Goal: Task Accomplishment & Management: Manage account settings

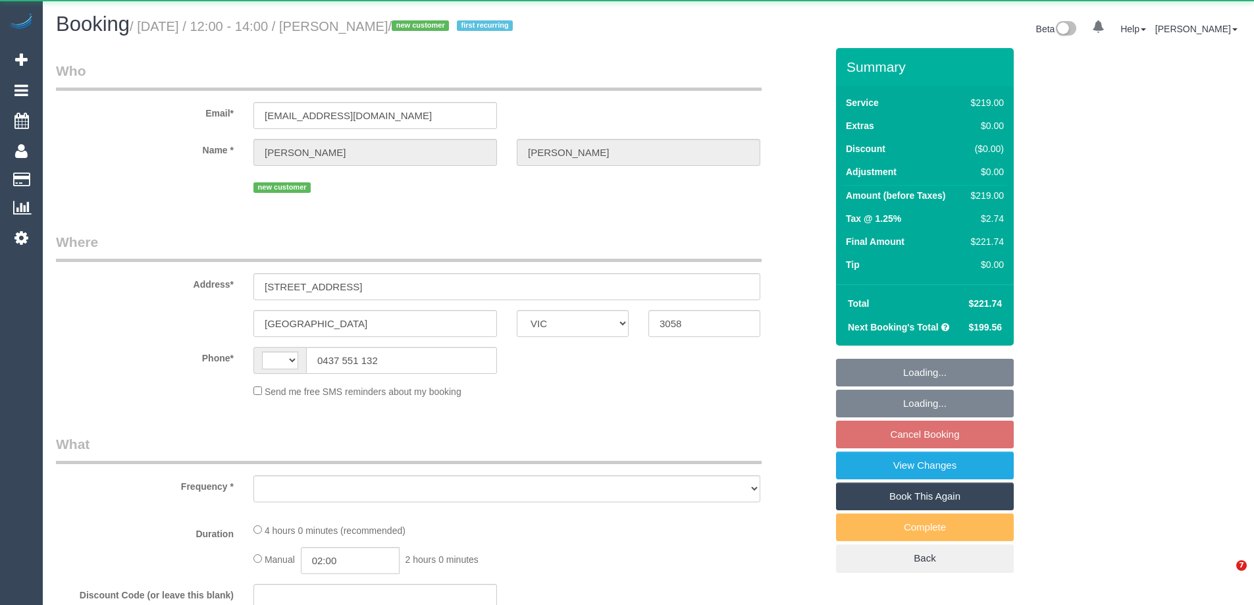
select select "VIC"
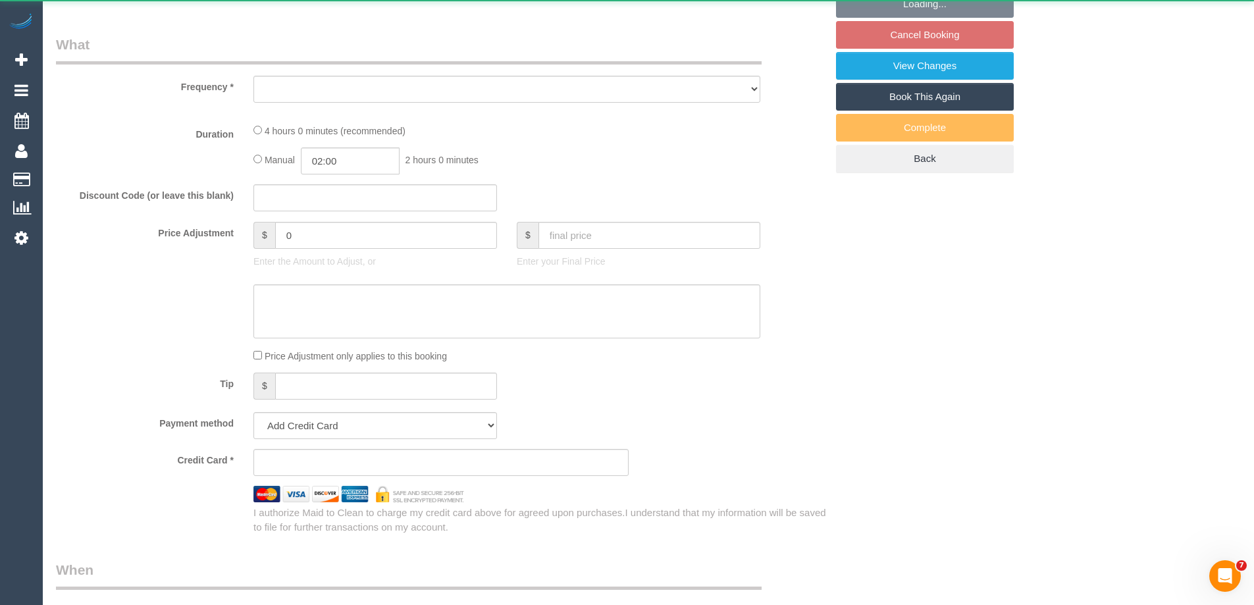
select select "string:stripe-pm_1SFTDi2GScqysDRVHhkVzVzb"
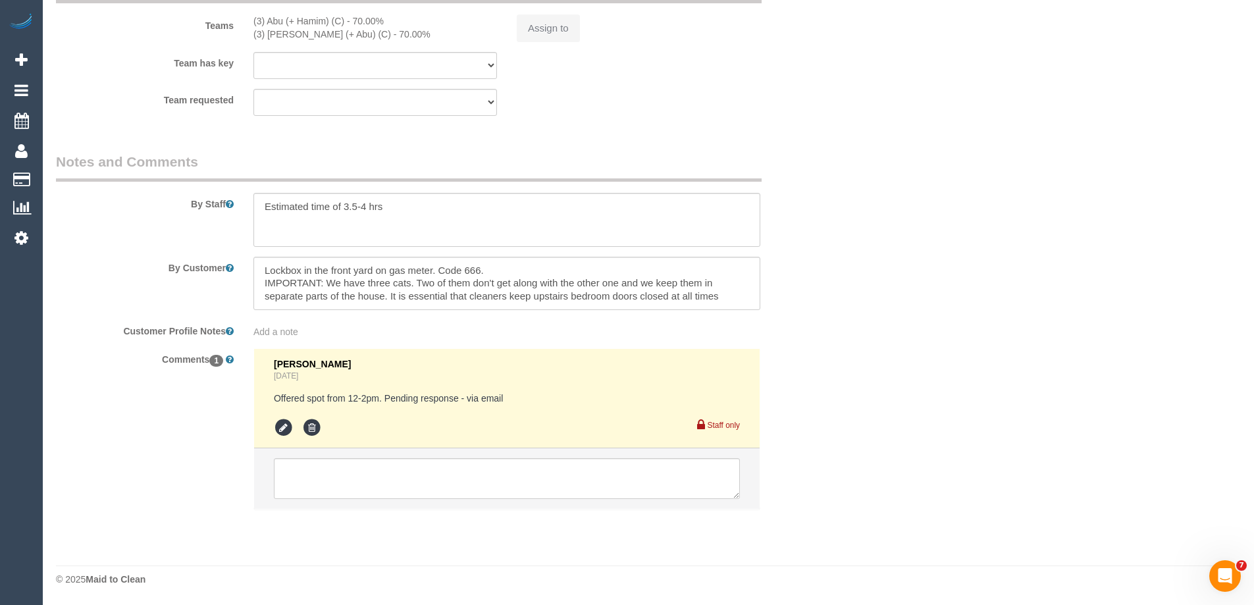
select select "string:AU"
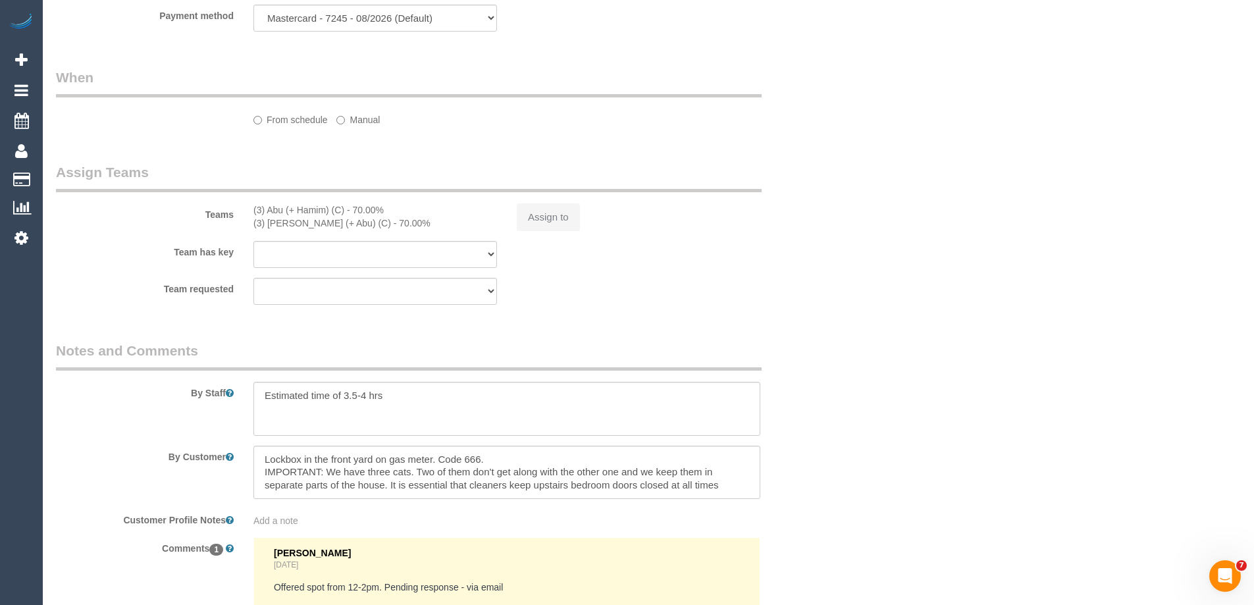
select select "object:685"
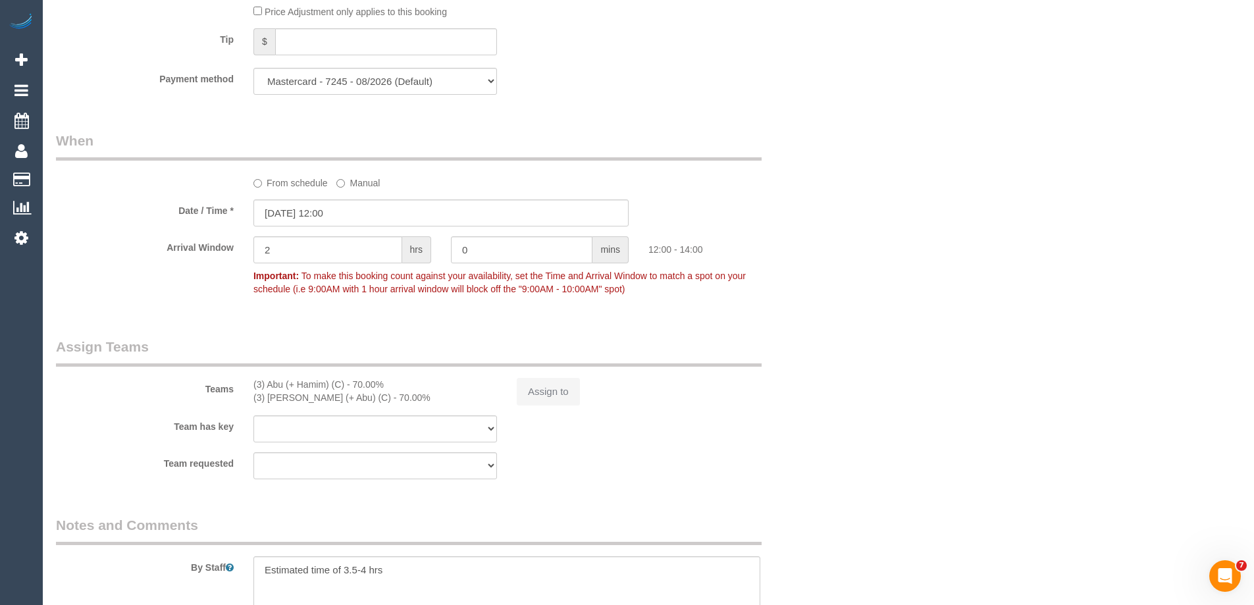
scroll to position [1538, 0]
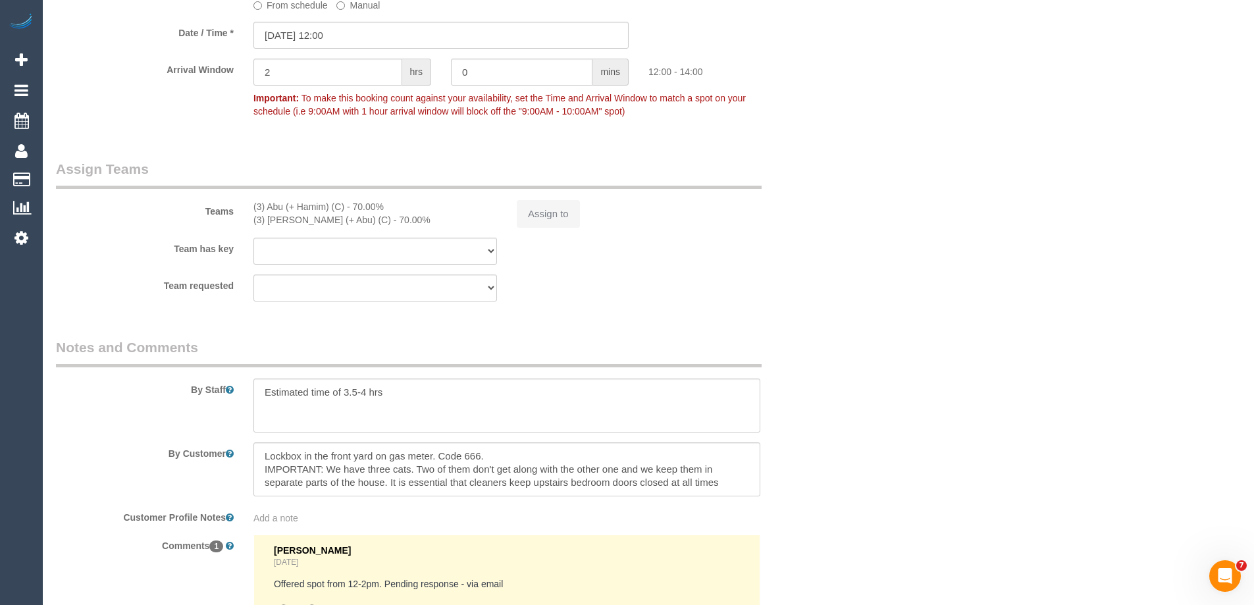
select select "number:29"
select select "number:16"
select select "number:19"
select select "number:24"
select select "number:34"
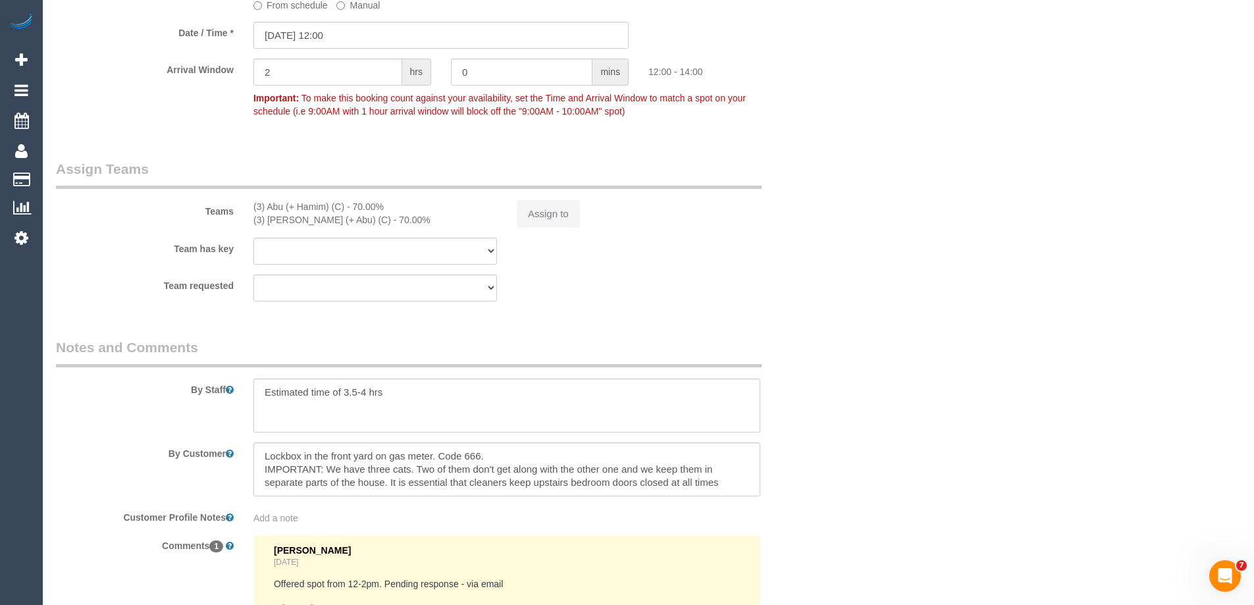
select select "number:11"
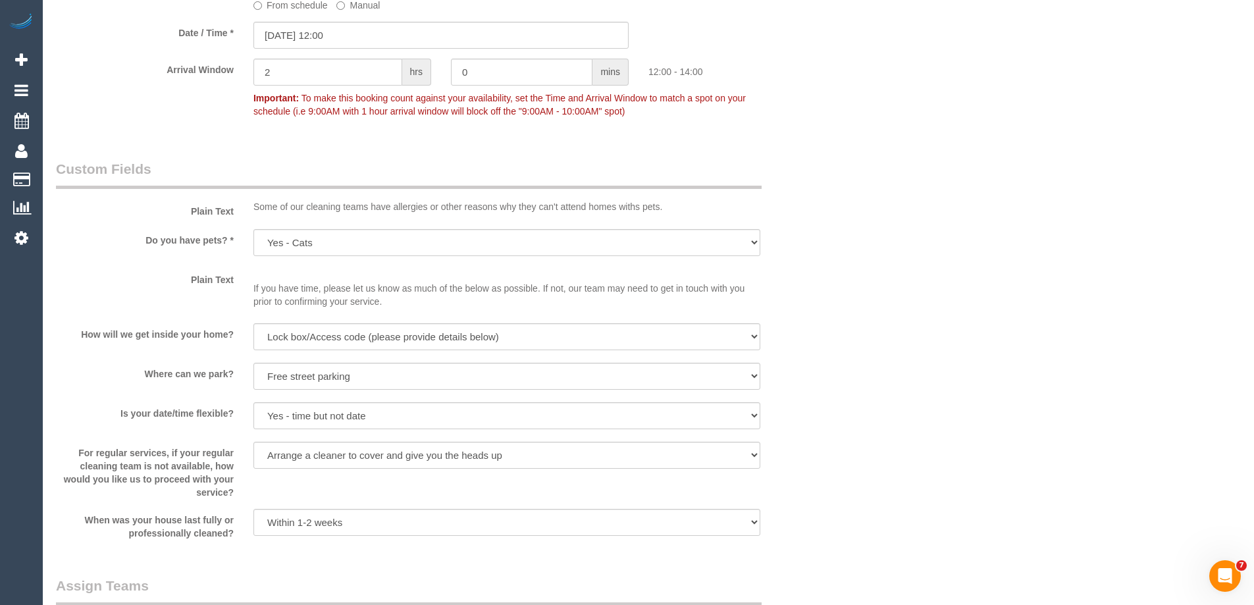
select select "object:1506"
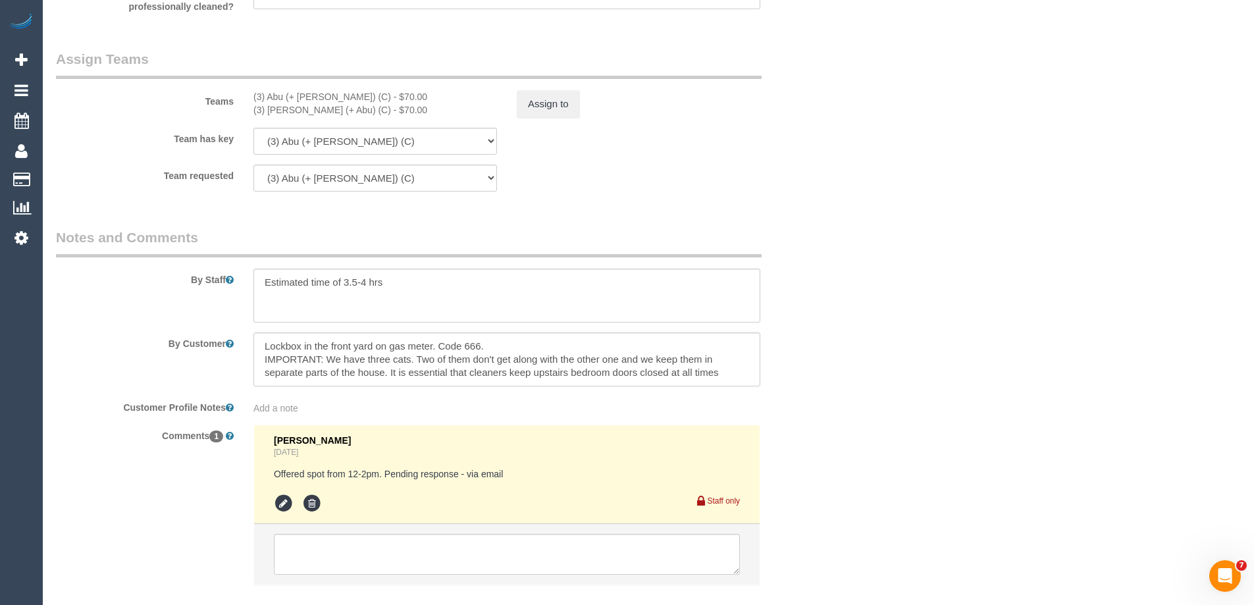
scroll to position [2130, 0]
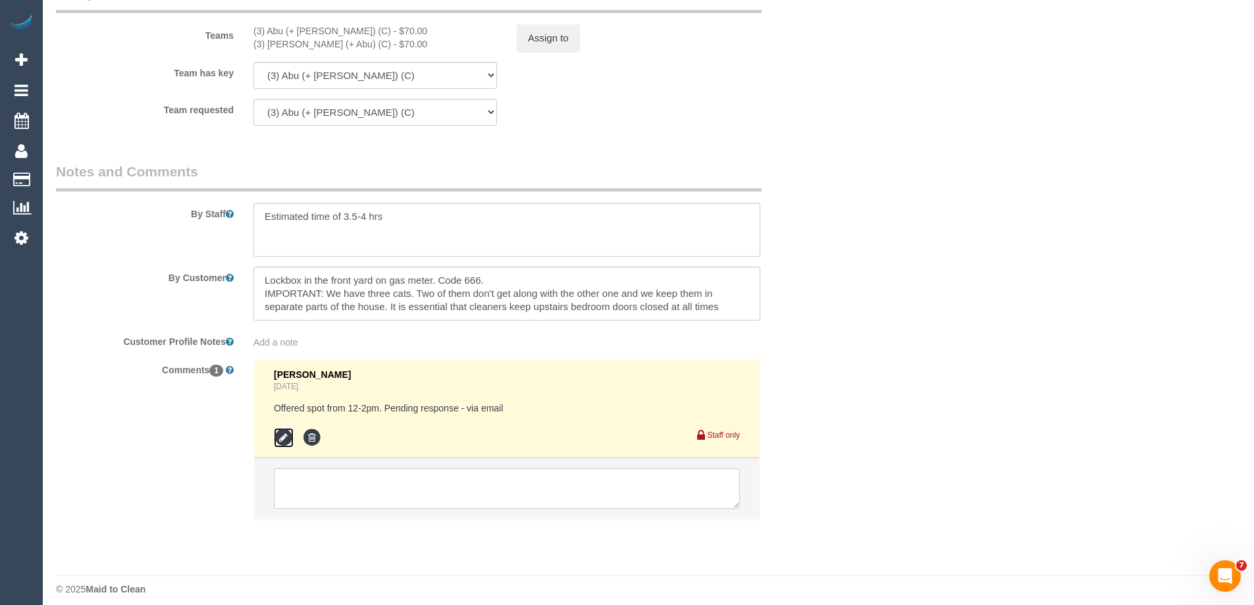
click at [284, 432] on icon at bounding box center [284, 438] width 20 height 20
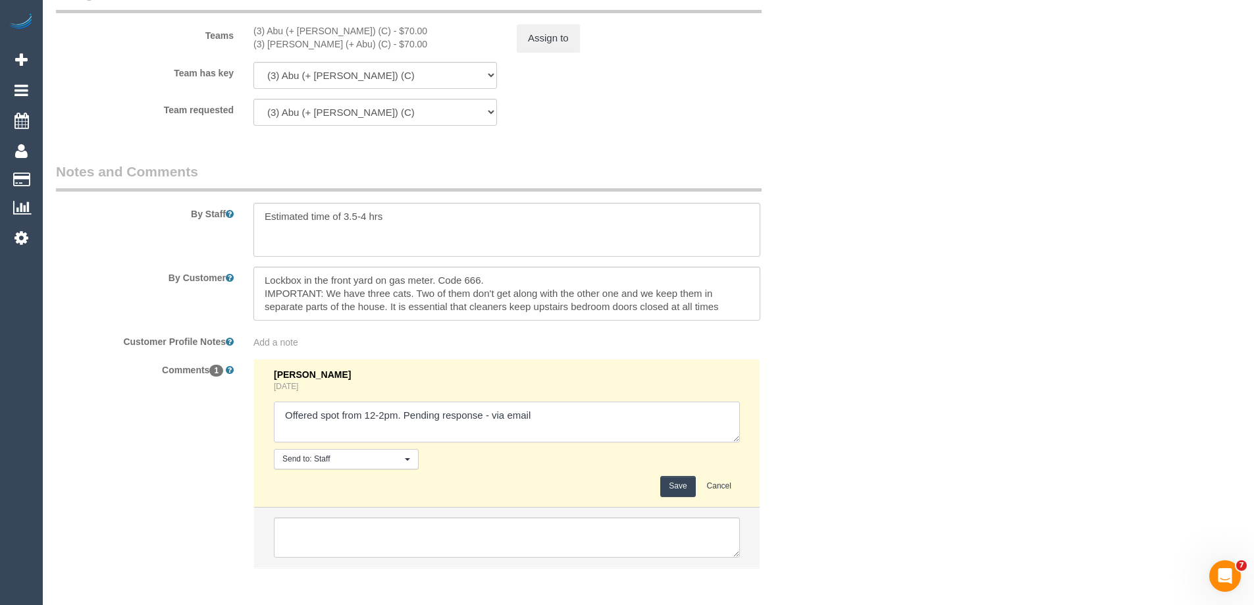
click at [494, 418] on textarea at bounding box center [507, 421] width 466 height 41
type textarea "Offered spot from 12-2pm. Pending response - confirmed via email"
click at [684, 484] on button "Save" at bounding box center [677, 486] width 35 height 20
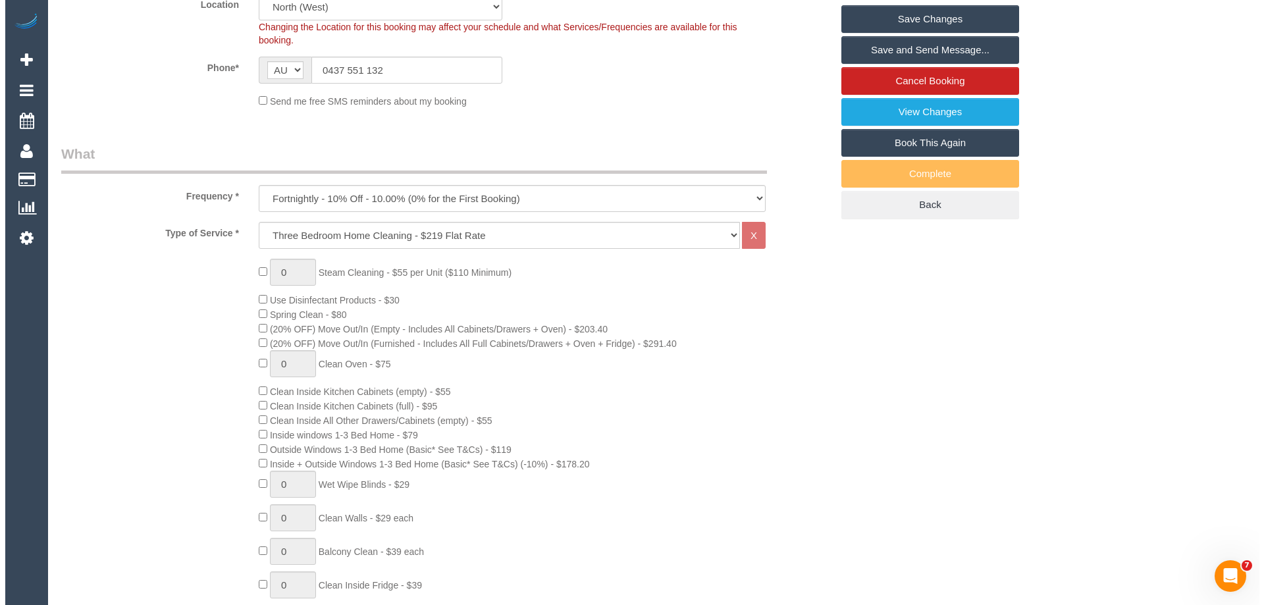
scroll to position [0, 0]
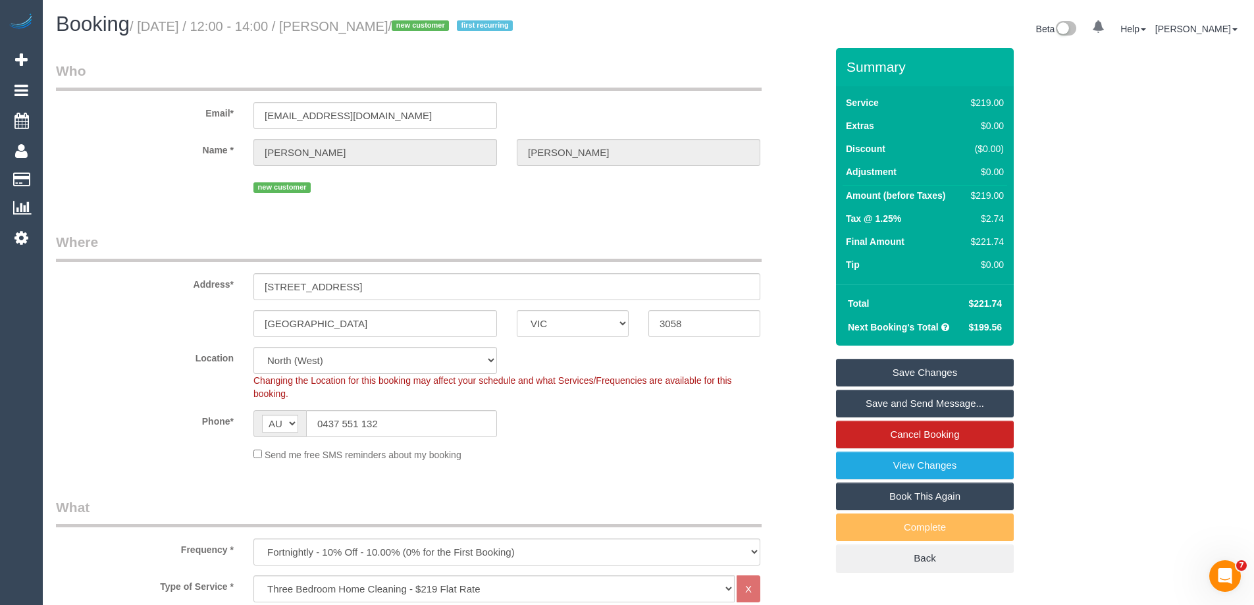
click at [871, 403] on link "Save and Send Message..." at bounding box center [925, 404] width 178 height 28
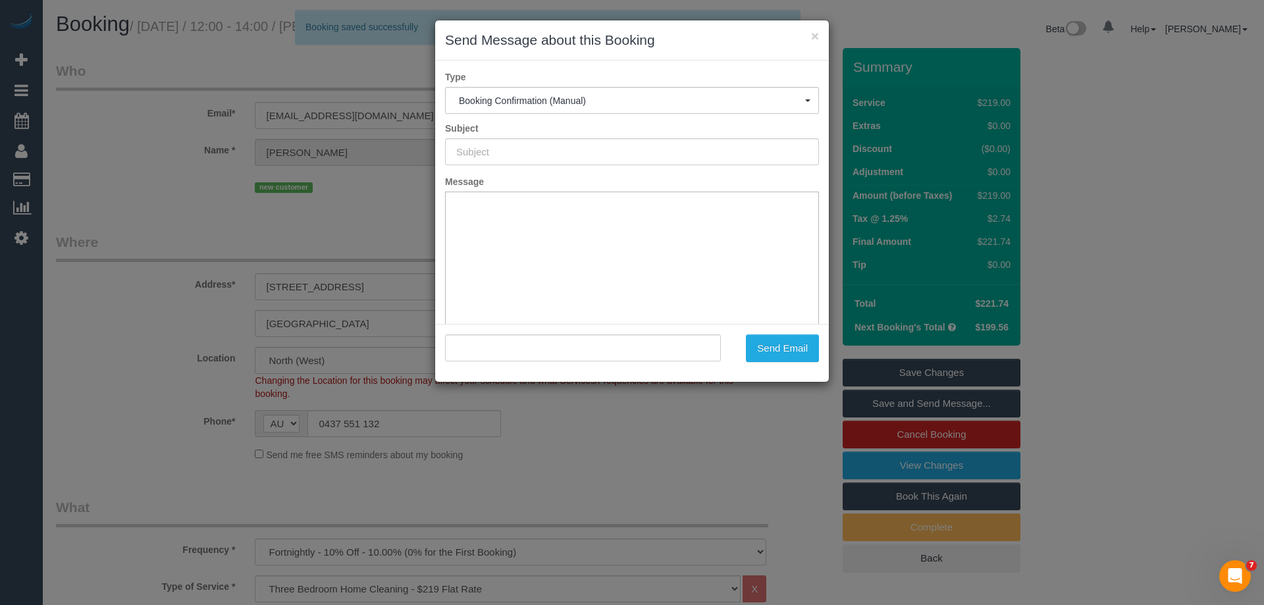
type input "Booking Confirmed"
type input ""Rhiannon Hartley" <notanear@hotmail.com>"
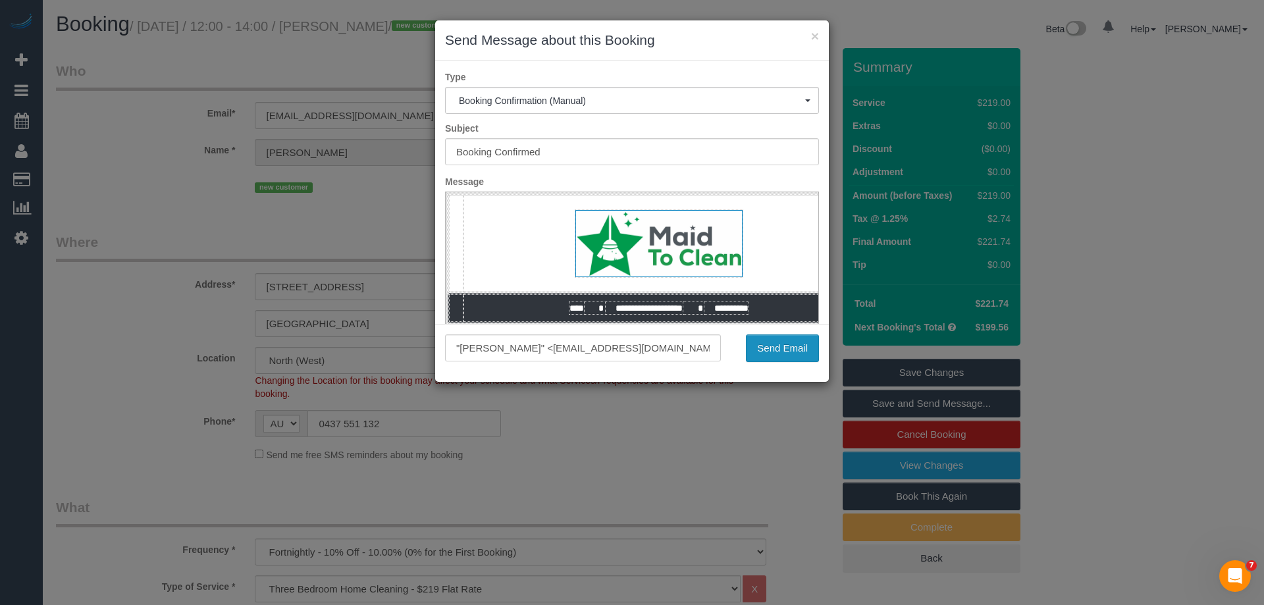
click at [764, 347] on button "Send Email" at bounding box center [782, 348] width 73 height 28
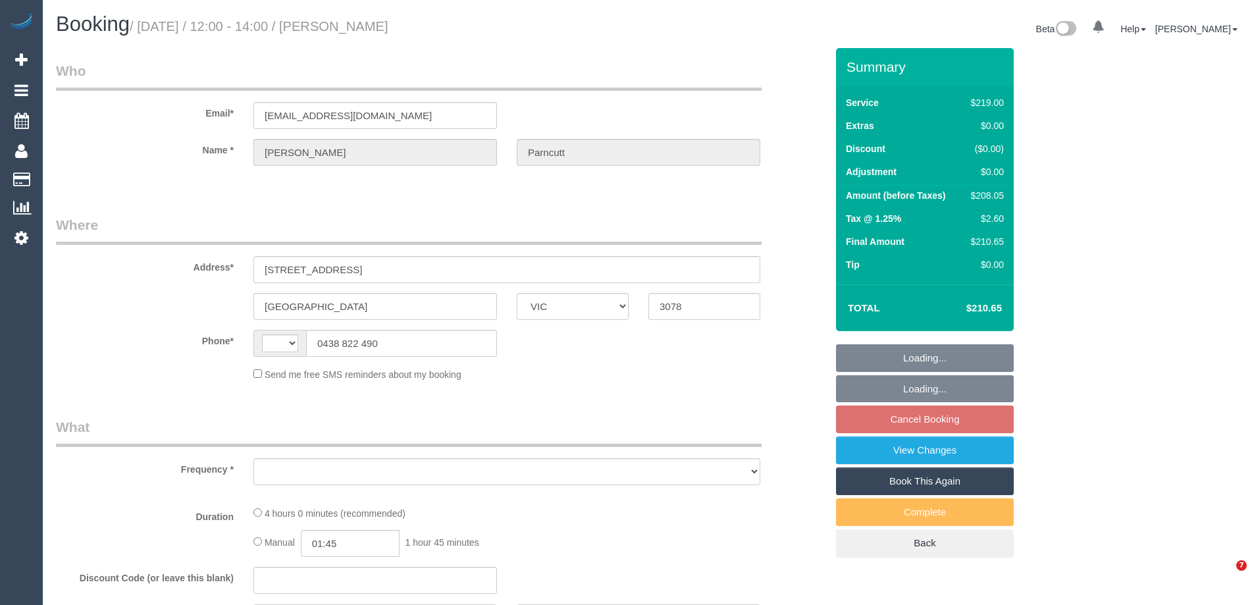
select select "VIC"
select select "string:AU"
select select "string:stripe-pm_1QEOiU2GScqysDRVWNKZzcuJ"
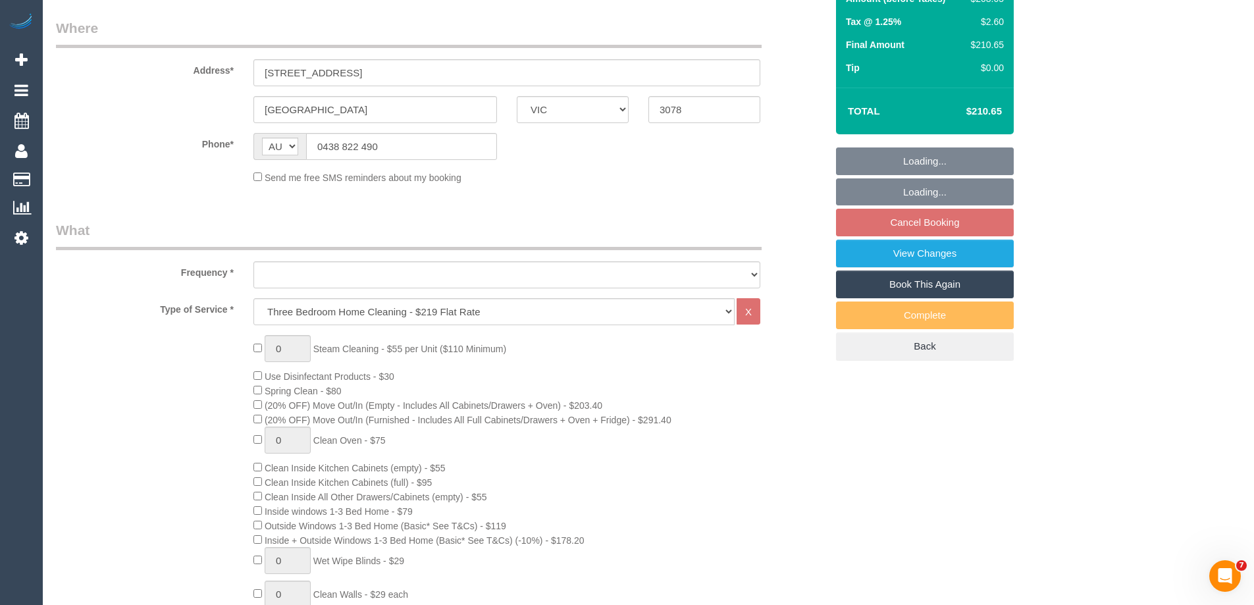
select select "object:673"
select select "number:27"
select select "number:14"
select select "number:19"
select select "number:22"
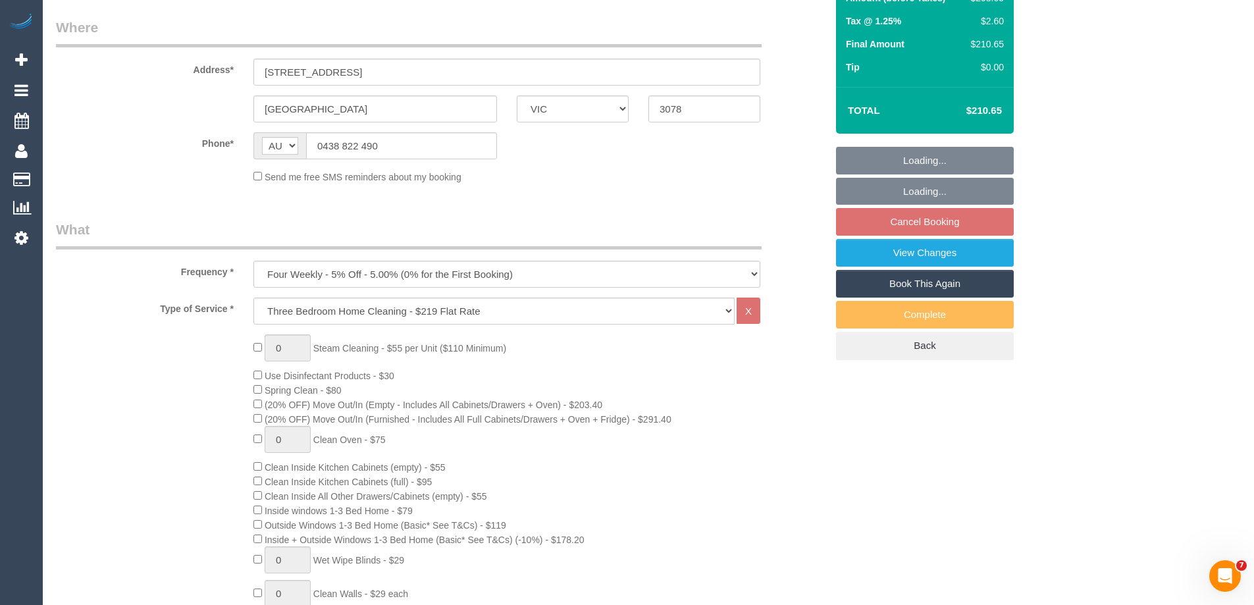
select select "number:34"
select select "number:26"
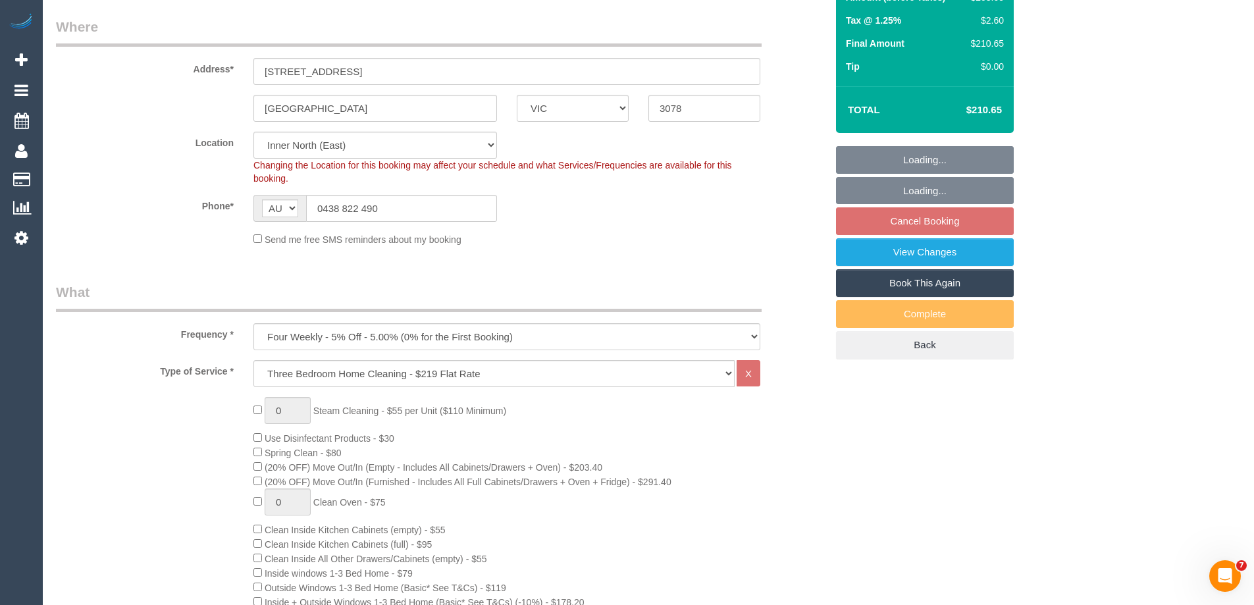
select select "object:840"
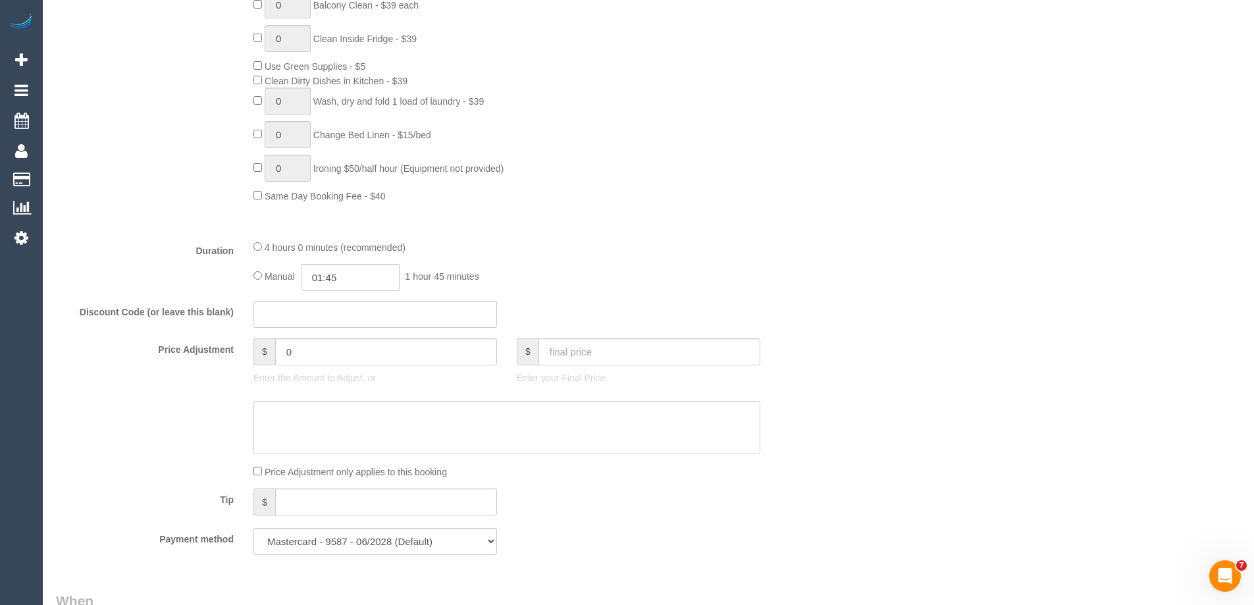
scroll to position [921, 0]
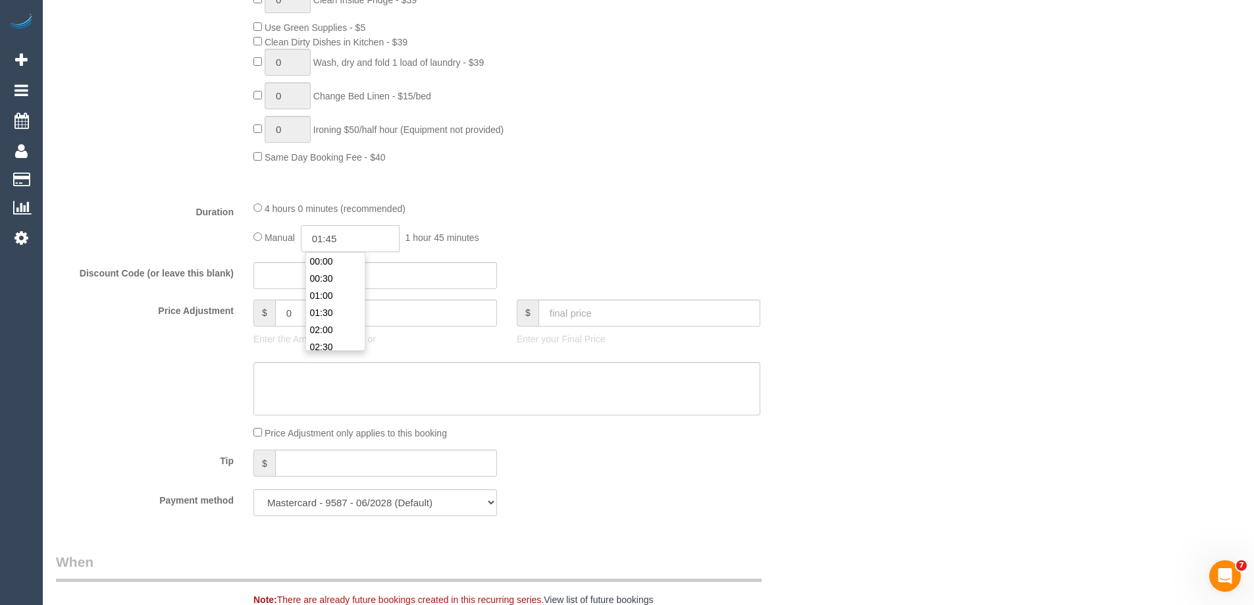
click at [342, 236] on input "01:45" at bounding box center [350, 238] width 99 height 27
type input "03:30"
click at [331, 320] on li "03:30" at bounding box center [335, 328] width 59 height 17
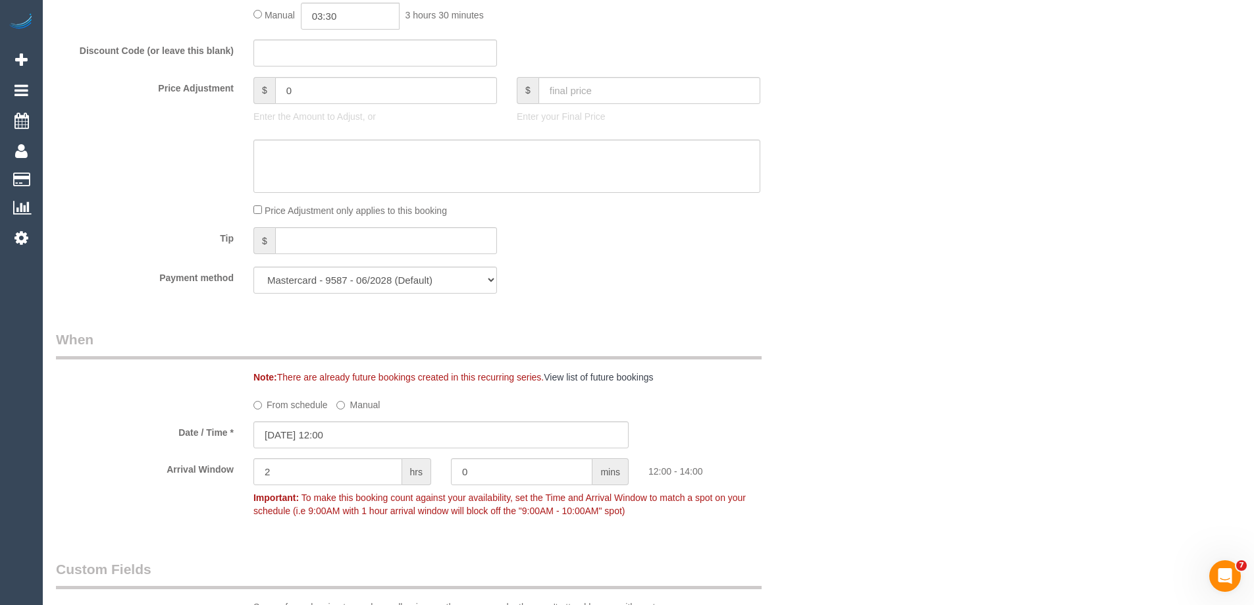
scroll to position [1316, 0]
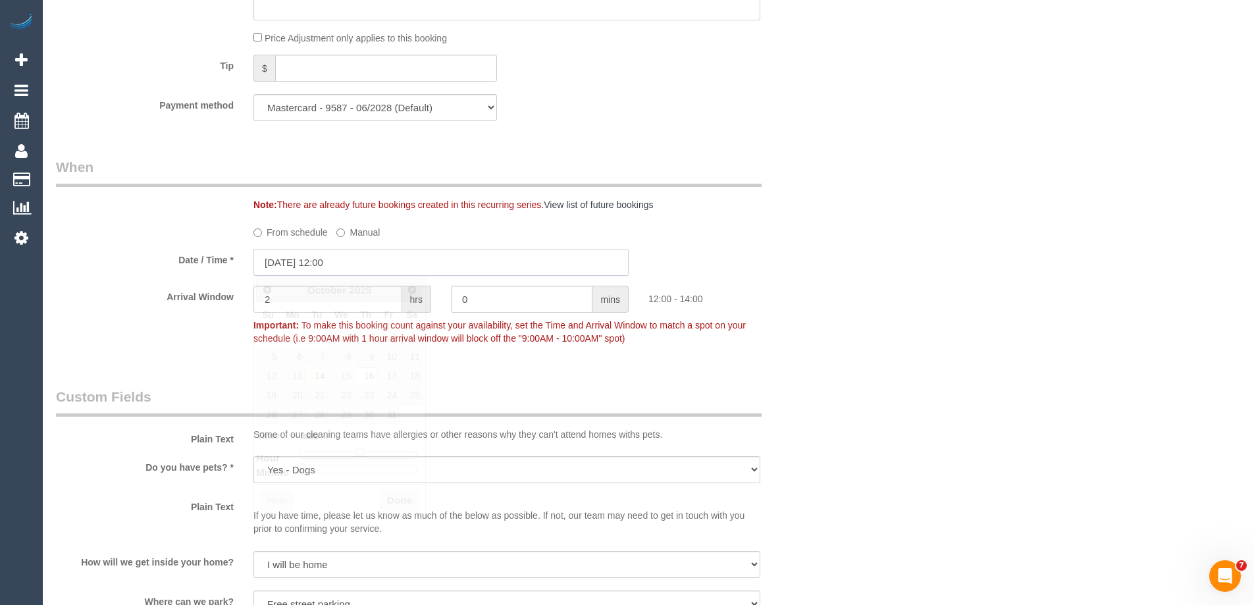
click at [310, 262] on input "[DATE] 12:00" at bounding box center [440, 262] width 375 height 27
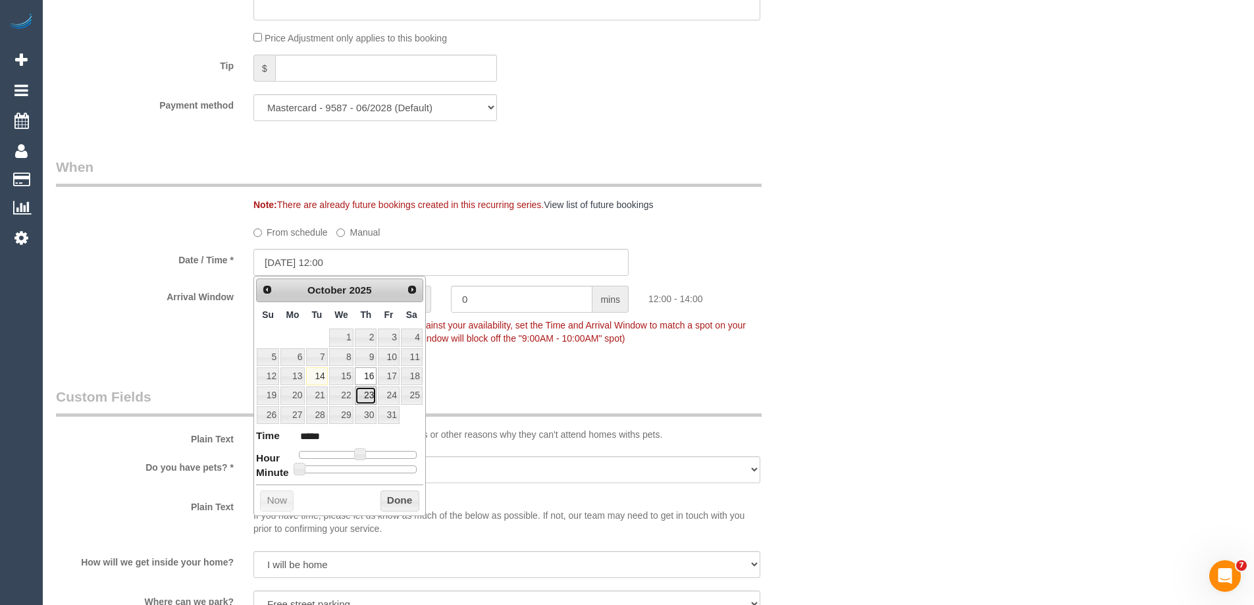
click at [372, 397] on link "23" at bounding box center [366, 395] width 22 height 18
type input "23/10/2025 11:00"
type input "*****"
type input "23/10/2025 10:00"
type input "*****"
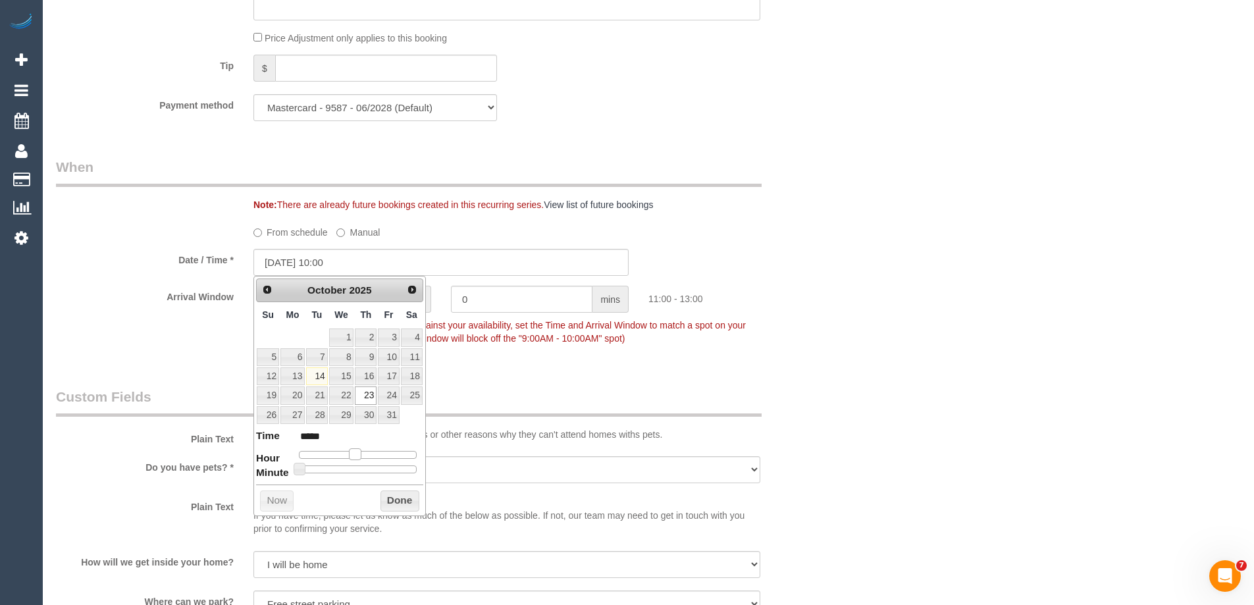
drag, startPoint x: 362, startPoint y: 460, endPoint x: 354, endPoint y: 455, distance: 9.1
click at [354, 455] on span at bounding box center [355, 454] width 12 height 12
click at [399, 502] on button "Done" at bounding box center [399, 500] width 39 height 21
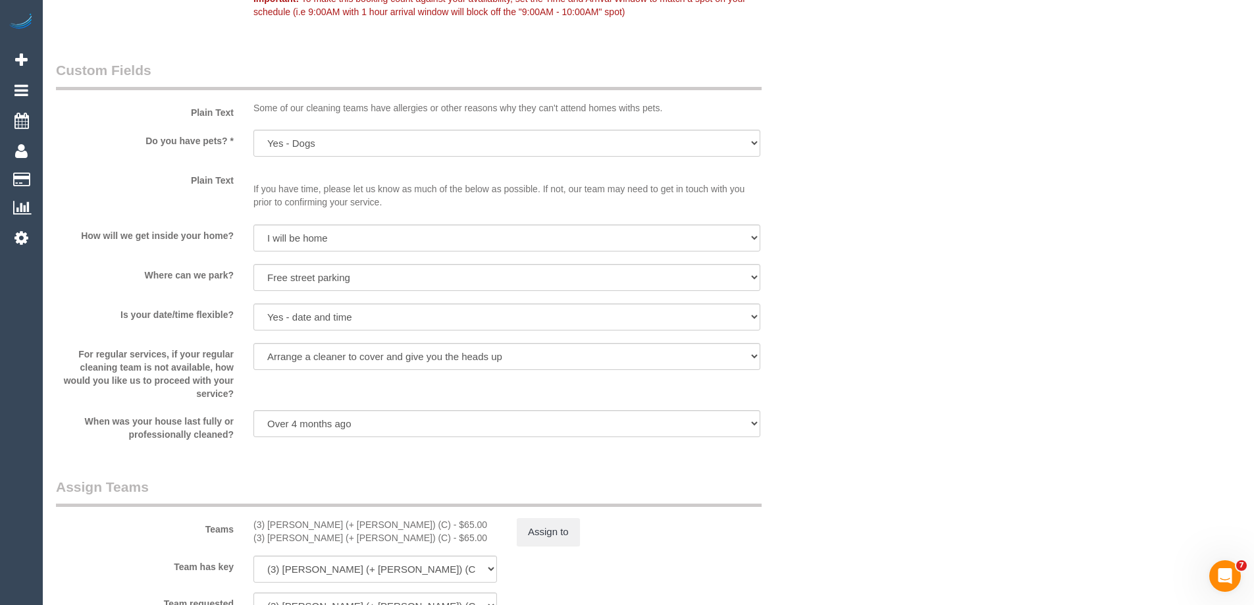
scroll to position [1974, 0]
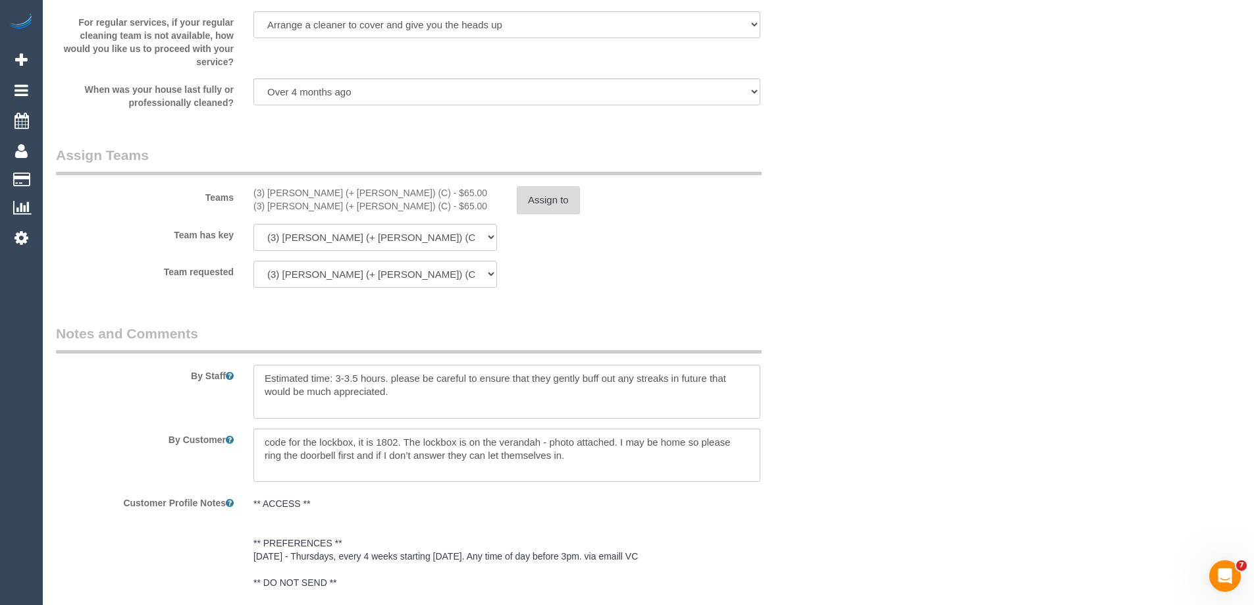
click at [556, 199] on button "Assign to" at bounding box center [548, 200] width 63 height 28
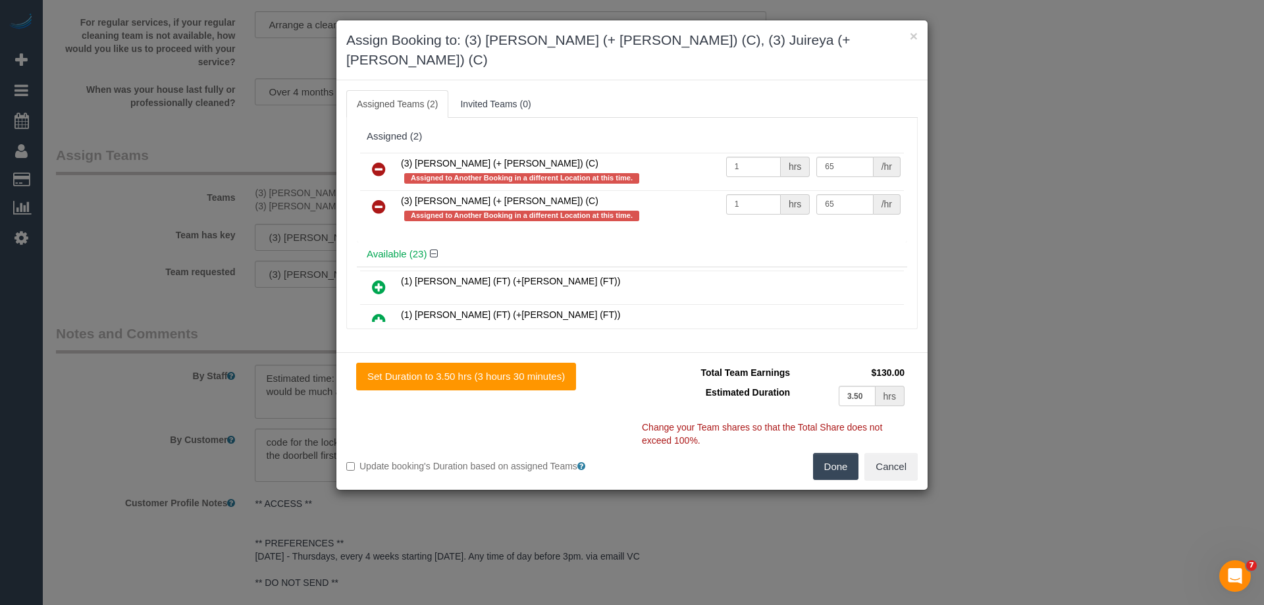
click at [375, 161] on icon at bounding box center [379, 169] width 14 height 16
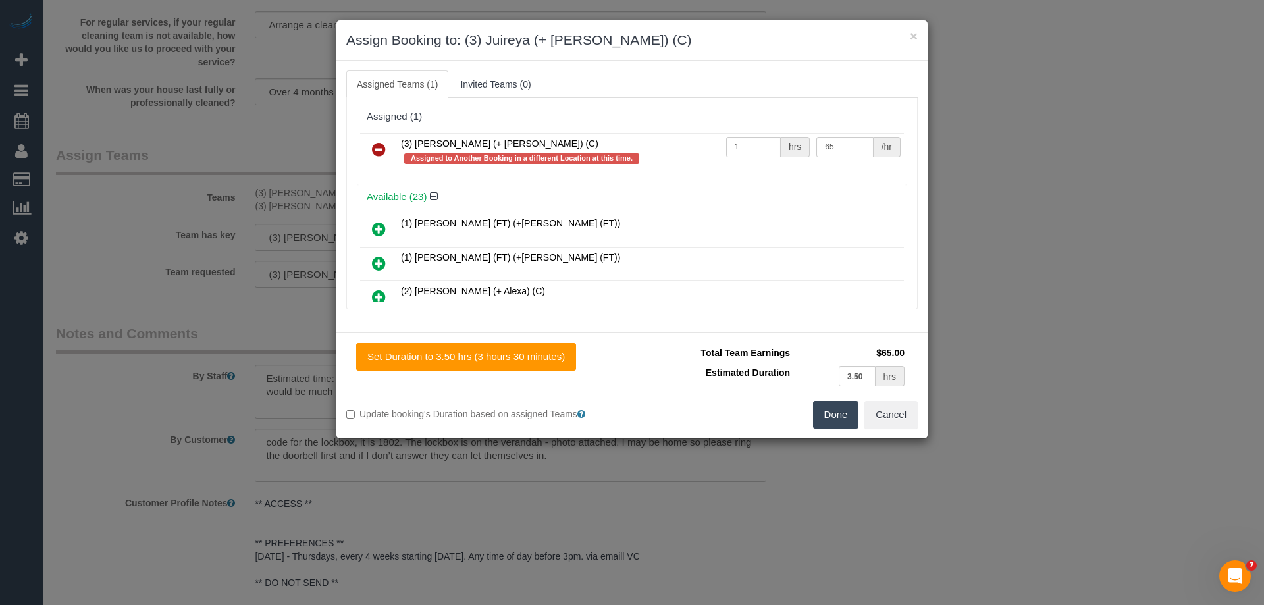
click at [377, 147] on icon at bounding box center [379, 149] width 14 height 16
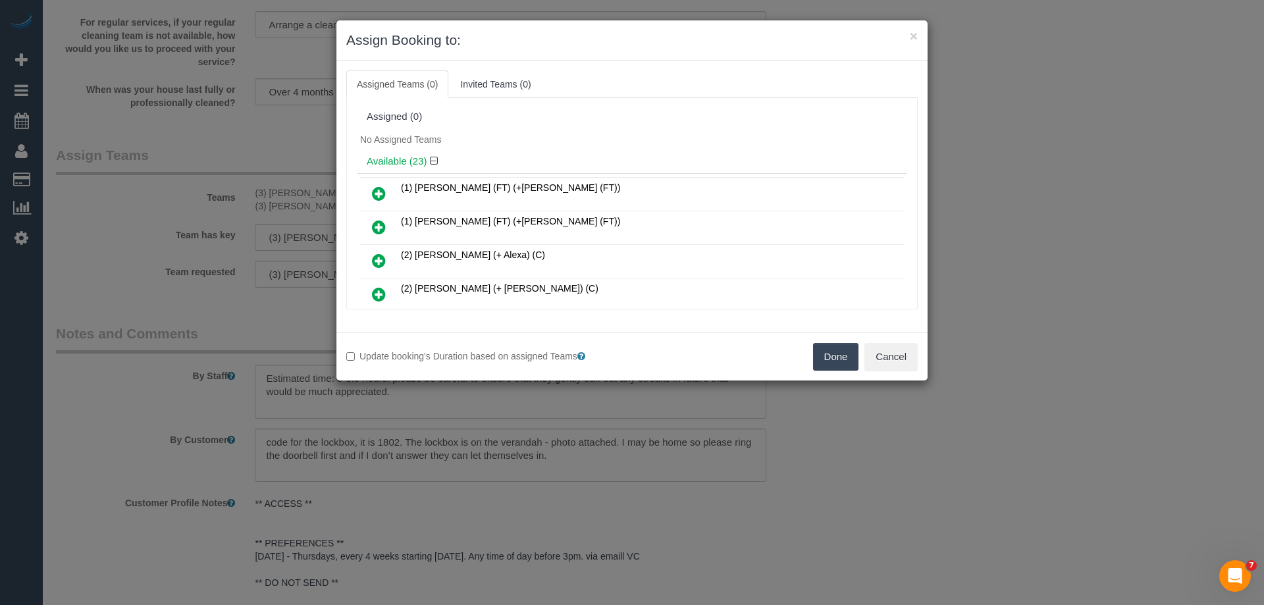
click at [841, 348] on button "Done" at bounding box center [836, 357] width 46 height 28
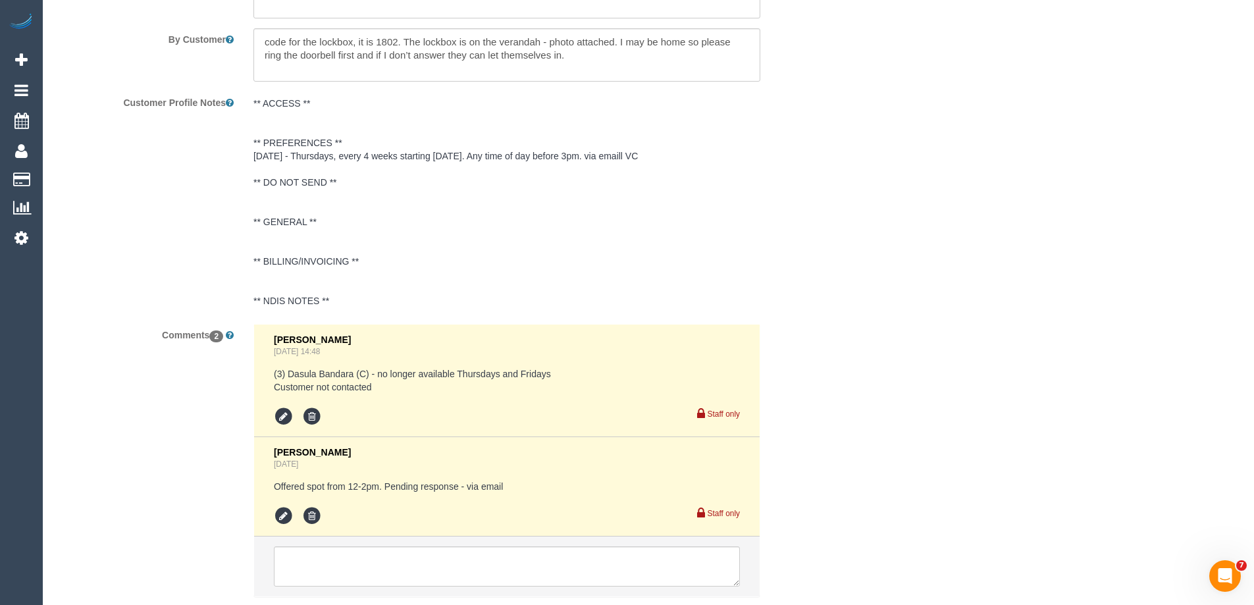
scroll to position [2462, 0]
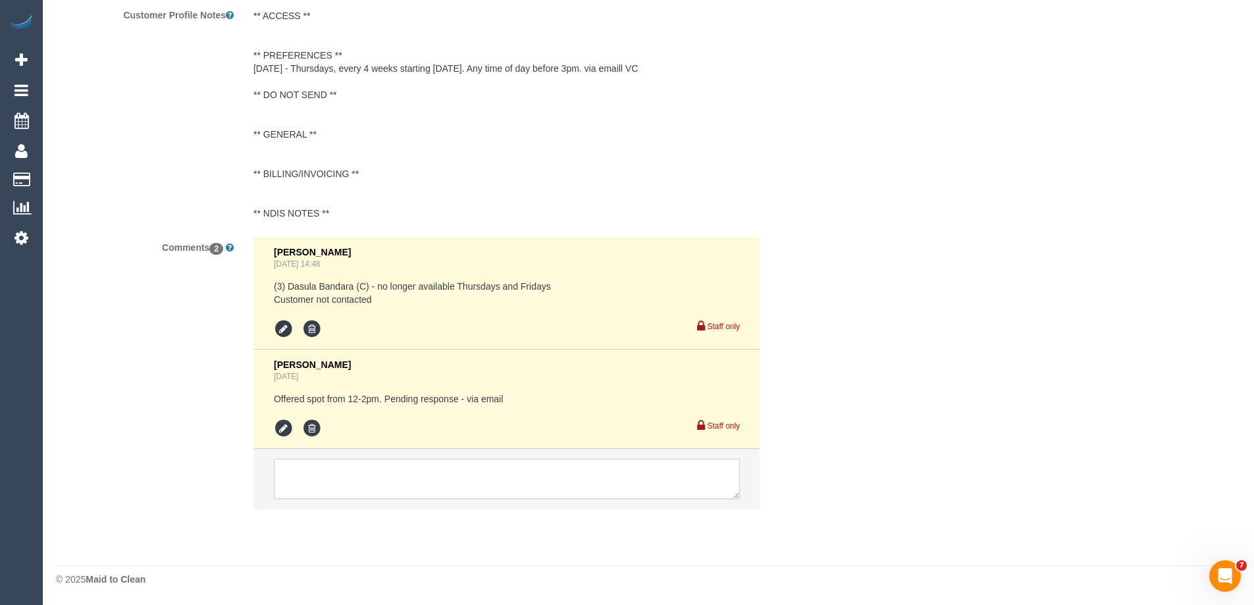
click at [320, 483] on textarea at bounding box center [507, 479] width 466 height 41
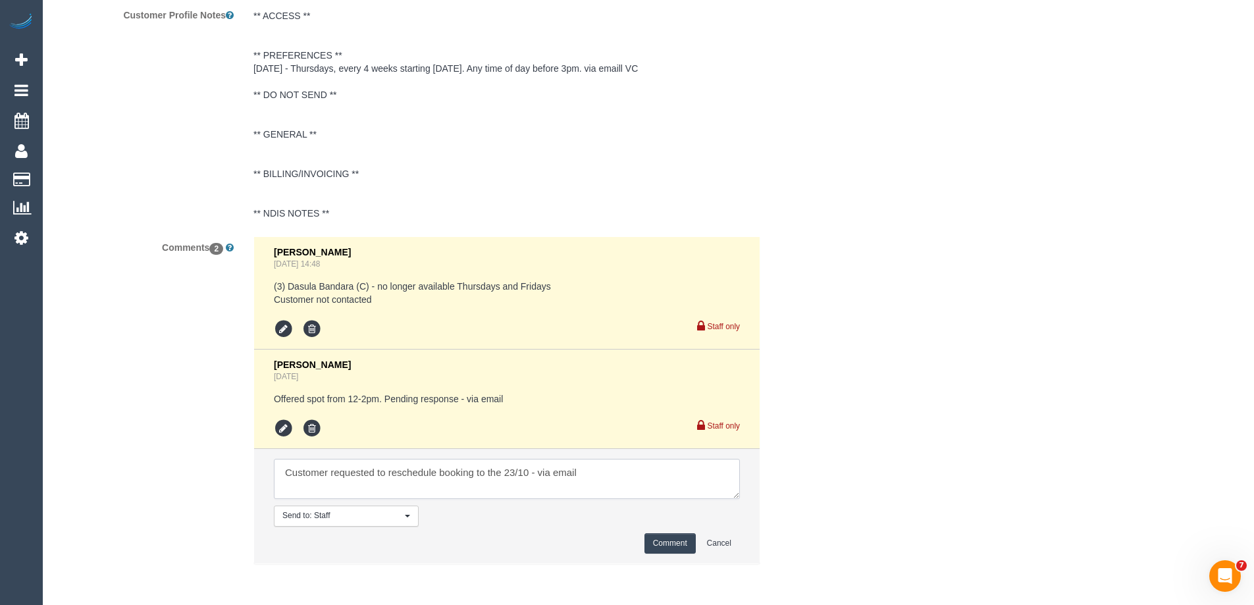
type textarea "Customer requested to reschedule booking to the 23/10 - via email"
click at [660, 539] on button "Comment" at bounding box center [669, 543] width 51 height 20
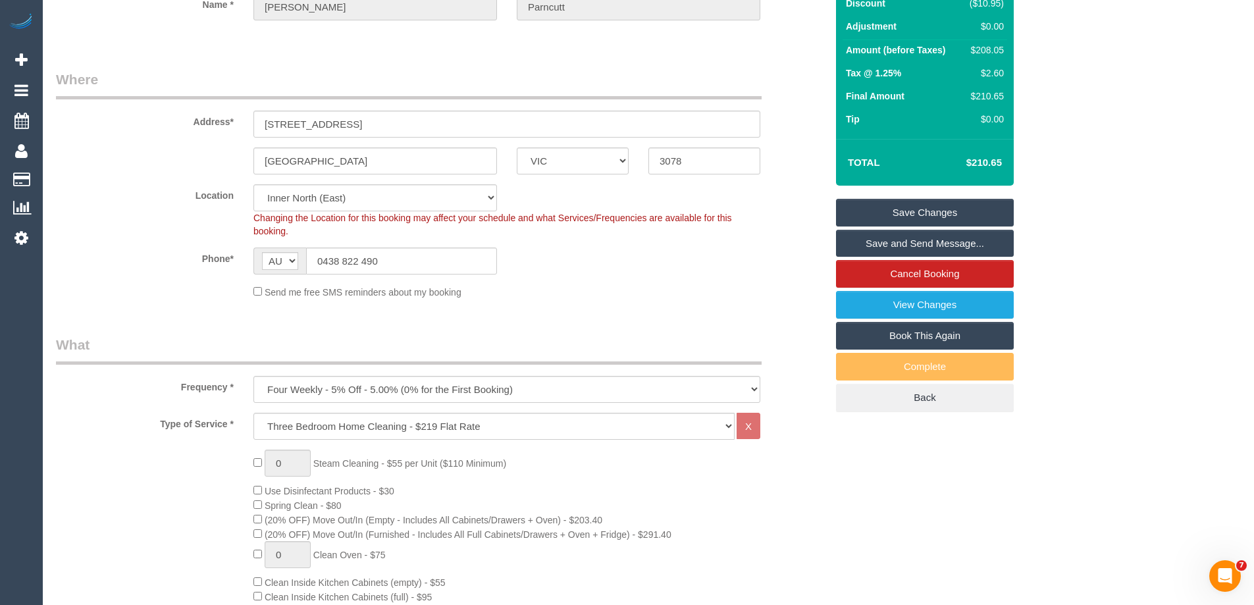
scroll to position [0, 0]
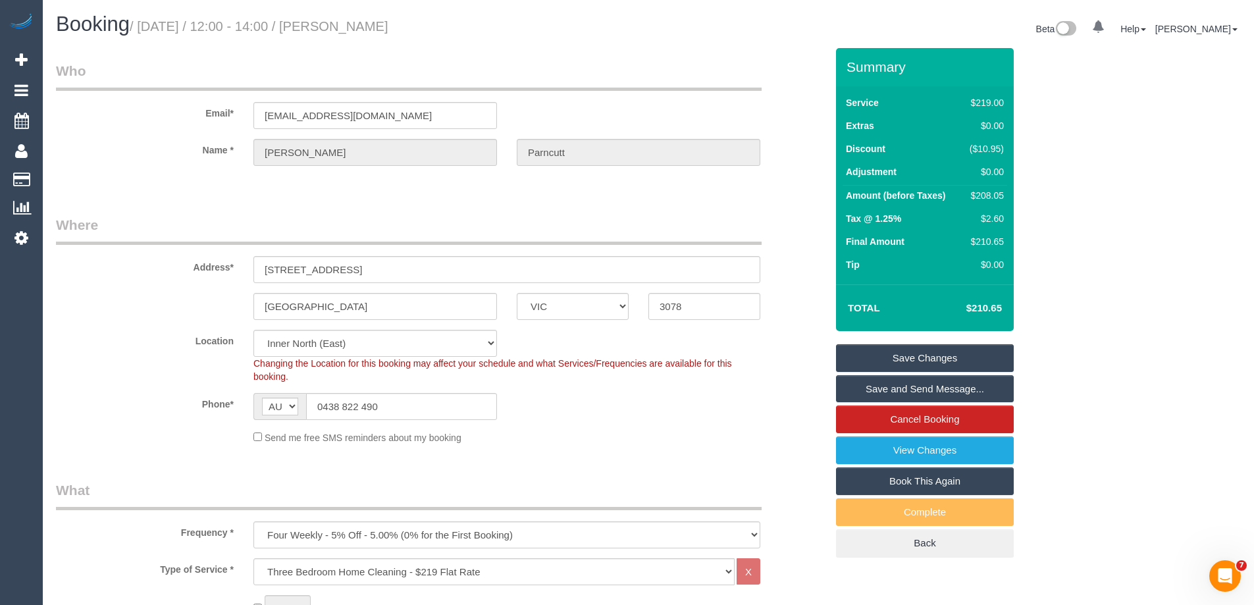
click at [867, 359] on link "Save Changes" at bounding box center [925, 358] width 178 height 28
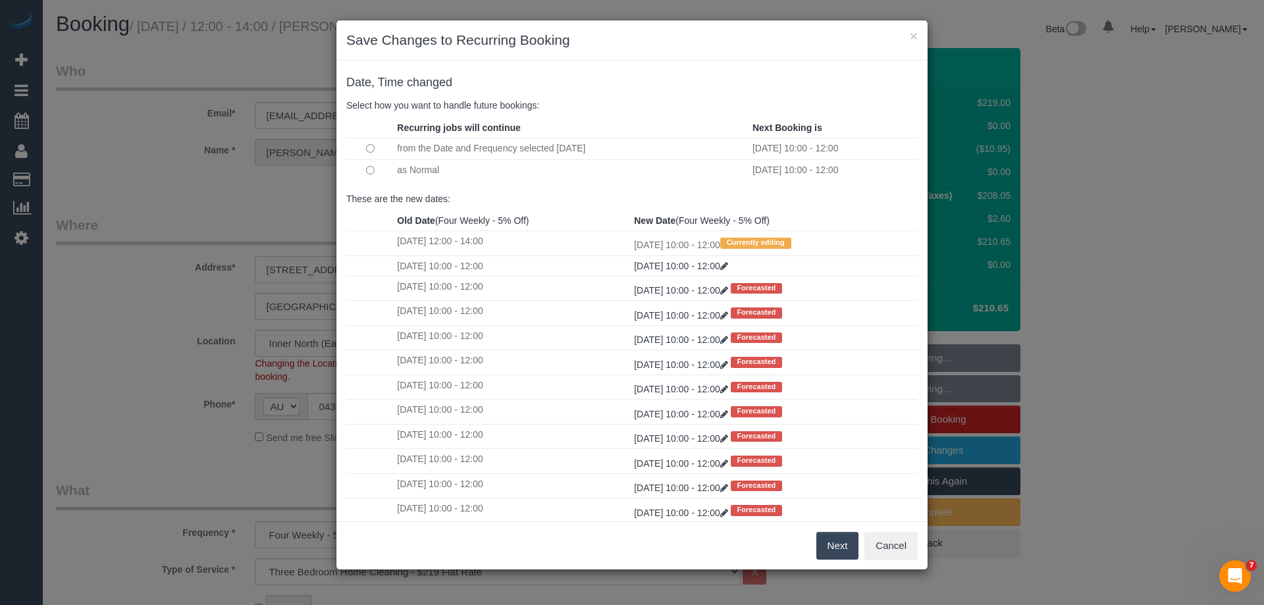
click at [827, 532] on button "Next" at bounding box center [837, 546] width 43 height 28
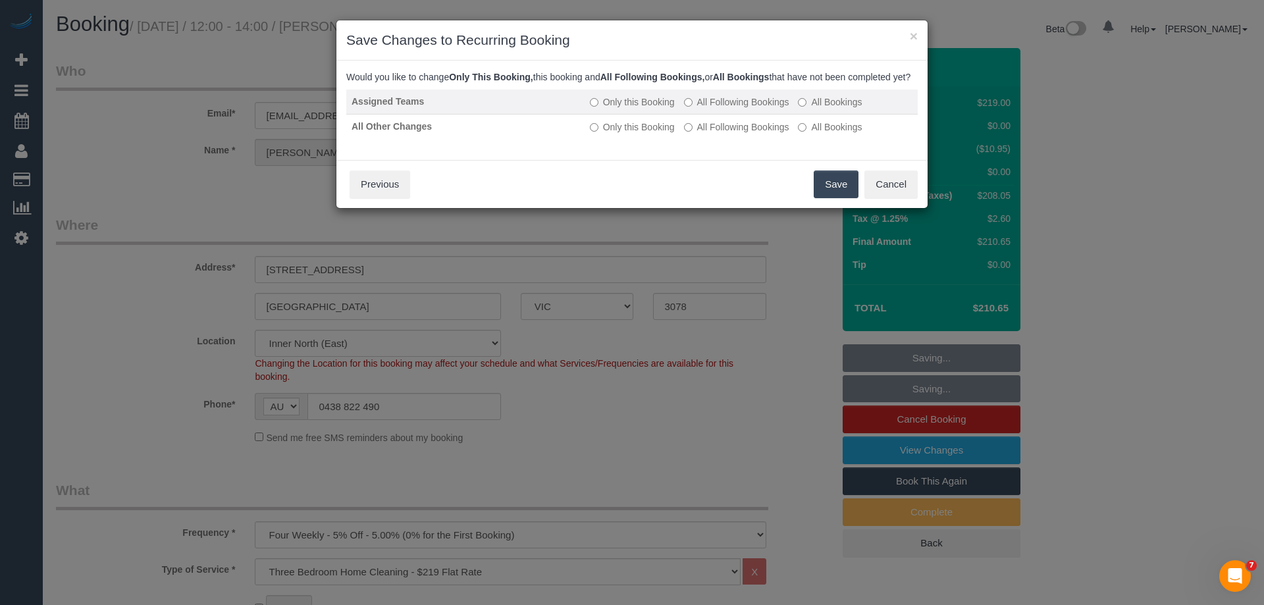
click at [698, 109] on label "All Following Bookings" at bounding box center [736, 101] width 105 height 13
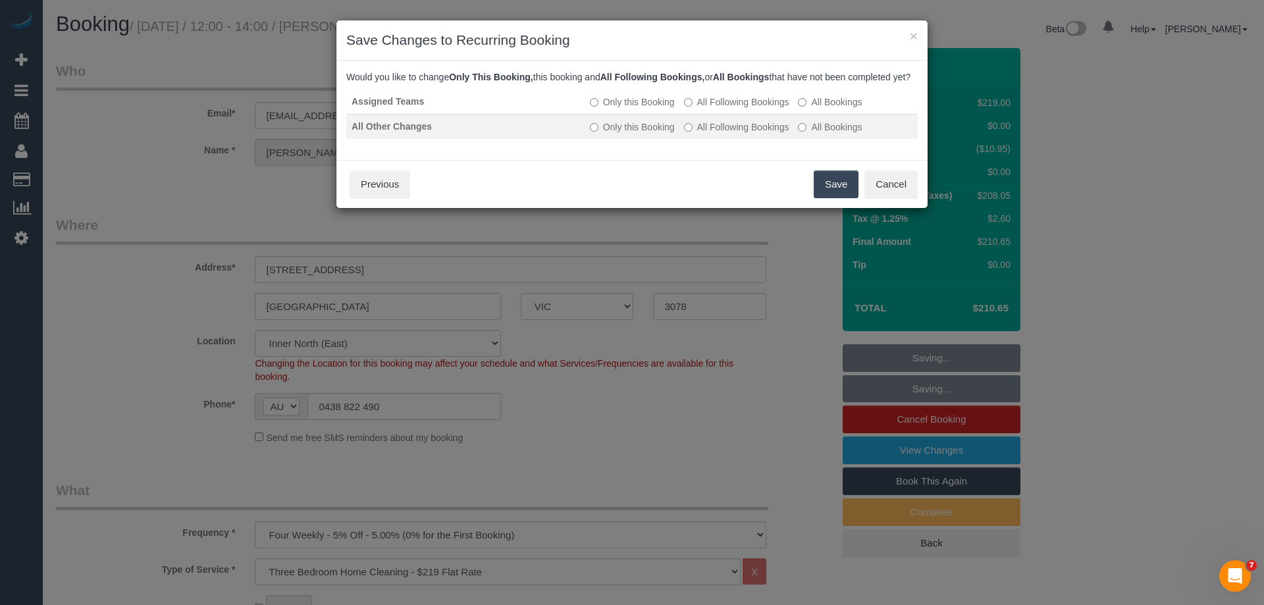
click at [714, 134] on label "All Following Bookings" at bounding box center [736, 126] width 105 height 13
click at [825, 198] on button "Save" at bounding box center [835, 184] width 45 height 28
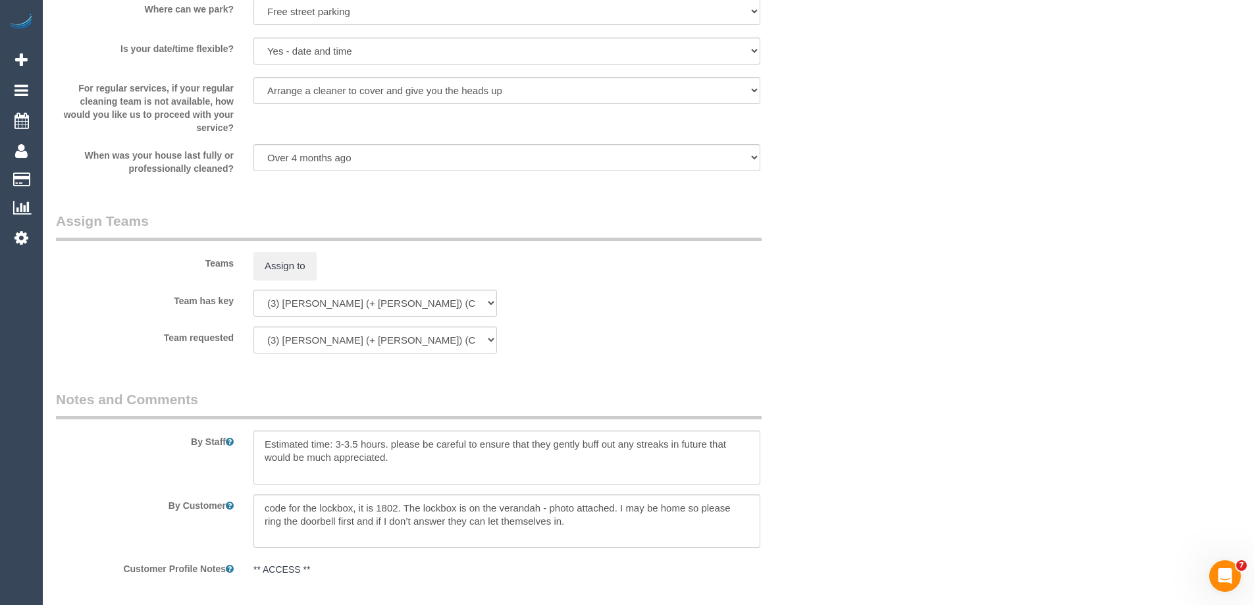
scroll to position [1974, 0]
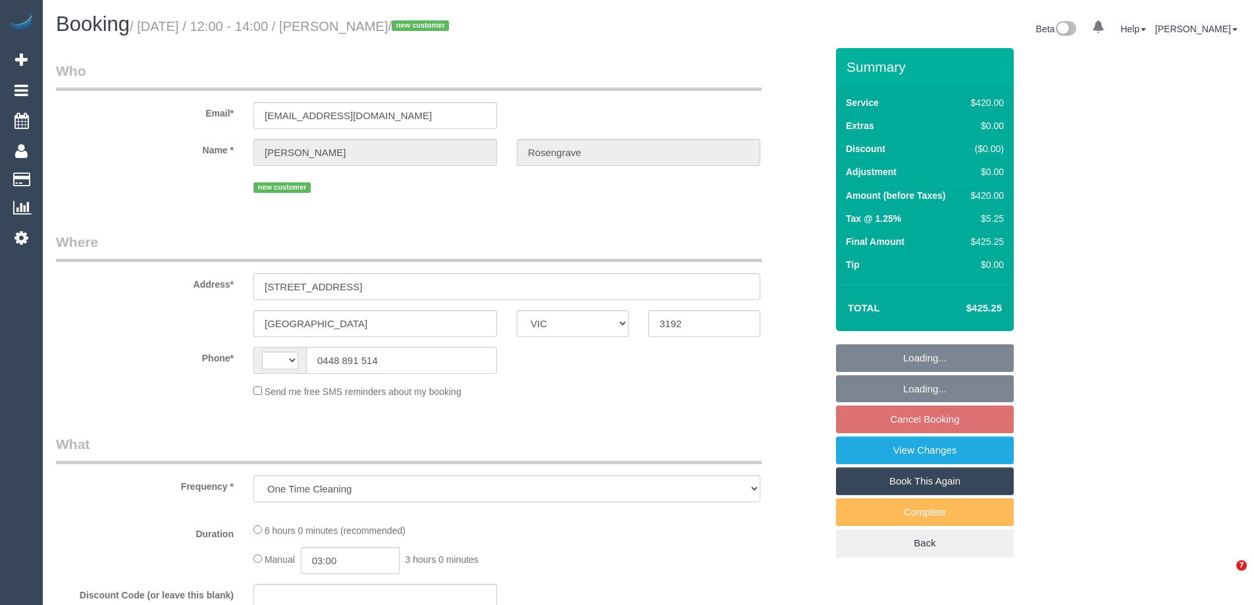
select select "VIC"
select select "string:stripe-pm_1SF5XX2GScqysDRVatega2gK"
select select "360"
select select "number:28"
select select "number:14"
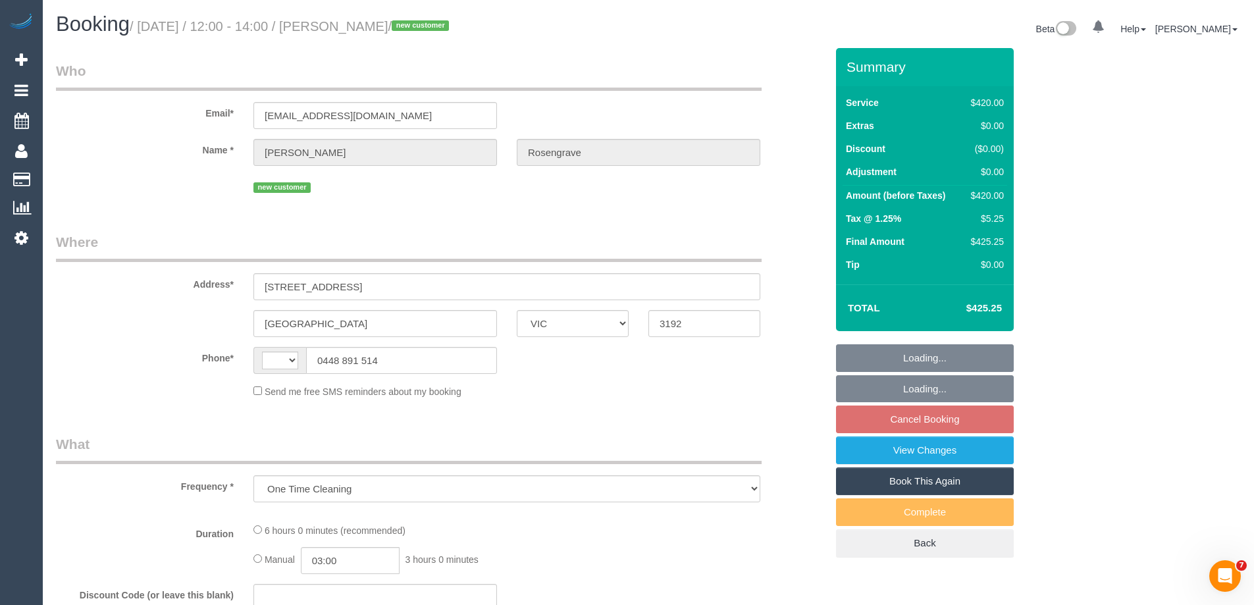
select select "number:18"
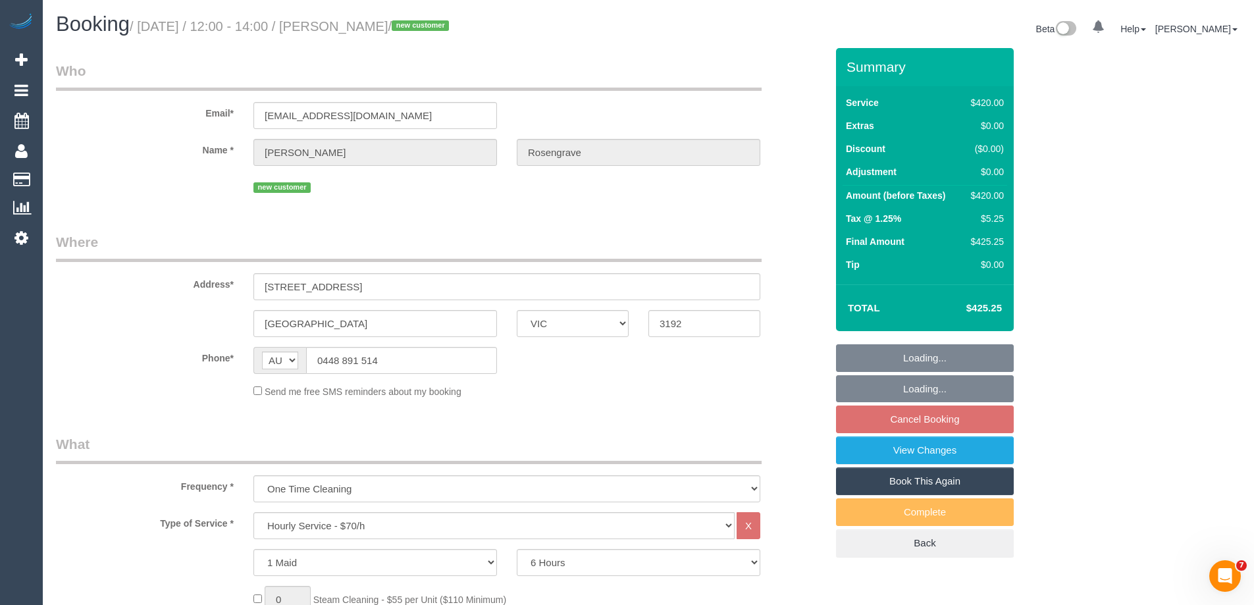
select select "string:AU"
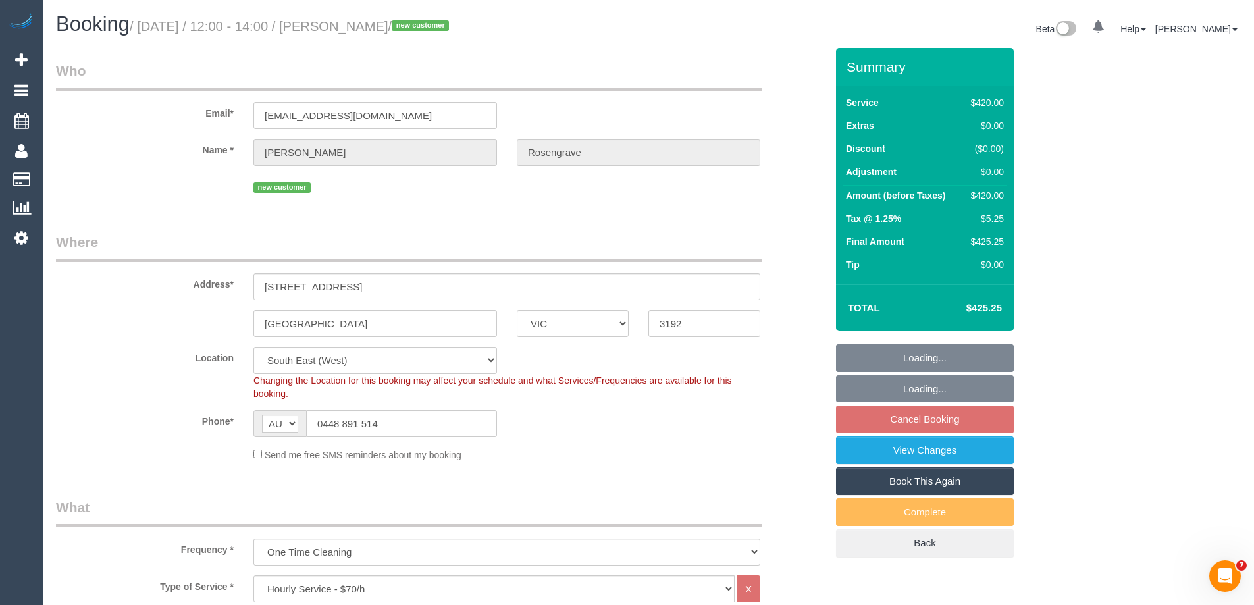
select select "object:937"
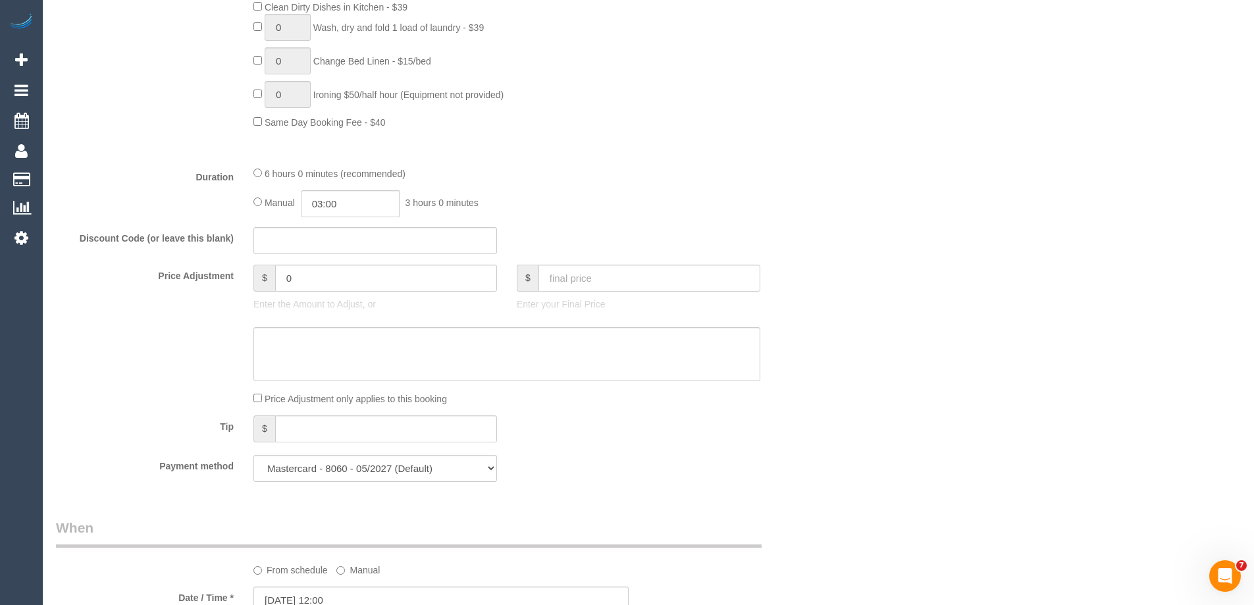
scroll to position [2372, 0]
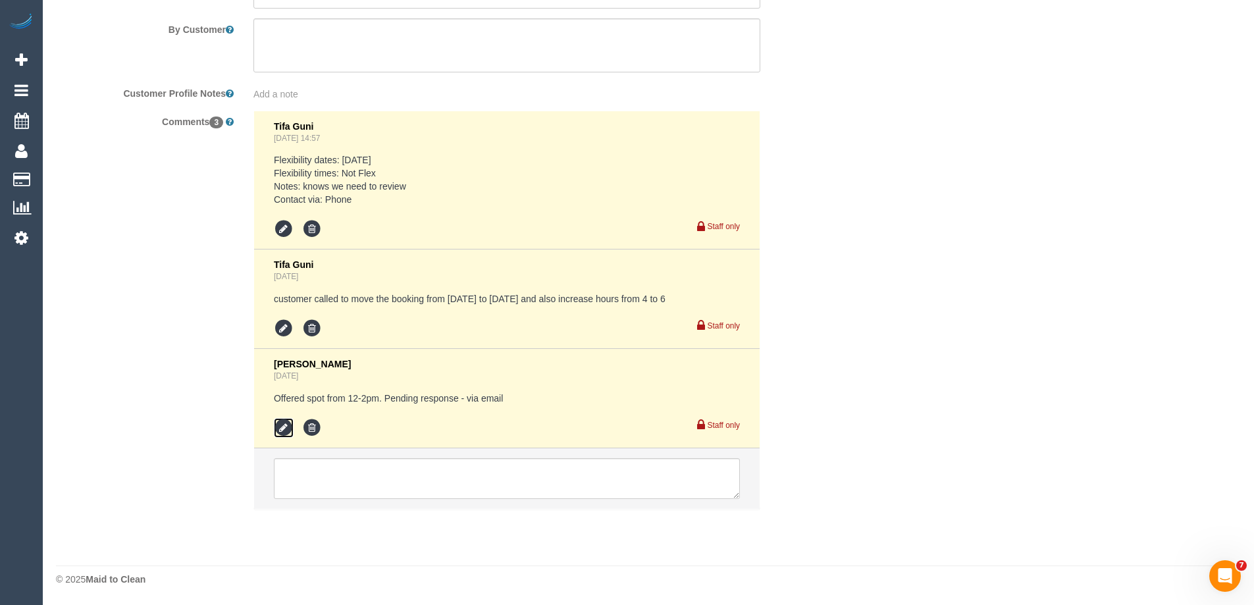
click at [278, 428] on icon at bounding box center [284, 428] width 20 height 20
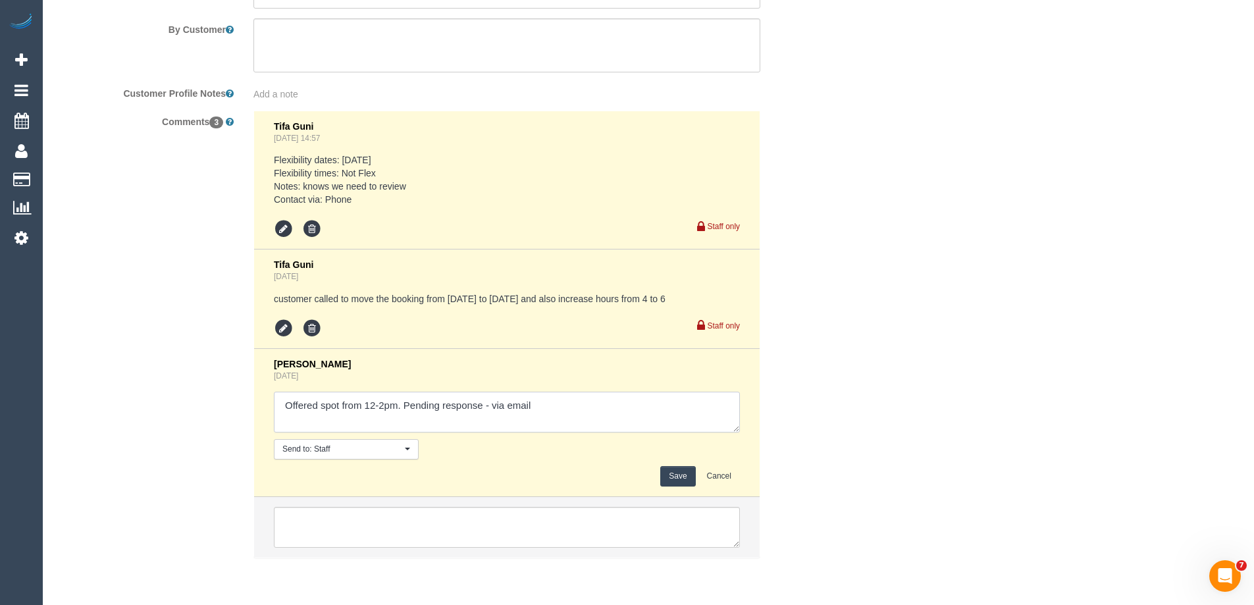
click at [490, 403] on textarea at bounding box center [507, 412] width 466 height 41
type textarea "Offered spot from 12-2pm. Pending response - confirmed via email"
click at [683, 479] on button "Save" at bounding box center [677, 476] width 35 height 20
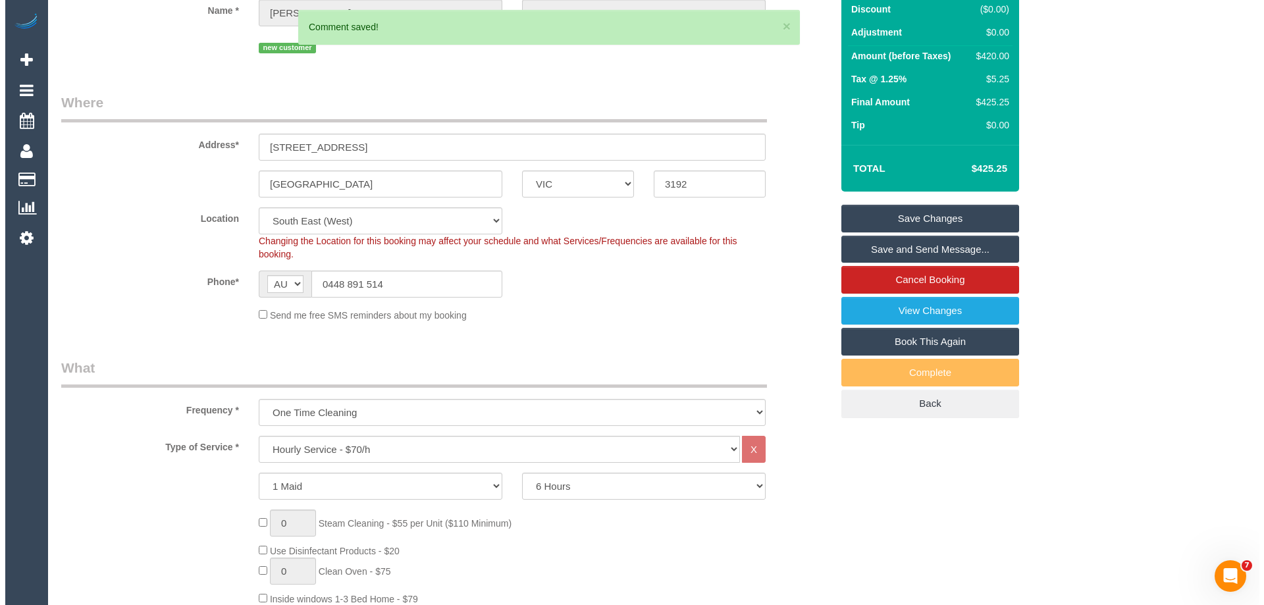
scroll to position [0, 0]
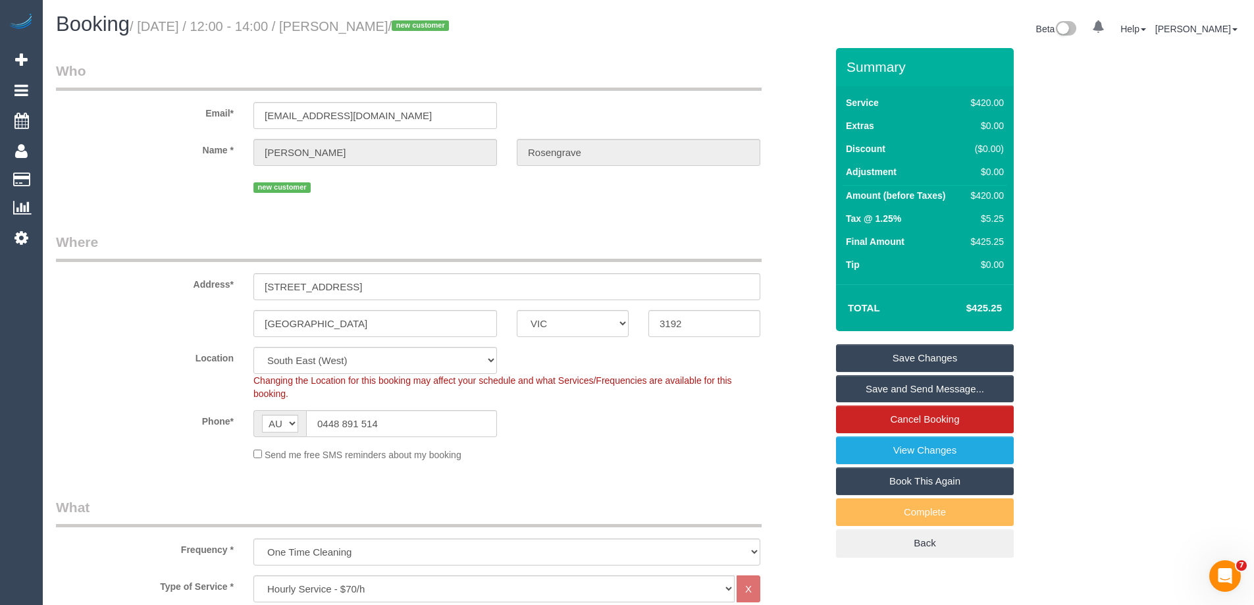
click at [900, 388] on link "Save and Send Message..." at bounding box center [925, 389] width 178 height 28
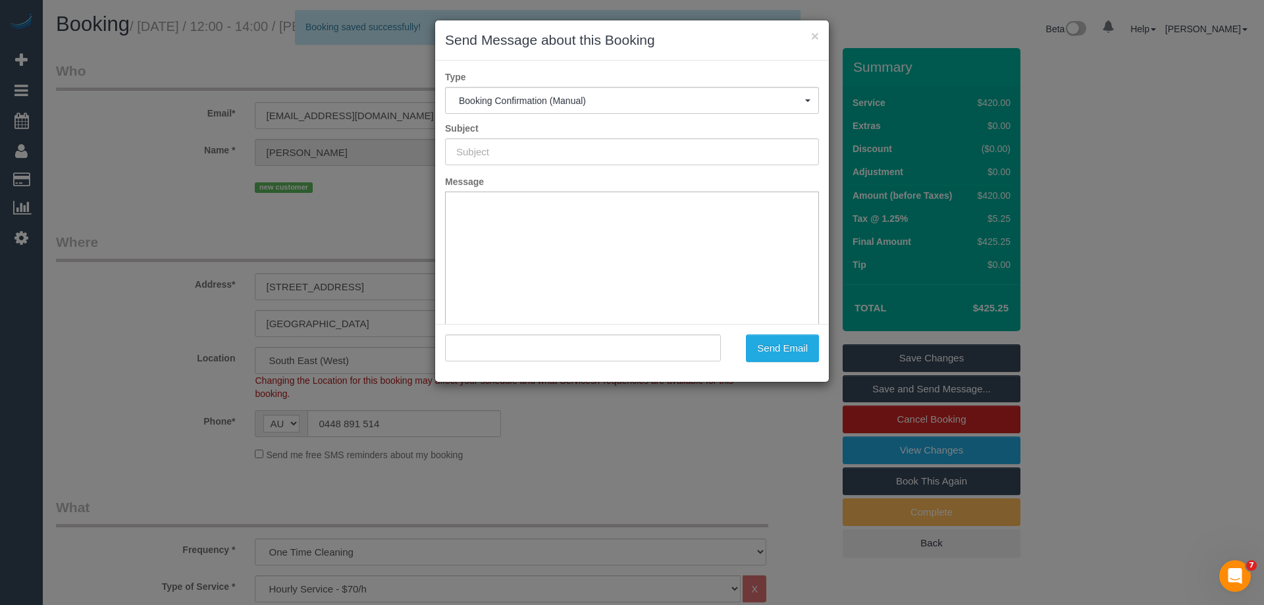
type input "Booking Confirmed"
type input ""Sallie Rosengrave" <srosengrave@yahoo.com.au>"
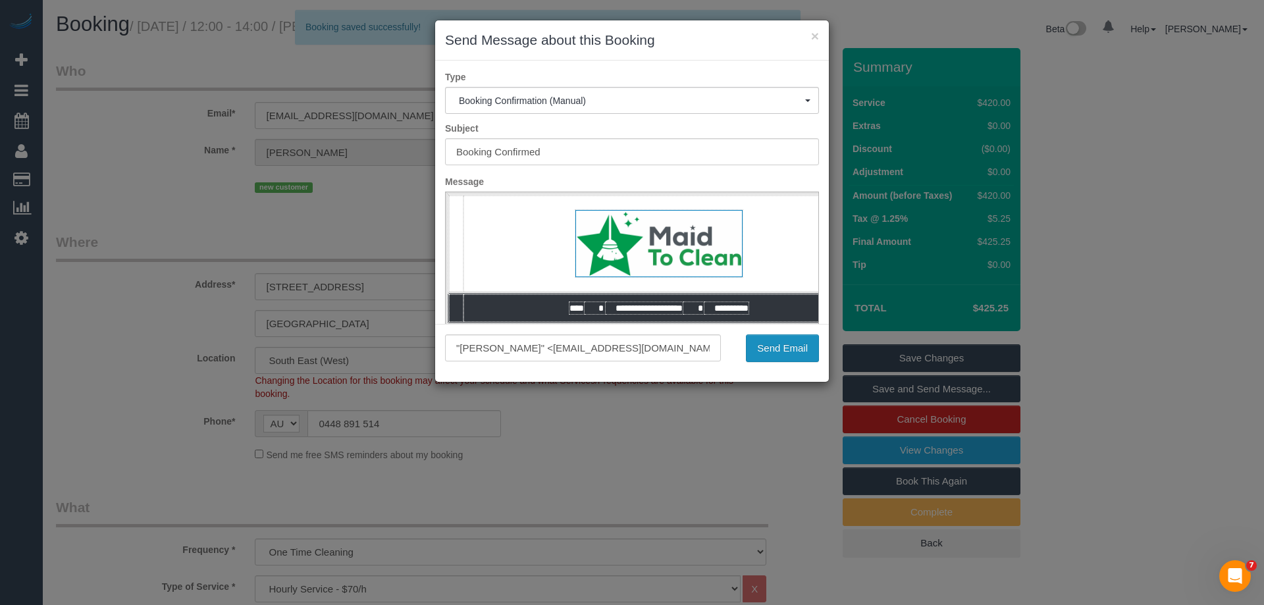
click at [790, 342] on button "Send Email" at bounding box center [782, 348] width 73 height 28
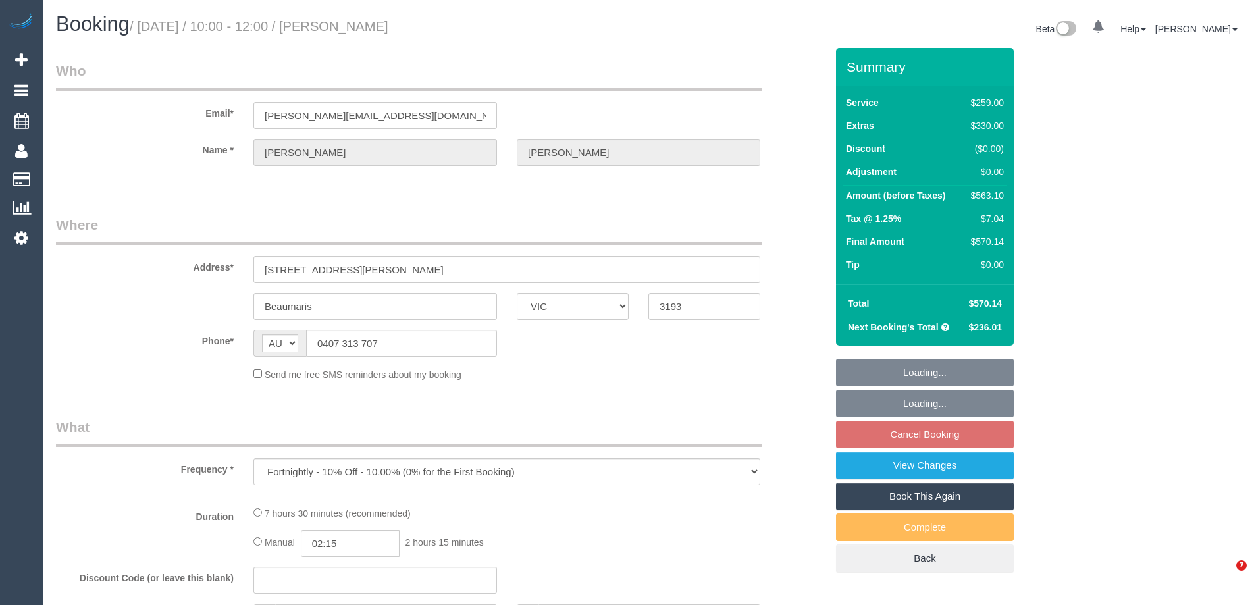
select select "VIC"
select select "string:stripe-pm_1P3ppP2GScqysDRV5IZYnecD"
select select "number:27"
select select "number:14"
select select "number:19"
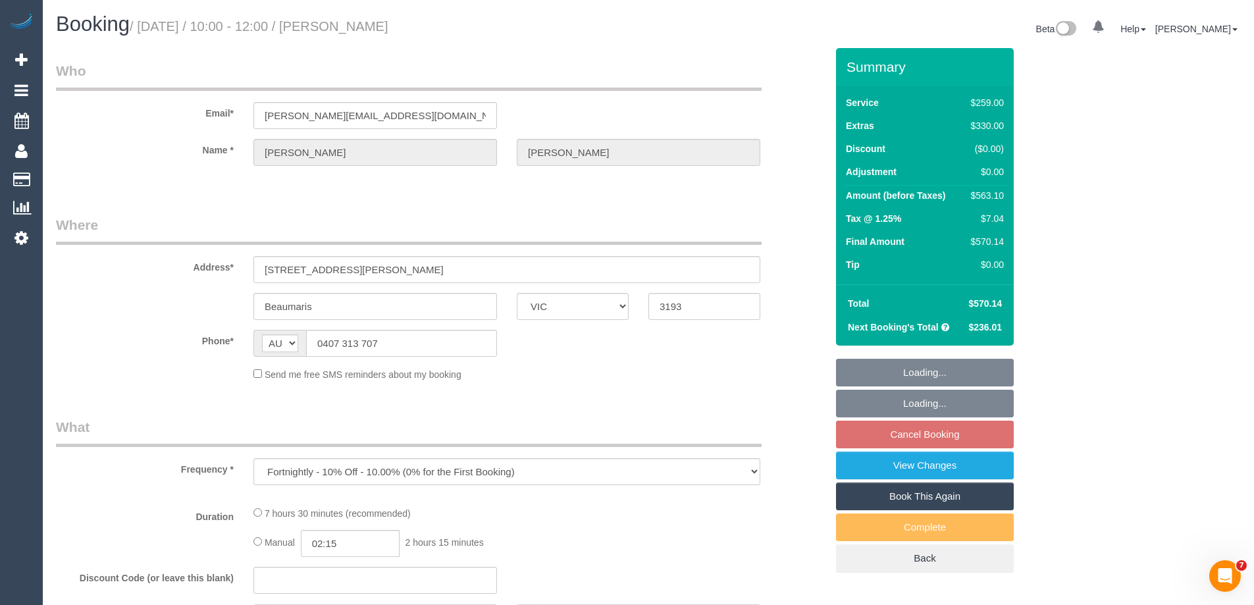
select select "number:22"
select select "number:35"
select select "number:11"
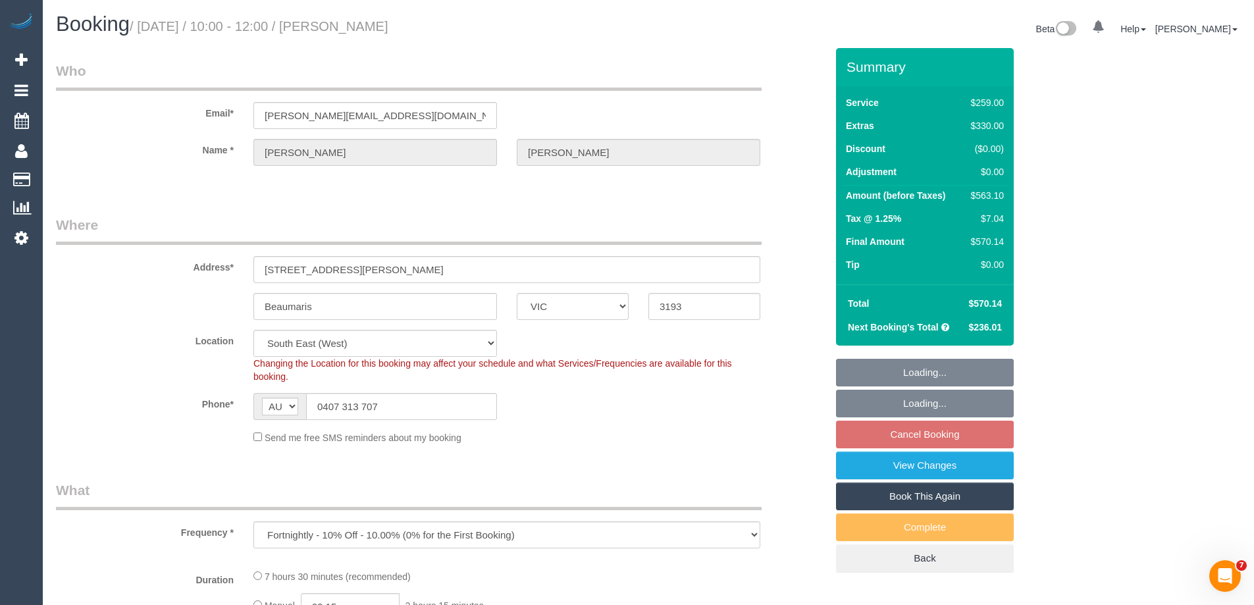
select select "object:750"
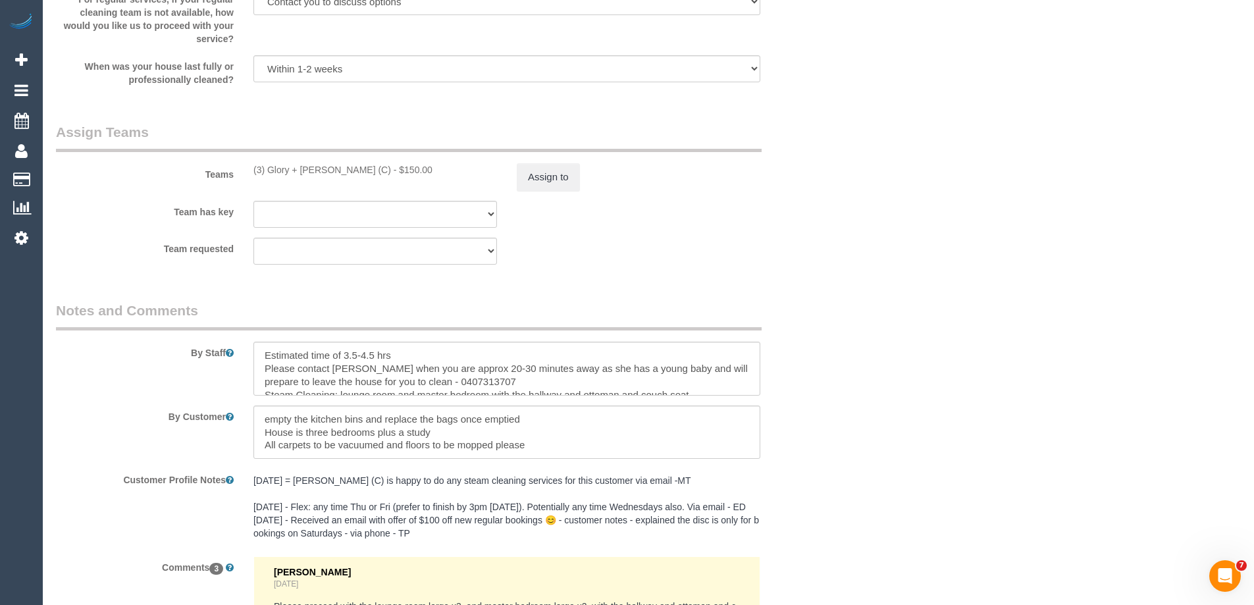
scroll to position [2172, 0]
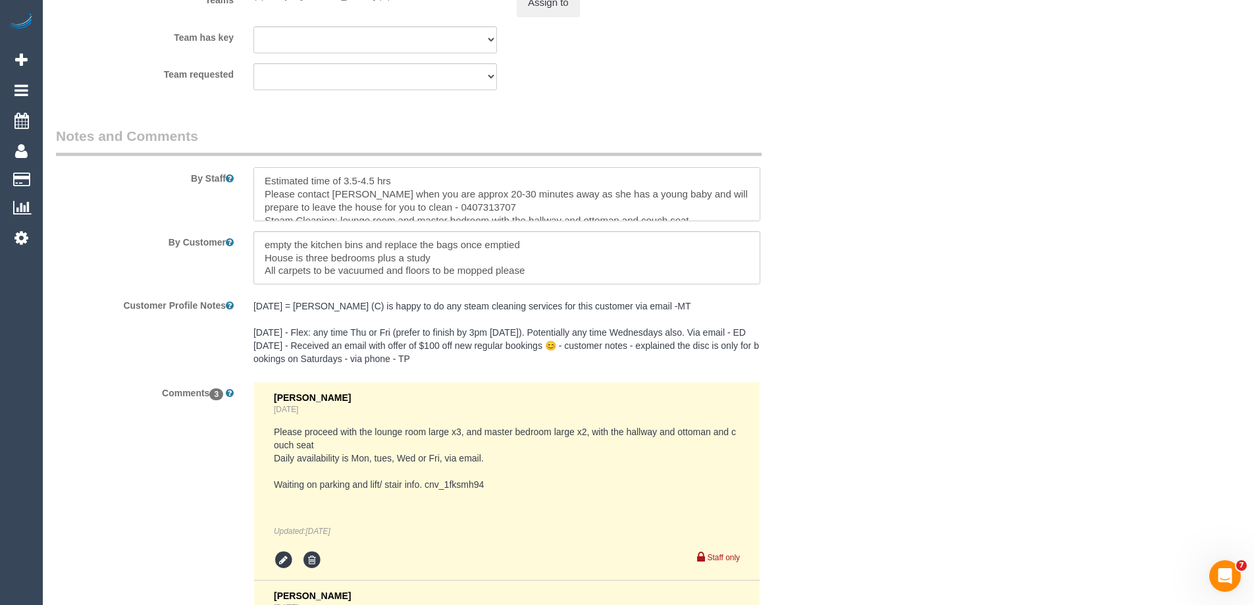
click at [505, 196] on textarea at bounding box center [506, 194] width 507 height 54
click at [504, 195] on textarea at bounding box center [506, 194] width 507 height 54
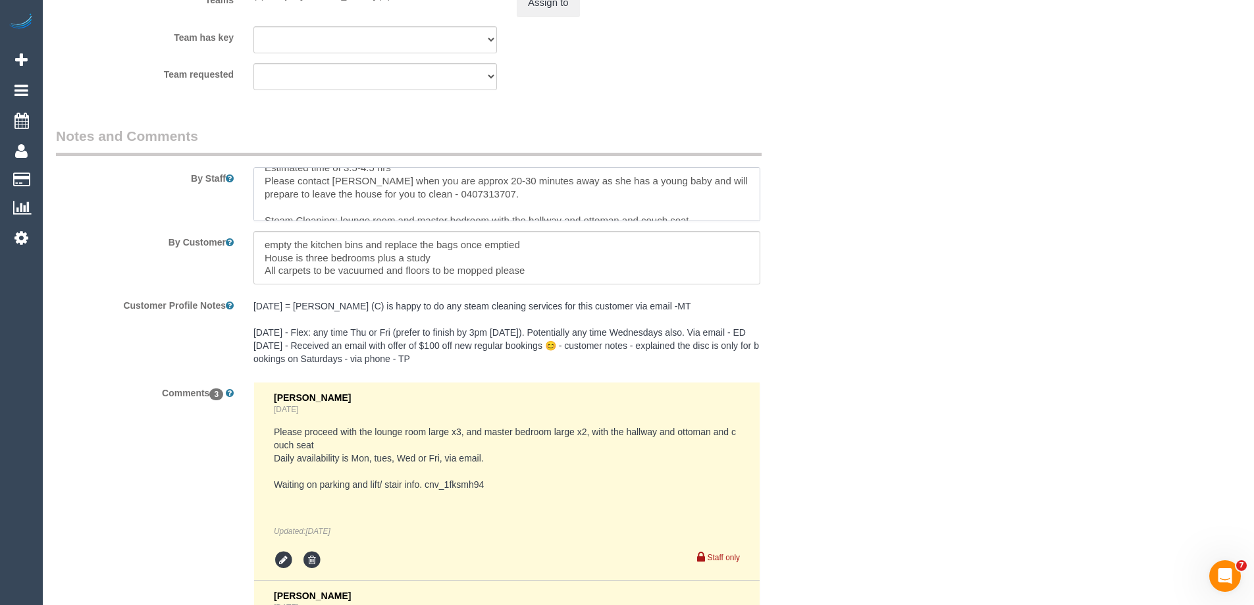
paste textarea "Steam cleaner to arrive at ___ Please ensure areas for steam cleaning are clean…"
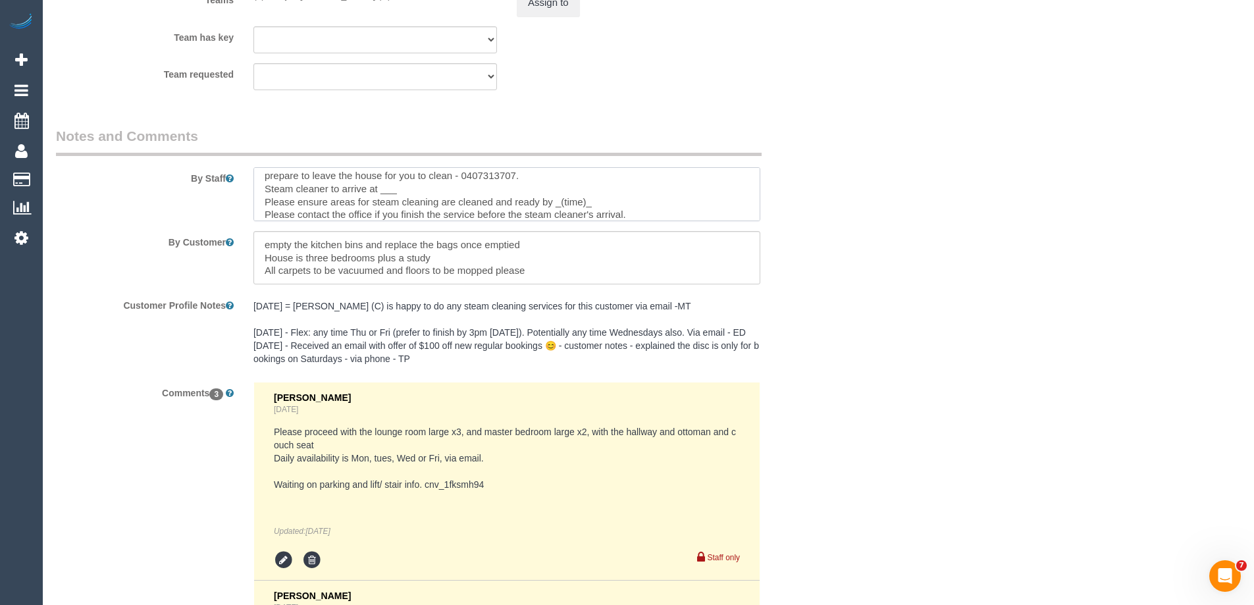
drag, startPoint x: 405, startPoint y: 191, endPoint x: 378, endPoint y: 188, distance: 26.5
click at [378, 188] on textarea at bounding box center [506, 194] width 507 height 54
drag, startPoint x: 598, startPoint y: 197, endPoint x: 557, endPoint y: 195, distance: 40.8
click at [557, 195] on textarea at bounding box center [506, 194] width 507 height 54
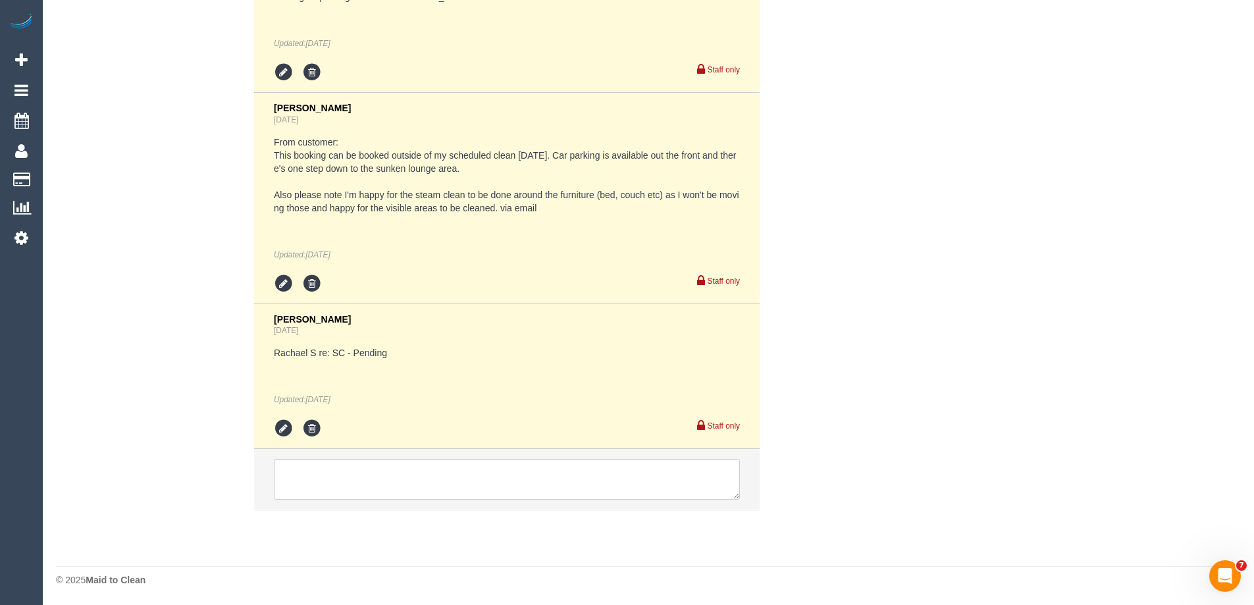
scroll to position [2660, 0]
type textarea "Estimated time of 3.5-4.5 hrs Please contact Jenna when you are approx 20-30 mi…"
click at [281, 432] on icon at bounding box center [284, 428] width 20 height 20
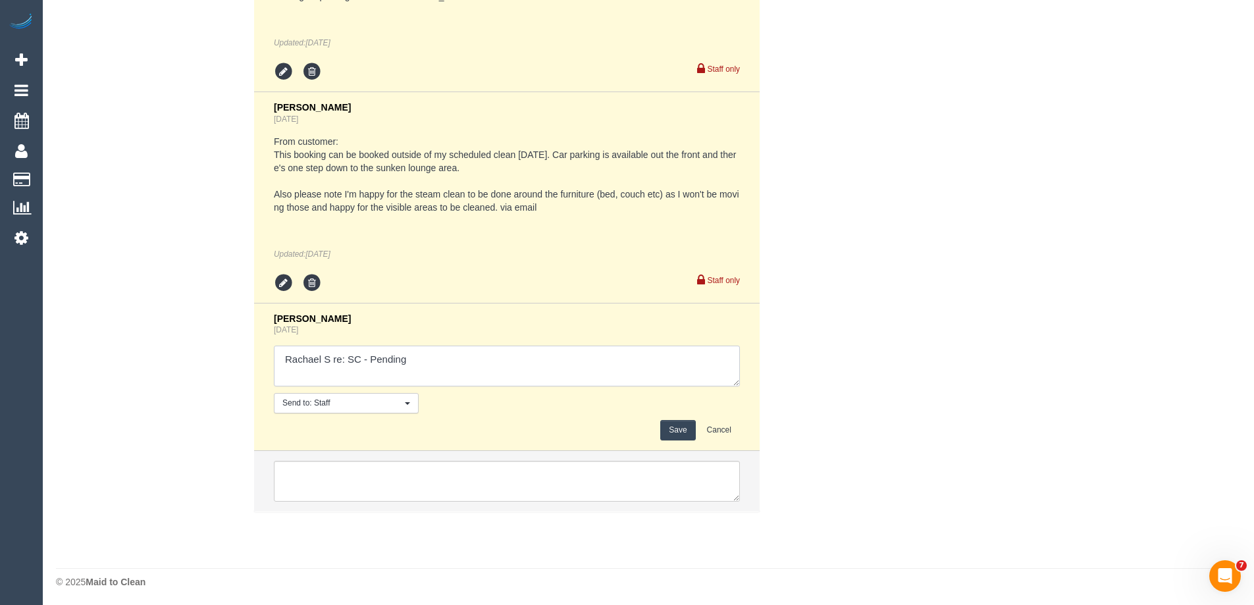
drag, startPoint x: 371, startPoint y: 363, endPoint x: 515, endPoint y: 359, distance: 143.5
click at [515, 359] on textarea at bounding box center [507, 366] width 466 height 41
type textarea "Rachael S re: SC - confirmed"
click at [682, 435] on button "Save" at bounding box center [677, 430] width 35 height 20
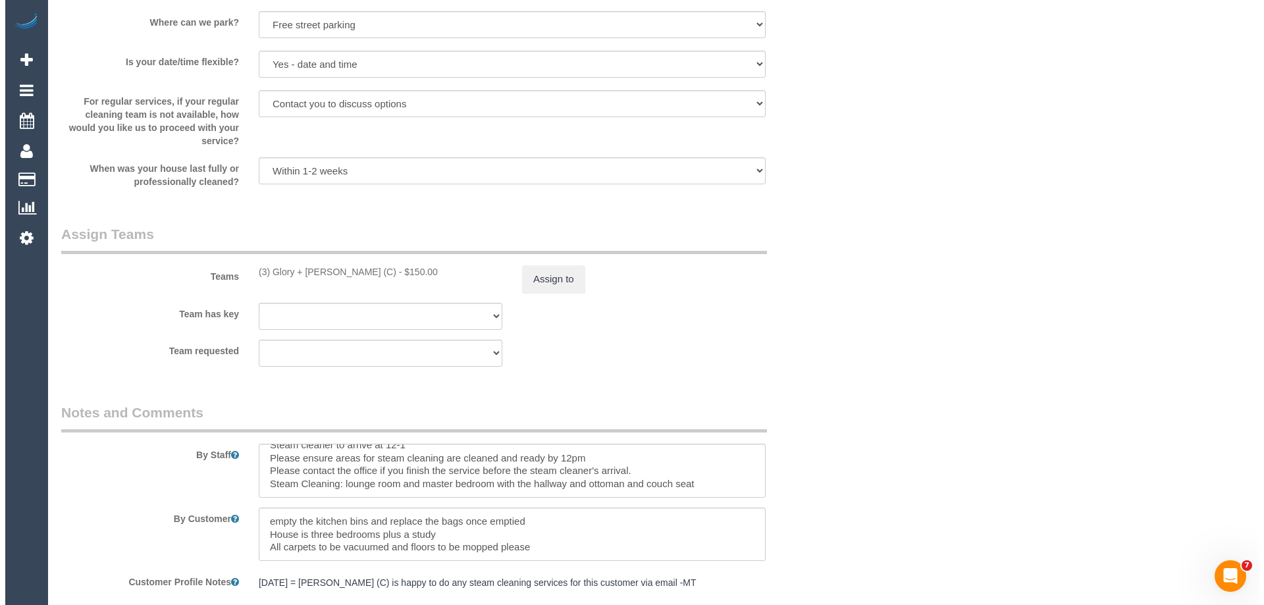
scroll to position [1870, 0]
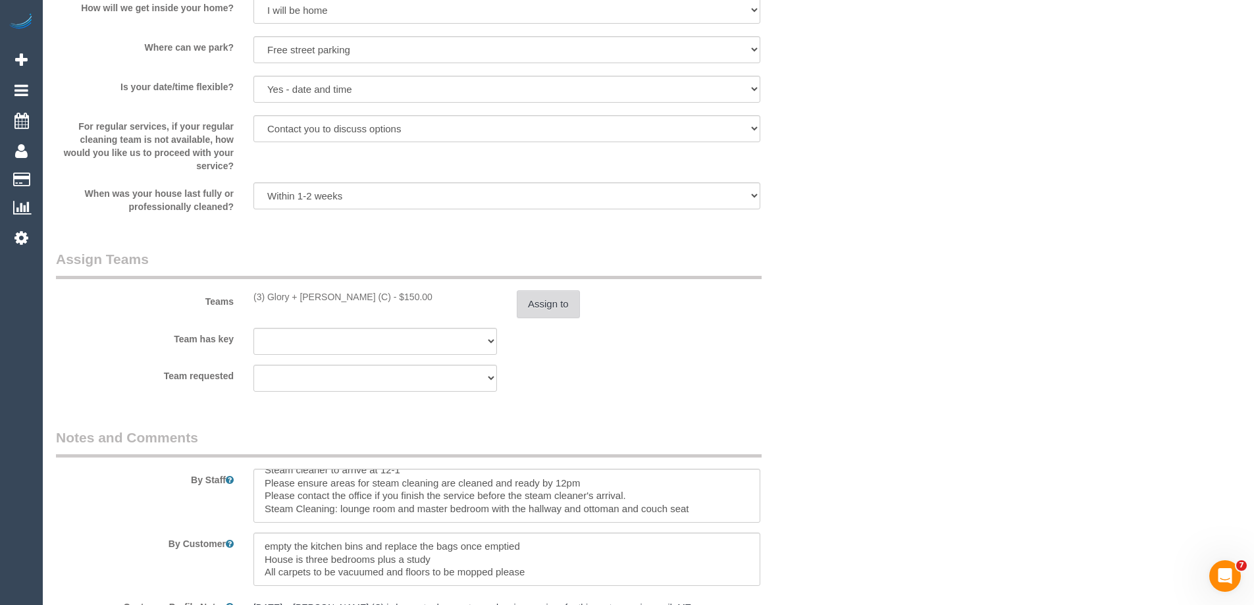
click at [541, 317] on button "Assign to" at bounding box center [548, 304] width 63 height 28
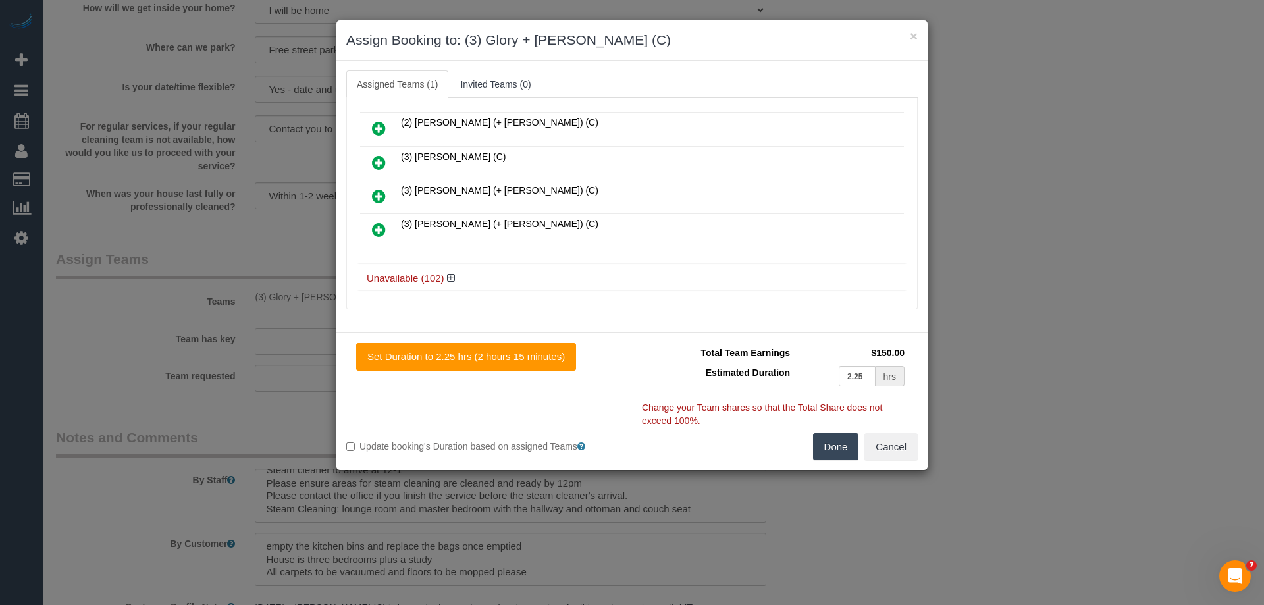
scroll to position [165, 0]
click at [447, 280] on icon at bounding box center [451, 277] width 8 height 10
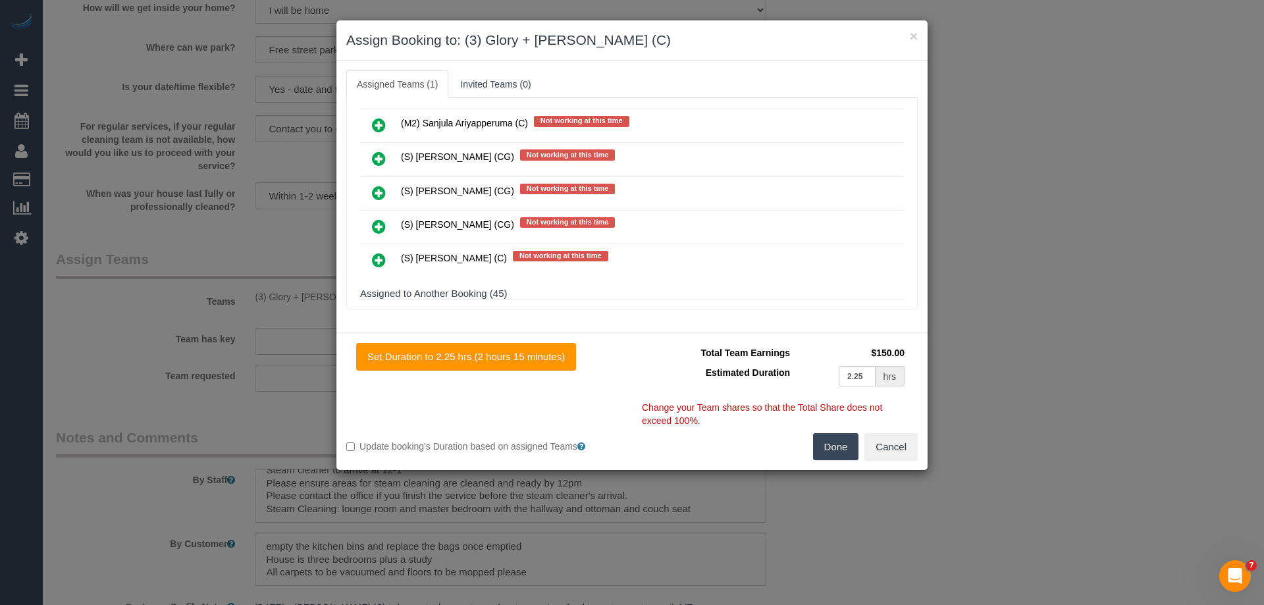
scroll to position [2139, 0]
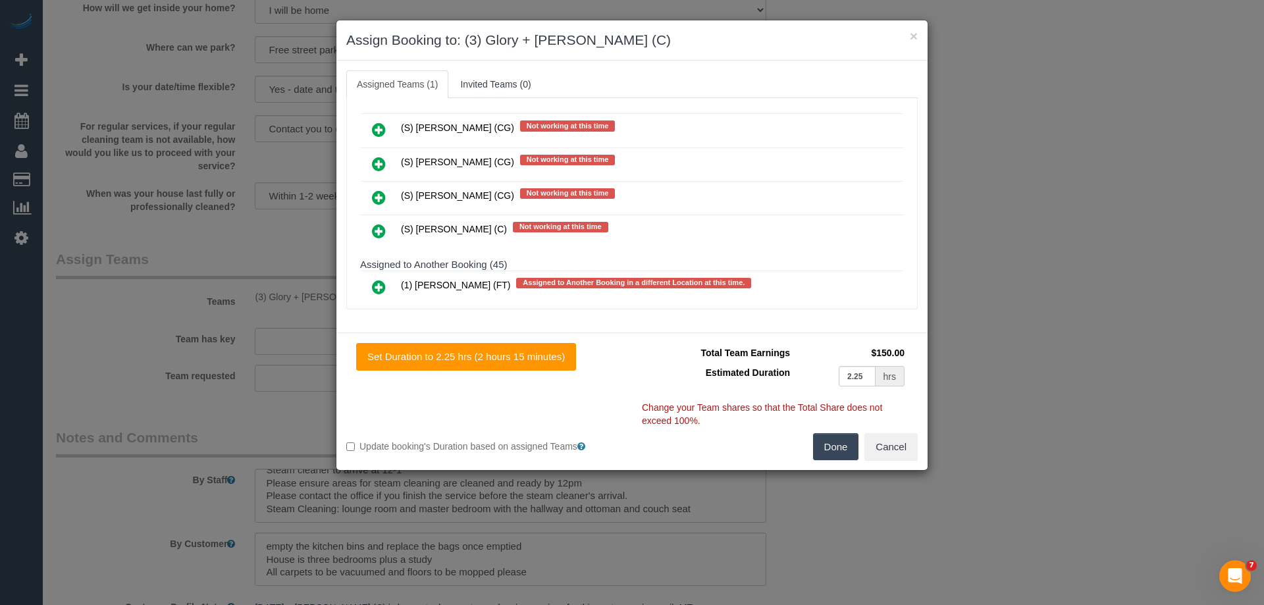
click at [376, 224] on icon at bounding box center [379, 231] width 14 height 16
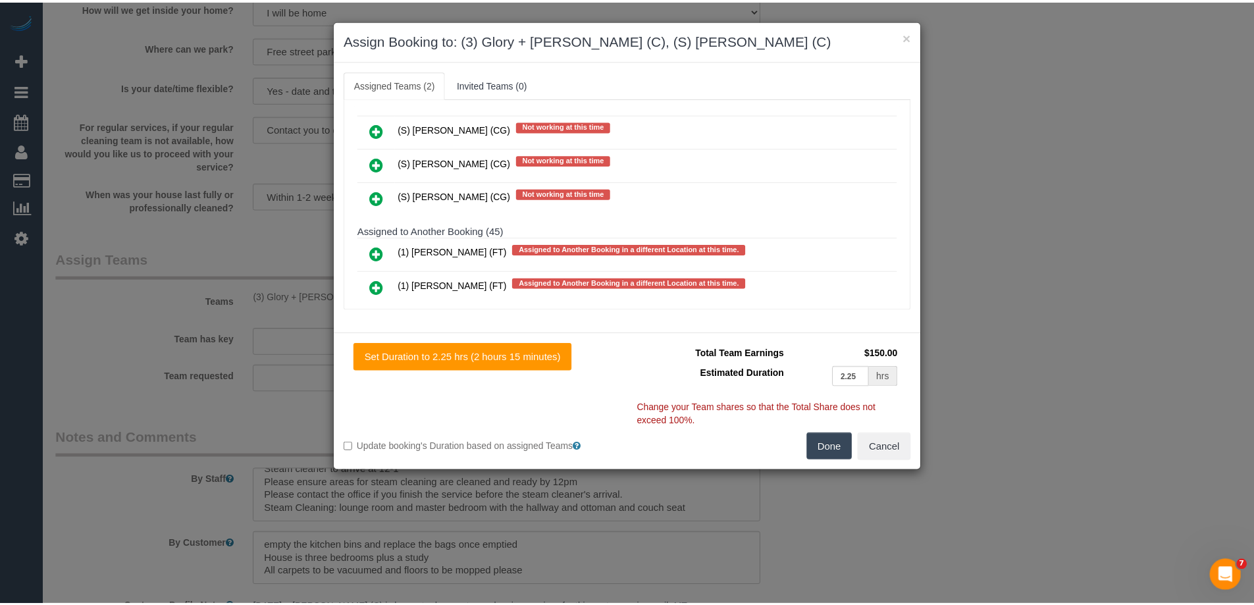
scroll to position [0, 0]
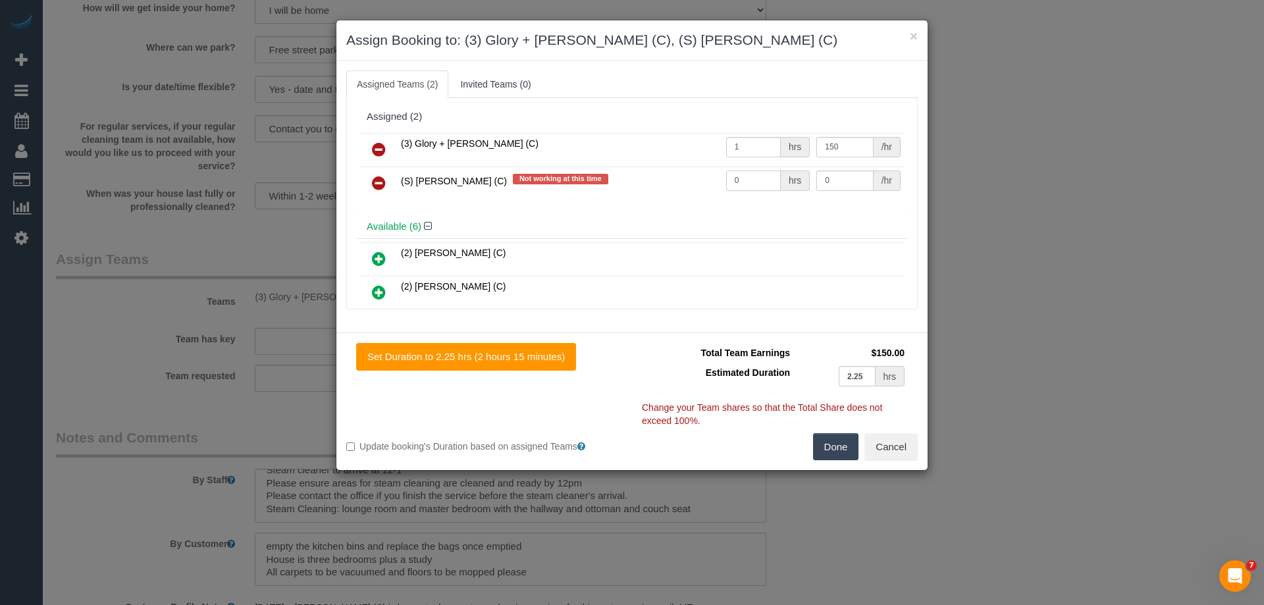
drag, startPoint x: 753, startPoint y: 177, endPoint x: 692, endPoint y: 181, distance: 60.7
click at [692, 181] on tr "(S) Rachael Schoer (C) Not working at this time 0 hrs 0 /hr" at bounding box center [632, 183] width 544 height 34
type input "1"
drag, startPoint x: 846, startPoint y: 176, endPoint x: 655, endPoint y: 172, distance: 190.9
click at [655, 172] on tr "(S) Rachael Schoer (C) Not working at this time 1 hrs 0 /hr" at bounding box center [632, 183] width 544 height 34
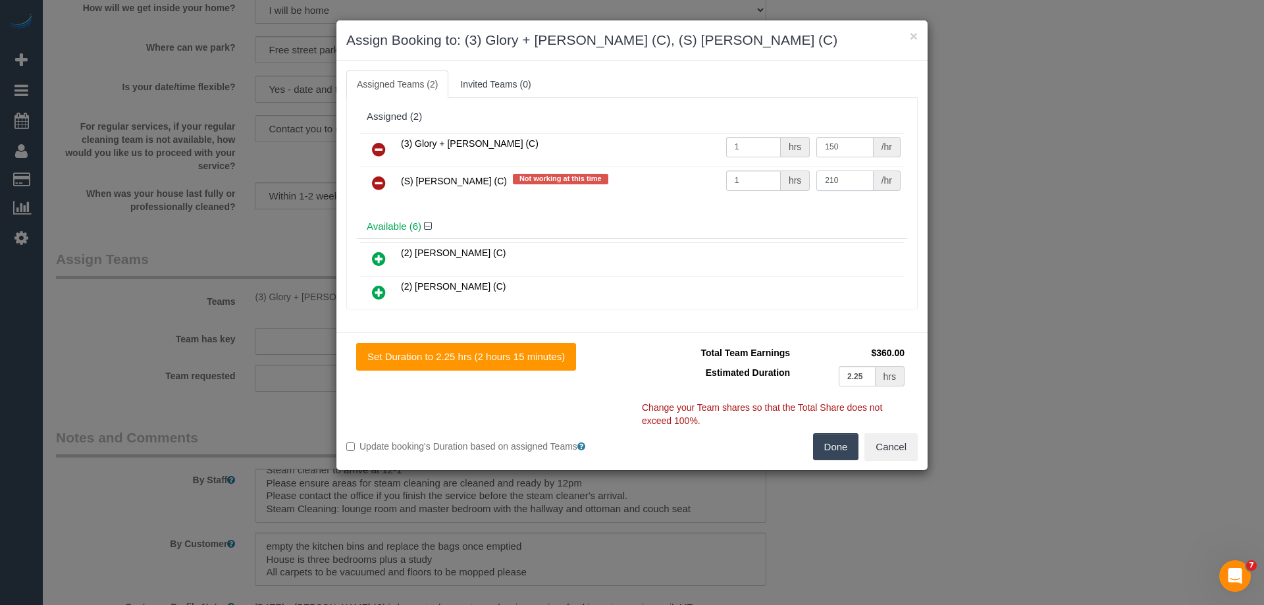
type input "210"
click at [829, 440] on button "Done" at bounding box center [836, 447] width 46 height 28
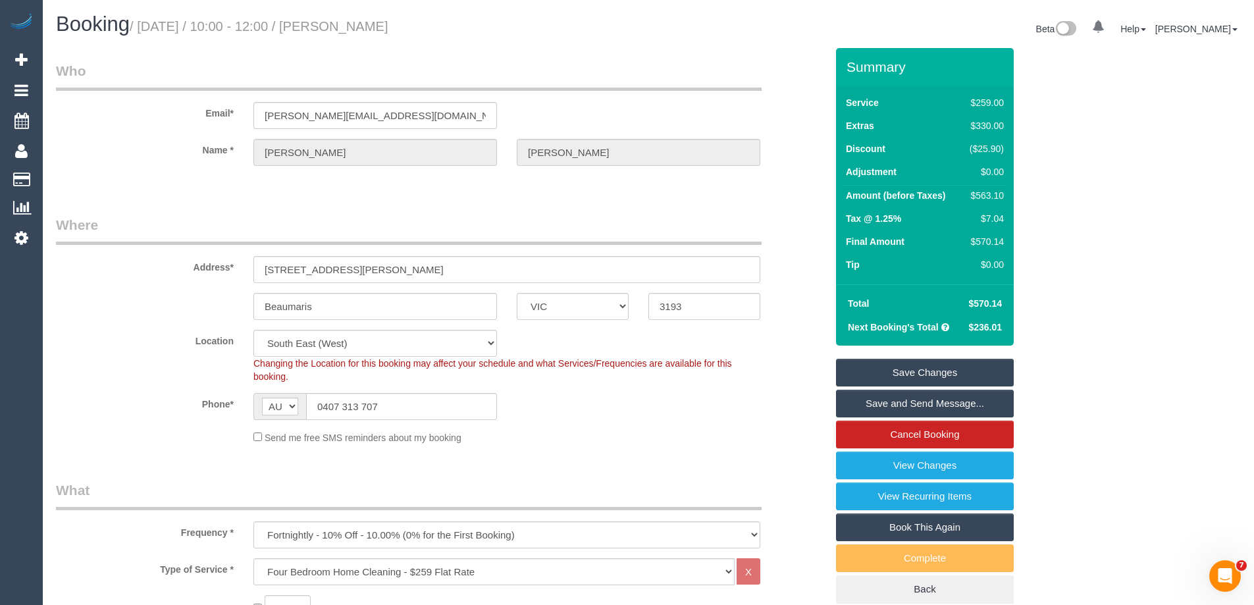
drag, startPoint x: 482, startPoint y: 34, endPoint x: 344, endPoint y: 30, distance: 137.6
click at [344, 30] on h1 "Booking / October 16, 2025 / 10:00 - 12:00 / Jenna Szymanski" at bounding box center [347, 24] width 582 height 22
copy small "Jenna Szymanski"
click at [881, 400] on link "Save and Send Message..." at bounding box center [925, 404] width 178 height 28
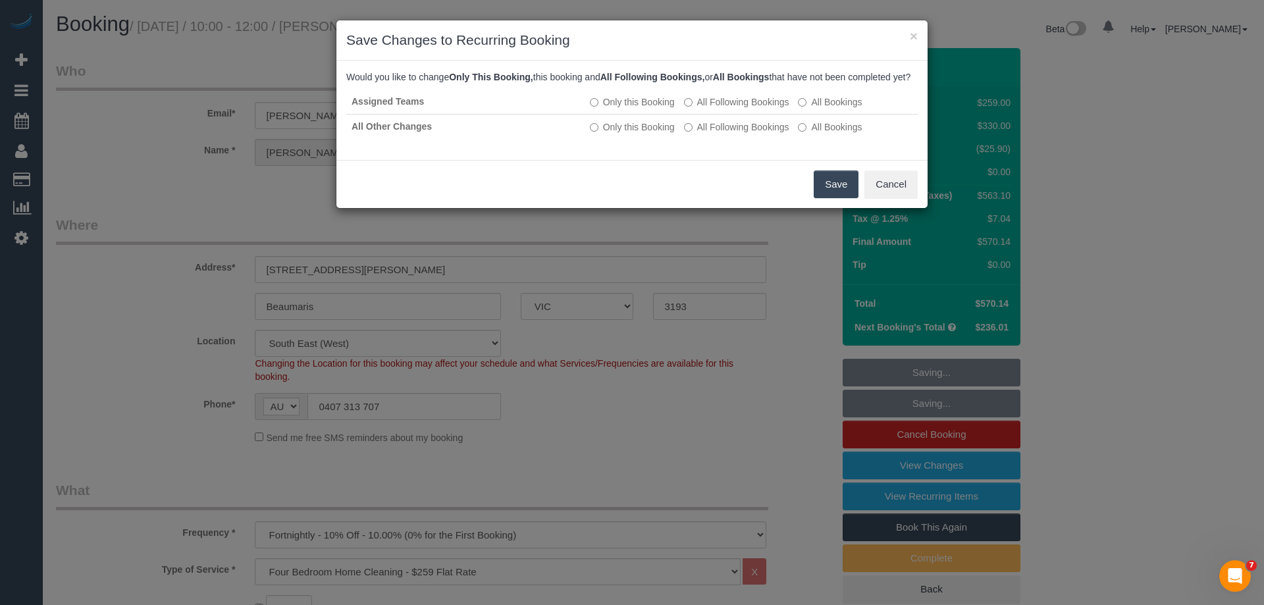
click at [825, 193] on button "Save" at bounding box center [835, 184] width 45 height 28
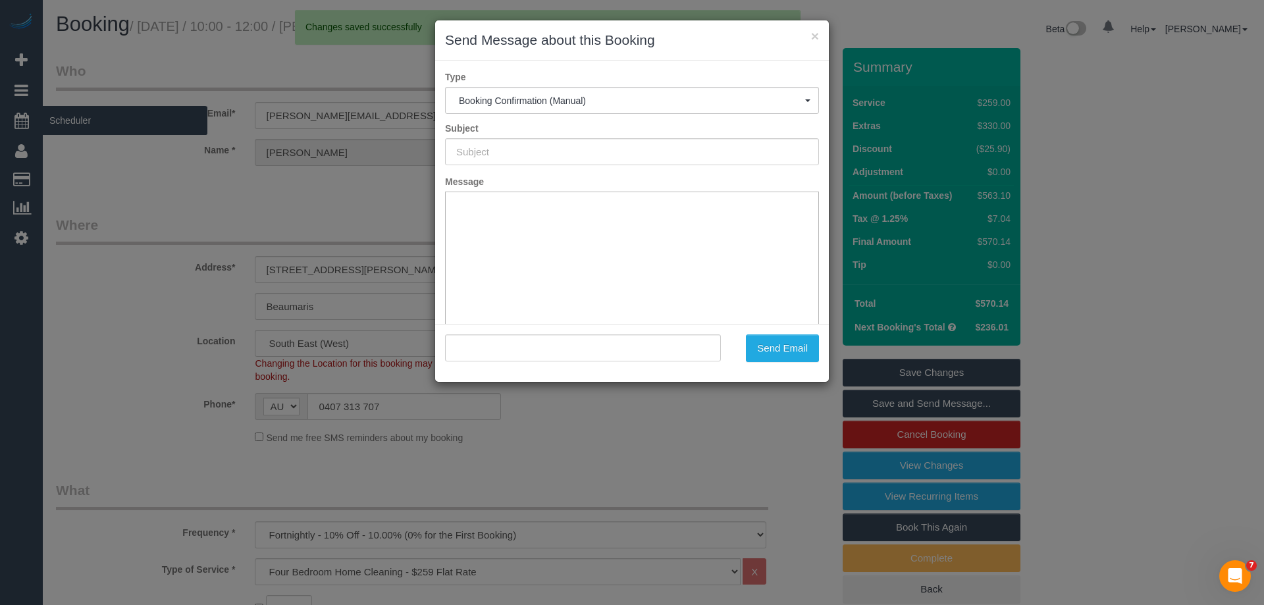
type input "Booking Confirmed"
type input ""Jenna Szymanski" <jenna.szy@gmail.com>"
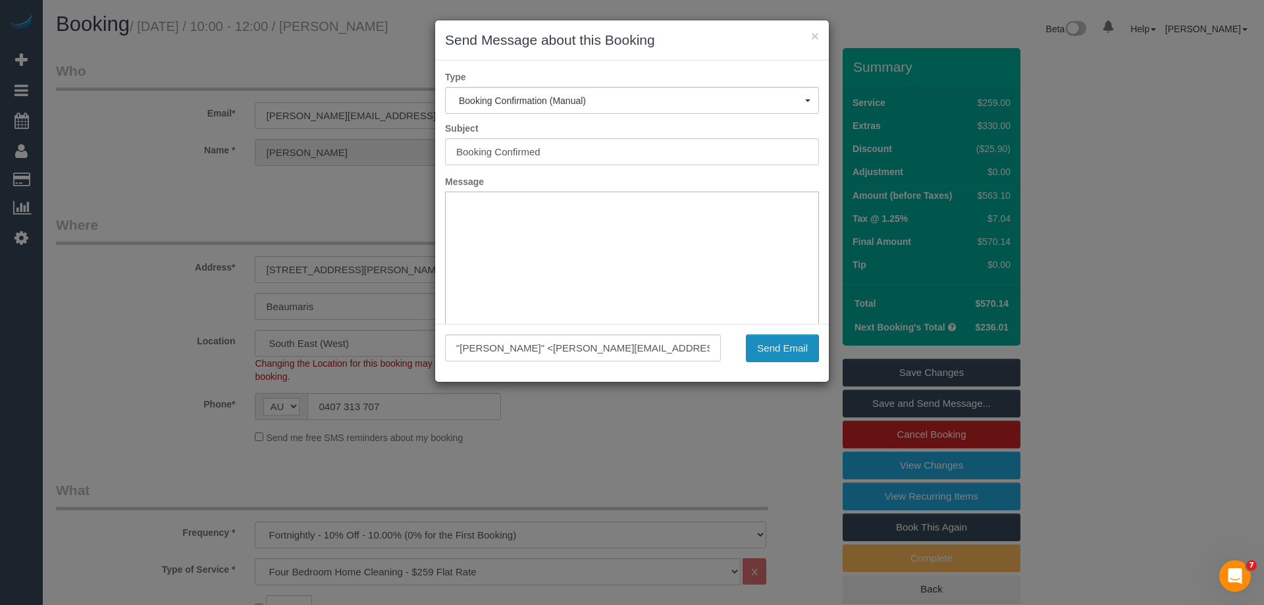
click at [790, 348] on button "Send Email" at bounding box center [782, 348] width 73 height 28
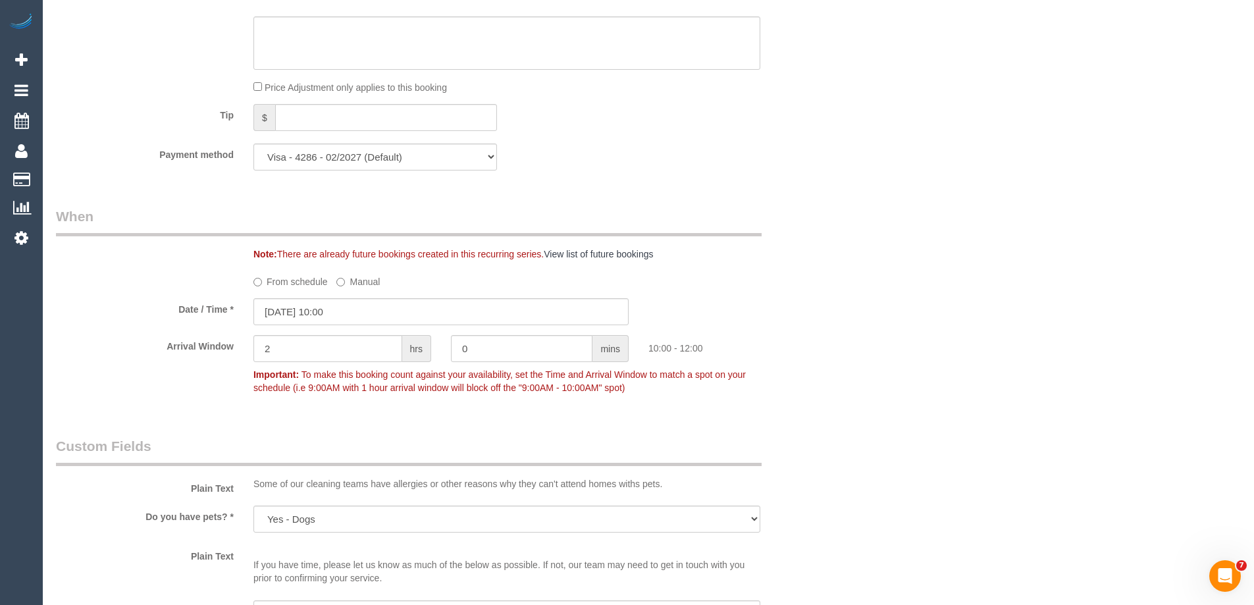
scroll to position [1316, 0]
drag, startPoint x: 307, startPoint y: 350, endPoint x: 227, endPoint y: 351, distance: 79.6
click at [228, 351] on div "Arrival Window 2 hrs 0 mins 10:00 - 12:00 Important: To make this booking count…" at bounding box center [441, 365] width 790 height 65
type input "1"
click at [703, 190] on div "Who Email* jenna.szy@gmail.com Name * Jenna Szymanski Where Address* 15 Herbert…" at bounding box center [441, 364] width 790 height 3171
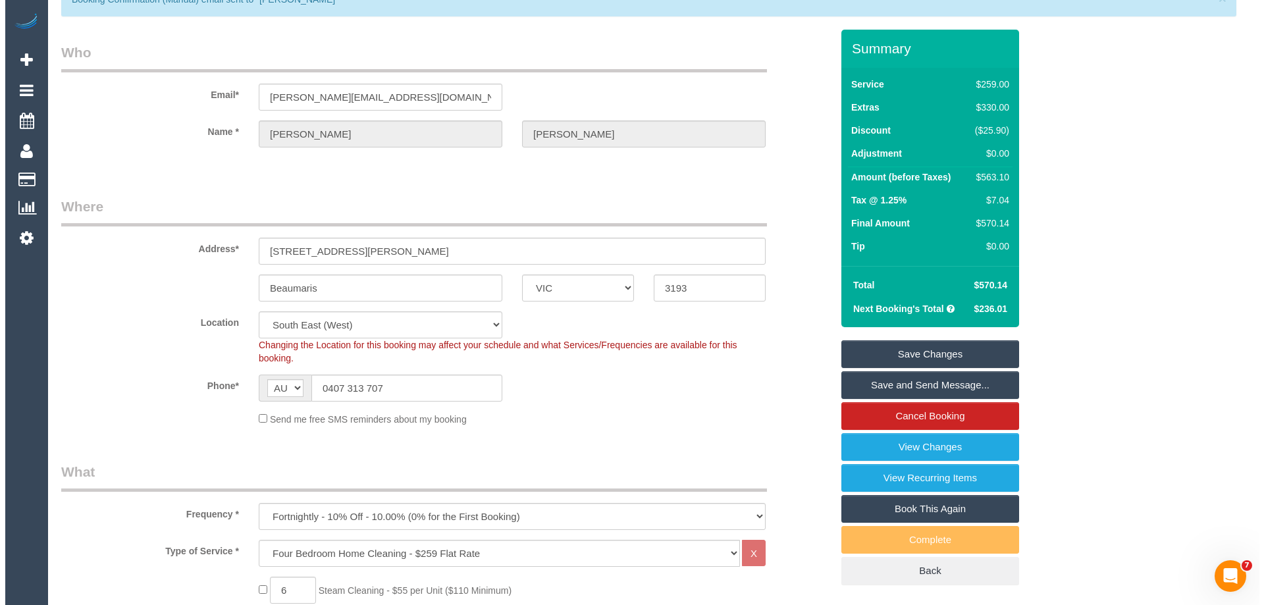
scroll to position [0, 0]
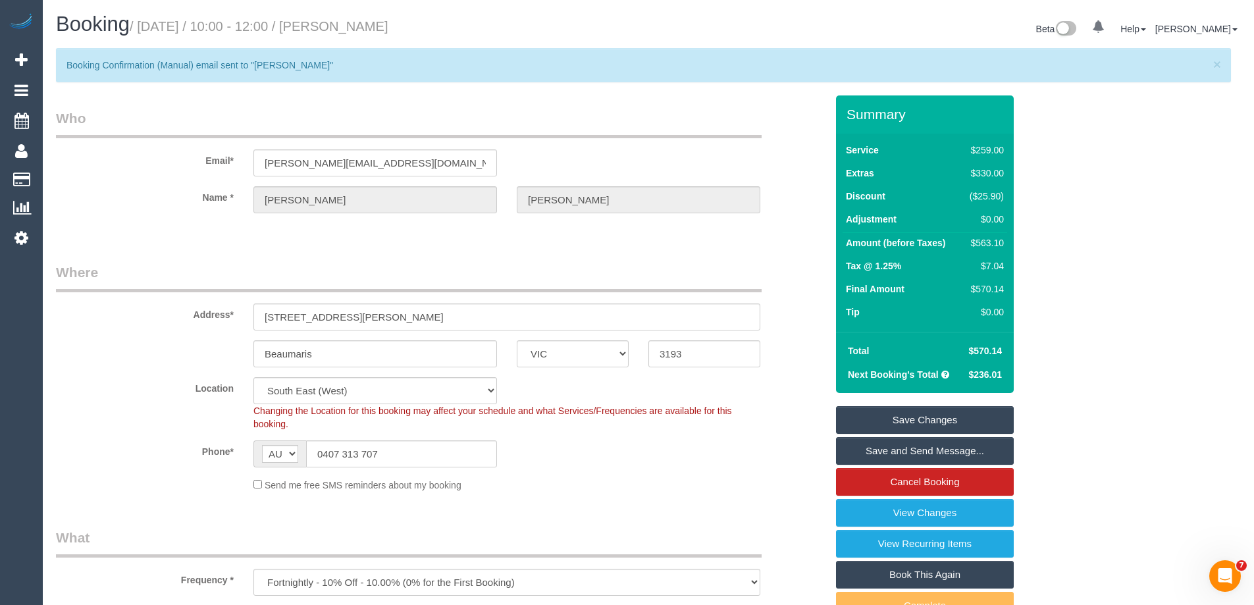
click at [881, 422] on link "Save Changes" at bounding box center [925, 420] width 178 height 28
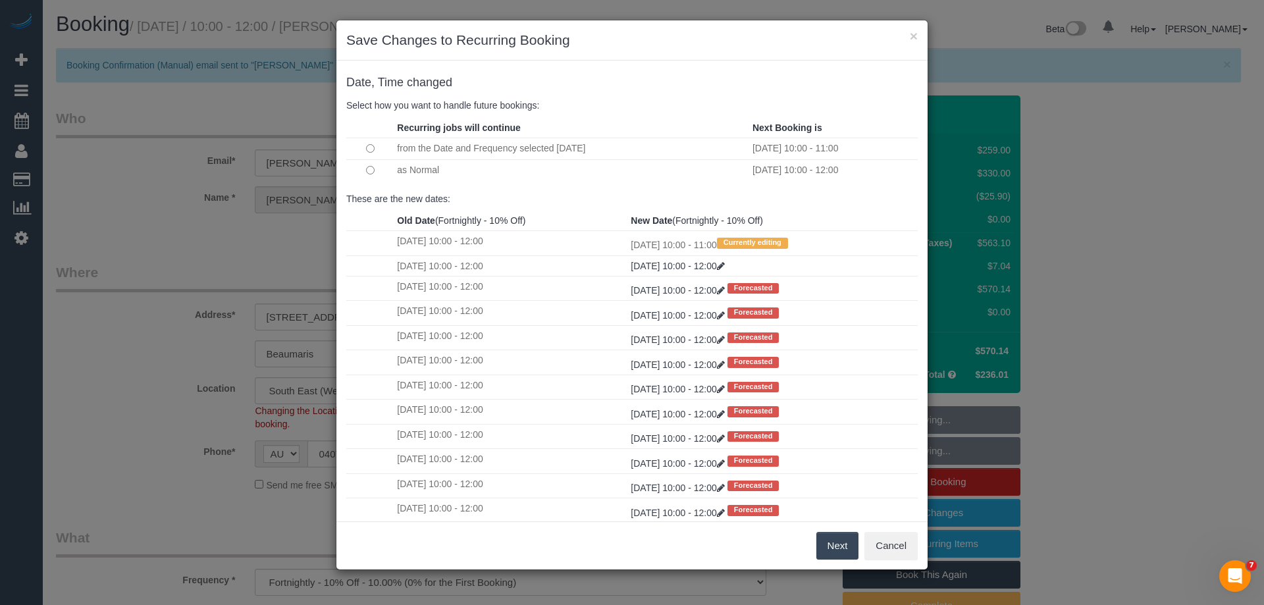
click at [843, 548] on button "Next" at bounding box center [837, 546] width 43 height 28
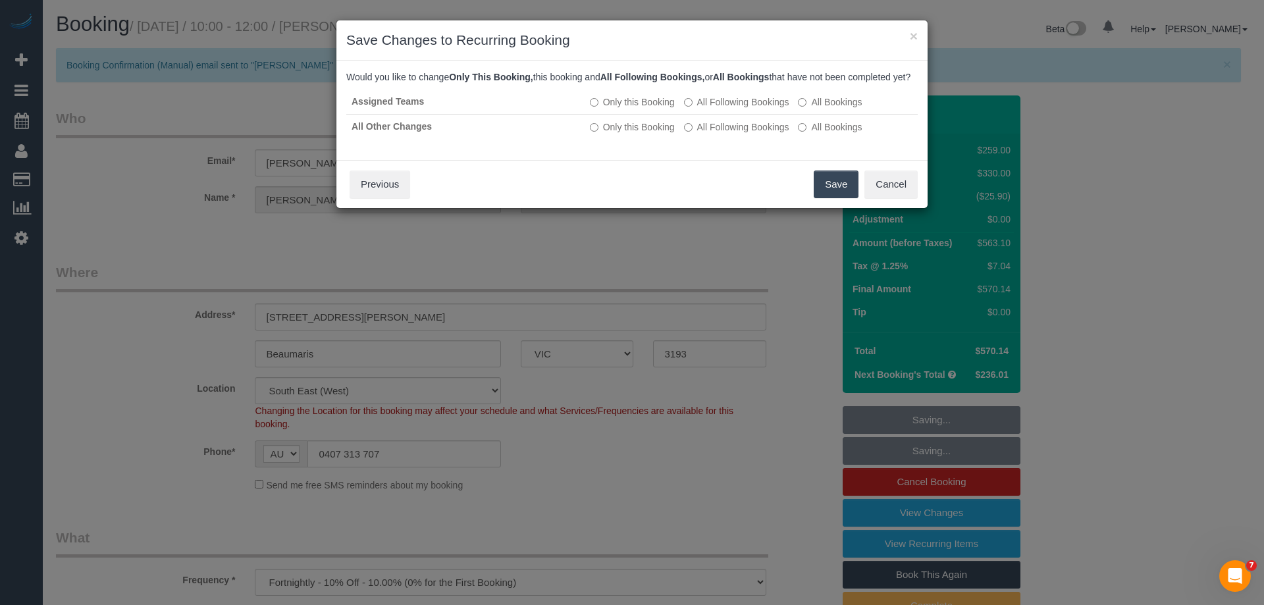
click at [823, 190] on button "Save" at bounding box center [835, 184] width 45 height 28
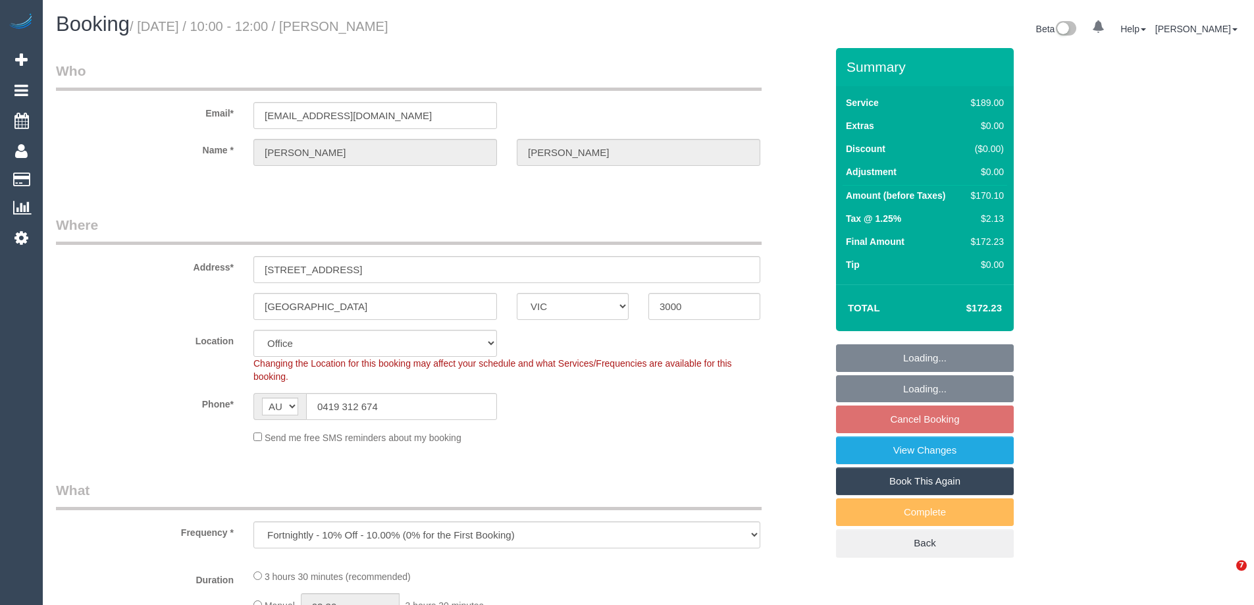
select select "VIC"
select select "object:599"
select select "string:stripe-pm_1SEhx52GScqysDRVBpqv1Ce6"
select select "number:29"
select select "number:14"
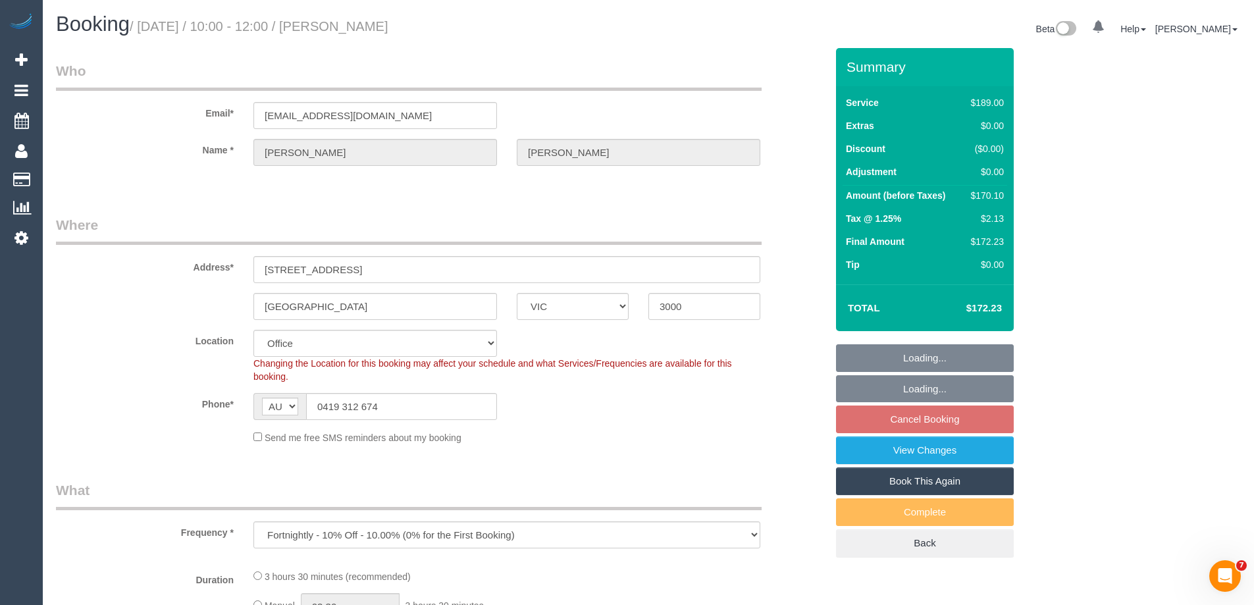
select select "number:20"
select select "number:22"
select select "number:34"
select select "number:12"
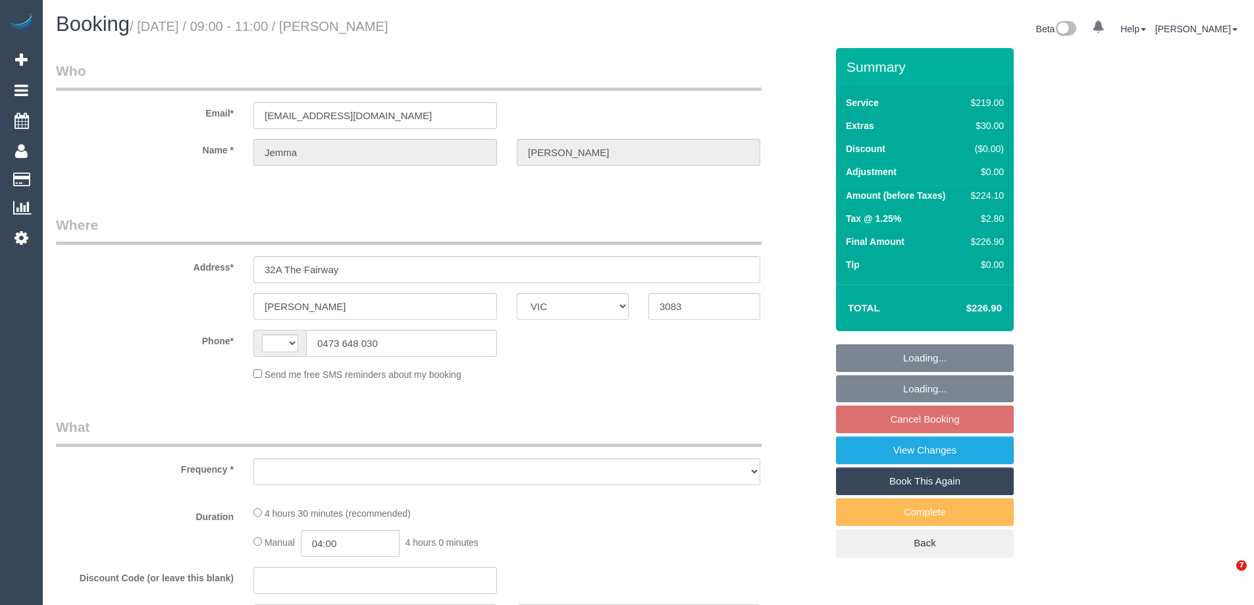
select select "VIC"
select select "string:stripe-pm_1RLFY02GScqysDRV6vk7KCHr"
select select "number:27"
select select "number:16"
select select "number:18"
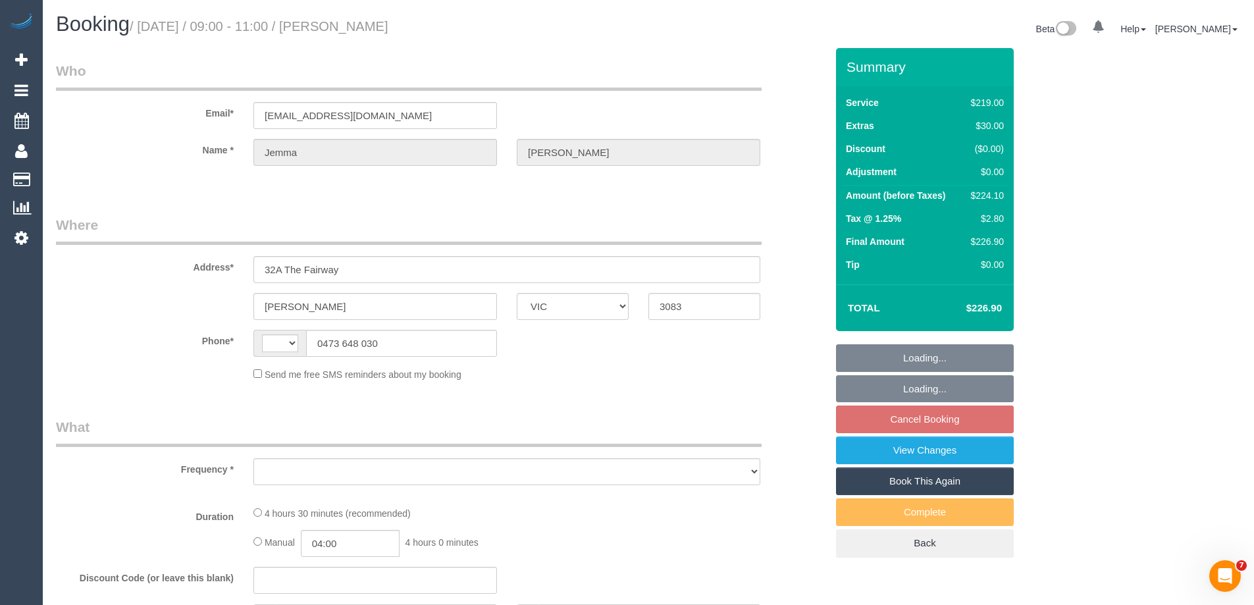
select select "number:22"
select select "number:33"
select select "number:12"
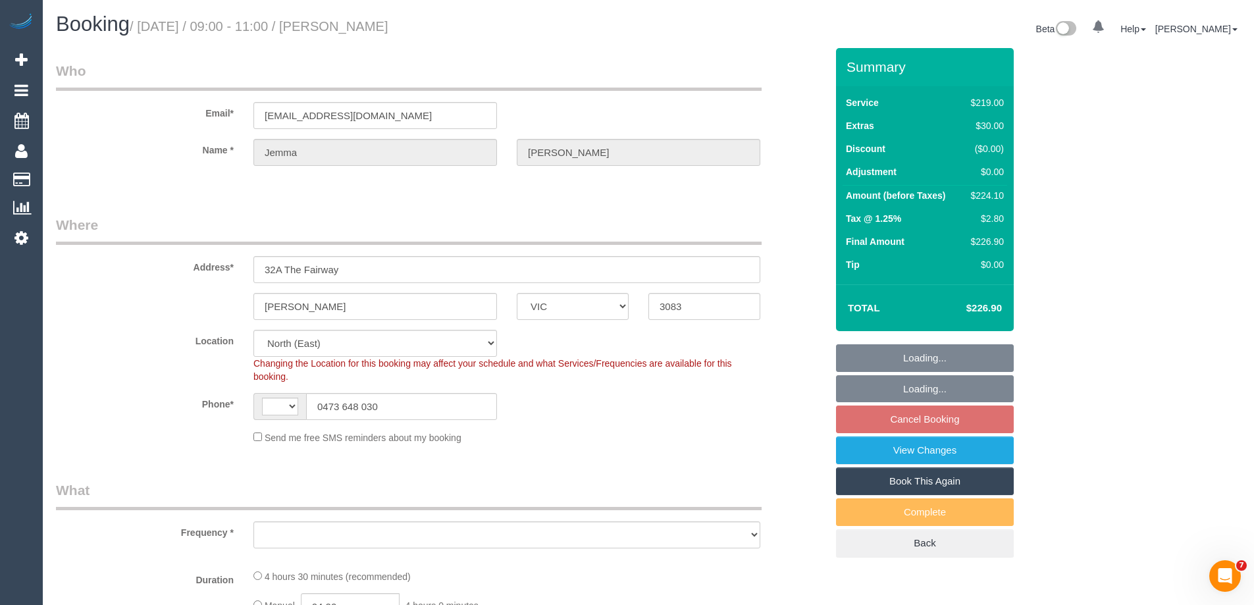
select select "string:AU"
select select "object:835"
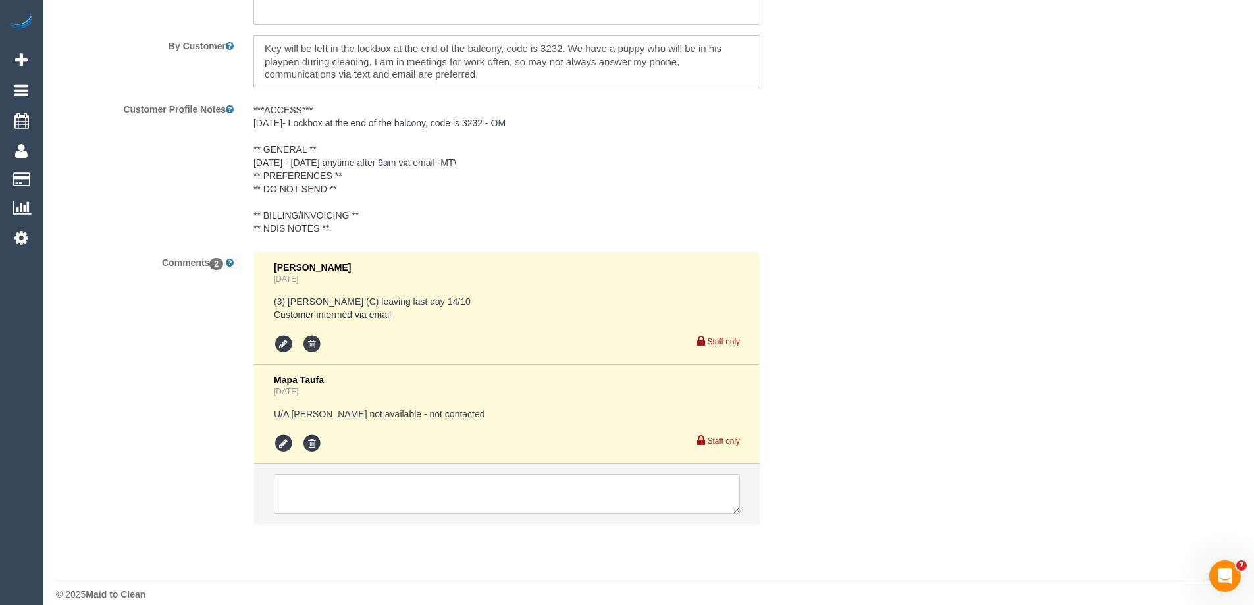
scroll to position [2369, 0]
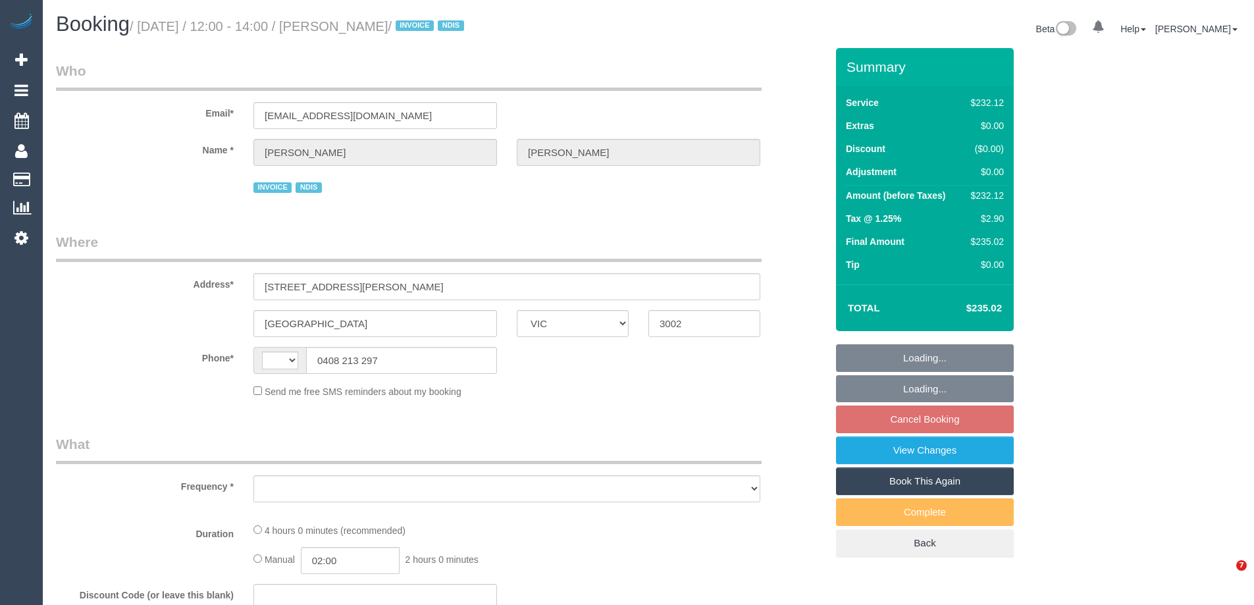
select select "VIC"
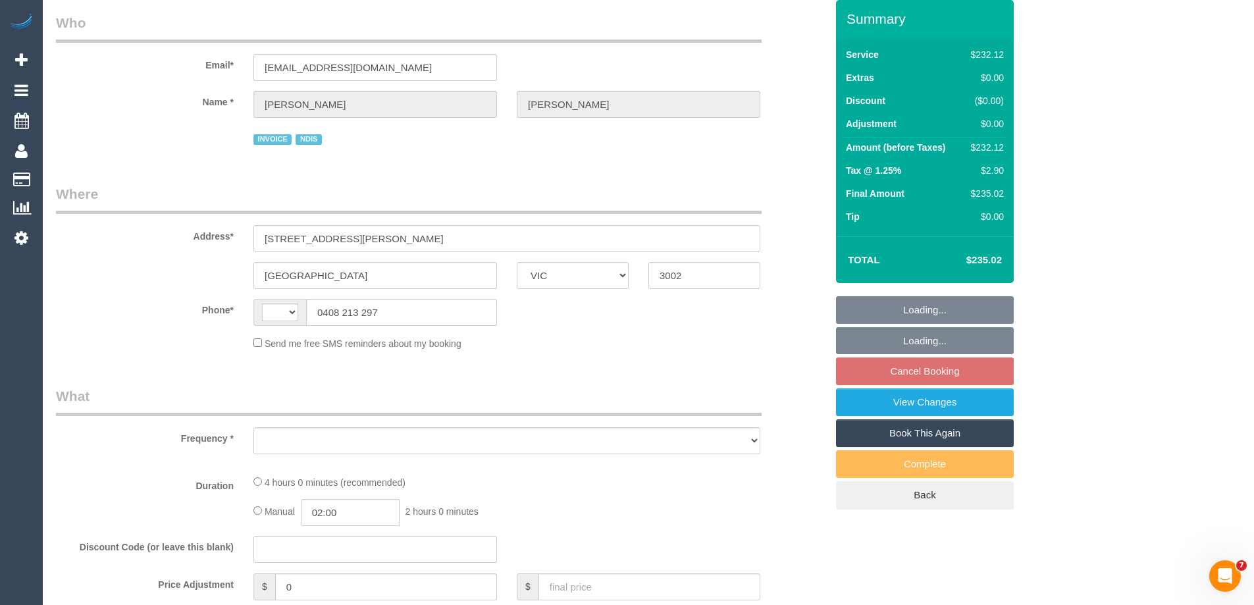
select select "string:AU"
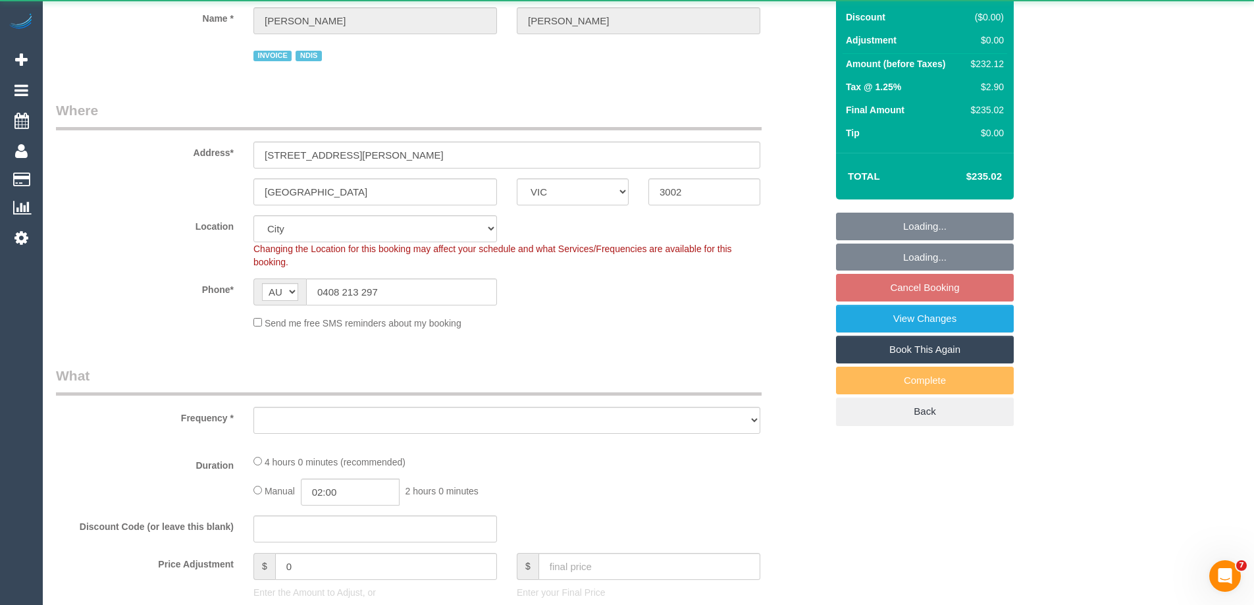
select select "object:521"
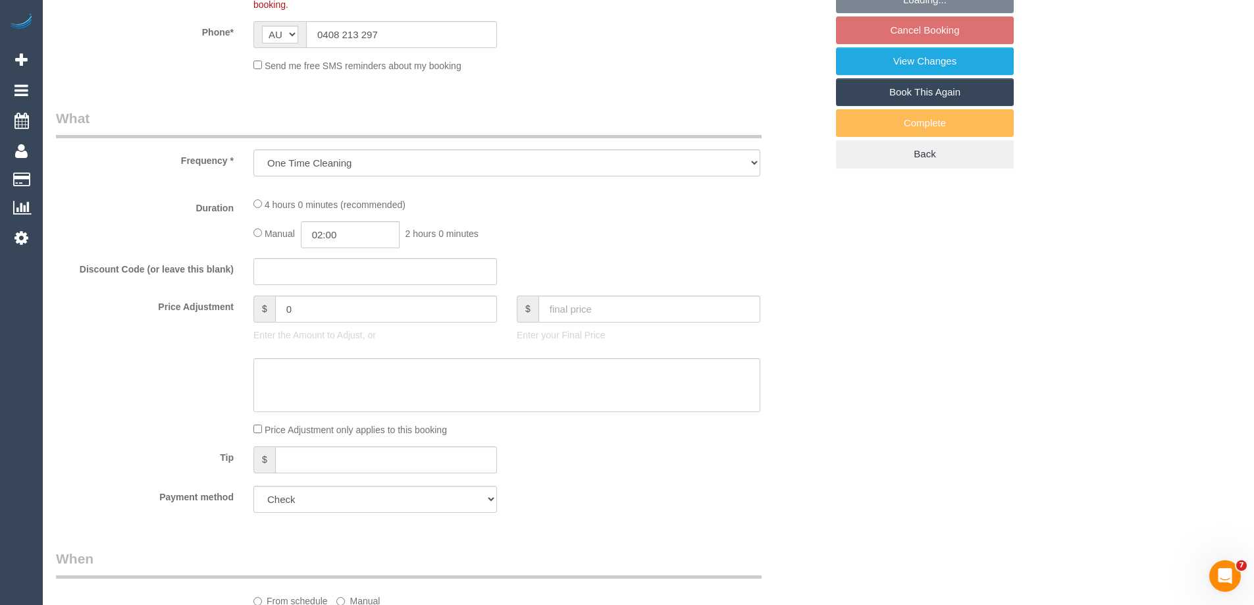
select select "240"
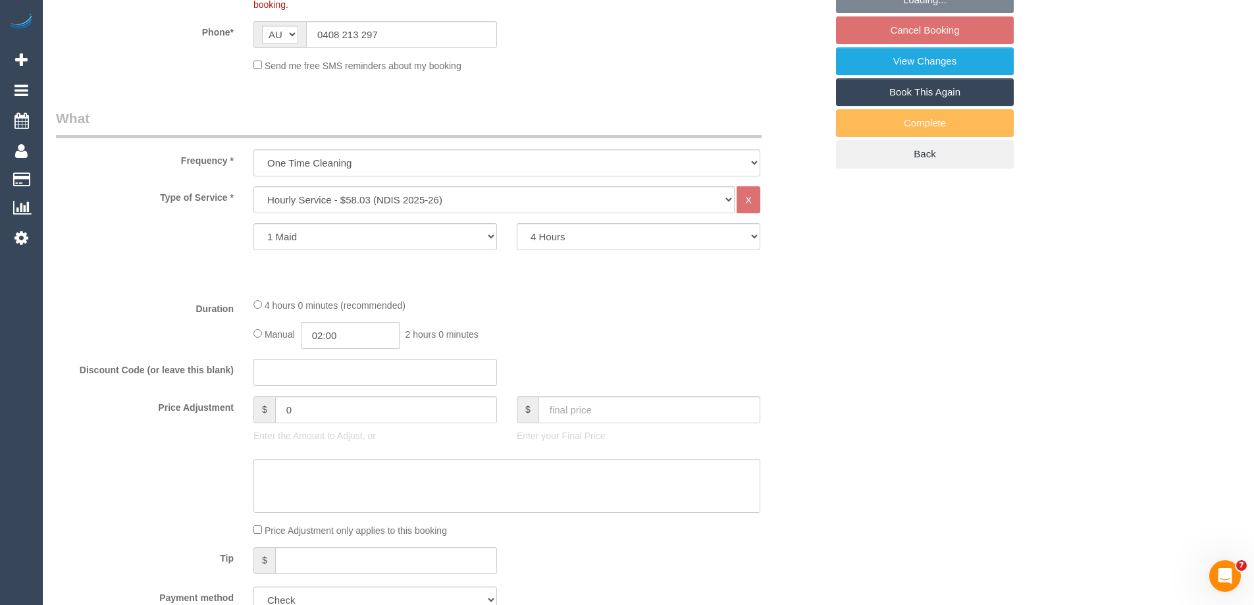
scroll to position [395, 0]
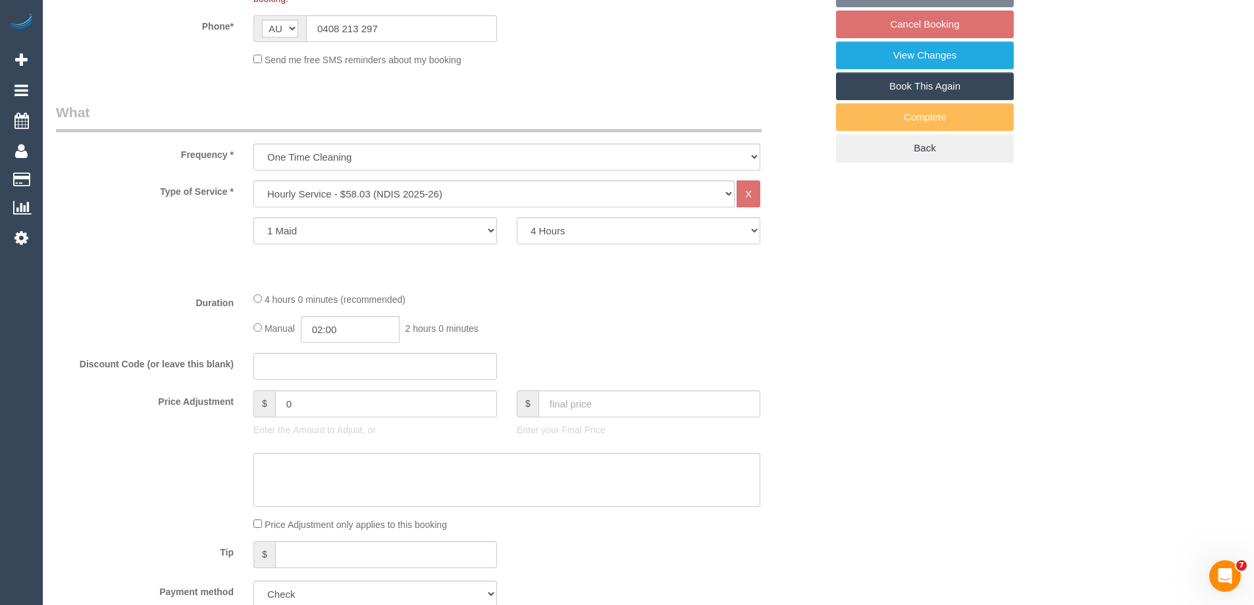
select select "number:28"
select select "number:14"
select select "number:19"
select select "number:23"
select select "number:35"
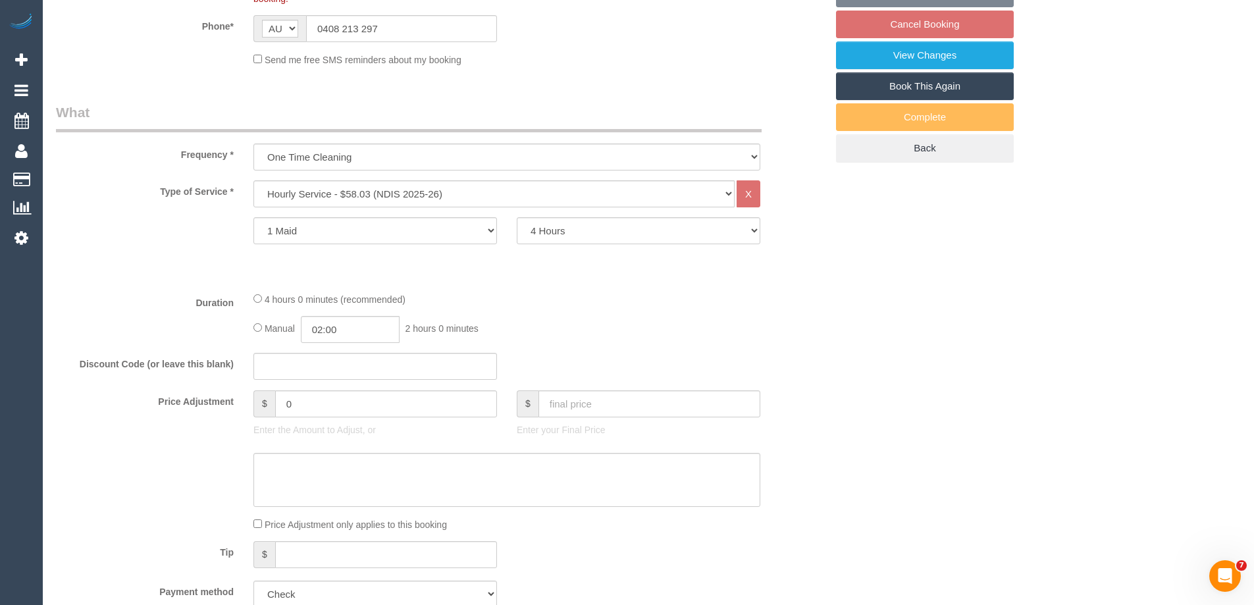
select select "object:1180"
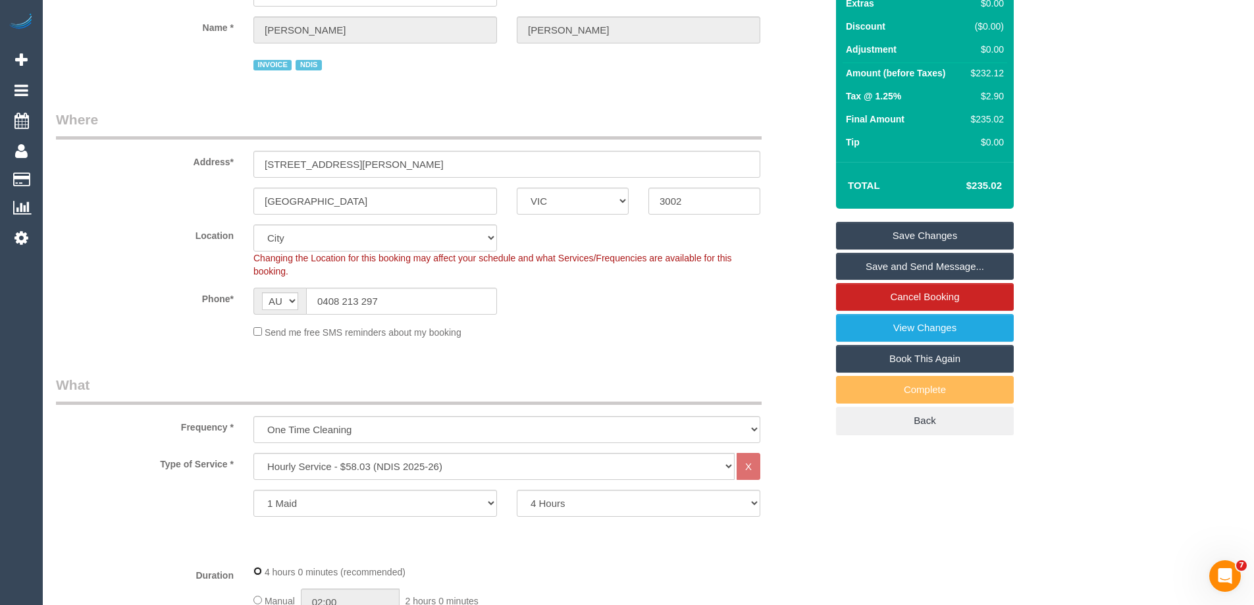
scroll to position [66, 0]
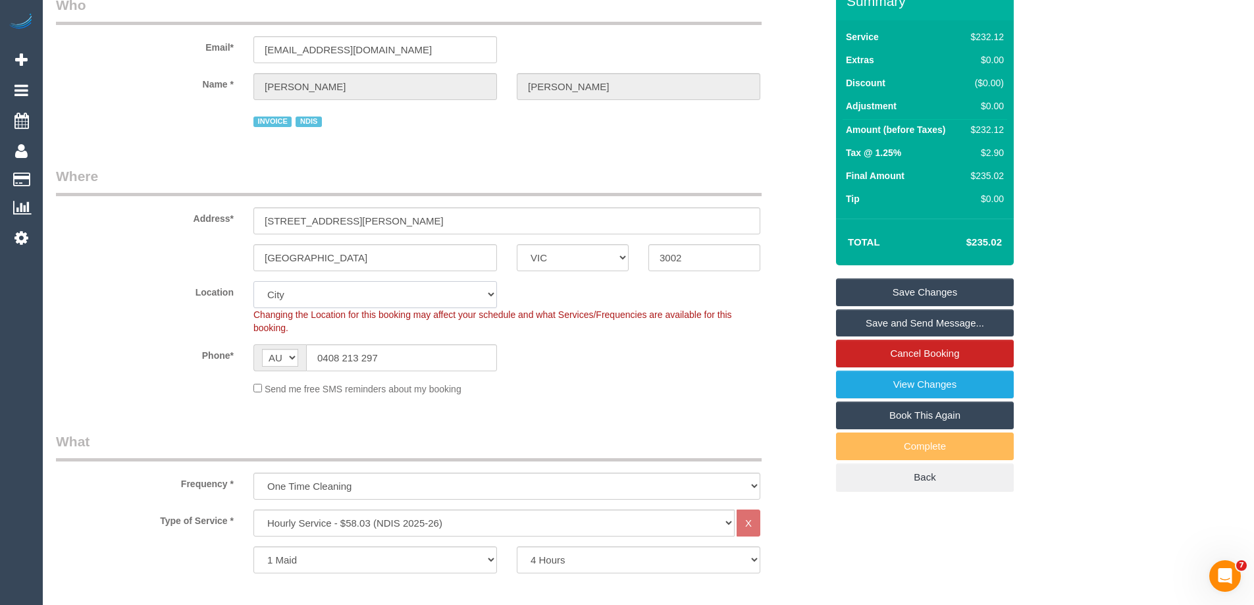
click at [289, 290] on select "Office City East (North) East (South) Inner East Inner North (East) Inner North…" at bounding box center [374, 294] width 243 height 27
click at [253, 281] on select "Office City East (North) East (South) Inner East Inner North (East) Inner North…" at bounding box center [374, 294] width 243 height 27
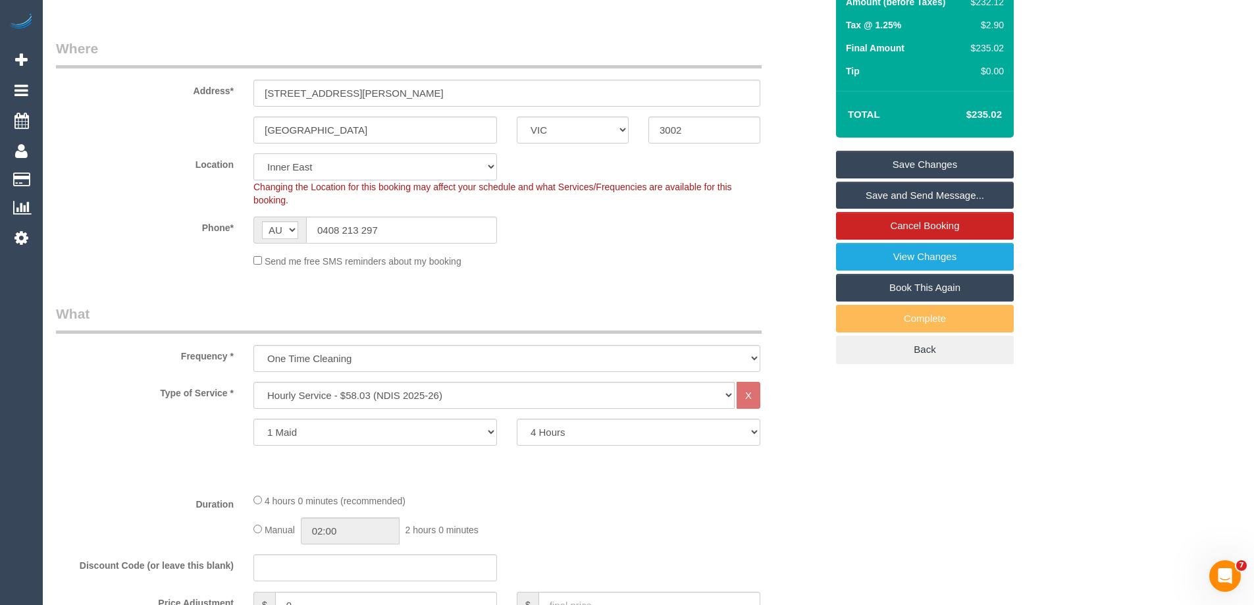
scroll to position [329, 0]
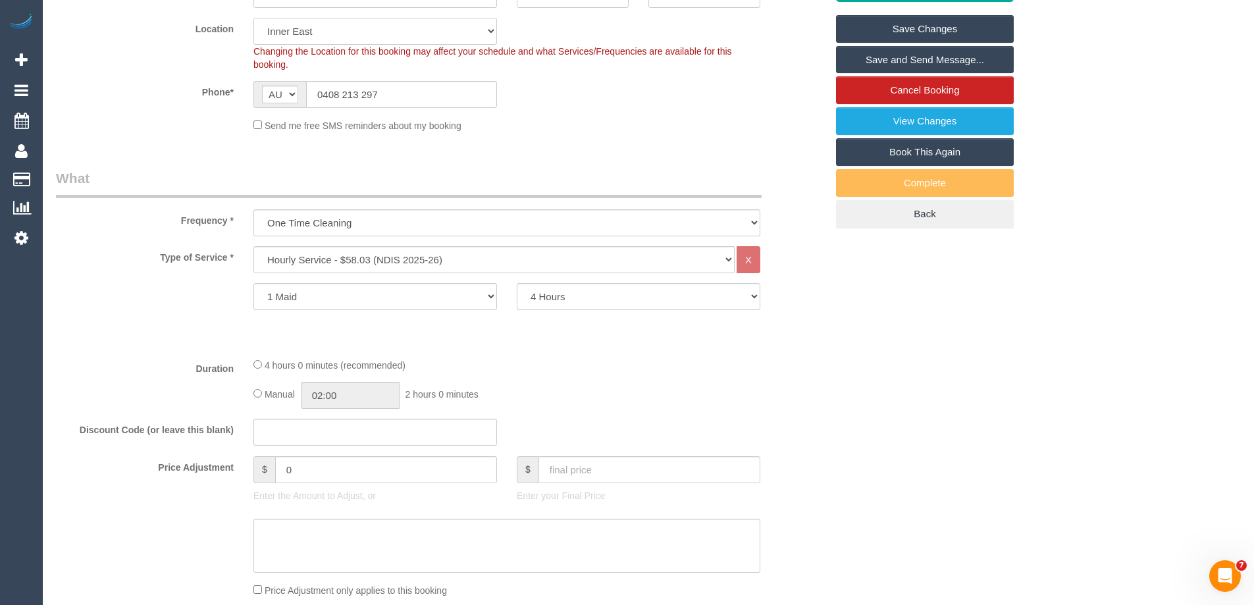
click at [311, 36] on select "Office City East (North) East (South) Inner East Inner North (East) Inner North…" at bounding box center [374, 31] width 243 height 27
select select "47"
click at [253, 18] on select "Office City East (North) East (South) Inner East Inner North (East) Inner North…" at bounding box center [374, 31] width 243 height 27
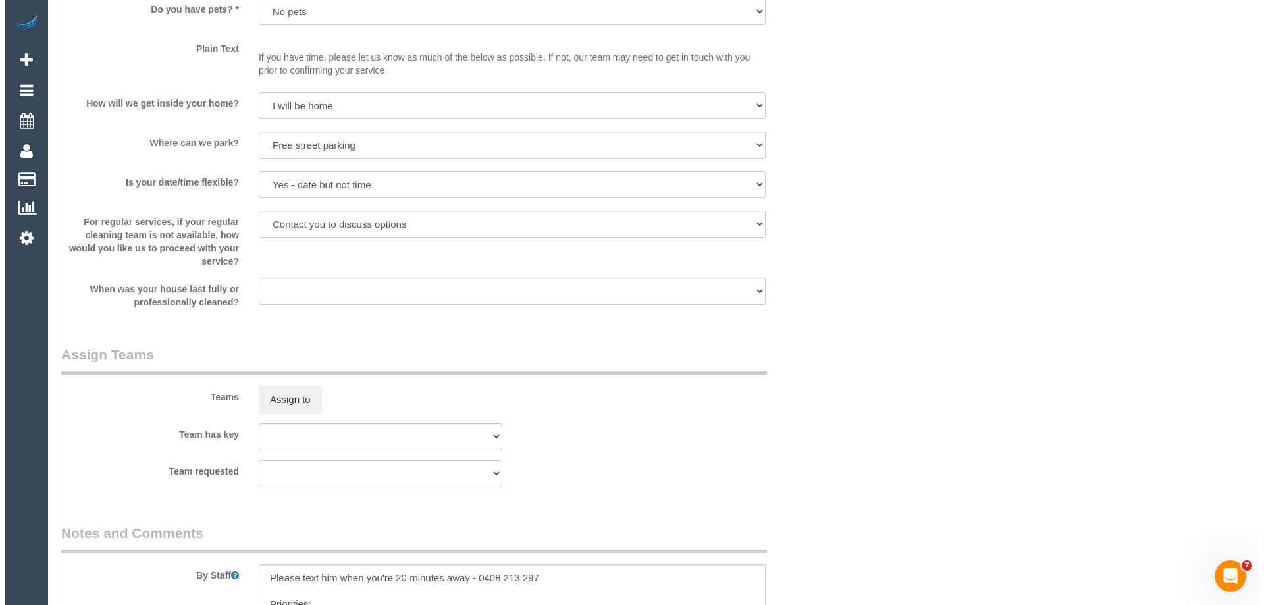
scroll to position [1579, 0]
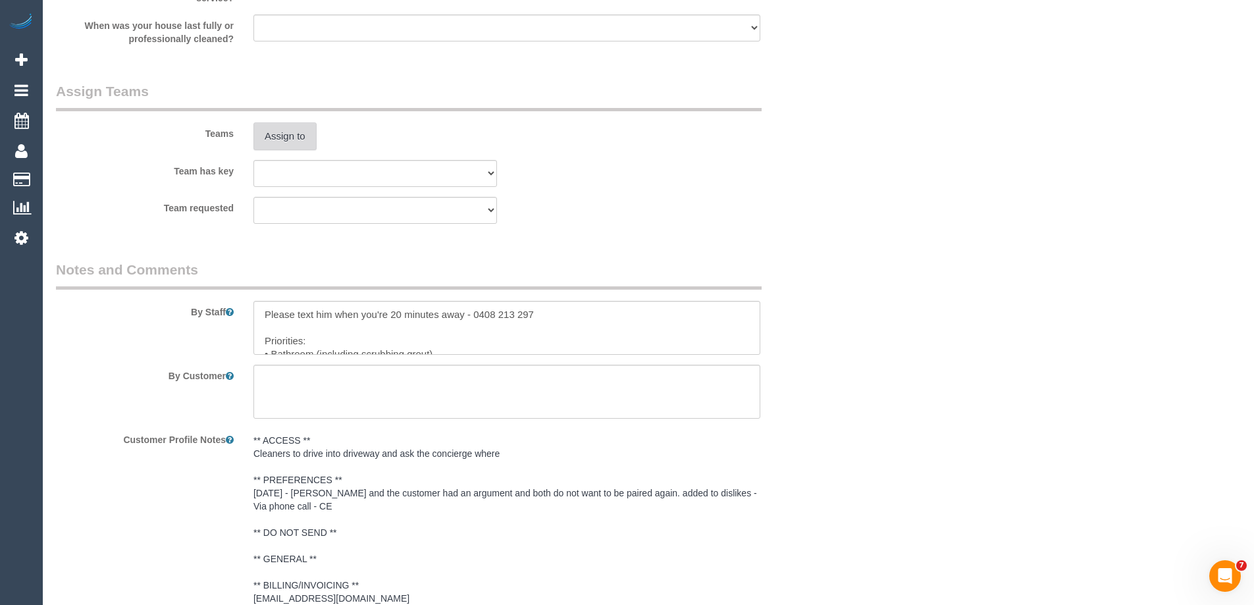
select select "object:2221"
click at [290, 135] on button "Assign to" at bounding box center [284, 136] width 63 height 28
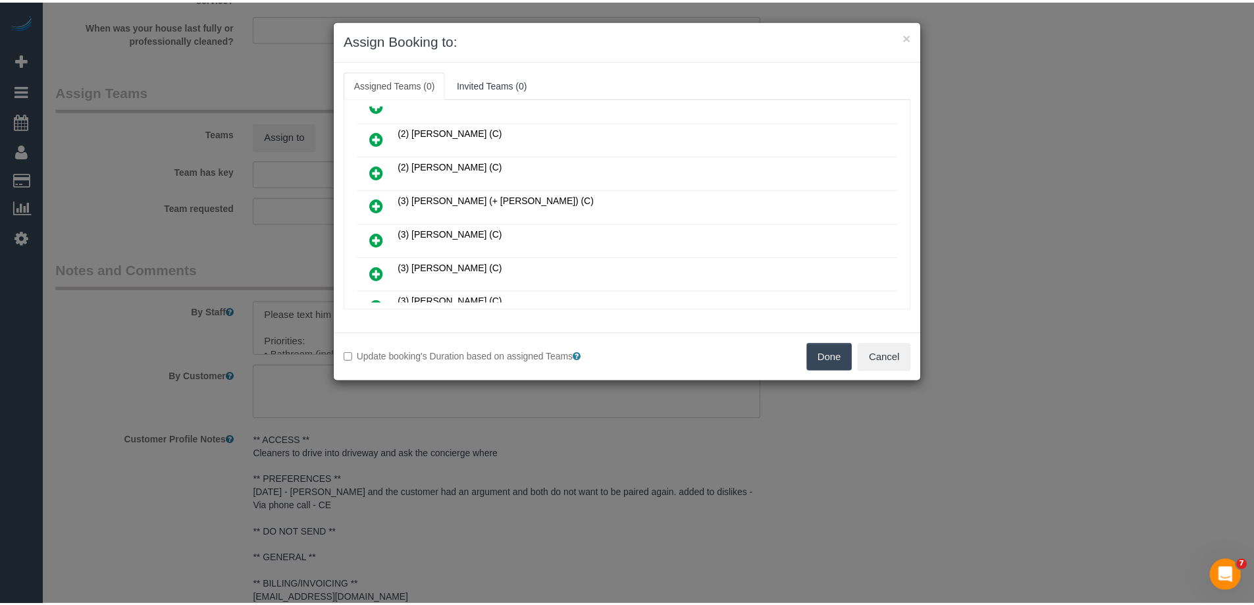
scroll to position [592, 0]
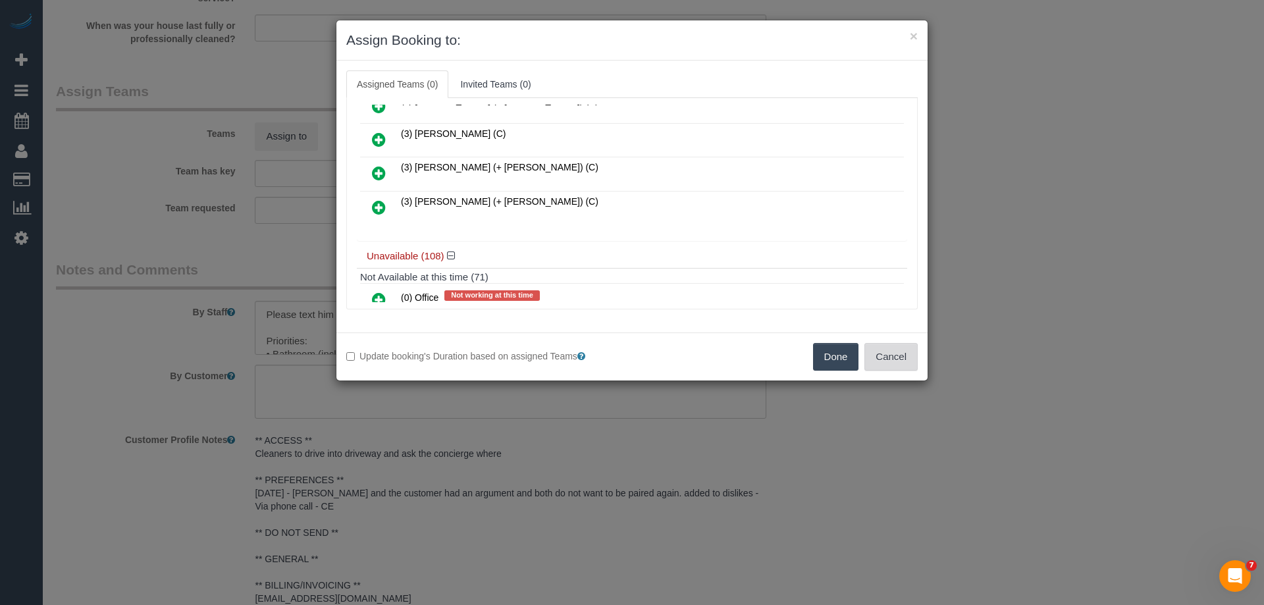
drag, startPoint x: 884, startPoint y: 363, endPoint x: 705, endPoint y: 299, distance: 189.6
click at [884, 364] on button "Cancel" at bounding box center [890, 357] width 53 height 28
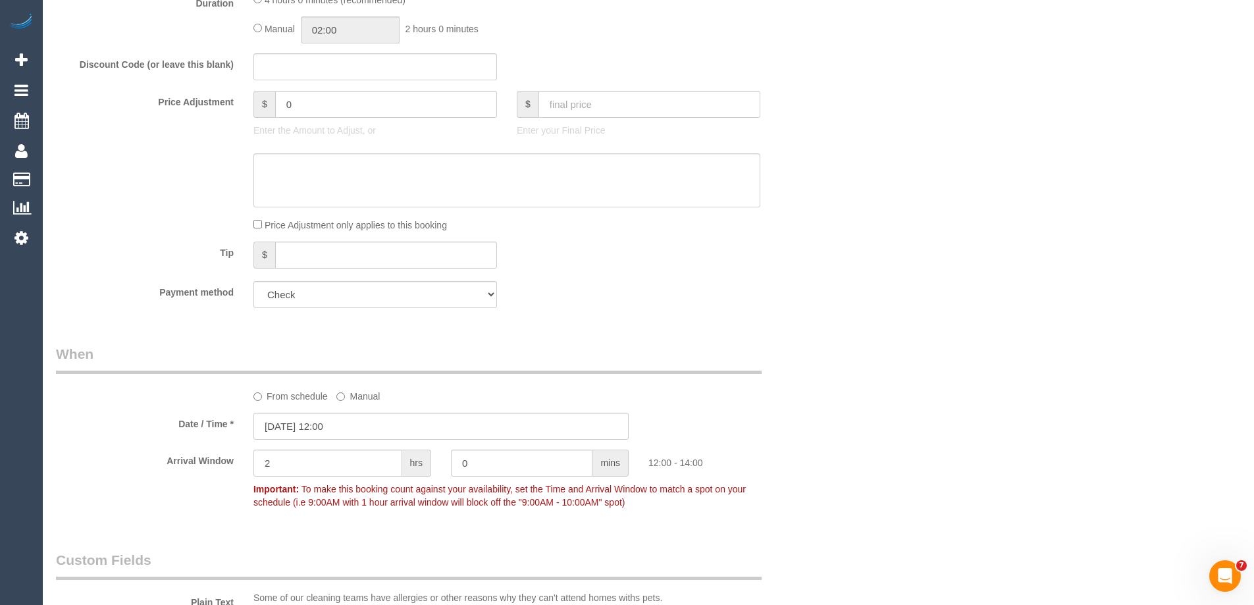
scroll to position [790, 0]
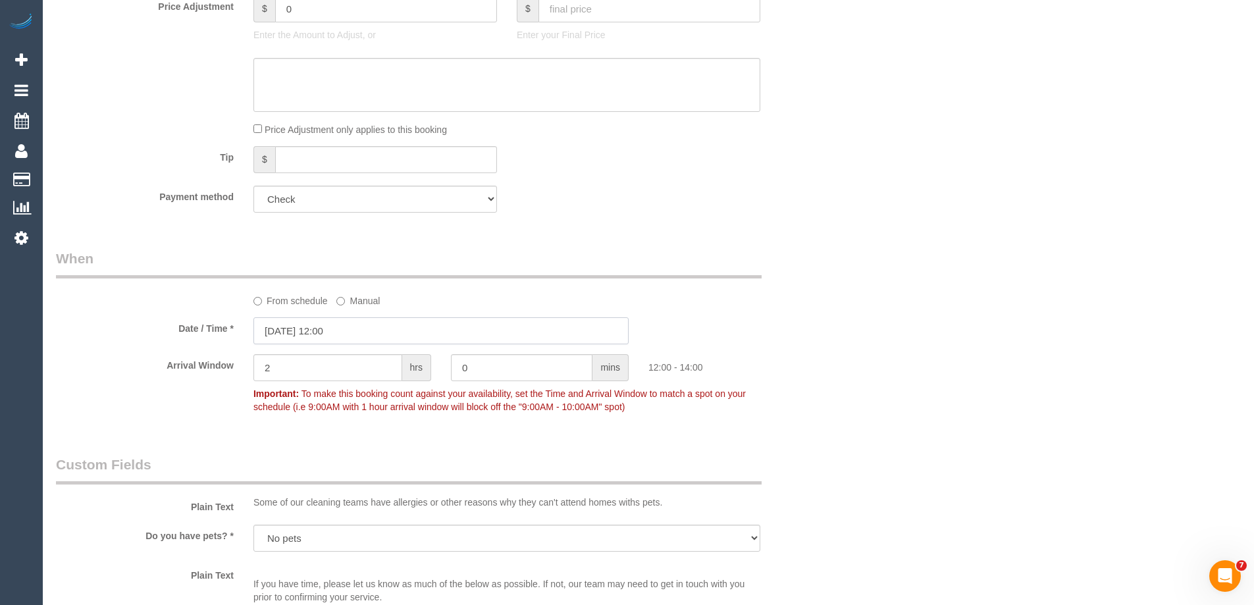
click at [321, 324] on input "16/10/2025 12:00" at bounding box center [440, 330] width 375 height 27
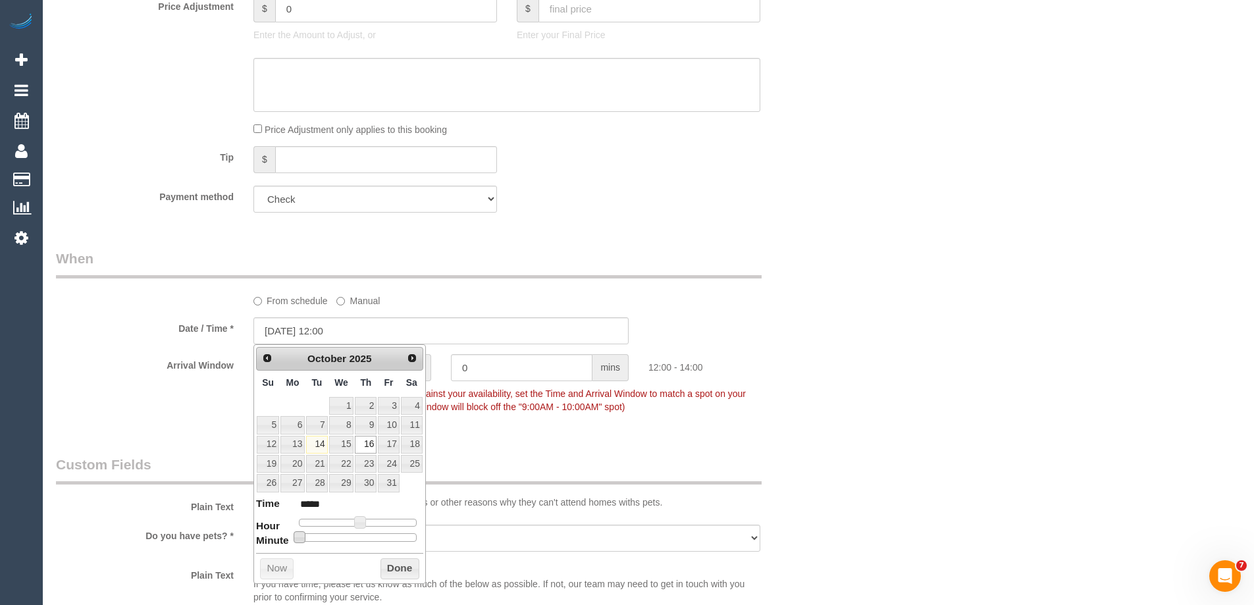
type input "16/10/2025 12:05"
type input "*****"
type input "16/10/2025 12:10"
type input "*****"
type input "16/10/2025 12:15"
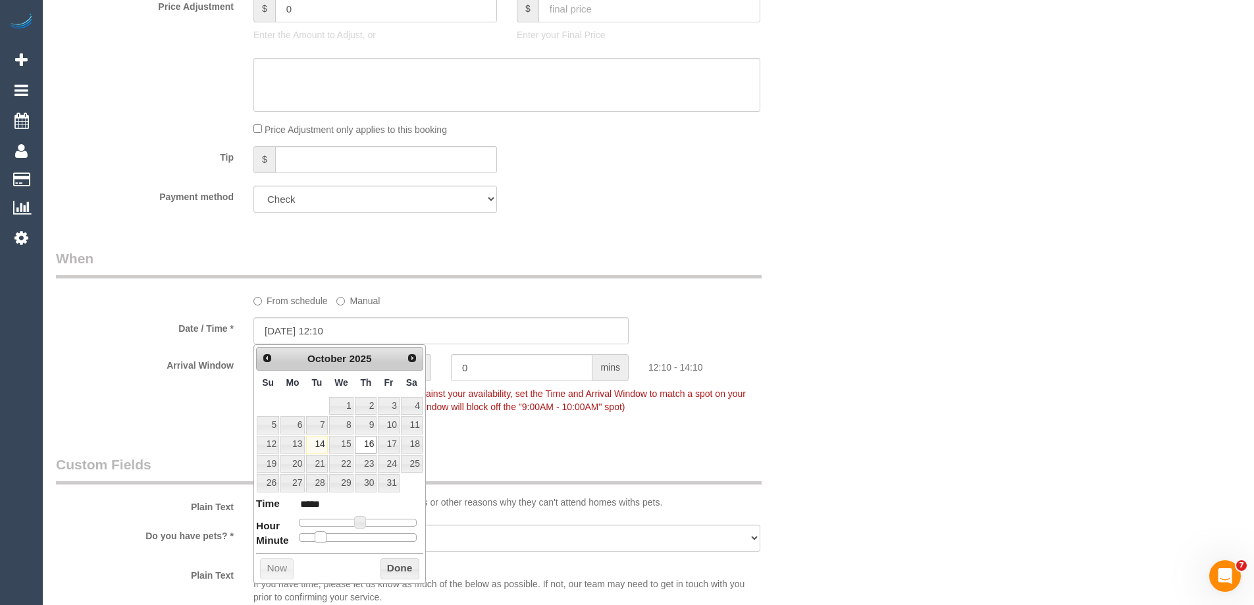
type input "*****"
type input "16/10/2025 12:20"
type input "*****"
type input "16/10/2025 12:25"
type input "*****"
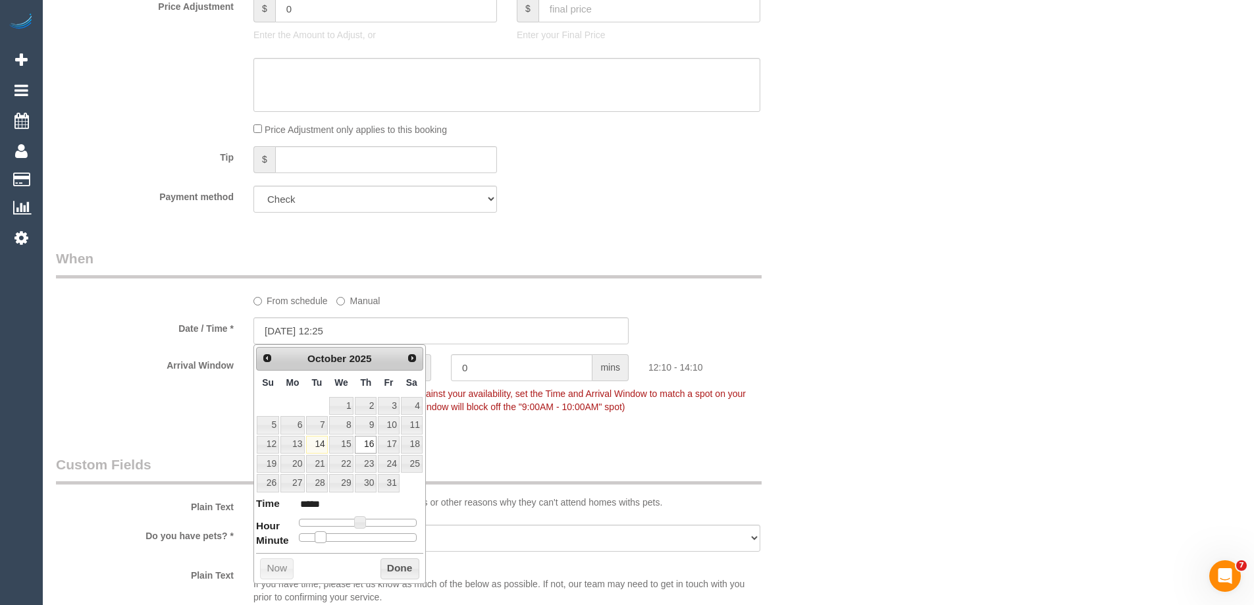
type input "16/10/2025 12:30"
type input "*****"
drag, startPoint x: 320, startPoint y: 536, endPoint x: 361, endPoint y: 534, distance: 40.2
click at [361, 534] on span at bounding box center [363, 537] width 12 height 12
click at [388, 572] on button "Done" at bounding box center [399, 568] width 39 height 21
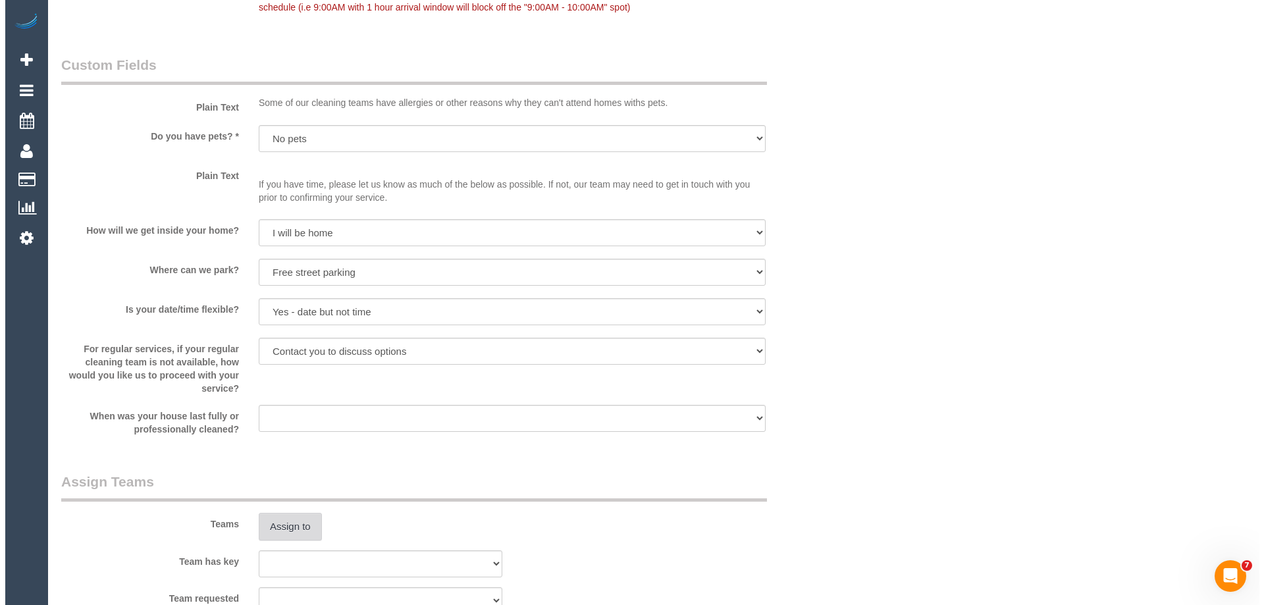
scroll to position [1316, 0]
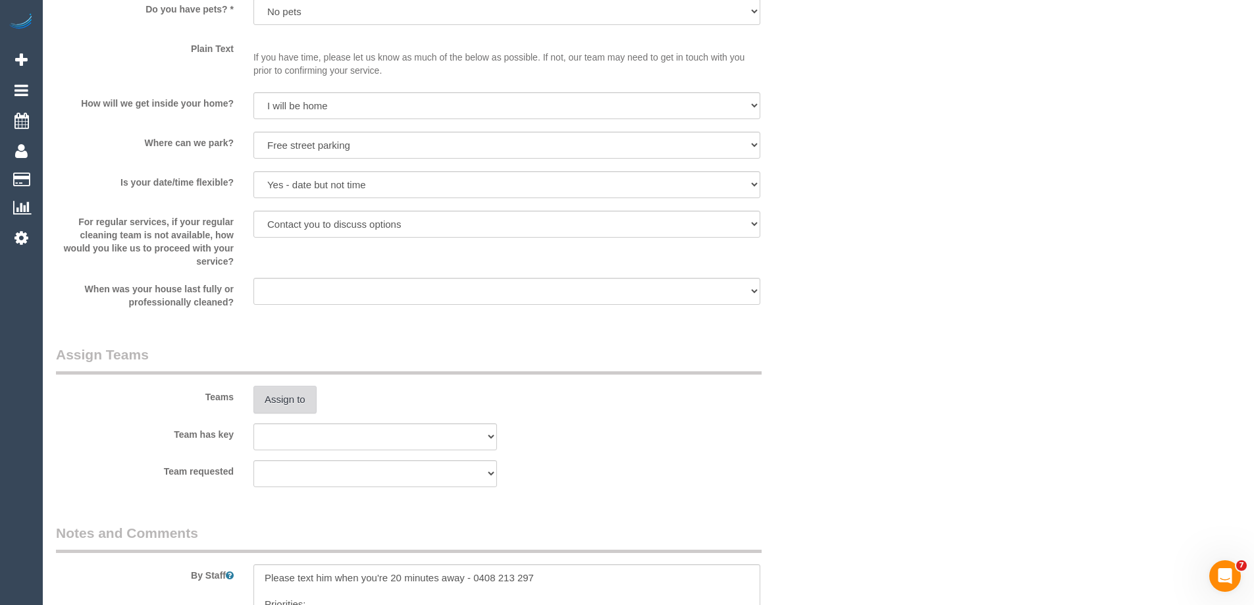
click at [300, 396] on button "Assign to" at bounding box center [284, 400] width 63 height 28
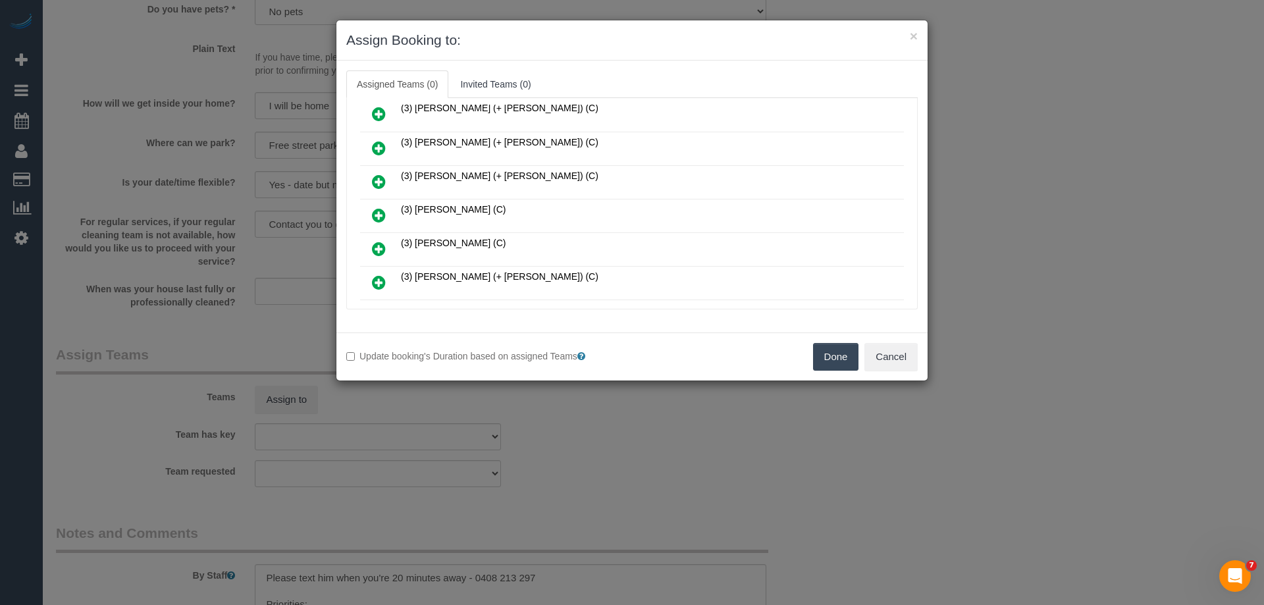
scroll to position [724, 0]
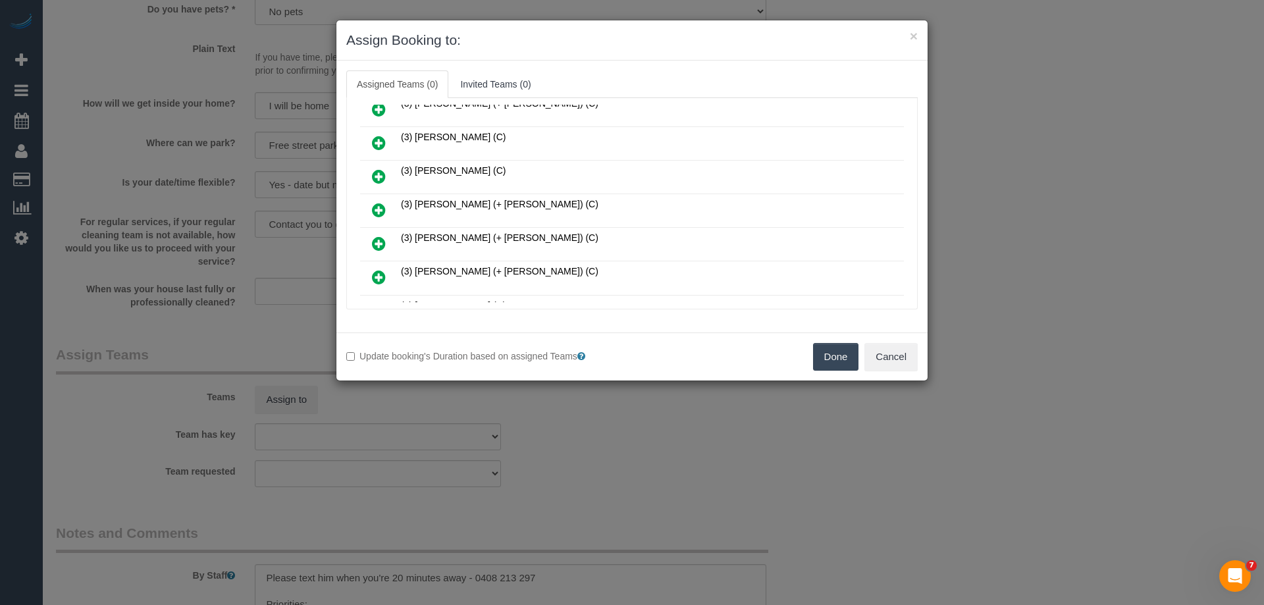
click at [379, 237] on icon at bounding box center [379, 244] width 14 height 16
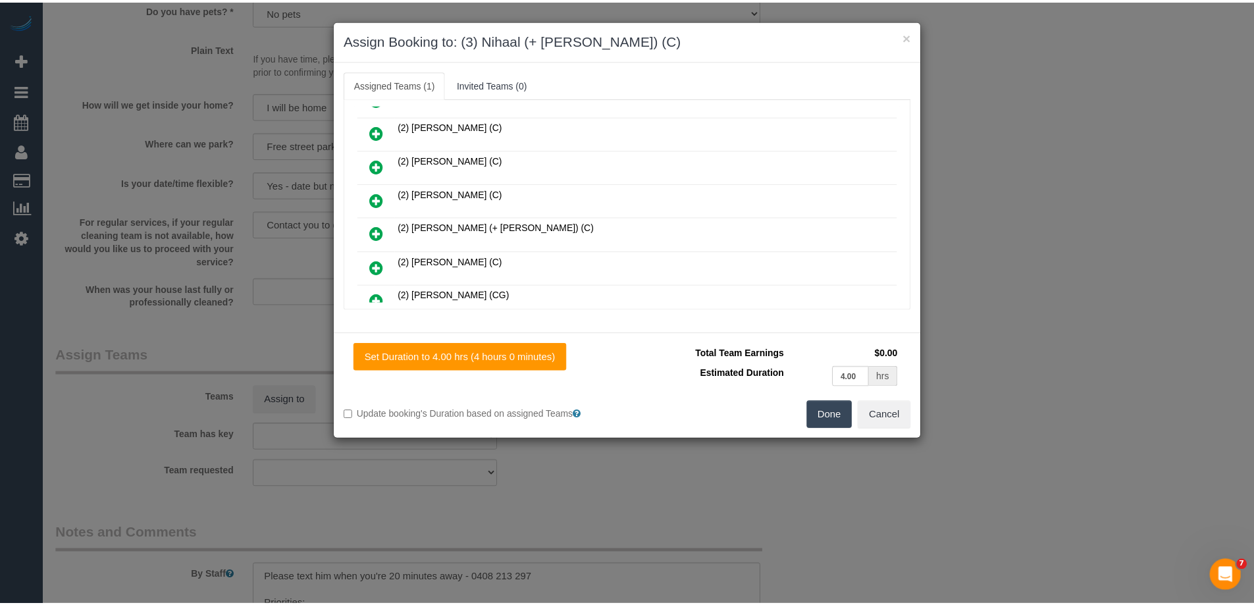
scroll to position [0, 0]
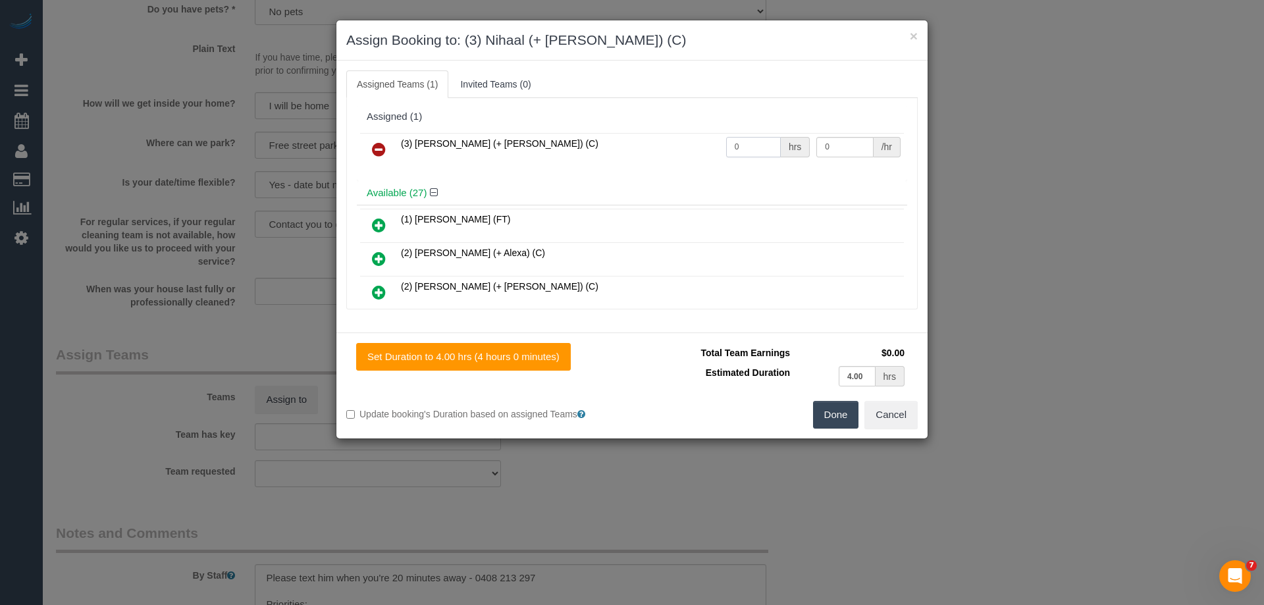
drag, startPoint x: 738, startPoint y: 145, endPoint x: 665, endPoint y: 131, distance: 75.0
click at [665, 131] on div "(3) Nihaal (+ Shweta) (C) 0 hrs 0 /hr" at bounding box center [632, 155] width 550 height 51
type input "4"
click at [802, 141] on tr "(3) Nihaal (+ Shweta) (C) 4 hrs 0 /hr" at bounding box center [632, 150] width 544 height 34
type input "35"
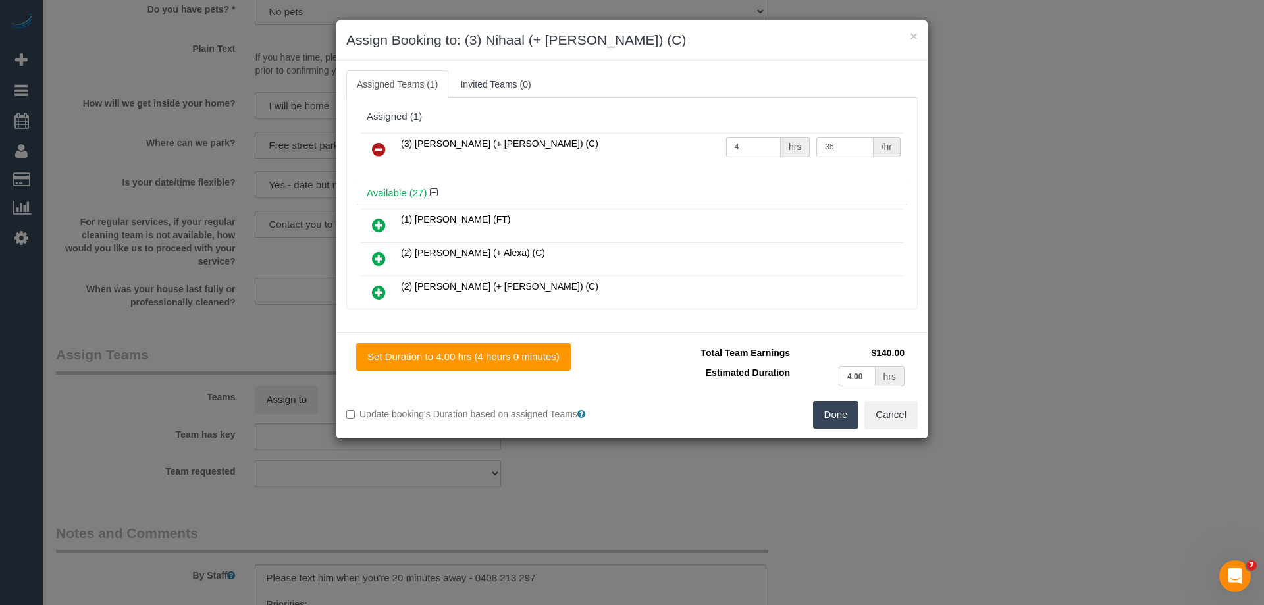
click at [825, 407] on button "Done" at bounding box center [836, 415] width 46 height 28
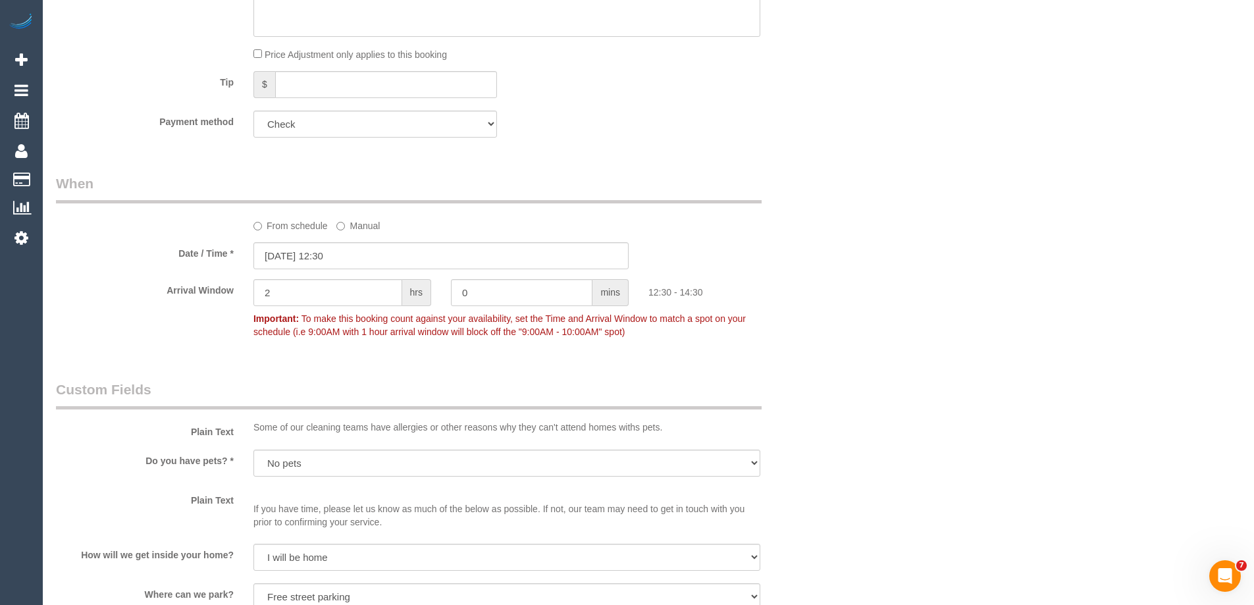
scroll to position [724, 0]
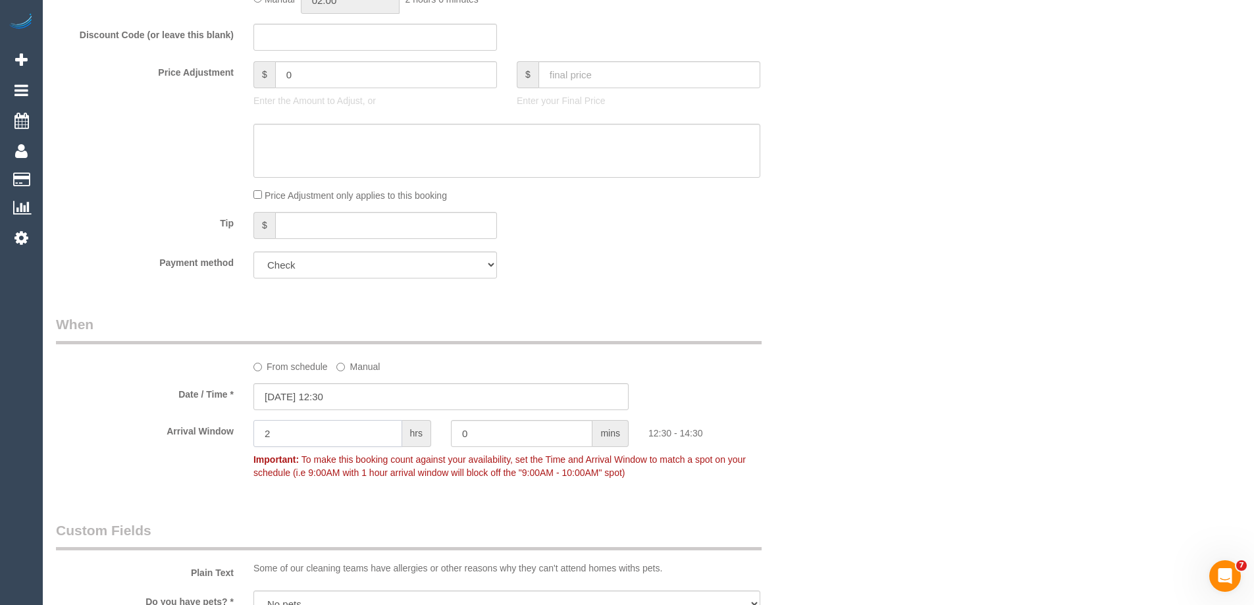
drag, startPoint x: 276, startPoint y: 443, endPoint x: 209, endPoint y: 433, distance: 67.2
click at [209, 433] on div "Arrival Window 2 hrs 0 mins 12:30 - 14:30 Important: To make this booking count…" at bounding box center [441, 452] width 790 height 65
click at [307, 403] on input "16/10/2025 12:30" at bounding box center [440, 396] width 375 height 27
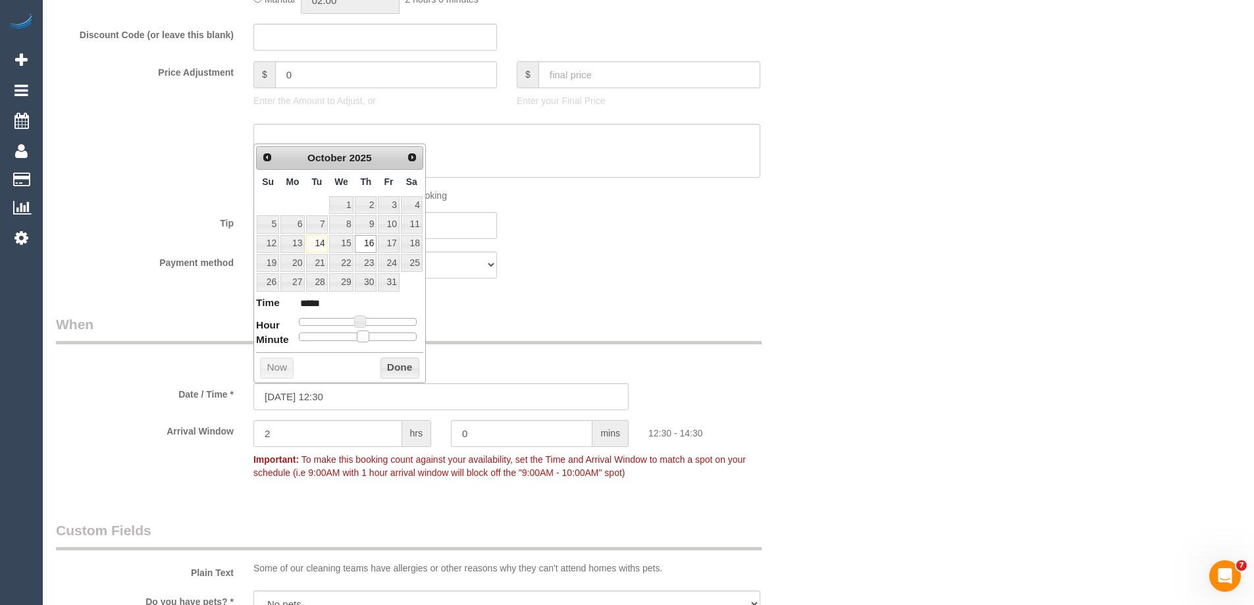
type input "16/10/2025 12:25"
type input "*****"
type input "16/10/2025 12:15"
type input "*****"
type input "16/10/2025 12:10"
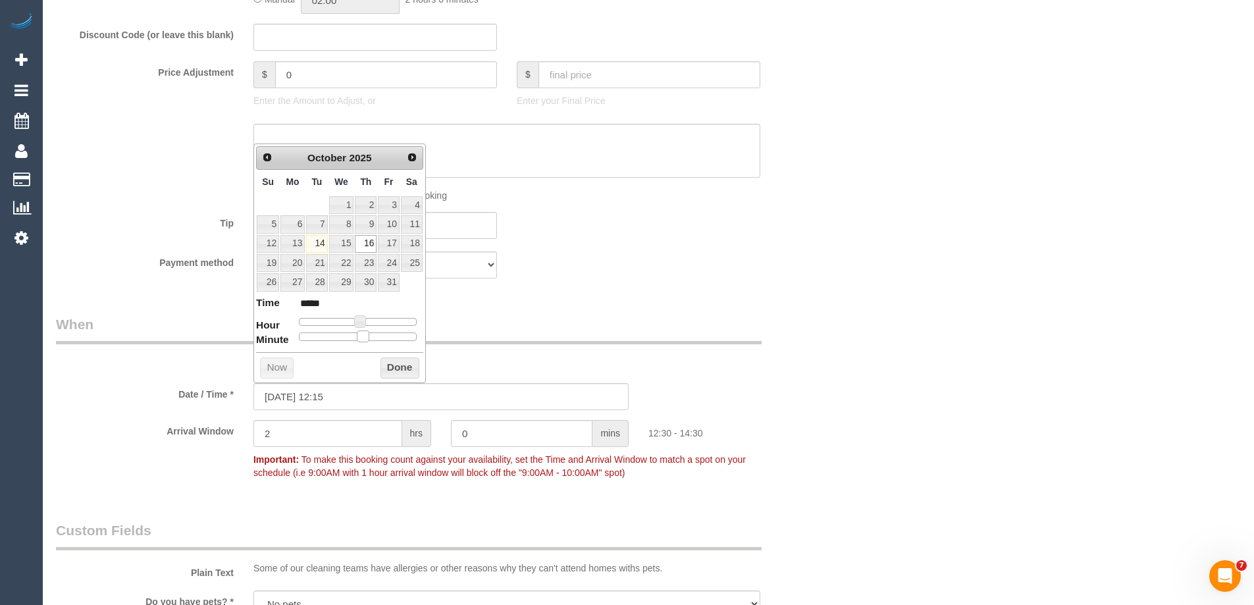
type input "*****"
type input "16/10/2025 12:00"
type input "*****"
drag, startPoint x: 361, startPoint y: 338, endPoint x: 282, endPoint y: 336, distance: 78.4
click at [282, 336] on dl "Time ***** Hour Minute Second Millisecond Microsecond Time Zone ***** ***** ***…" at bounding box center [339, 317] width 167 height 45
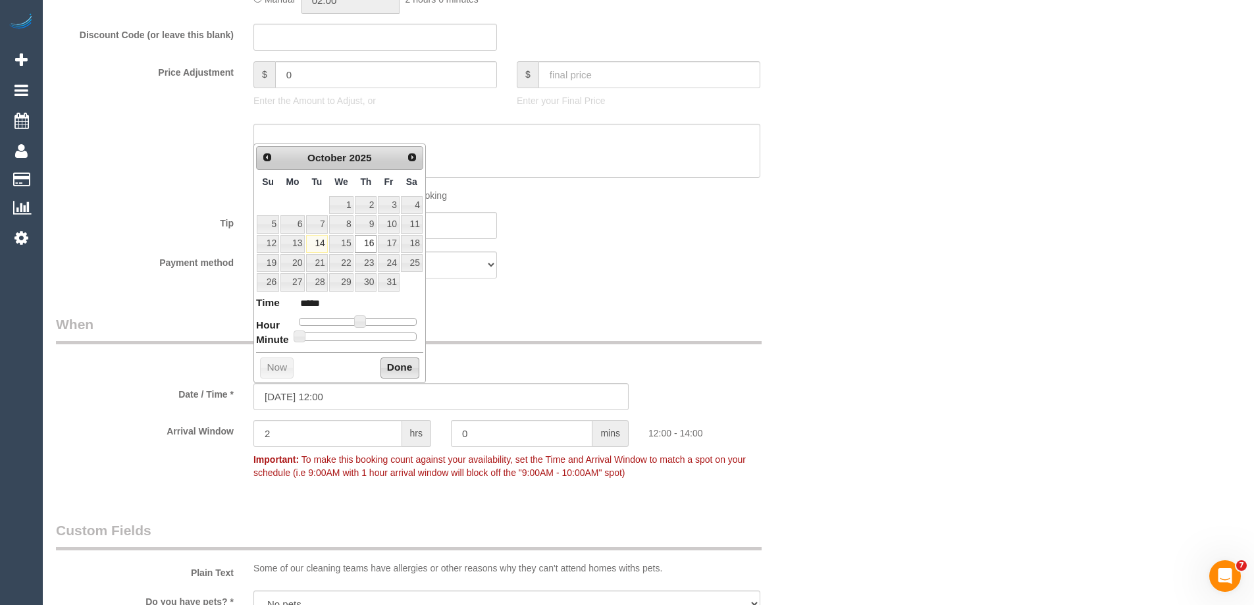
click at [402, 361] on button "Done" at bounding box center [399, 367] width 39 height 21
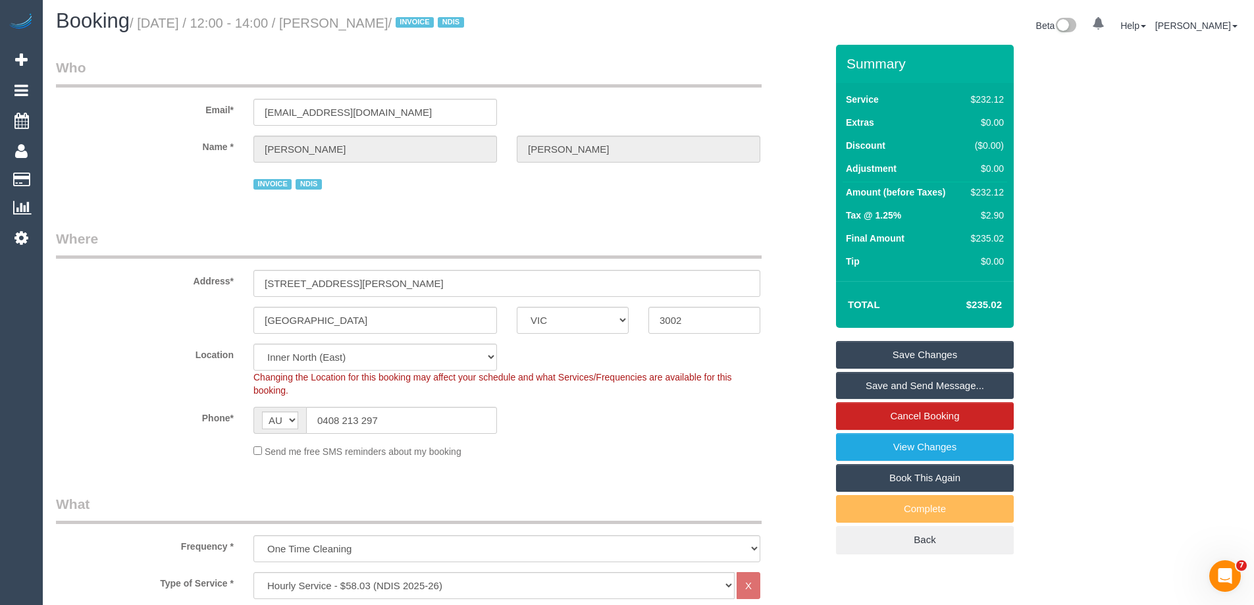
scroll to position [0, 0]
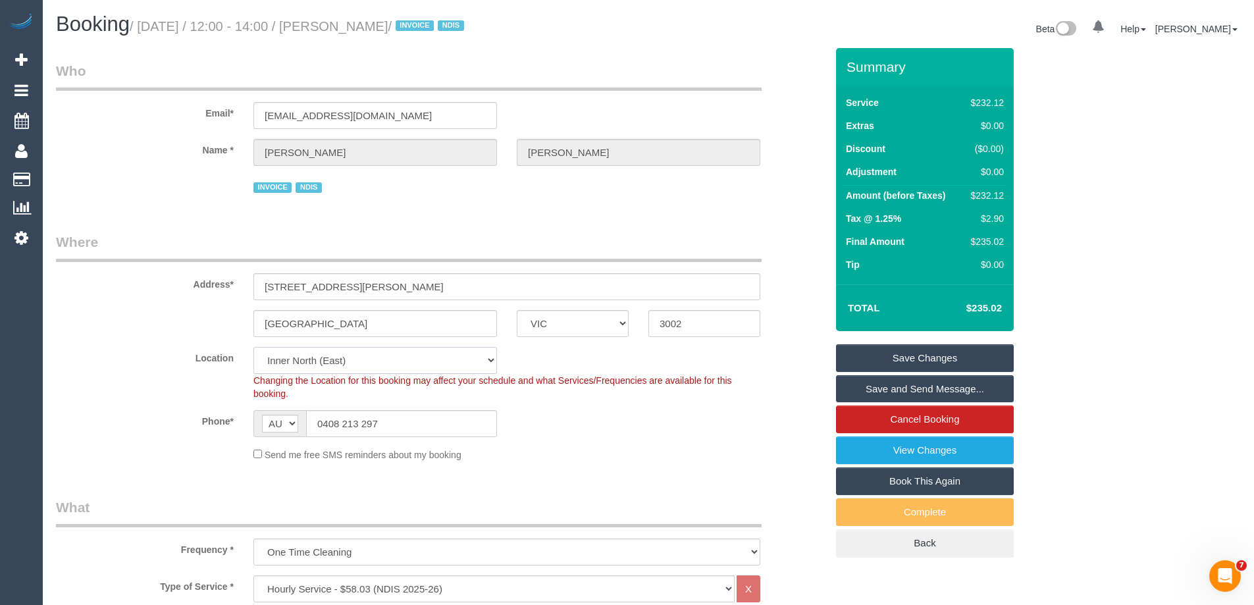
click at [284, 359] on select "Office City East (North) East (South) Inner East Inner North (East) Inner North…" at bounding box center [374, 360] width 243 height 27
select select "54"
click at [253, 347] on select "Office City East (North) East (South) Inner East Inner North (East) Inner North…" at bounding box center [374, 360] width 243 height 27
select select "object:9397"
drag, startPoint x: 417, startPoint y: 27, endPoint x: 347, endPoint y: 26, distance: 69.8
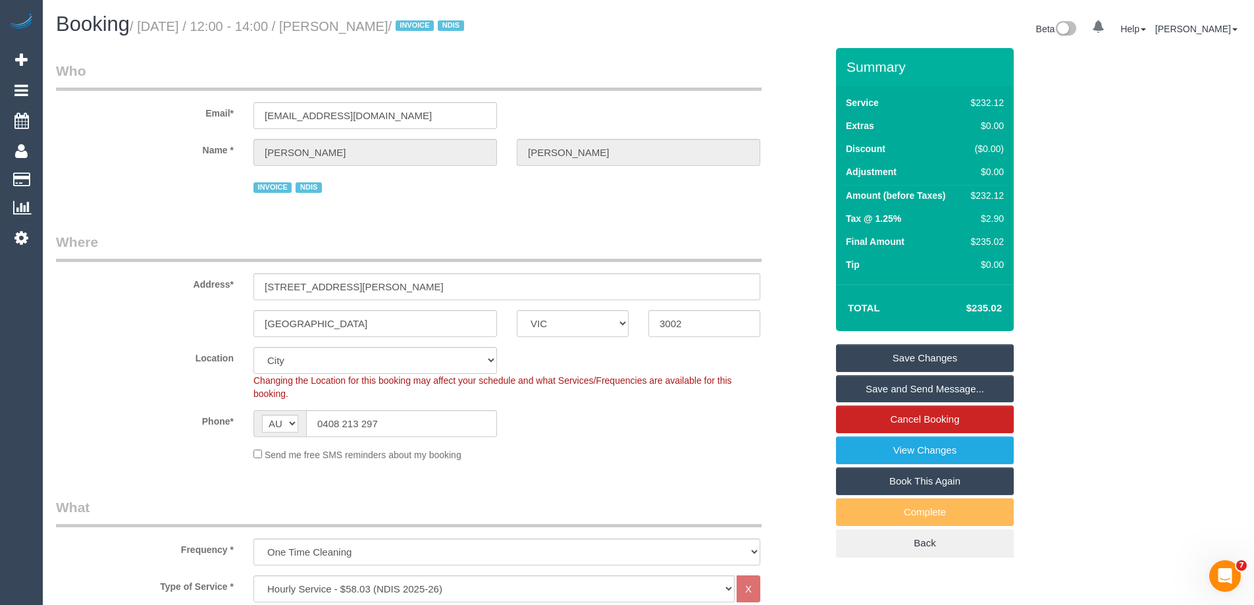
click at [347, 26] on small "/ October 16, 2025 / 12:00 - 14:00 / Tom Gilbert / INVOICE NDIS" at bounding box center [299, 26] width 338 height 14
copy small "Tom Gilbert"
click at [887, 381] on link "Save and Send Message..." at bounding box center [925, 389] width 178 height 28
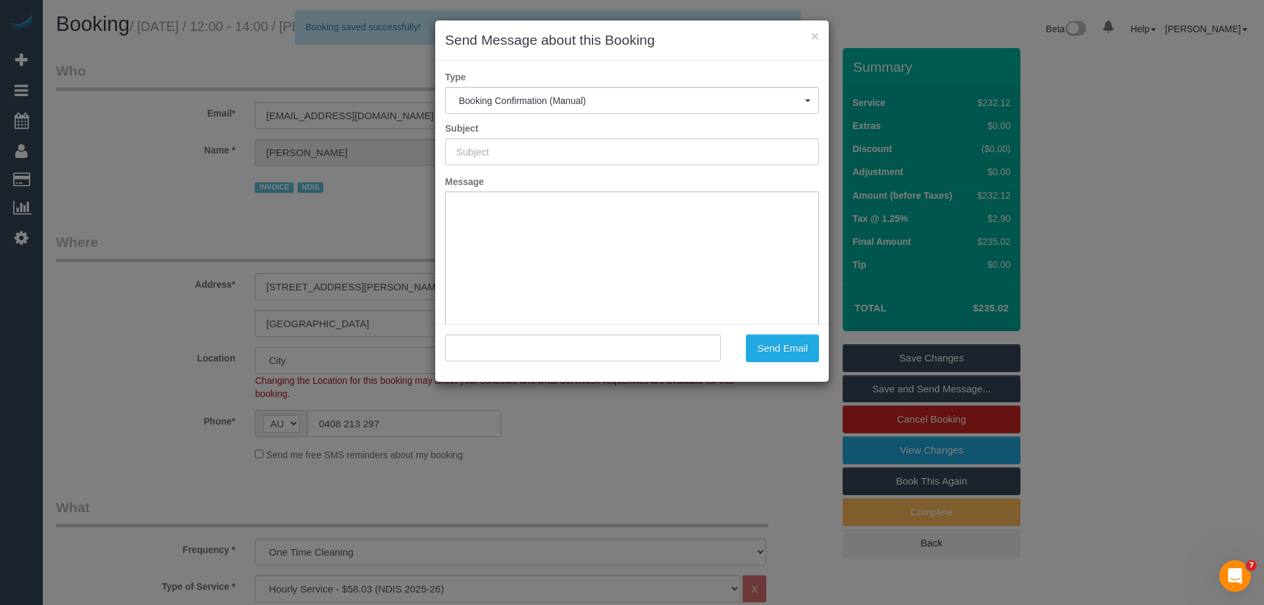
type input "Booking Confirmed"
type input ""Tom Gilbert" <tomgilbert1@icloud.com>"
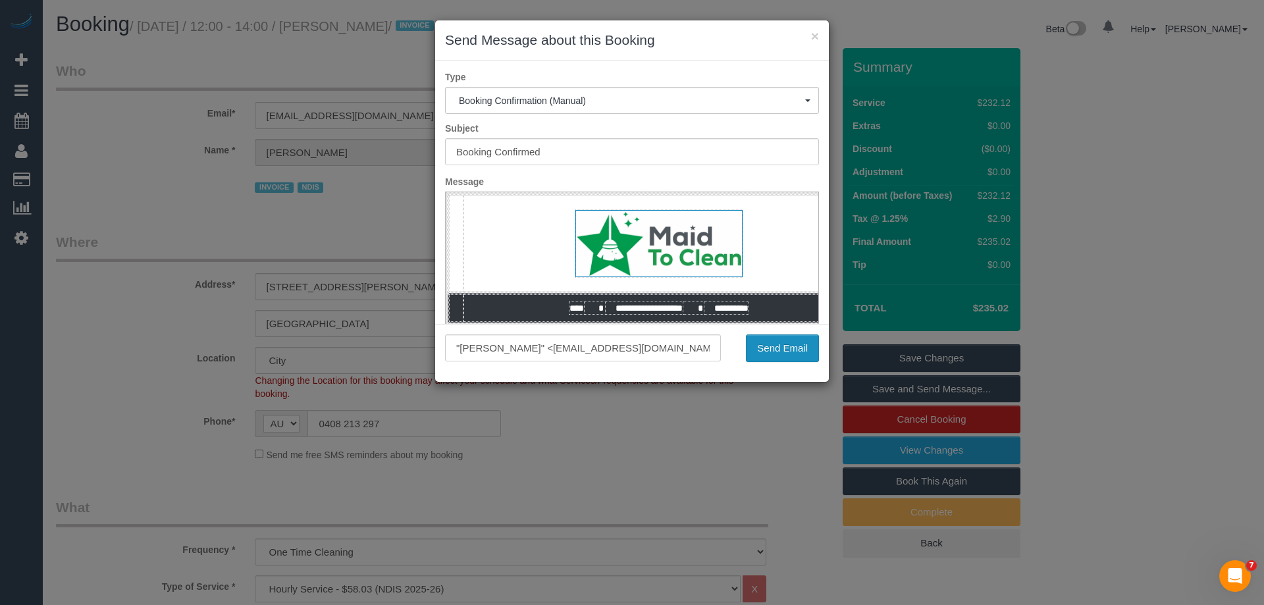
click at [780, 352] on button "Send Email" at bounding box center [782, 348] width 73 height 28
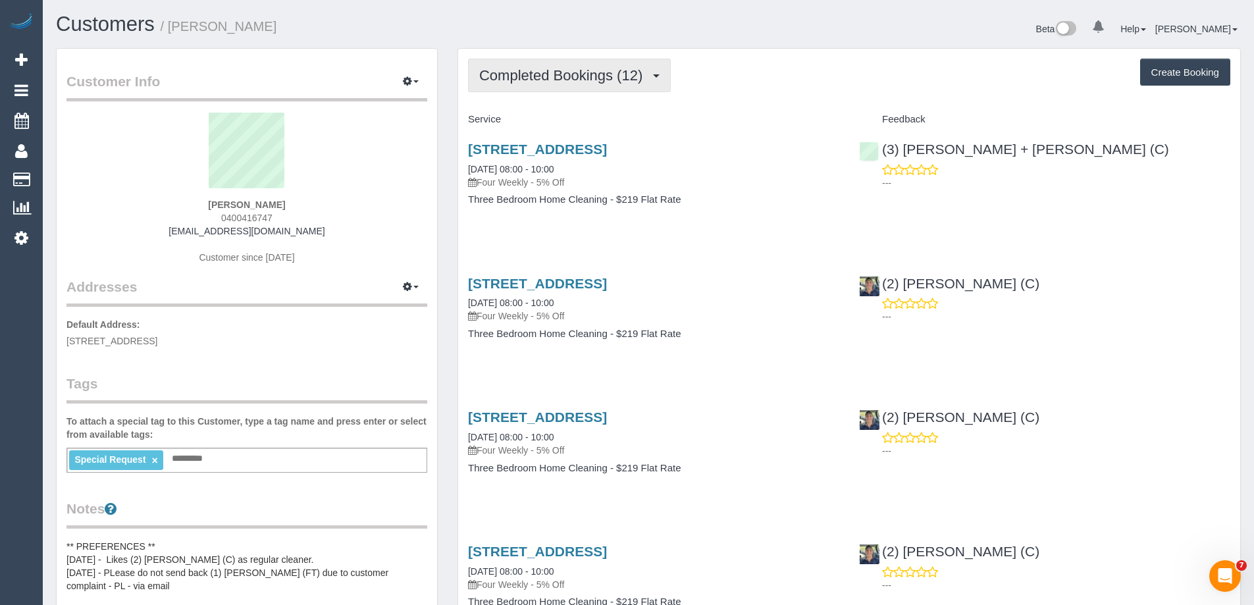
click at [581, 71] on span "Completed Bookings (12)" at bounding box center [564, 75] width 170 height 16
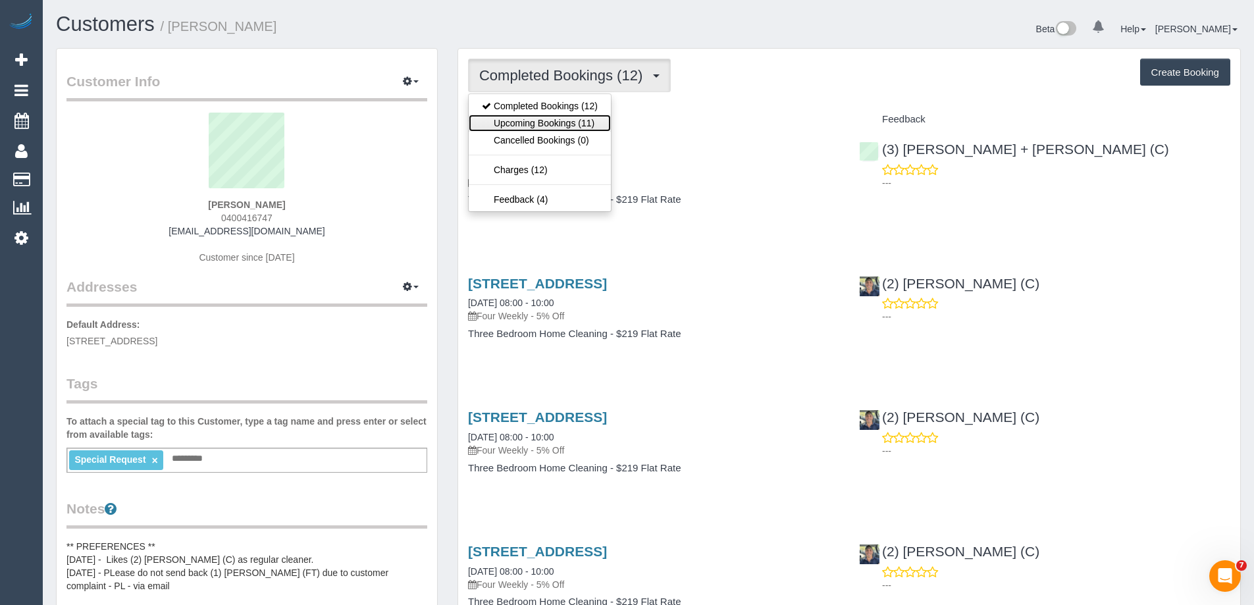
click at [568, 122] on link "Upcoming Bookings (11)" at bounding box center [540, 123] width 142 height 17
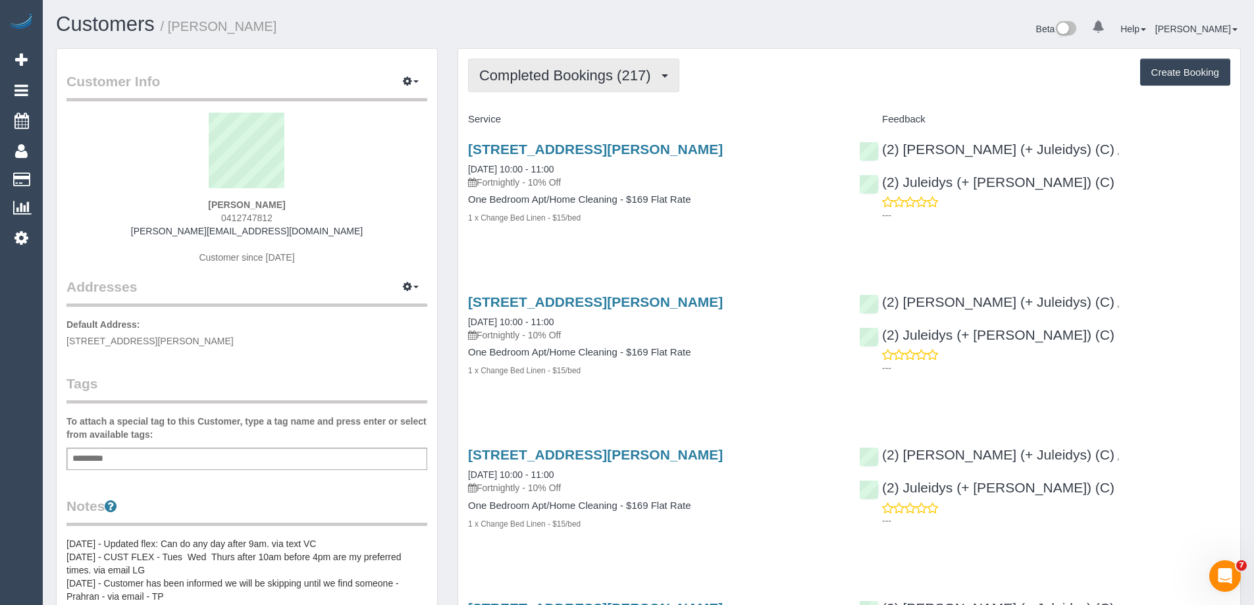
click at [590, 82] on span "Completed Bookings (217)" at bounding box center [568, 75] width 178 height 16
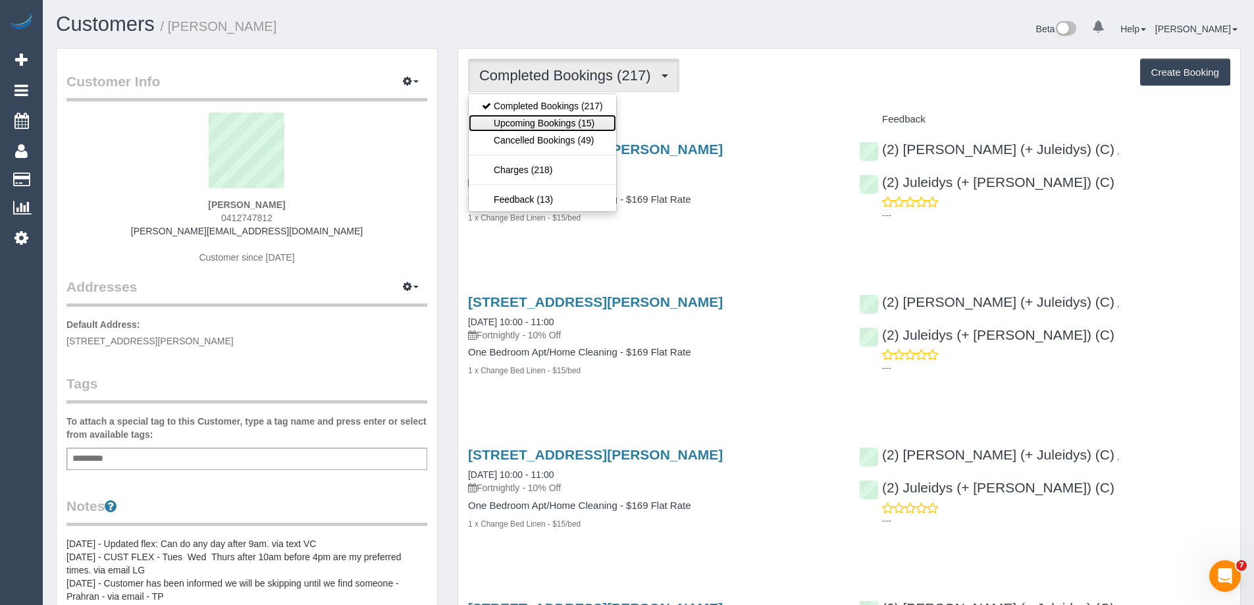
click at [579, 125] on link "Upcoming Bookings (15)" at bounding box center [542, 123] width 147 height 17
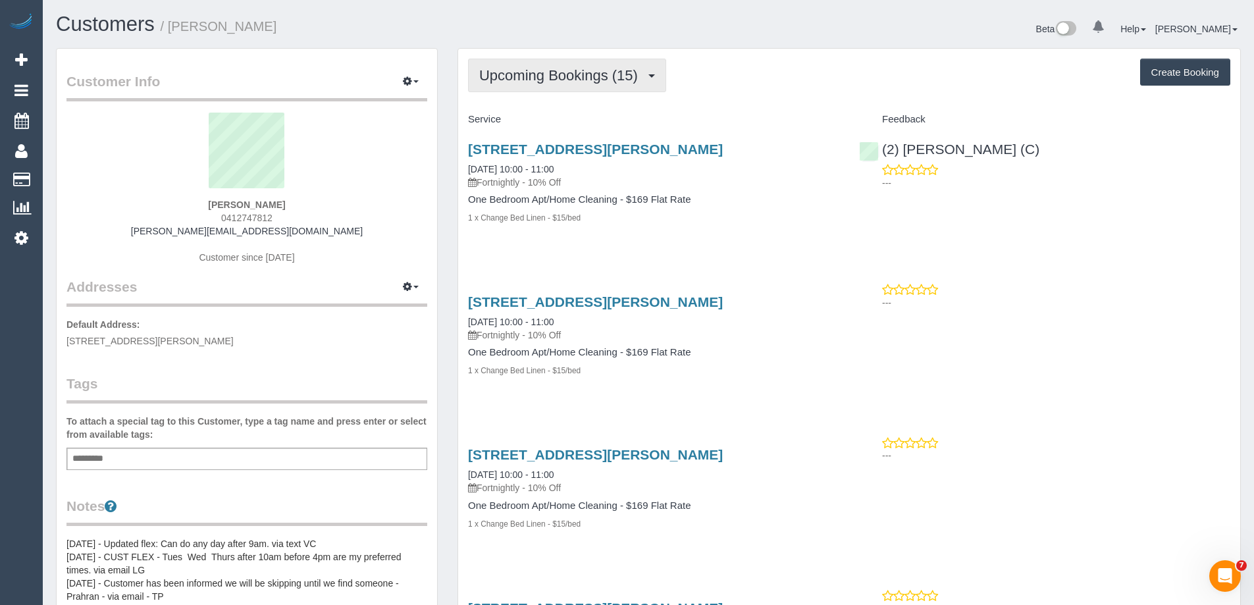
click at [543, 72] on span "Upcoming Bookings (15)" at bounding box center [561, 75] width 165 height 16
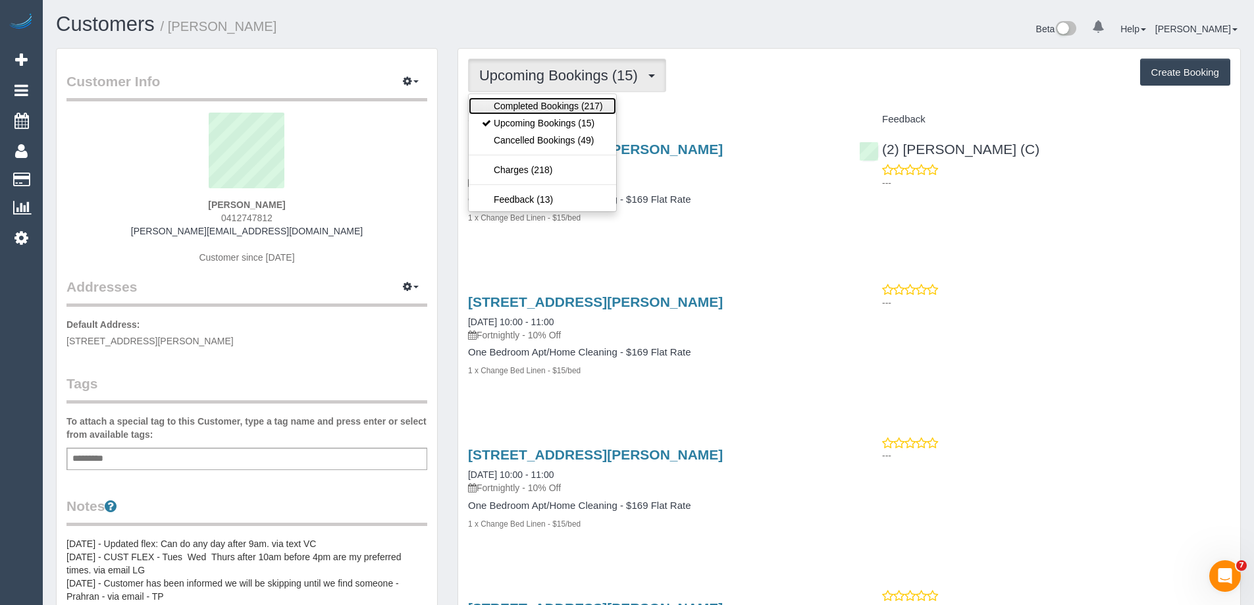
click at [550, 113] on link "Completed Bookings (217)" at bounding box center [542, 105] width 147 height 17
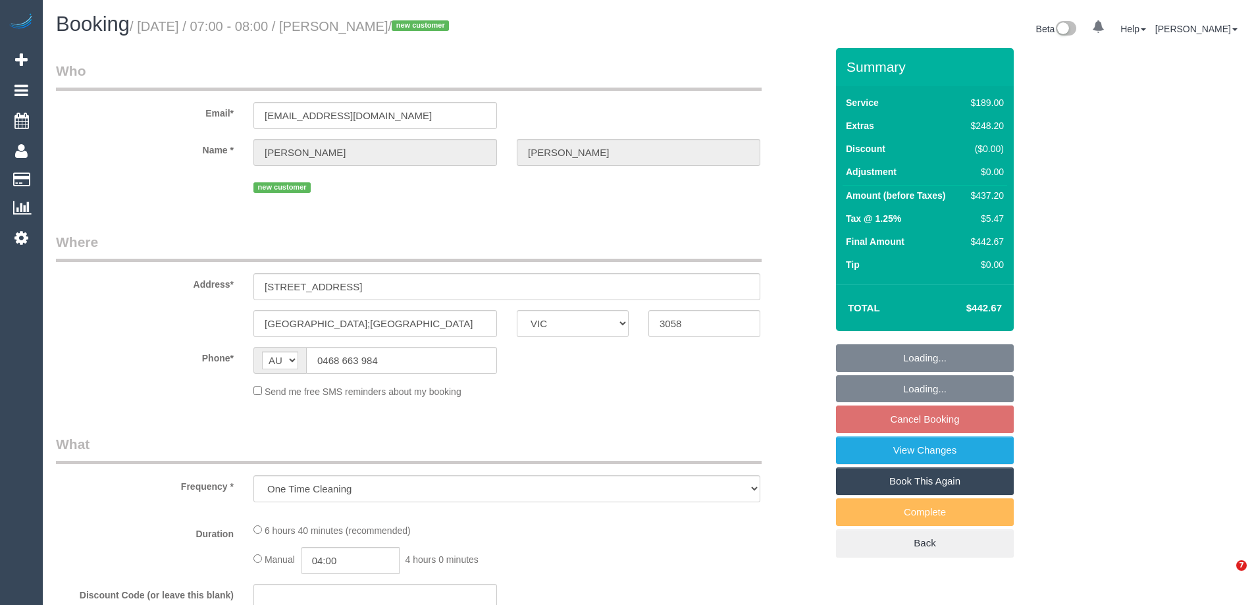
select select "VIC"
select select "string:stripe-pm_1SFQ3z2GScqysDRVUja5fqmj"
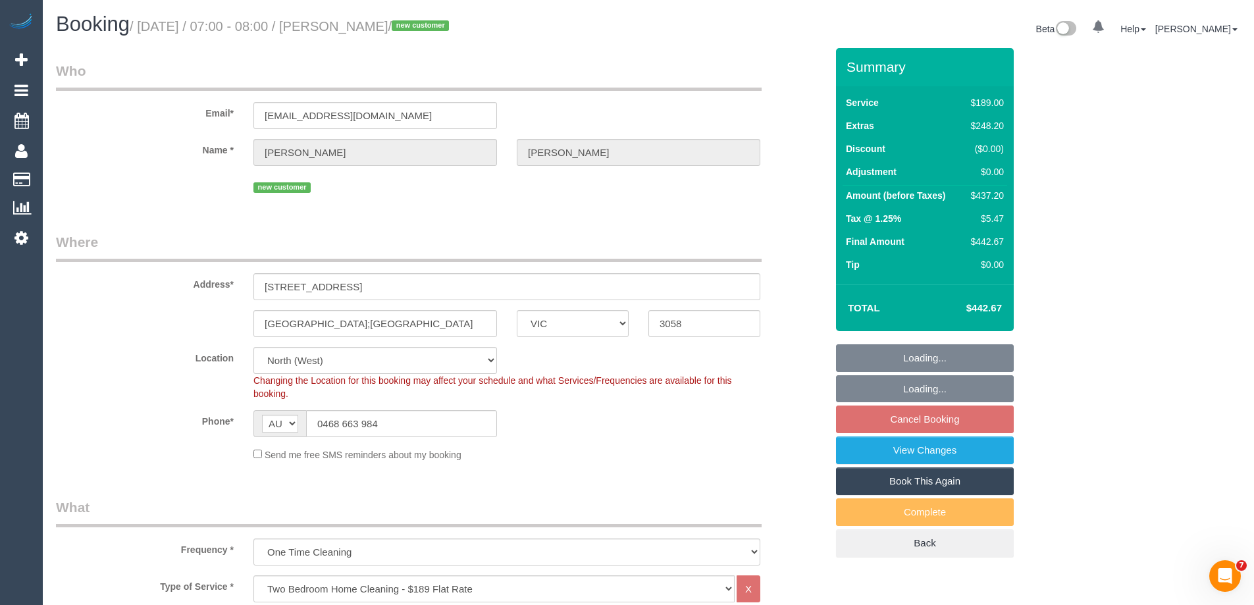
select select "object:675"
select select "number:28"
select select "number:16"
select select "number:18"
select select "number:24"
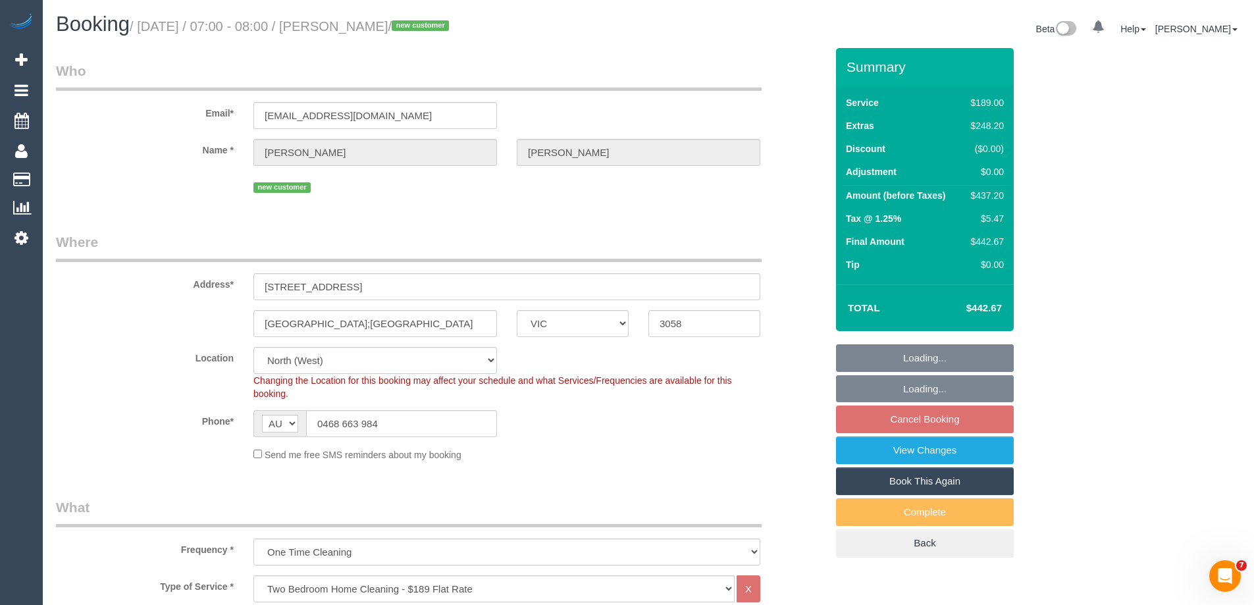
select select "number:11"
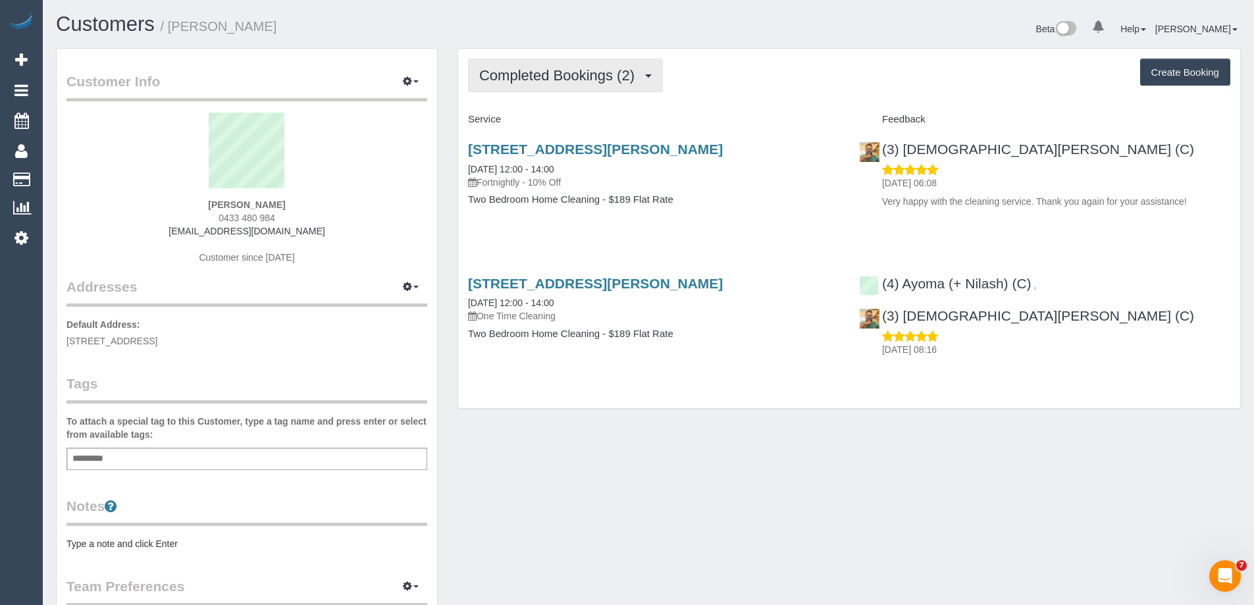
click at [538, 79] on span "Completed Bookings (2)" at bounding box center [560, 75] width 162 height 16
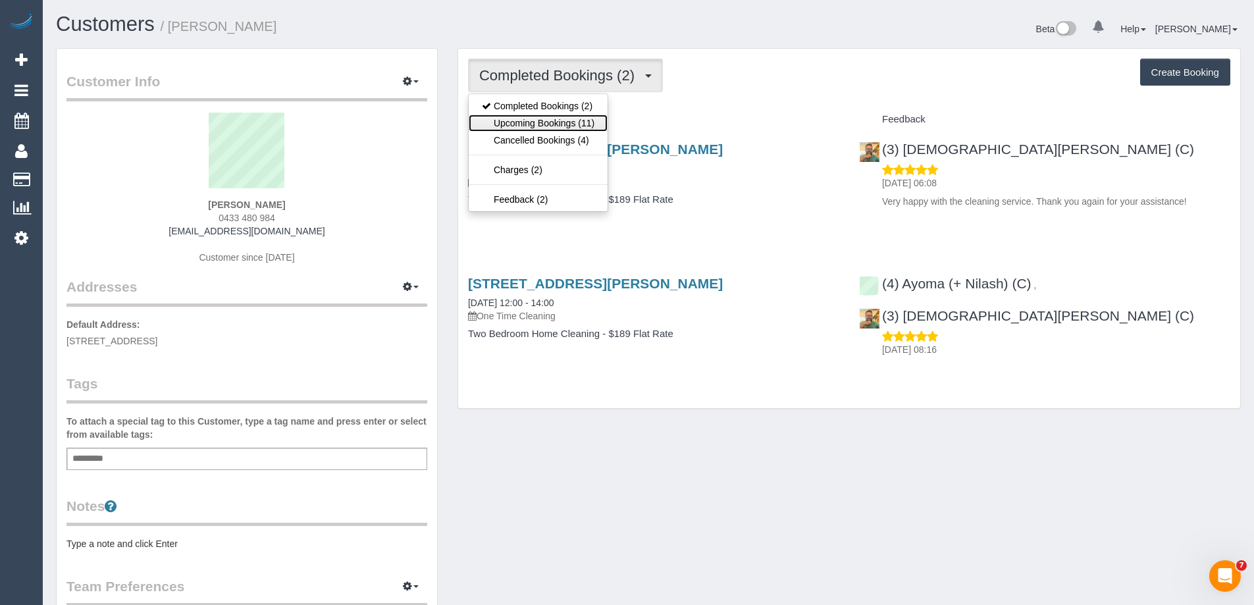
click at [582, 121] on link "Upcoming Bookings (11)" at bounding box center [538, 123] width 139 height 17
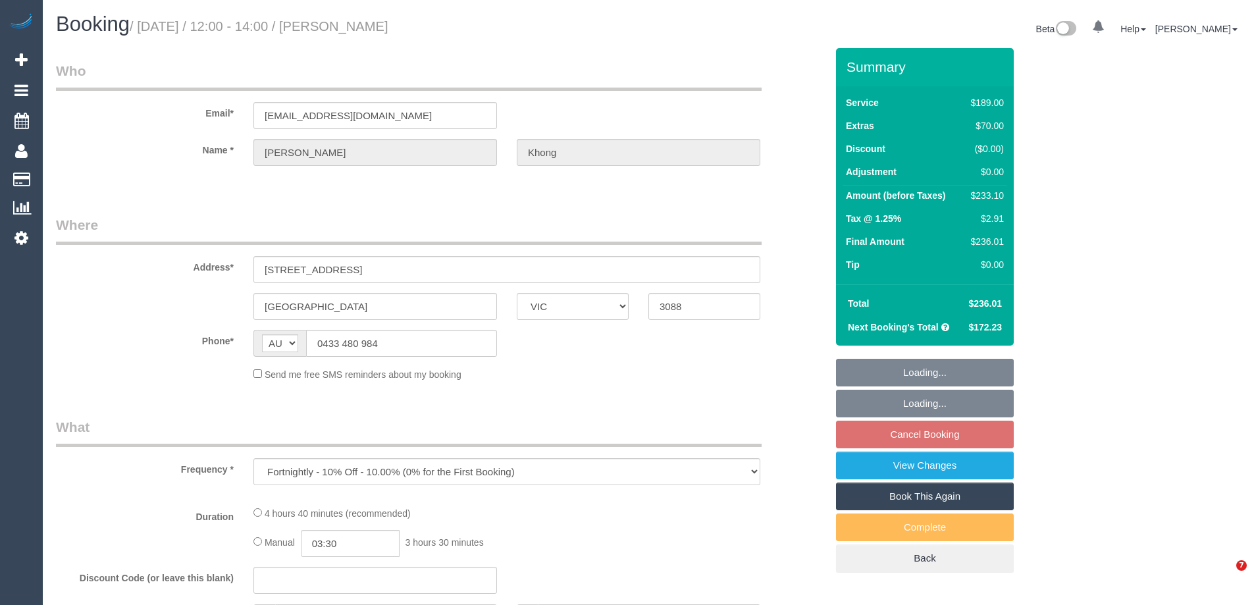
select select "VIC"
select select "string:stripe-pm_1RxgyL2GScqysDRV8ONczZNX"
select select "number:27"
select select "number:14"
select select "number:19"
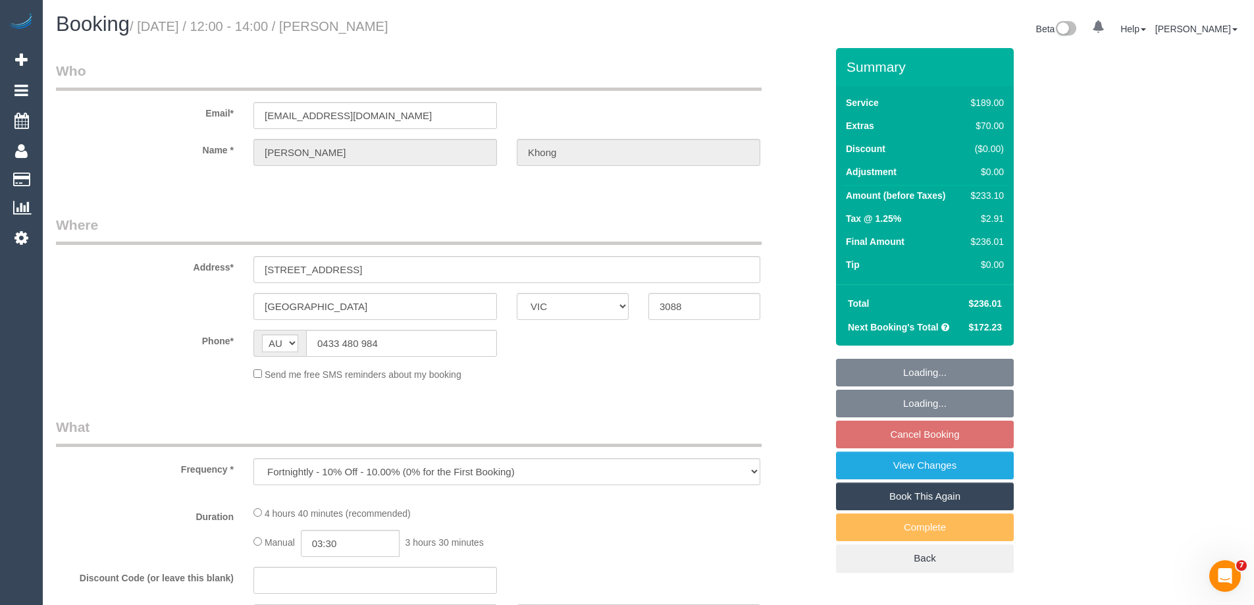
select select "number:24"
select select "number:34"
select select "number:11"
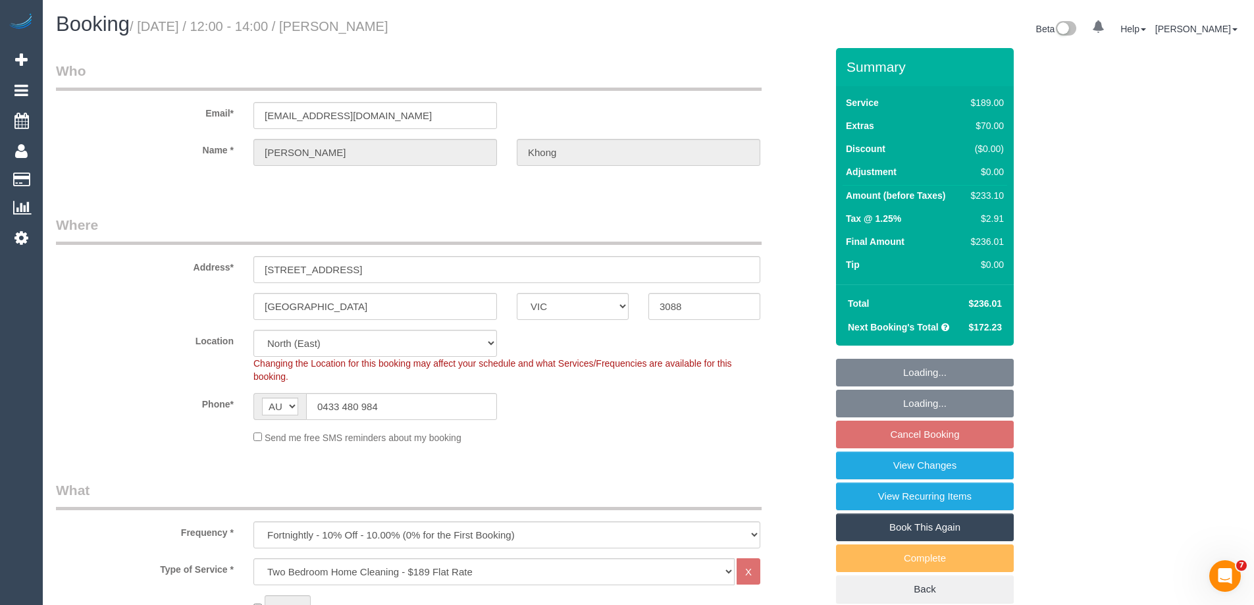
select select "object:788"
select select "spot4"
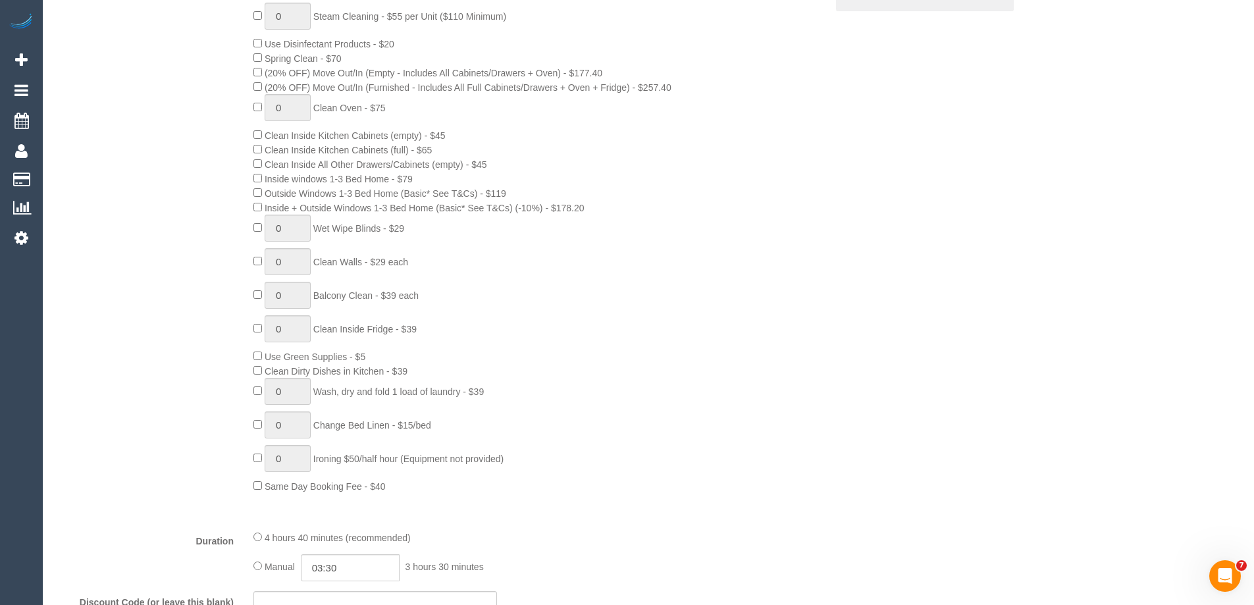
scroll to position [921, 0]
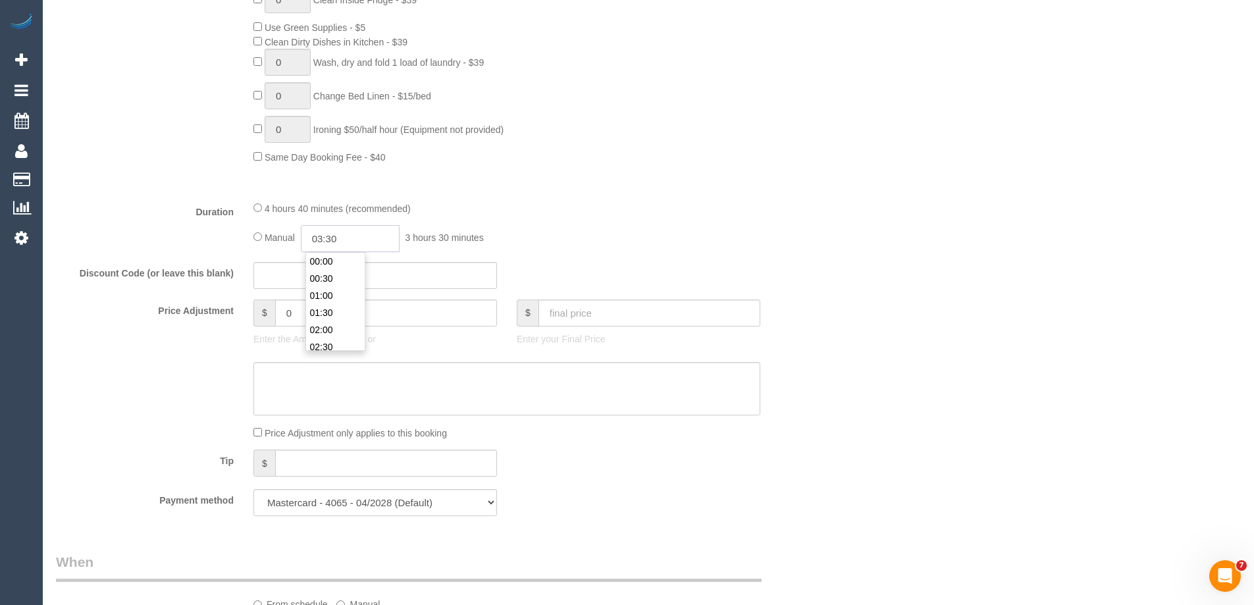
click at [335, 242] on input "03:30" at bounding box center [350, 238] width 99 height 27
type input "05:00"
click at [326, 330] on li "05:00" at bounding box center [335, 329] width 59 height 17
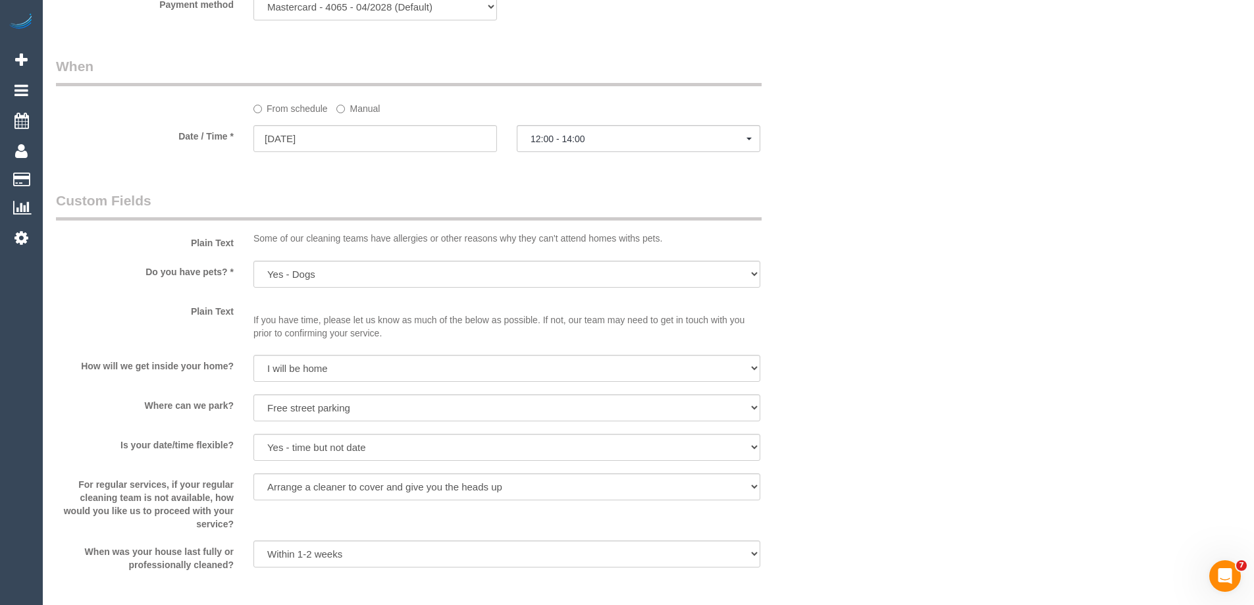
select select "spot21"
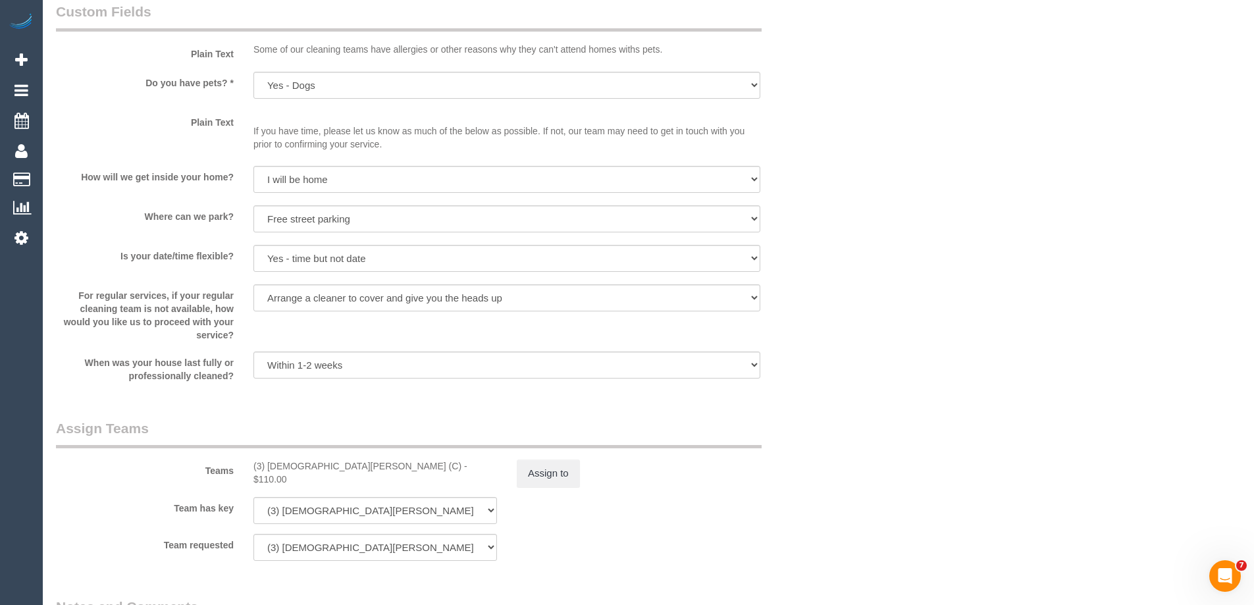
scroll to position [1711, 0]
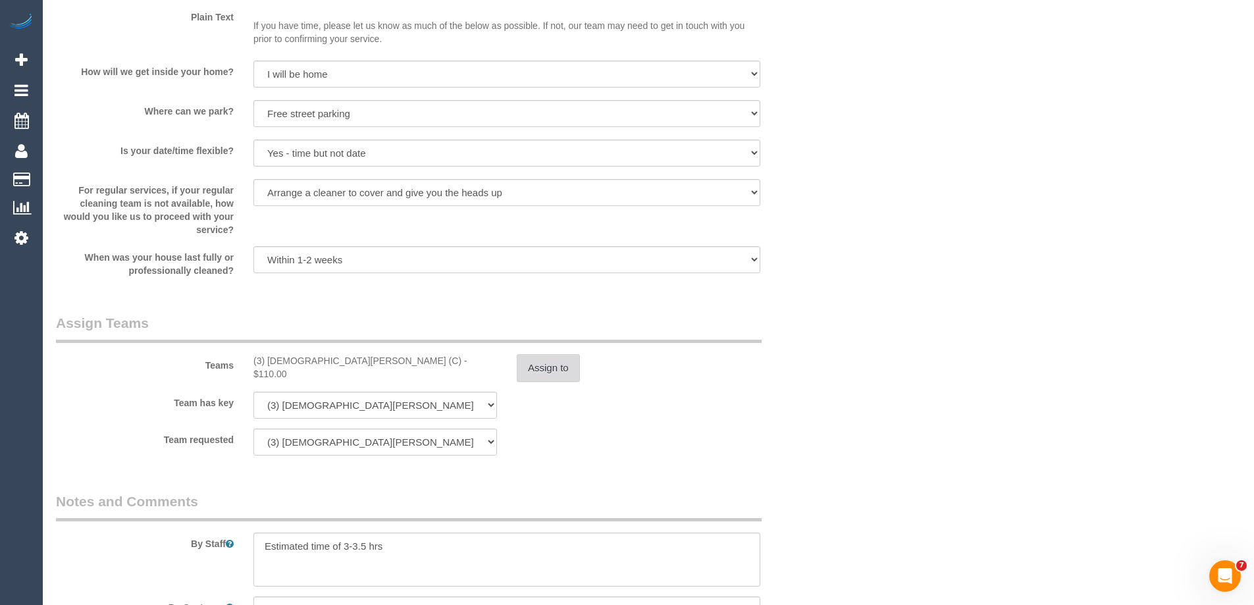
click at [537, 372] on button "Assign to" at bounding box center [548, 368] width 63 height 28
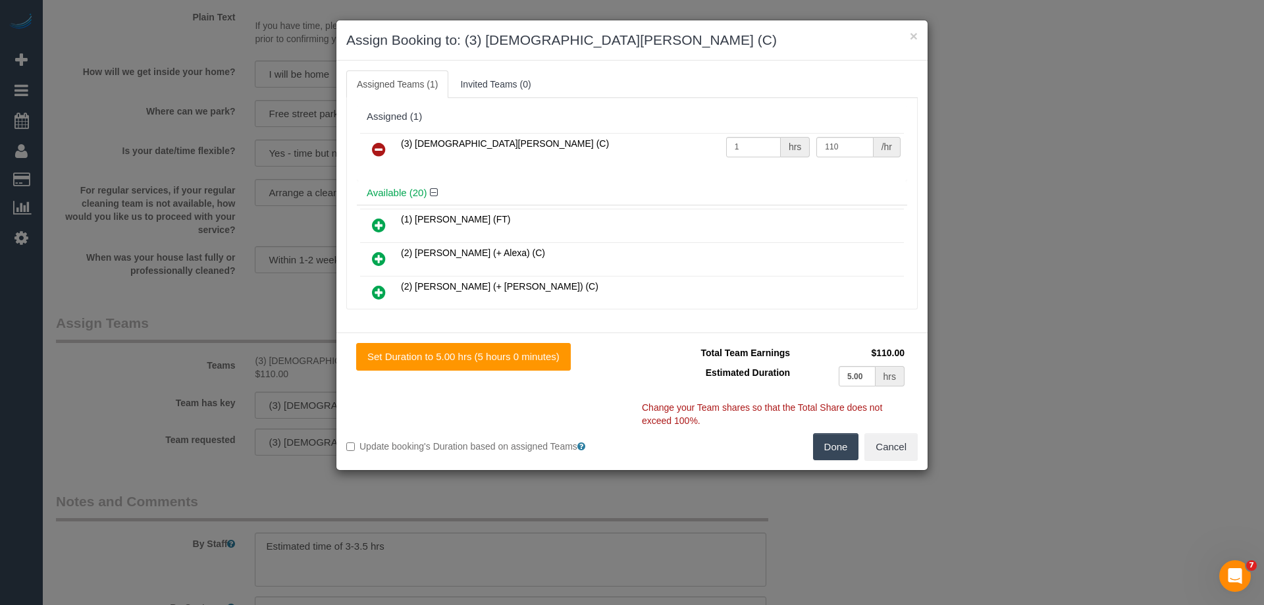
click at [376, 149] on icon at bounding box center [379, 149] width 14 height 16
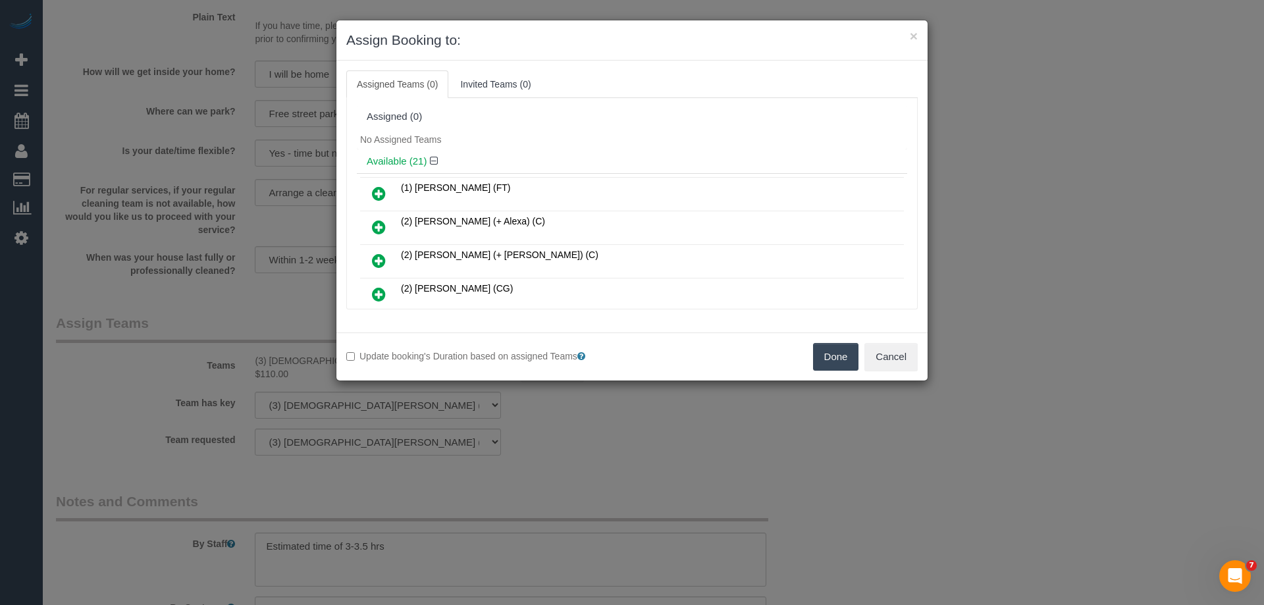
click at [832, 350] on button "Done" at bounding box center [836, 357] width 46 height 28
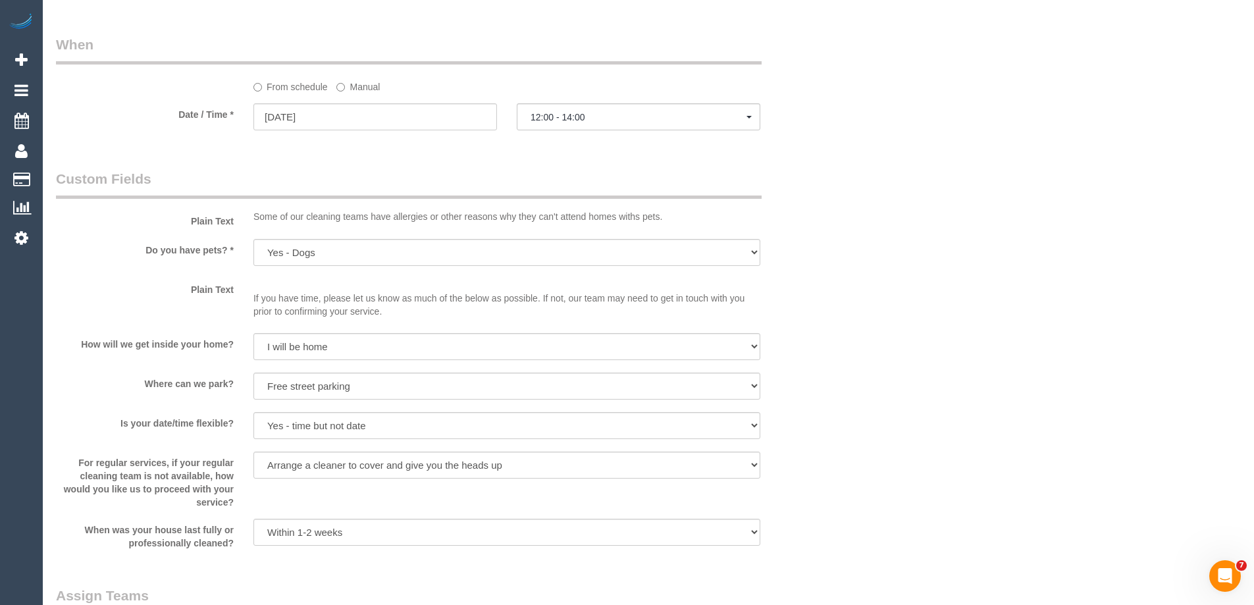
scroll to position [1448, 0]
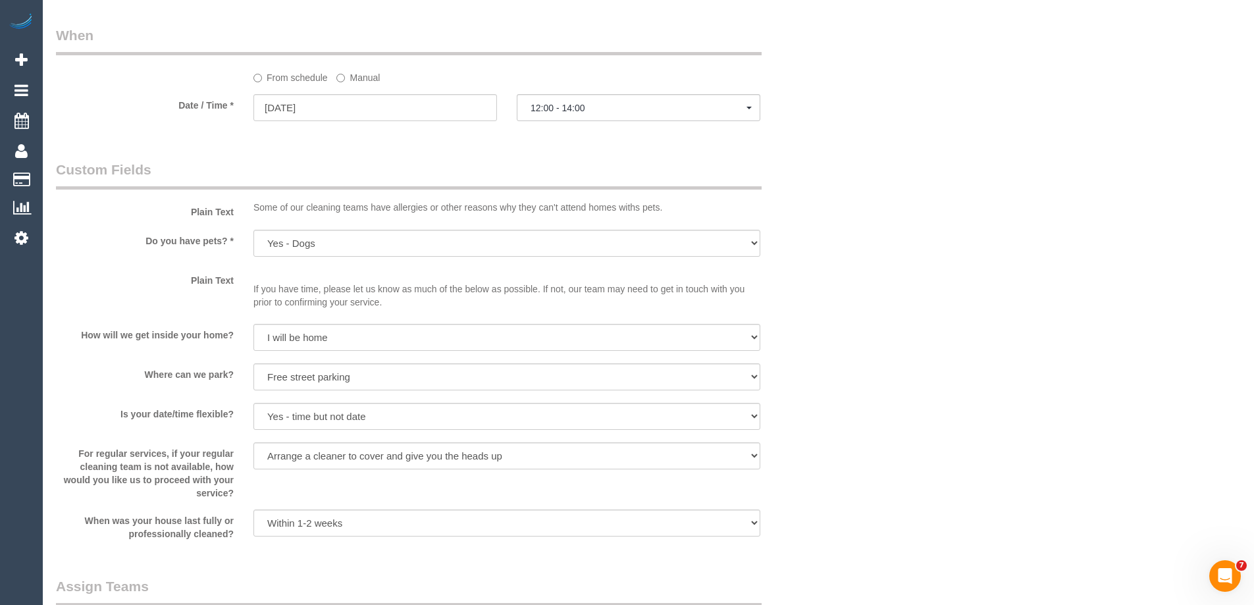
click at [353, 77] on label "Manual" at bounding box center [357, 75] width 43 height 18
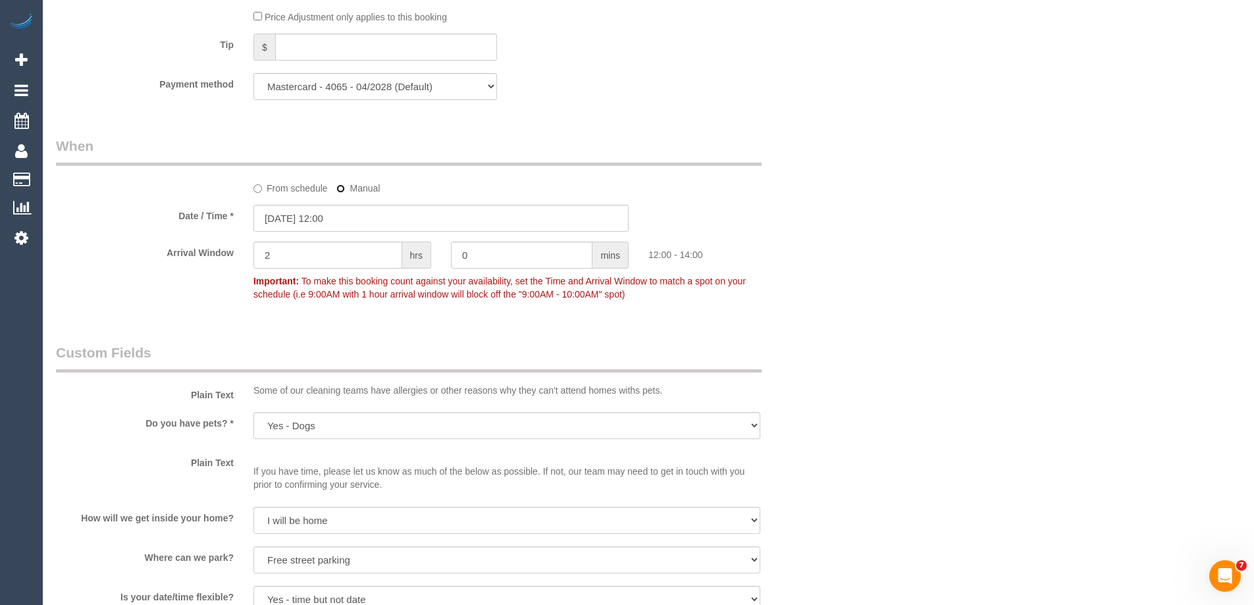
scroll to position [1316, 0]
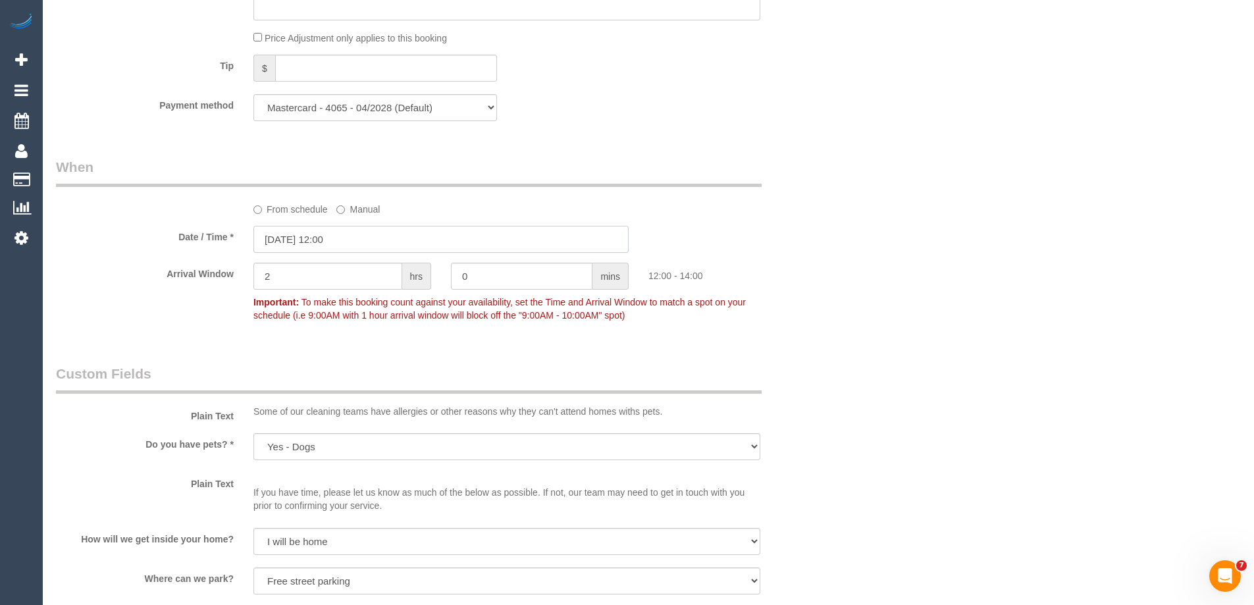
click at [326, 240] on input "30/10/2025 12:00" at bounding box center [440, 239] width 375 height 27
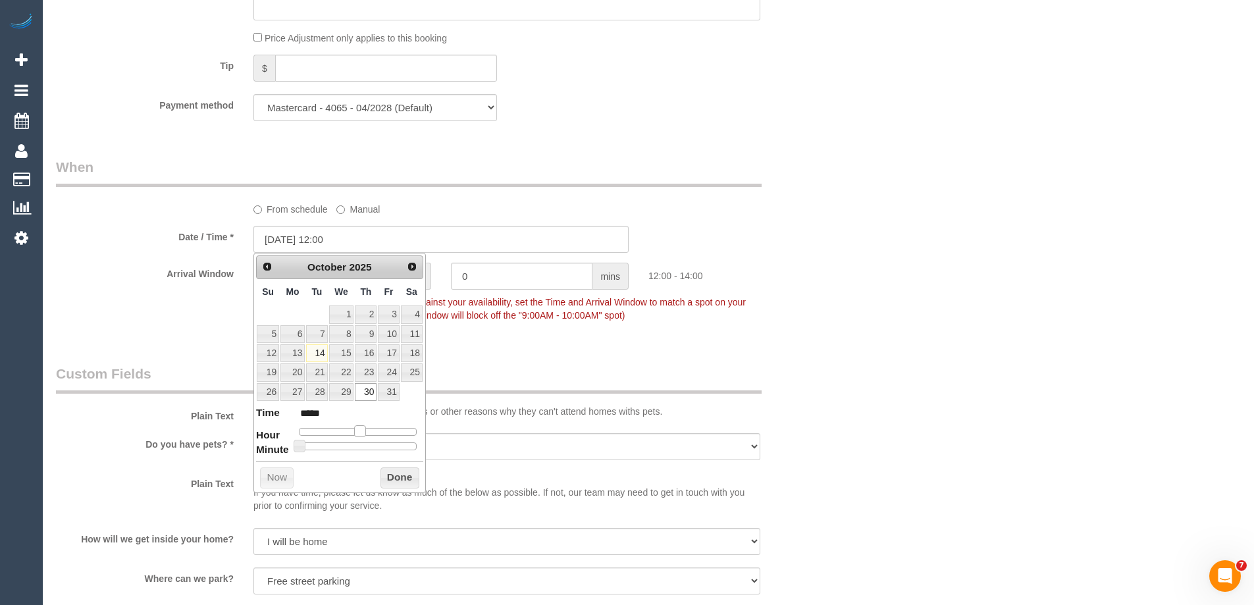
type input "30/10/2025 11:00"
type input "*****"
type input "30/10/2025 10:00"
type input "*****"
drag, startPoint x: 361, startPoint y: 432, endPoint x: 353, endPoint y: 430, distance: 7.7
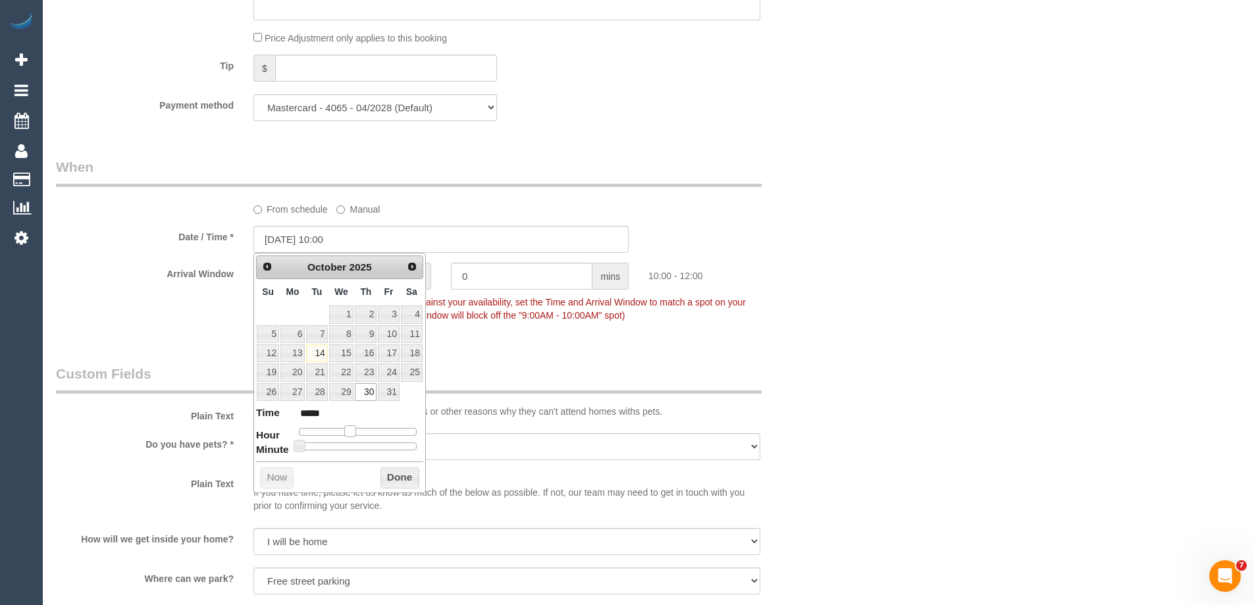
click at [353, 430] on span at bounding box center [350, 431] width 12 height 12
click at [399, 479] on button "Done" at bounding box center [399, 477] width 39 height 21
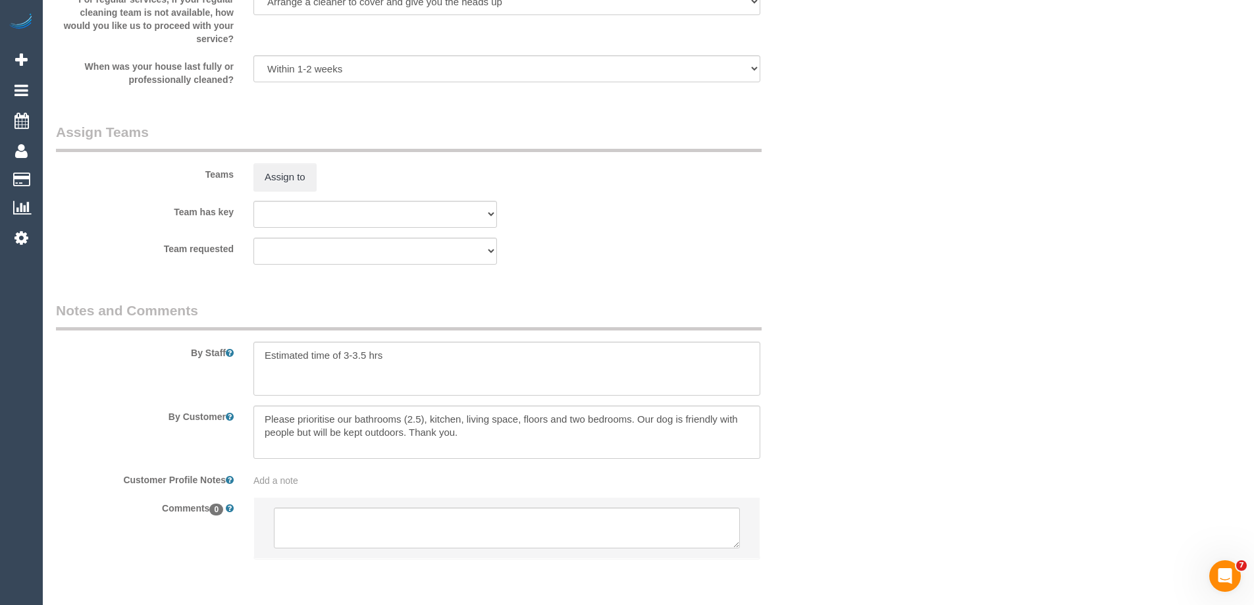
scroll to position [2024, 0]
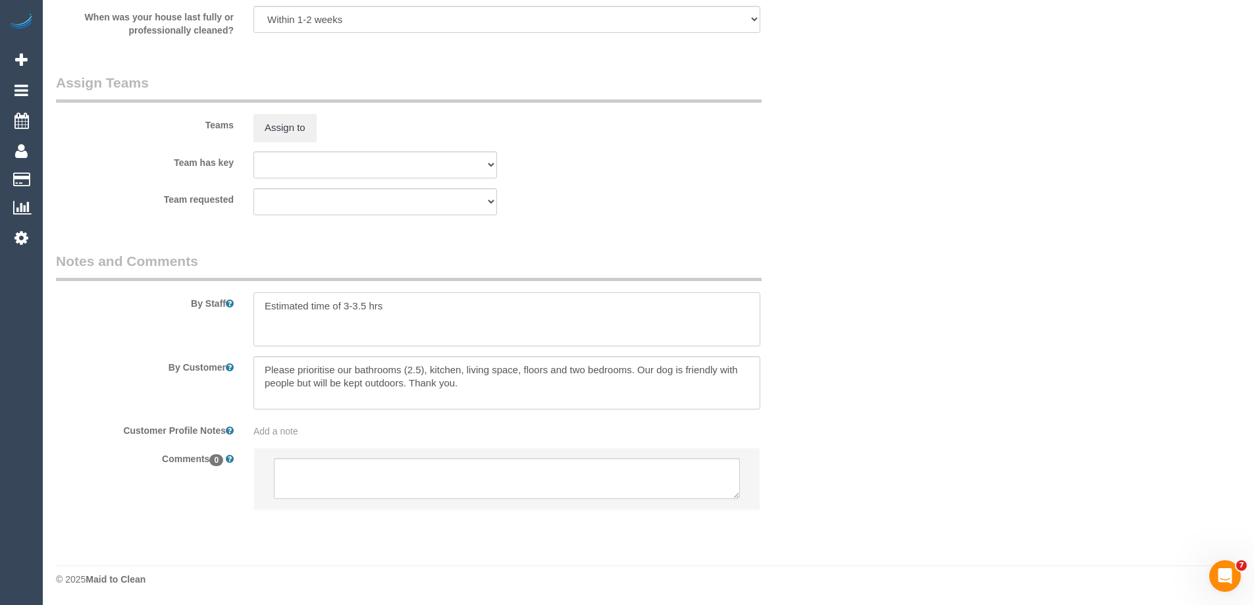
drag, startPoint x: 367, startPoint y: 302, endPoint x: 346, endPoint y: 303, distance: 21.8
click at [344, 301] on textarea at bounding box center [506, 319] width 507 height 54
type textarea "Estimated time of 4-5 hrs"
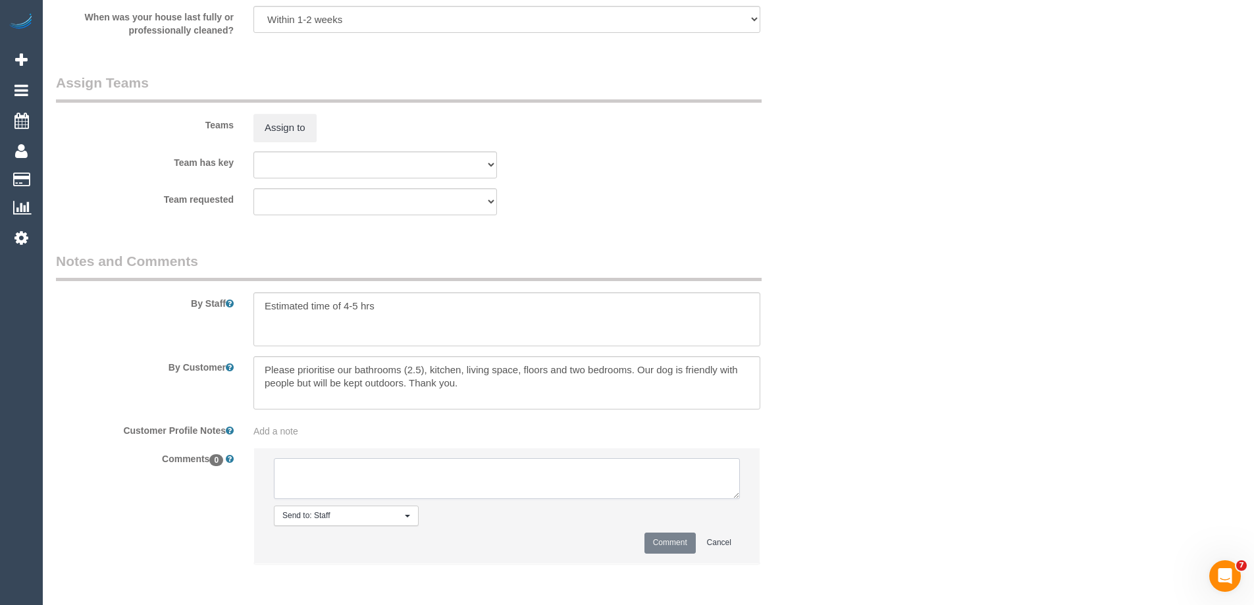
click at [341, 471] on textarea at bounding box center [507, 478] width 466 height 41
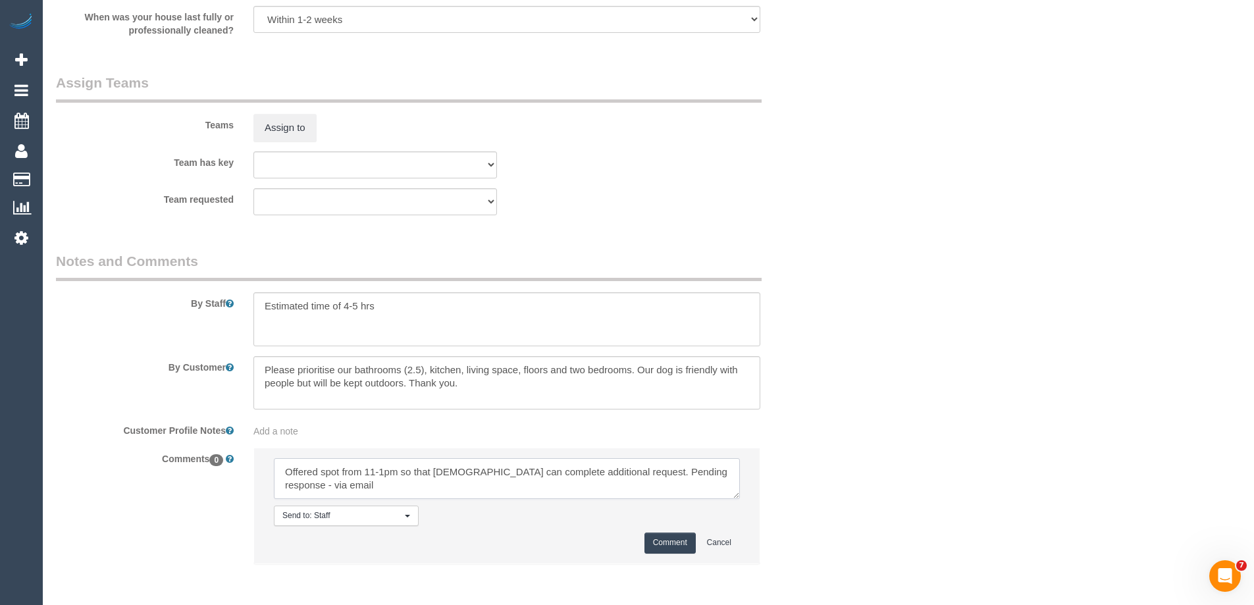
type textarea "Offered spot from 11-1pm so that Buddhi can complete additional request. Pendin…"
click at [661, 541] on button "Comment" at bounding box center [669, 542] width 51 height 20
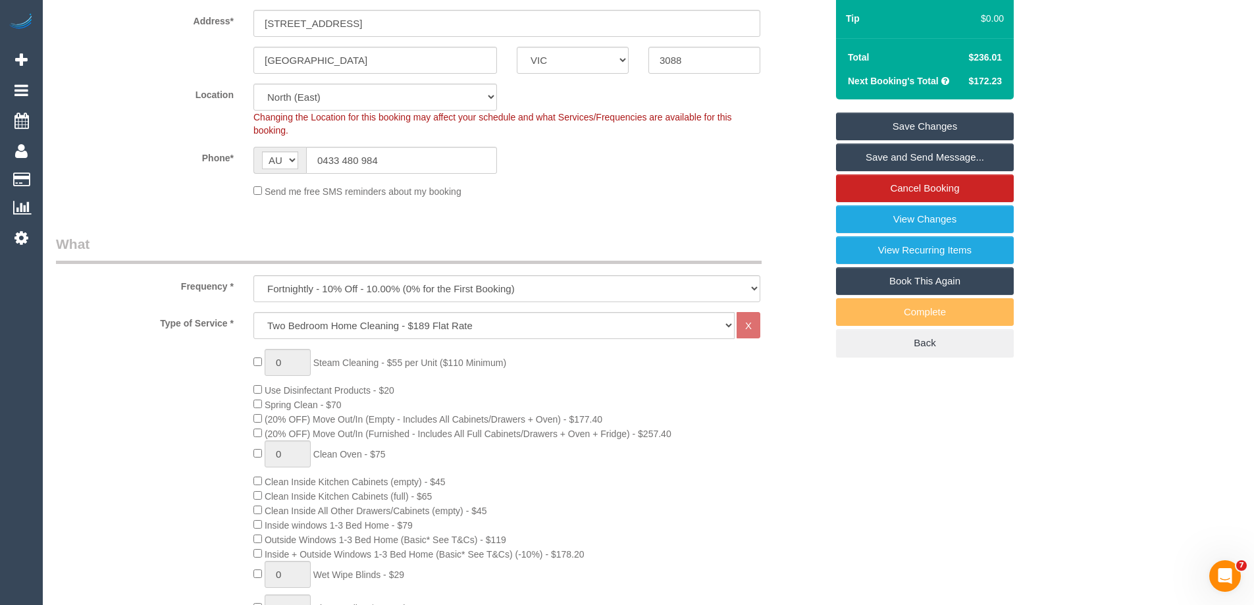
scroll to position [0, 0]
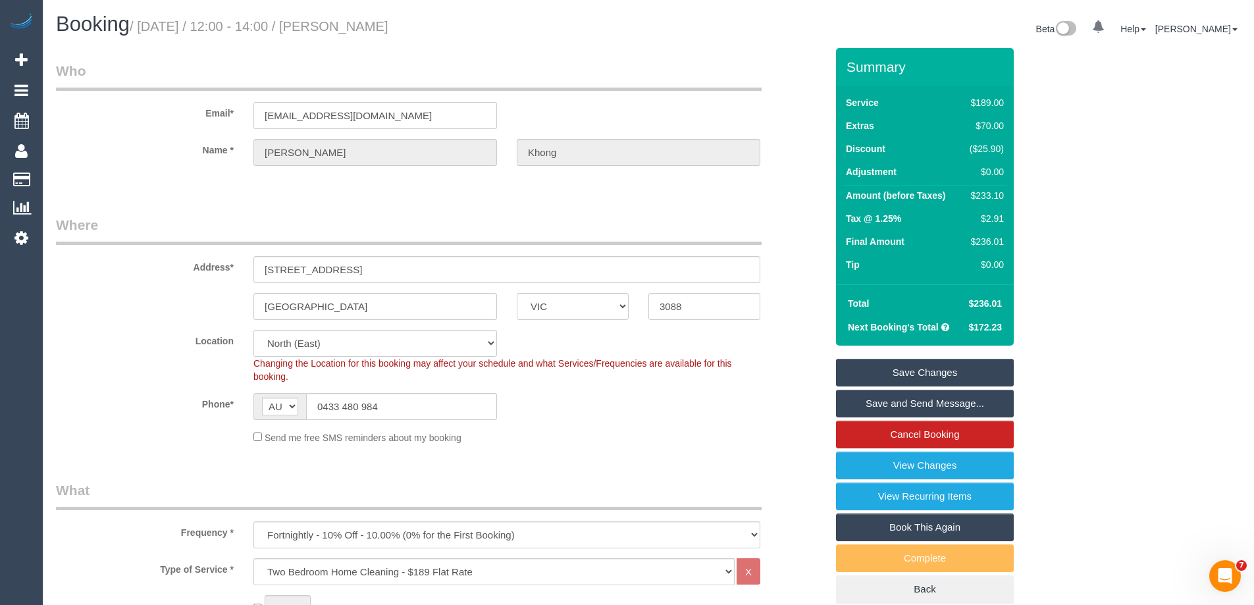
drag, startPoint x: 432, startPoint y: 115, endPoint x: 49, endPoint y: 111, distance: 383.7
click at [49, 111] on div "Email* natalie.khong1@gmail.com" at bounding box center [441, 95] width 790 height 68
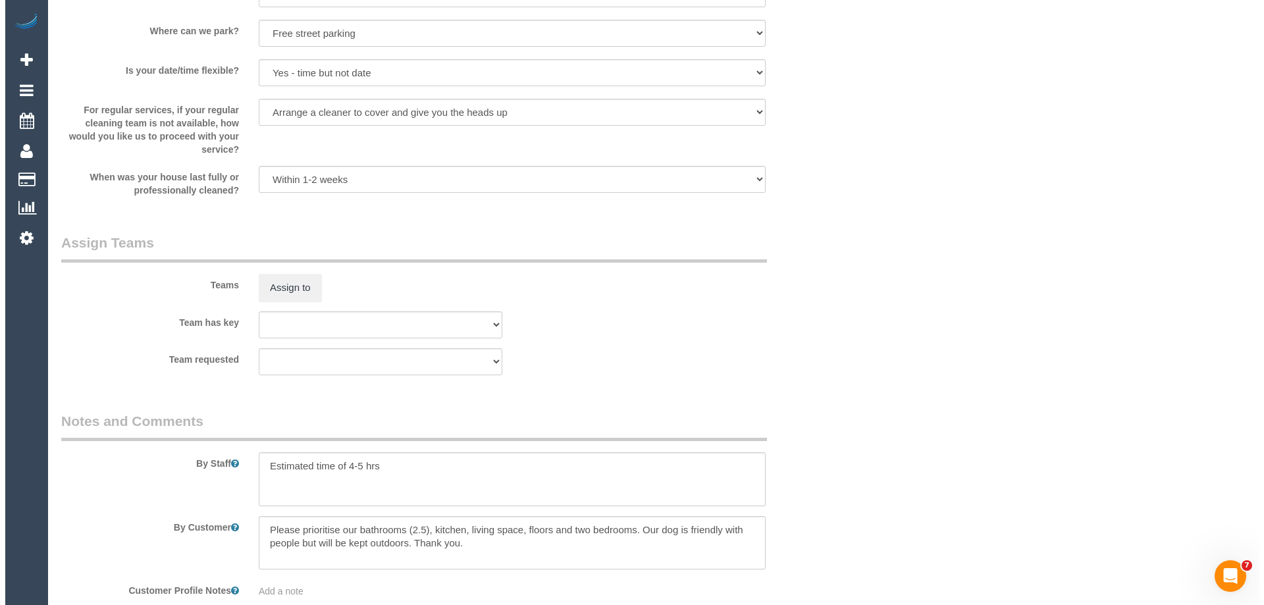
scroll to position [2040, 0]
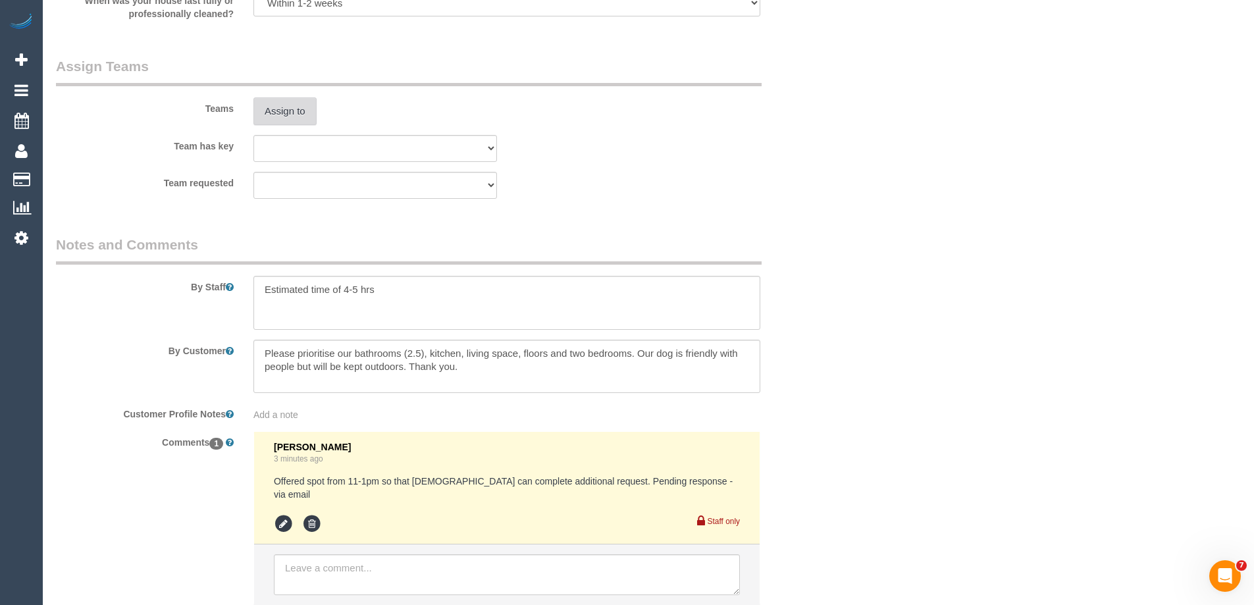
click at [288, 108] on button "Assign to" at bounding box center [284, 111] width 63 height 28
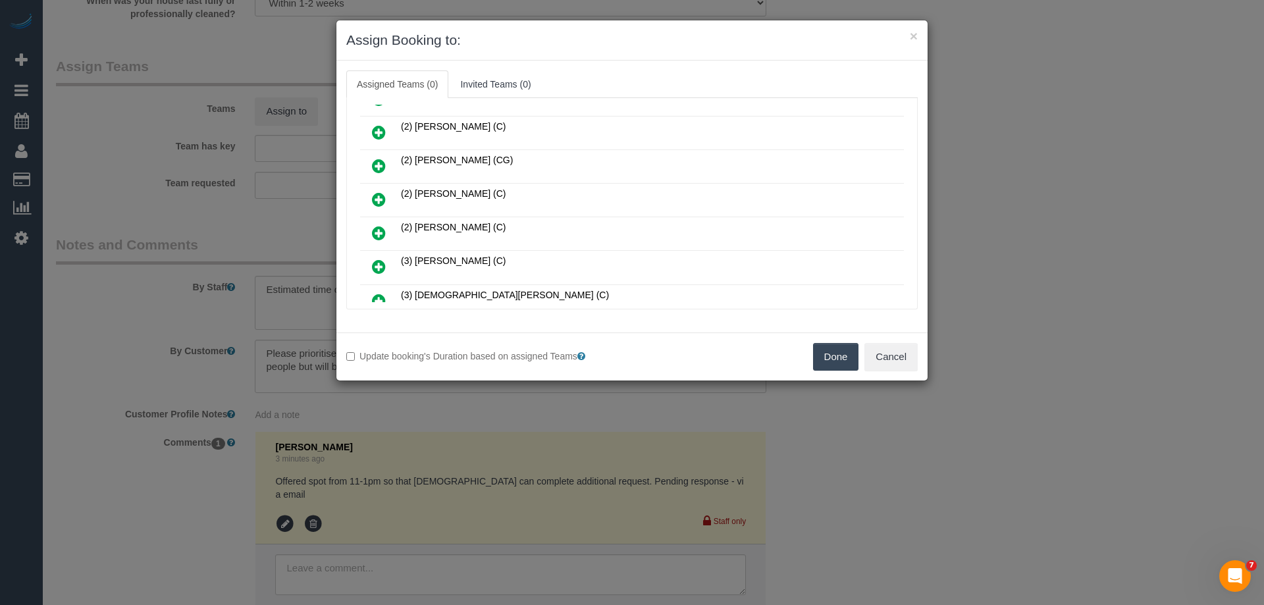
scroll to position [329, 0]
click at [370, 227] on link at bounding box center [378, 235] width 31 height 26
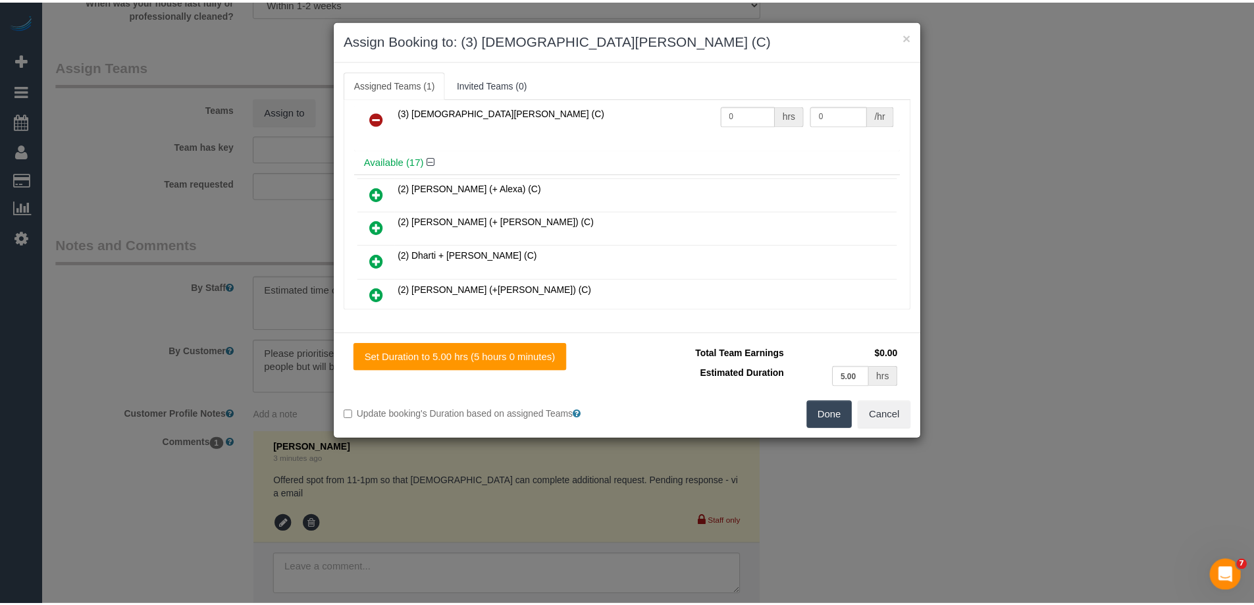
scroll to position [0, 0]
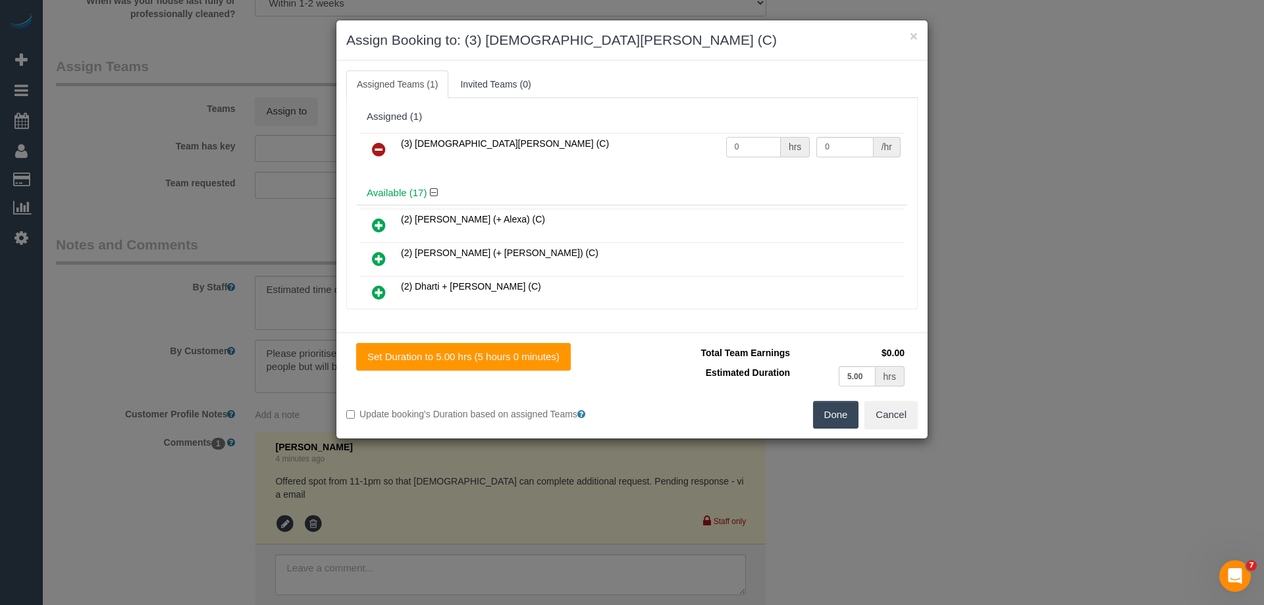
drag, startPoint x: 769, startPoint y: 145, endPoint x: 717, endPoint y: 142, distance: 52.1
click at [723, 142] on td "0 hrs" at bounding box center [768, 150] width 91 height 34
type input "1"
drag, startPoint x: 825, startPoint y: 147, endPoint x: 761, endPoint y: 145, distance: 64.5
click at [761, 145] on tr "(3) Buddhi Adhikari (C) 1 hrs 0 /hr" at bounding box center [632, 150] width 544 height 34
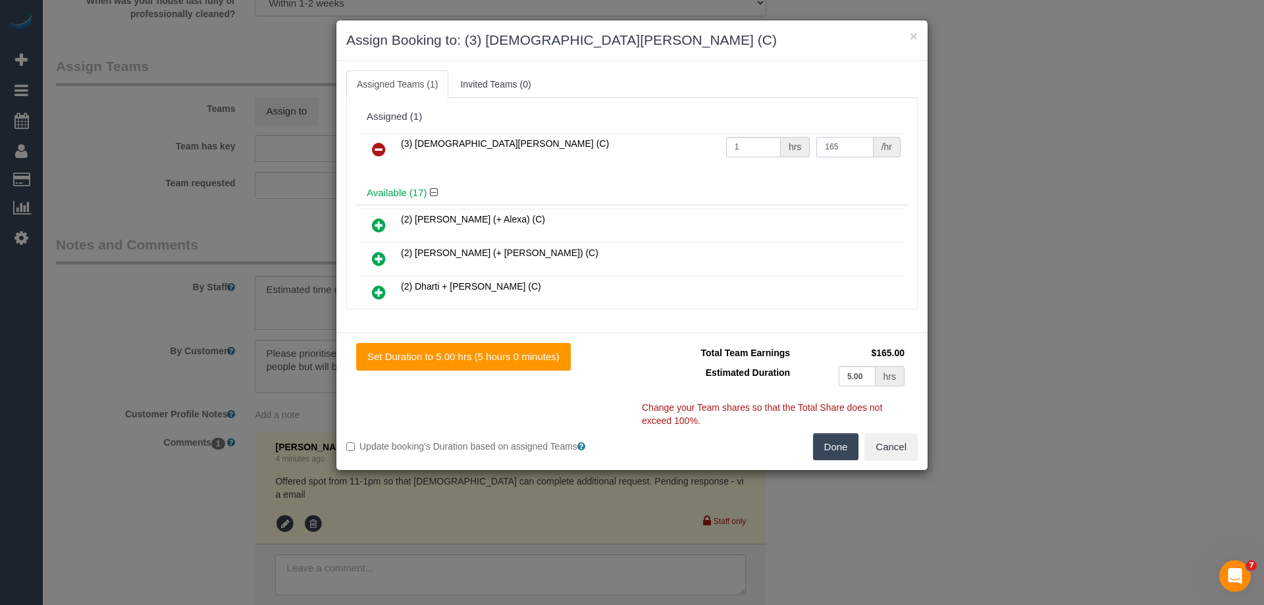
type input "165"
click at [823, 451] on button "Done" at bounding box center [836, 447] width 46 height 28
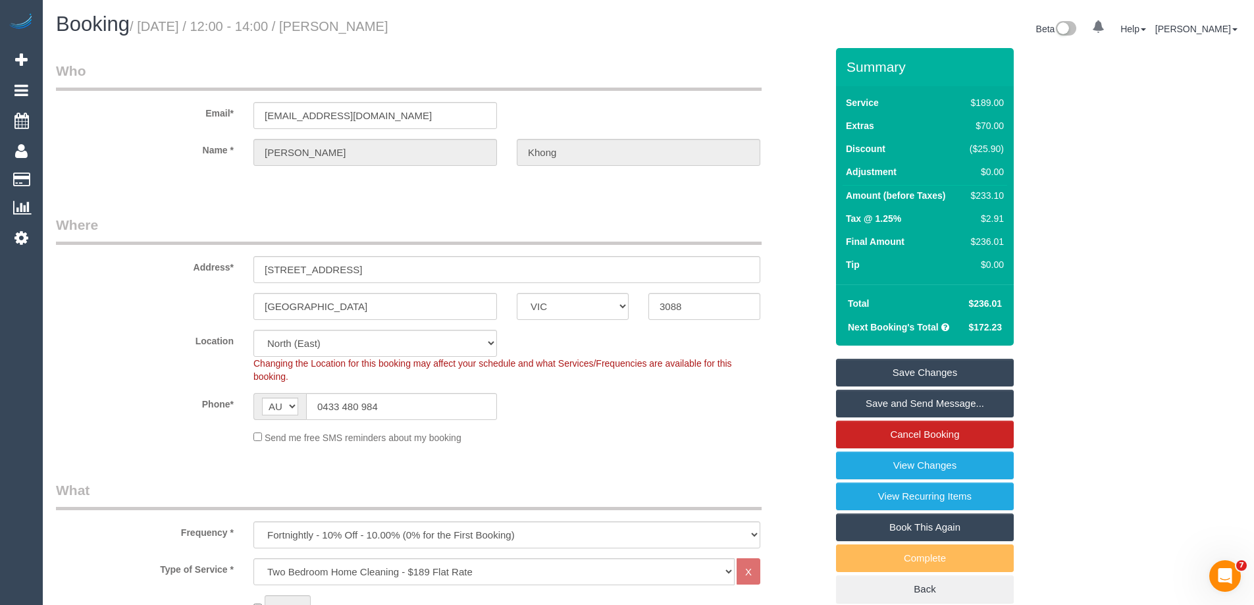
click at [872, 369] on link "Save Changes" at bounding box center [925, 373] width 178 height 28
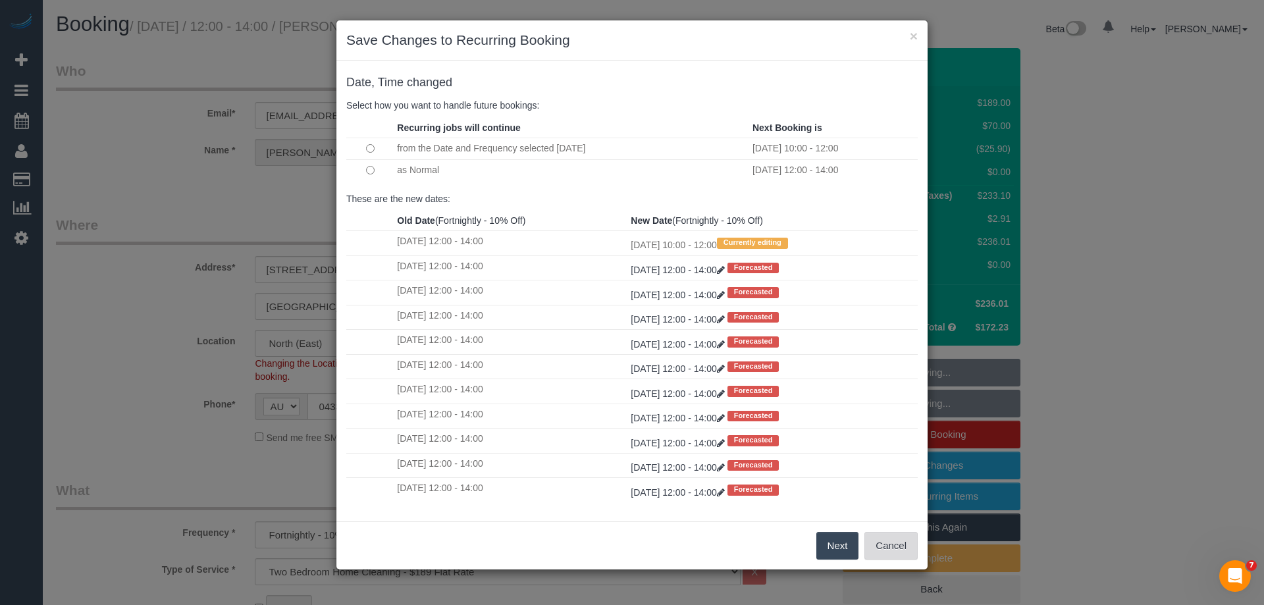
click at [881, 537] on button "Cancel" at bounding box center [890, 546] width 53 height 28
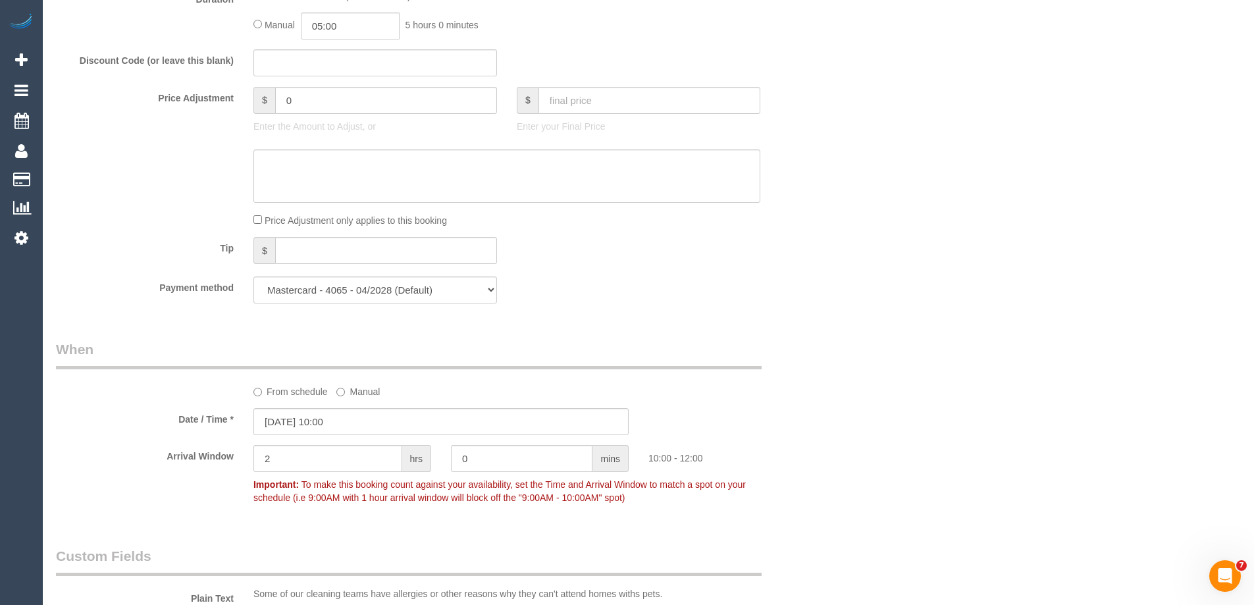
scroll to position [1382, 0]
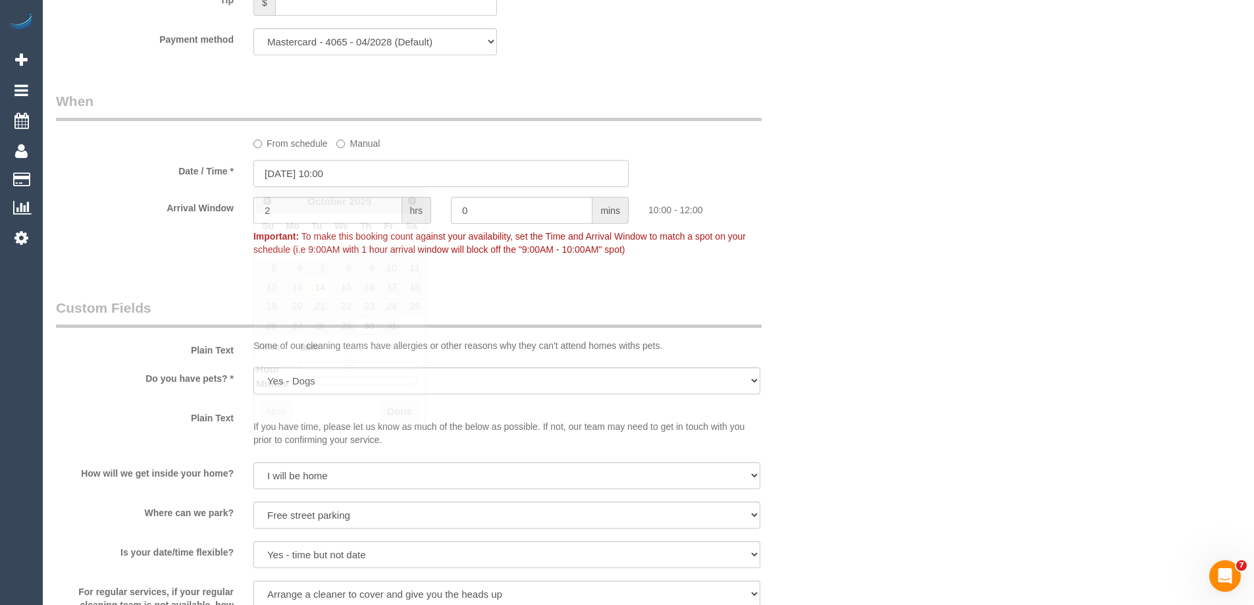
click at [334, 168] on input "30/10/2025 10:00" at bounding box center [440, 173] width 375 height 27
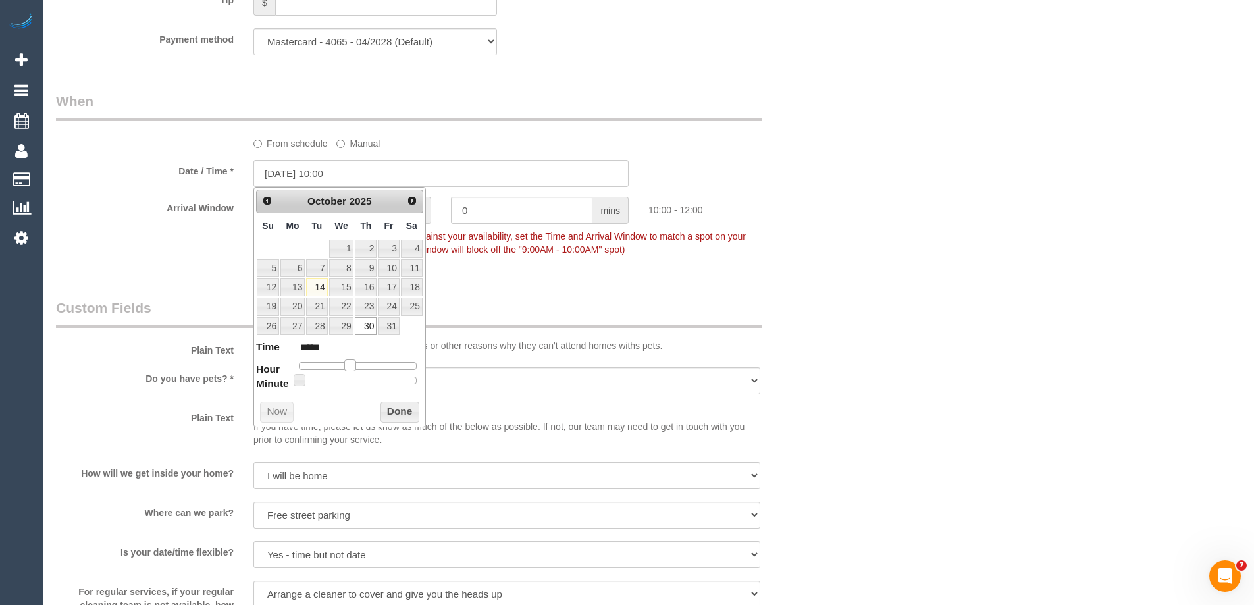
type input "30/10/2025 11:00"
type input "*****"
click at [351, 367] on span at bounding box center [355, 365] width 12 height 12
click at [399, 410] on button "Done" at bounding box center [399, 411] width 39 height 21
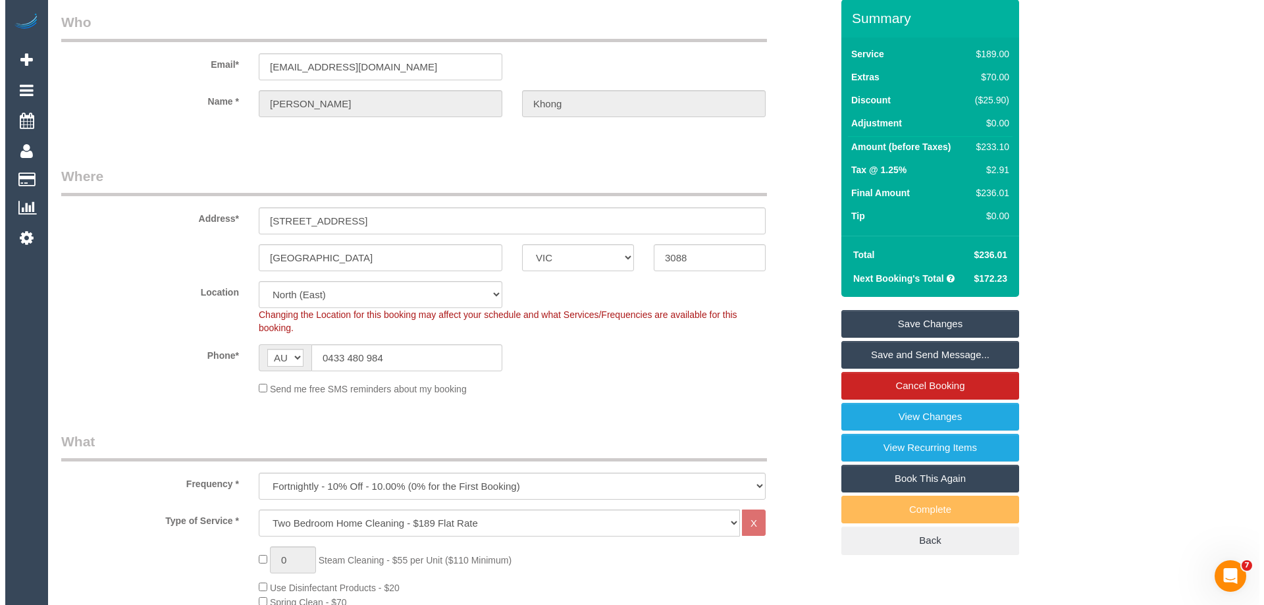
scroll to position [0, 0]
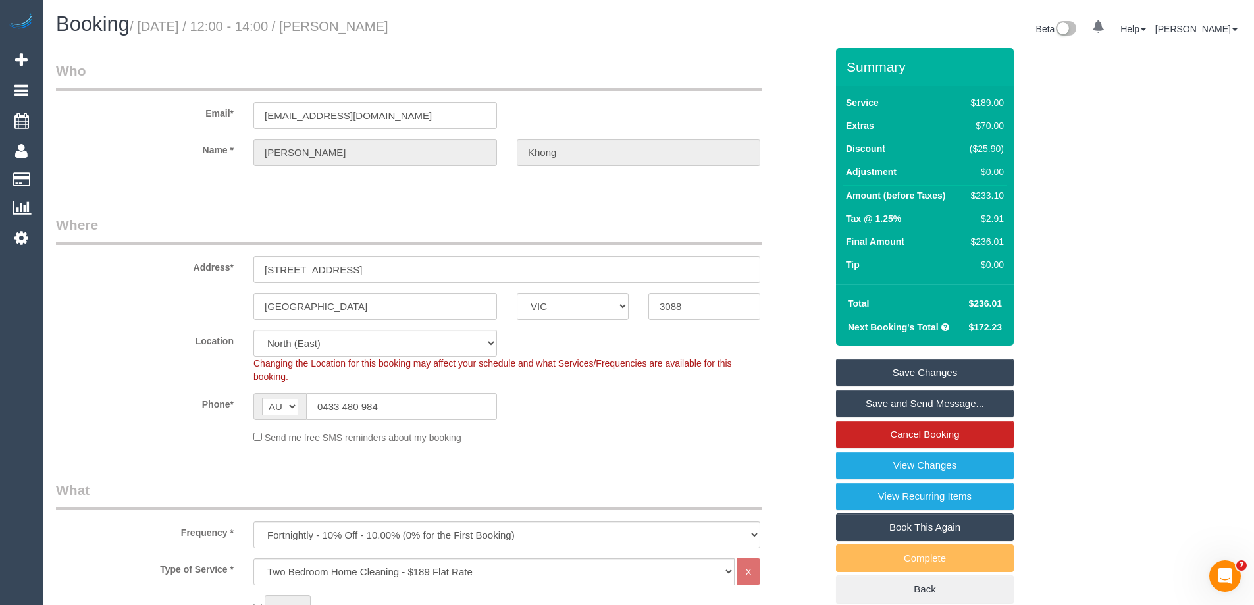
click at [860, 373] on link "Save Changes" at bounding box center [925, 373] width 178 height 28
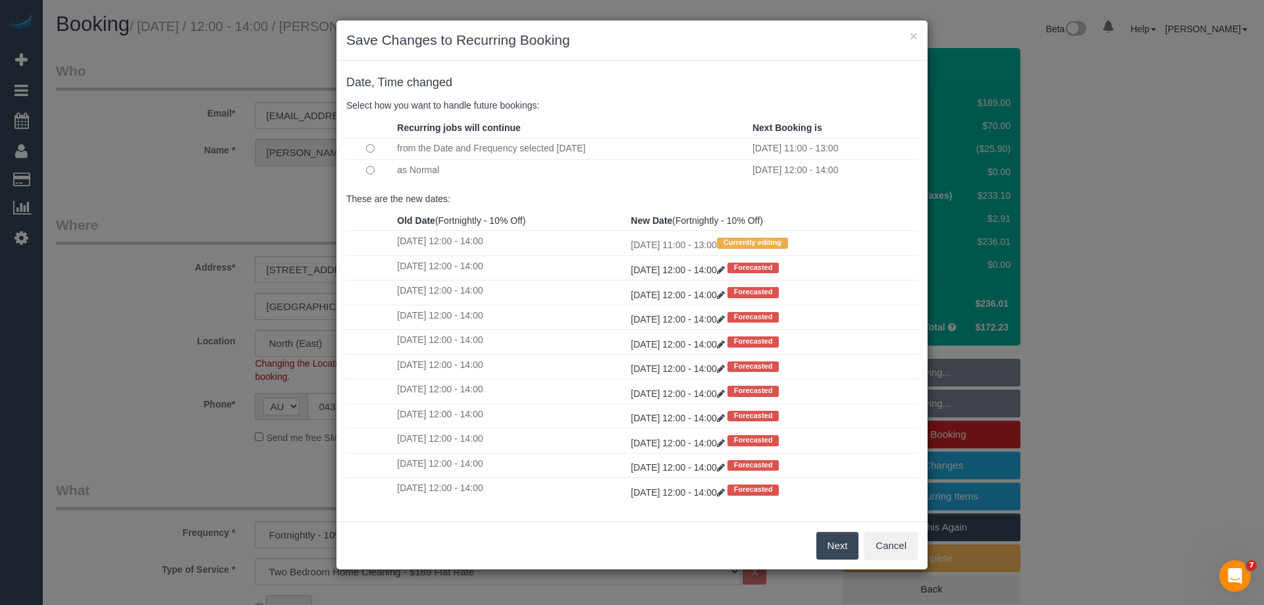
click at [832, 546] on button "Next" at bounding box center [837, 546] width 43 height 28
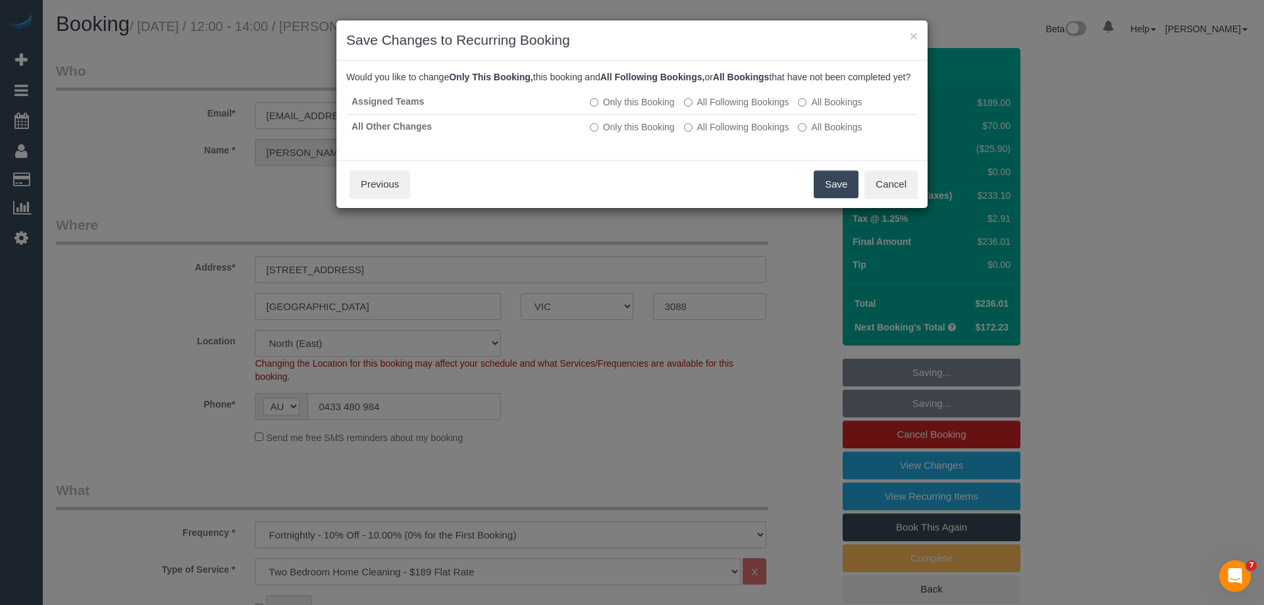
click at [831, 190] on button "Save" at bounding box center [835, 184] width 45 height 28
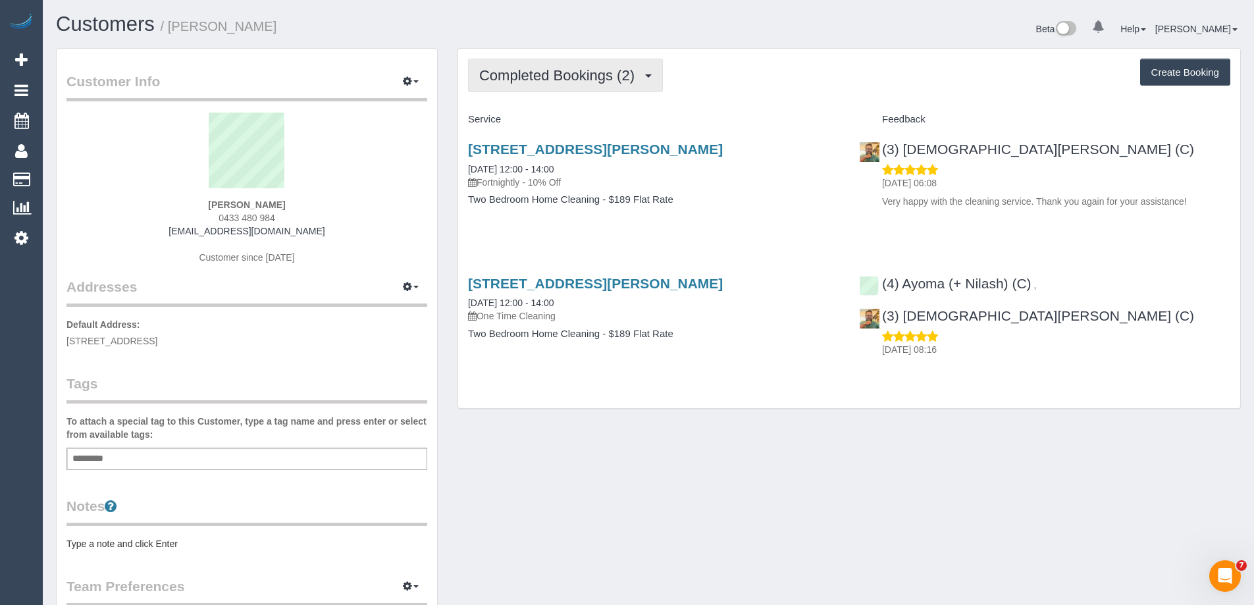
click at [597, 83] on span "Completed Bookings (2)" at bounding box center [560, 75] width 162 height 16
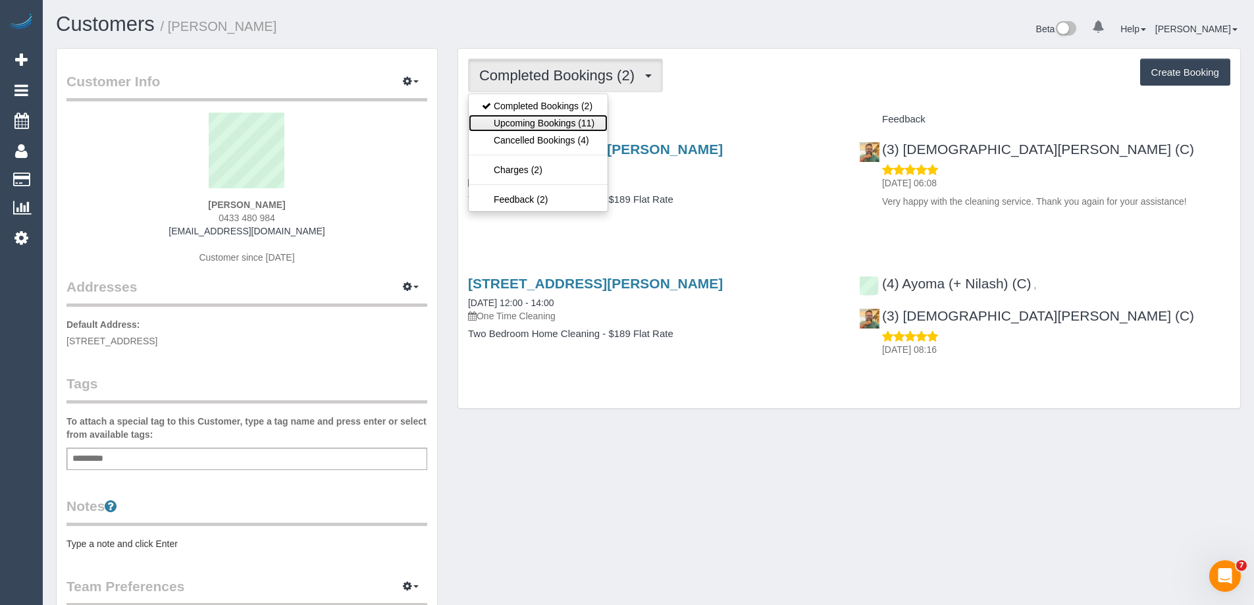
click at [572, 121] on link "Upcoming Bookings (11)" at bounding box center [538, 123] width 139 height 17
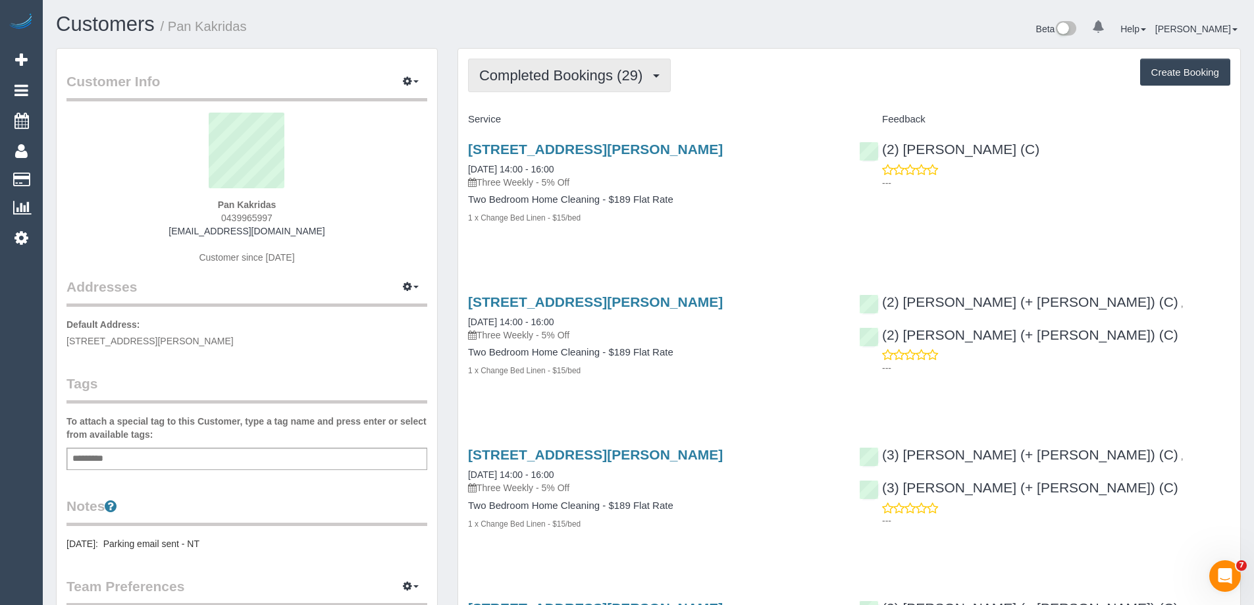
click at [548, 72] on span "Completed Bookings (29)" at bounding box center [564, 75] width 170 height 16
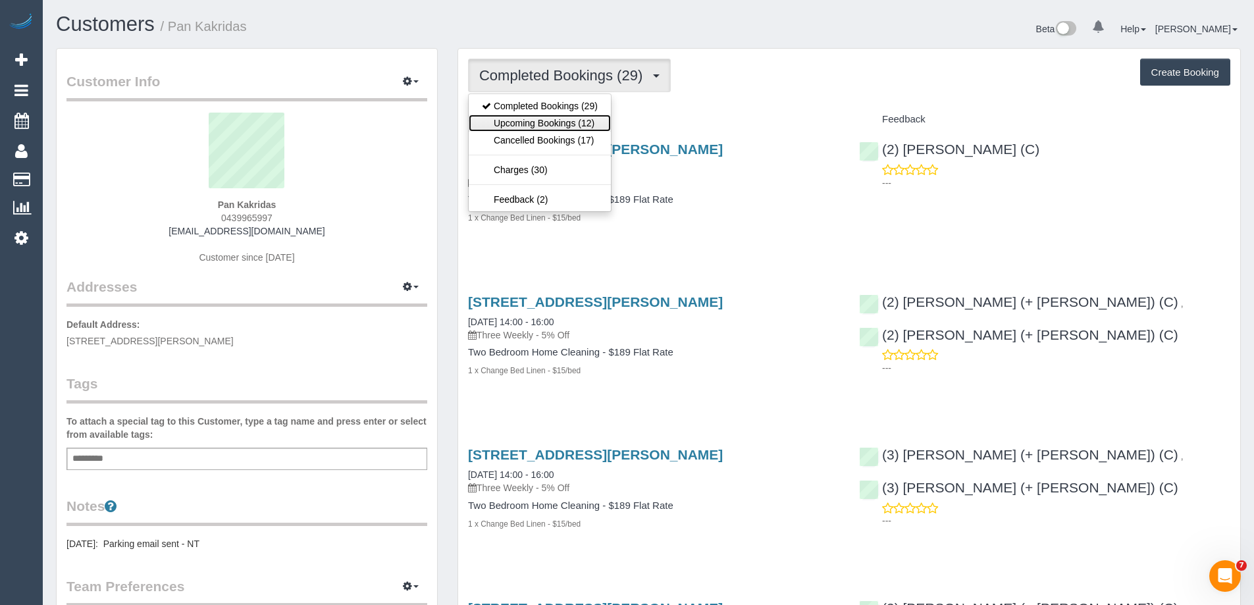
click at [582, 120] on link "Upcoming Bookings (12)" at bounding box center [540, 123] width 142 height 17
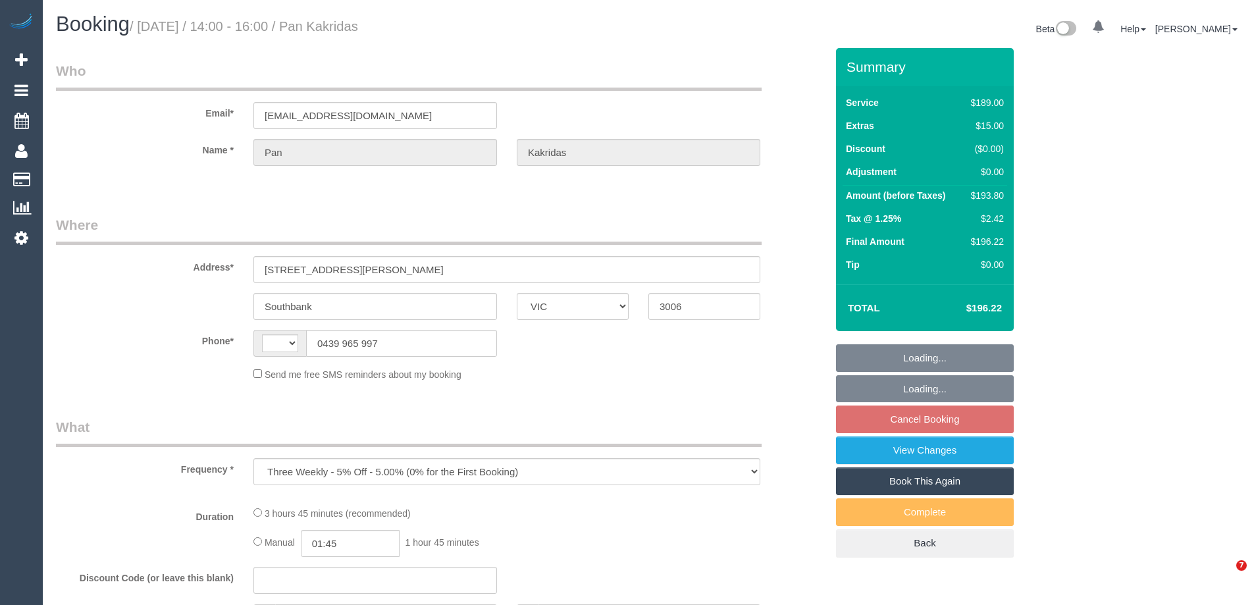
select select "VIC"
select select "string:stripe-pm_1QjZfE2GScqysDRV6bMazBAH"
select select "number:28"
select select "number:14"
select select "number:20"
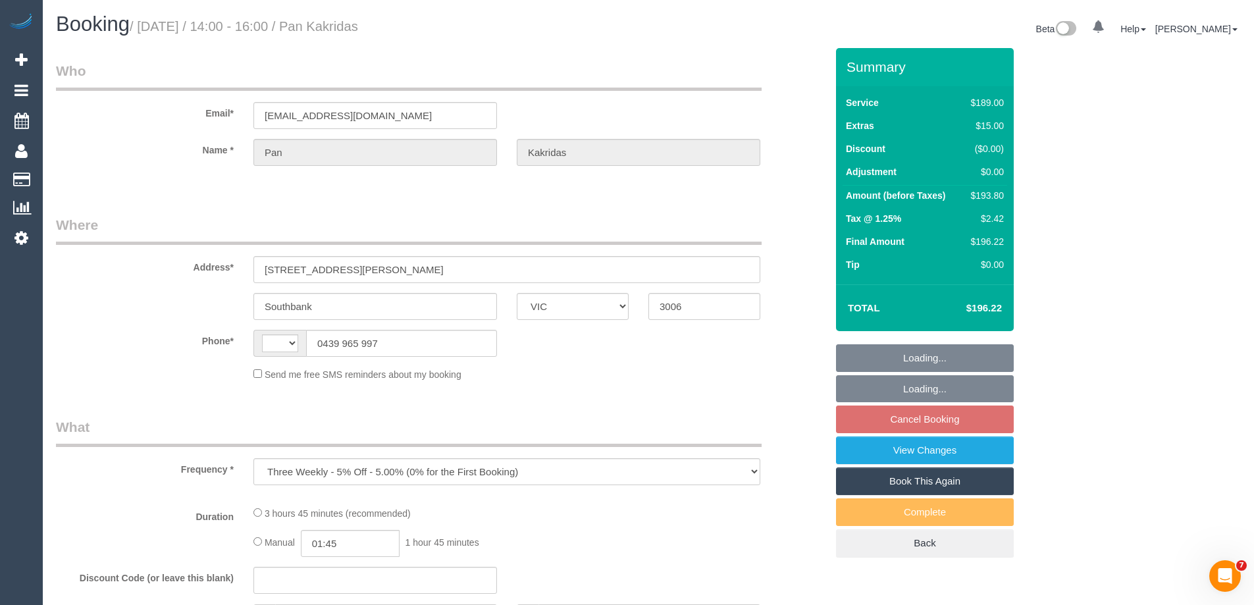
select select "number:36"
select select "number:35"
select select "number:13"
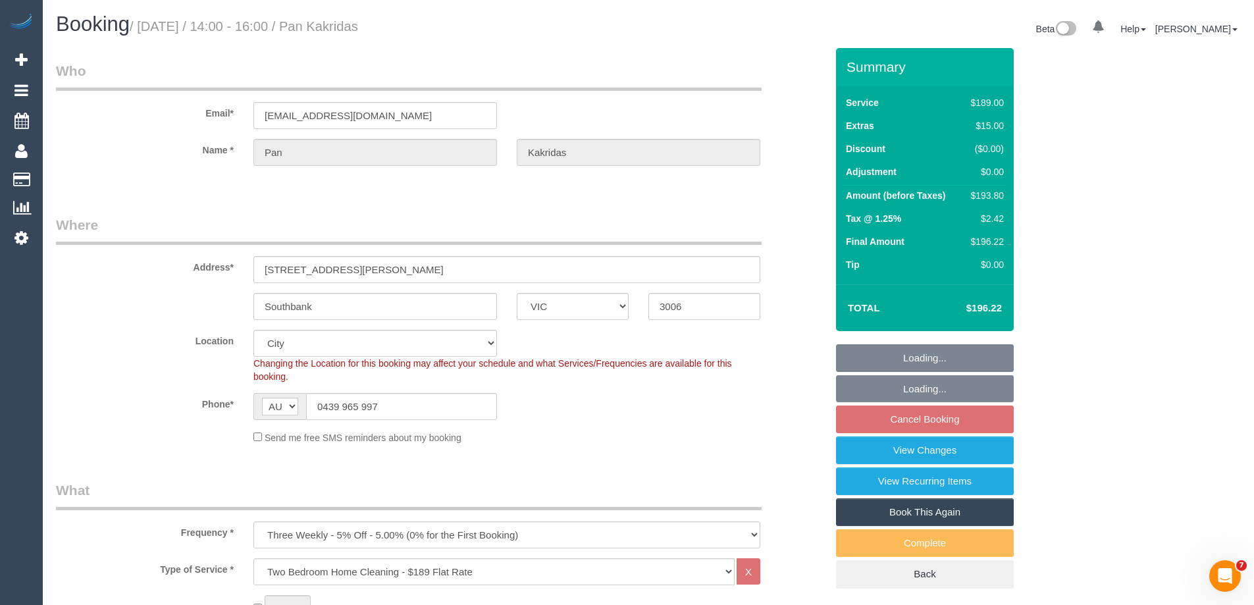
select select "string:AU"
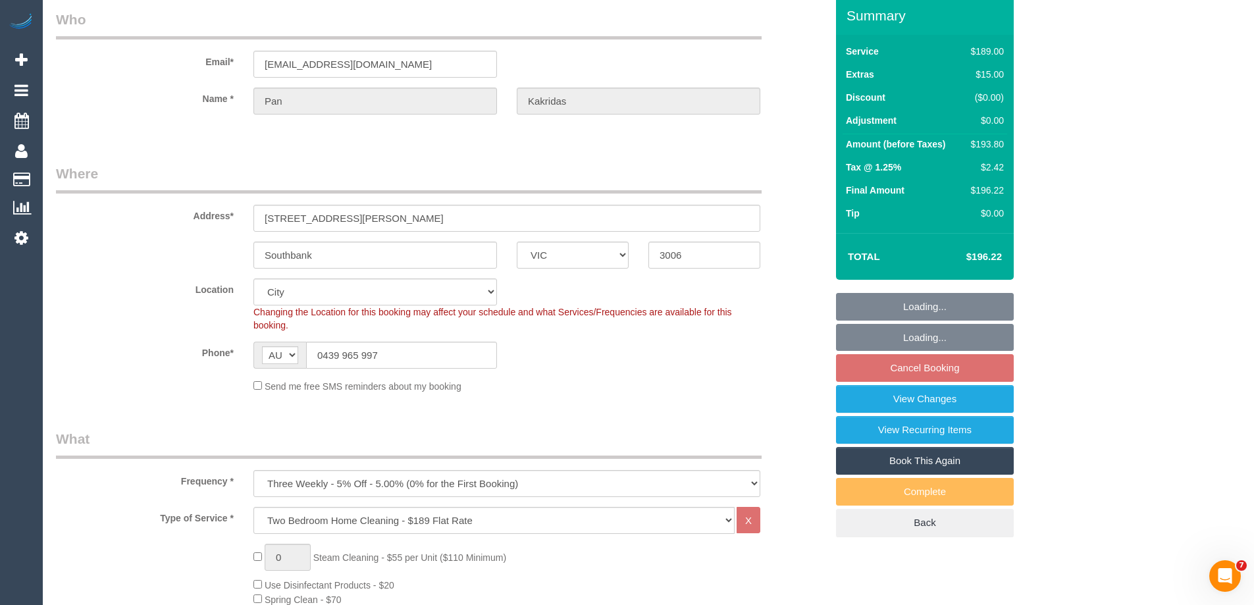
select select "object:828"
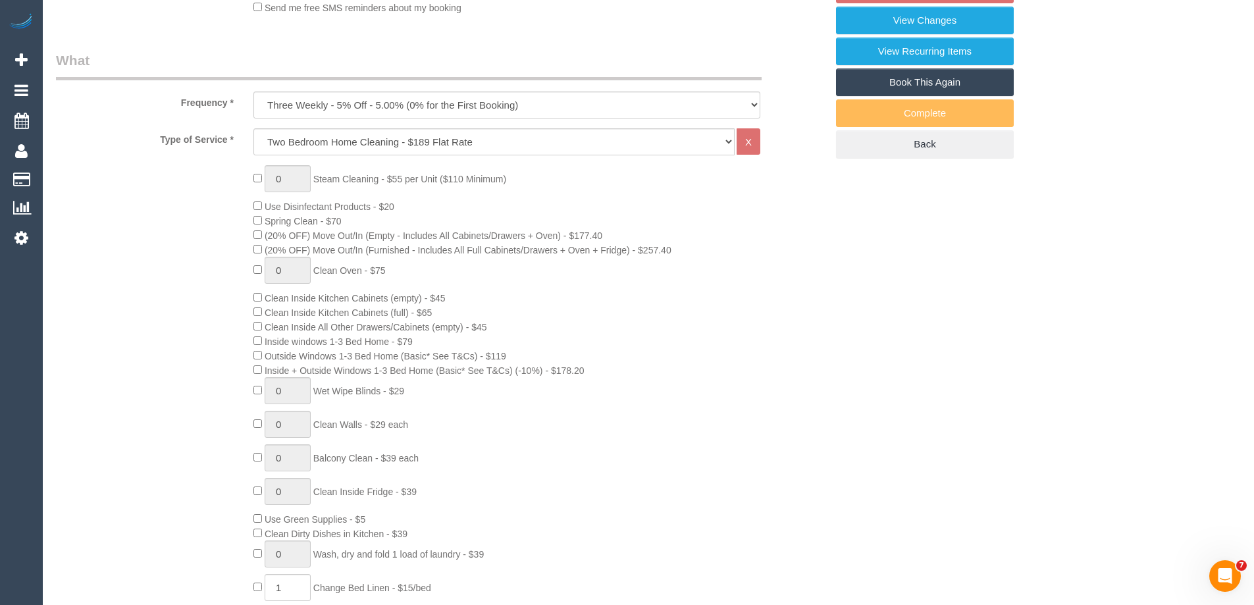
select select "spot5"
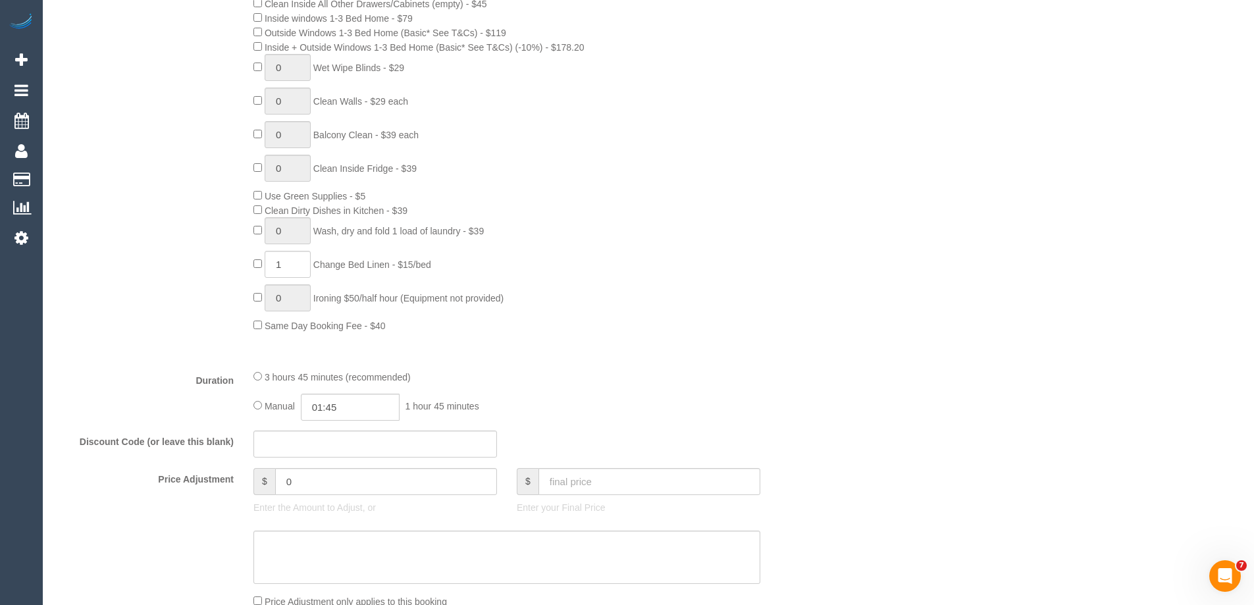
scroll to position [790, 0]
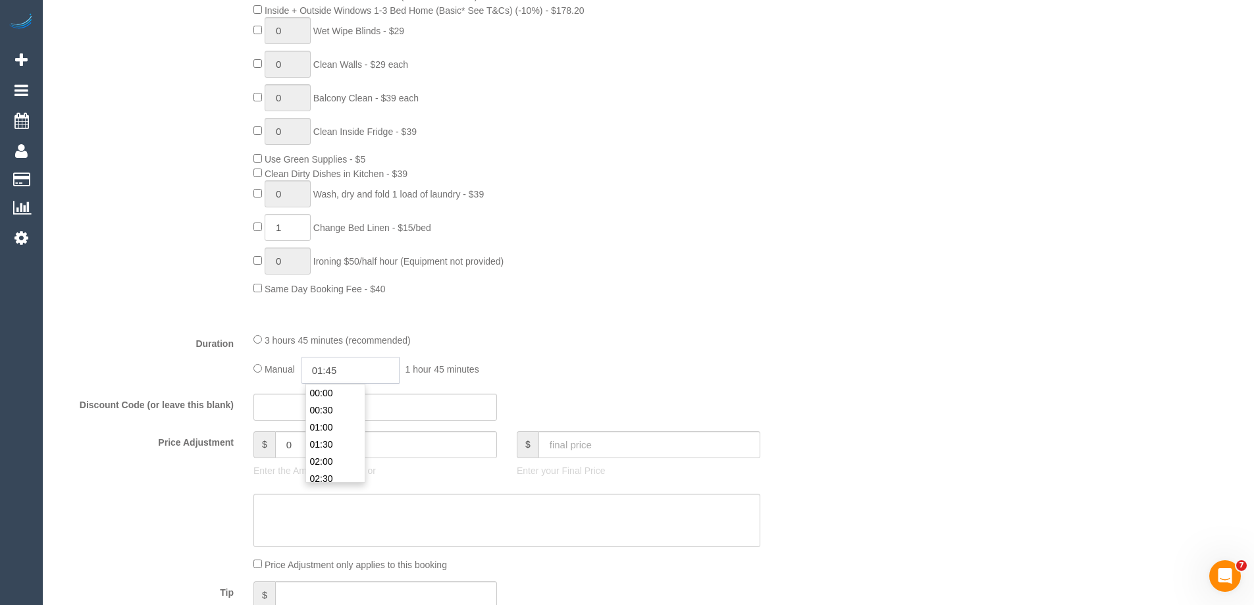
click at [331, 371] on input "01:45" at bounding box center [350, 370] width 99 height 27
type input "03:30"
click at [334, 459] on li "03:30" at bounding box center [335, 459] width 59 height 17
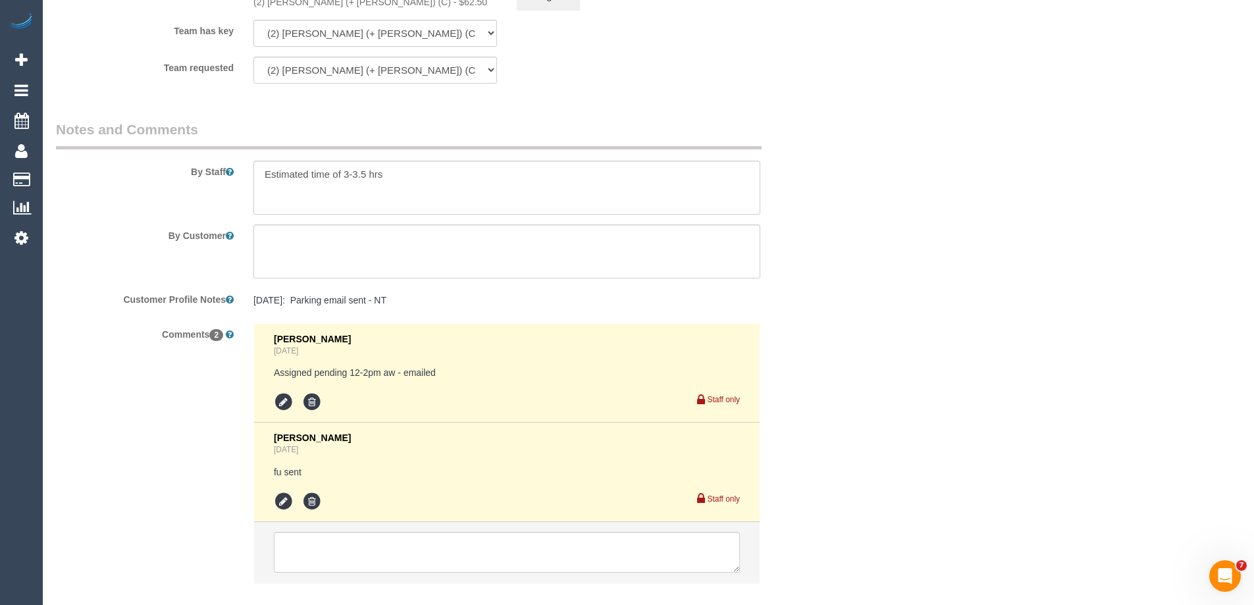
select select "spot30"
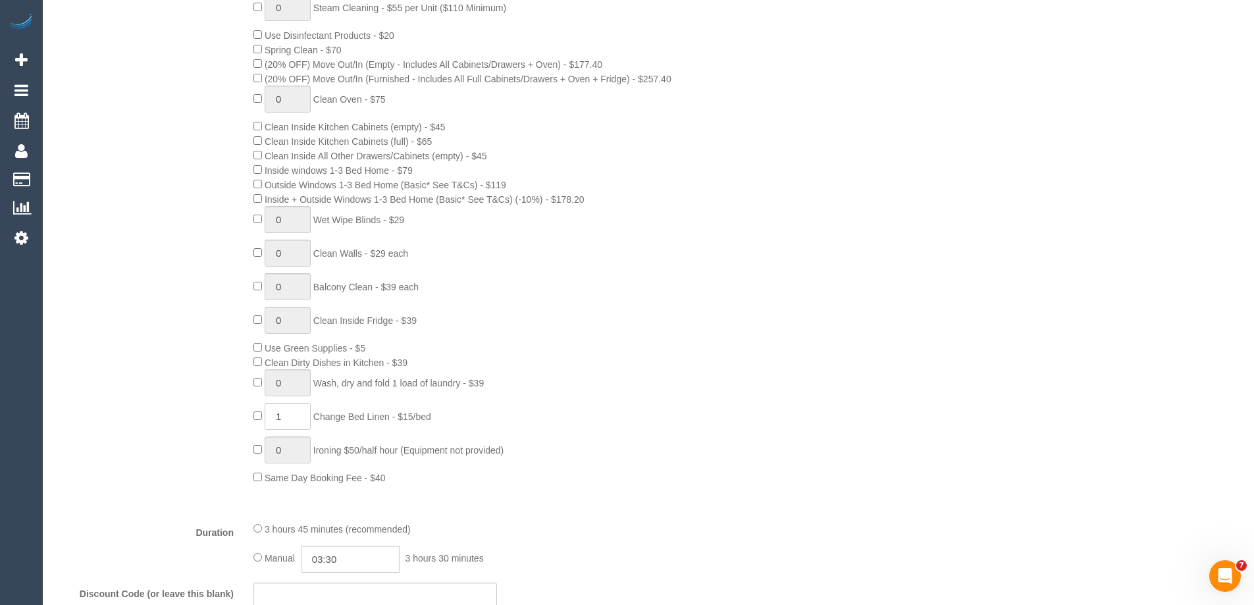
scroll to position [0, 0]
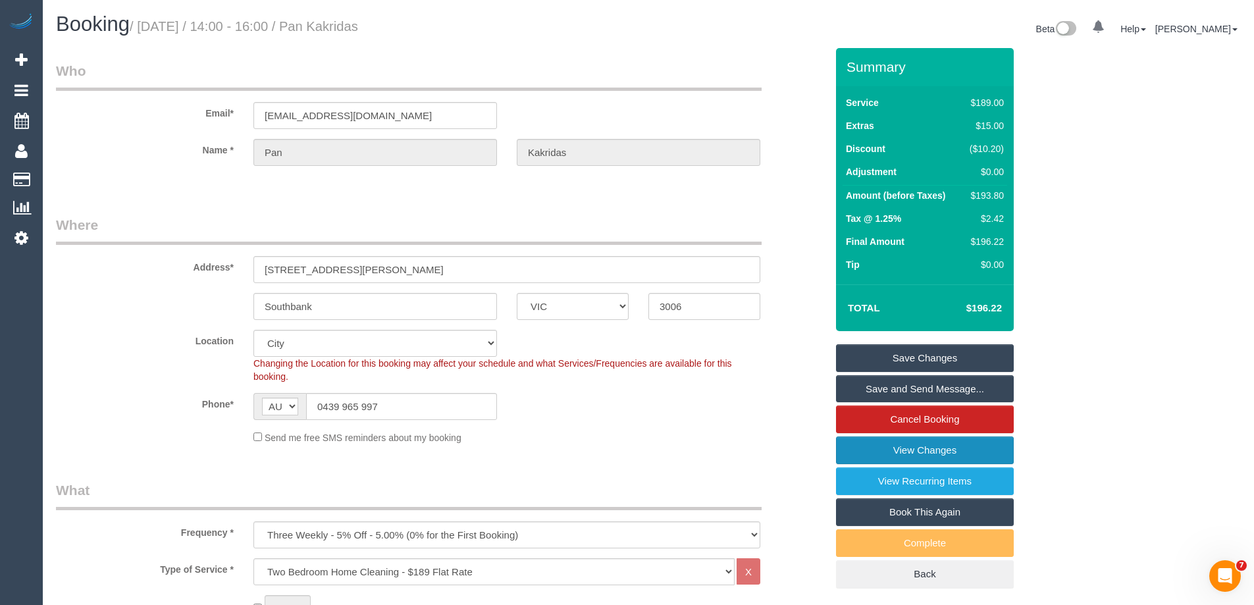
click at [894, 446] on link "View Changes" at bounding box center [925, 450] width 178 height 28
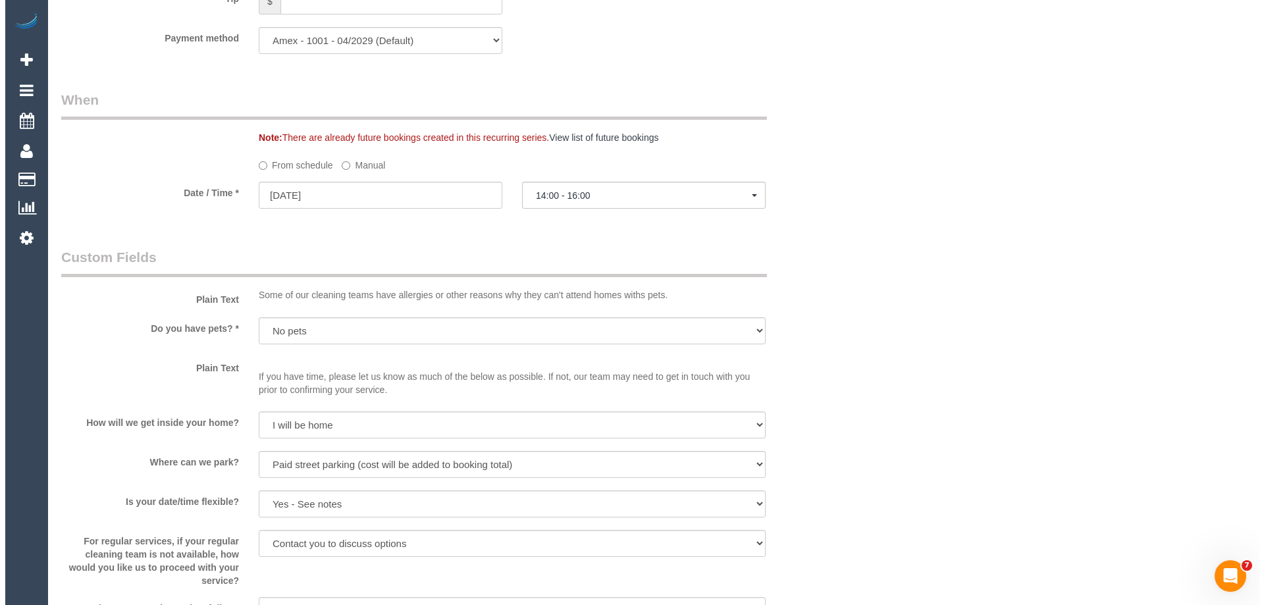
scroll to position [1711, 0]
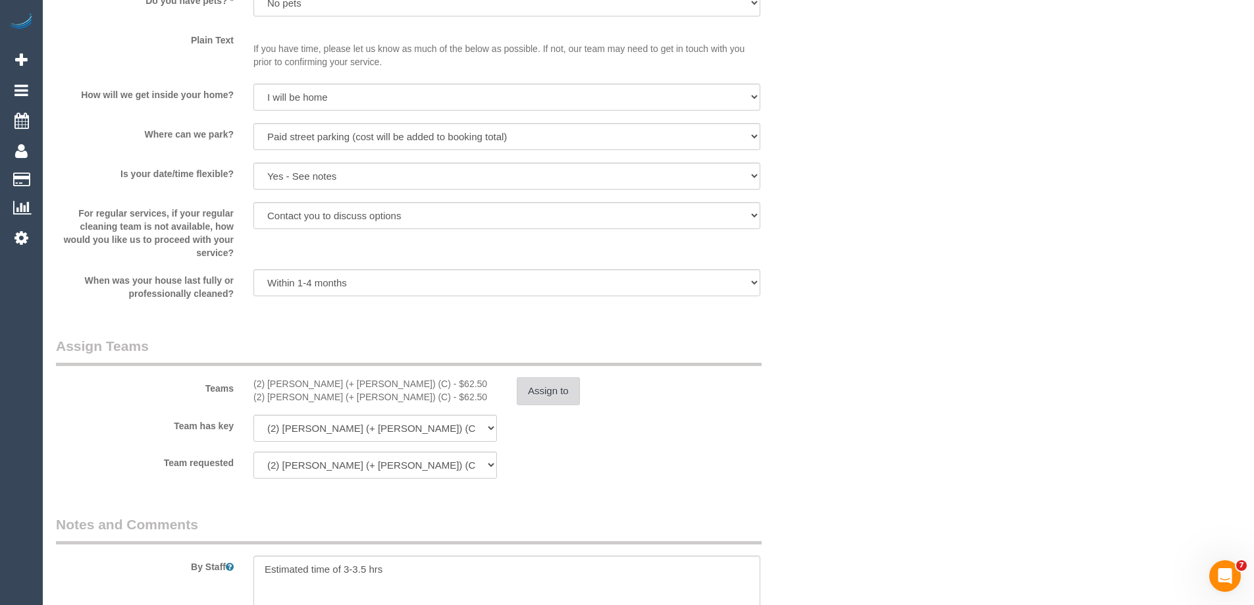
click at [555, 388] on button "Assign to" at bounding box center [548, 391] width 63 height 28
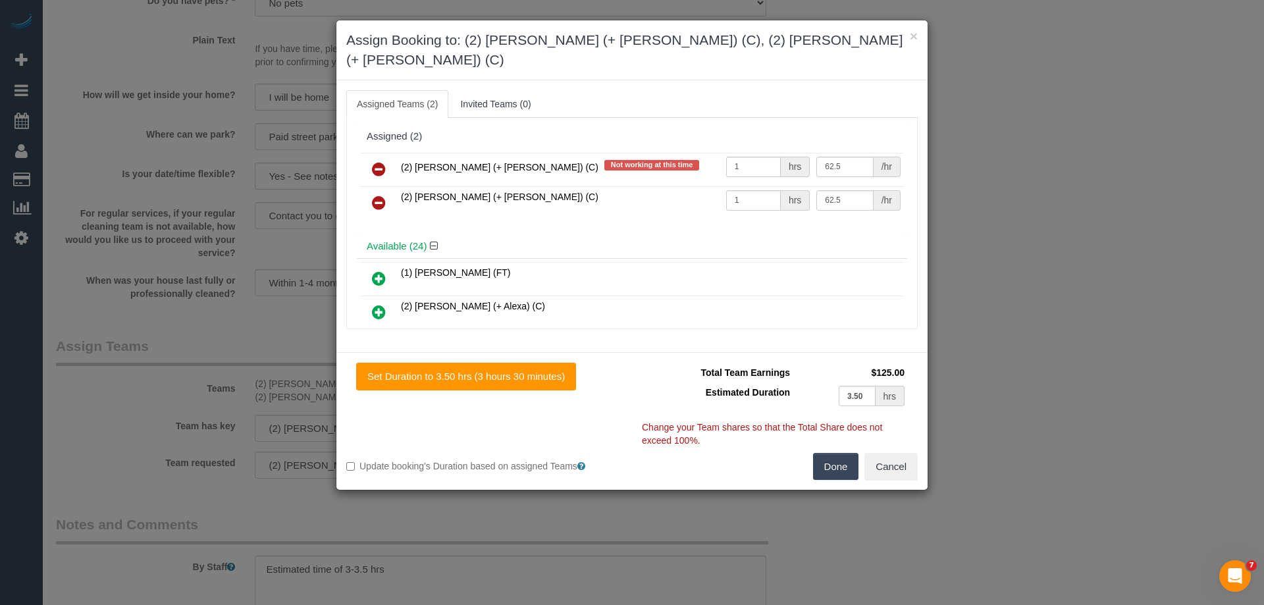
click at [377, 161] on icon at bounding box center [379, 169] width 14 height 16
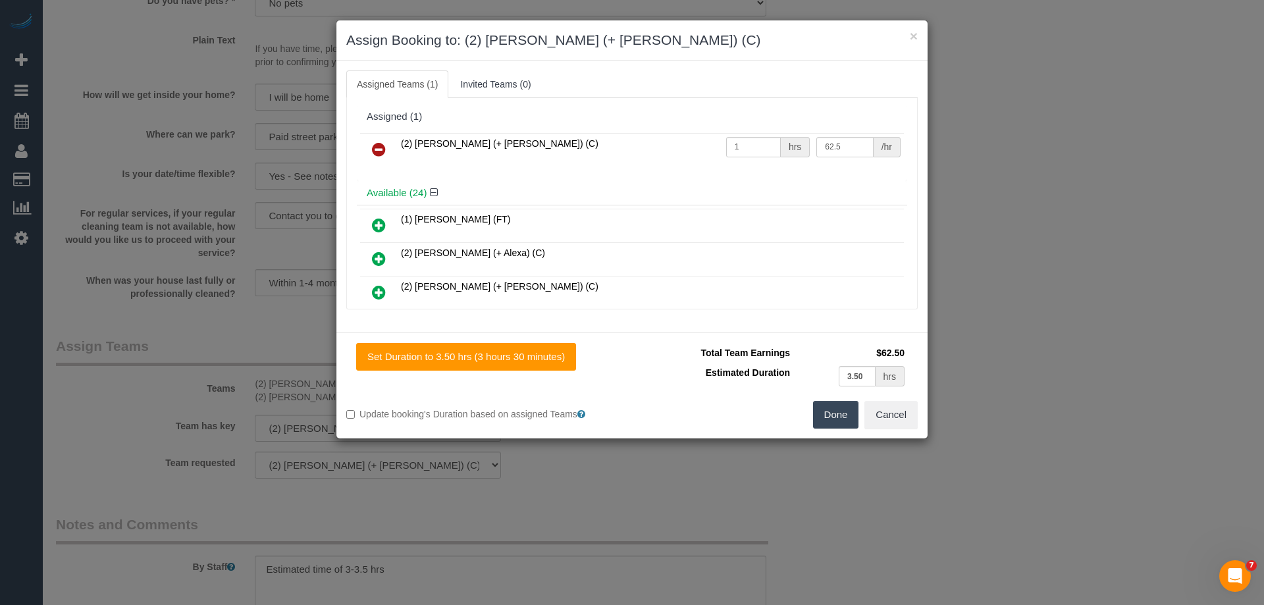
click at [377, 150] on icon at bounding box center [379, 149] width 14 height 16
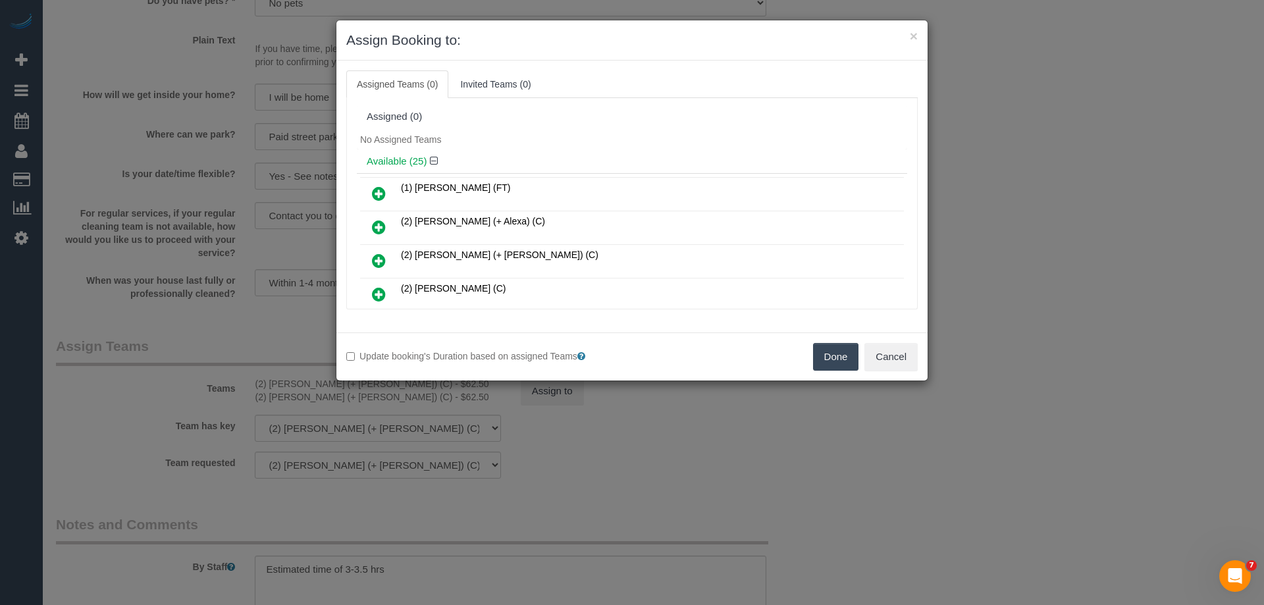
click at [850, 354] on button "Done" at bounding box center [836, 357] width 46 height 28
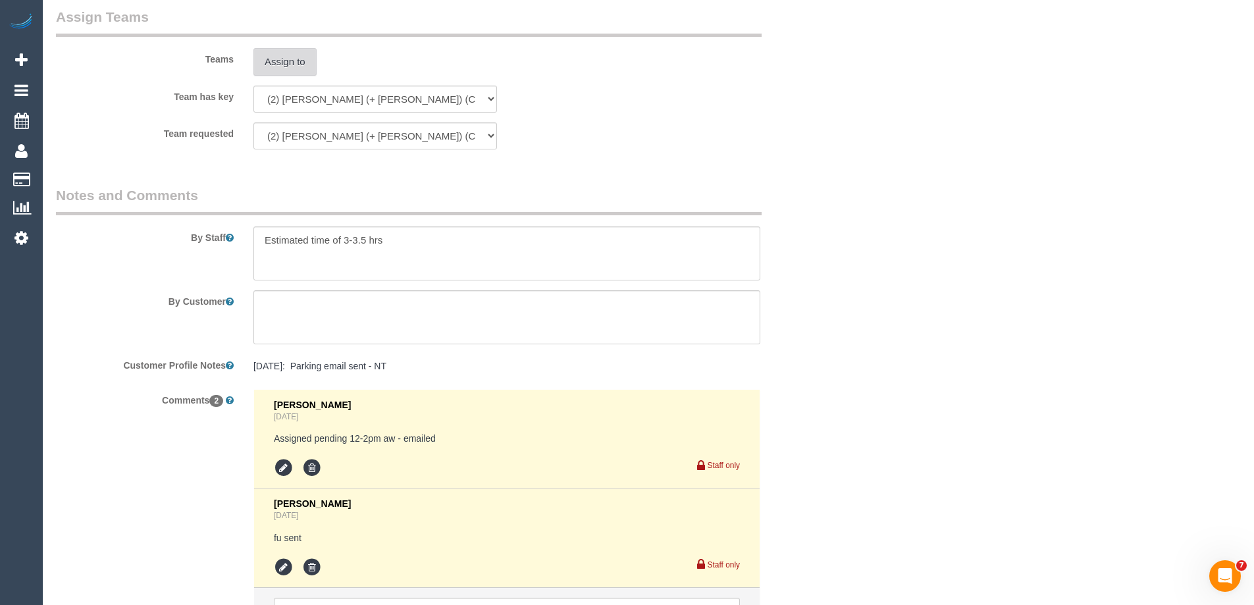
scroll to position [2180, 0]
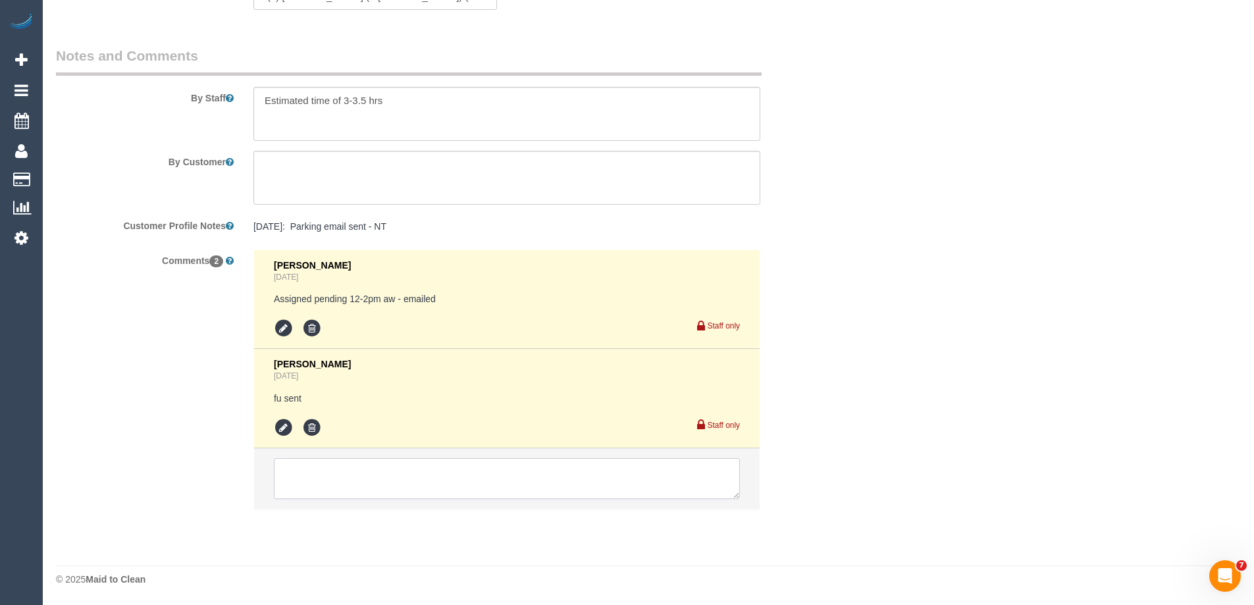
click at [294, 490] on textarea at bounding box center [507, 478] width 466 height 41
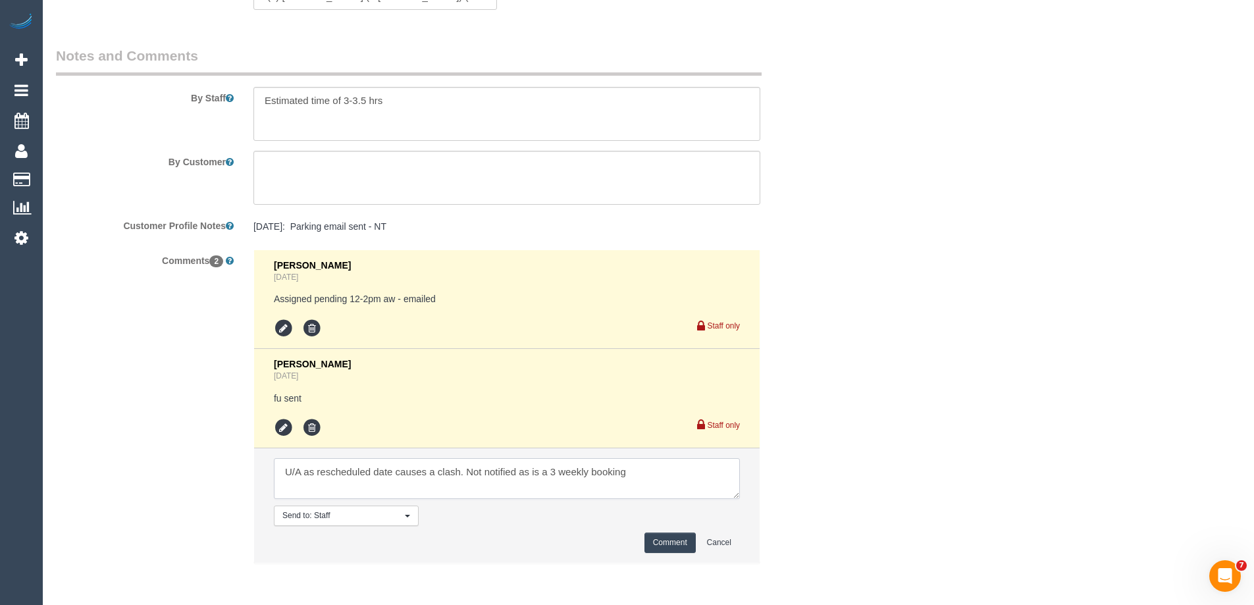
type textarea "U/A as rescheduled date causes a clash. Not notified as is a 3 weekly booking"
drag, startPoint x: 686, startPoint y: 541, endPoint x: 678, endPoint y: 545, distance: 8.8
click at [680, 545] on button "Comment" at bounding box center [669, 542] width 51 height 20
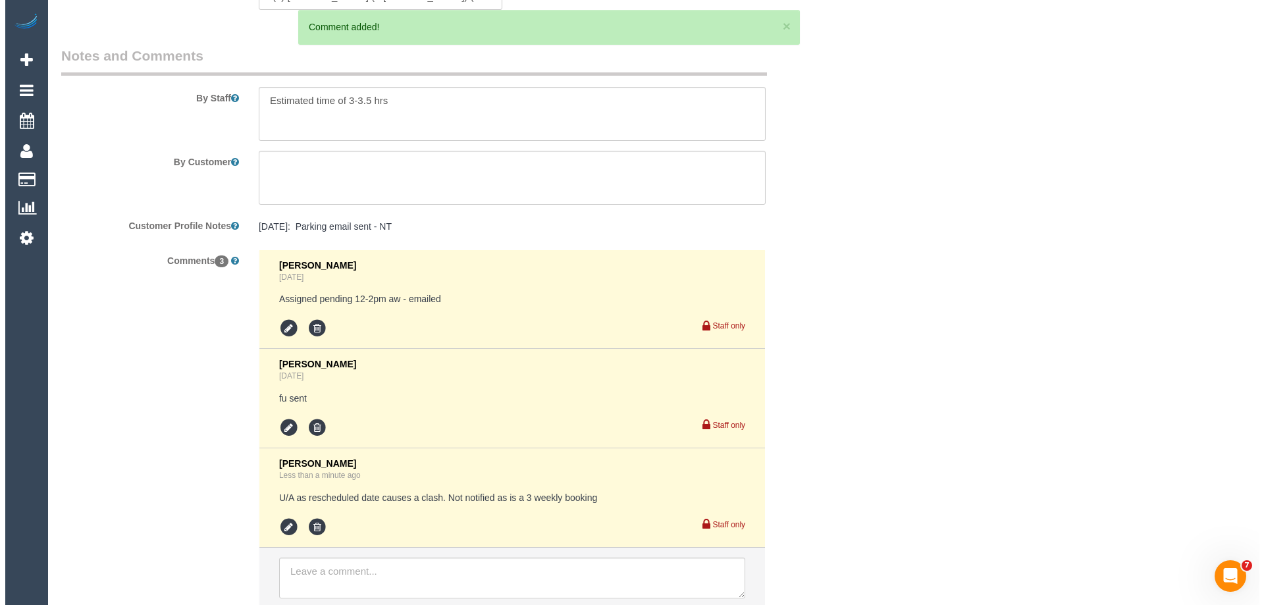
scroll to position [0, 0]
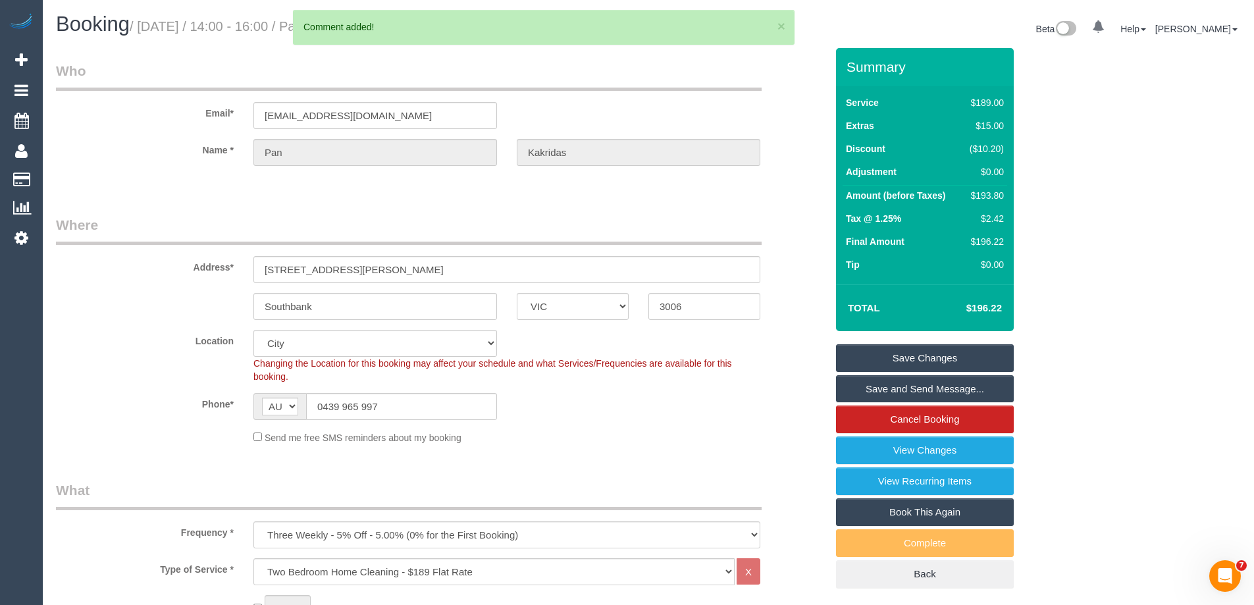
click at [898, 359] on link "Save Changes" at bounding box center [925, 358] width 178 height 28
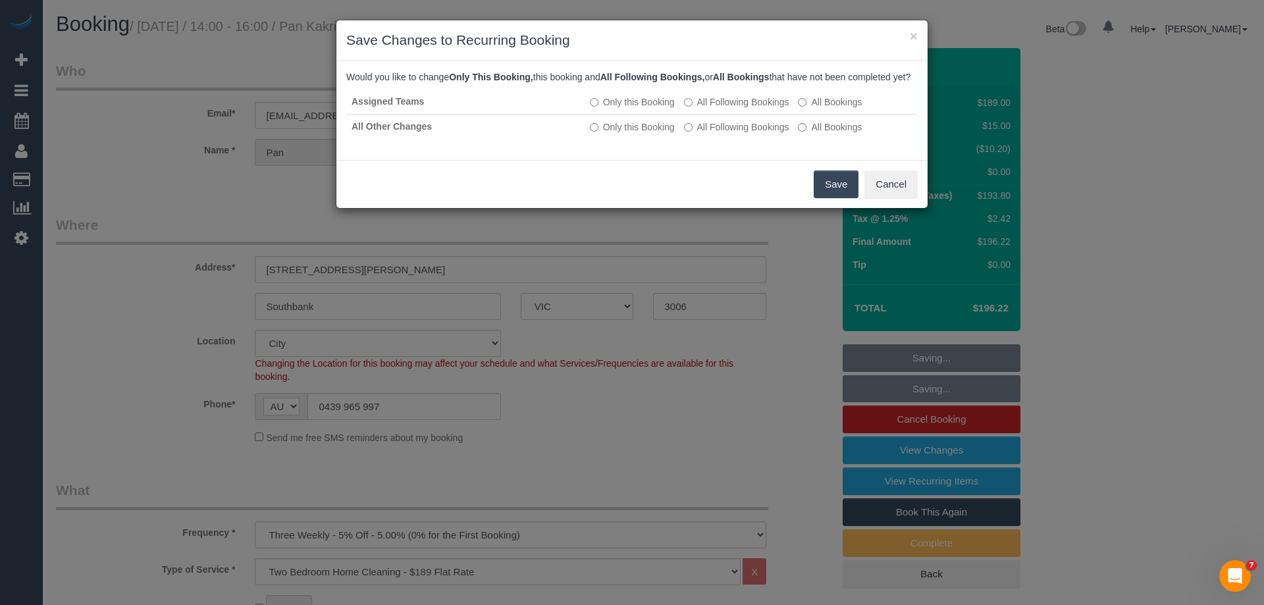
click at [836, 195] on button "Save" at bounding box center [835, 184] width 45 height 28
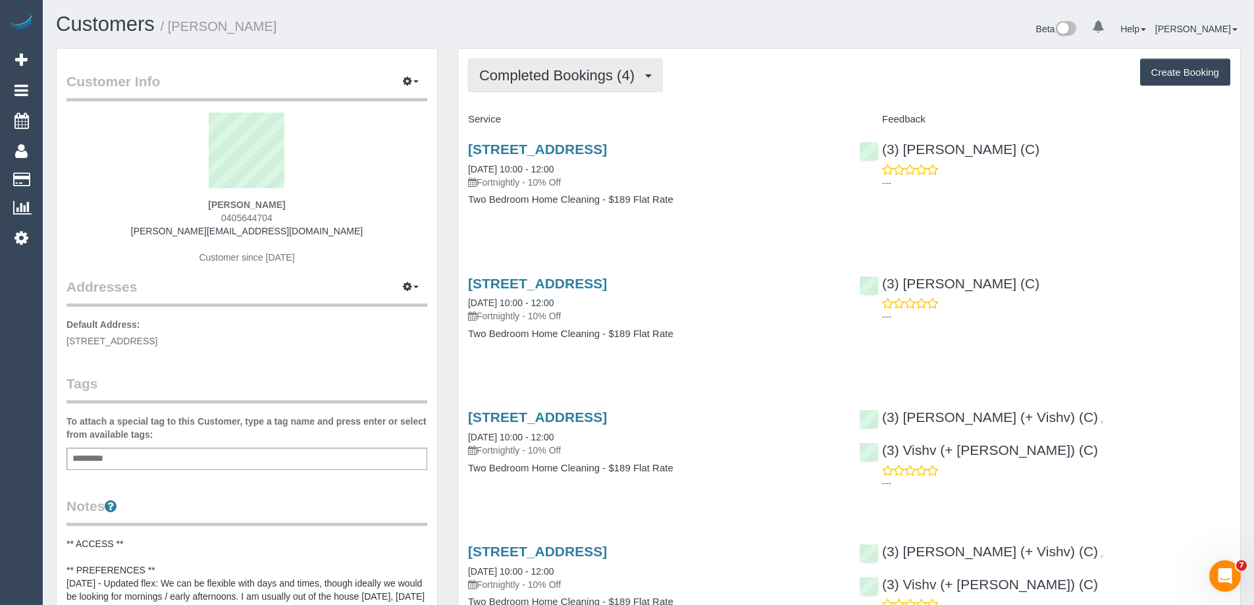
click at [559, 72] on span "Completed Bookings (4)" at bounding box center [560, 75] width 162 height 16
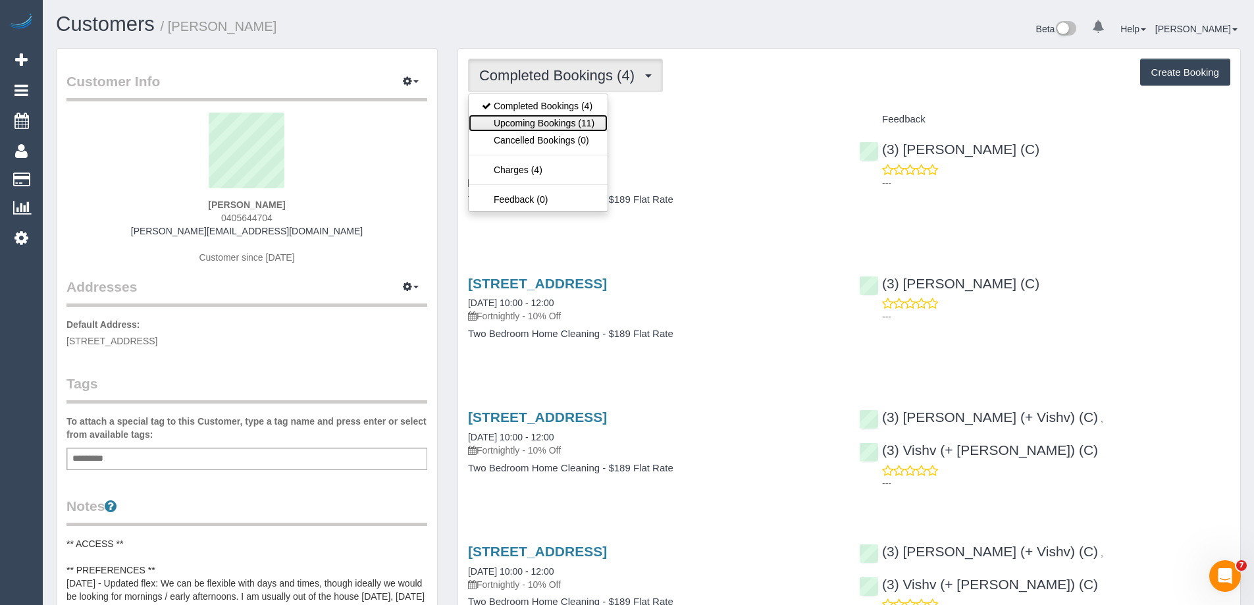
click at [565, 118] on link "Upcoming Bookings (11)" at bounding box center [538, 123] width 139 height 17
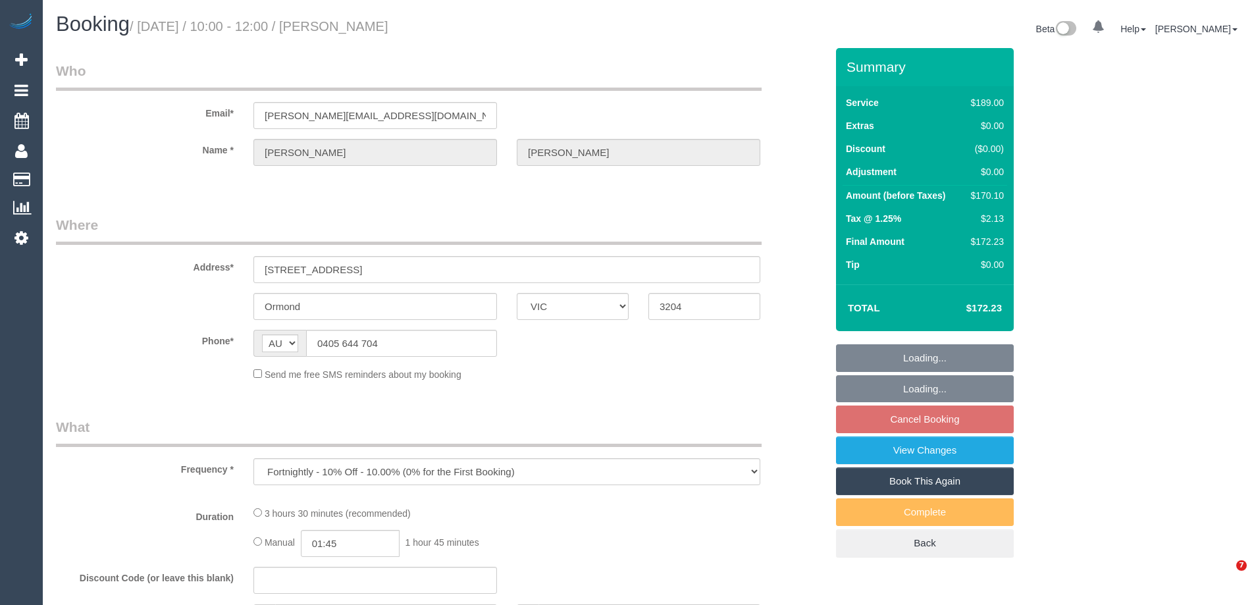
select select "VIC"
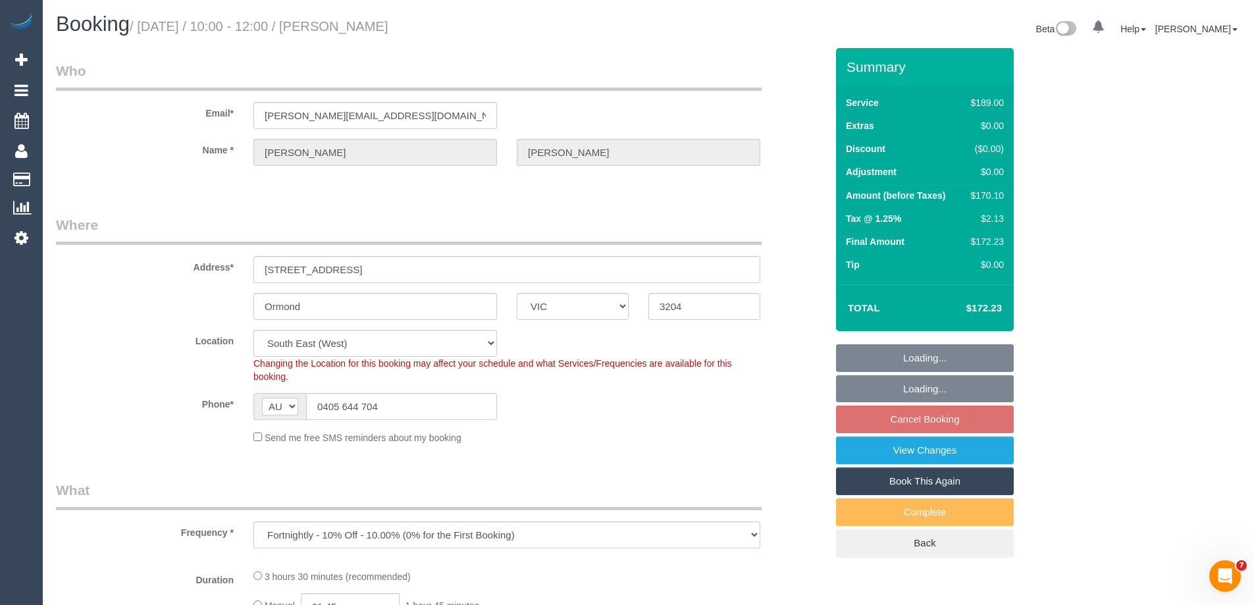
select select "object:637"
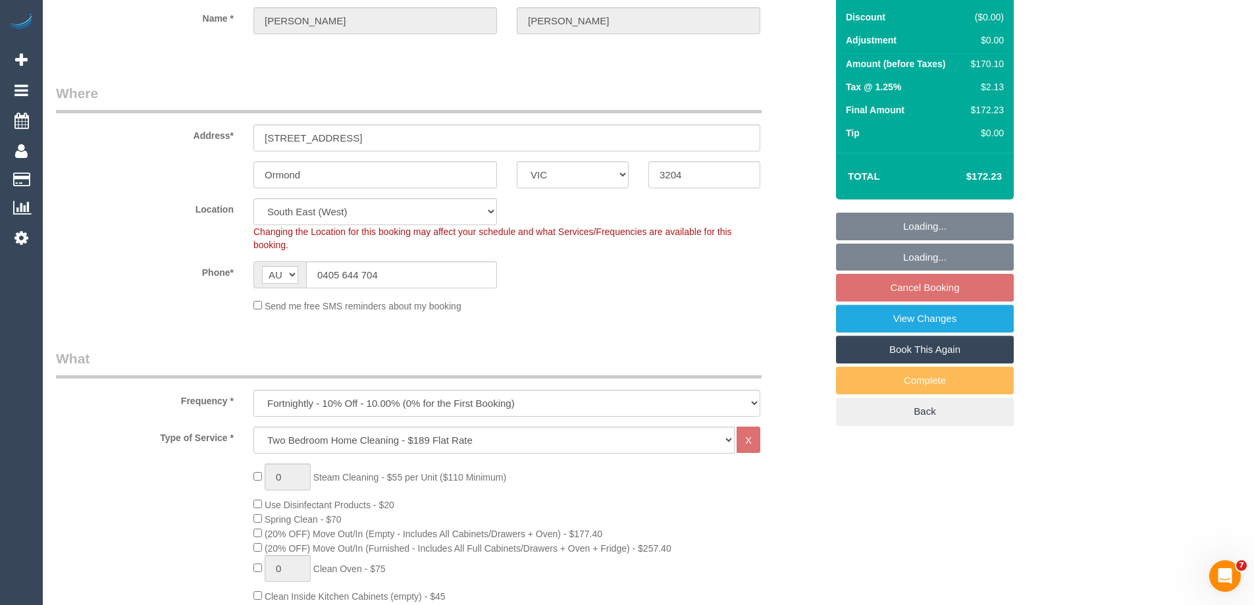
select select "string:stripe-pm_1RwwRw2GScqysDRVnbBtK1Tu"
select select "number:29"
select select "number:15"
select select "number:19"
select select "number:24"
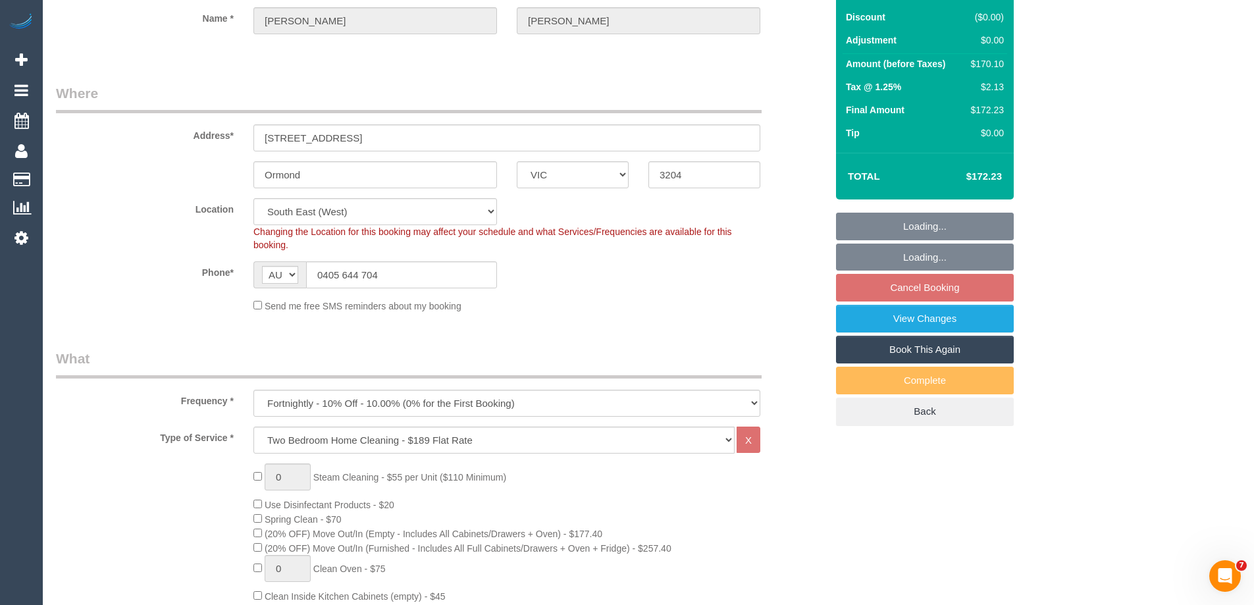
select select "number:34"
select select "number:13"
select select "spot3"
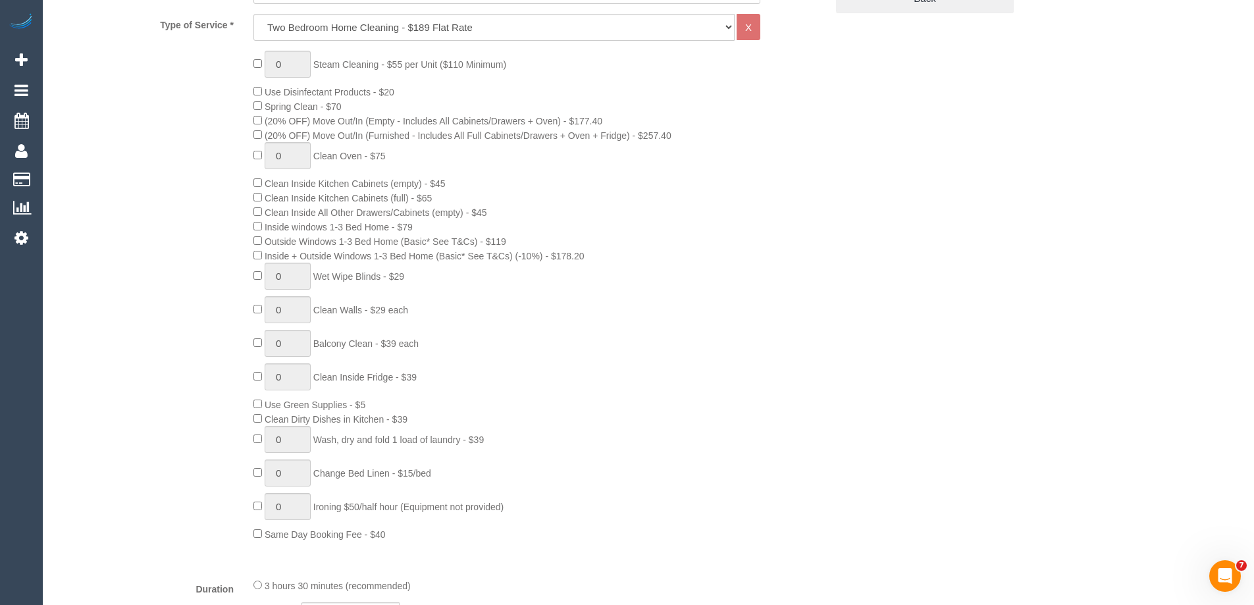
scroll to position [724, 0]
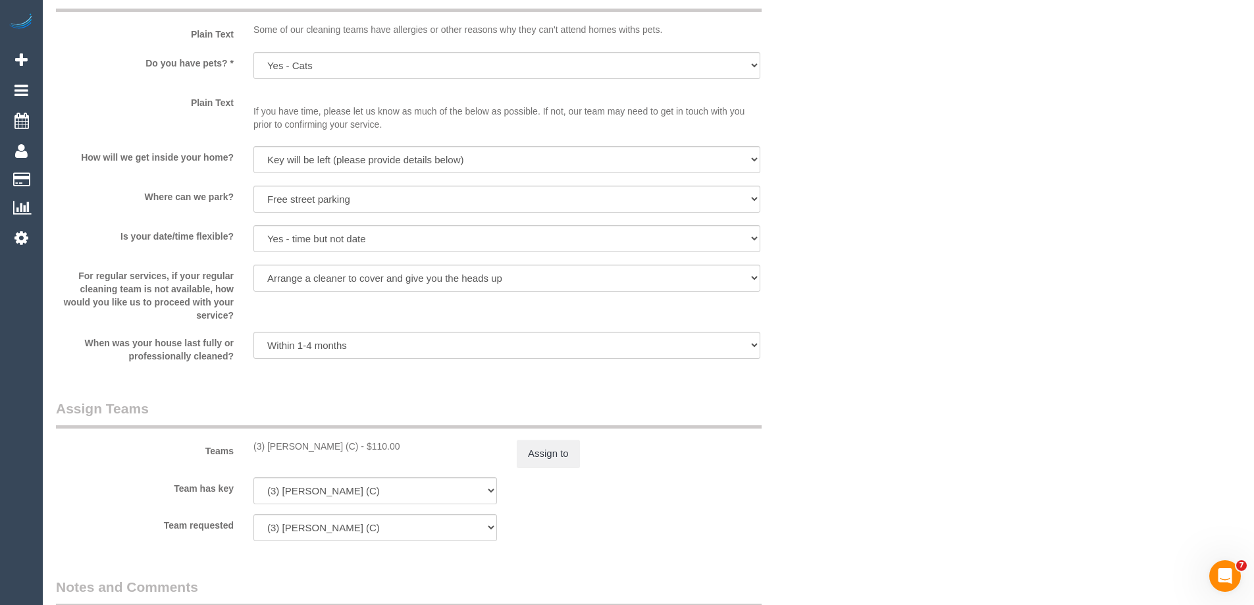
select select "spot28"
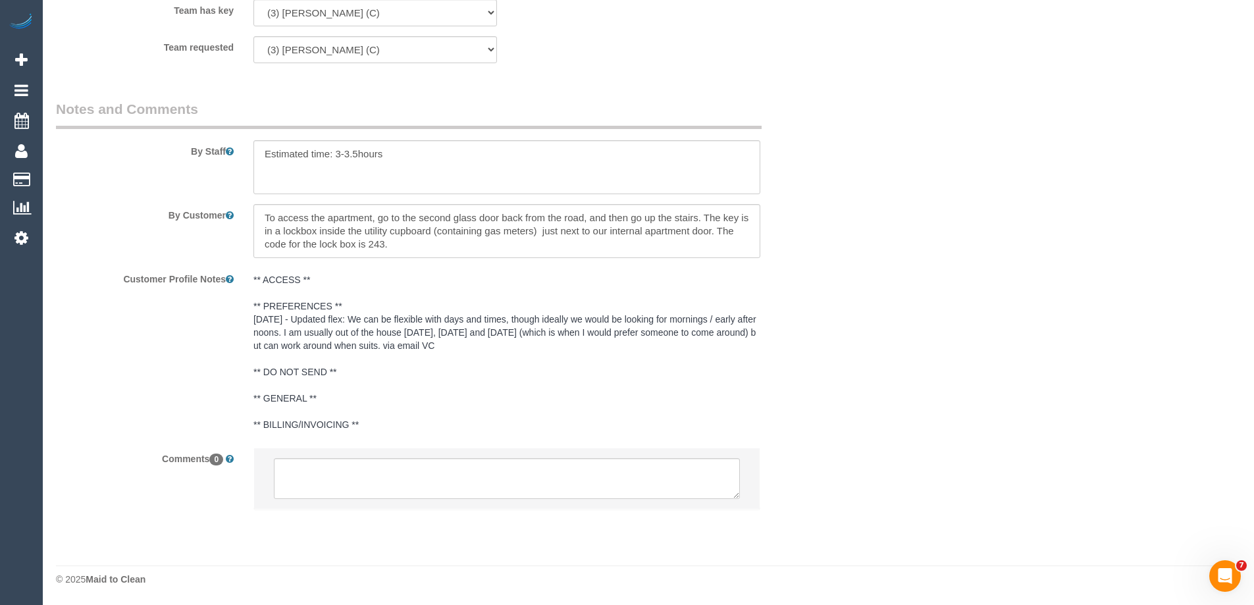
scroll to position [1972, 0]
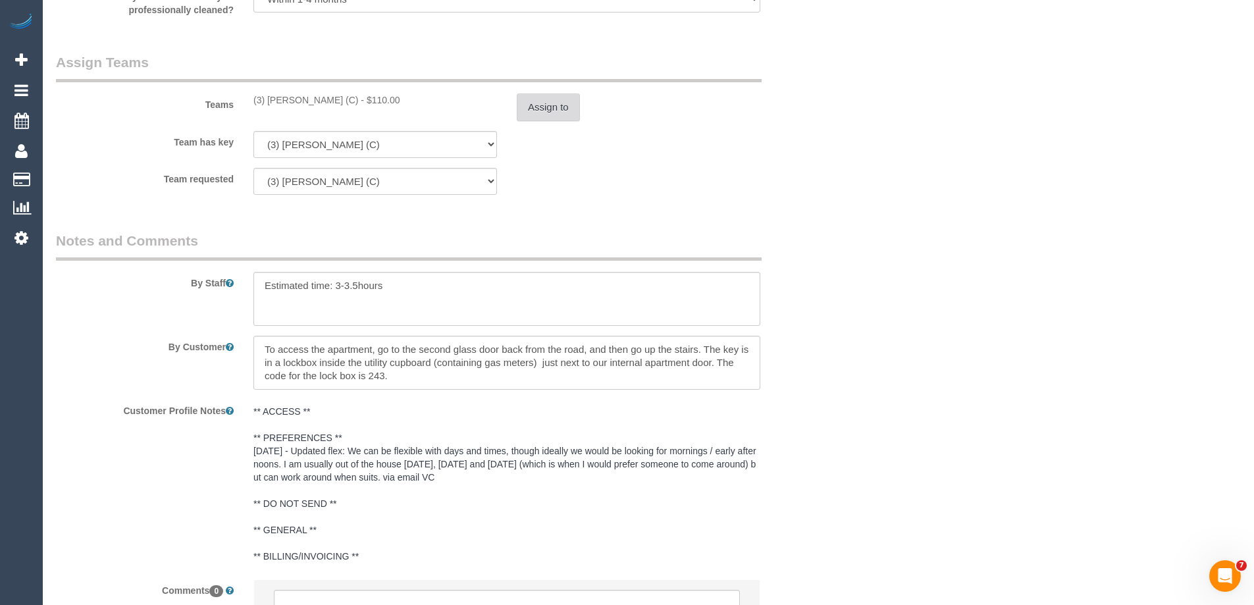
click at [534, 118] on button "Assign to" at bounding box center [548, 107] width 63 height 28
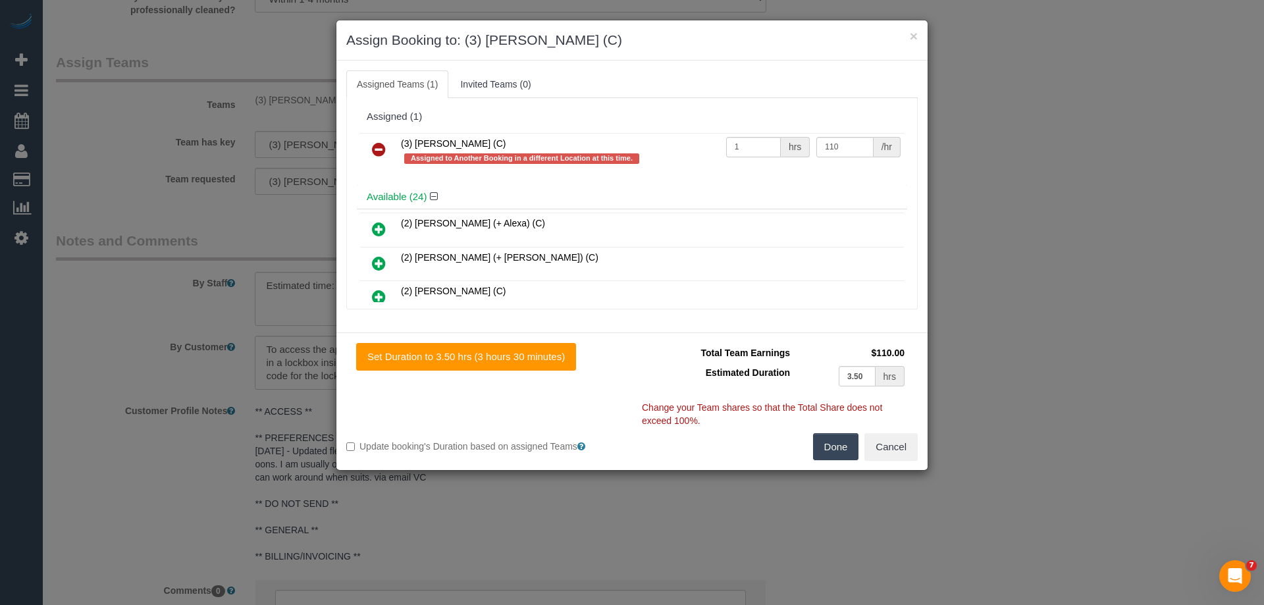
click at [382, 145] on icon at bounding box center [379, 149] width 14 height 16
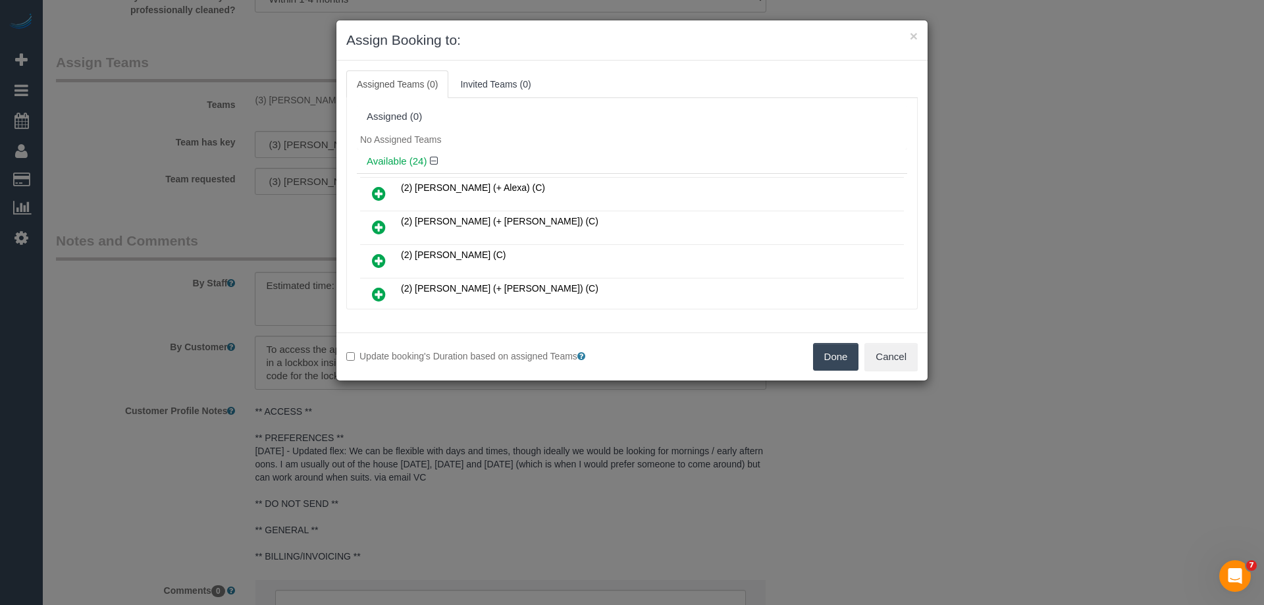
click at [826, 351] on button "Done" at bounding box center [836, 357] width 46 height 28
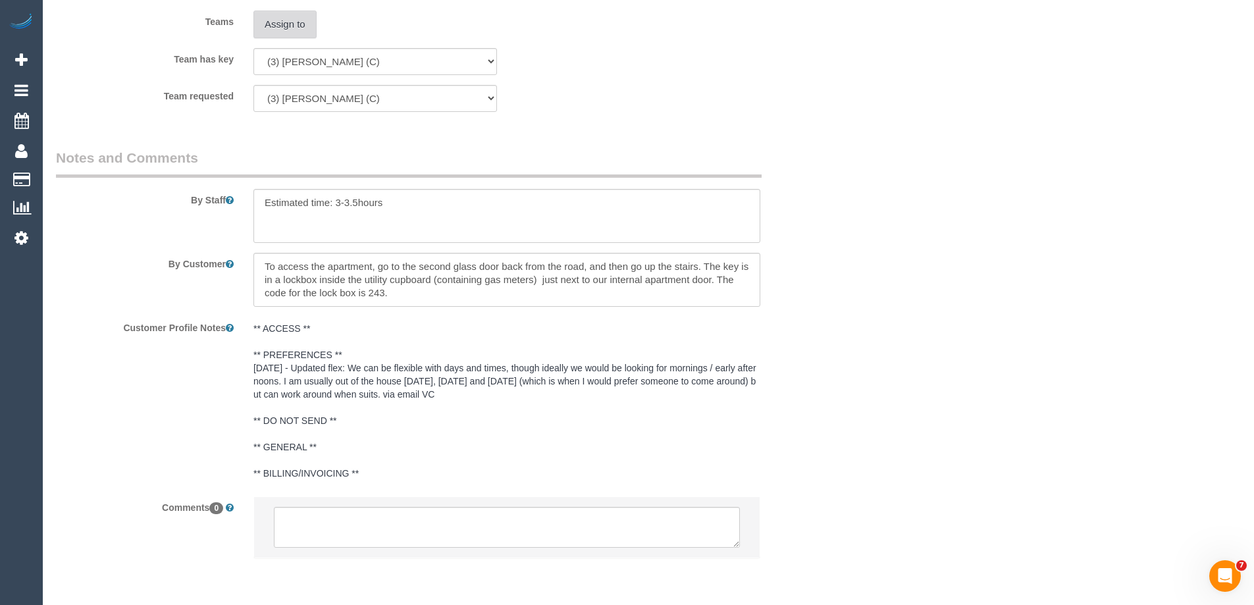
scroll to position [2103, 0]
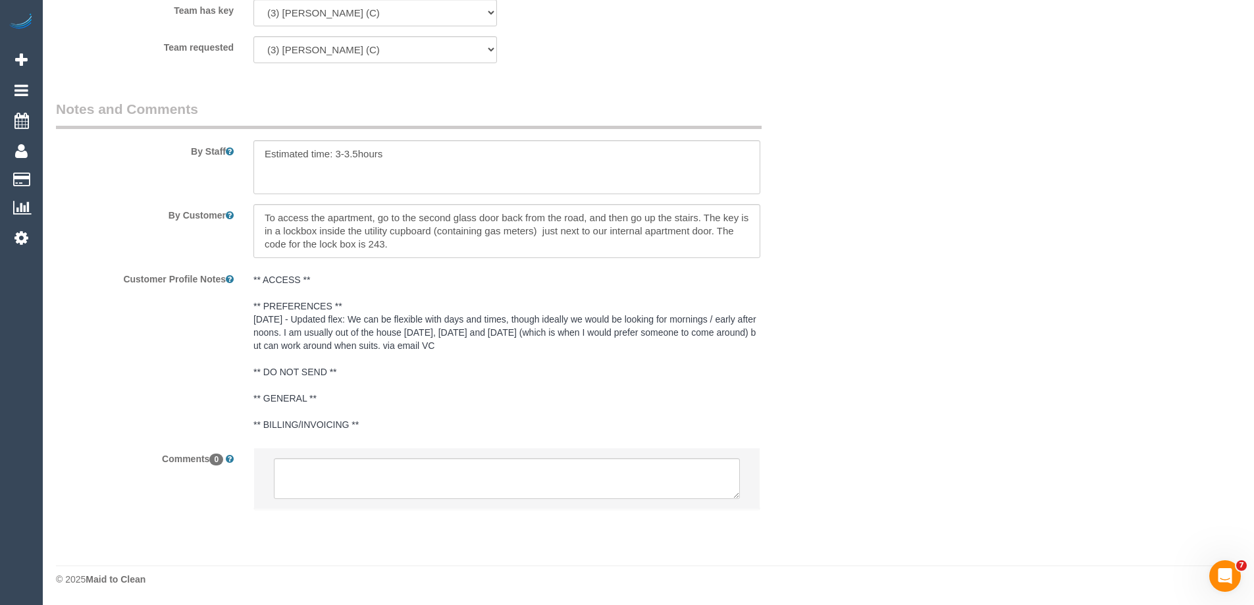
click at [330, 502] on li at bounding box center [506, 478] width 505 height 61
click at [339, 479] on textarea at bounding box center [507, 478] width 466 height 41
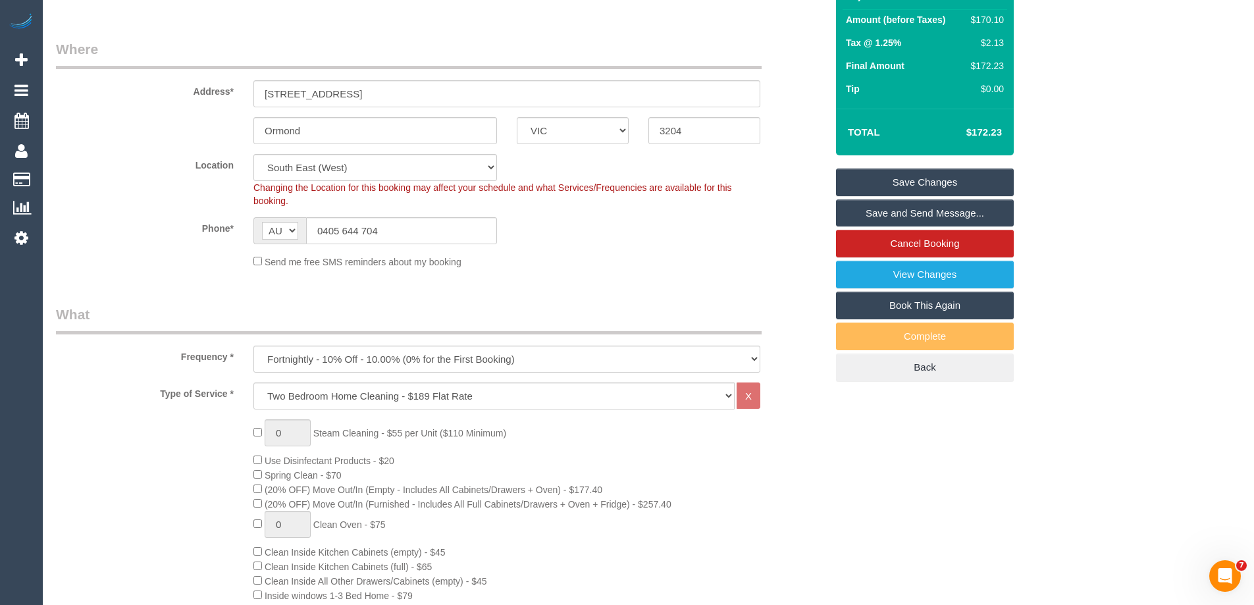
scroll to position [0, 0]
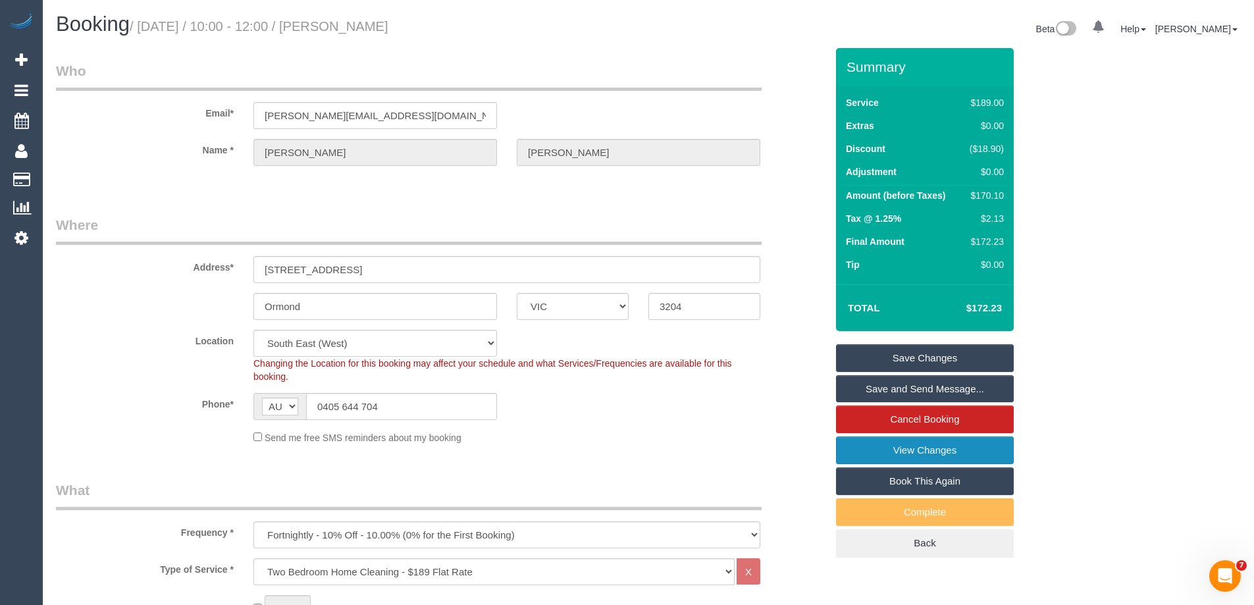
click at [867, 440] on link "View Changes" at bounding box center [925, 450] width 178 height 28
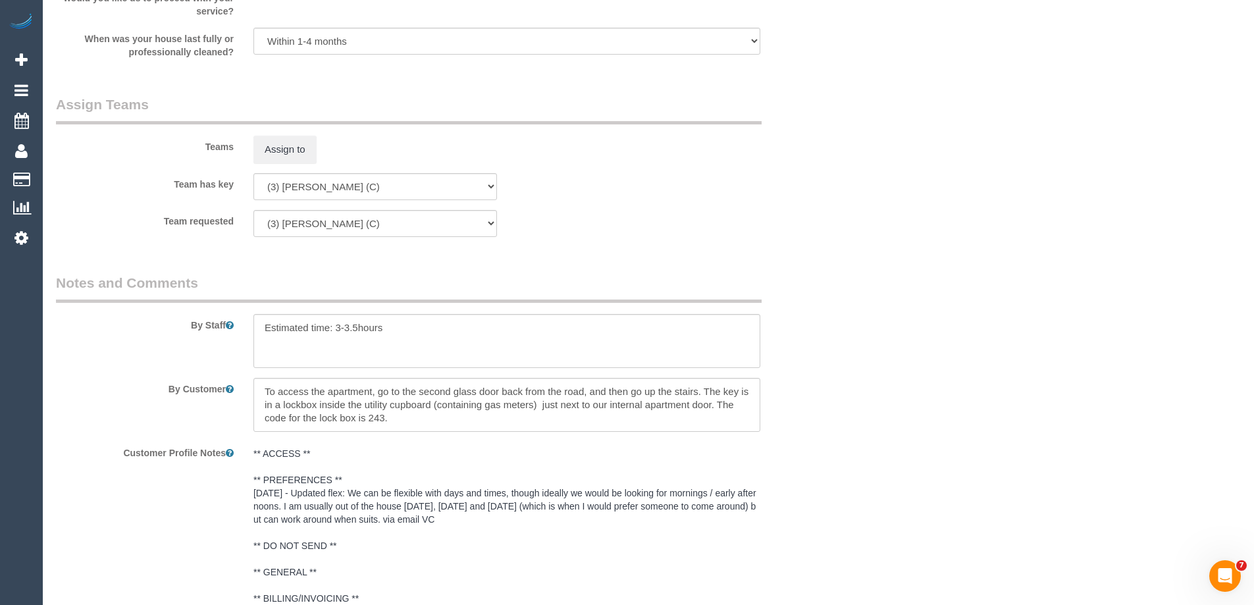
scroll to position [2157, 0]
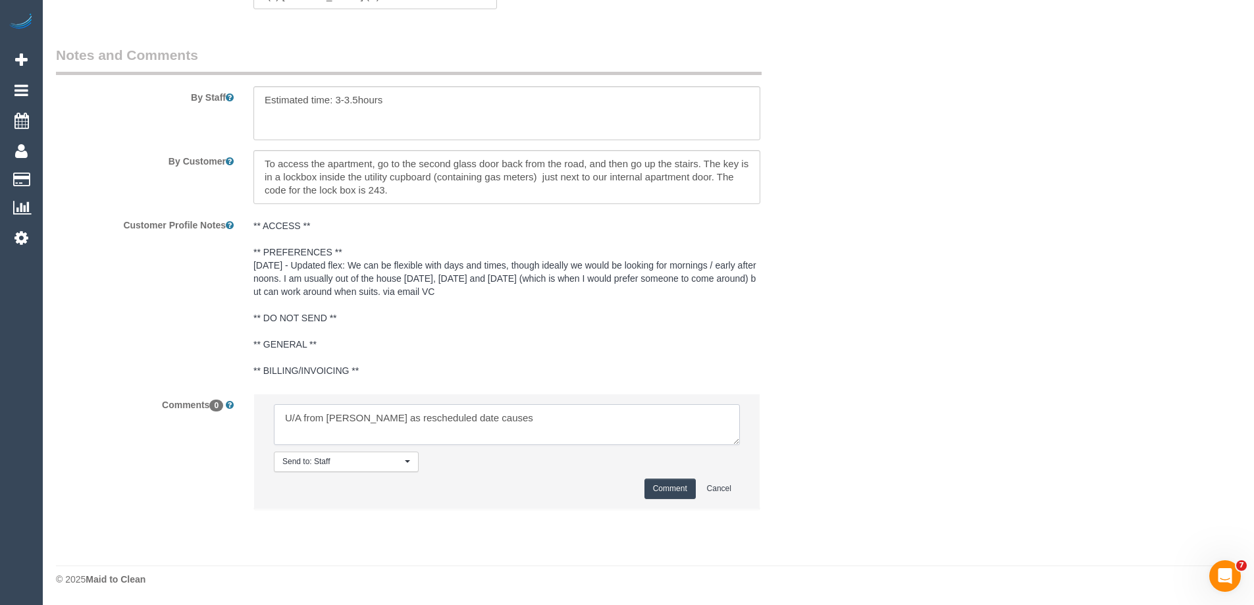
click at [515, 422] on textarea at bounding box center [507, 424] width 466 height 41
type textarea "U/A from Andres as rescheduled date causes a clash. Notified via email"
click at [676, 490] on button "Comment" at bounding box center [669, 488] width 51 height 20
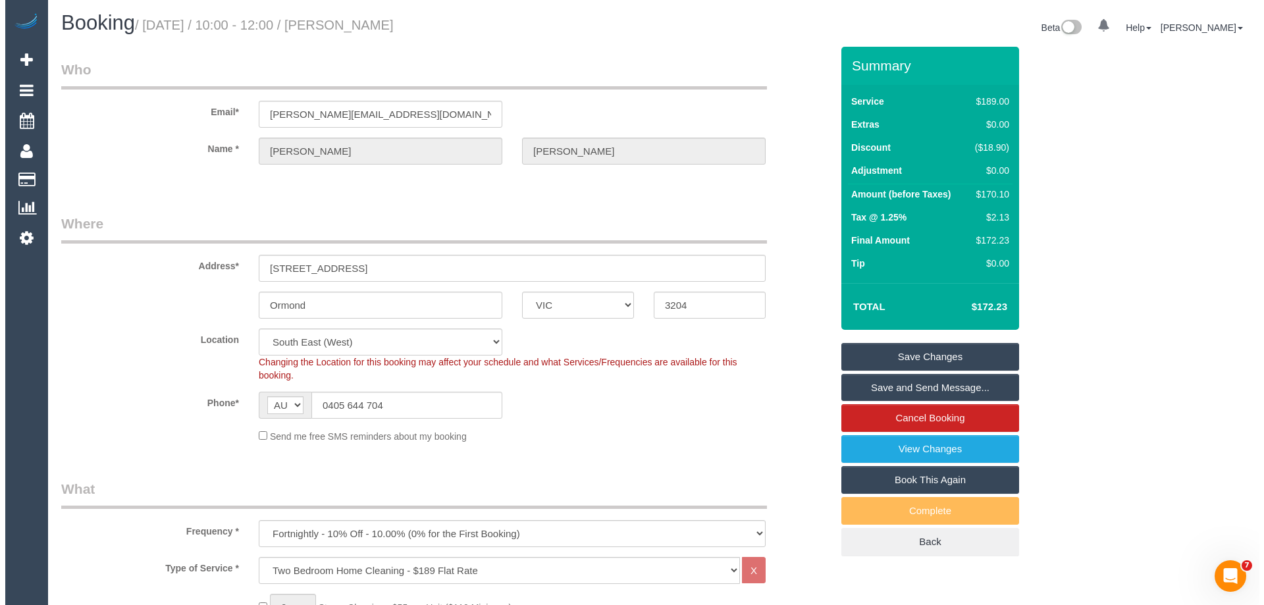
scroll to position [0, 0]
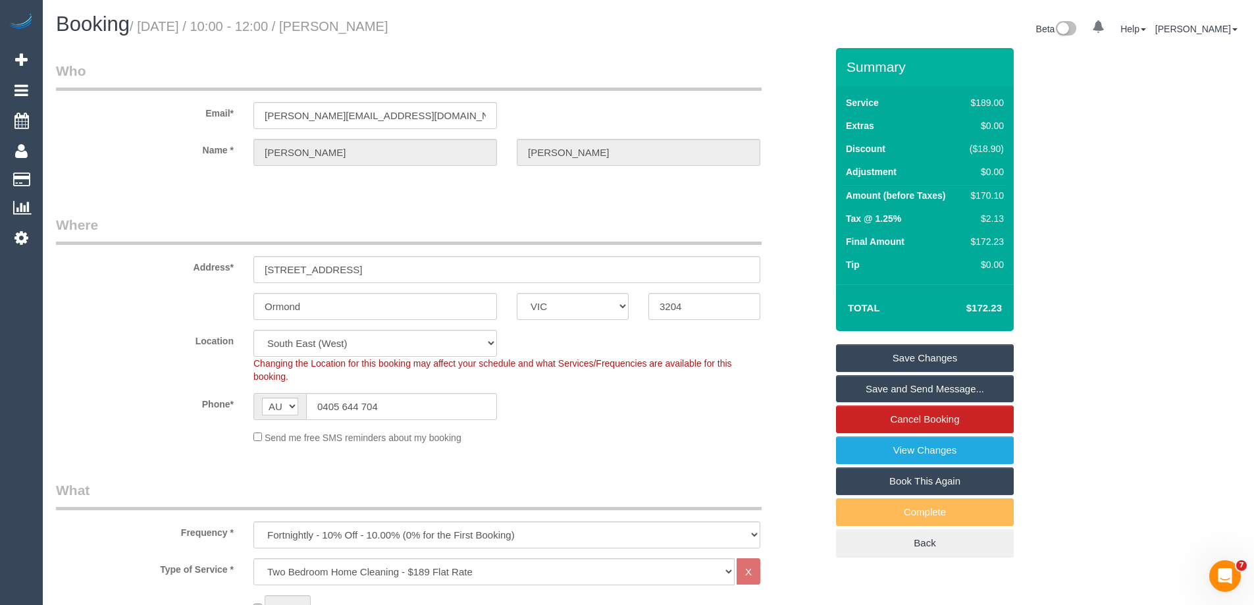
click at [900, 344] on link "Save Changes" at bounding box center [925, 358] width 178 height 28
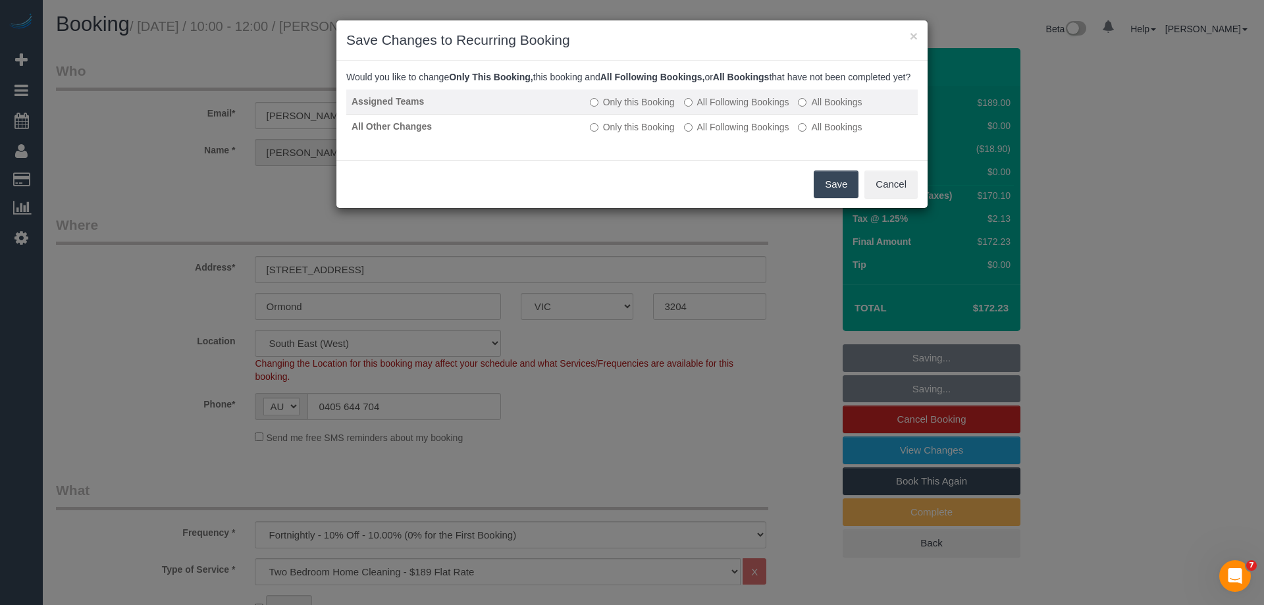
click at [723, 109] on label "All Following Bookings" at bounding box center [736, 101] width 105 height 13
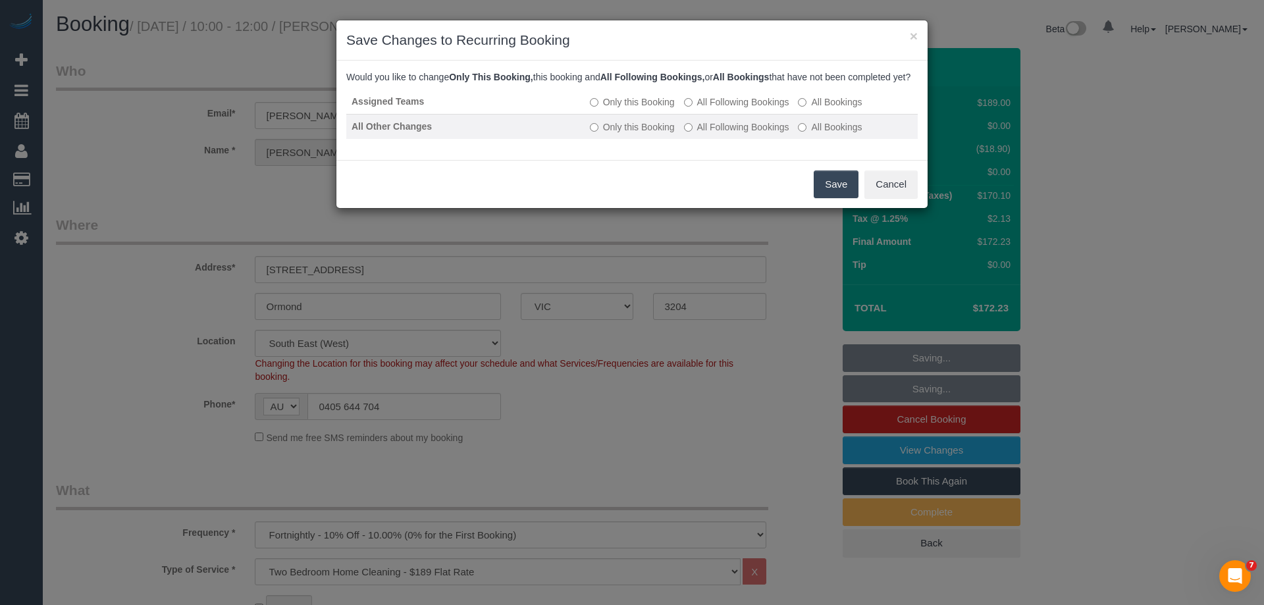
click at [716, 134] on label "All Following Bookings" at bounding box center [736, 126] width 105 height 13
click at [821, 198] on button "Save" at bounding box center [835, 184] width 45 height 28
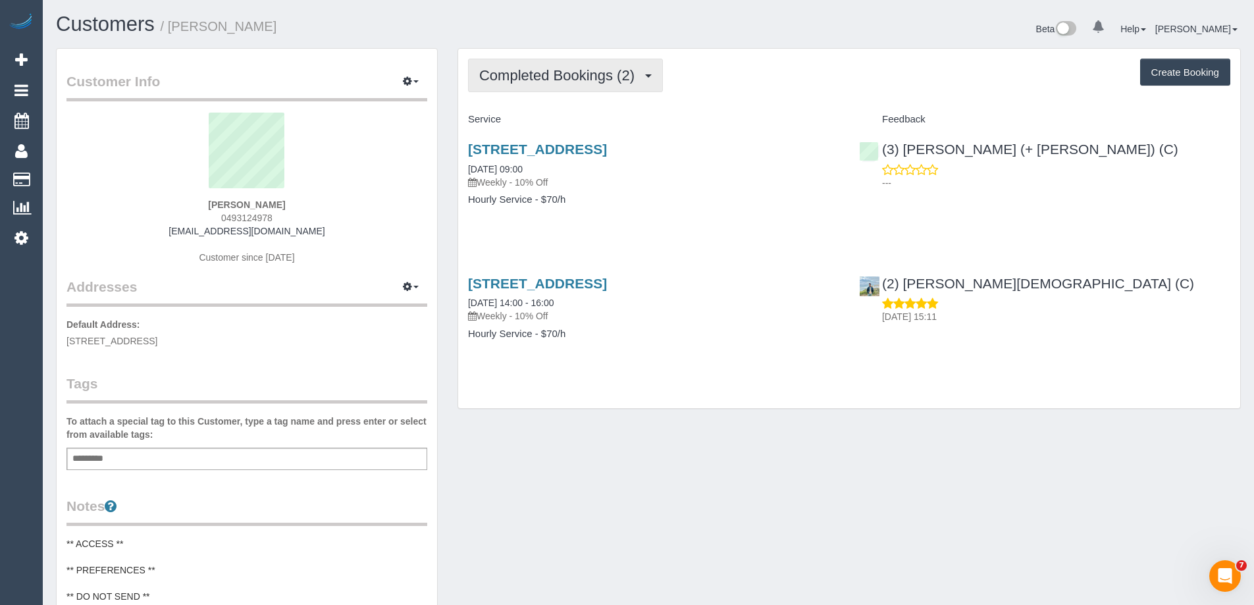
click at [566, 76] on span "Completed Bookings (2)" at bounding box center [560, 75] width 162 height 16
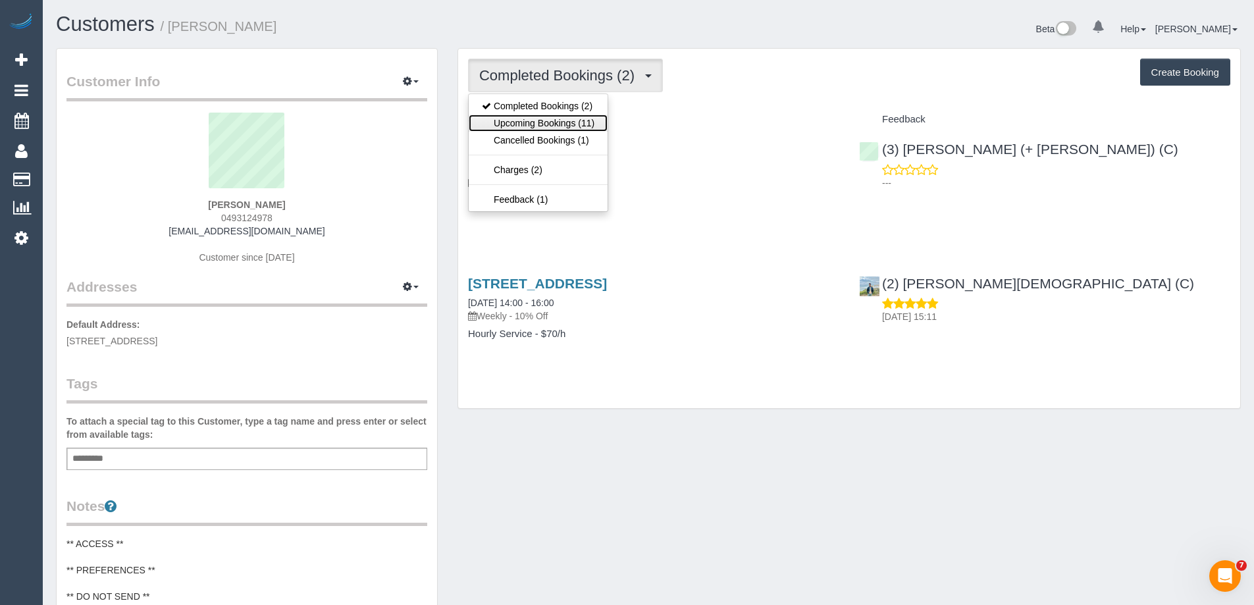
click at [568, 120] on link "Upcoming Bookings (11)" at bounding box center [538, 123] width 139 height 17
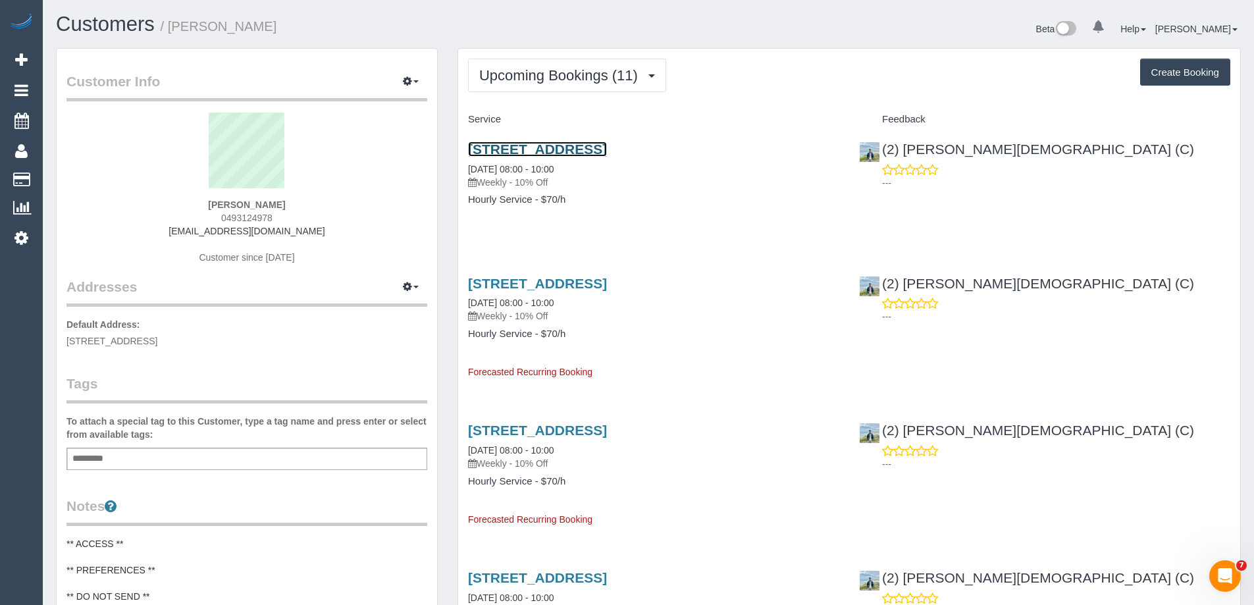
drag, startPoint x: 555, startPoint y: 140, endPoint x: 521, endPoint y: 147, distance: 35.0
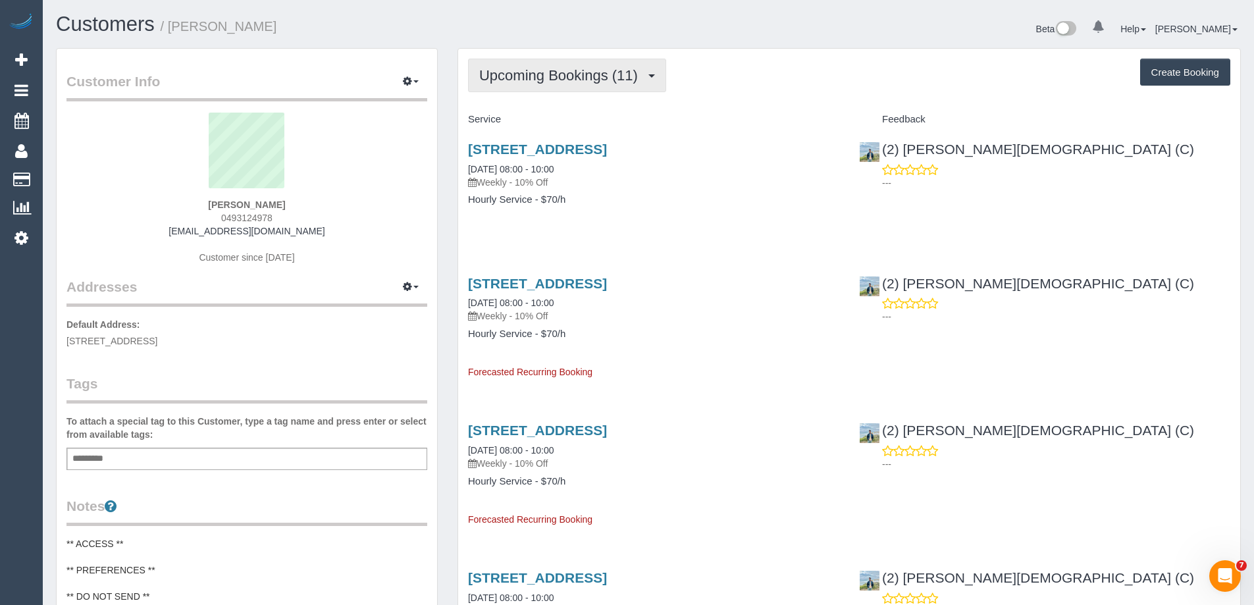
click at [580, 64] on button "Upcoming Bookings (11)" at bounding box center [567, 76] width 198 height 34
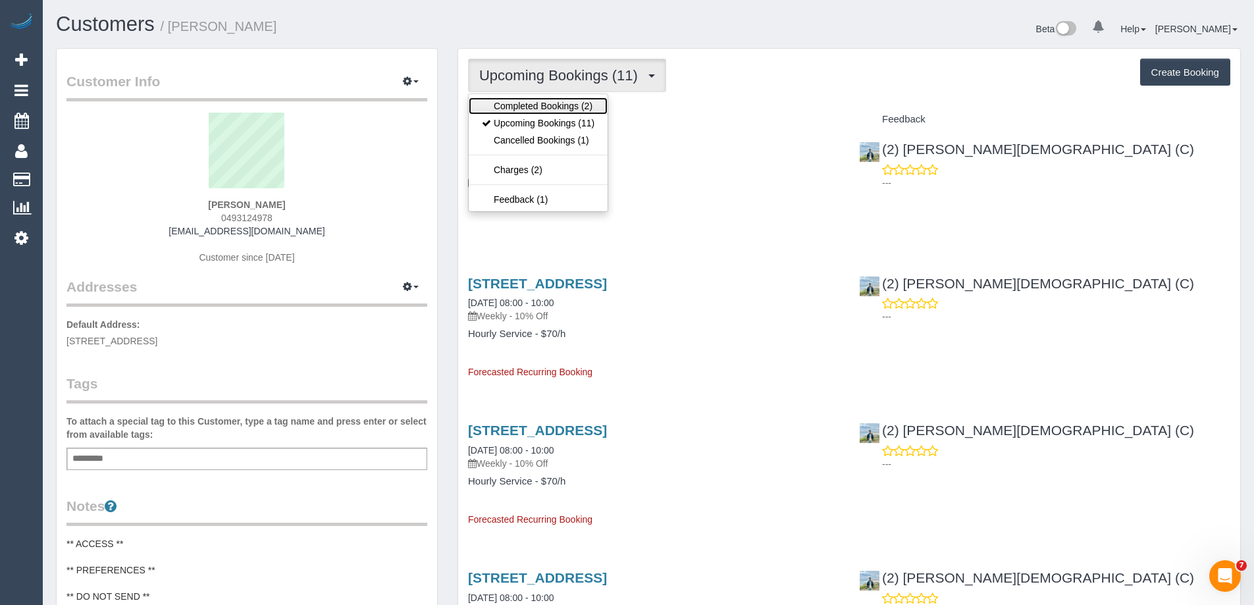
click at [564, 107] on link "Completed Bookings (2)" at bounding box center [538, 105] width 139 height 17
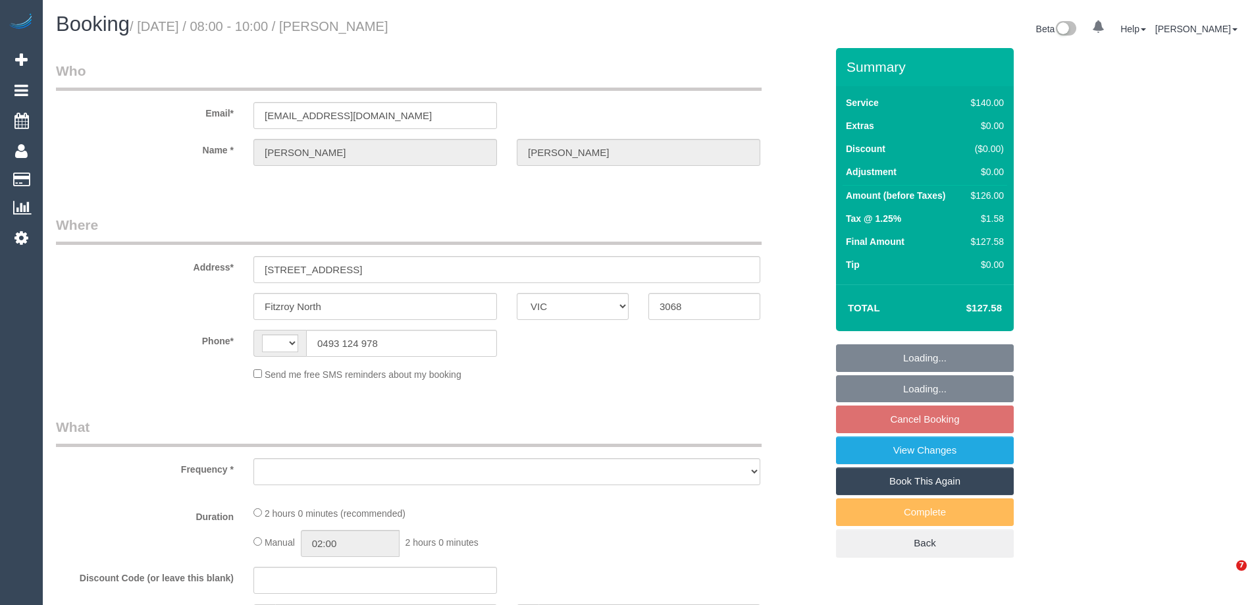
select select "VIC"
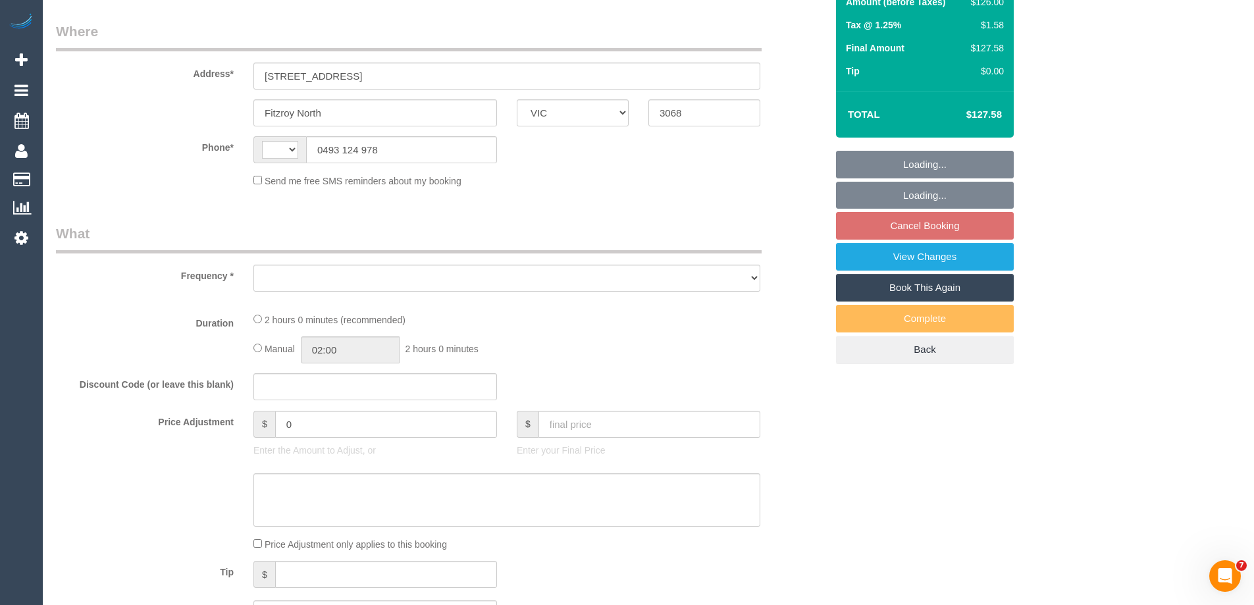
select select "string:stripe-pm_1SAO8z2GScqysDRVCBufQs4j"
select select "number:28"
select select "number:14"
select select "number:21"
select select "number:24"
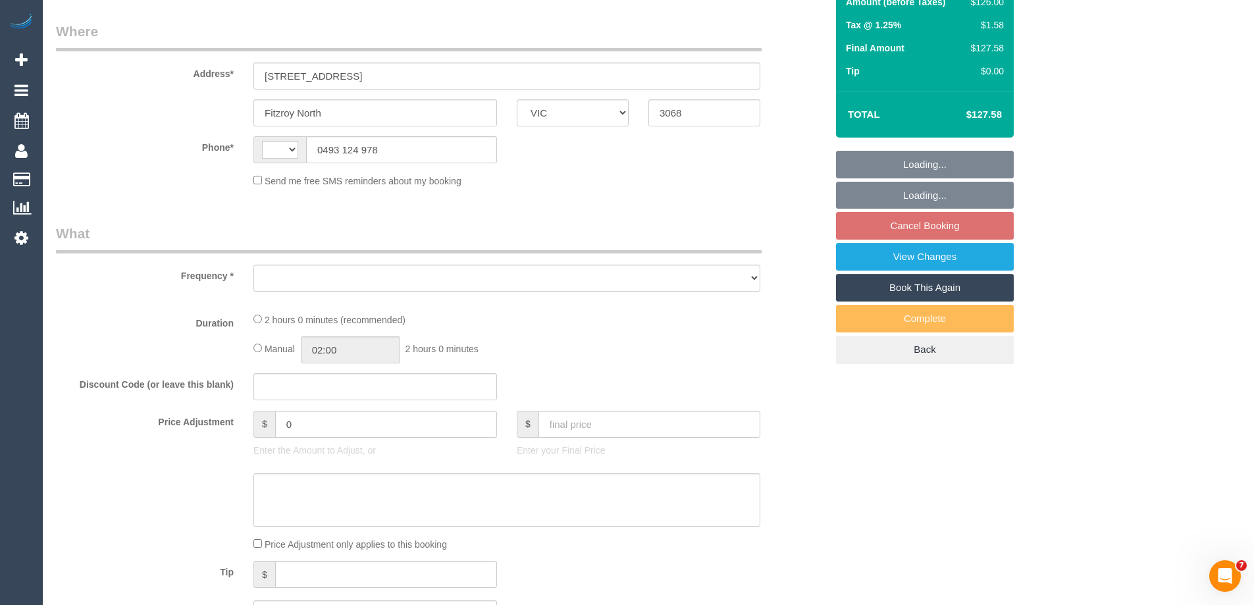
select select "number:34"
select select "number:13"
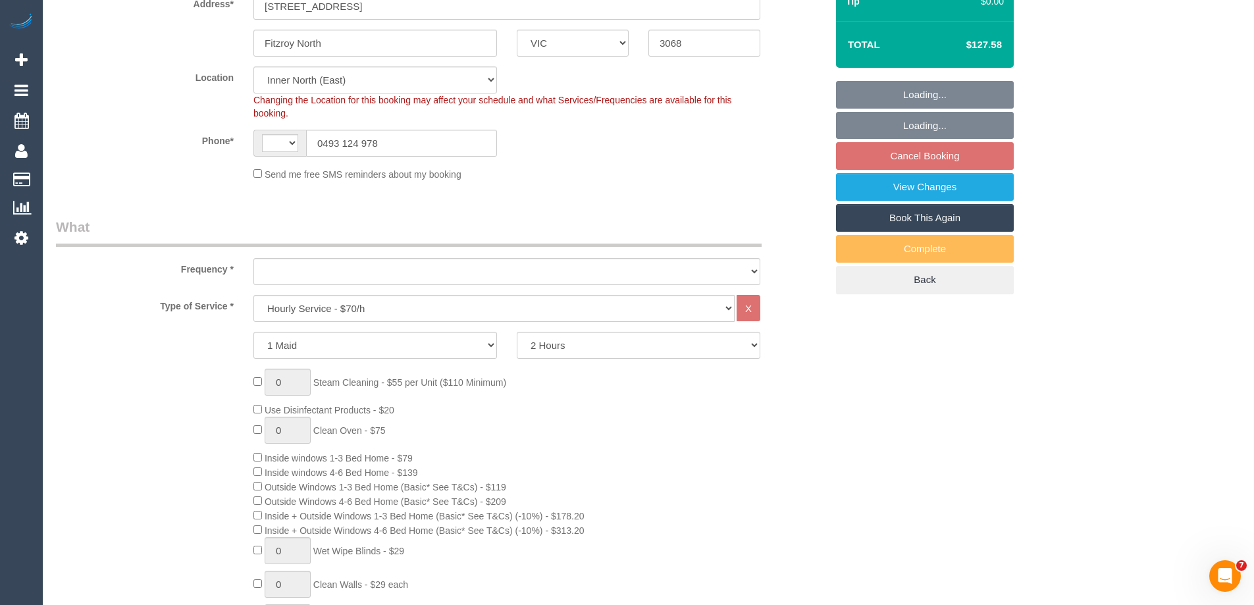
select select "string:AU"
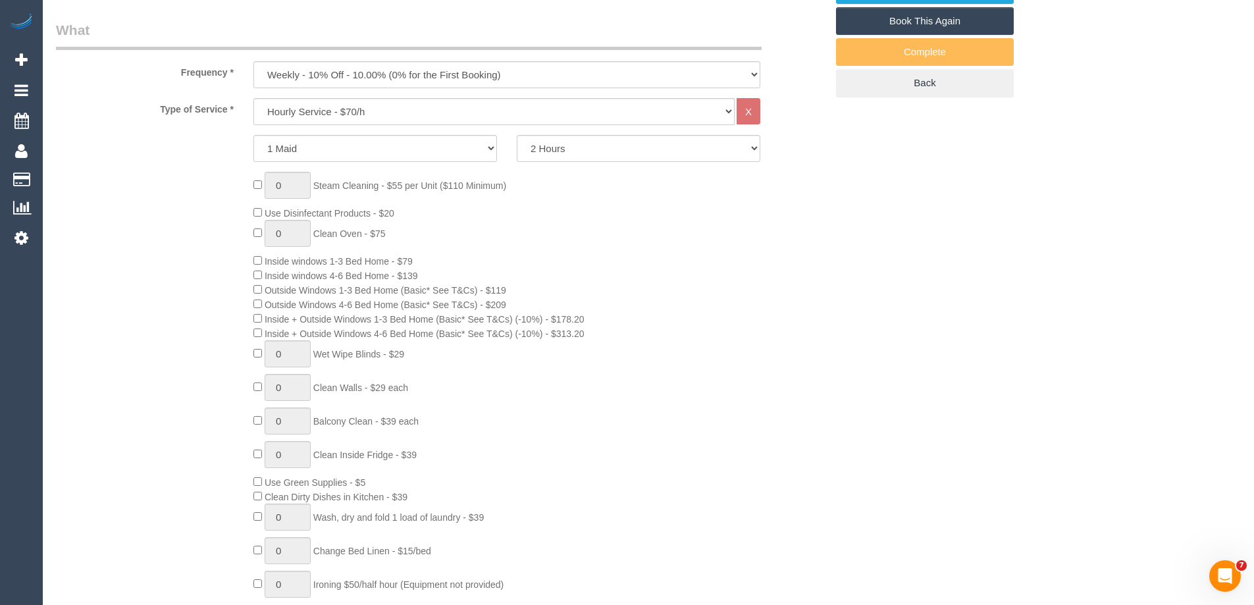
select select "object:857"
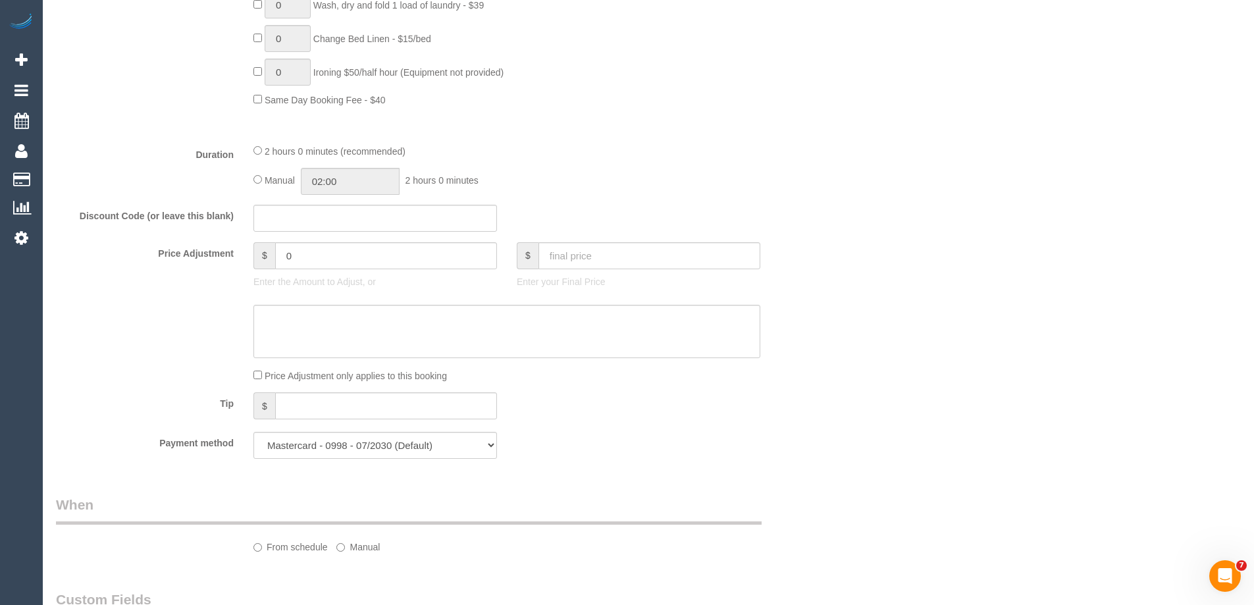
select select "spot2"
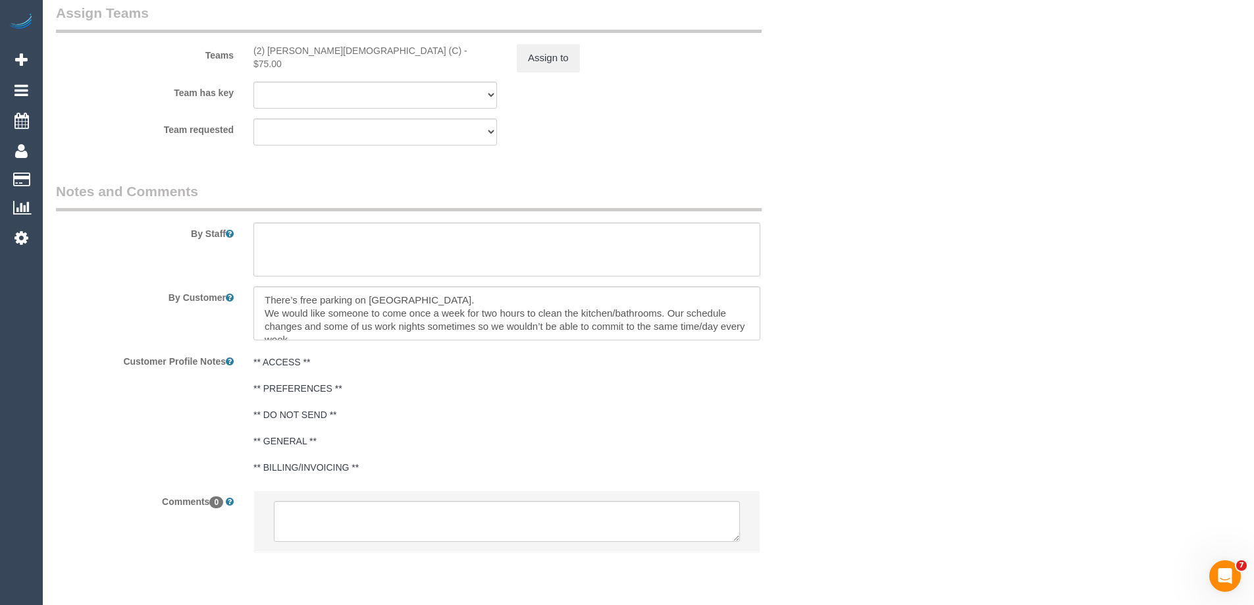
scroll to position [1991, 0]
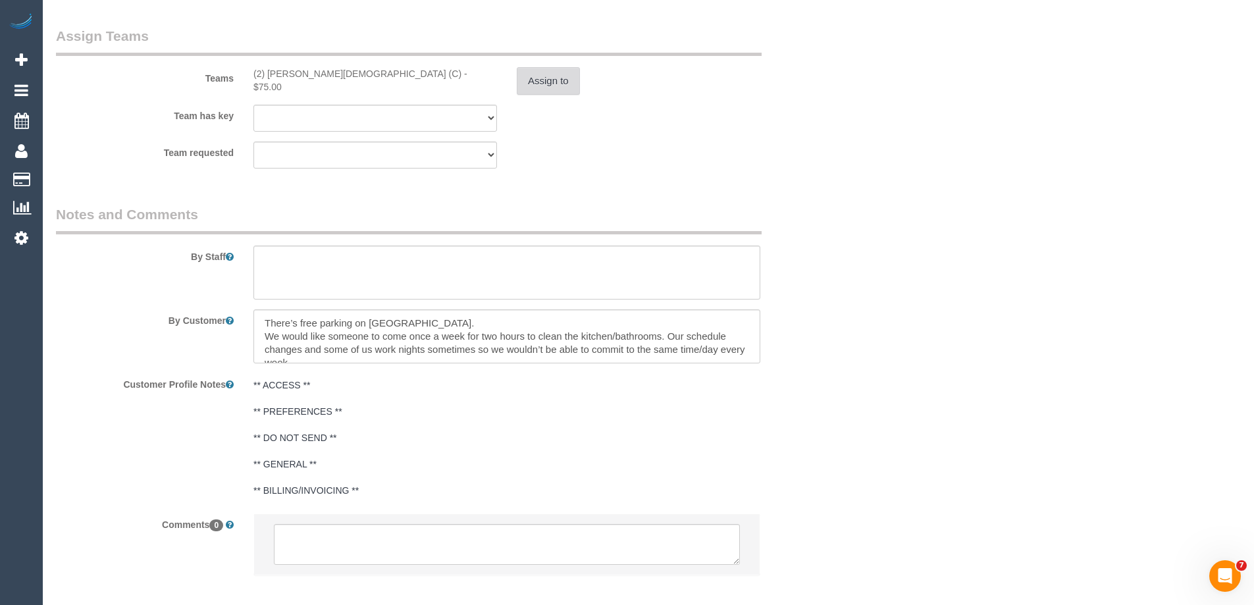
click at [544, 86] on button "Assign to" at bounding box center [548, 81] width 63 height 28
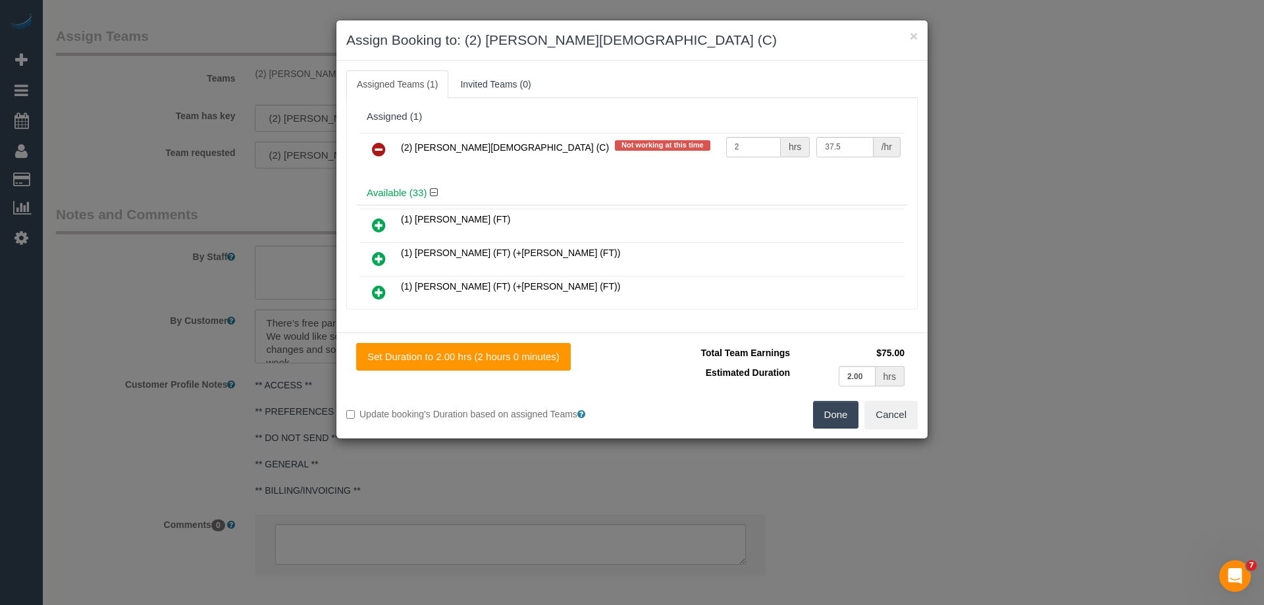
click at [382, 149] on icon at bounding box center [379, 149] width 14 height 16
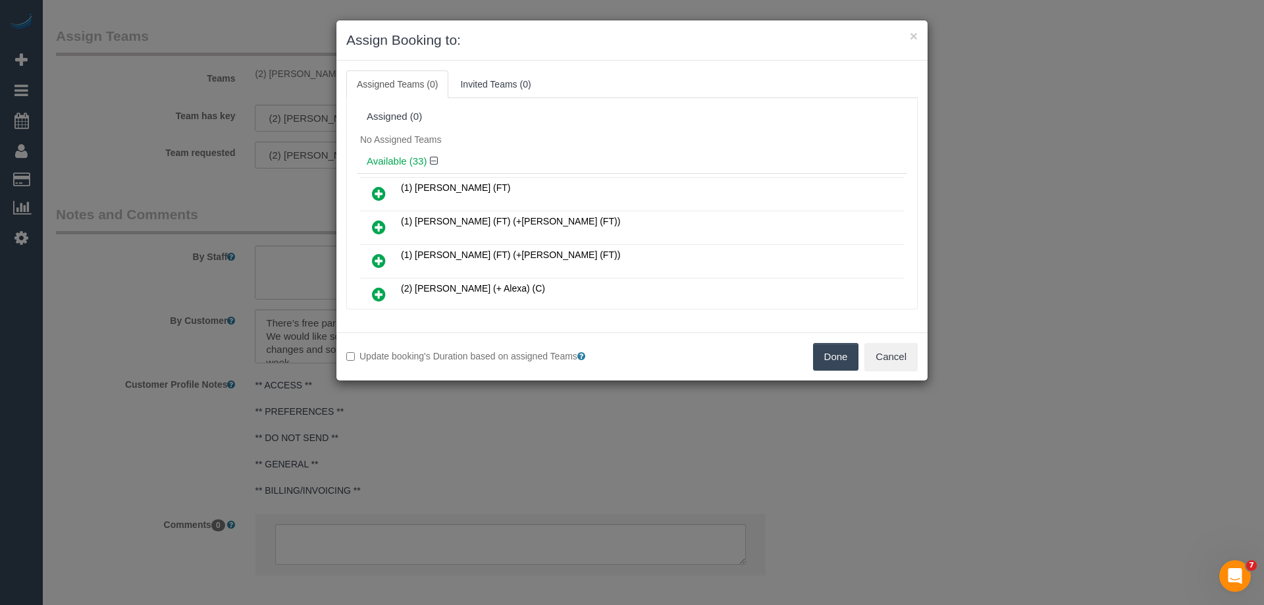
click at [839, 359] on button "Done" at bounding box center [836, 357] width 46 height 28
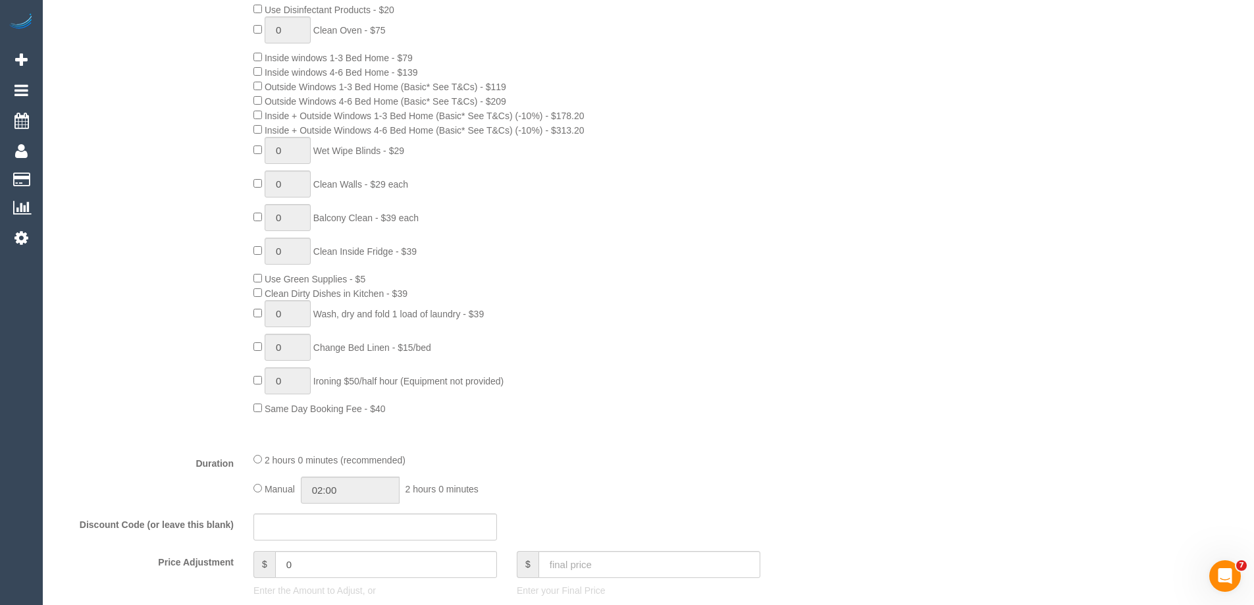
scroll to position [0, 0]
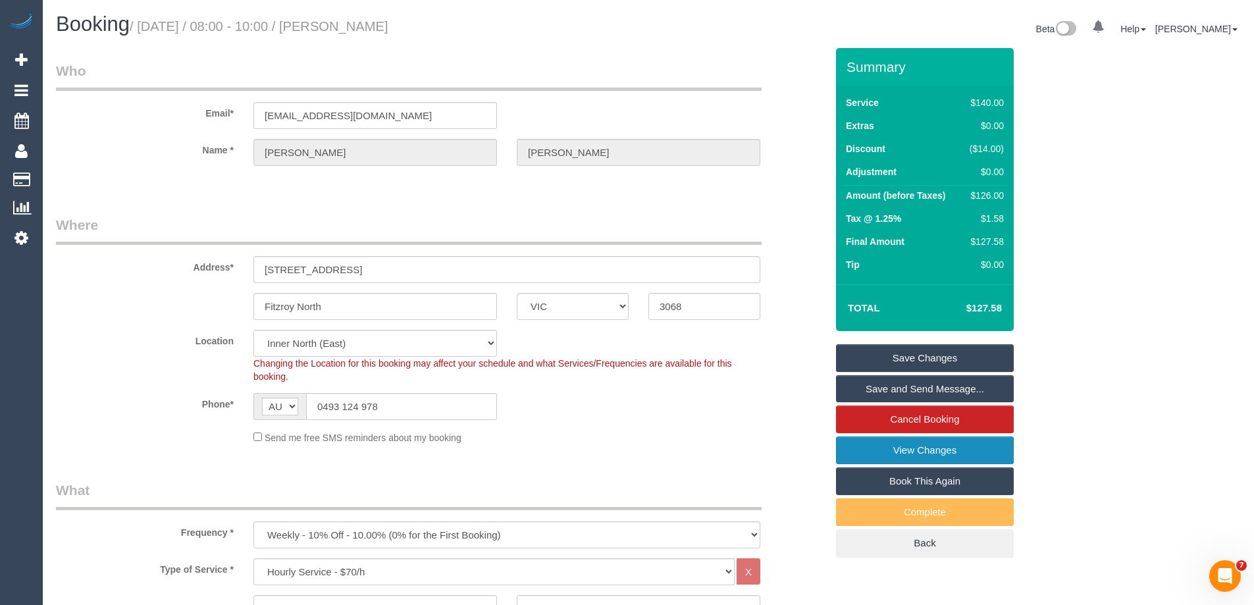
click at [900, 450] on link "View Changes" at bounding box center [925, 450] width 178 height 28
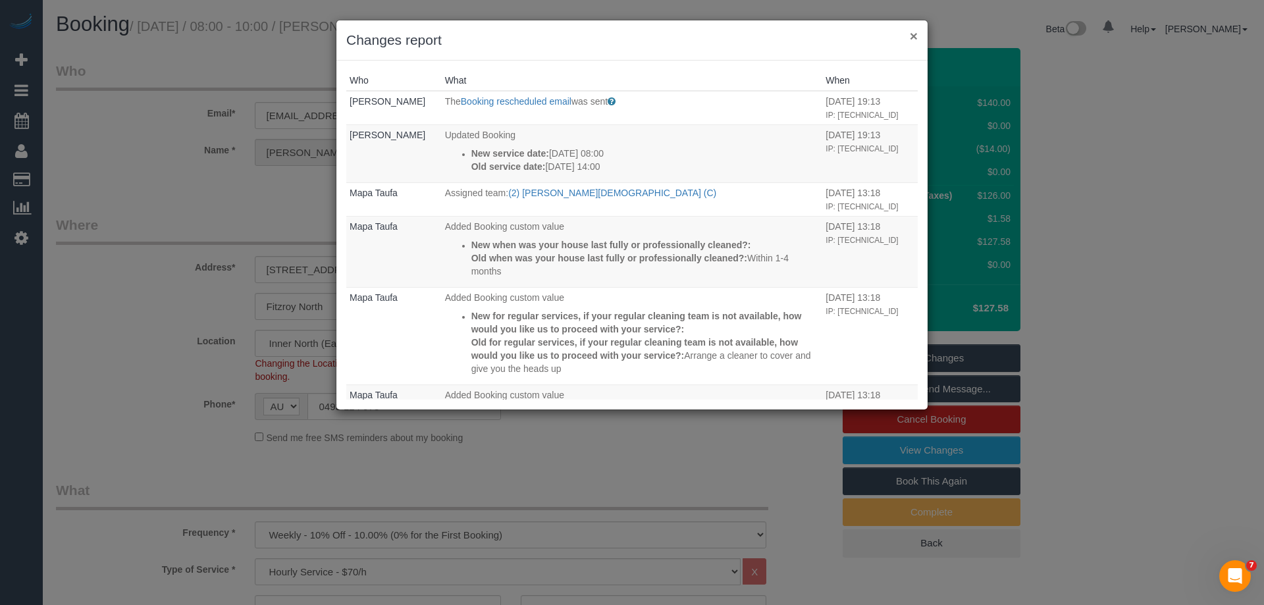
click at [915, 36] on button "×" at bounding box center [913, 36] width 8 height 14
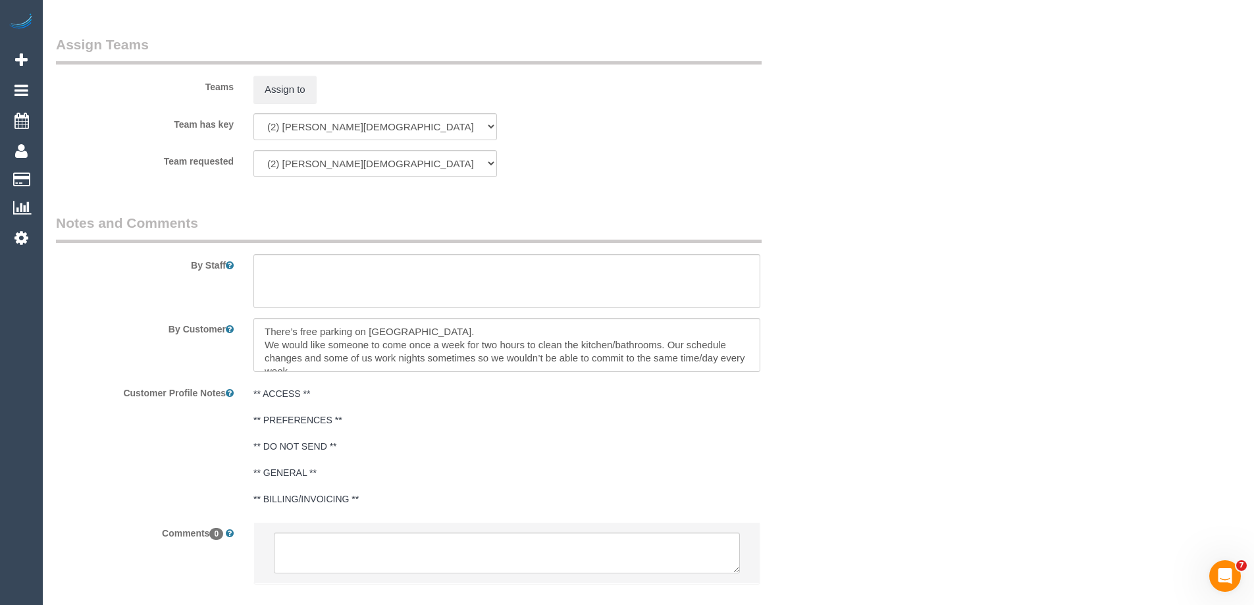
scroll to position [2057, 0]
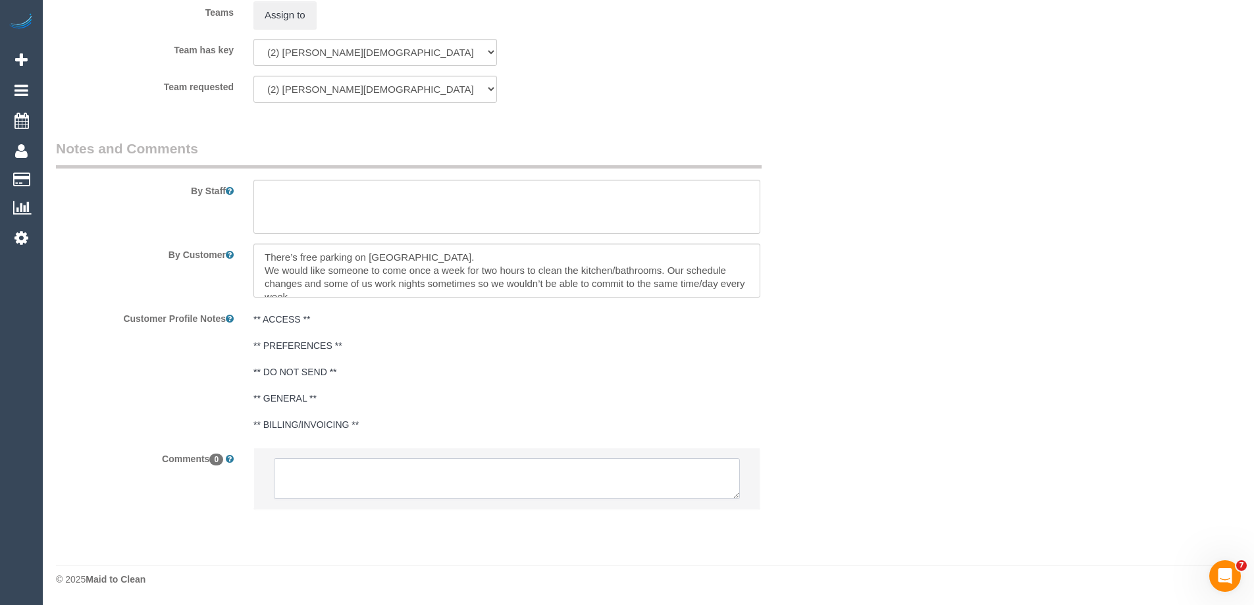
click at [316, 485] on textarea at bounding box center [507, 478] width 466 height 41
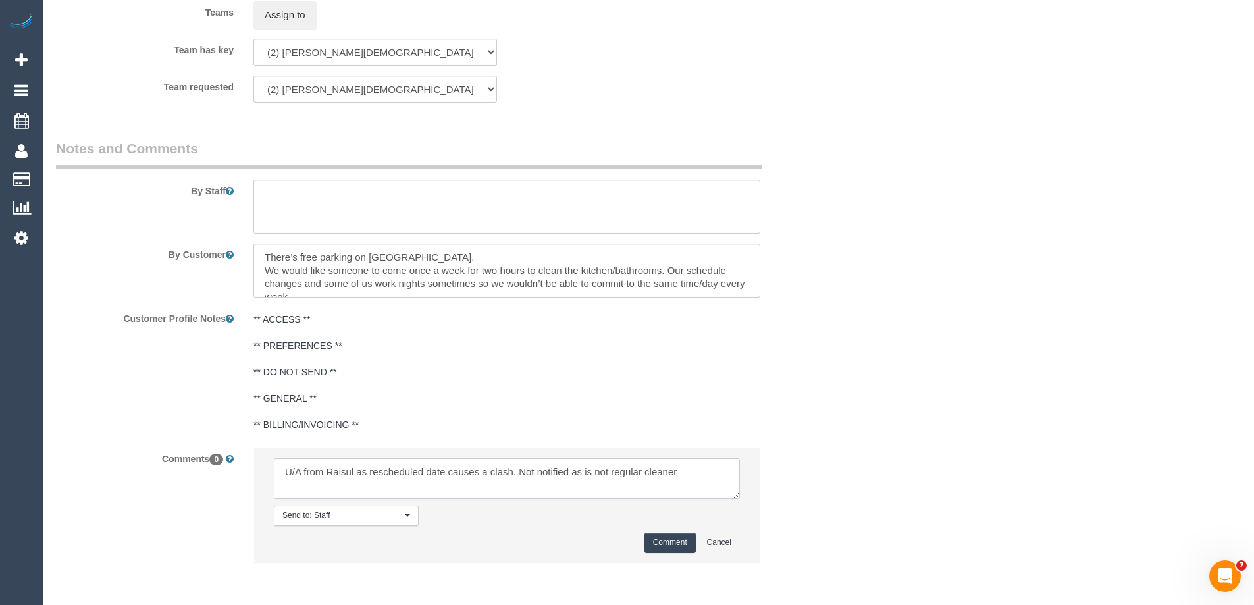
type textarea "U/A from Raisul as rescheduled date causes a clash. Not notified as is not regu…"
click at [683, 538] on button "Comment" at bounding box center [669, 542] width 51 height 20
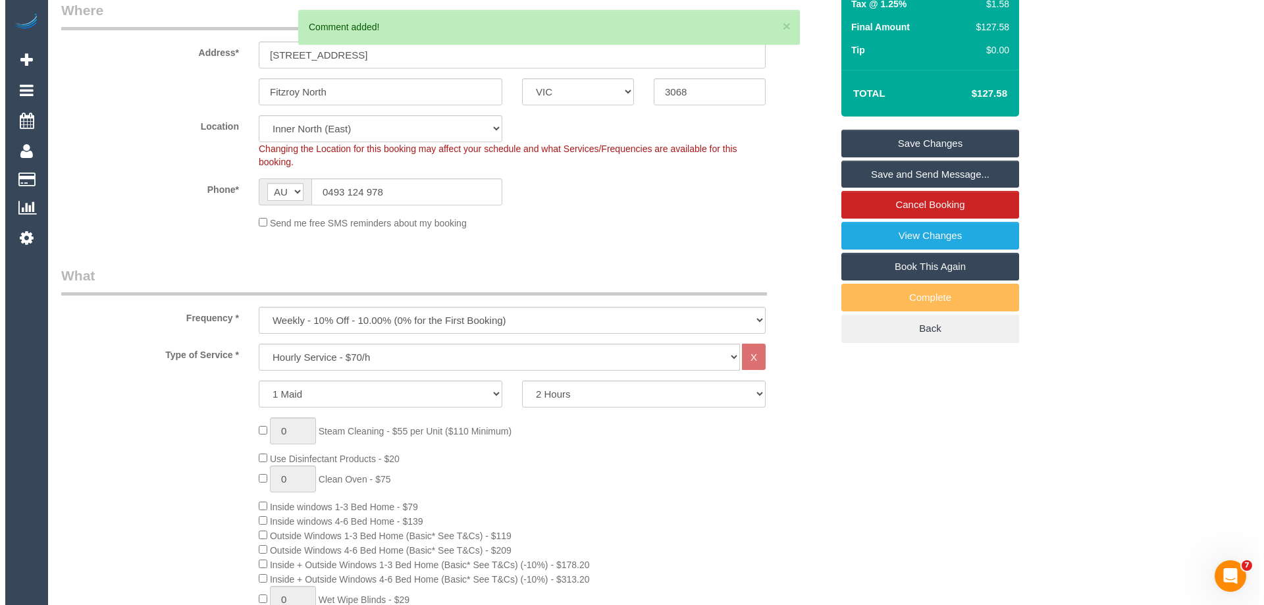
scroll to position [0, 0]
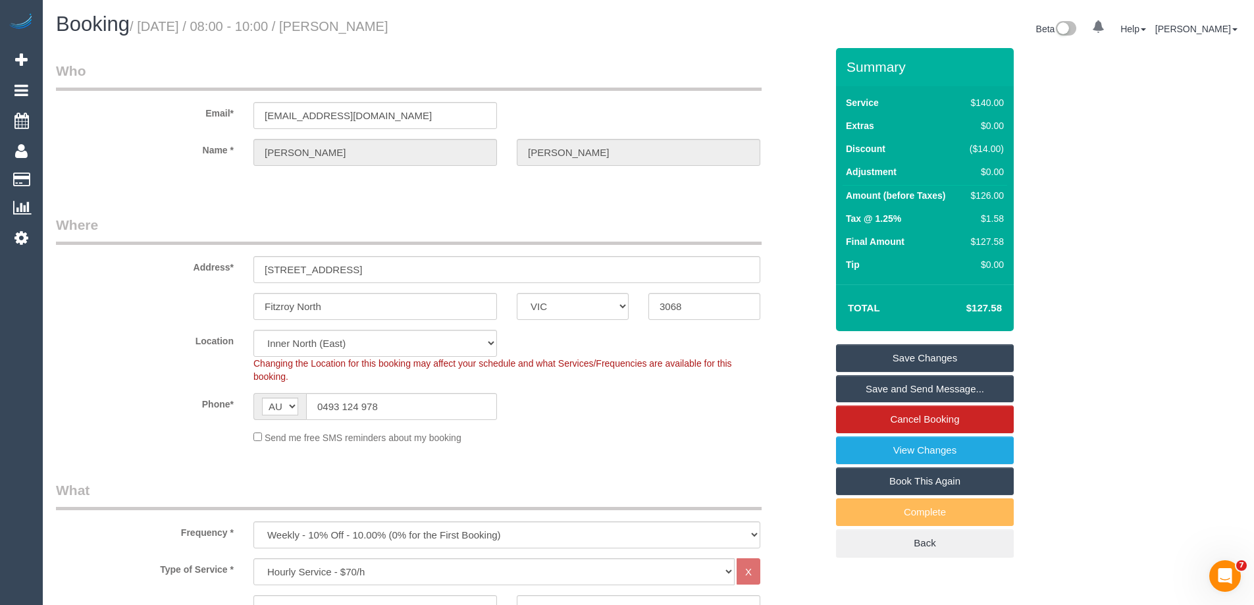
click at [850, 348] on link "Save Changes" at bounding box center [925, 358] width 178 height 28
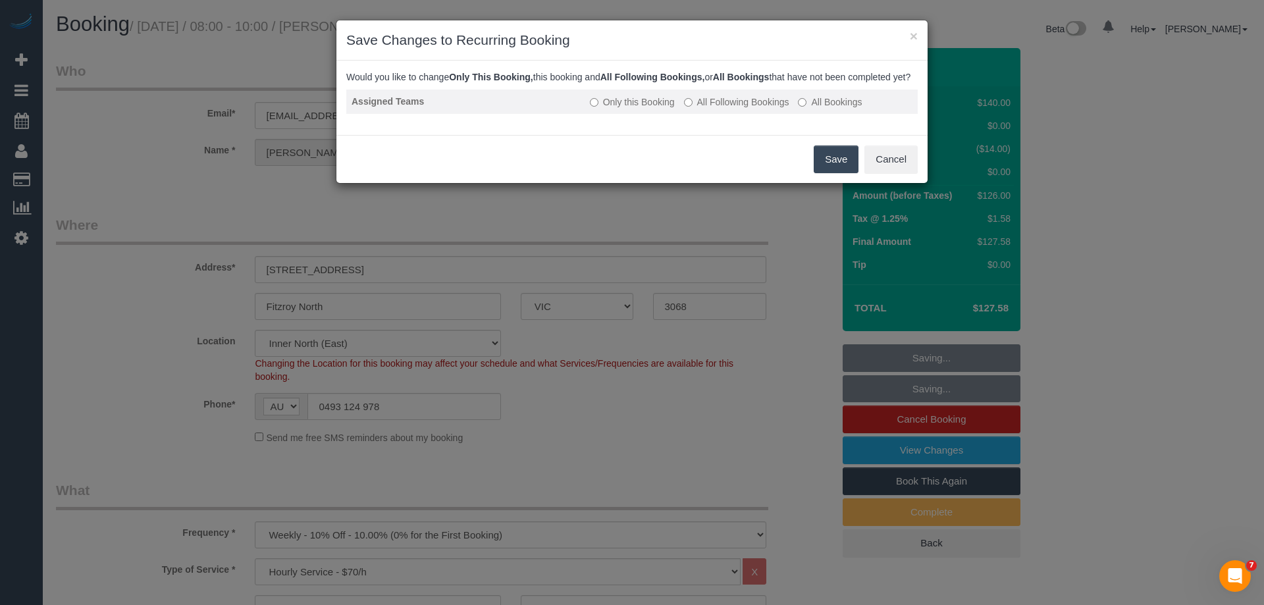
click at [729, 109] on label "All Following Bookings" at bounding box center [736, 101] width 105 height 13
click at [838, 171] on button "Save" at bounding box center [835, 159] width 45 height 28
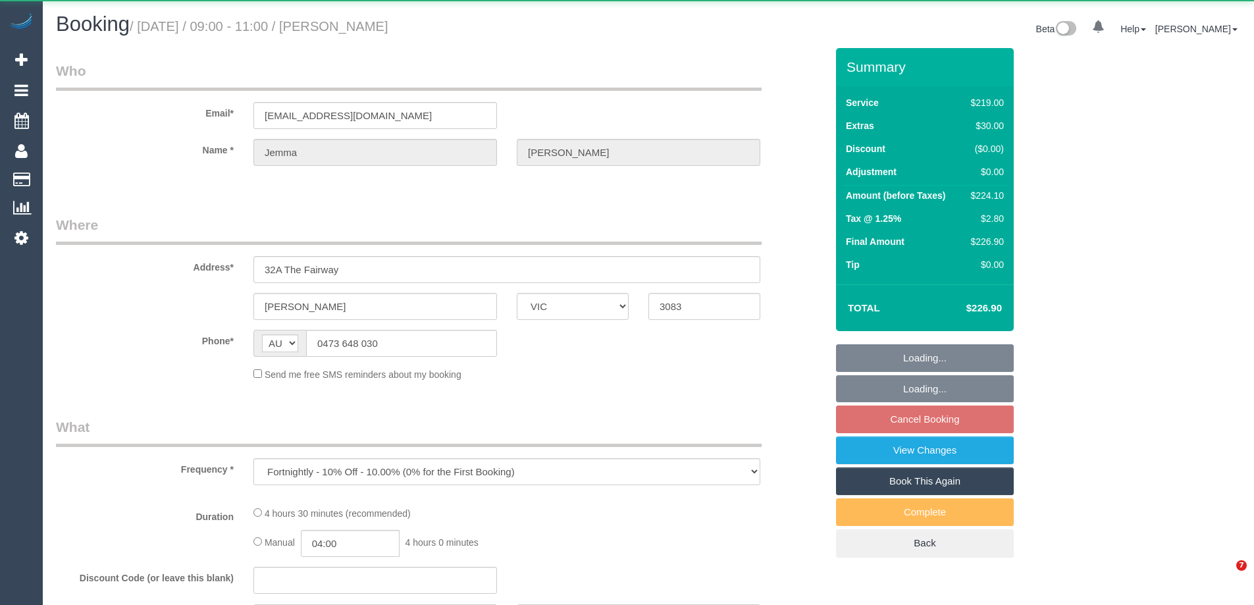
select select "VIC"
select select "object:818"
select select "string:stripe-pm_1RLFY02GScqysDRV6vk7KCHr"
select select "number:27"
select select "number:16"
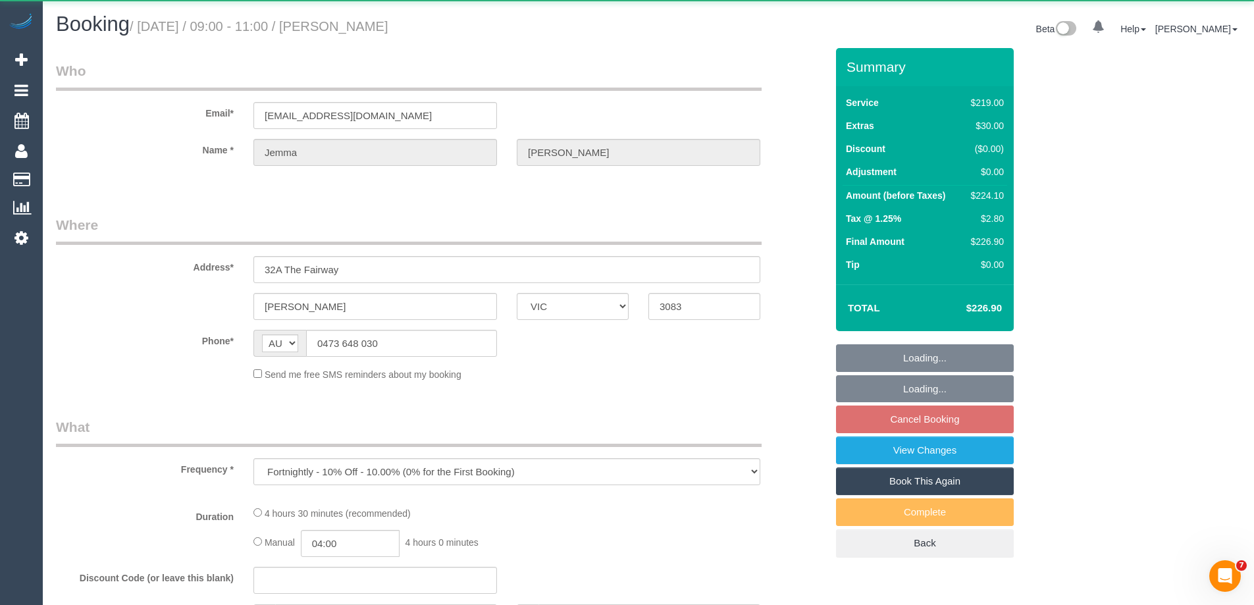
select select "number:18"
select select "number:22"
select select "number:33"
select select "number:12"
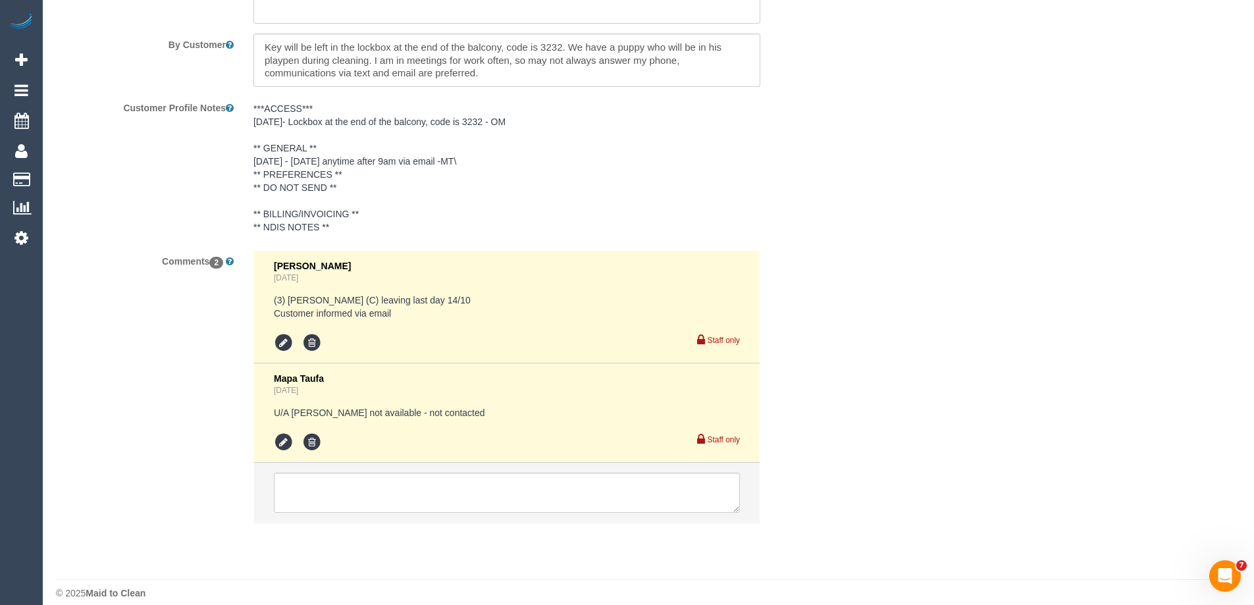
scroll to position [2383, 0]
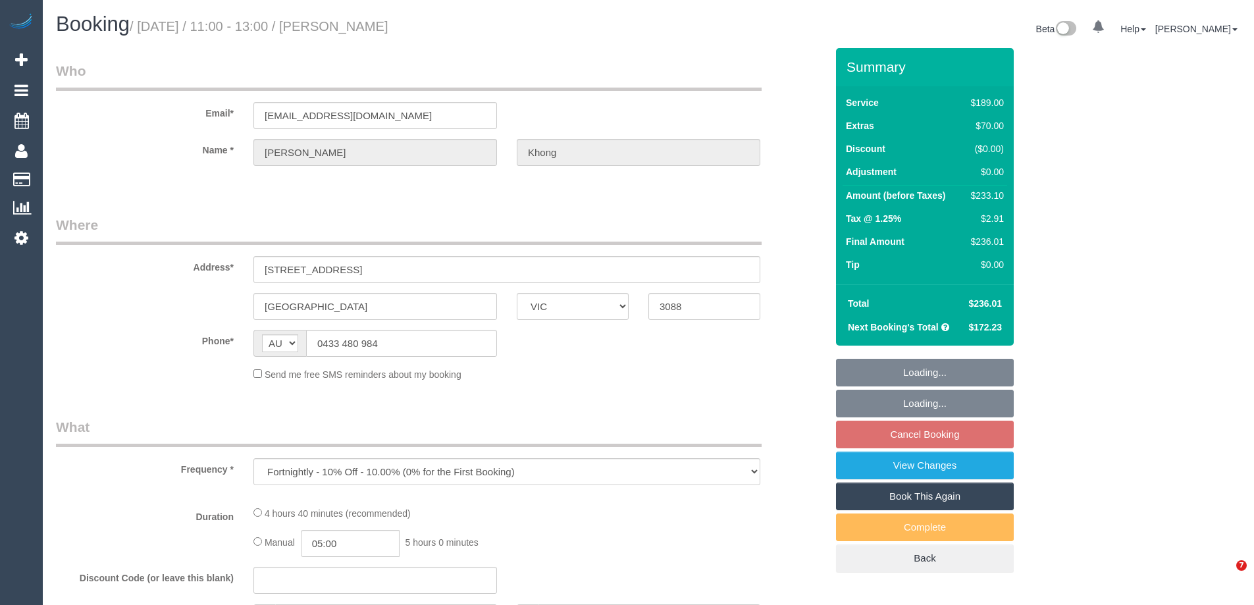
select select "VIC"
select select "string:stripe-pm_1RxgyL2GScqysDRV8ONczZNX"
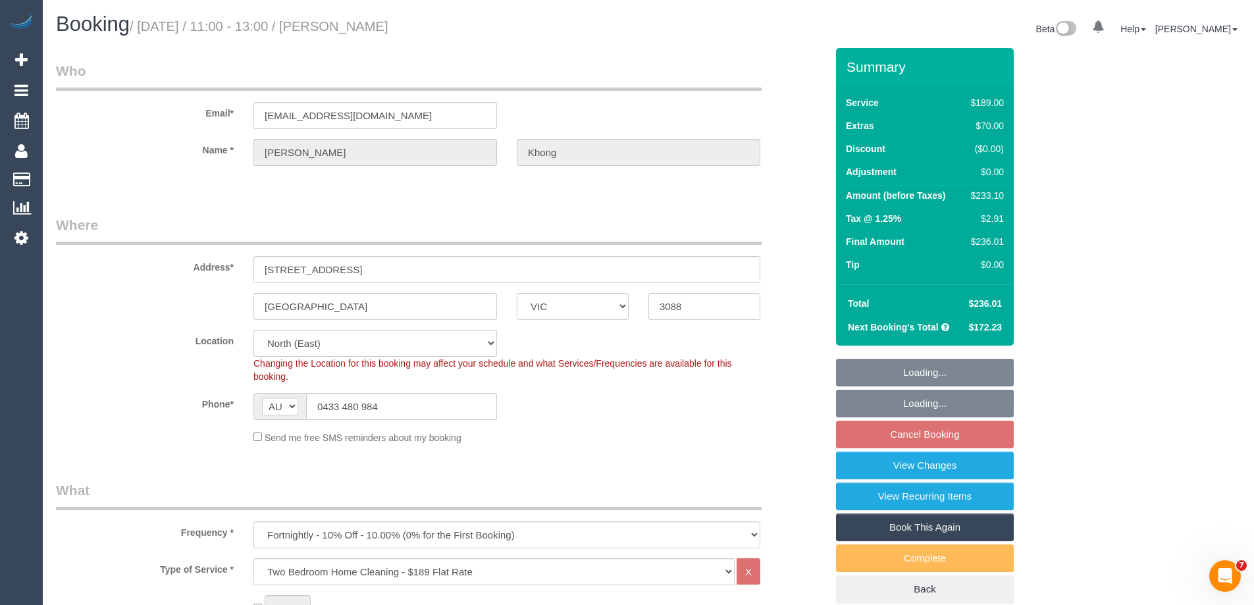
select select "object:809"
select select "number:27"
select select "number:14"
select select "number:19"
select select "number:24"
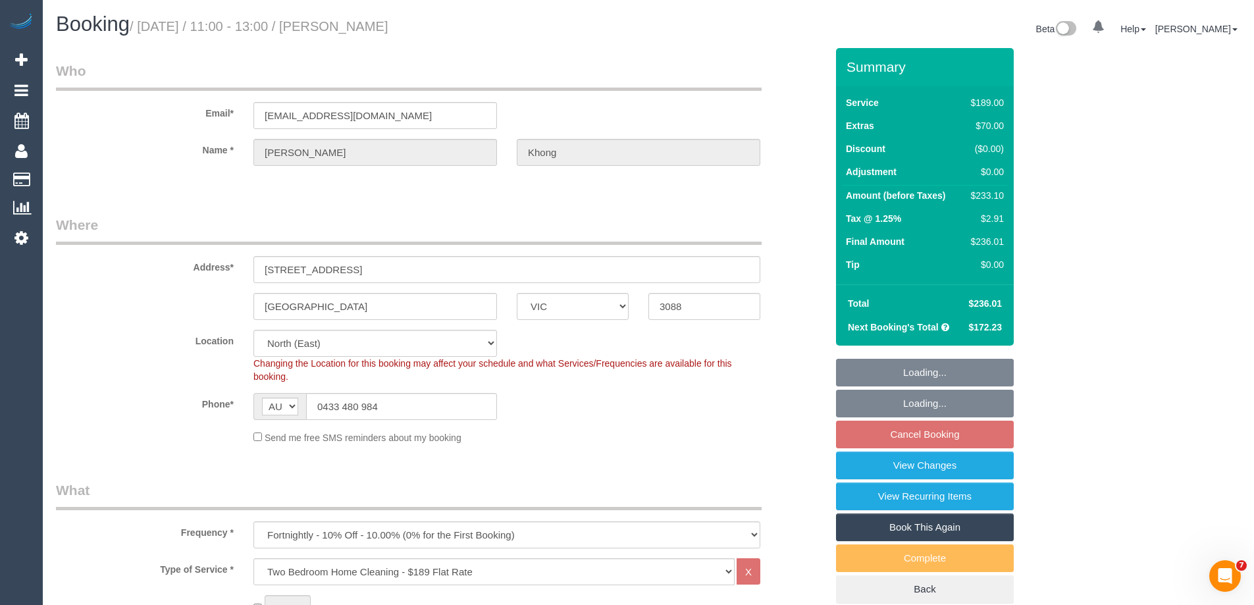
select select "number:34"
select select "number:11"
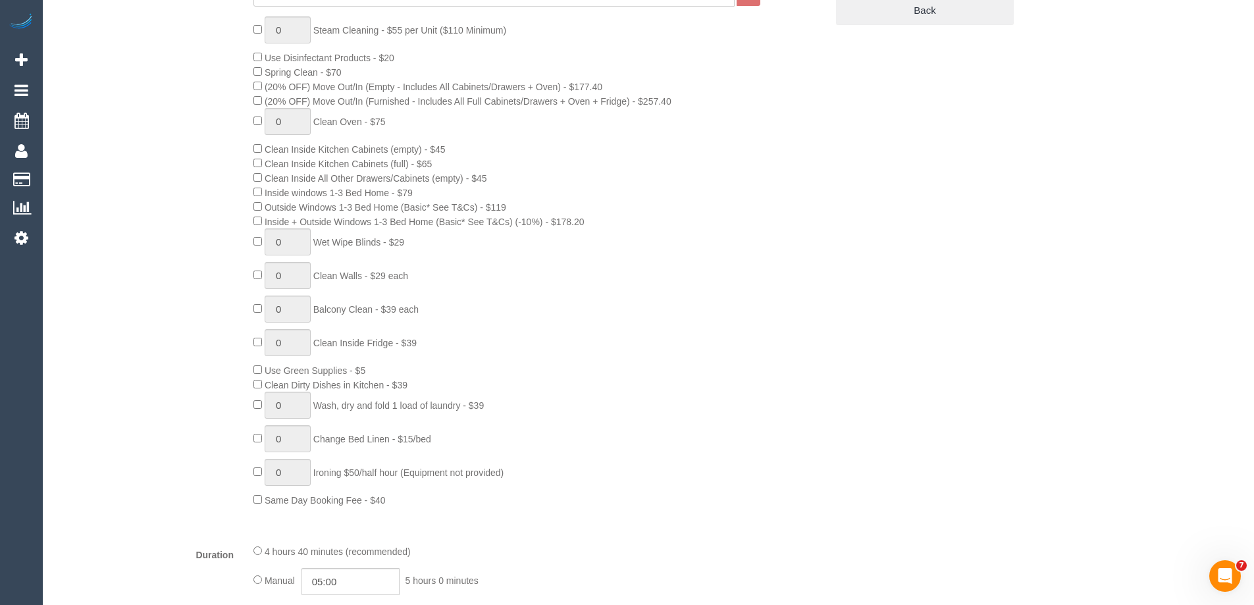
scroll to position [2146, 0]
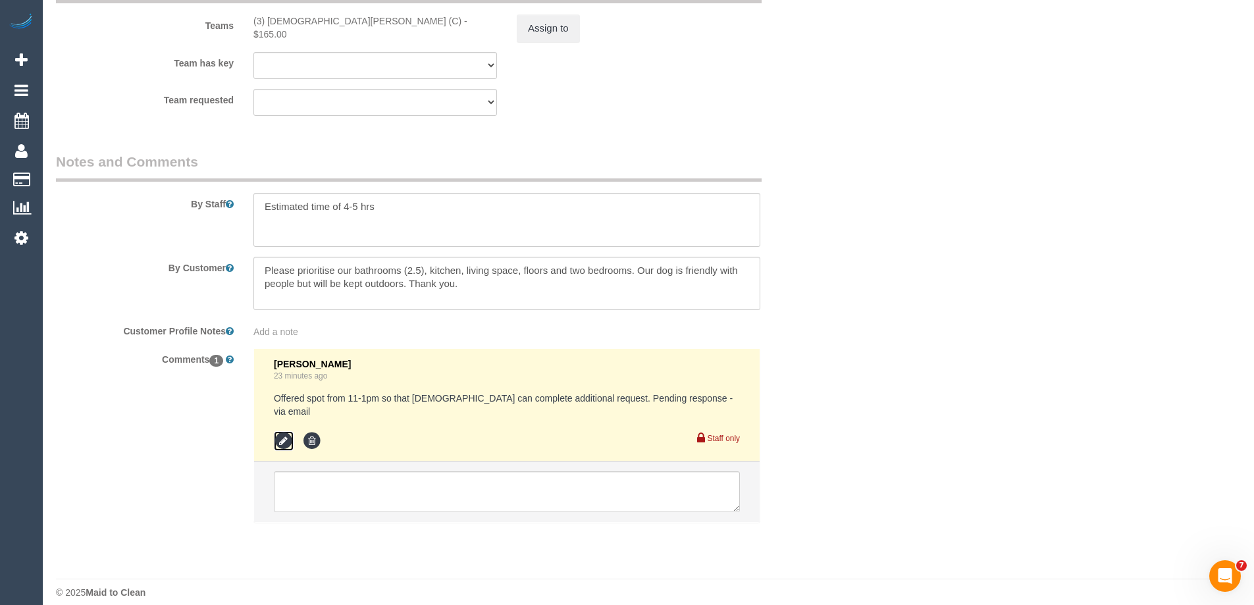
click at [285, 431] on icon at bounding box center [284, 441] width 20 height 20
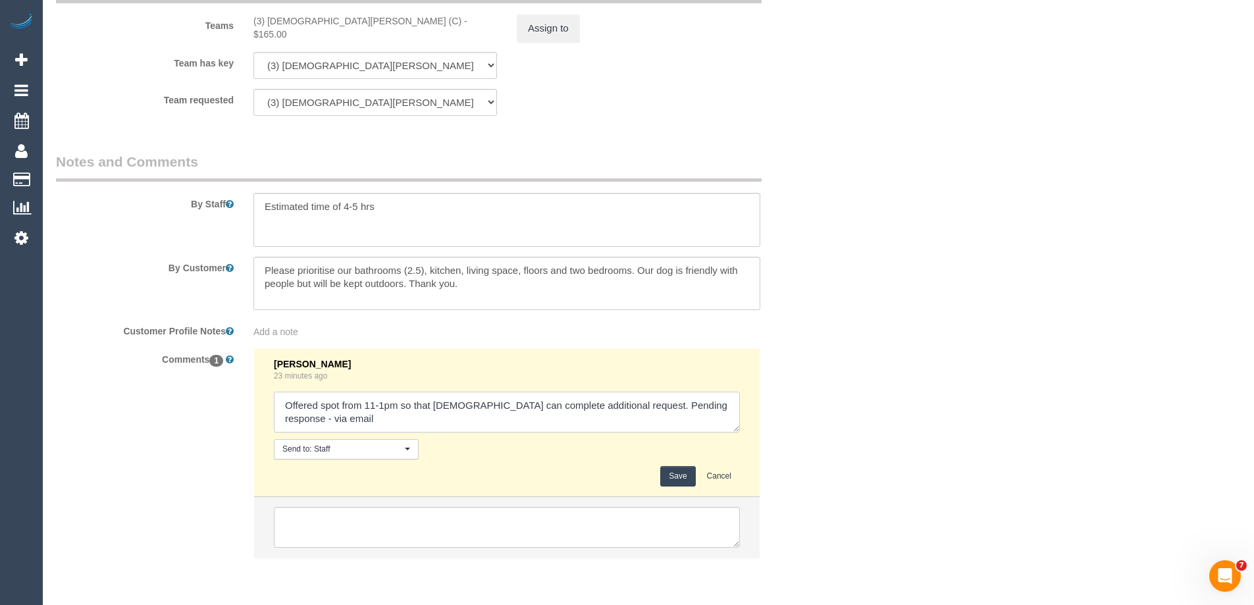
click at [697, 401] on textarea at bounding box center [507, 412] width 466 height 41
type textarea "Offered spot from 11-1pm so that [DEMOGRAPHIC_DATA] can complete additional req…"
click at [680, 473] on button "Save" at bounding box center [677, 476] width 35 height 20
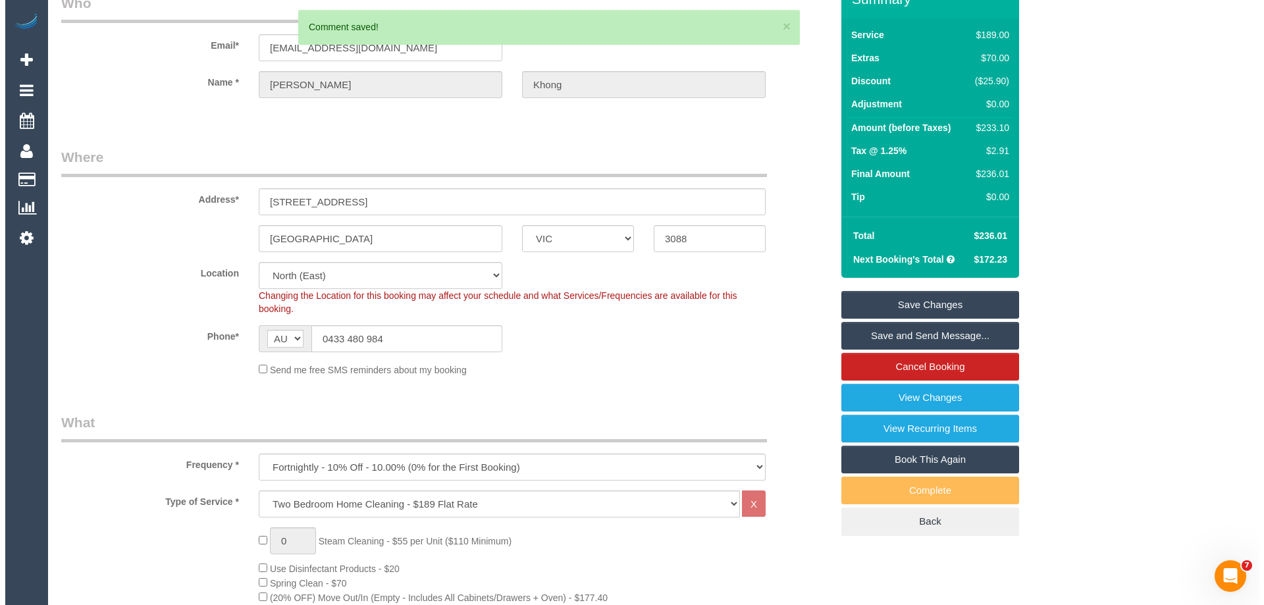
scroll to position [0, 0]
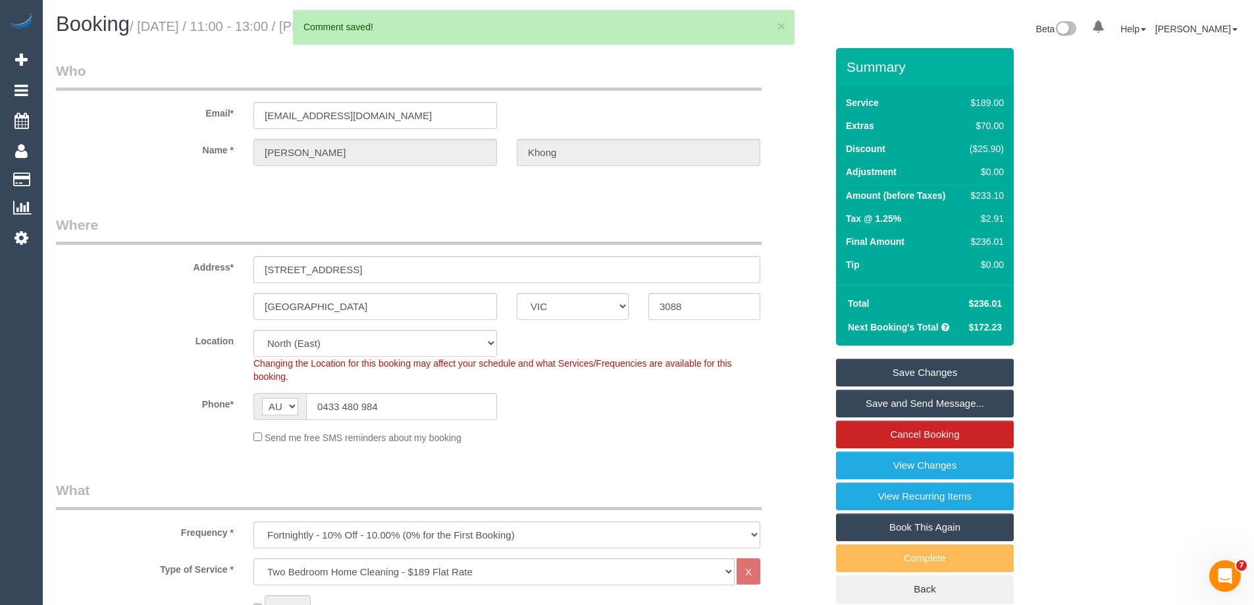
click at [875, 408] on link "Save and Send Message..." at bounding box center [925, 404] width 178 height 28
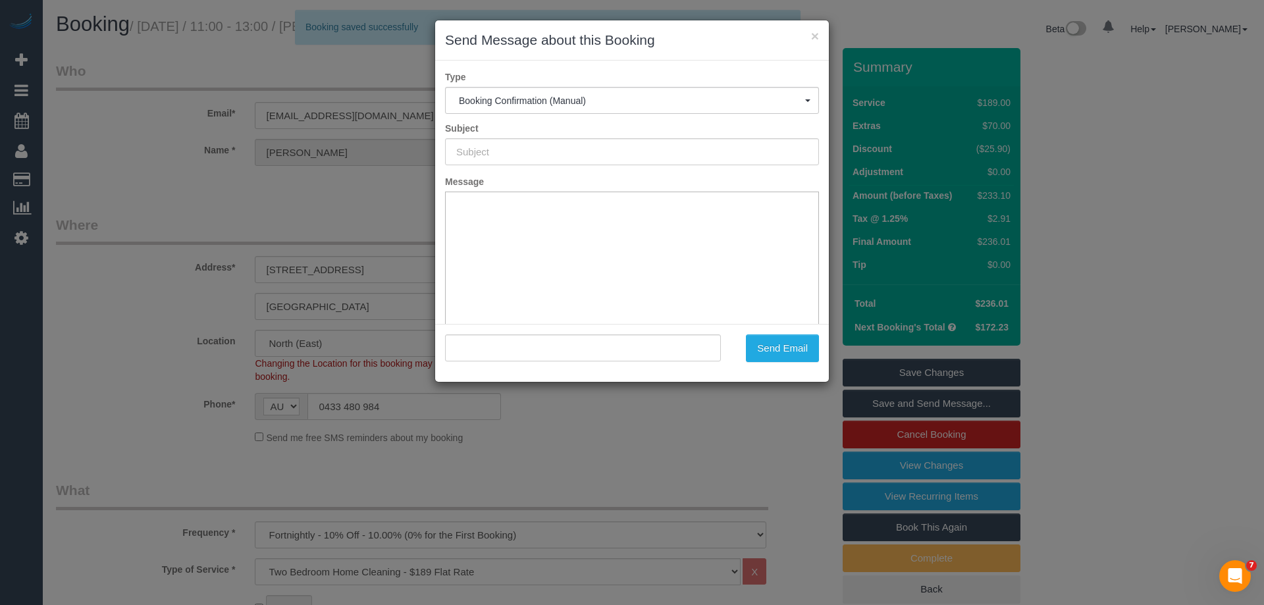
type input "Booking Confirmed"
type input ""Natalie Khong" <natalie.khong1@gmail.com>"
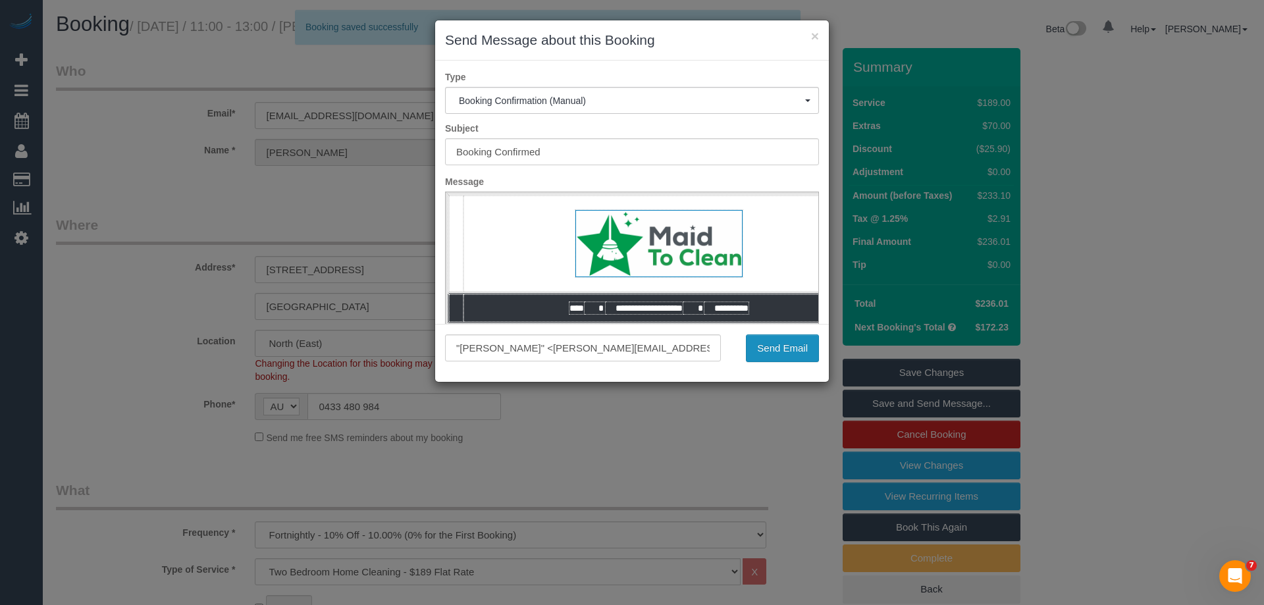
click at [767, 346] on button "Send Email" at bounding box center [782, 348] width 73 height 28
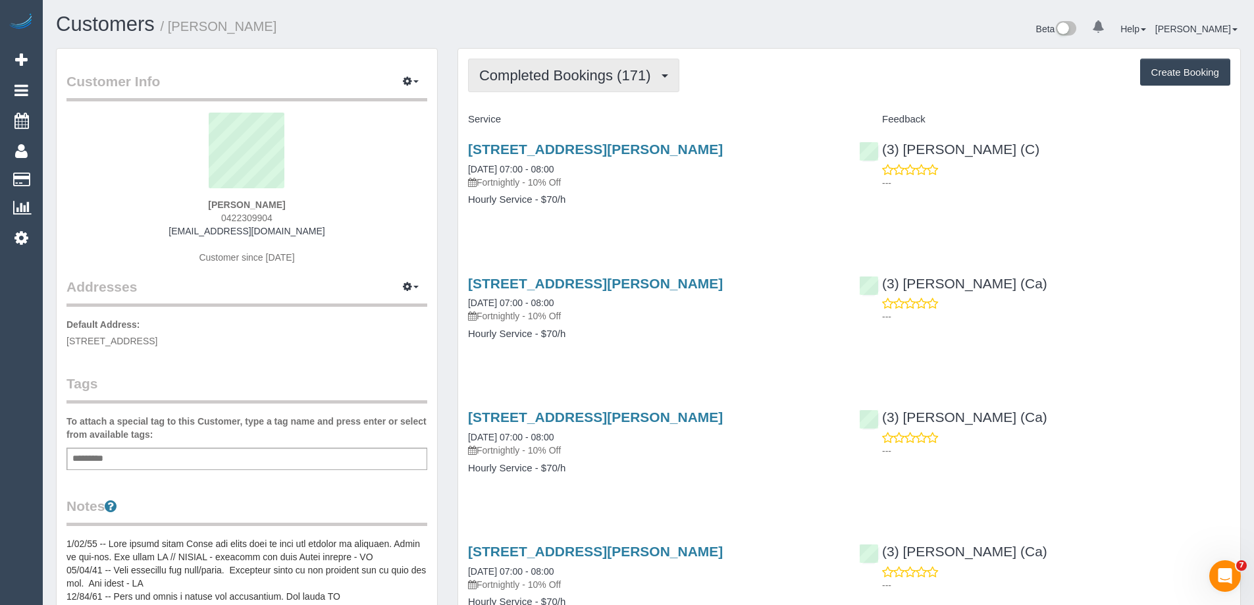
click at [571, 76] on span "Completed Bookings (171)" at bounding box center [568, 75] width 178 height 16
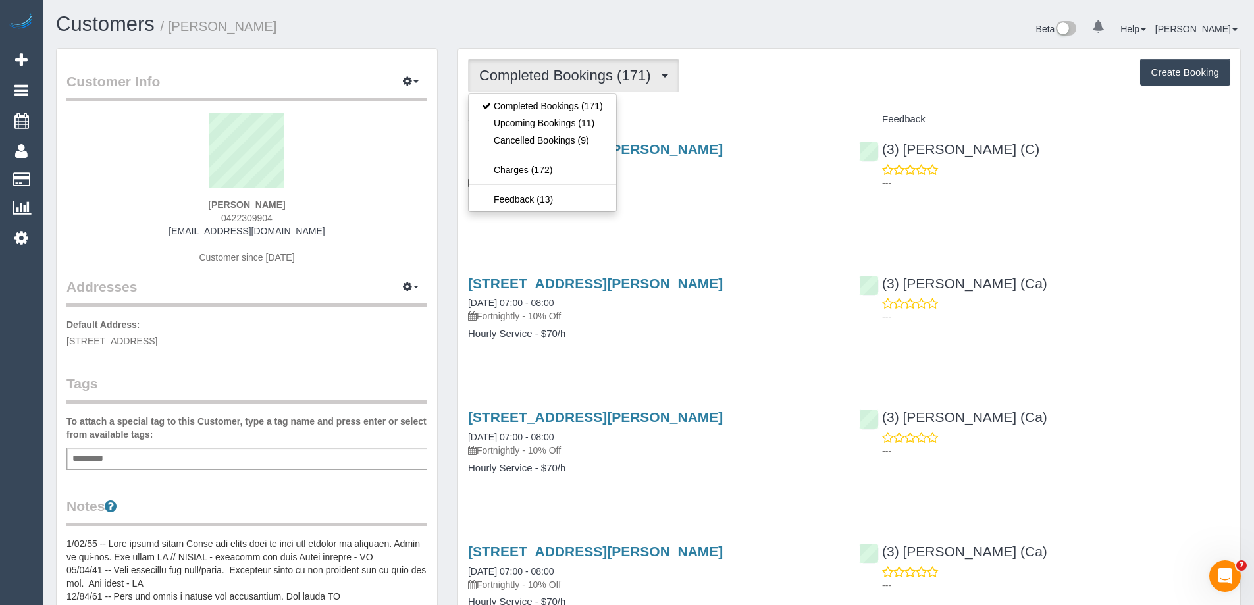
click at [819, 86] on div "Completed Bookings (171) Completed Bookings (171) Upcoming Bookings (11) Cancel…" at bounding box center [849, 76] width 762 height 34
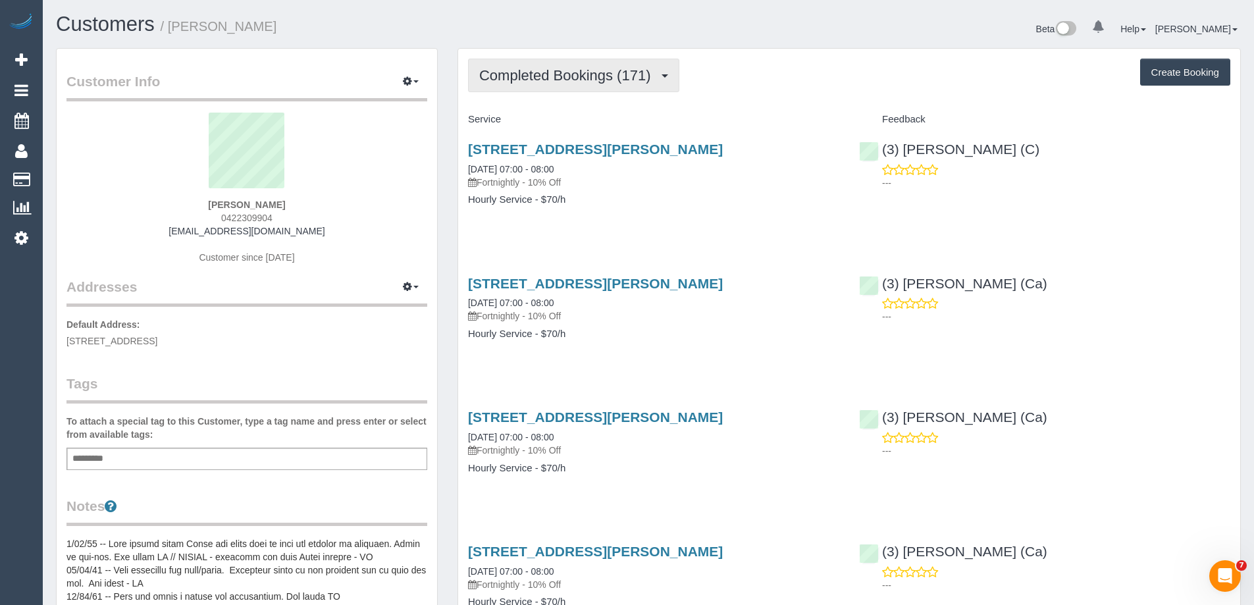
click at [570, 75] on span "Completed Bookings (171)" at bounding box center [568, 75] width 178 height 16
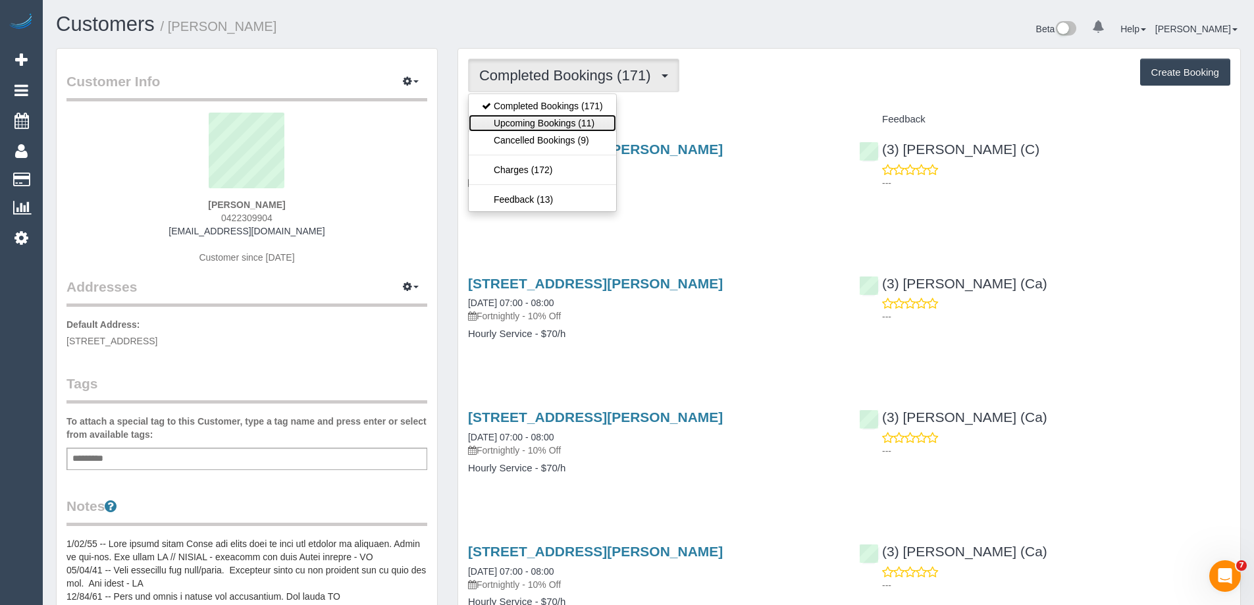
click at [565, 120] on link "Upcoming Bookings (11)" at bounding box center [542, 123] width 147 height 17
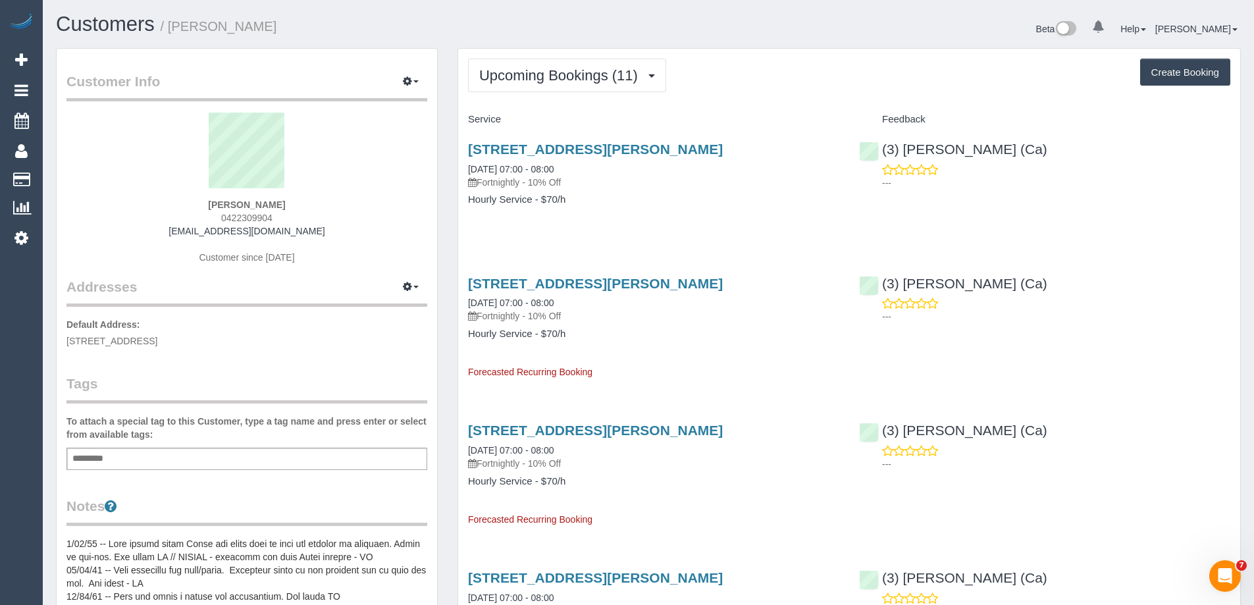
click at [526, 206] on div "82 Donald Street, Brunswick, VIC 3056 23/10/2025 07:00 - 08:00 Fortnightly - 10…" at bounding box center [653, 180] width 391 height 101
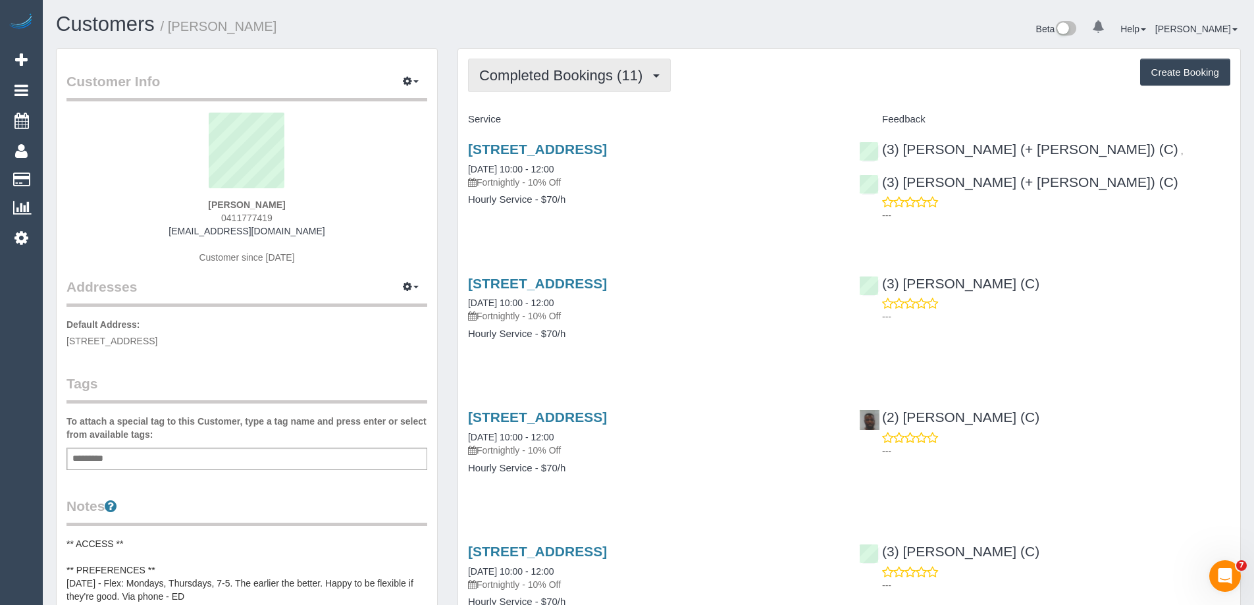
click at [532, 77] on span "Completed Bookings (11)" at bounding box center [564, 75] width 170 height 16
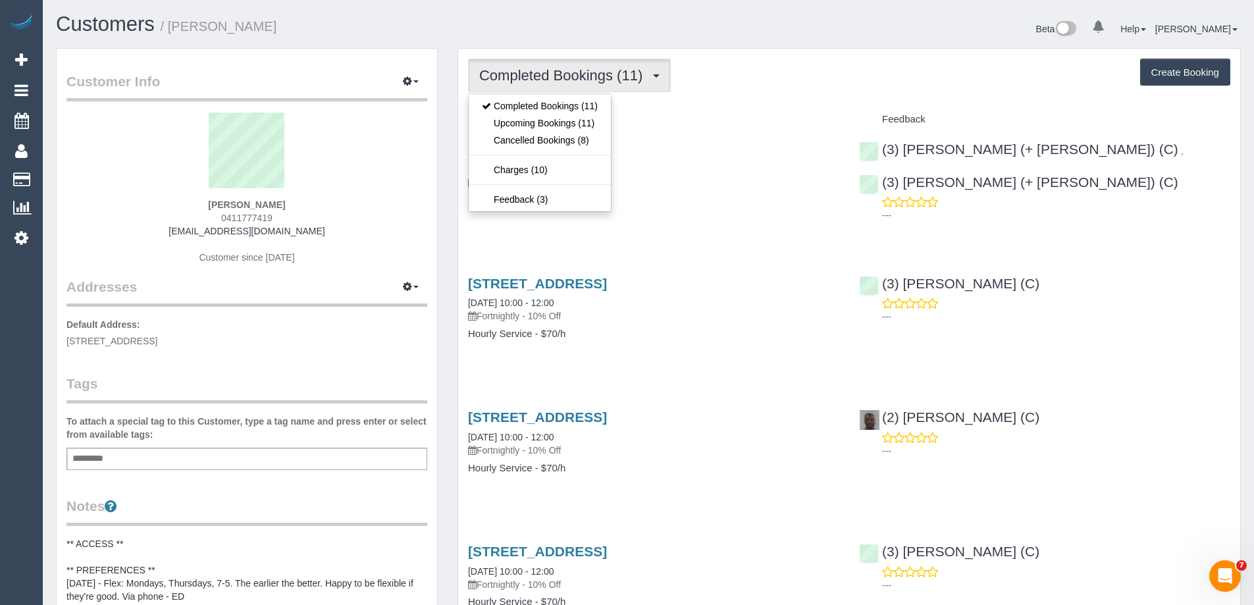
click at [684, 126] on div "Service" at bounding box center [653, 120] width 391 height 22
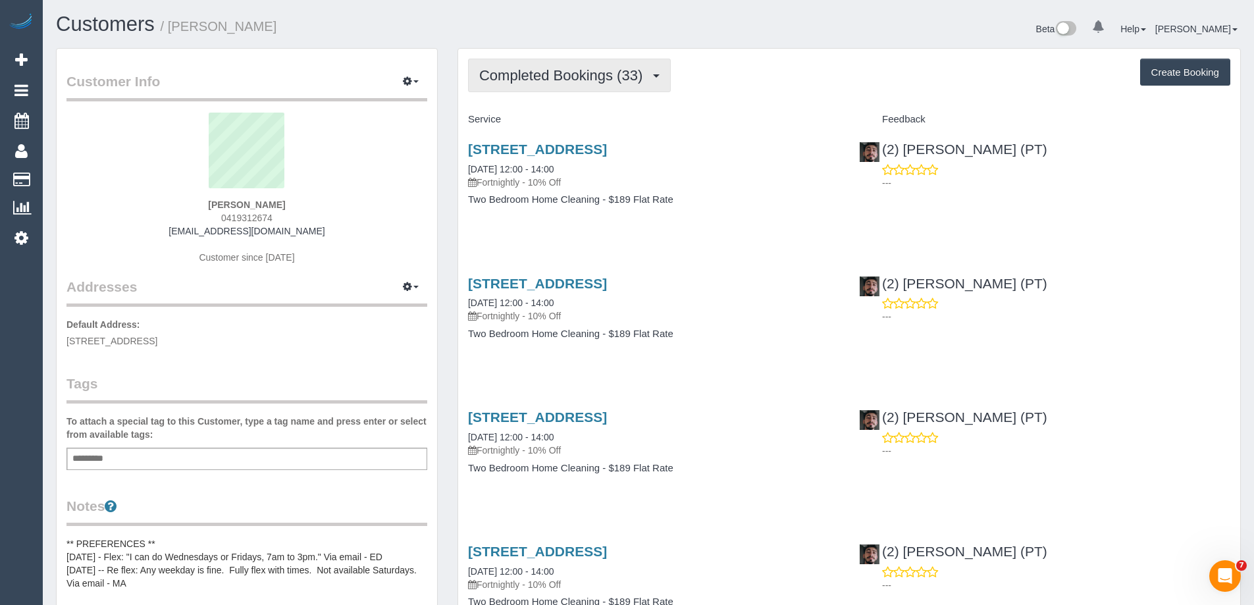
click at [580, 81] on span "Completed Bookings (33)" at bounding box center [564, 75] width 170 height 16
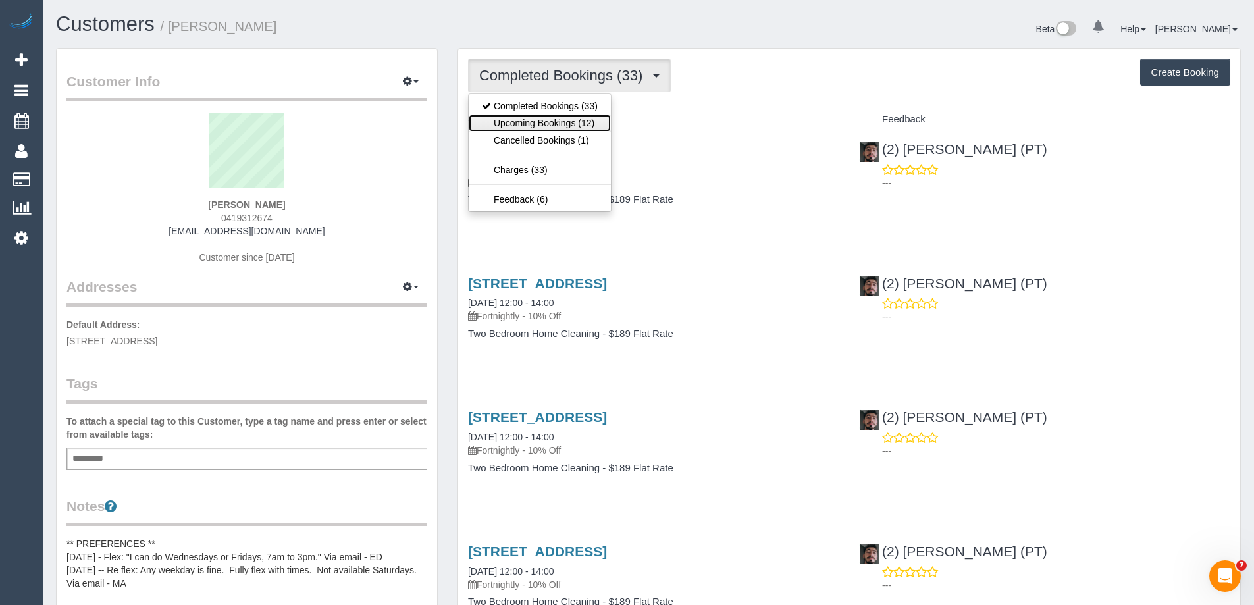
click at [559, 117] on link "Upcoming Bookings (12)" at bounding box center [540, 123] width 142 height 17
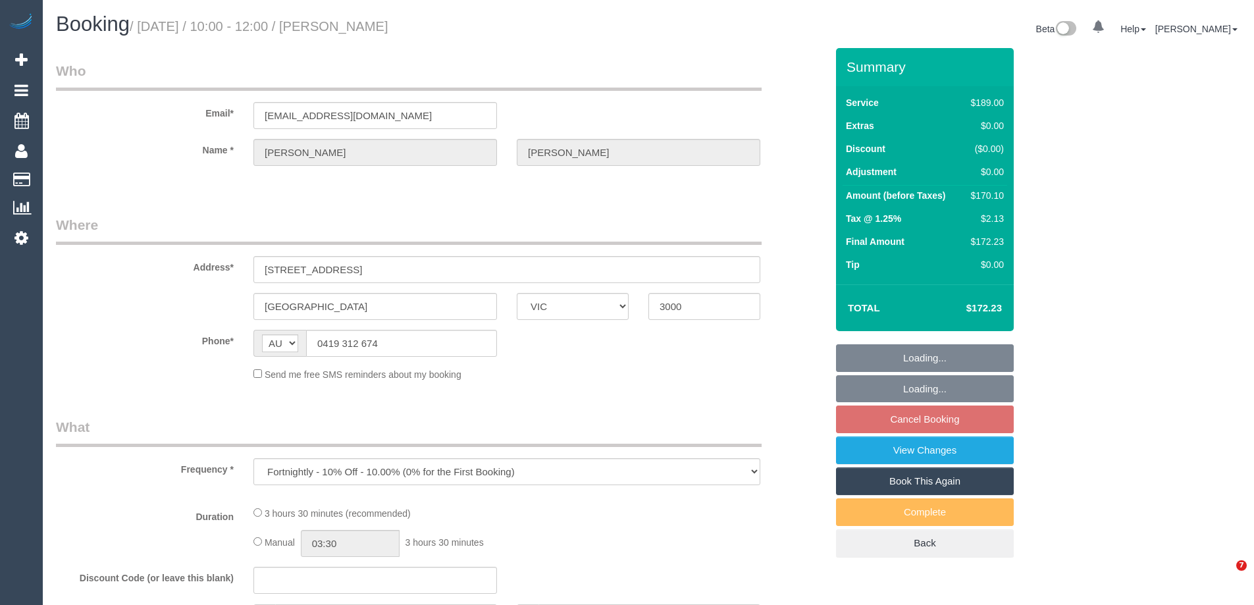
select select "VIC"
select select "string:stripe-pm_1SEhx52GScqysDRVBpqv1Ce6"
select select "number:29"
select select "number:14"
select select "number:20"
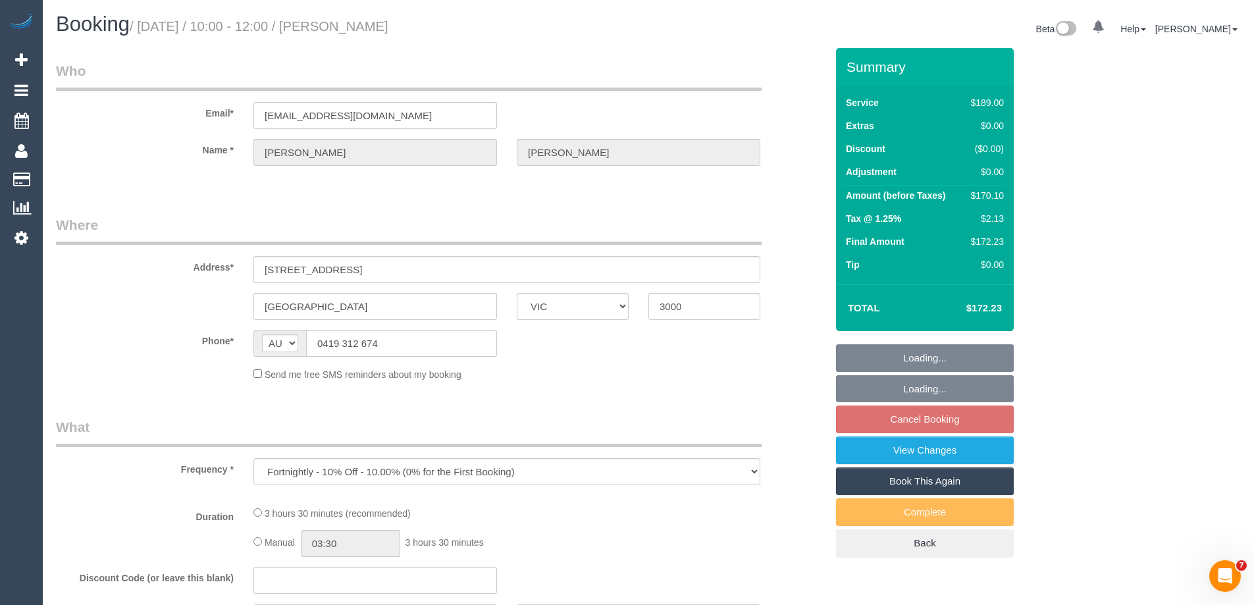
select select "number:22"
select select "number:34"
select select "number:12"
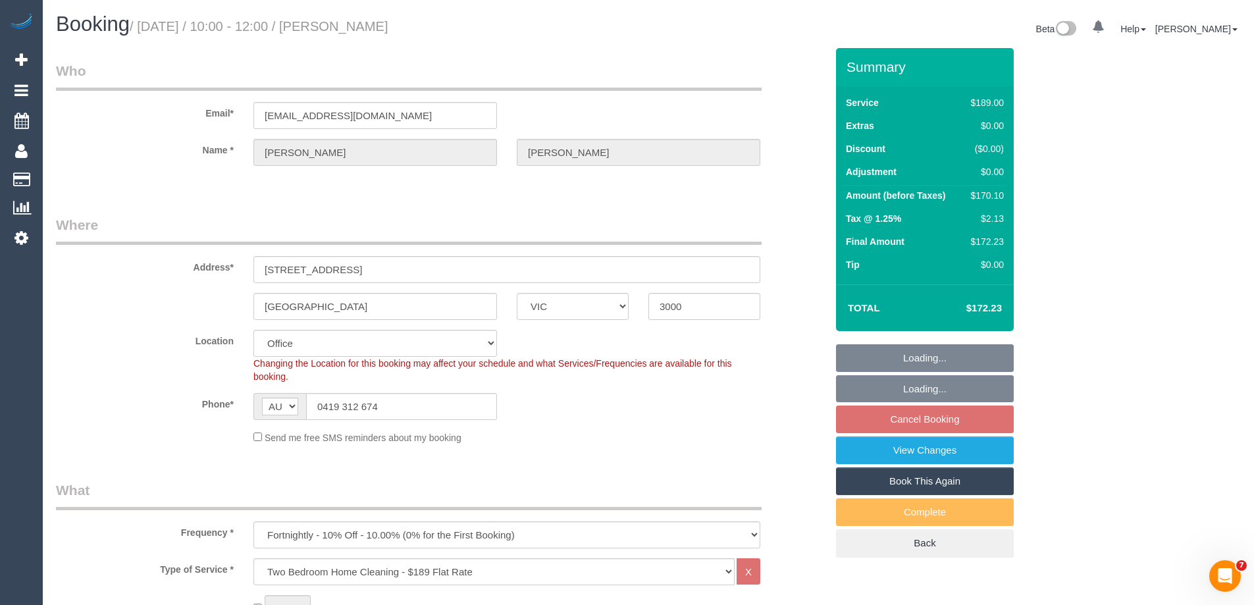
select select "object:847"
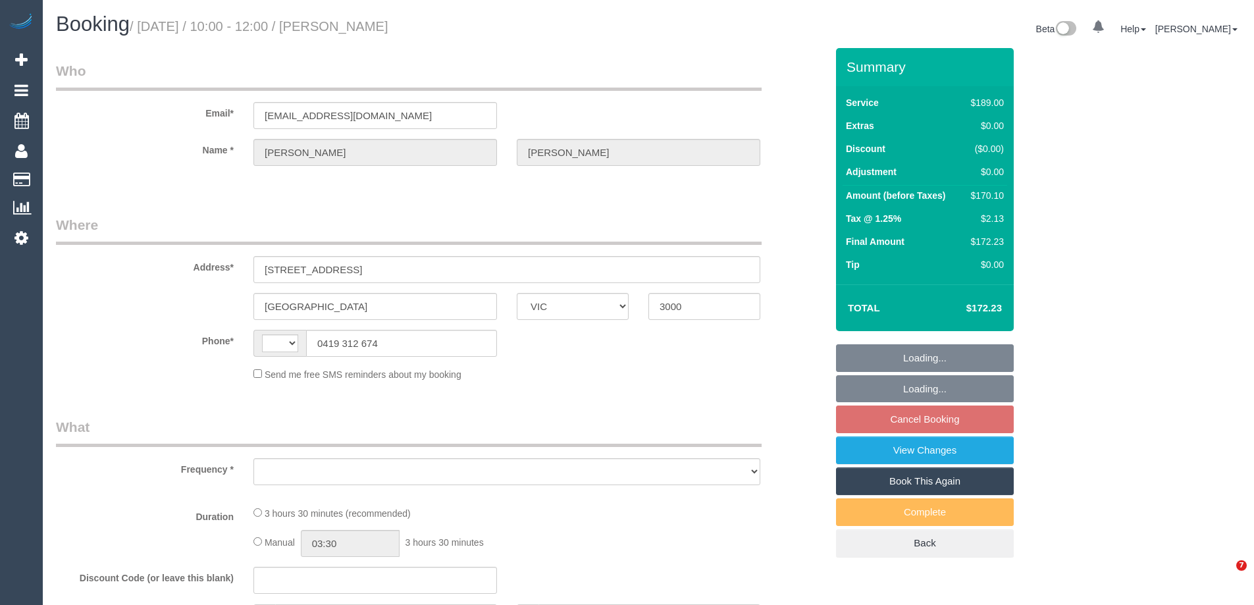
select select "VIC"
select select "string:AU"
select select "object:592"
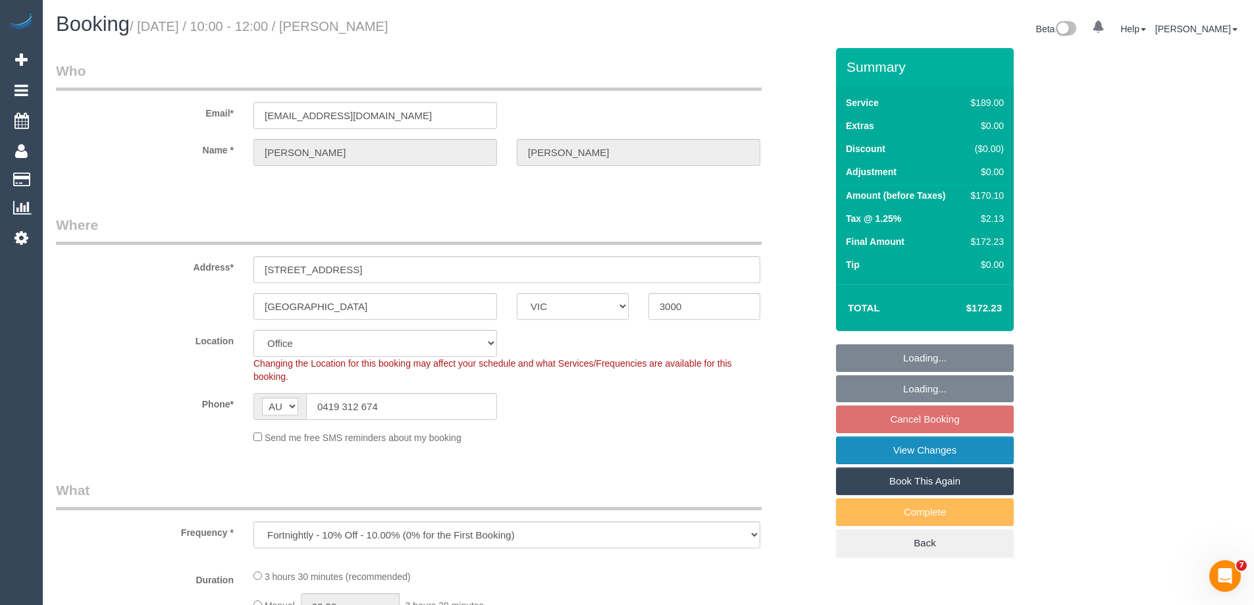
select select "string:stripe-pm_1SEhx52GScqysDRVBpqv1Ce6"
select select "object:861"
click at [882, 448] on link "View Changes" at bounding box center [925, 450] width 178 height 28
select select "number:29"
select select "number:14"
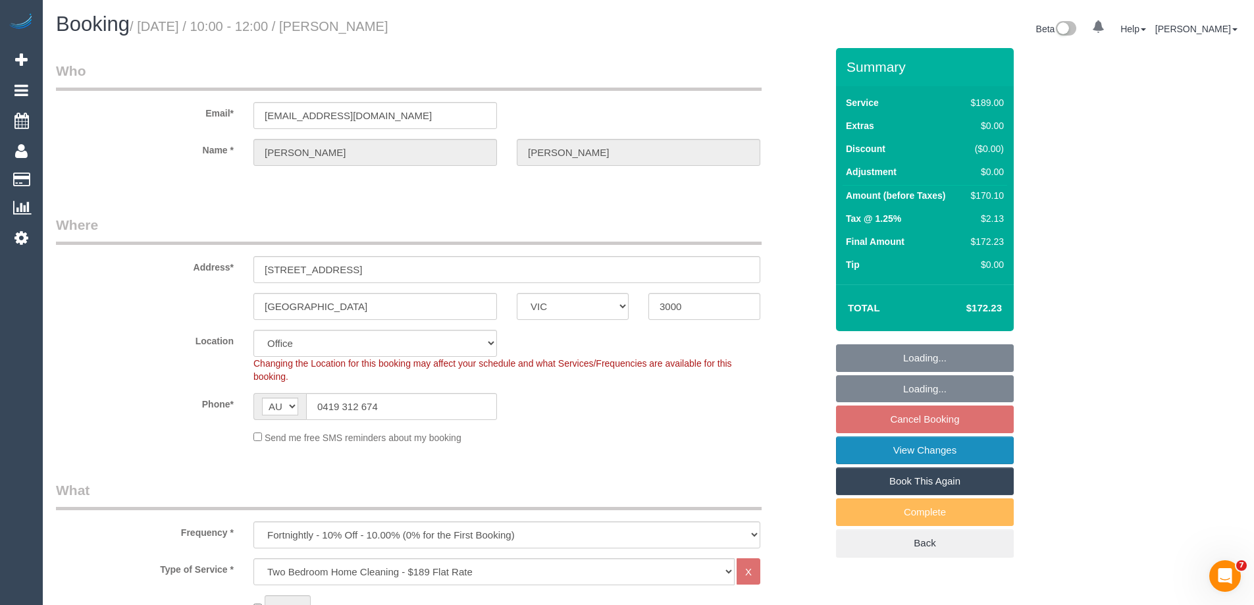
select select "number:20"
select select "number:22"
select select "number:34"
select select "number:12"
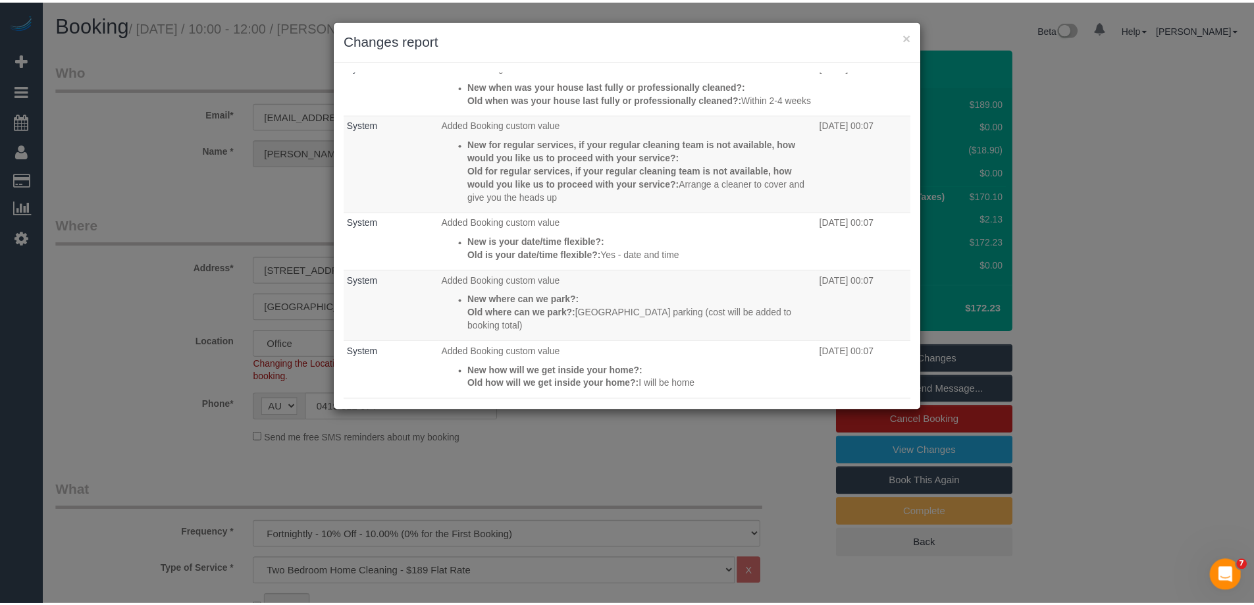
scroll to position [921, 0]
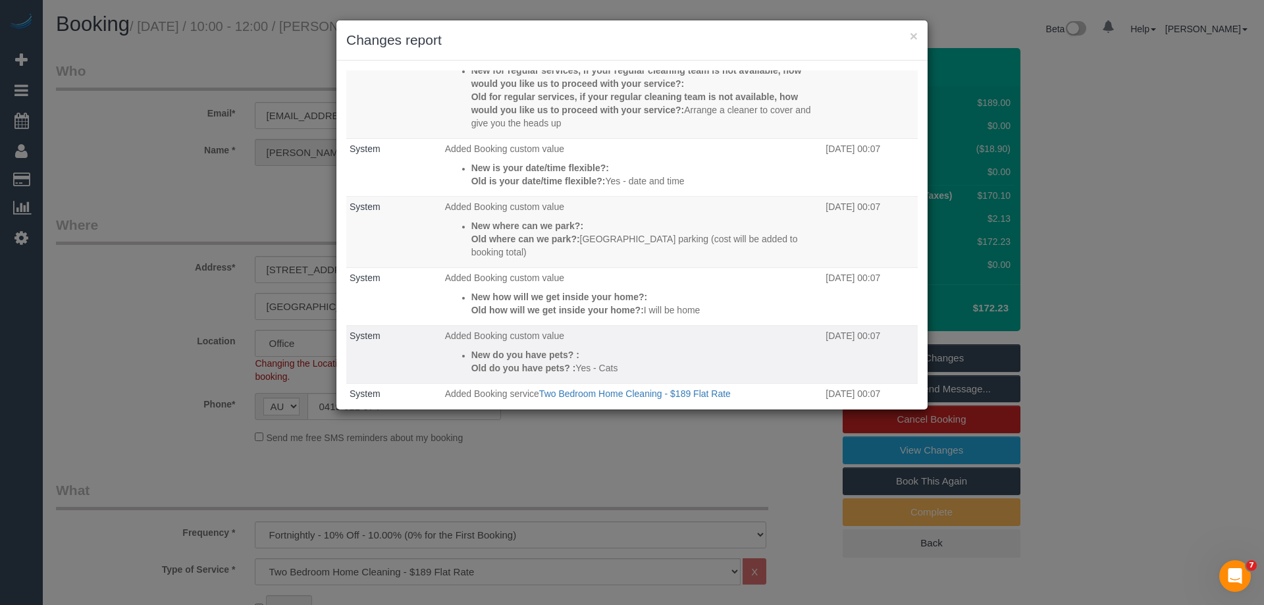
click at [617, 326] on td "Added Booking custom value New do you have pets? : Old do you have pets? : Yes …" at bounding box center [632, 355] width 381 height 58
click at [908, 36] on h3 "Changes report" at bounding box center [631, 40] width 571 height 20
click at [909, 41] on button "×" at bounding box center [913, 36] width 8 height 14
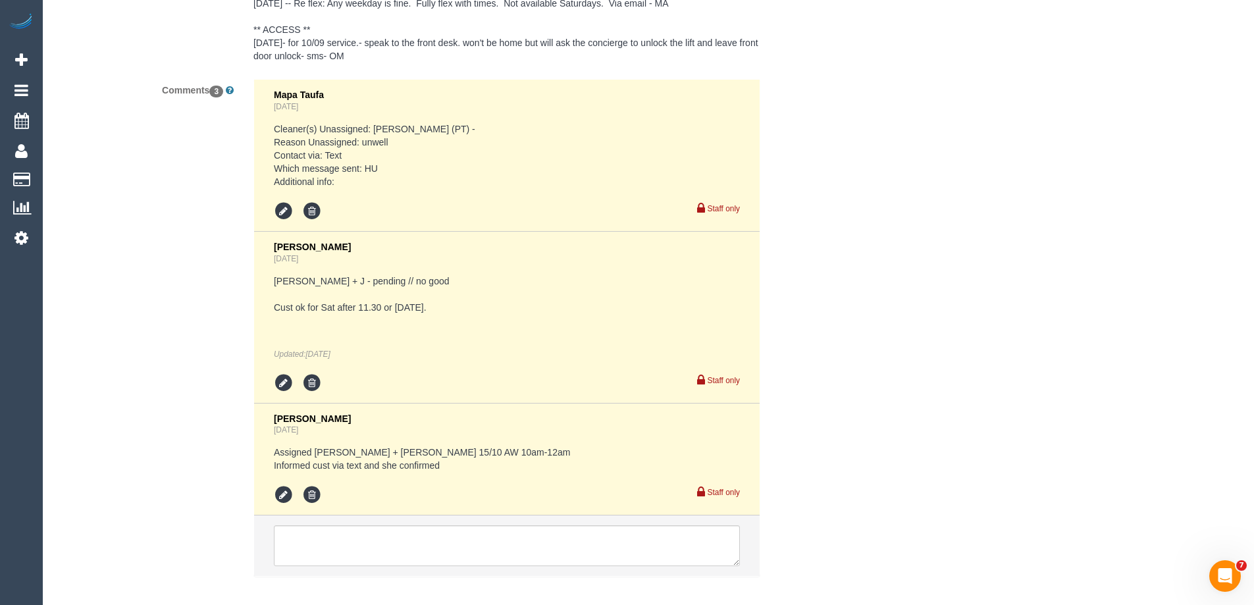
scroll to position [2567, 0]
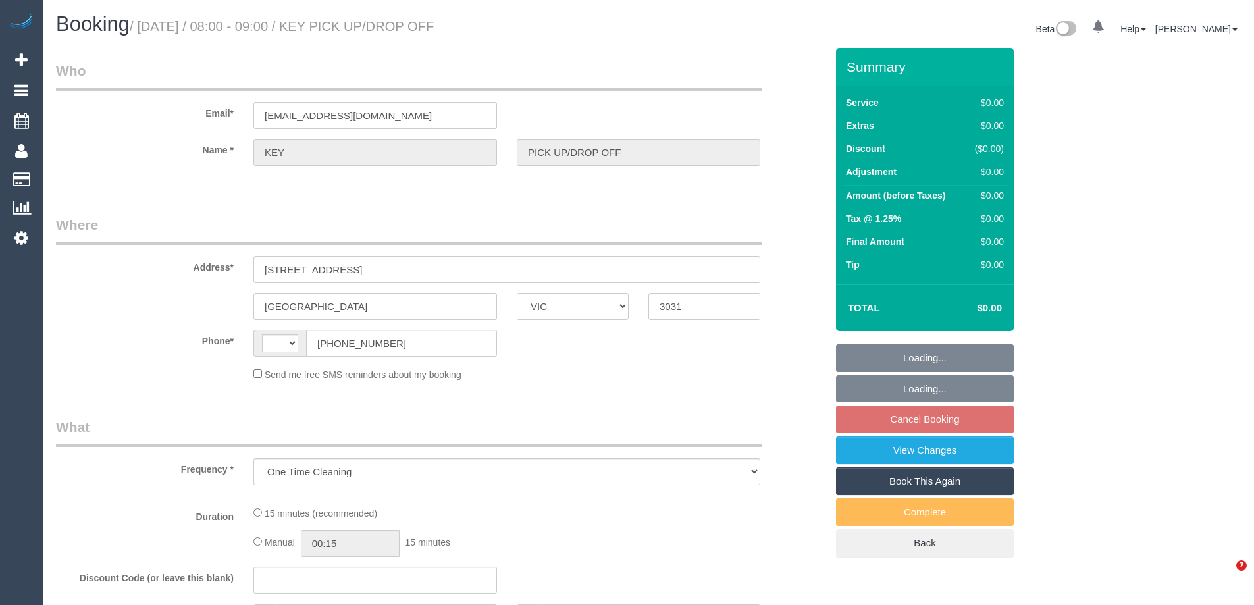
select select "VIC"
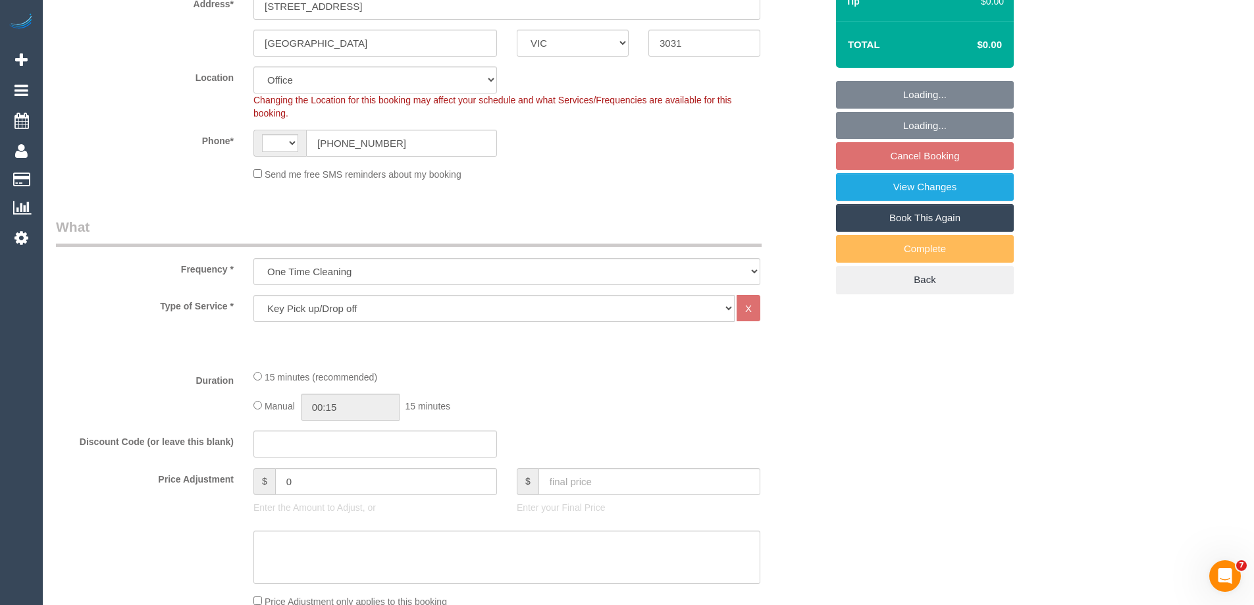
select select "object:539"
select select "string:AU"
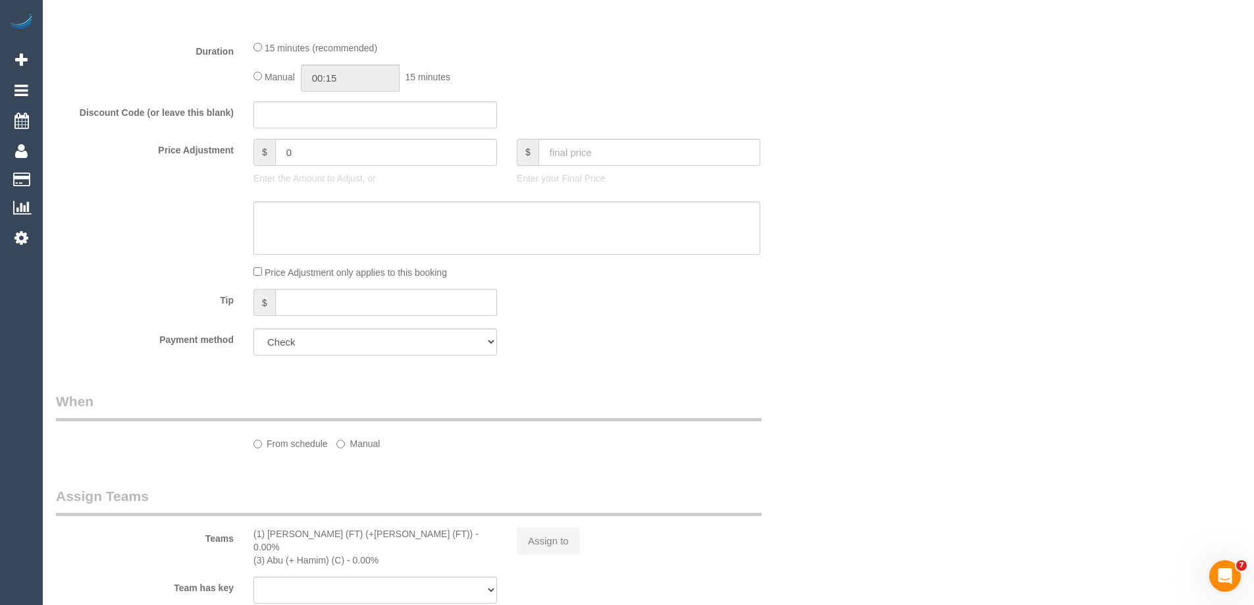
select select "number:28"
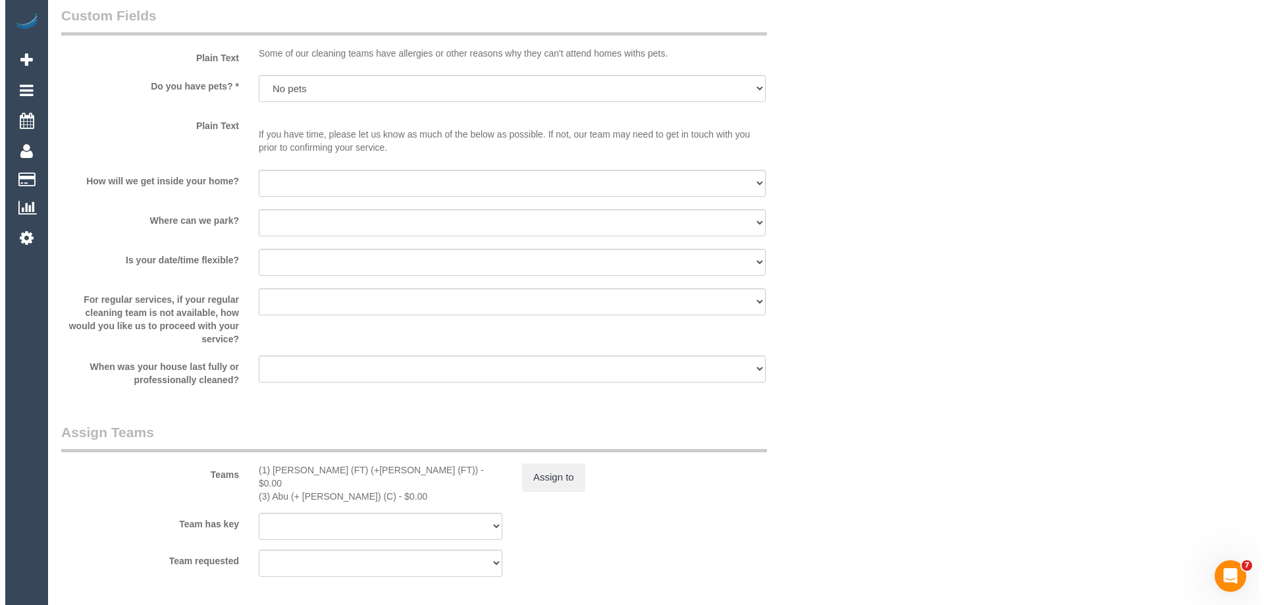
scroll to position [1382, 0]
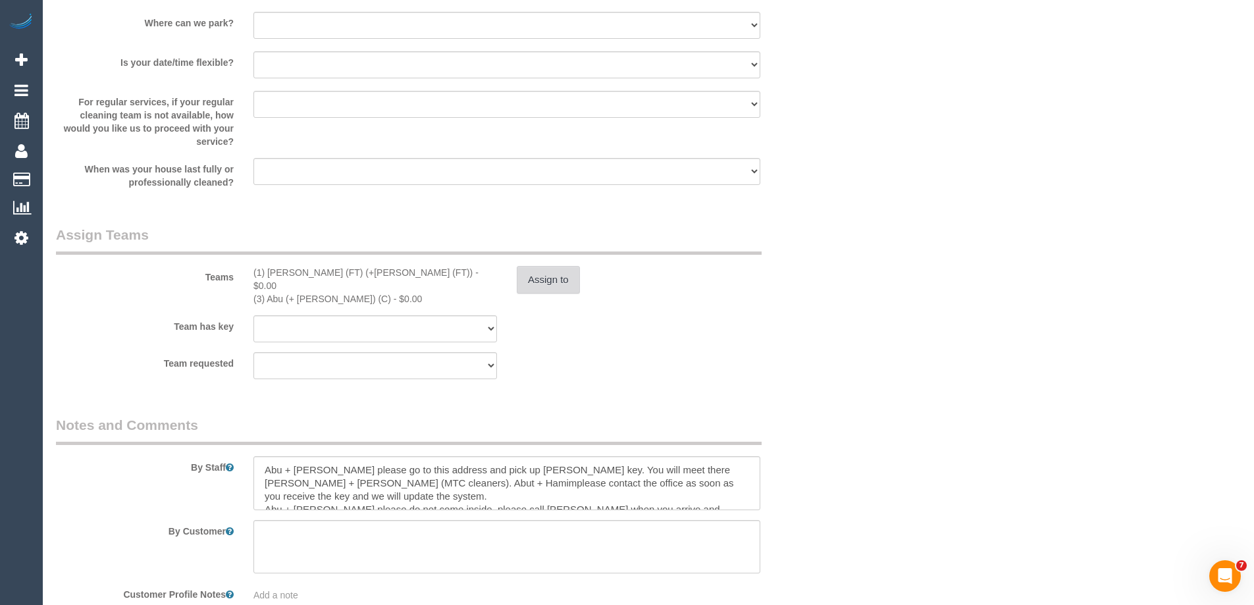
click at [544, 281] on button "Assign to" at bounding box center [548, 280] width 63 height 28
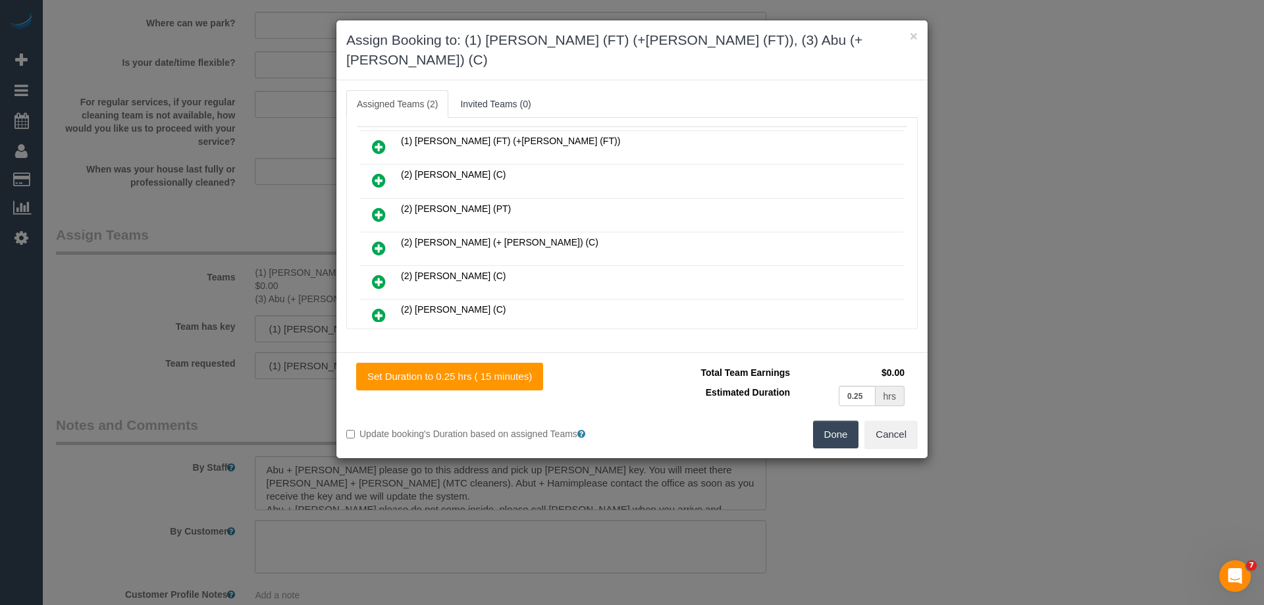
click at [387, 134] on link at bounding box center [378, 147] width 31 height 26
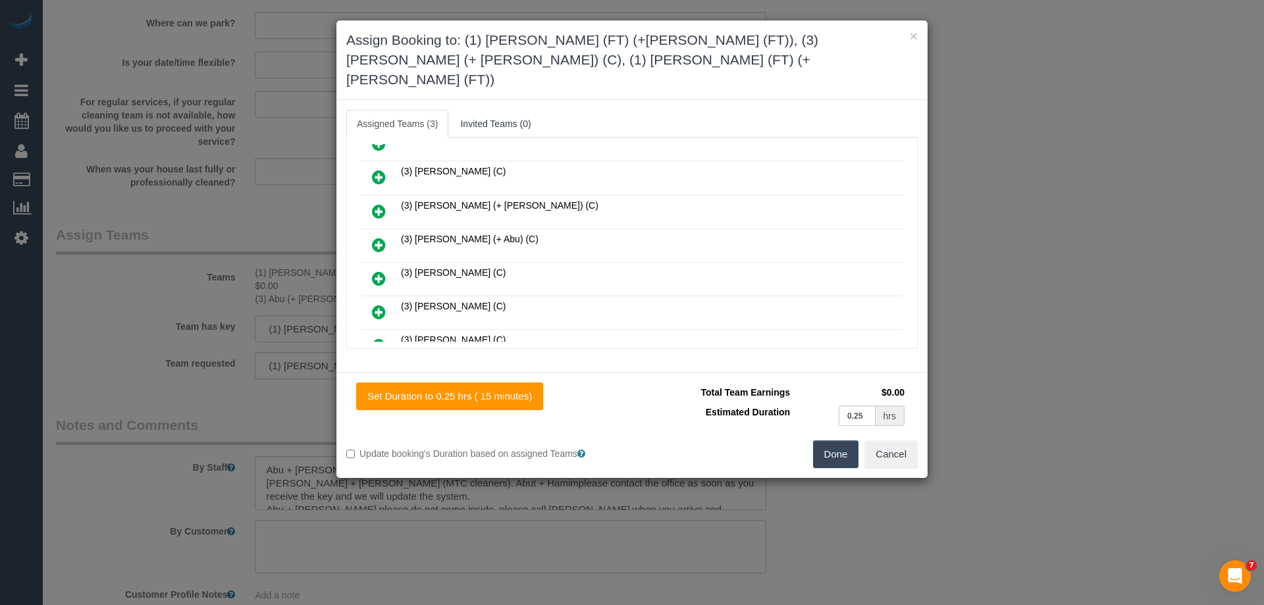
click at [384, 237] on icon at bounding box center [379, 245] width 14 height 16
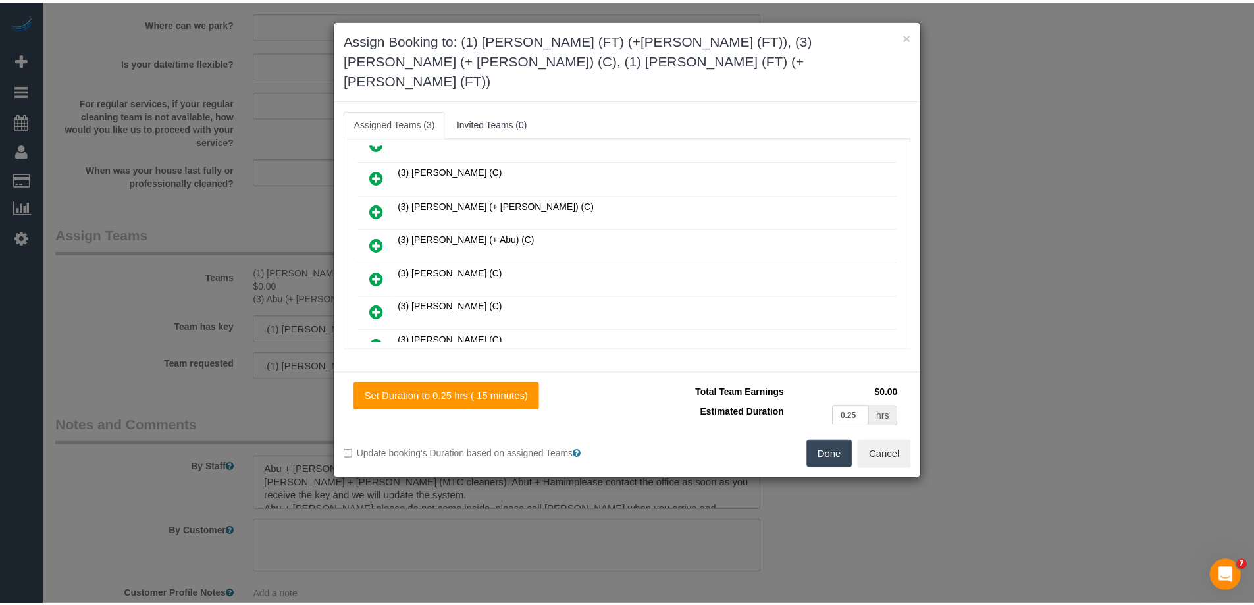
scroll to position [659, 0]
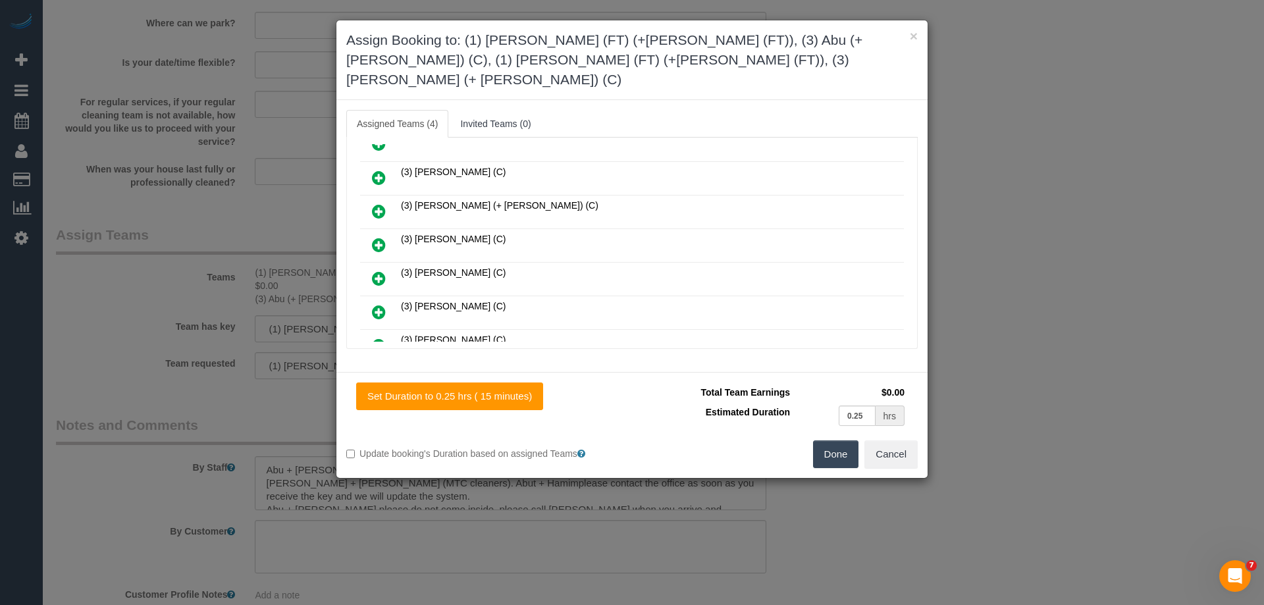
click at [834, 440] on button "Done" at bounding box center [836, 454] width 46 height 28
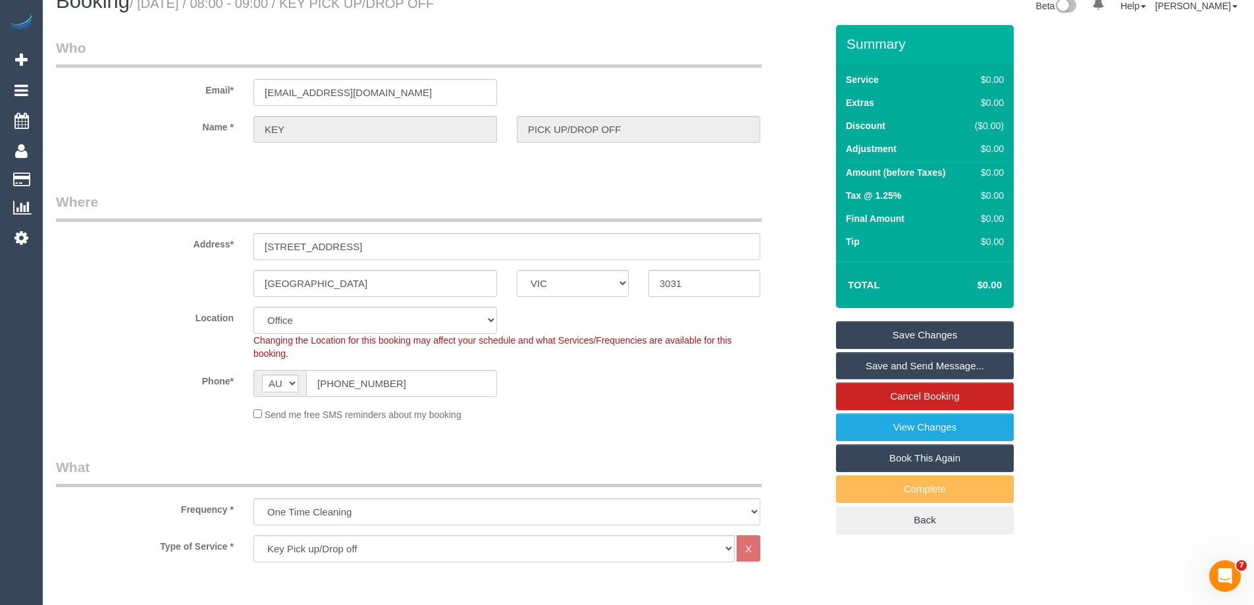
scroll to position [0, 0]
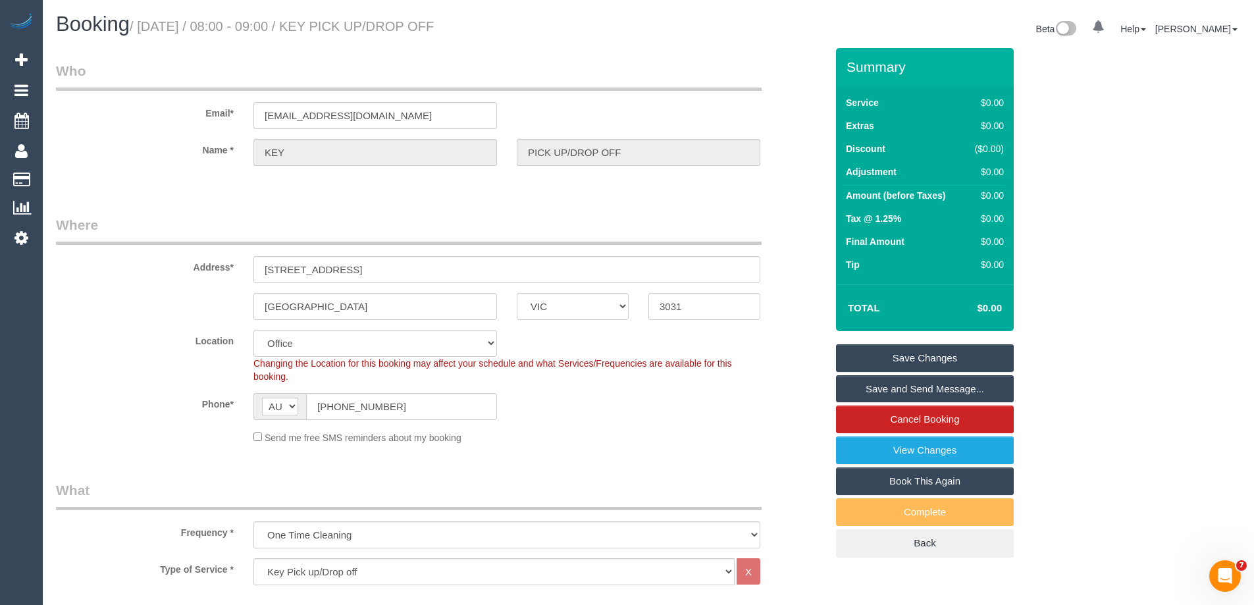
click at [873, 352] on link "Save Changes" at bounding box center [925, 358] width 178 height 28
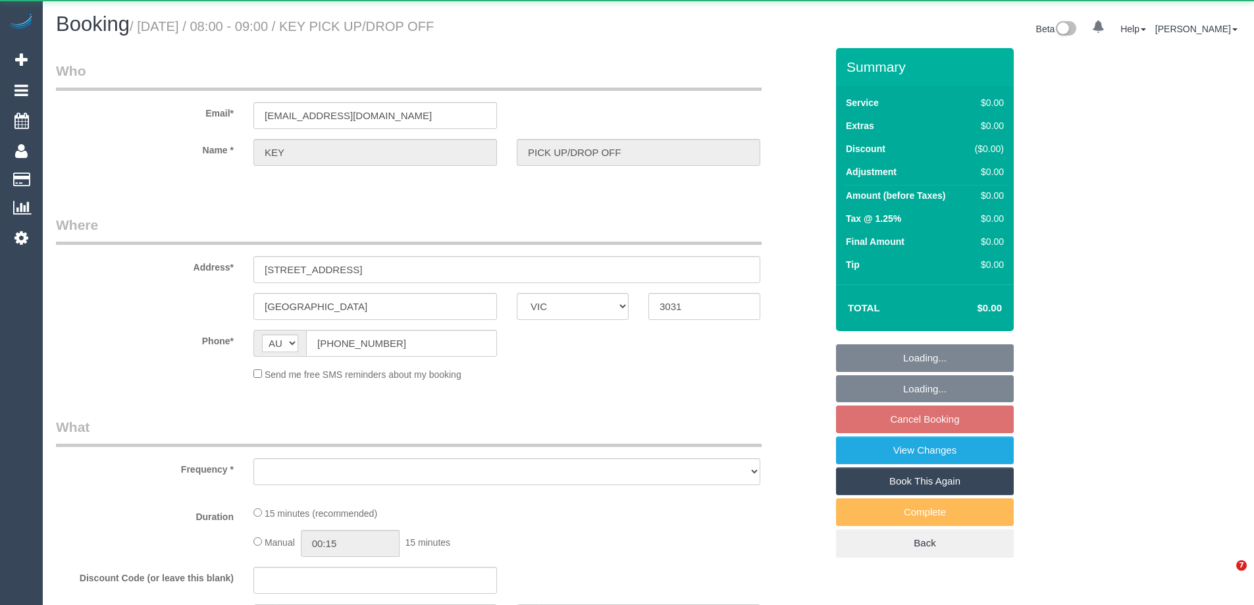
select select "VIC"
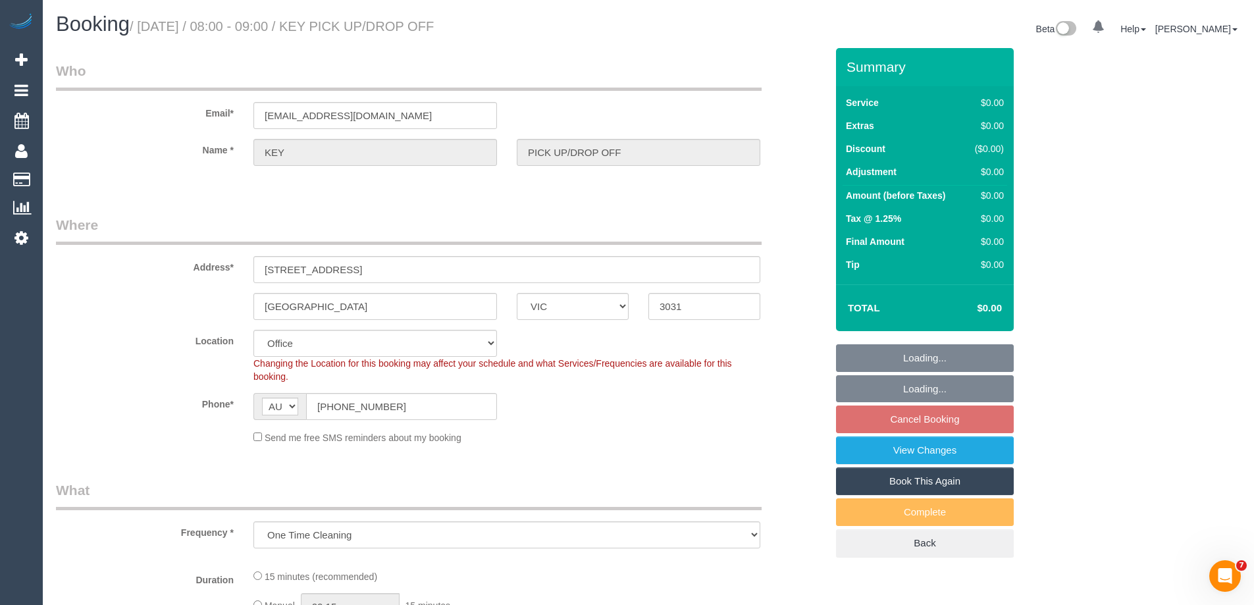
select select "object:693"
select select "number:28"
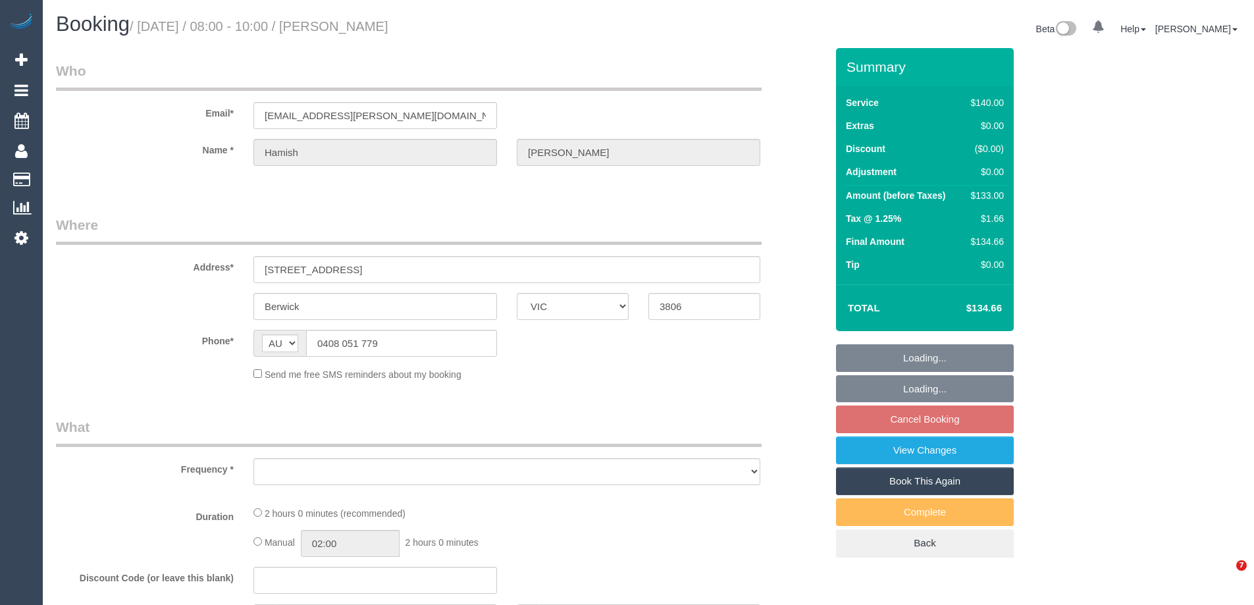
select select "VIC"
select select "object:552"
select select "string:stripe-pm_1LQ2Kc2GScqysDRVPfF0SQC9"
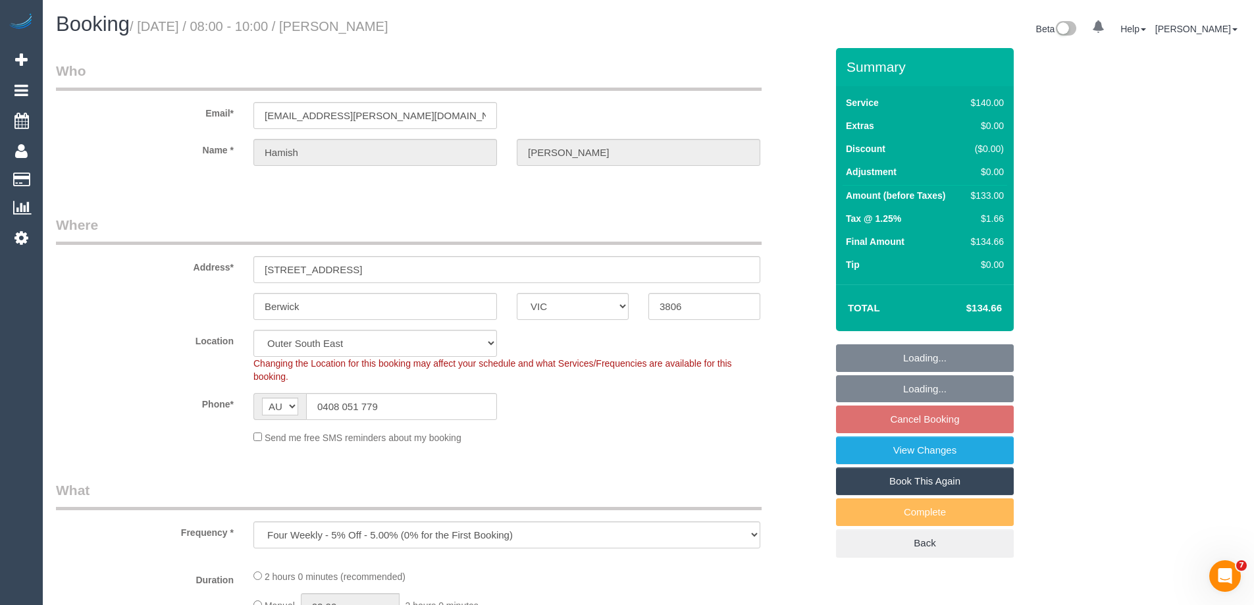
select select "object:1063"
select select "number:27"
select select "number:14"
select select "number:19"
select select "number:22"
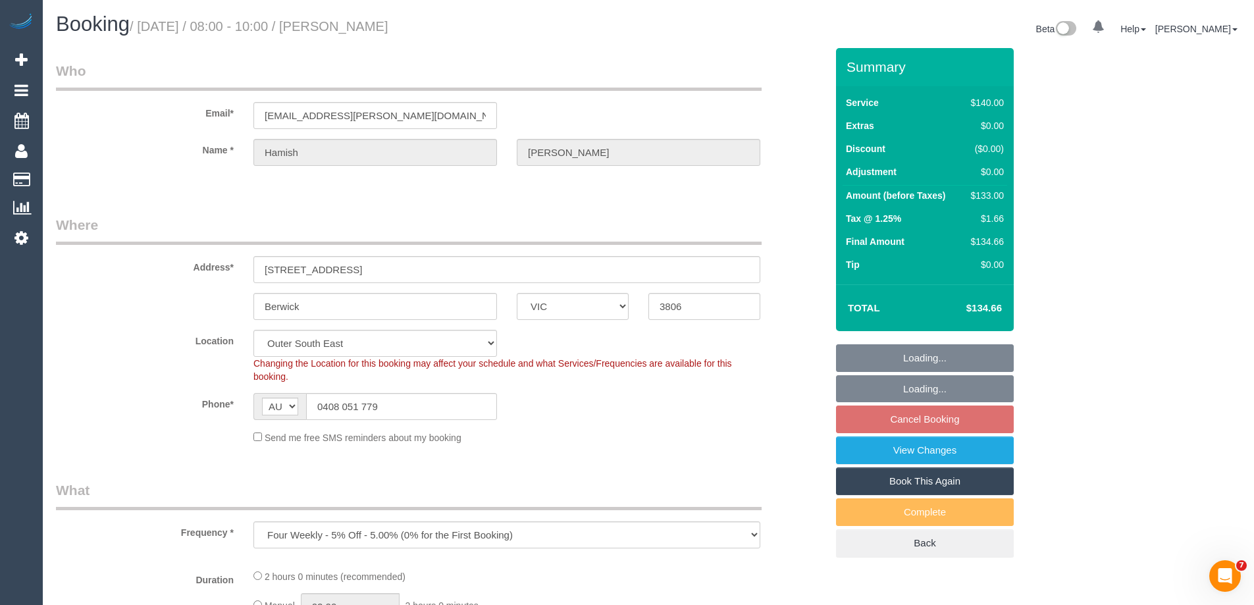
select select "number:34"
select select "number:12"
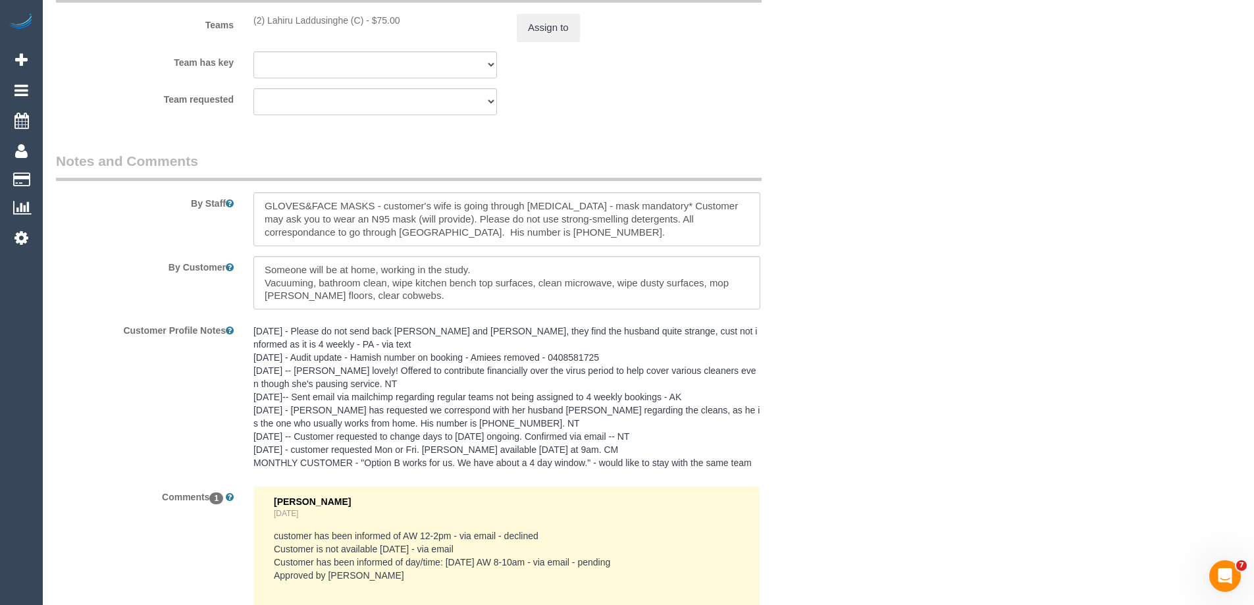
scroll to position [2363, 0]
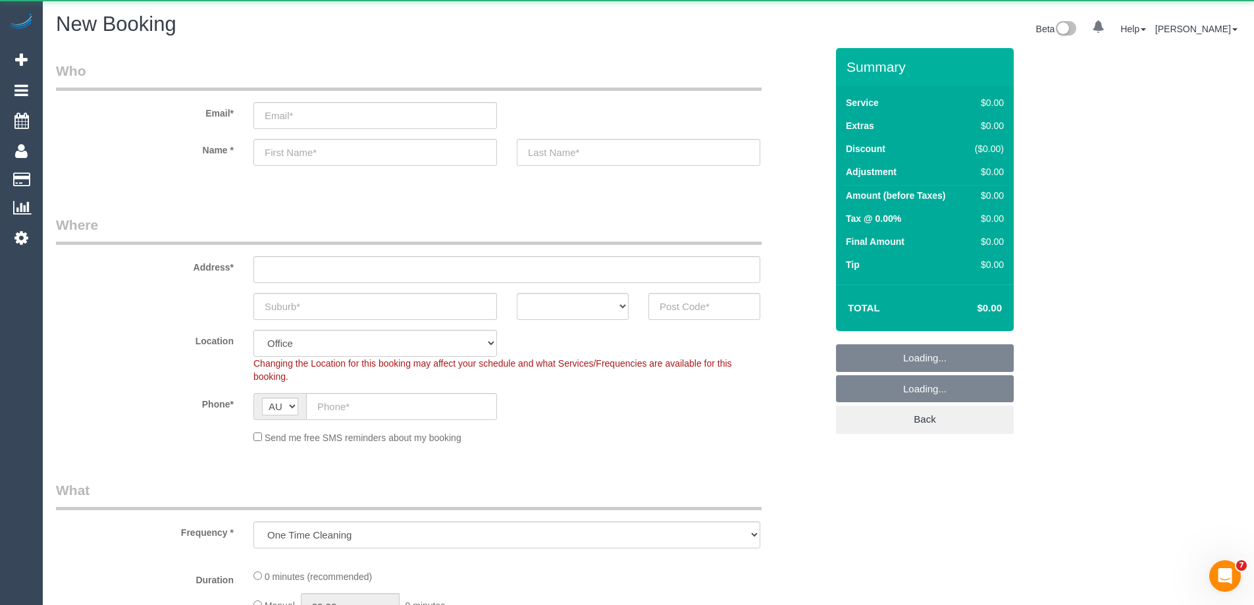
select select "object:12982"
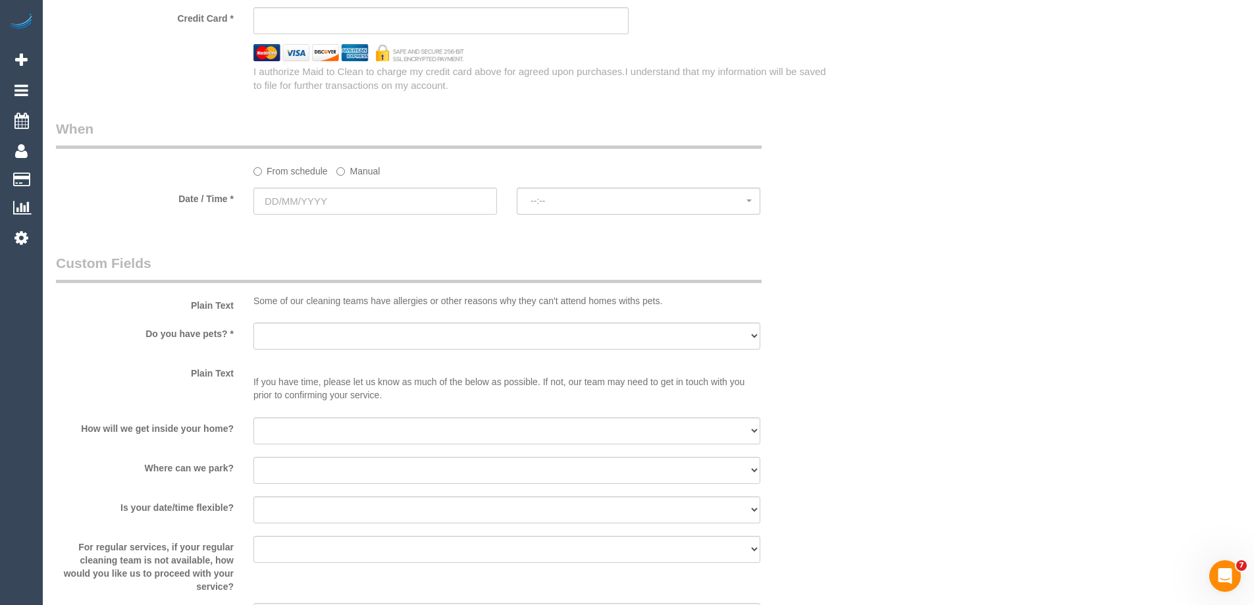
scroll to position [1448, 0]
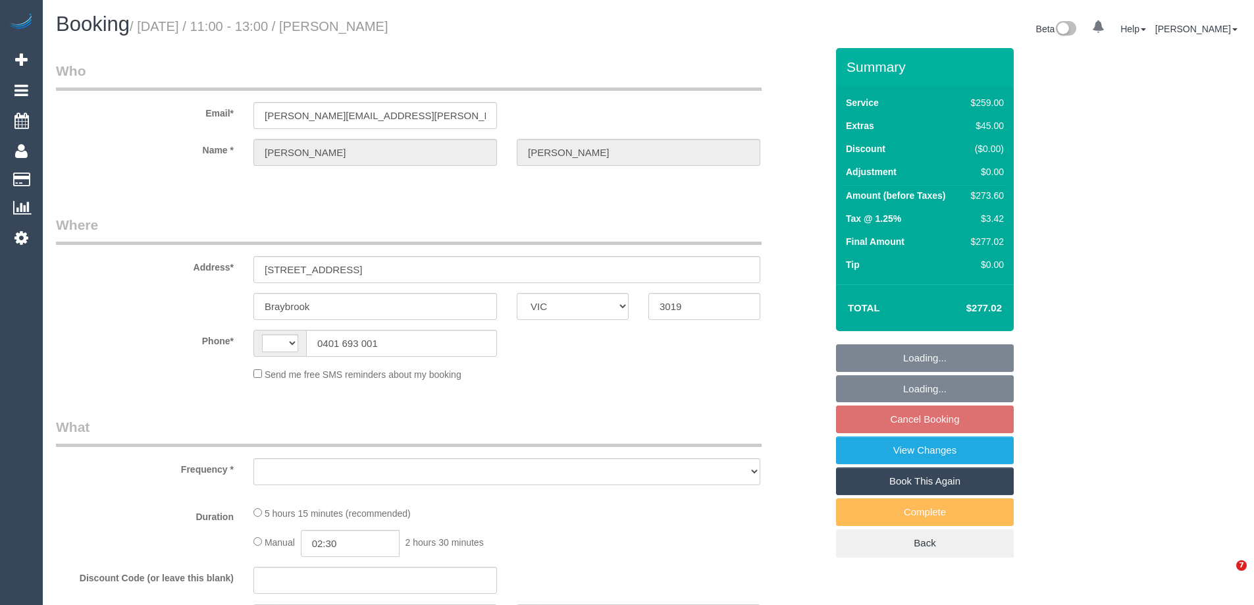
select select "VIC"
select select "string:stripe-pm_1M56LG2GScqysDRVUnOGVhBc"
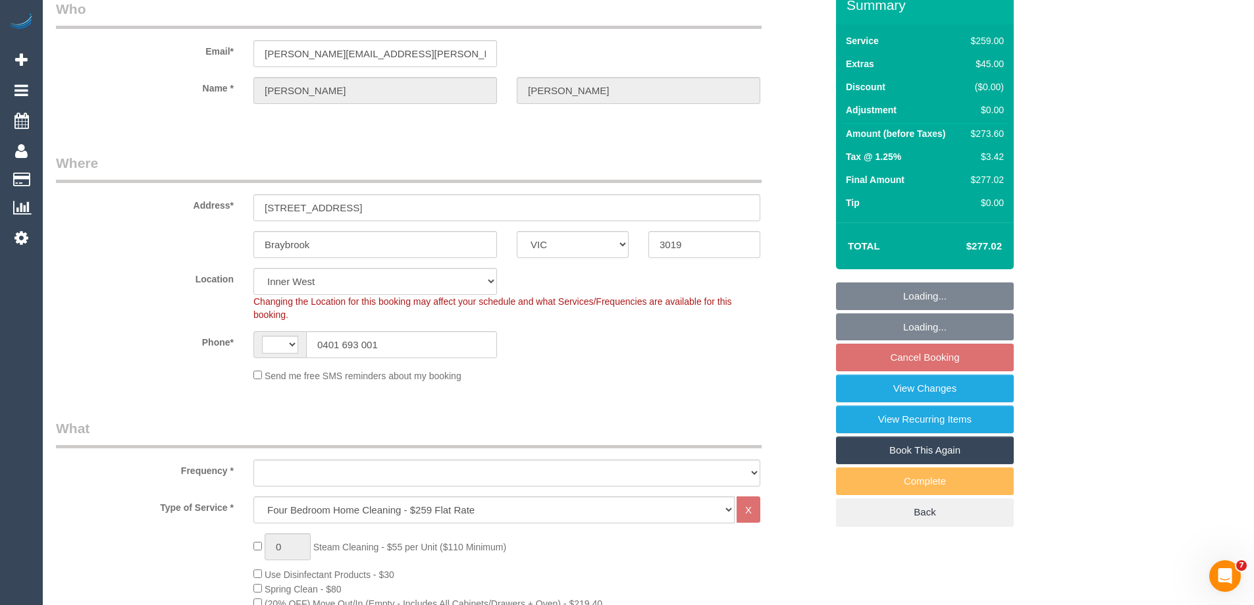
select select "string:AU"
select select "object:809"
select select "number:32"
select select "number:35"
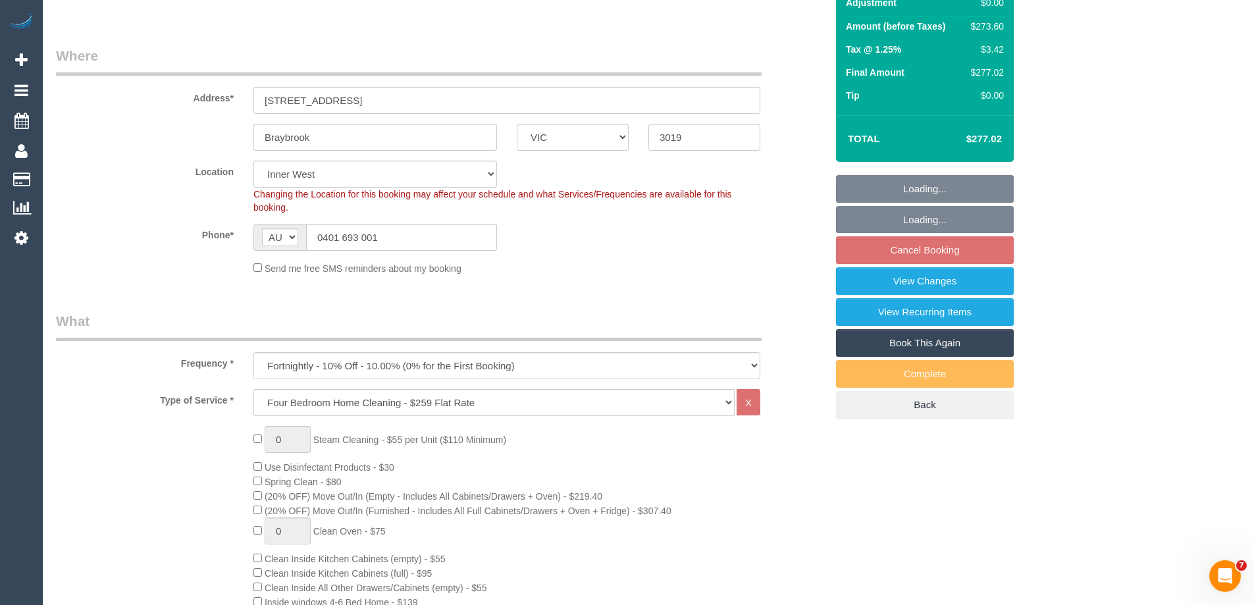
select select "object:814"
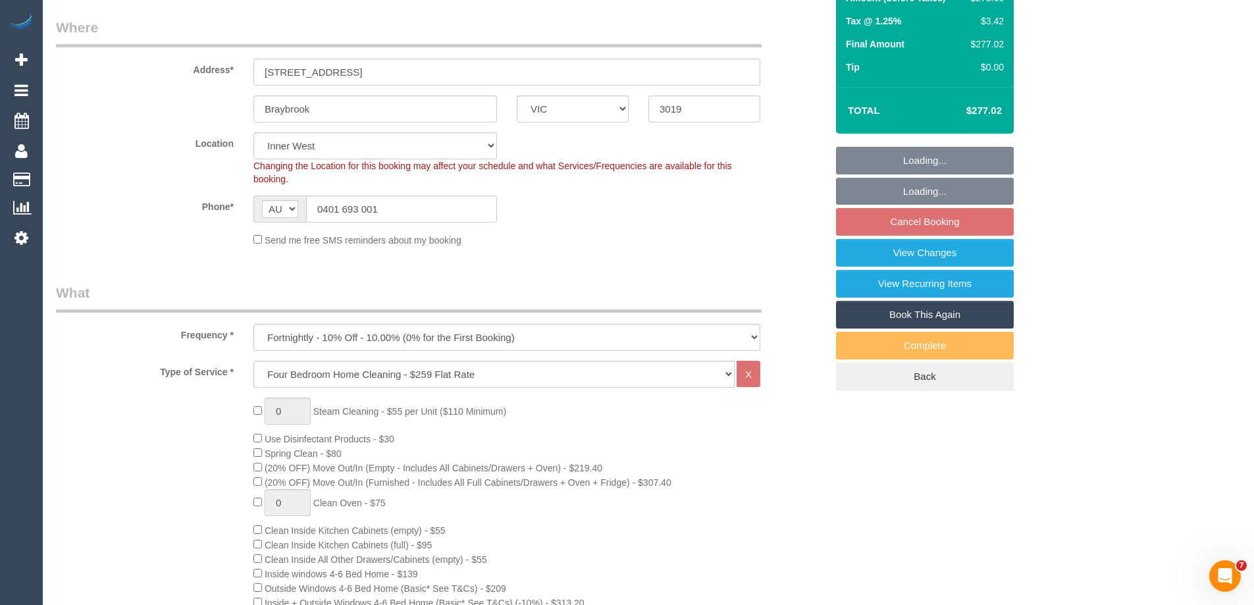
select select "23080"
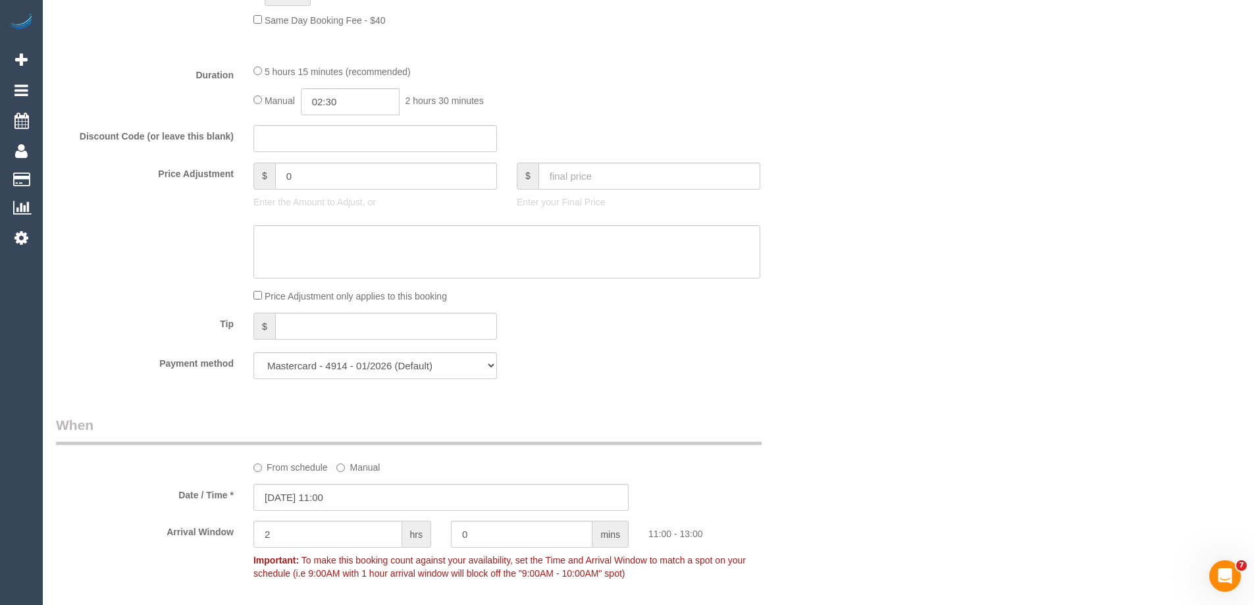
scroll to position [1185, 0]
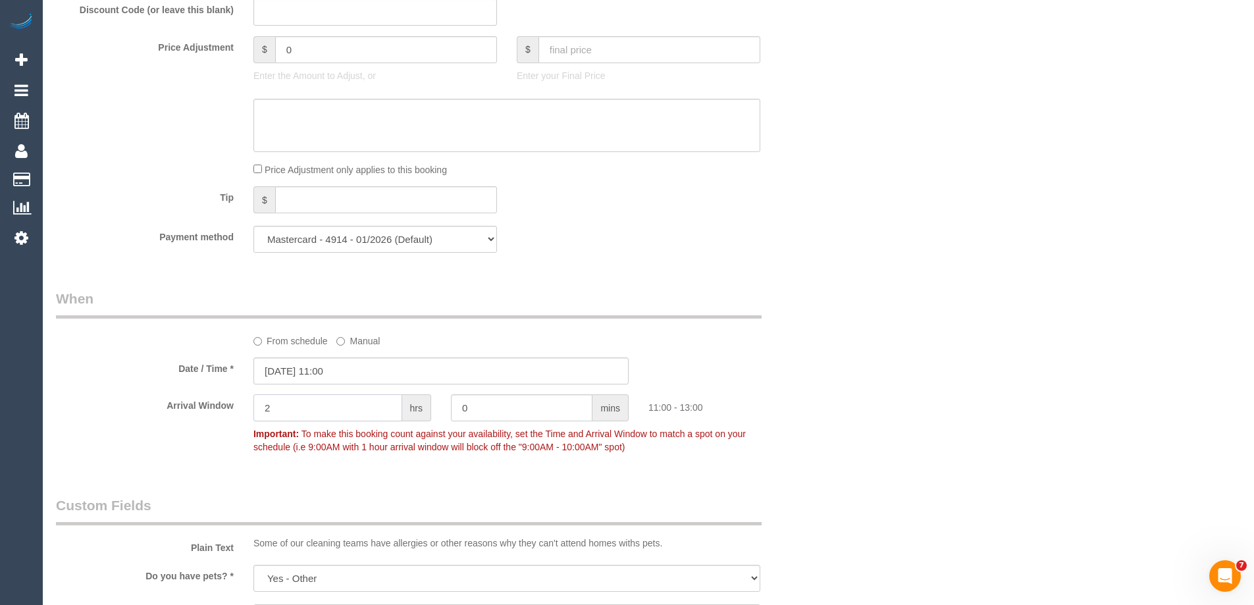
drag, startPoint x: 261, startPoint y: 409, endPoint x: 245, endPoint y: 407, distance: 16.0
click at [245, 407] on div "2 hrs" at bounding box center [341, 409] width 197 height 30
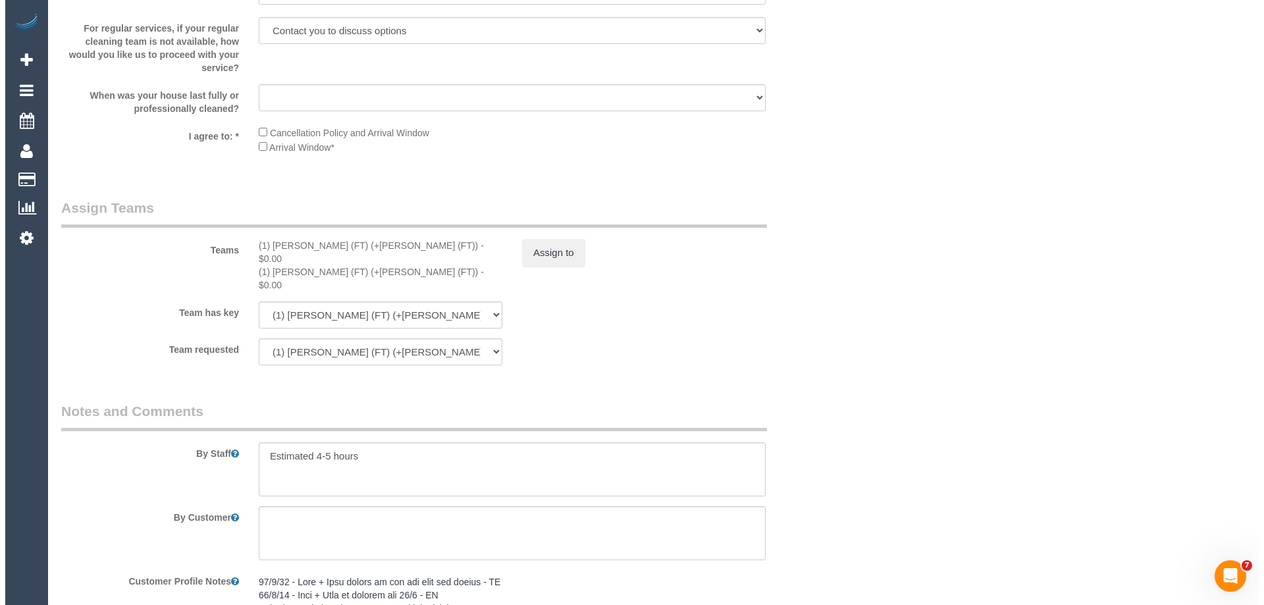
scroll to position [2106, 0]
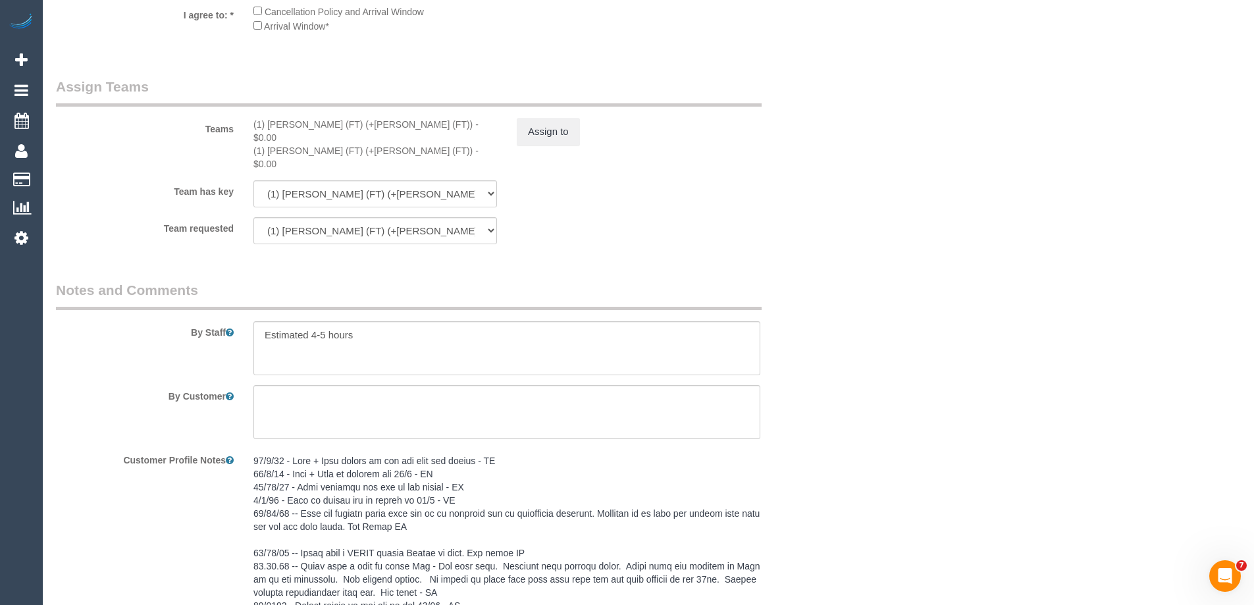
type input "1"
click at [271, 454] on pre at bounding box center [506, 559] width 507 height 211
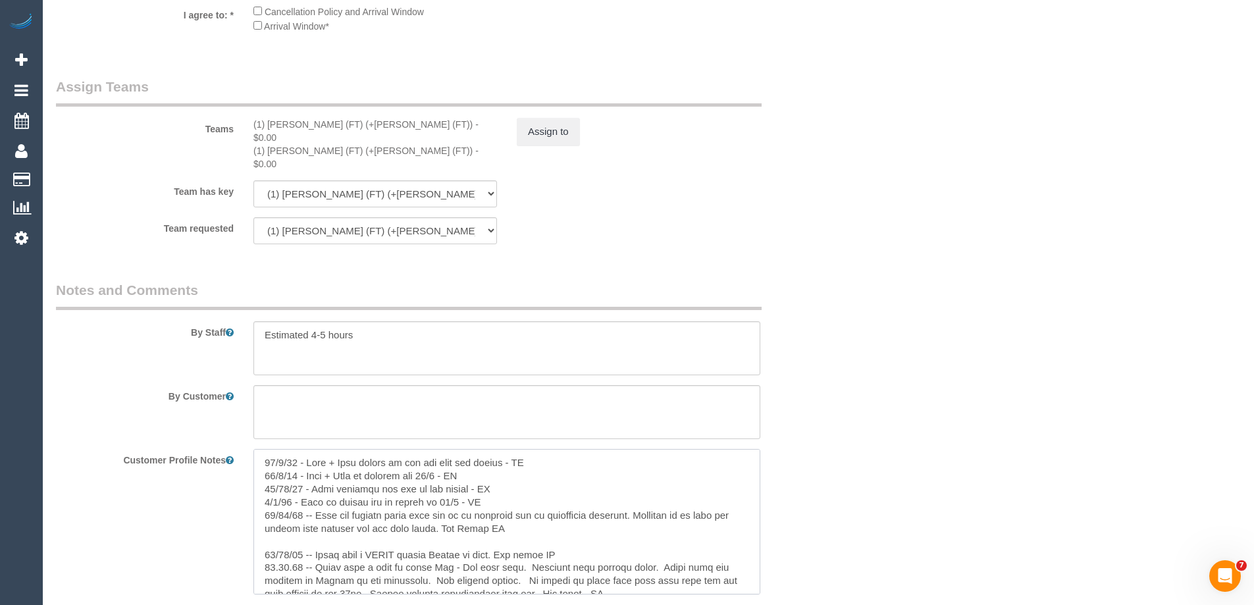
click at [259, 449] on textarea at bounding box center [506, 521] width 507 height 145
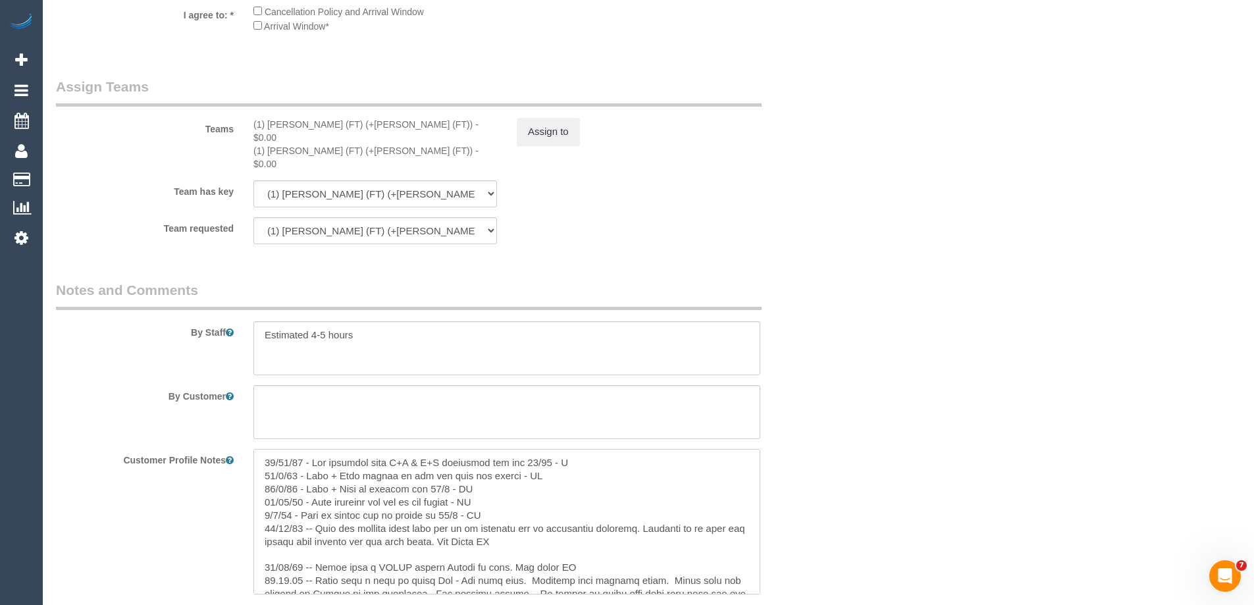
type textarea "14/10/25 - Key transfer with T+Y & A+H scheduled for the 16/10 - SC 12/6/24 - T…"
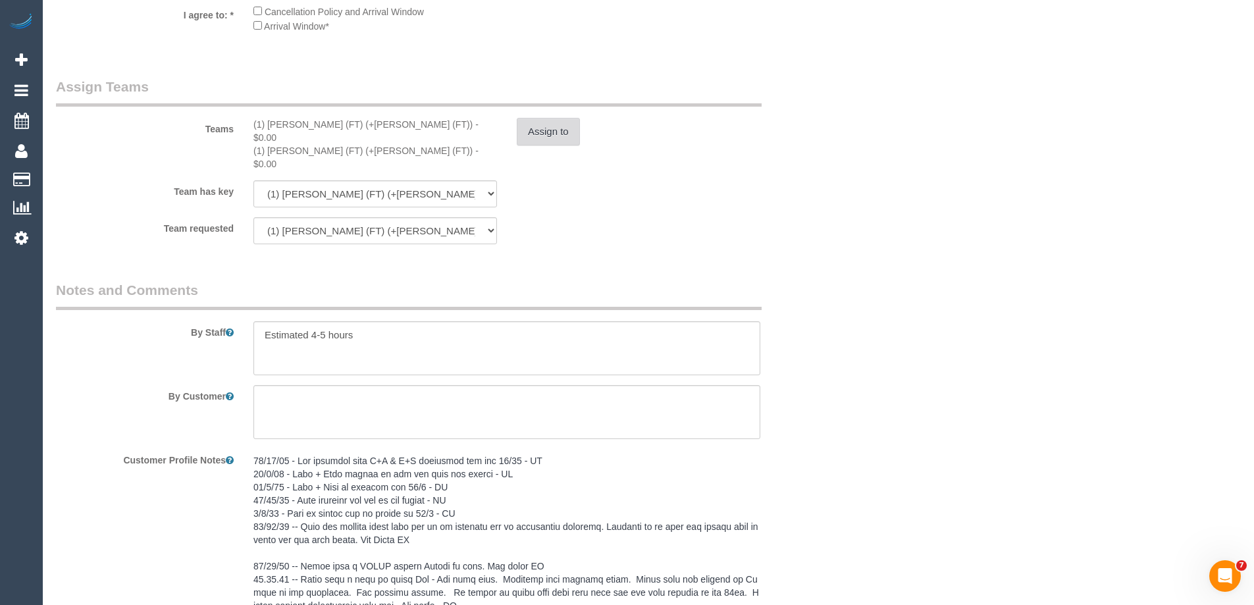
click at [526, 129] on button "Assign to" at bounding box center [548, 132] width 63 height 28
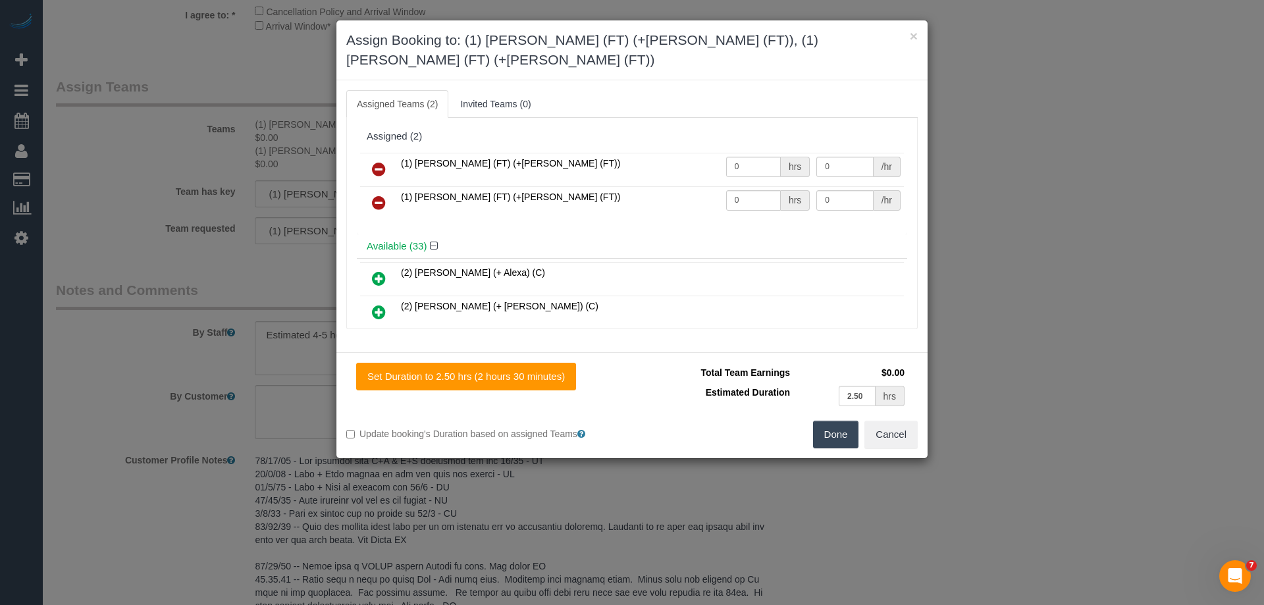
click at [379, 161] on icon at bounding box center [379, 169] width 14 height 16
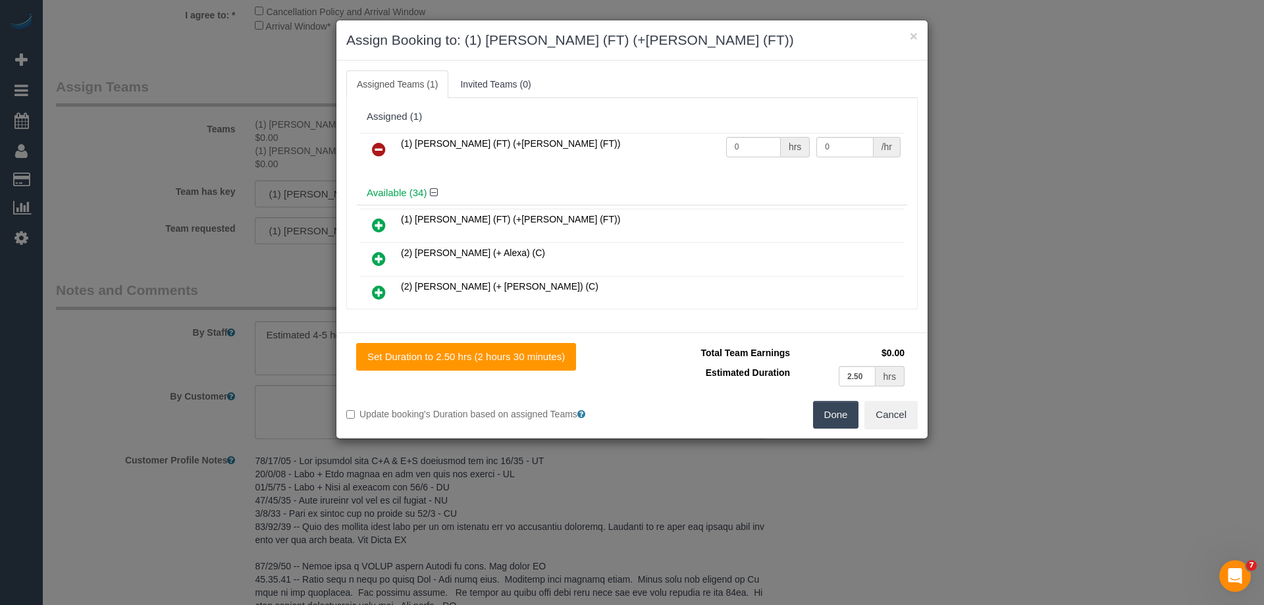
click at [379, 142] on icon at bounding box center [379, 149] width 14 height 16
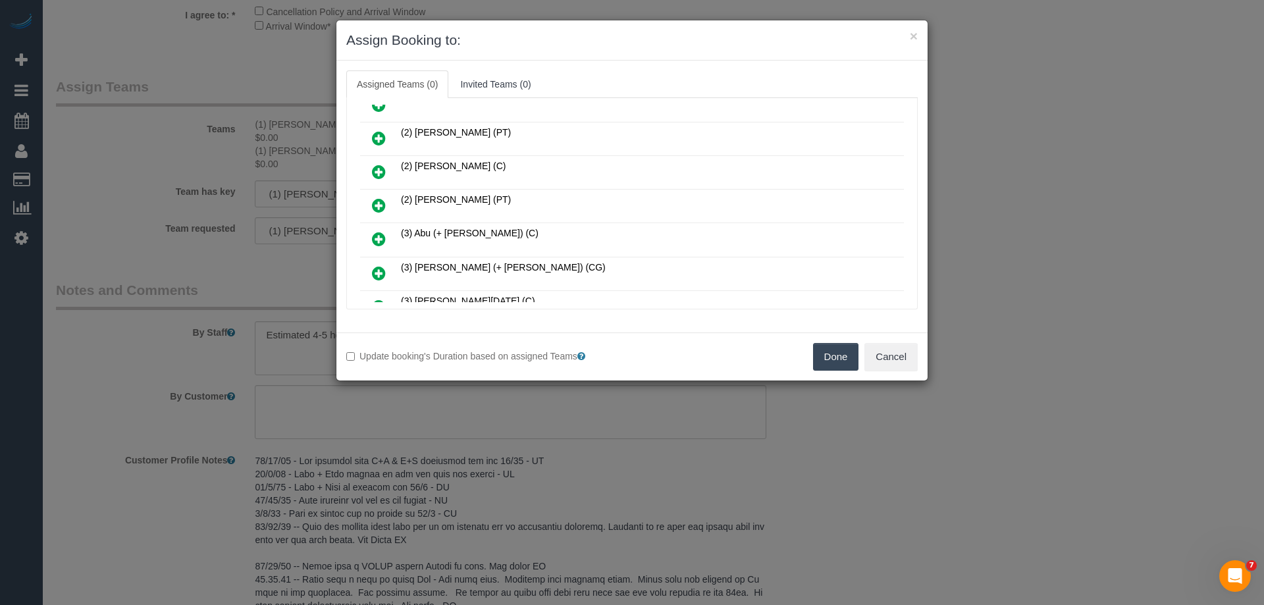
click at [381, 241] on icon at bounding box center [379, 239] width 14 height 16
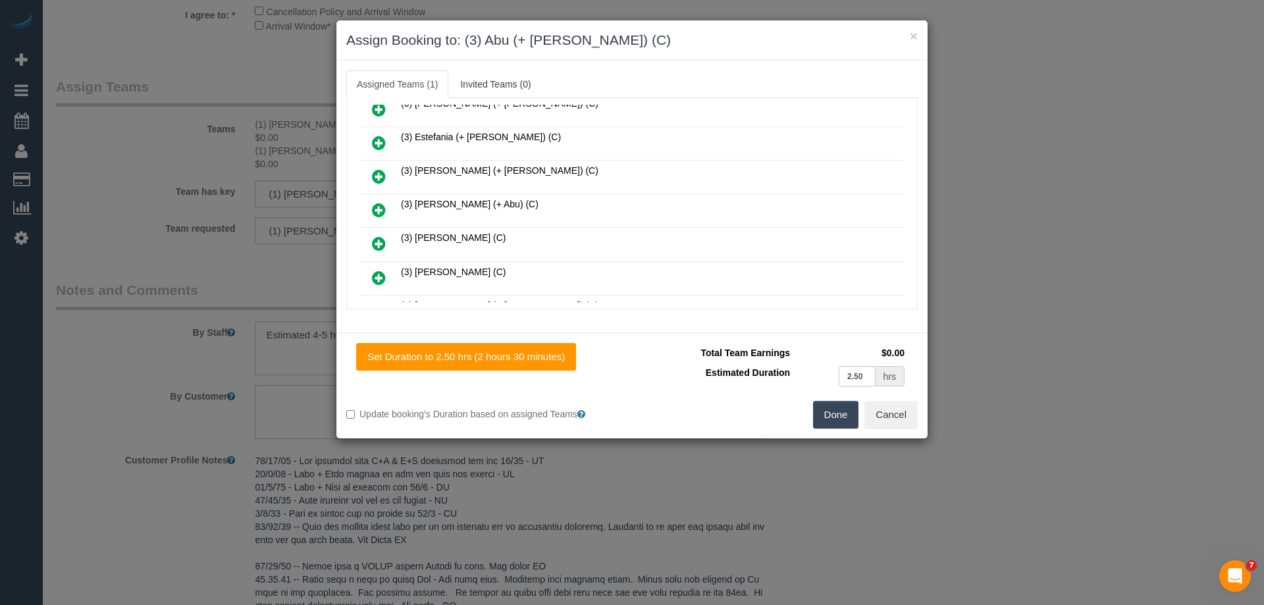
click at [369, 209] on link at bounding box center [378, 210] width 31 height 26
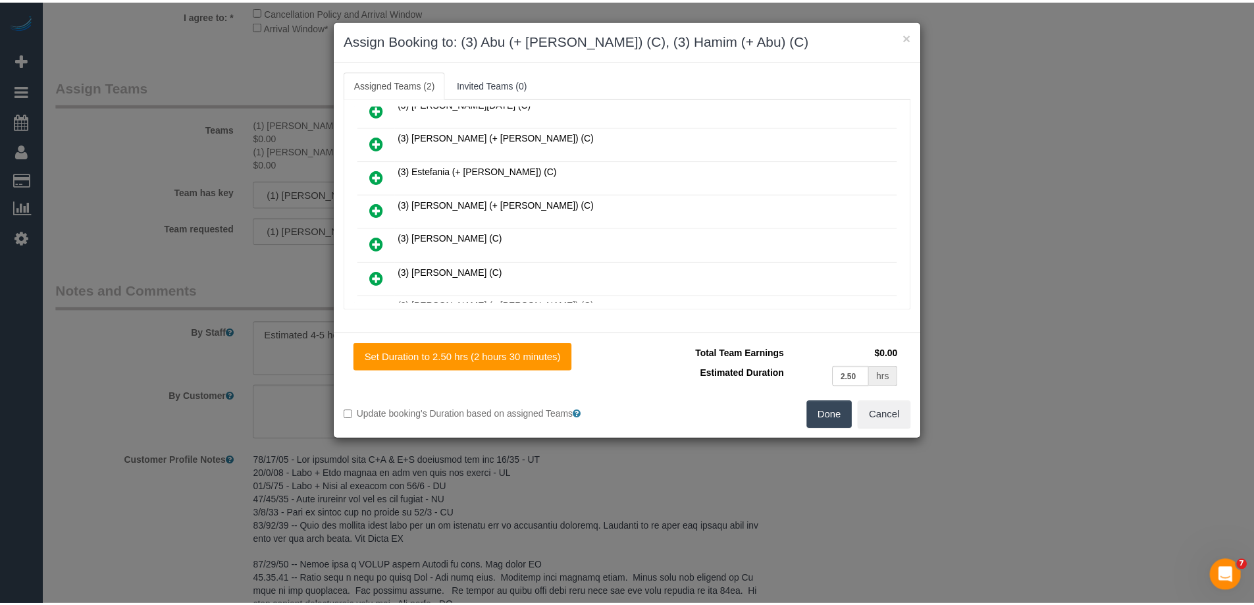
scroll to position [789, 0]
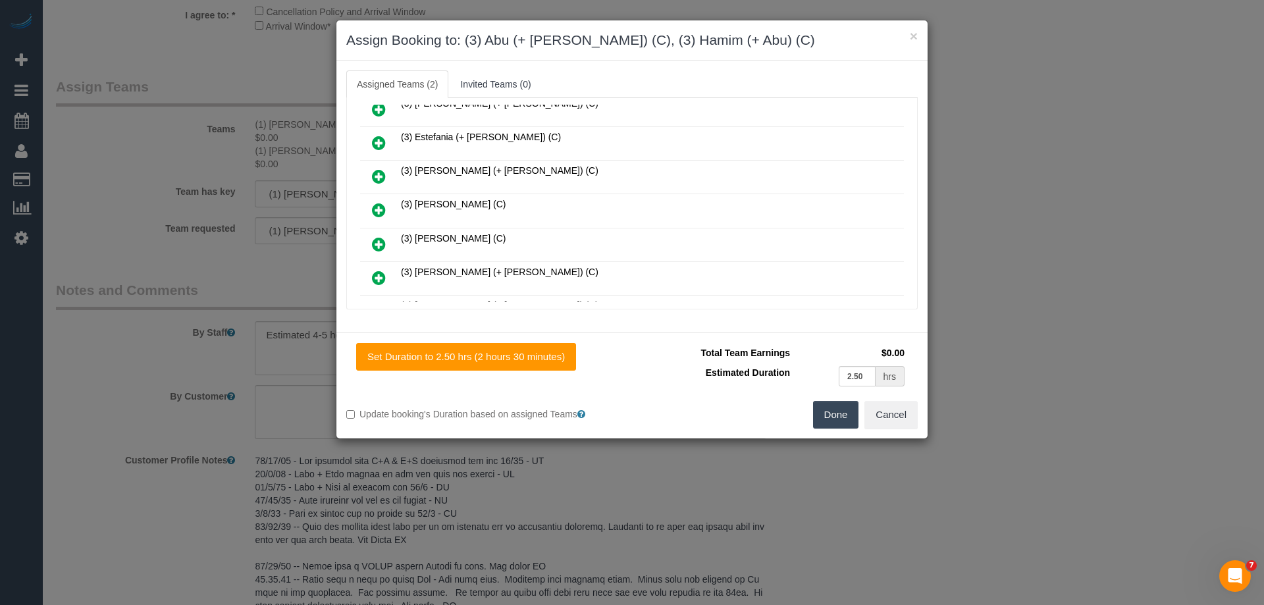
click at [820, 407] on button "Done" at bounding box center [836, 415] width 46 height 28
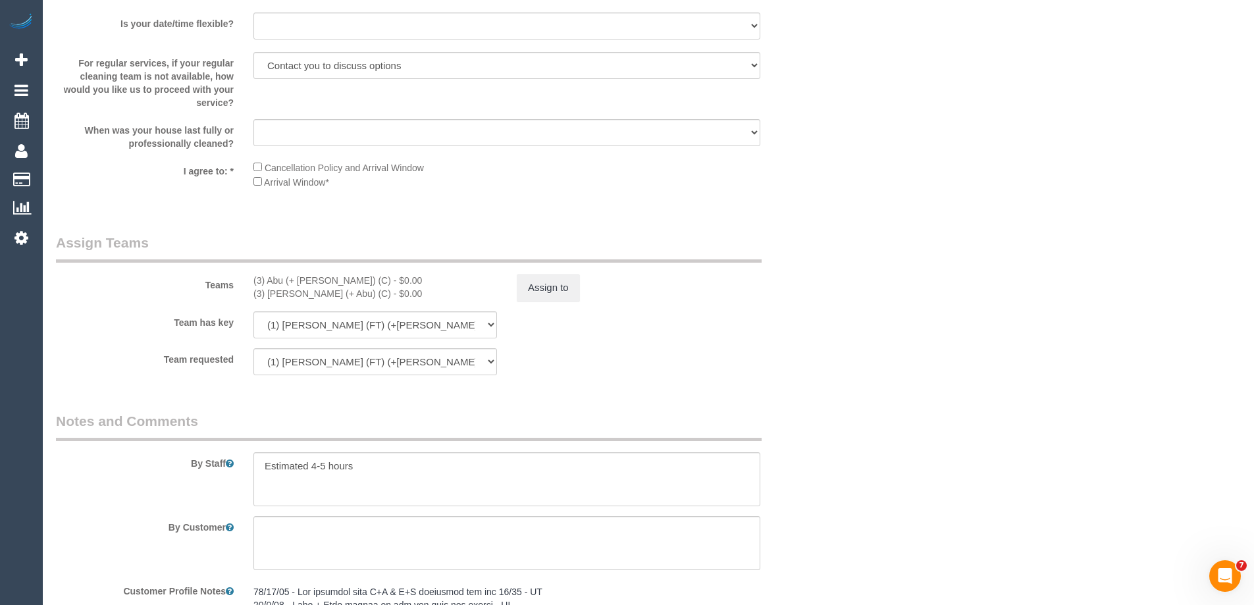
scroll to position [1974, 0]
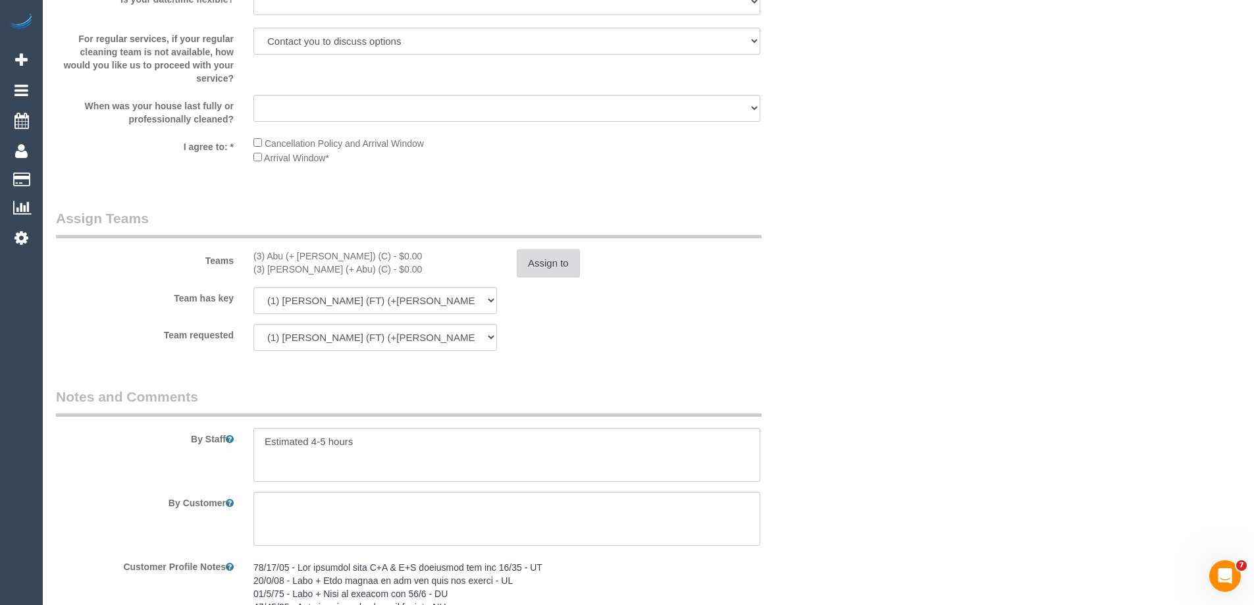
click at [540, 252] on button "Assign to" at bounding box center [548, 263] width 63 height 28
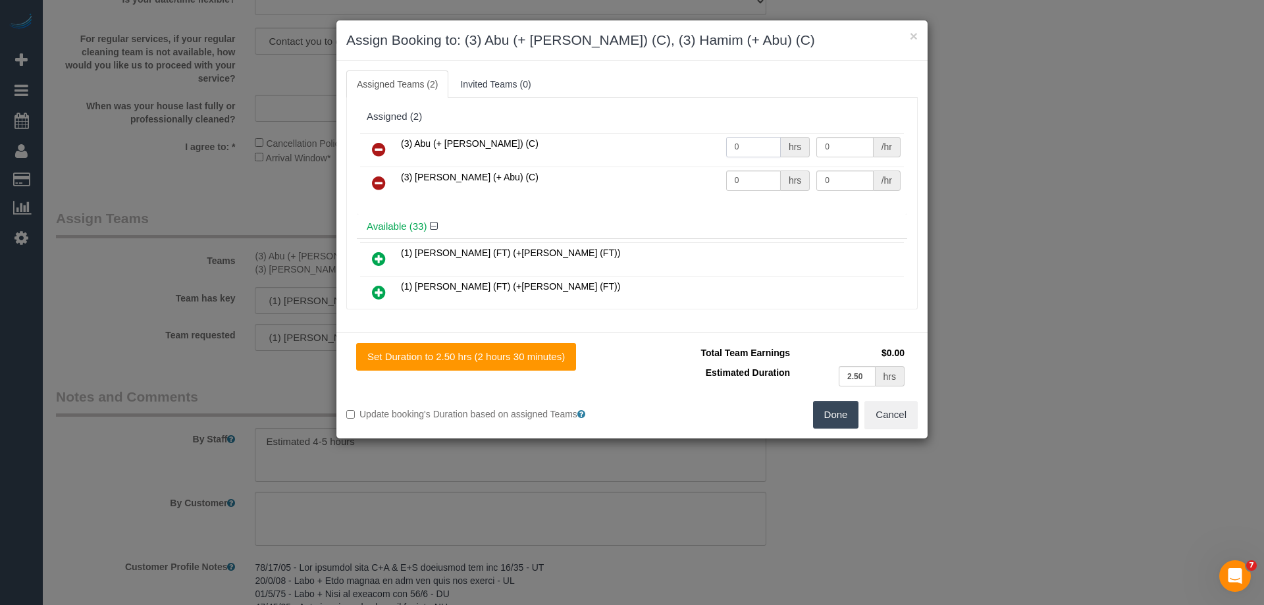
drag, startPoint x: 756, startPoint y: 150, endPoint x: 681, endPoint y: 149, distance: 75.0
click at [682, 149] on tr "(3) Abu (+ Hamim) (C) 0 hrs 0 /hr" at bounding box center [632, 150] width 544 height 34
type input "1"
drag, startPoint x: 751, startPoint y: 183, endPoint x: 598, endPoint y: 163, distance: 154.7
click at [601, 164] on tbody "(3) Abu (+ Hamim) (C) 1 hrs 0 /hr (3) Hamim (+ Abu) (C) 0 hrs 0 /hr" at bounding box center [632, 166] width 544 height 67
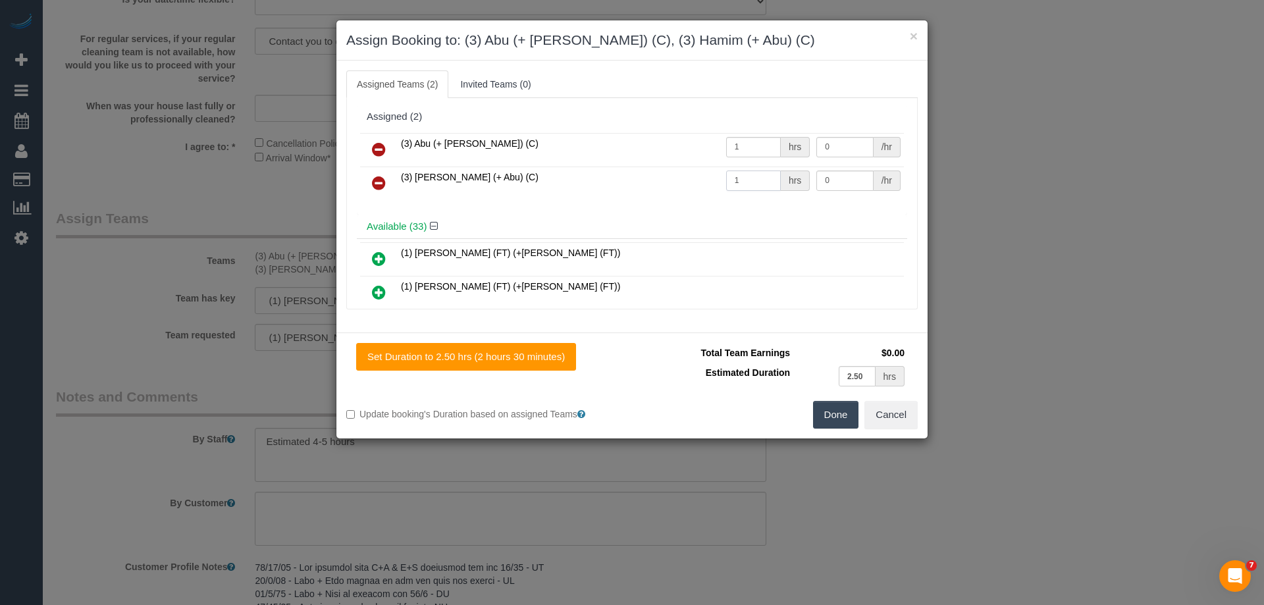
type input "1"
drag, startPoint x: 827, startPoint y: 147, endPoint x: 755, endPoint y: 137, distance: 73.1
click at [762, 139] on tr "(3) Abu (+ Hamim) (C) 1 hrs 0 /hr" at bounding box center [632, 150] width 544 height 34
type input "87.5"
drag, startPoint x: 842, startPoint y: 180, endPoint x: 755, endPoint y: 180, distance: 86.9
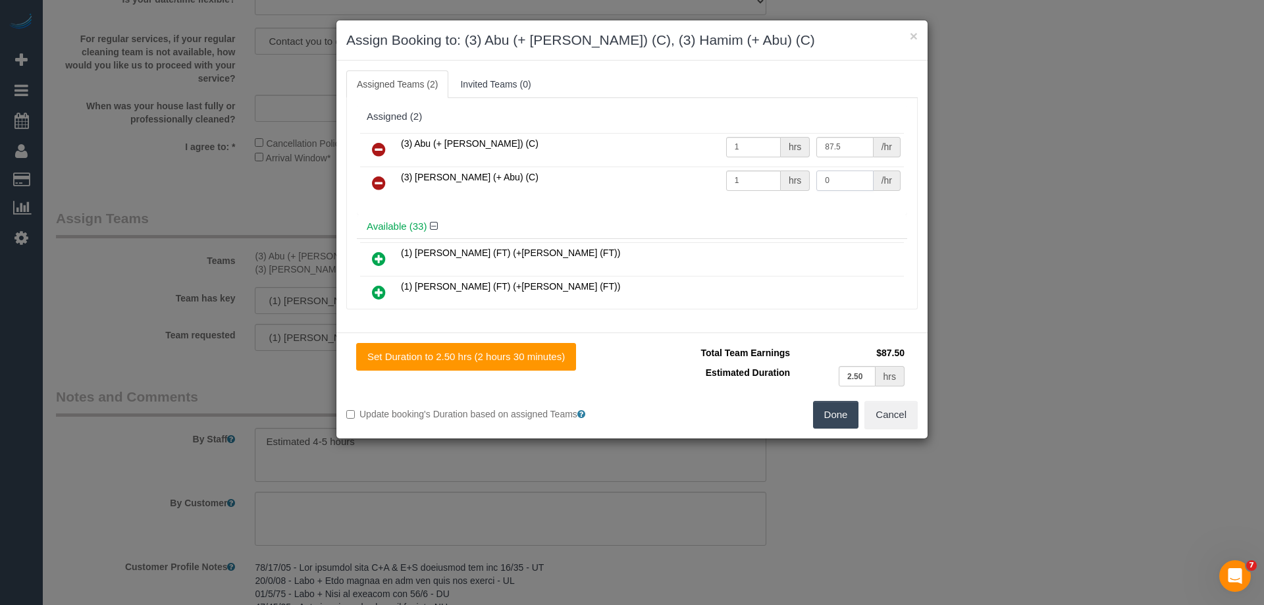
click at [755, 180] on tr "(3) Hamim (+ Abu) (C) 1 hrs 0 /hr" at bounding box center [632, 183] width 544 height 34
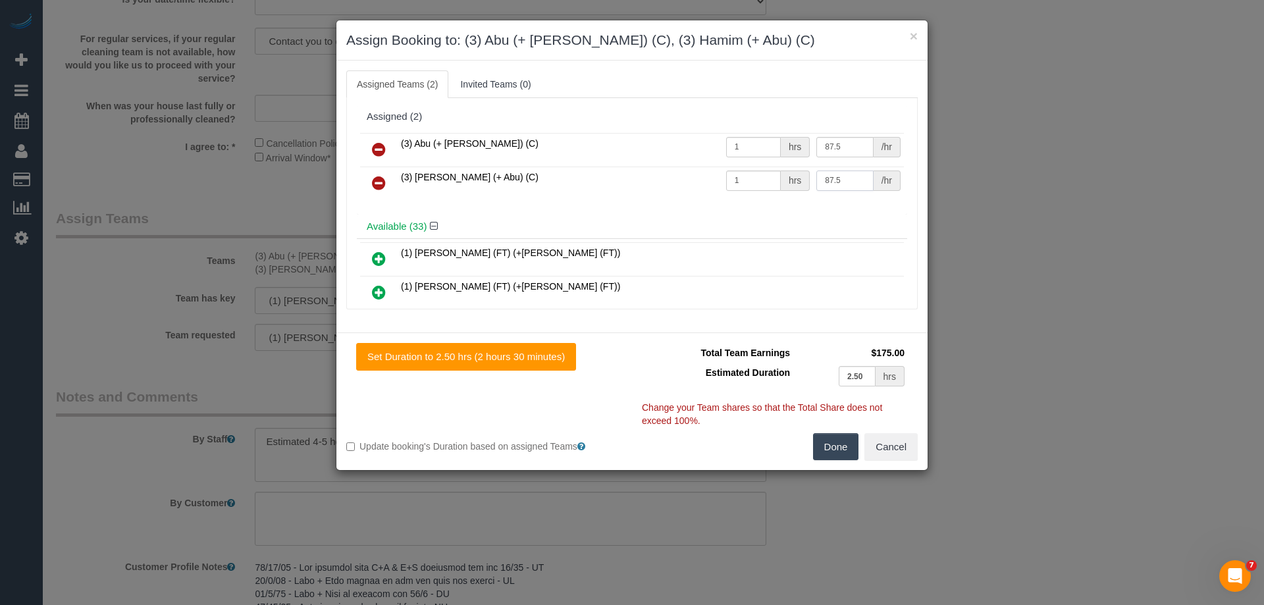
type input "87.5"
click at [832, 446] on button "Done" at bounding box center [836, 447] width 46 height 28
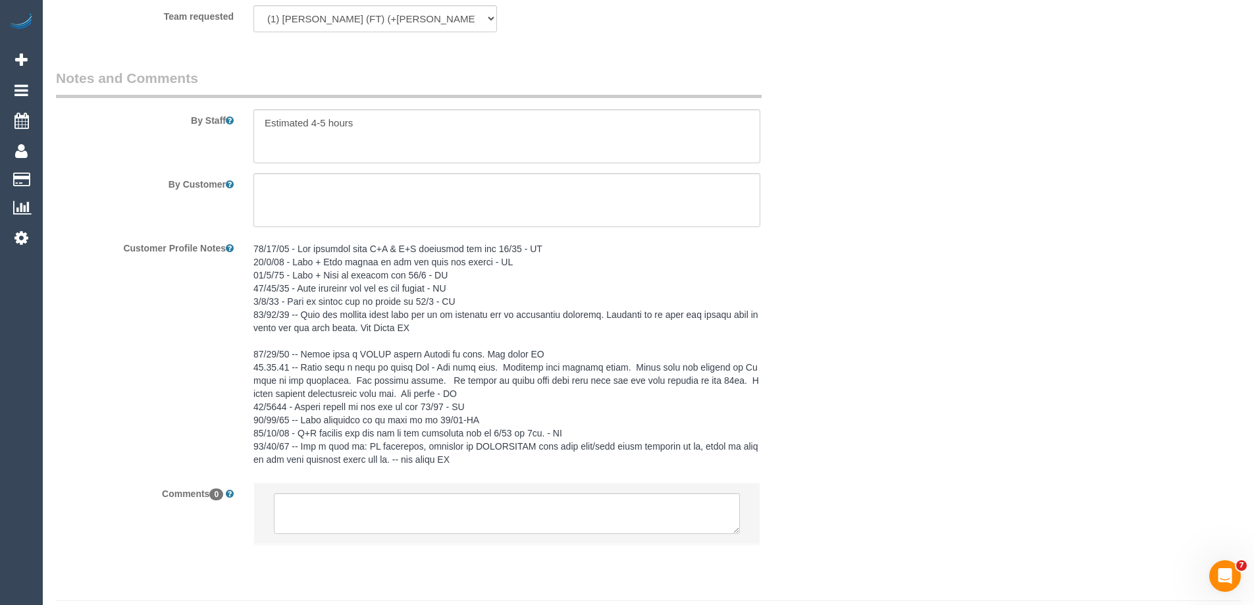
scroll to position [2328, 0]
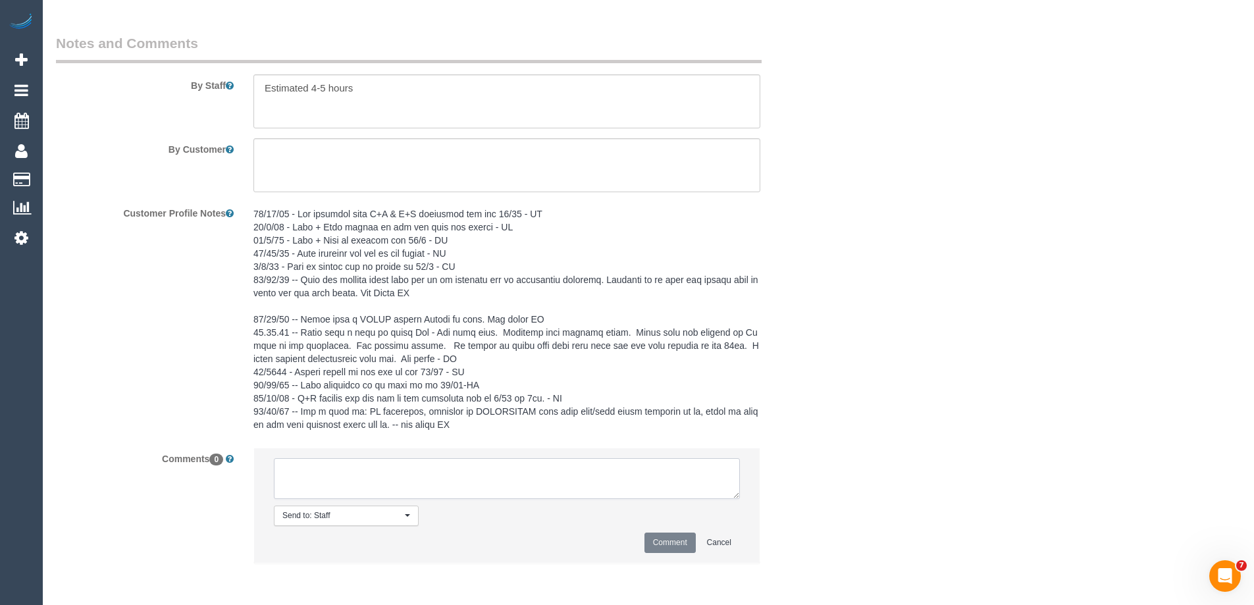
click at [298, 463] on textarea at bounding box center [507, 478] width 466 height 41
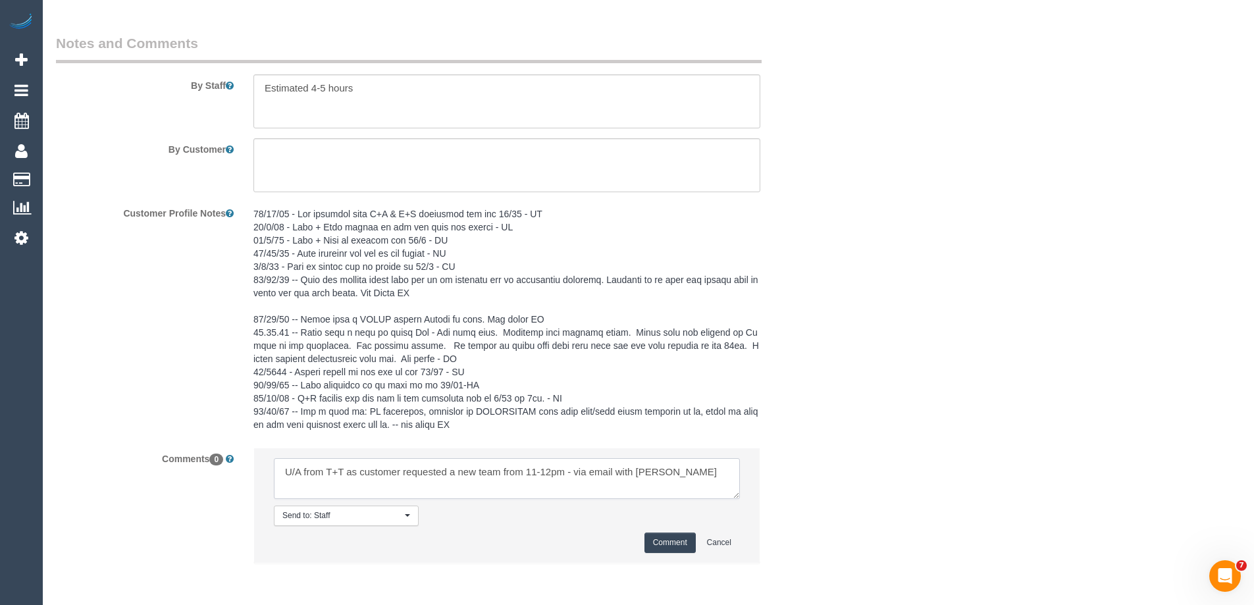
type textarea "U/A from T+T as customer requested a new team from 11-12pm - via email with Bro…"
click at [649, 538] on button "Comment" at bounding box center [669, 542] width 51 height 20
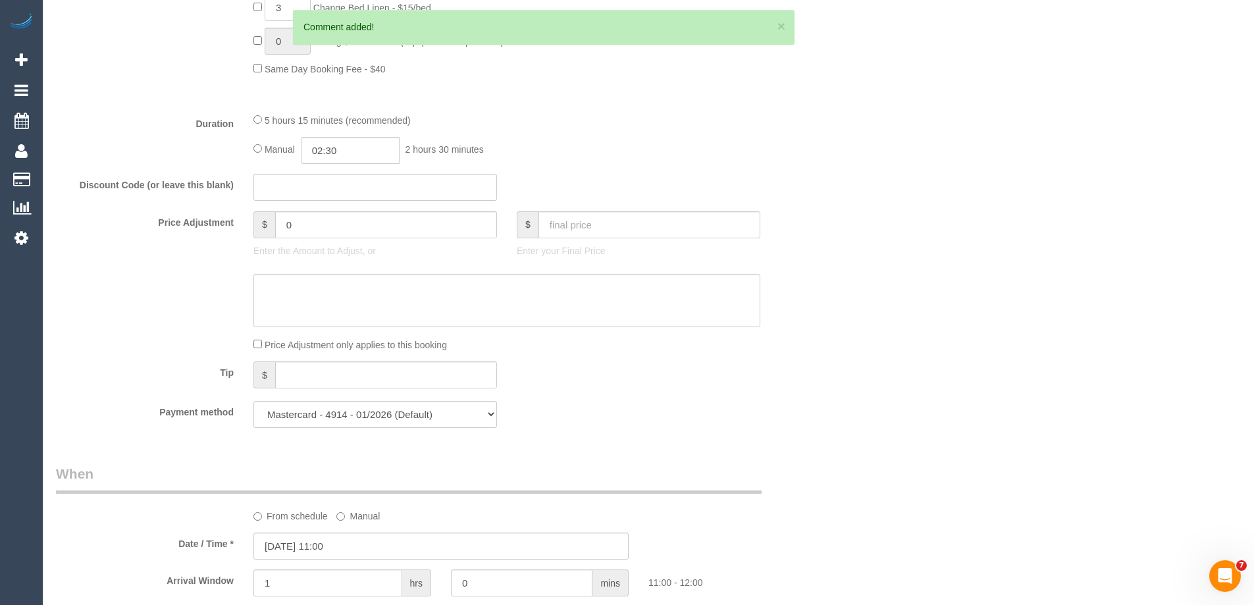
scroll to position [0, 0]
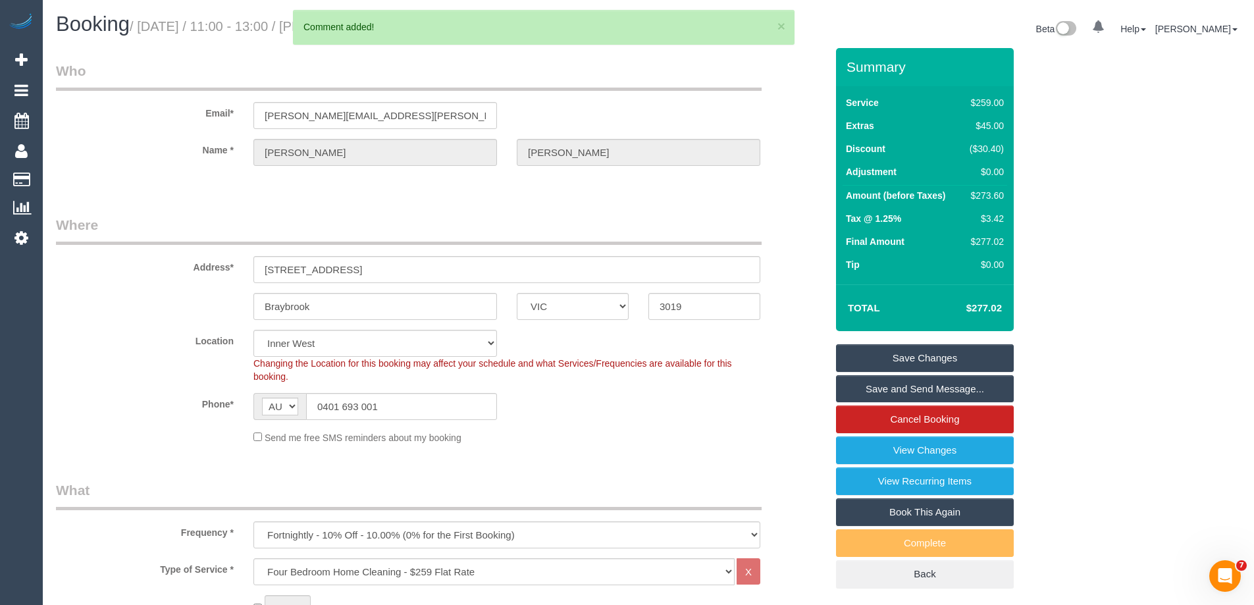
click at [785, 24] on div "× 1 Comment added!" at bounding box center [543, 27] width 501 height 35
click at [782, 26] on button "×" at bounding box center [781, 26] width 8 height 14
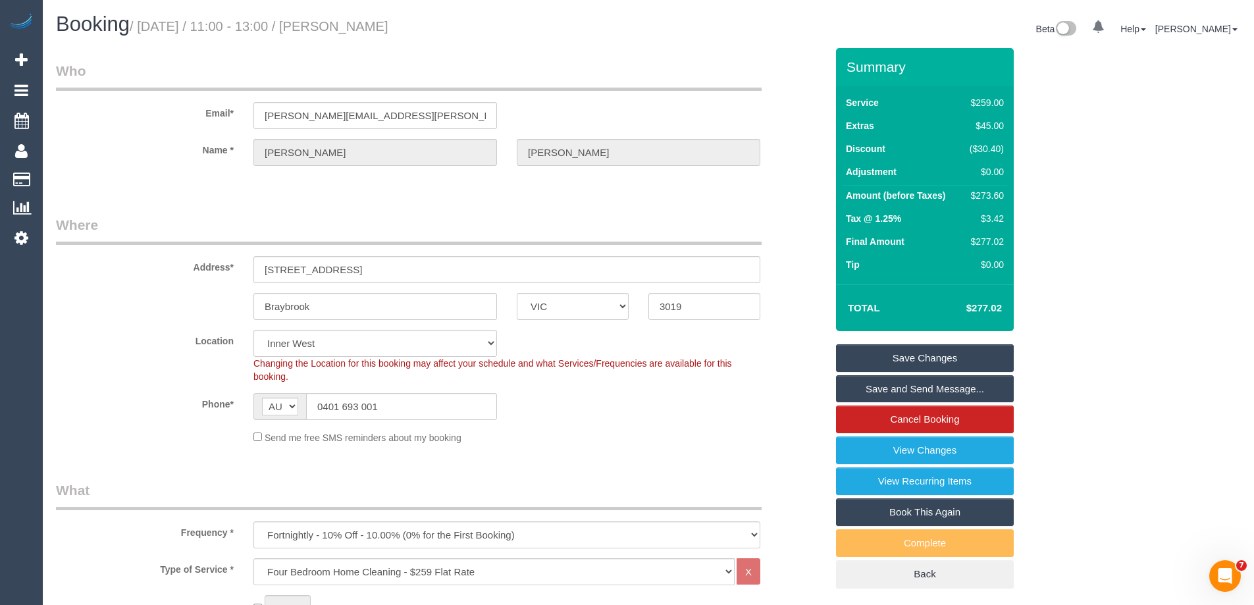
drag, startPoint x: 443, startPoint y: 28, endPoint x: 340, endPoint y: 16, distance: 103.3
click at [340, 16] on h1 "Booking / October 20, 2025 / 11:00 - 13:00 / Anne Bastian" at bounding box center [347, 24] width 582 height 22
copy small "Anne Bastian"
click at [863, 352] on link "Save Changes" at bounding box center [925, 358] width 178 height 28
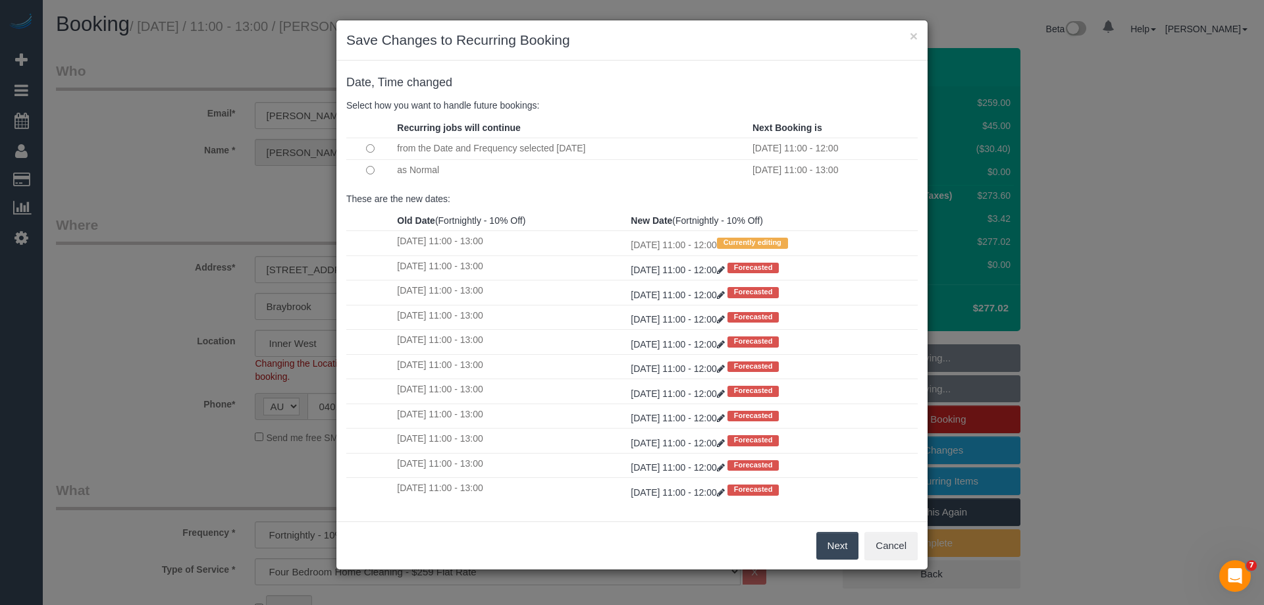
click at [825, 536] on button "Next" at bounding box center [837, 546] width 43 height 28
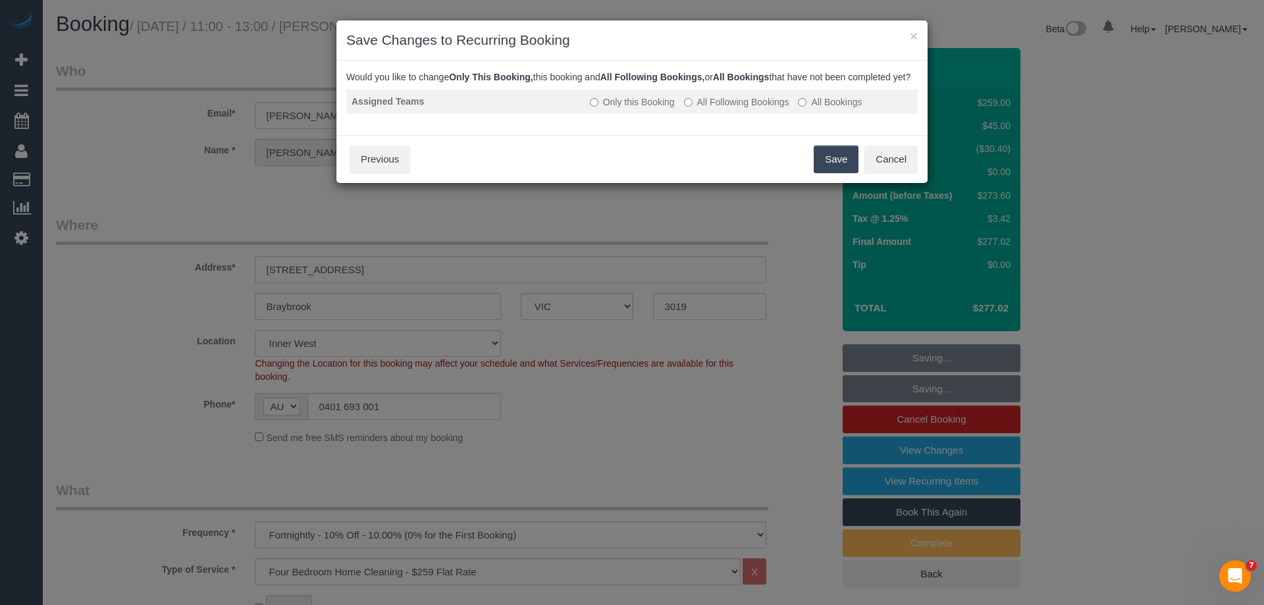
click at [708, 109] on label "All Following Bookings" at bounding box center [736, 101] width 105 height 13
click at [841, 173] on button "Save" at bounding box center [835, 159] width 45 height 28
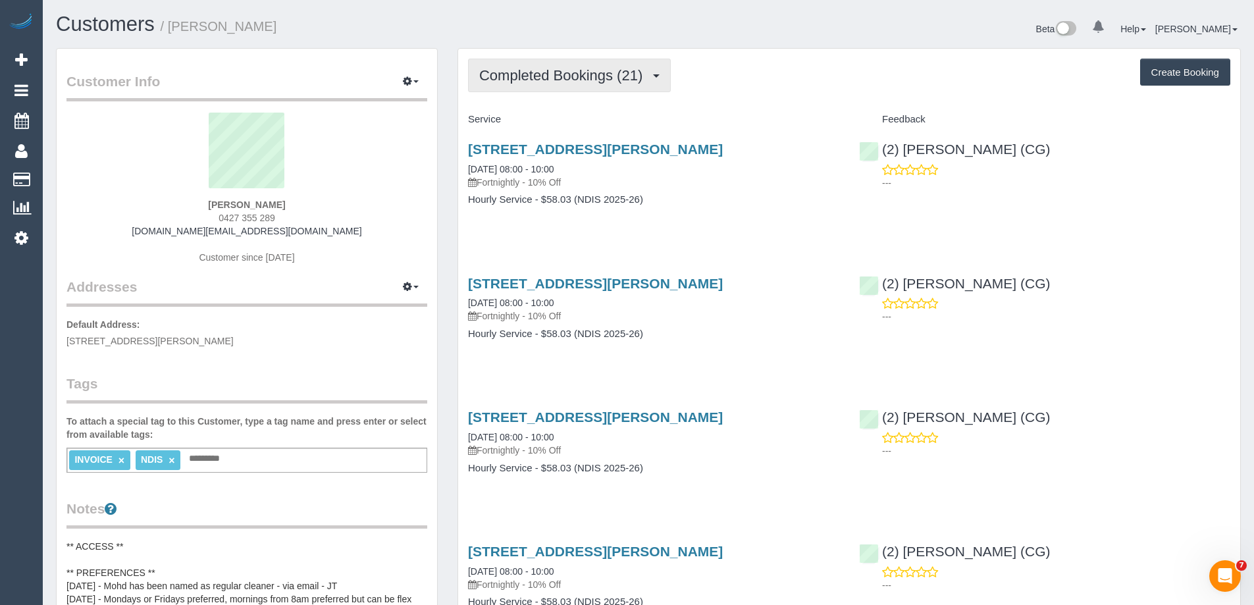
click at [573, 78] on span "Completed Bookings (21)" at bounding box center [564, 75] width 170 height 16
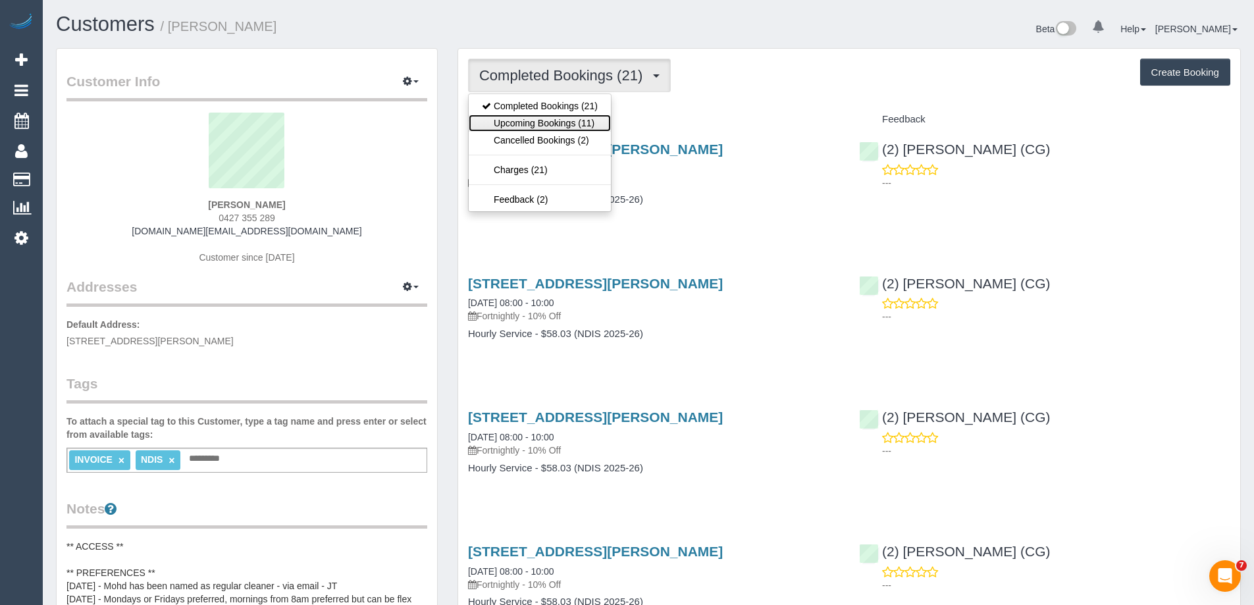
click at [592, 116] on link "Upcoming Bookings (11)" at bounding box center [540, 123] width 142 height 17
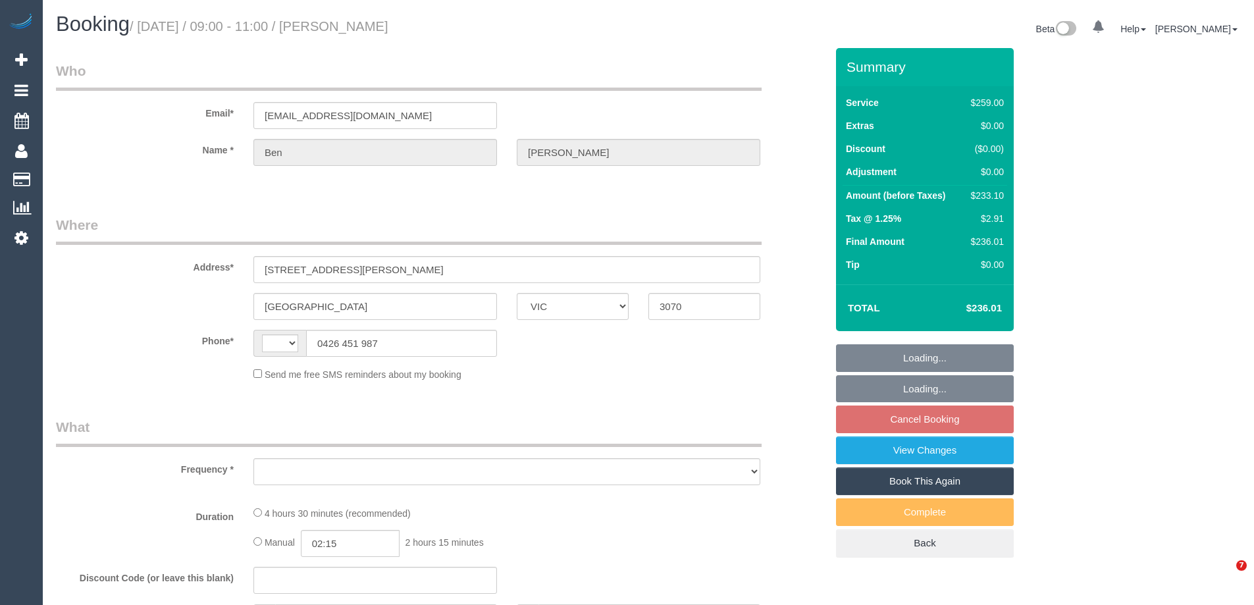
select select "VIC"
select select "number:30"
select select "number:14"
select select "number:19"
select select "number:25"
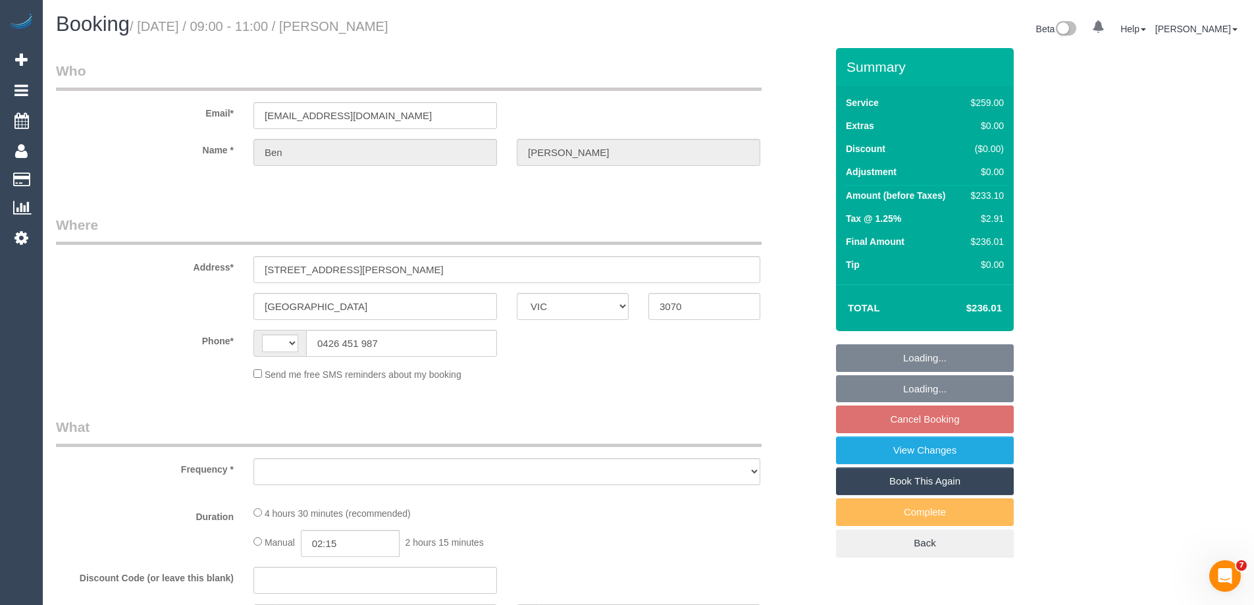
select select "number:34"
select select "number:13"
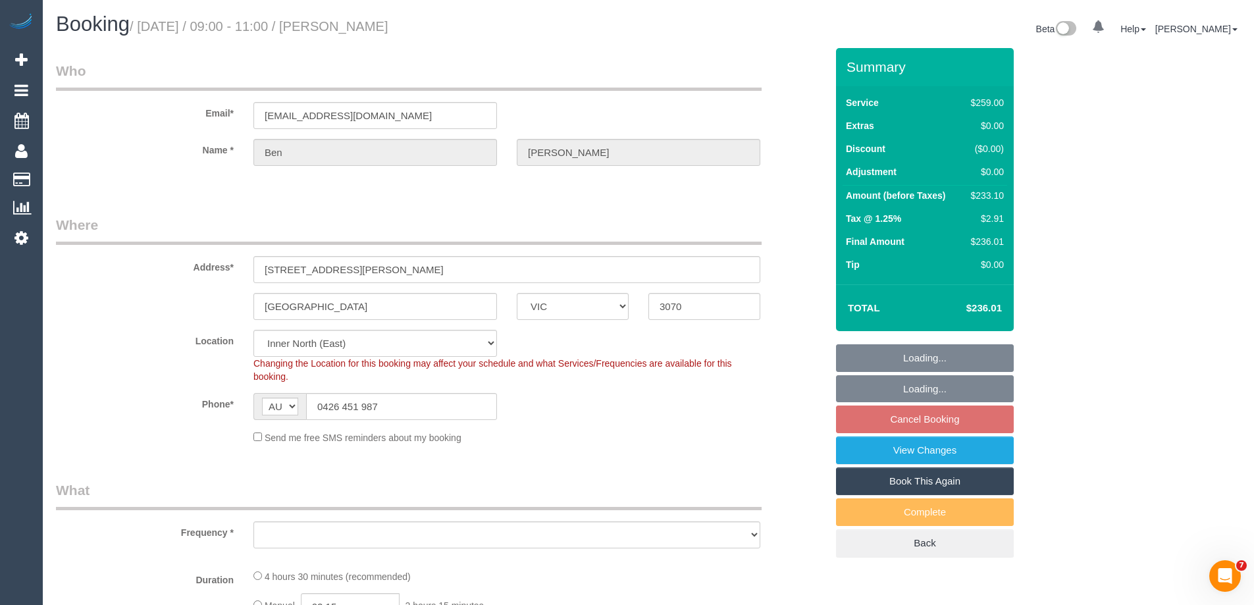
select select "string:AU"
select select "object:801"
select select "string:stripe-pm_1Oy5ya2GScqysDRV3mGMmc0R"
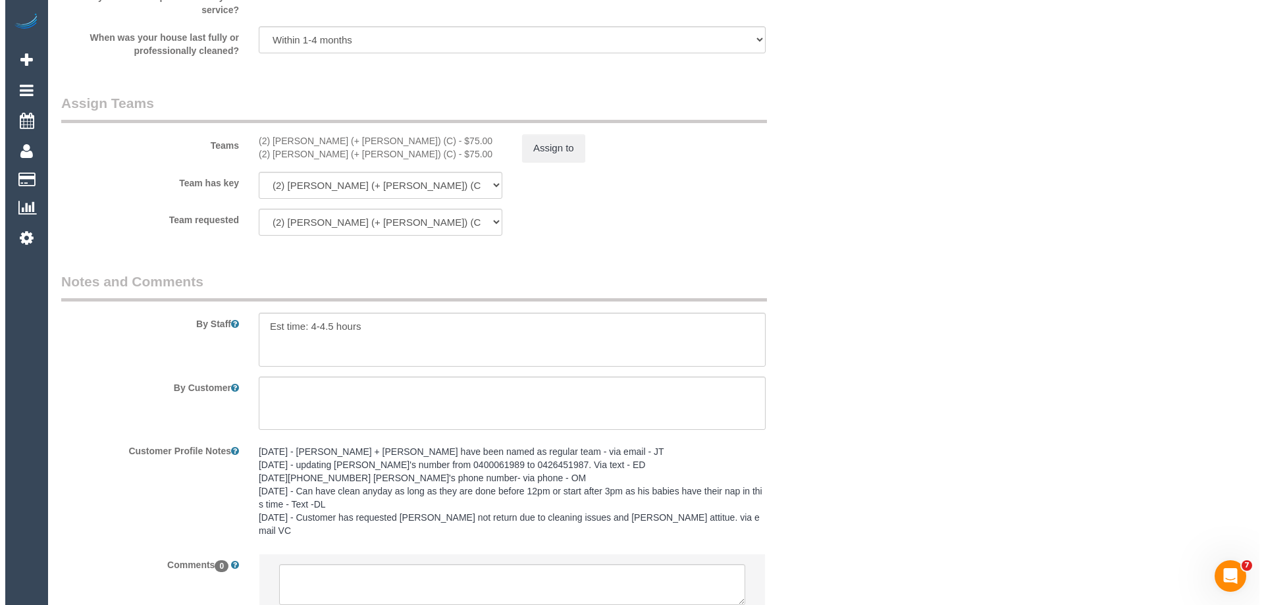
scroll to position [2096, 0]
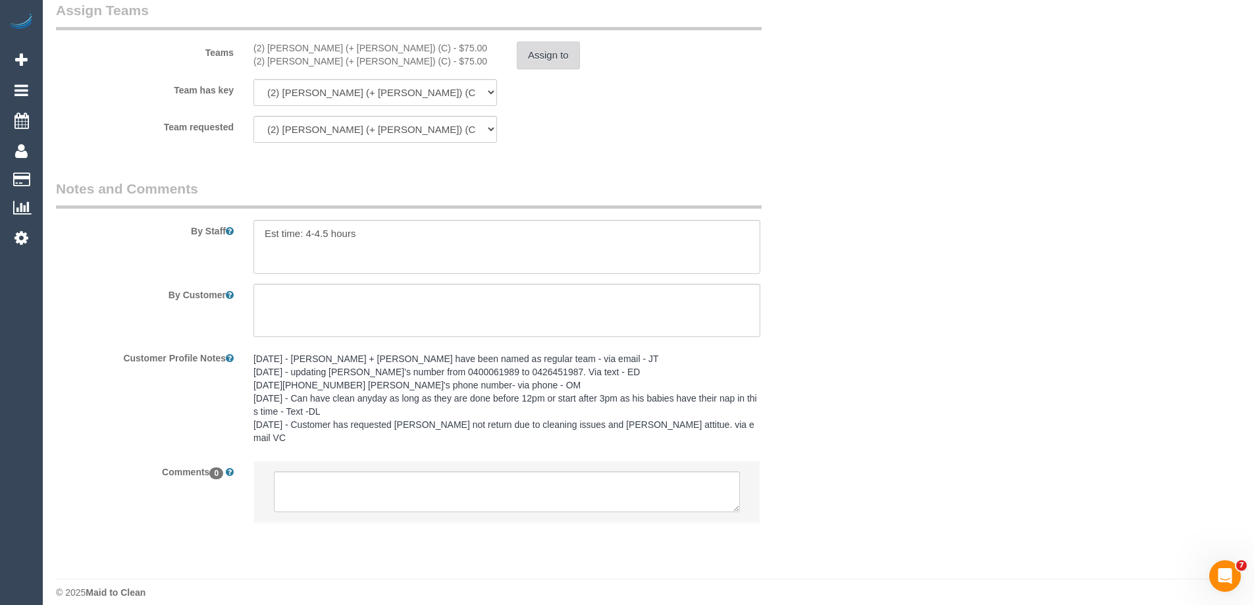
click at [563, 47] on button "Assign to" at bounding box center [548, 55] width 63 height 28
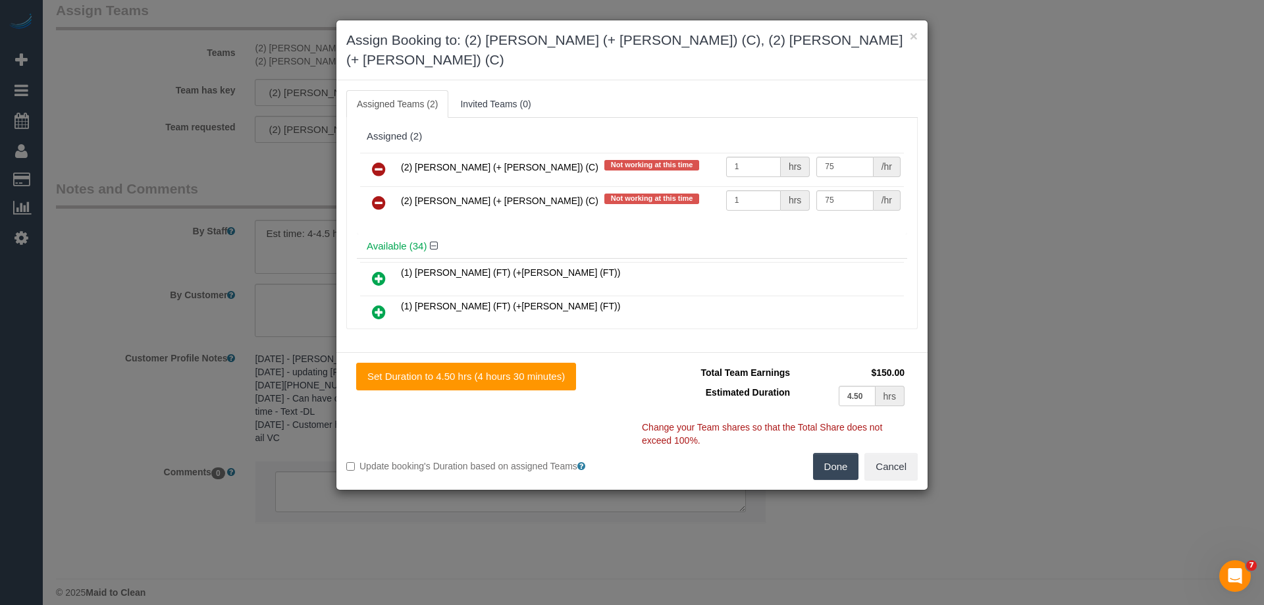
click at [379, 161] on icon at bounding box center [379, 169] width 14 height 16
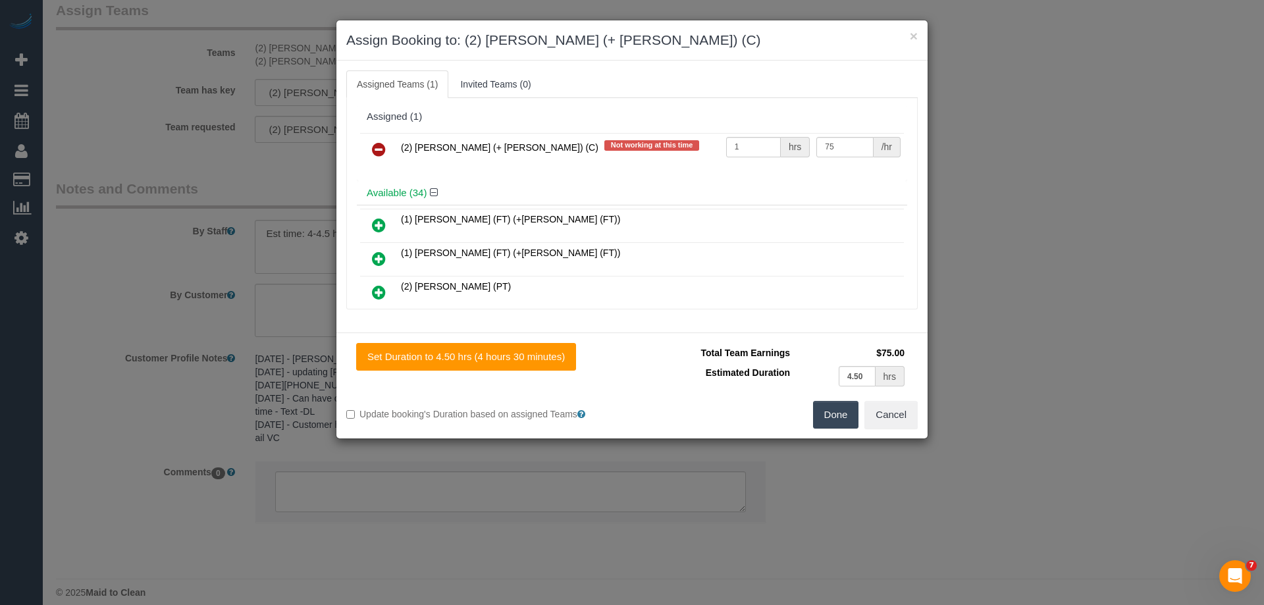
click at [379, 143] on icon at bounding box center [379, 149] width 14 height 16
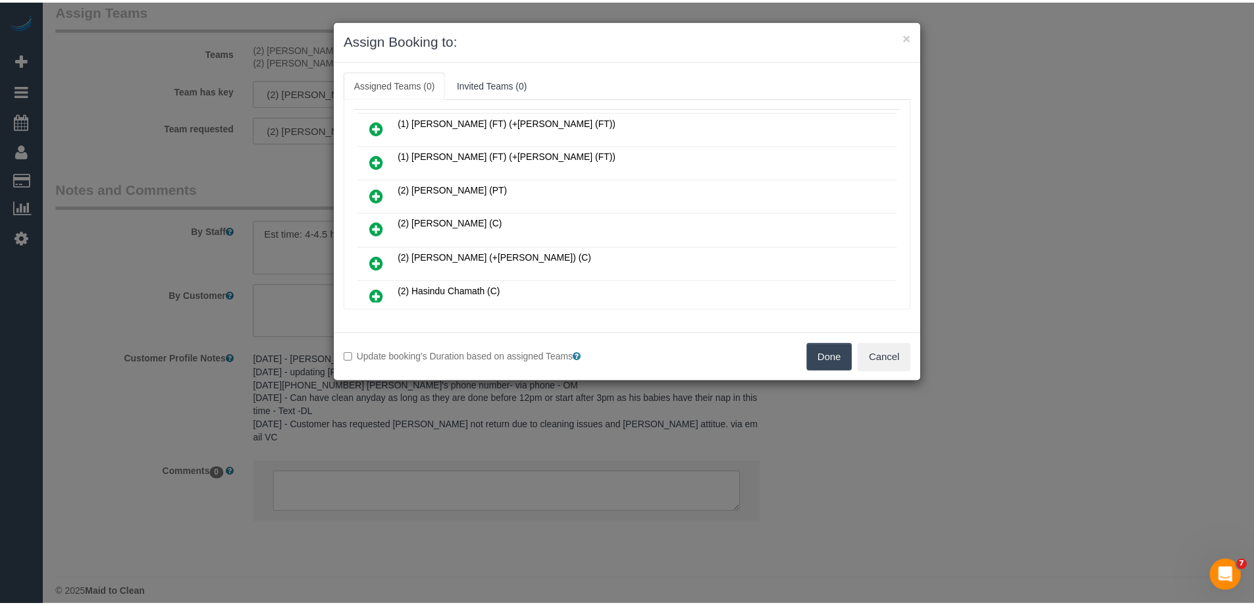
scroll to position [0, 0]
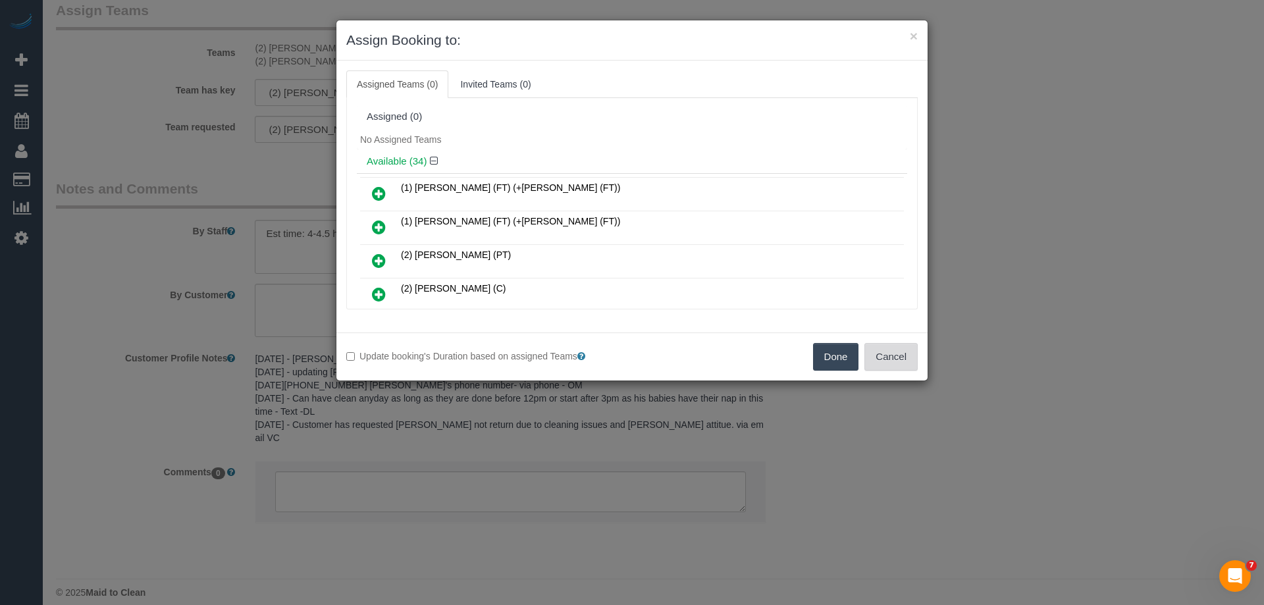
click at [890, 351] on button "Cancel" at bounding box center [890, 357] width 53 height 28
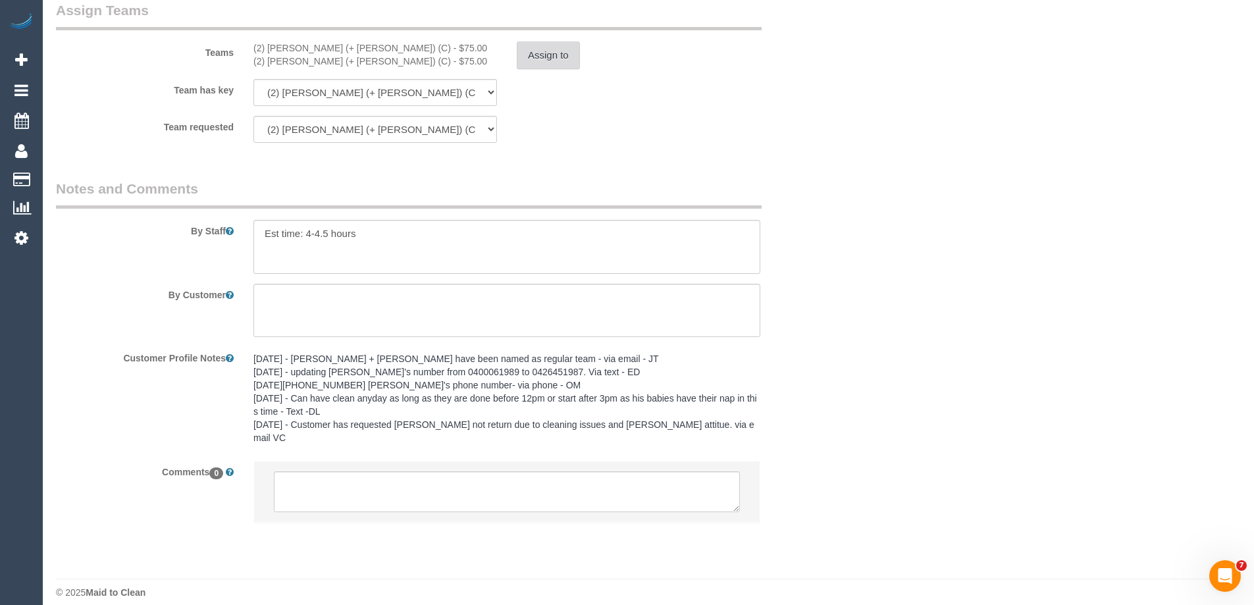
click at [545, 49] on button "Assign to" at bounding box center [548, 55] width 63 height 28
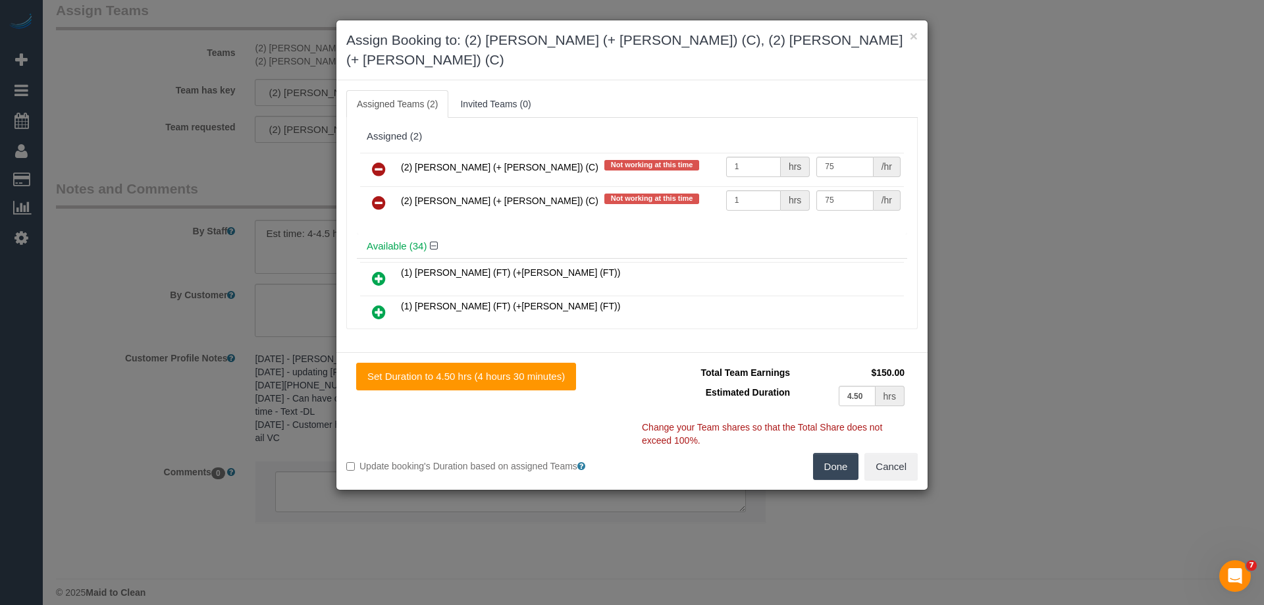
click at [379, 161] on icon at bounding box center [379, 169] width 14 height 16
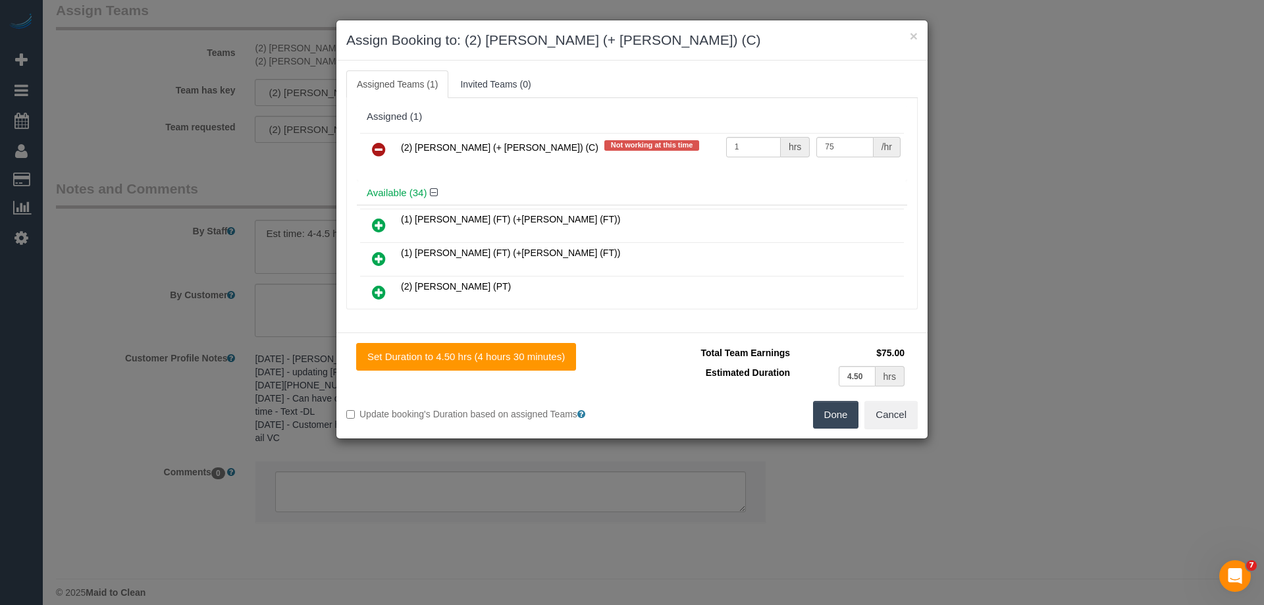
click at [379, 149] on icon at bounding box center [379, 149] width 14 height 16
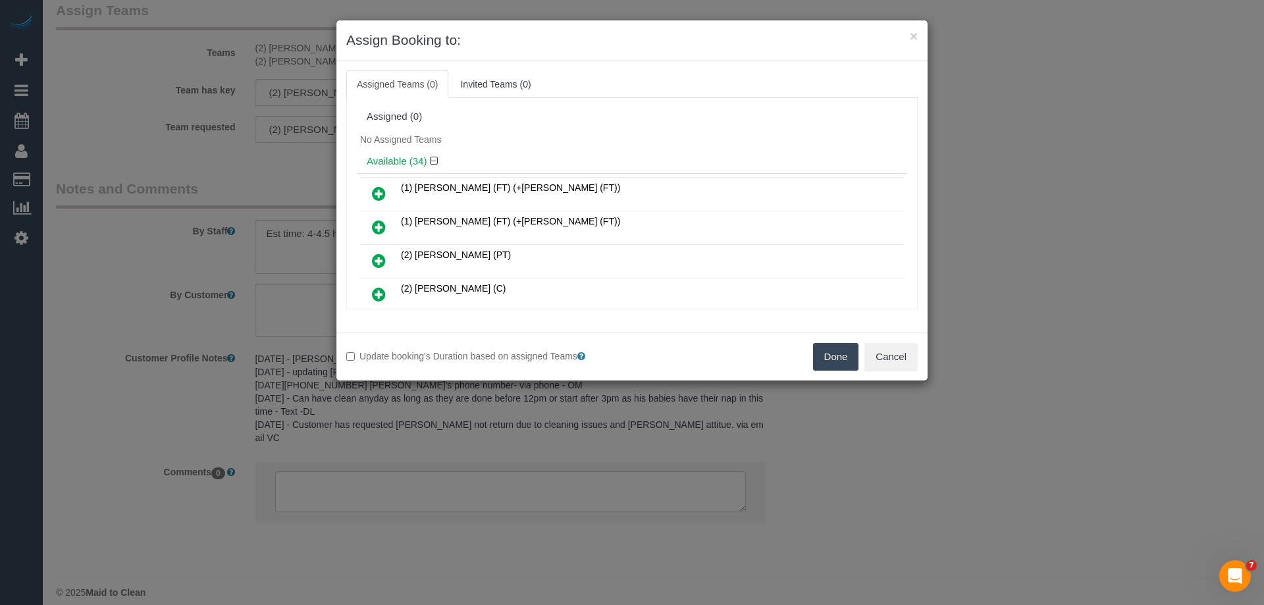
click at [854, 362] on button "Done" at bounding box center [836, 357] width 46 height 28
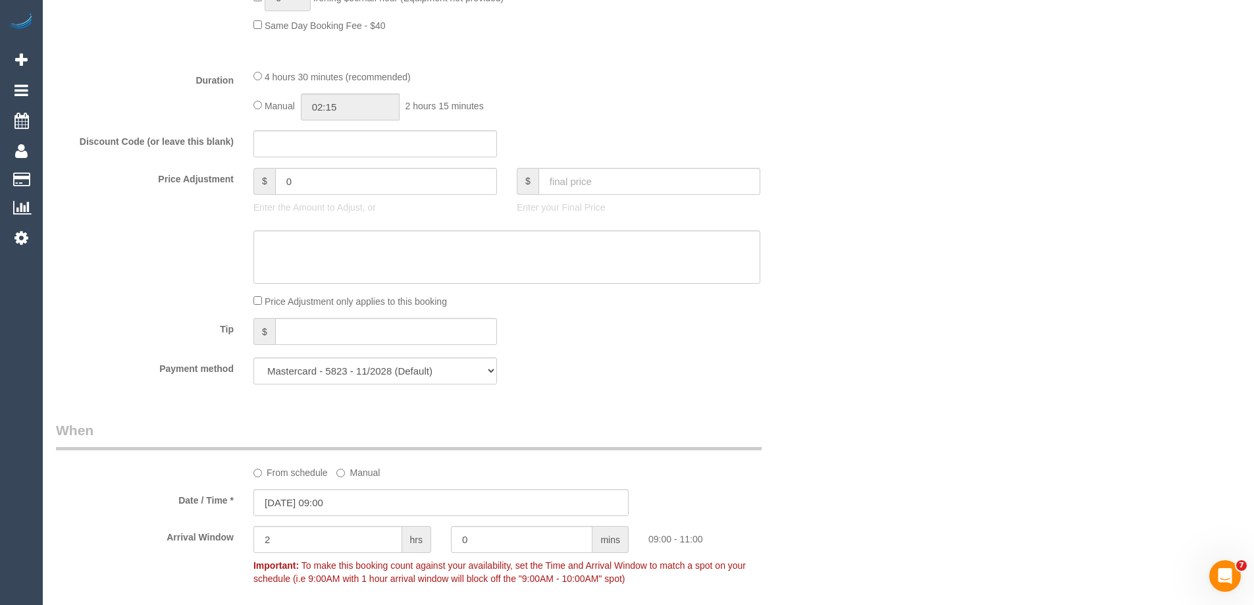
scroll to position [2096, 0]
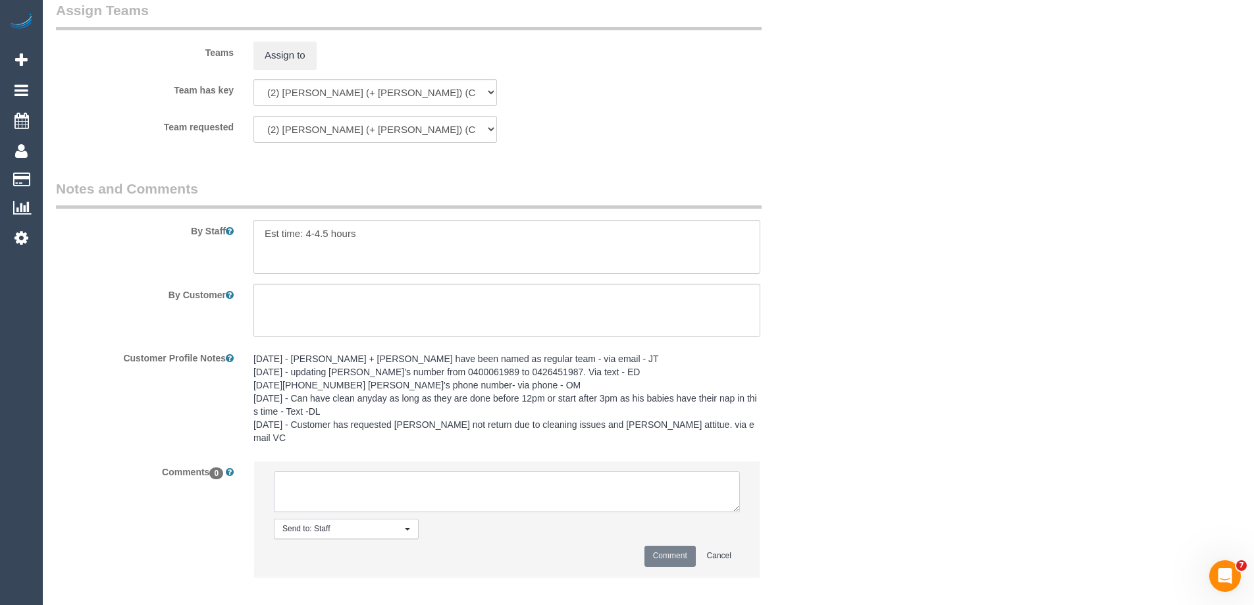
click at [335, 476] on textarea at bounding box center [507, 491] width 466 height 41
type textarea "U/A from K+D as re not available. Not notified as have never been"
click at [661, 546] on button "Comment" at bounding box center [669, 556] width 51 height 20
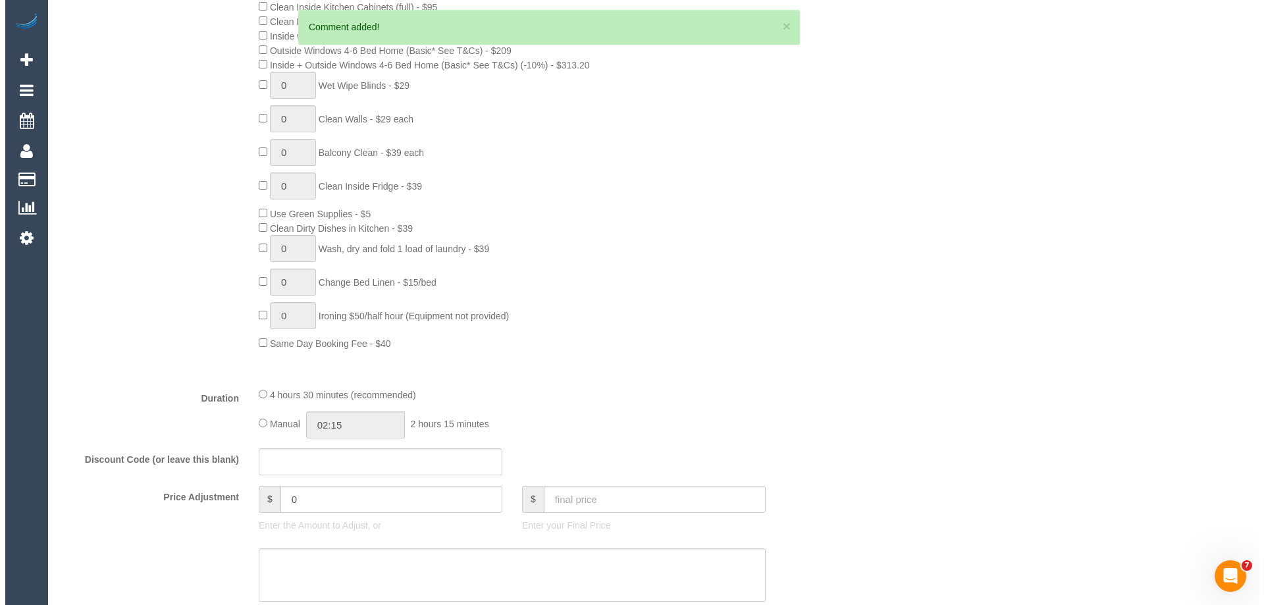
scroll to position [0, 0]
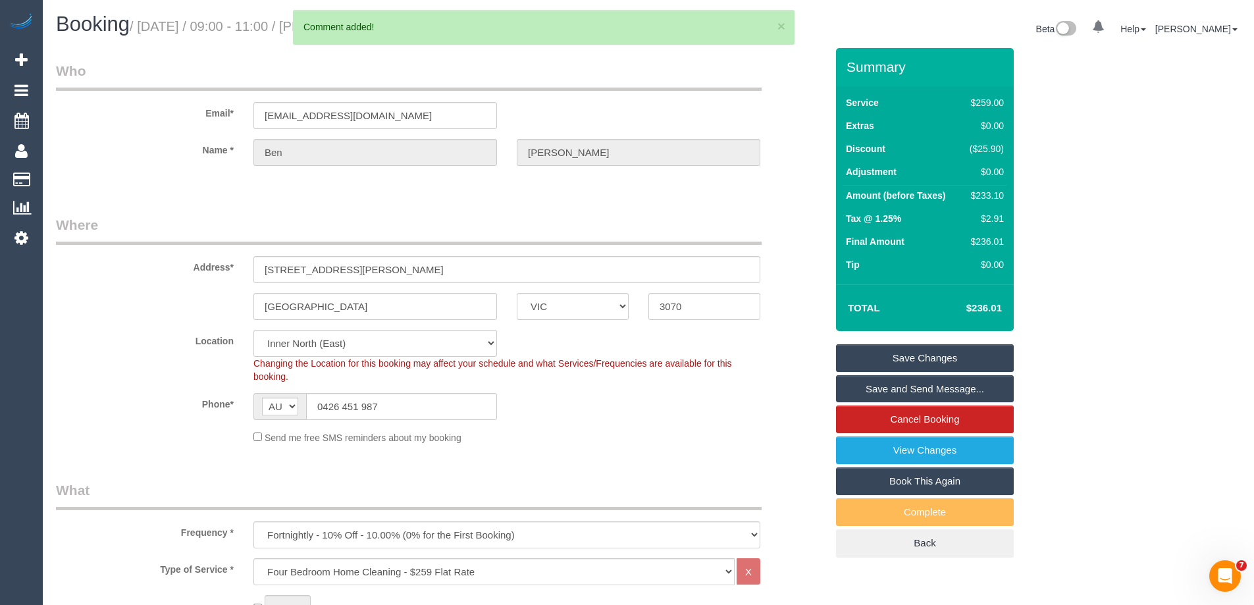
click at [856, 353] on link "Save Changes" at bounding box center [925, 358] width 178 height 28
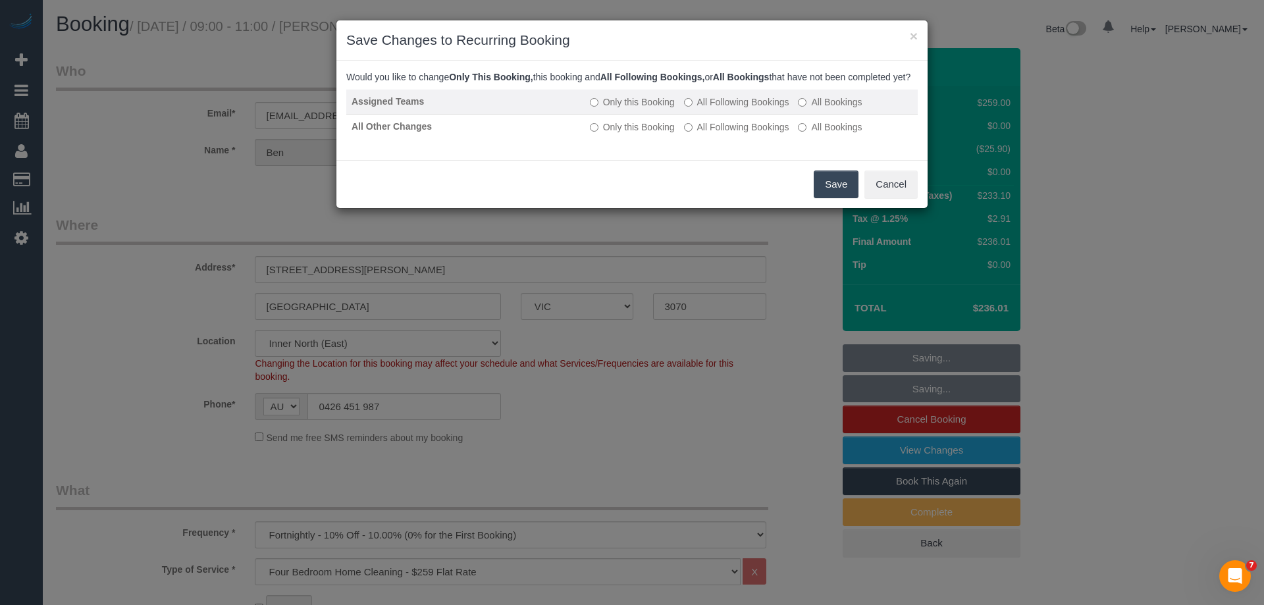
click at [722, 109] on label "All Following Bookings" at bounding box center [736, 101] width 105 height 13
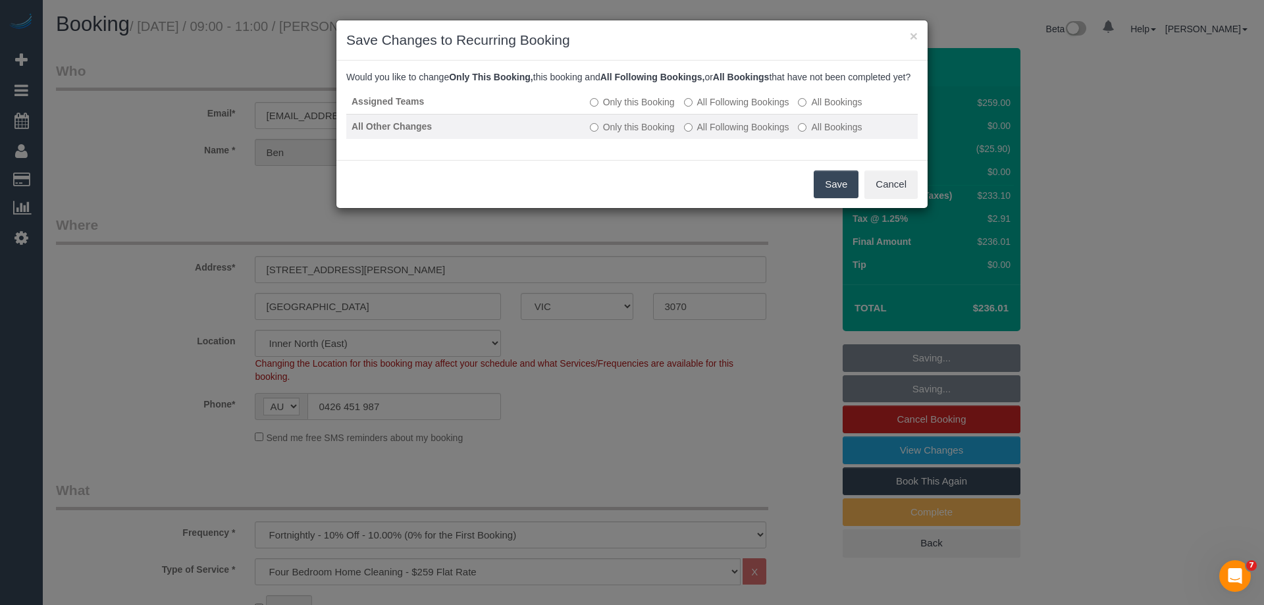
click at [711, 134] on label "All Following Bookings" at bounding box center [736, 126] width 105 height 13
click at [822, 192] on button "Save" at bounding box center [835, 184] width 45 height 28
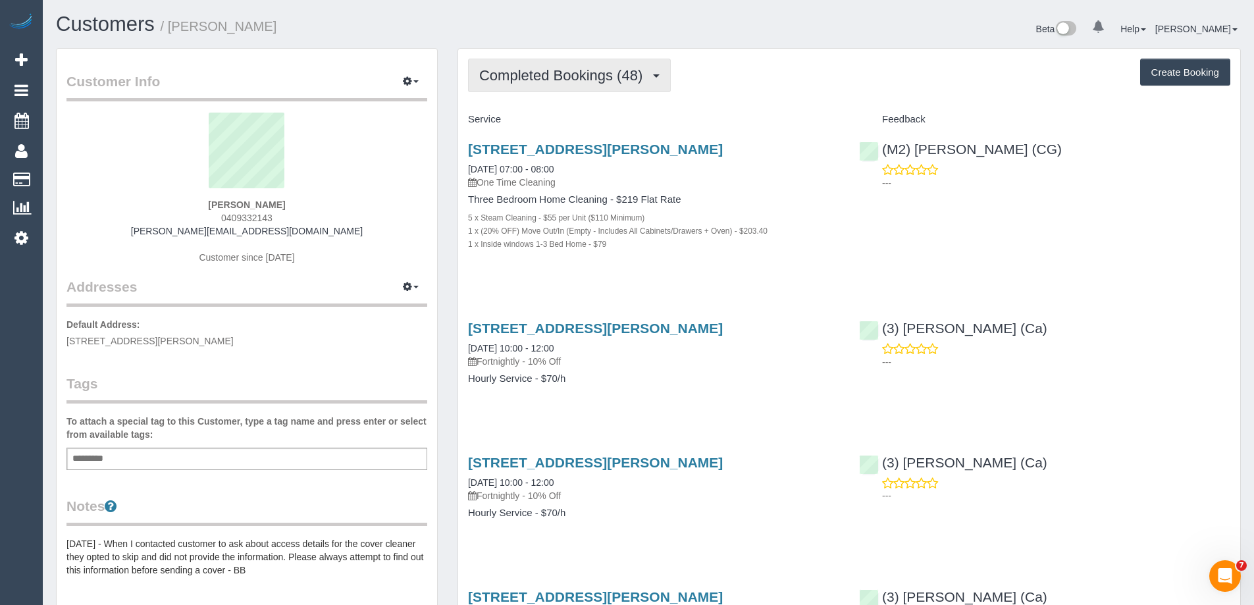
click at [541, 71] on span "Completed Bookings (48)" at bounding box center [564, 75] width 170 height 16
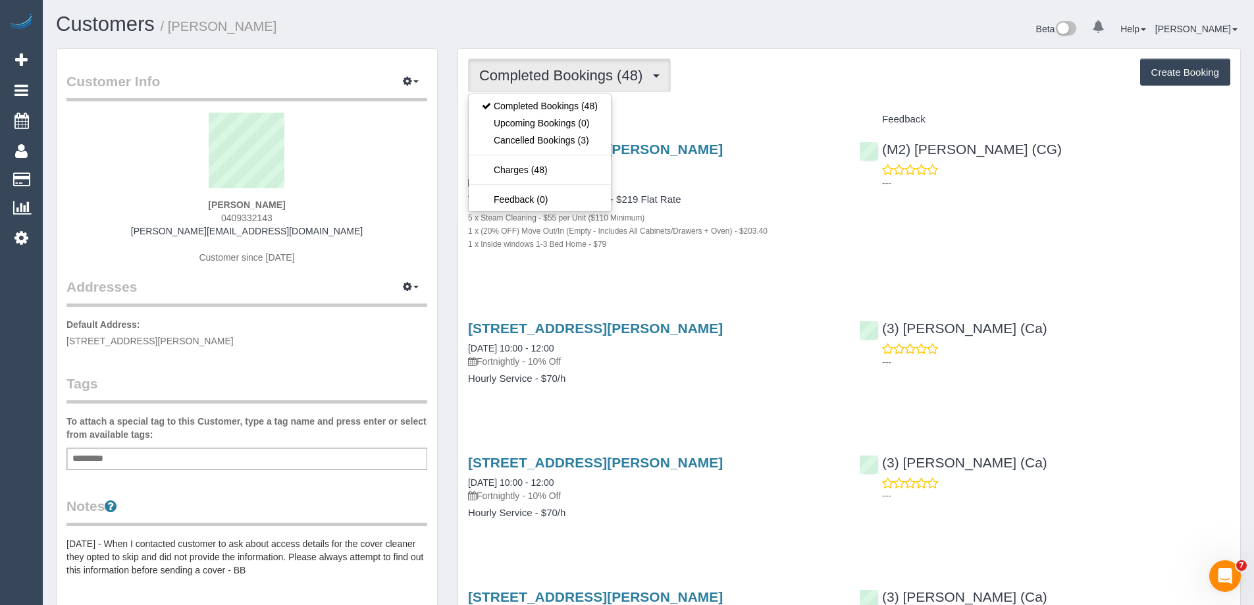
click at [732, 109] on div "Service" at bounding box center [653, 120] width 391 height 22
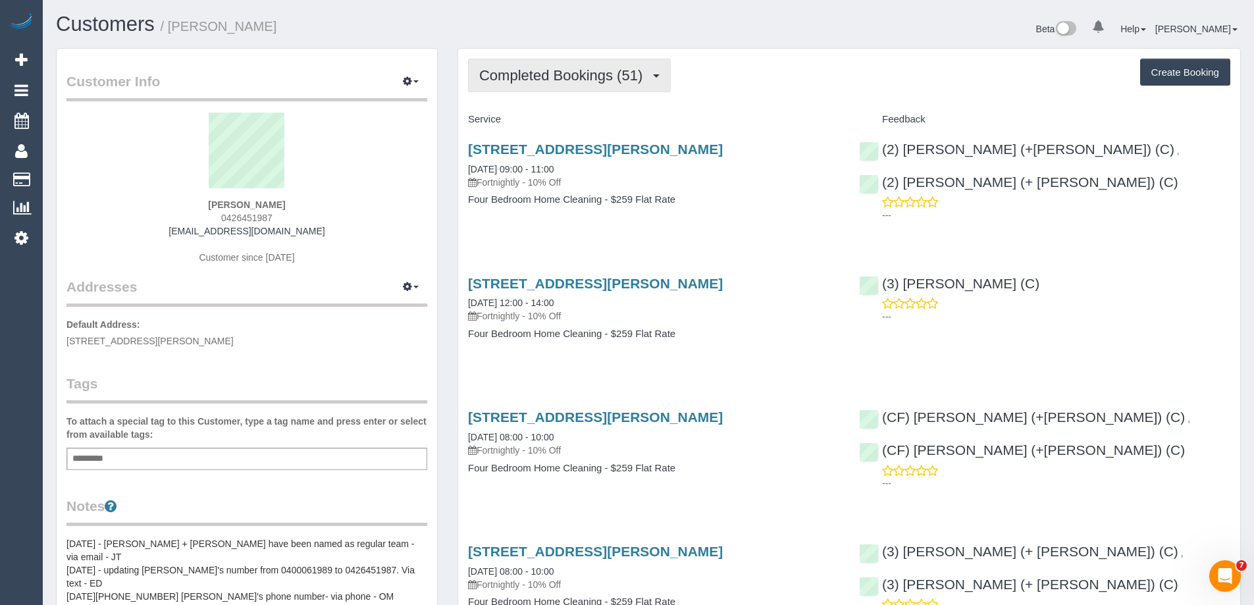
click at [589, 77] on span "Completed Bookings (51)" at bounding box center [564, 75] width 170 height 16
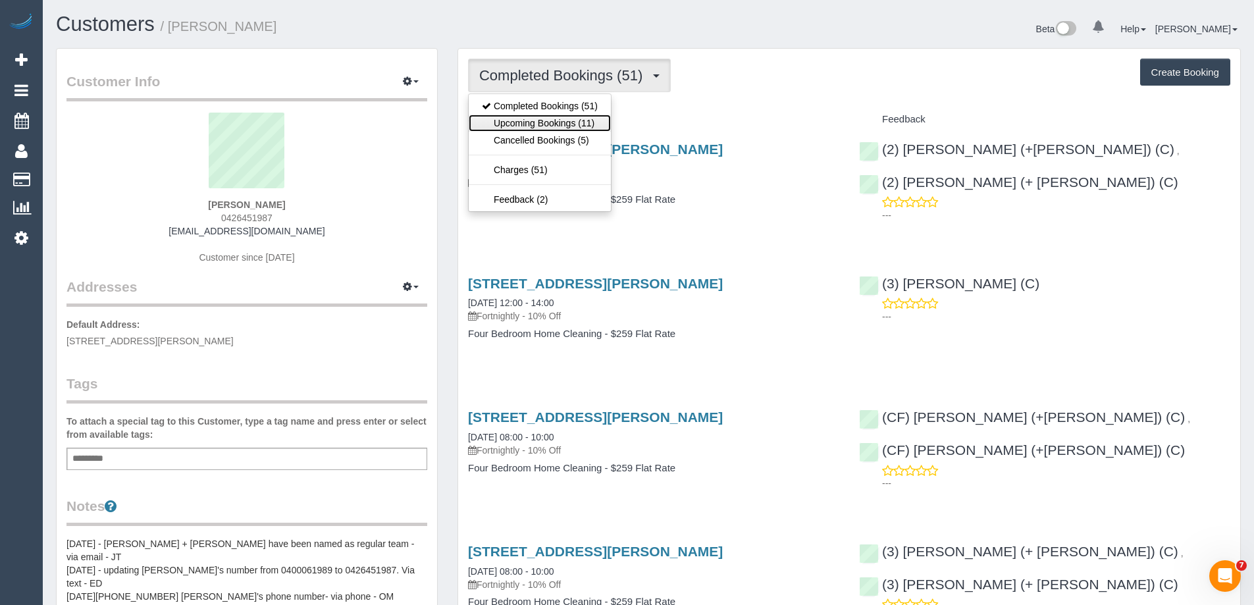
click at [585, 122] on link "Upcoming Bookings (11)" at bounding box center [540, 123] width 142 height 17
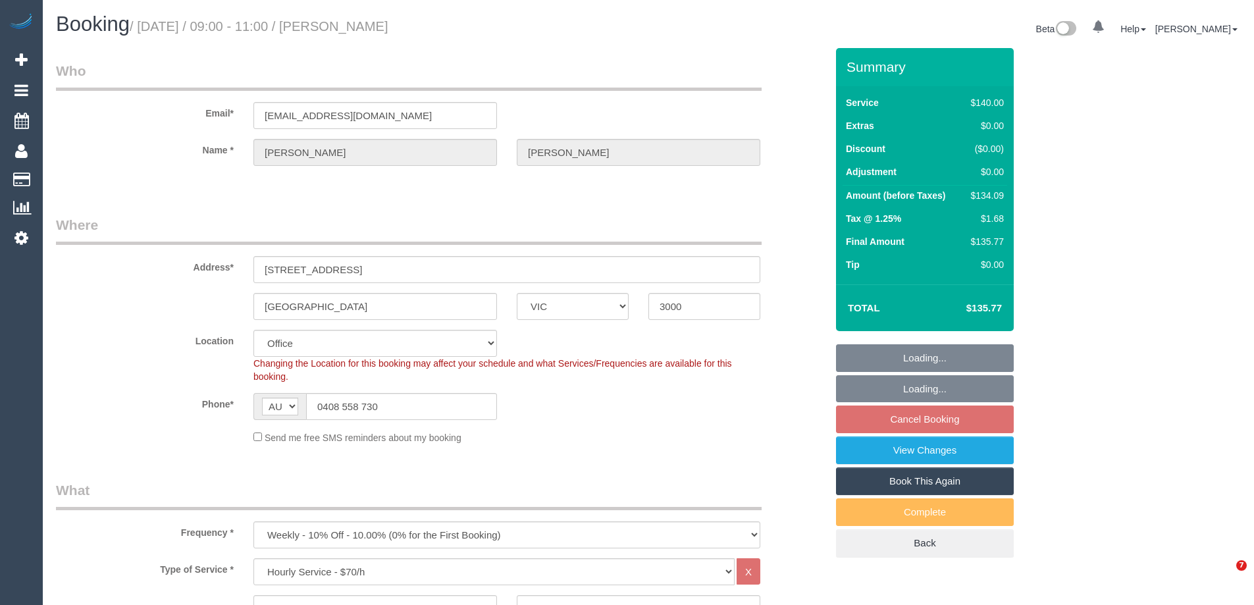
select select "VIC"
select select "number:32"
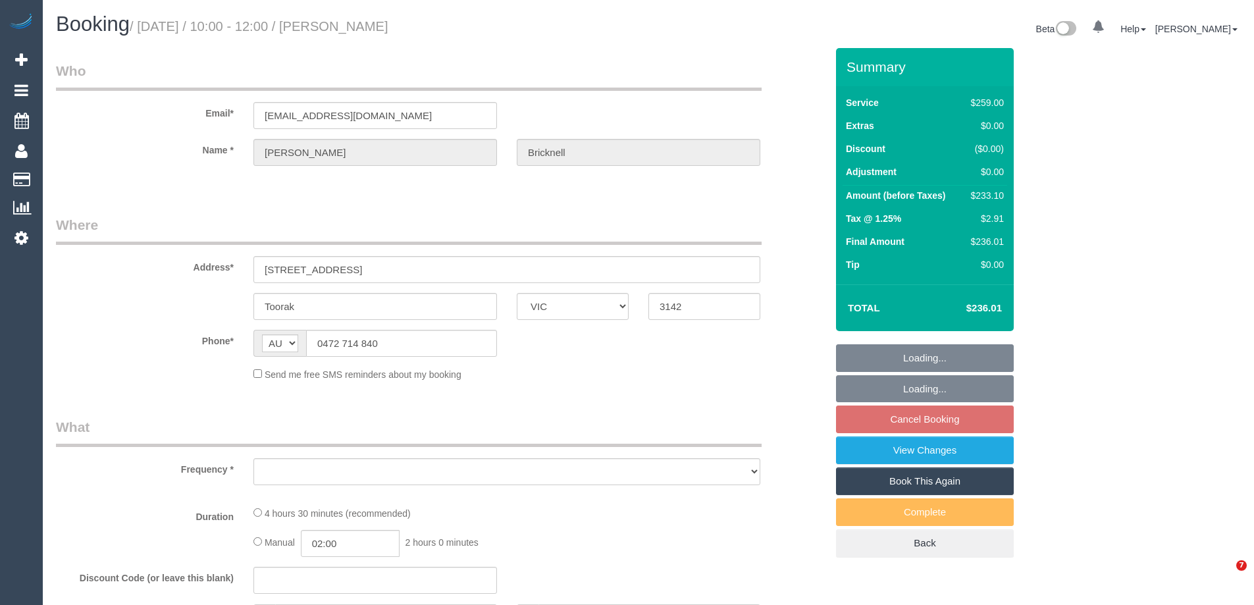
select select "VIC"
select select "string:stripe-pm_1SDDsV2GScqysDRVo57TEwuy"
select select "number:28"
select select "number:14"
select select "number:19"
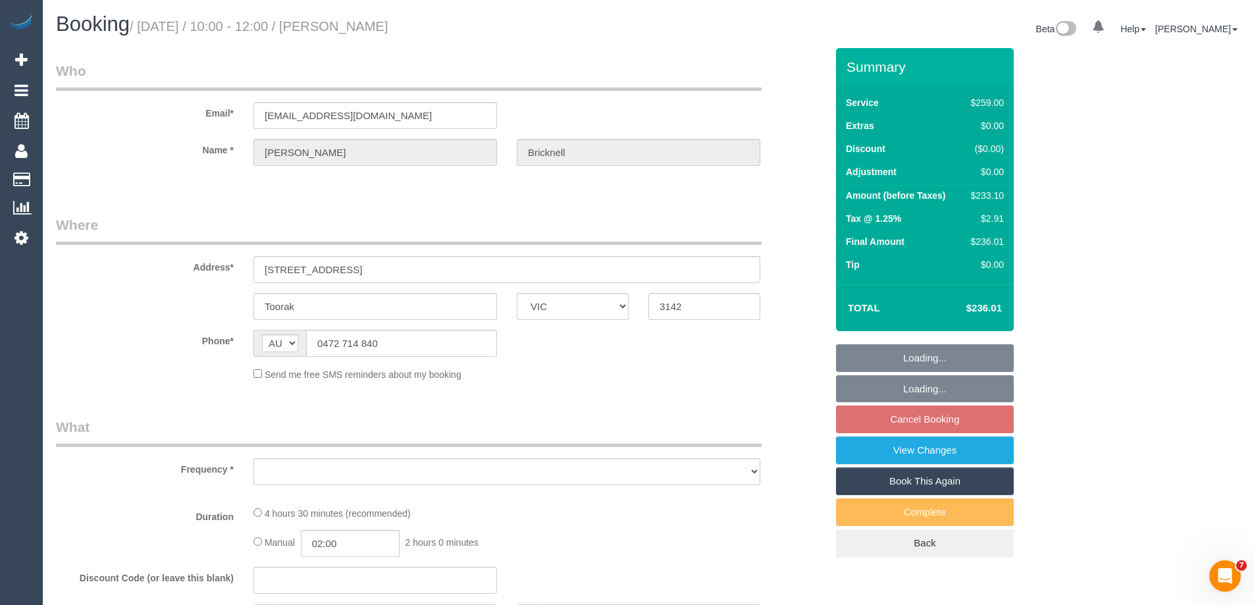
select select "number:23"
select select "number:34"
select select "number:13"
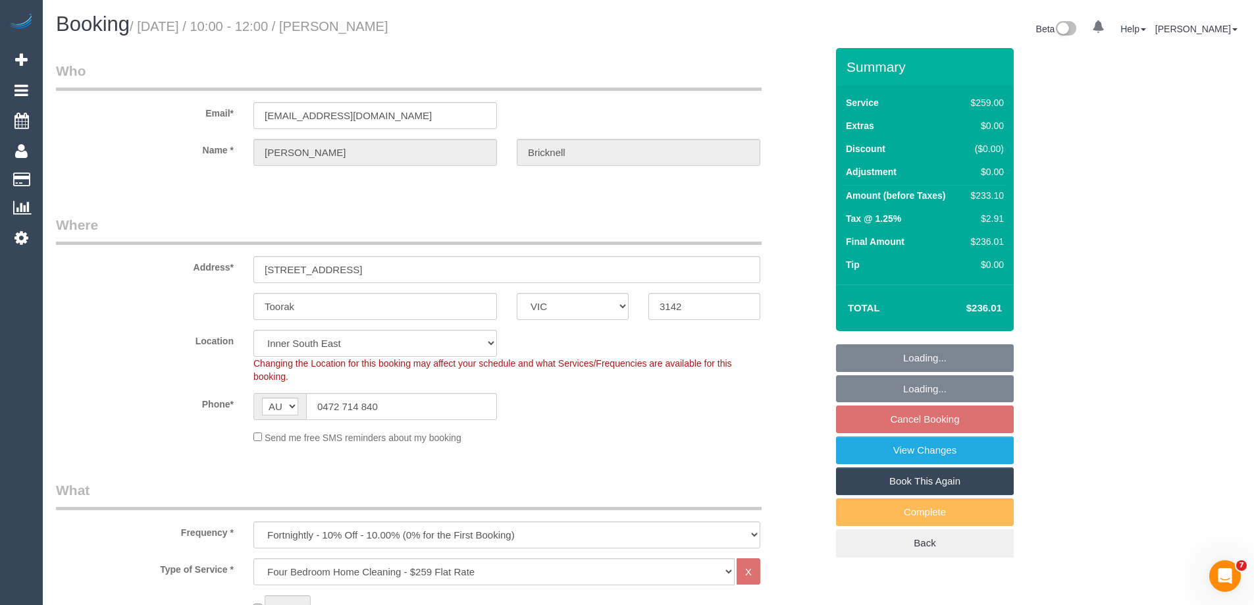
select select "object:787"
select select "spot3"
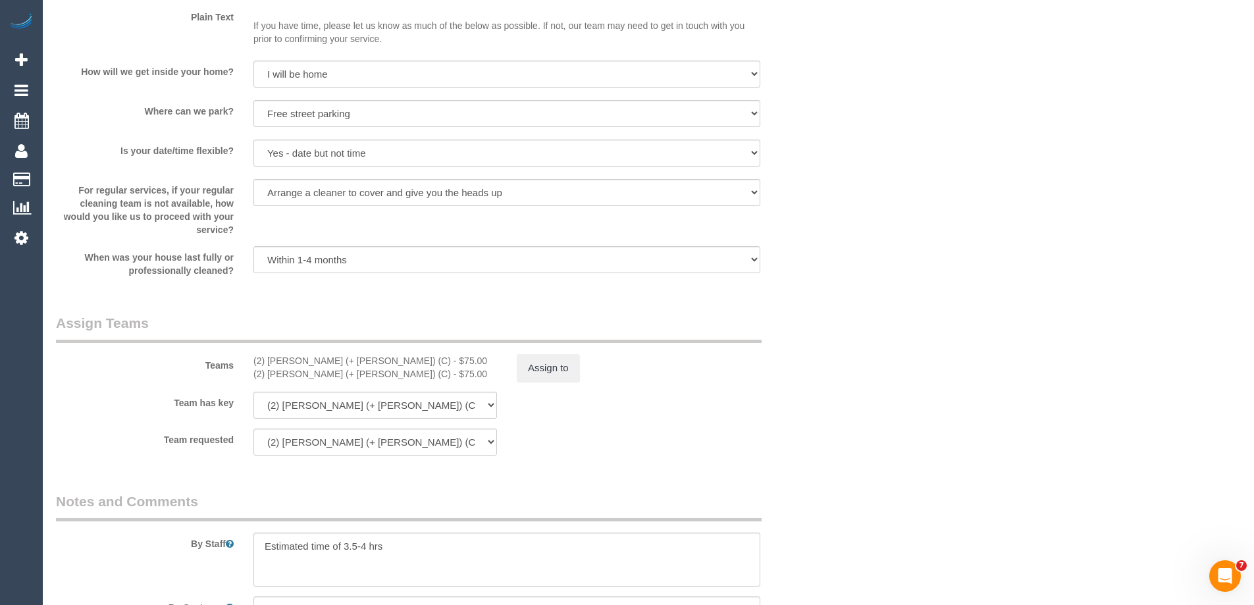
scroll to position [1952, 0]
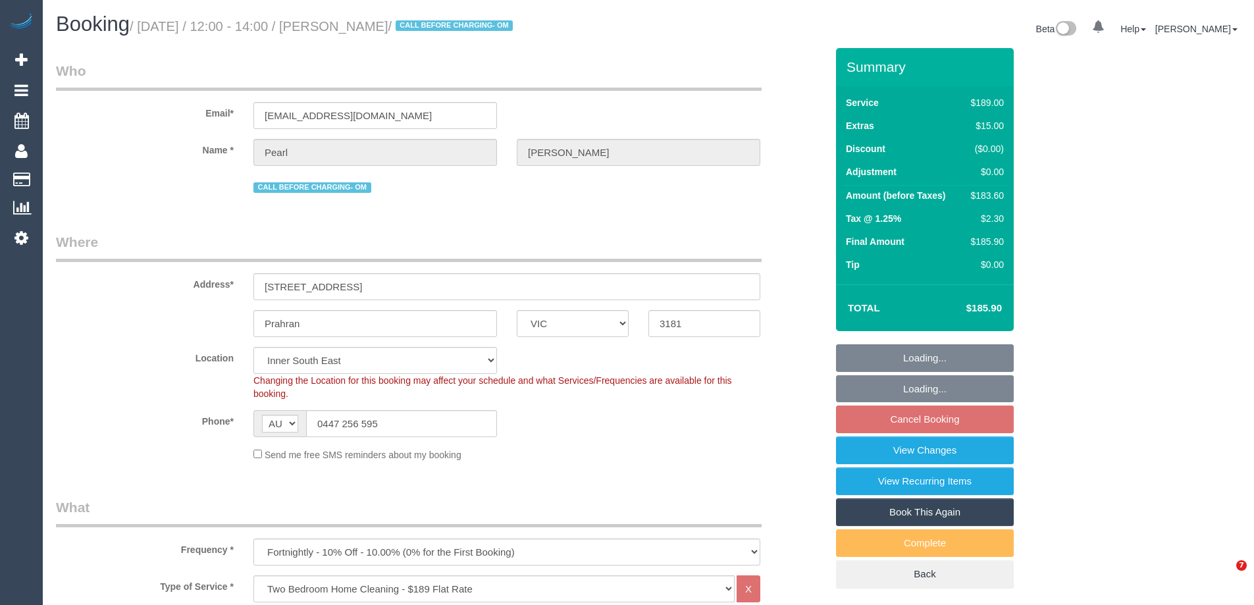
select select "VIC"
select select "string:stripe-pm_1Qti1Q2GScqysDRVX5PSvNzR"
select select "spot4"
select select "number:27"
select select "number:14"
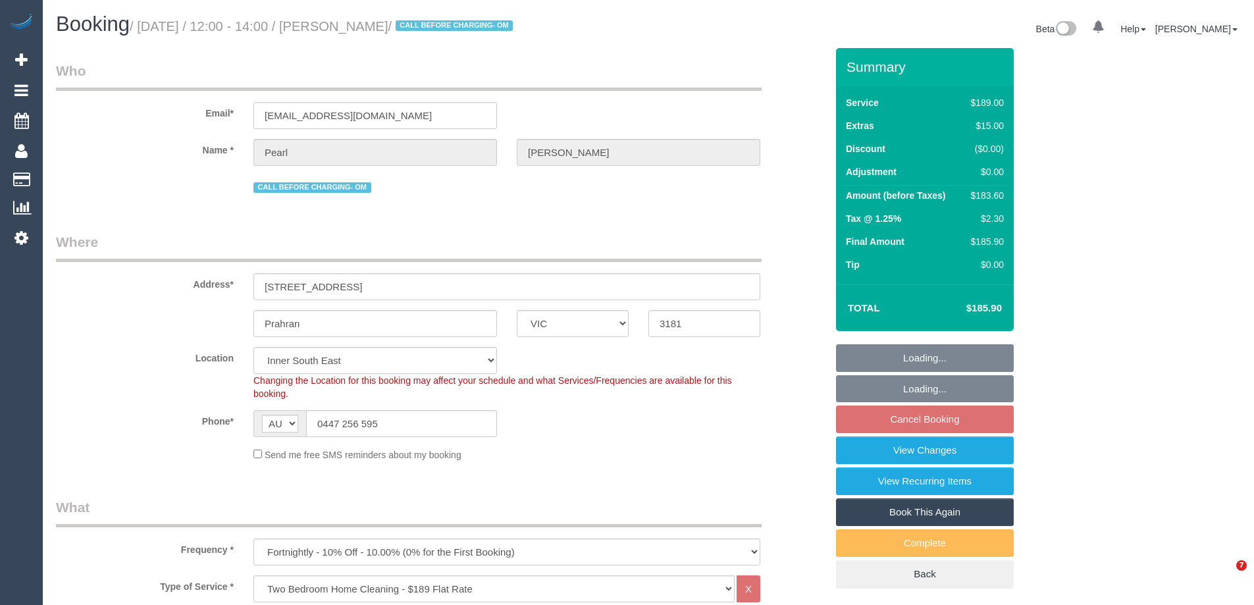
select select "number:19"
select select "number:36"
select select "number:35"
select select "number:11"
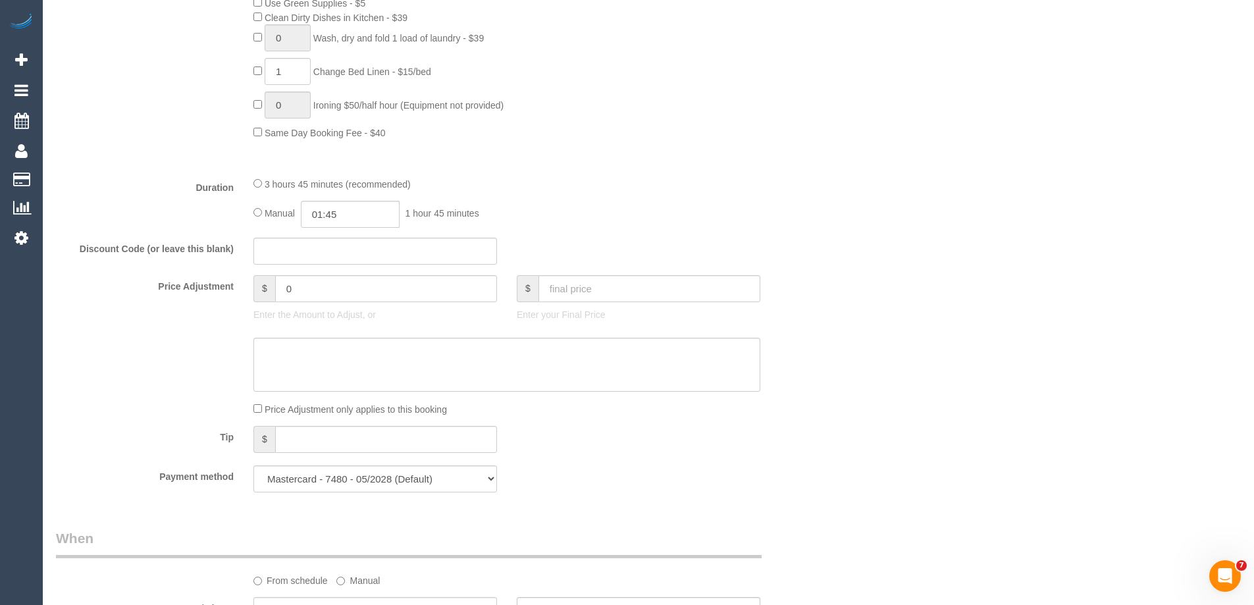
scroll to position [790, 0]
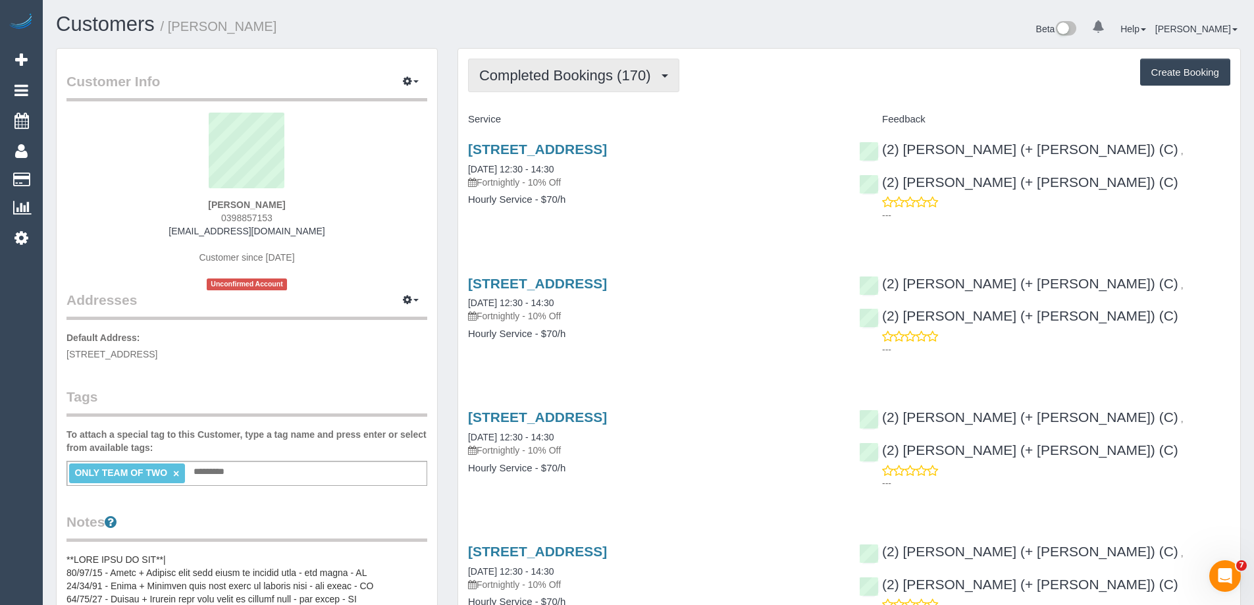
click at [526, 84] on button "Completed Bookings (170)" at bounding box center [573, 76] width 211 height 34
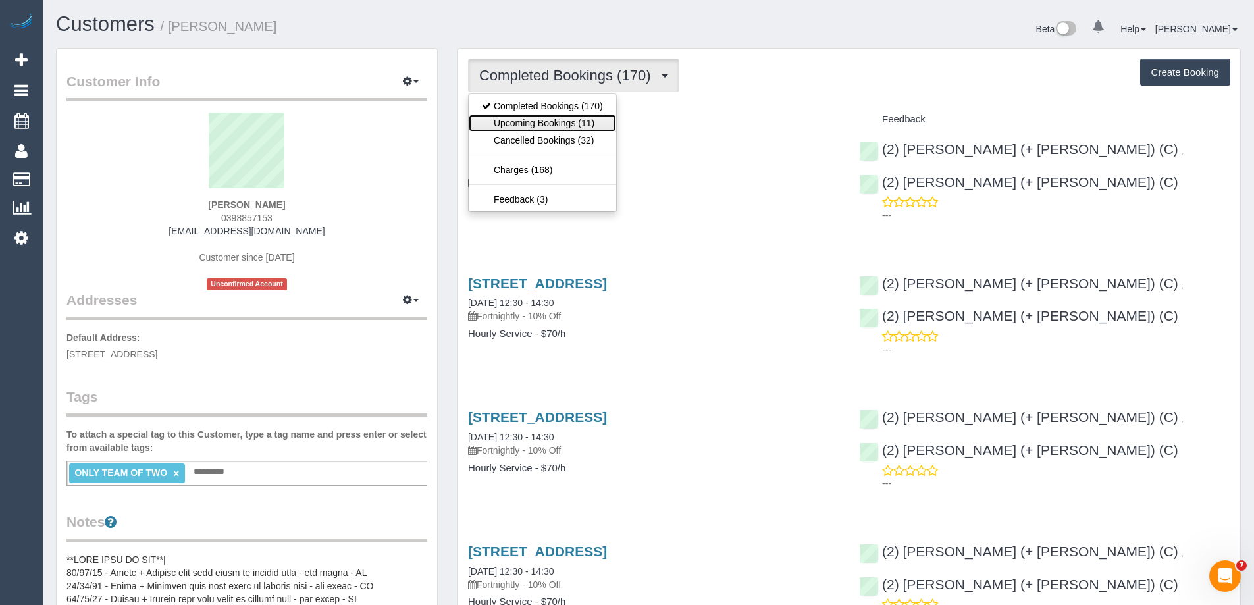
click at [534, 118] on link "Upcoming Bookings (11)" at bounding box center [542, 123] width 147 height 17
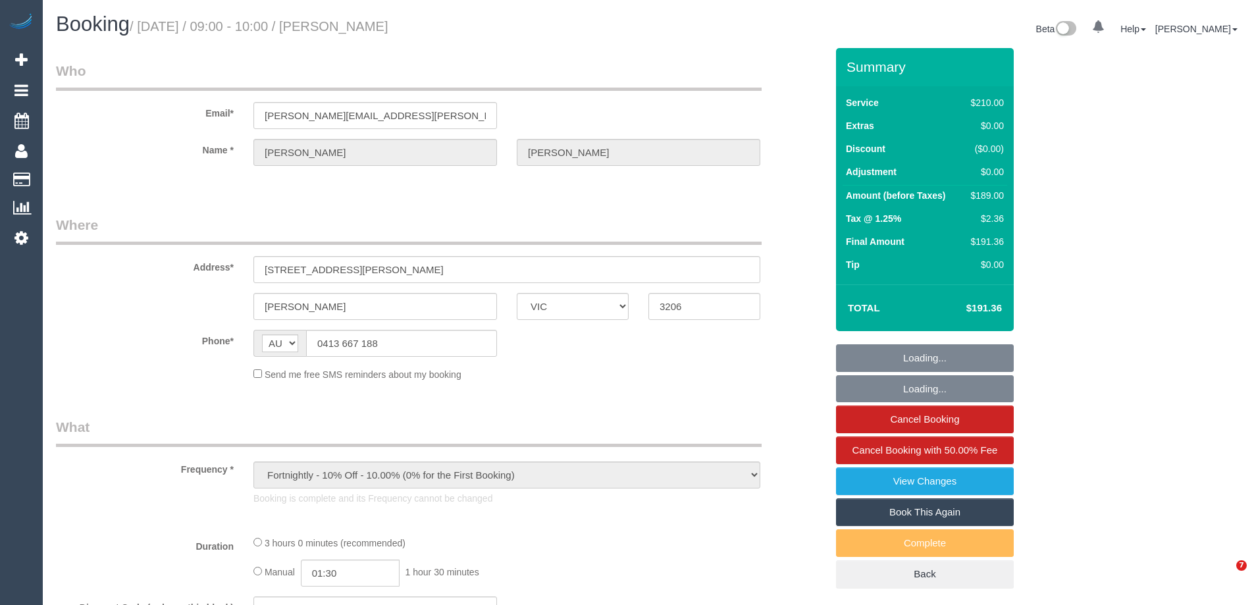
select select "VIC"
select select "number:27"
select select "number:14"
select select "number:19"
select select "number:36"
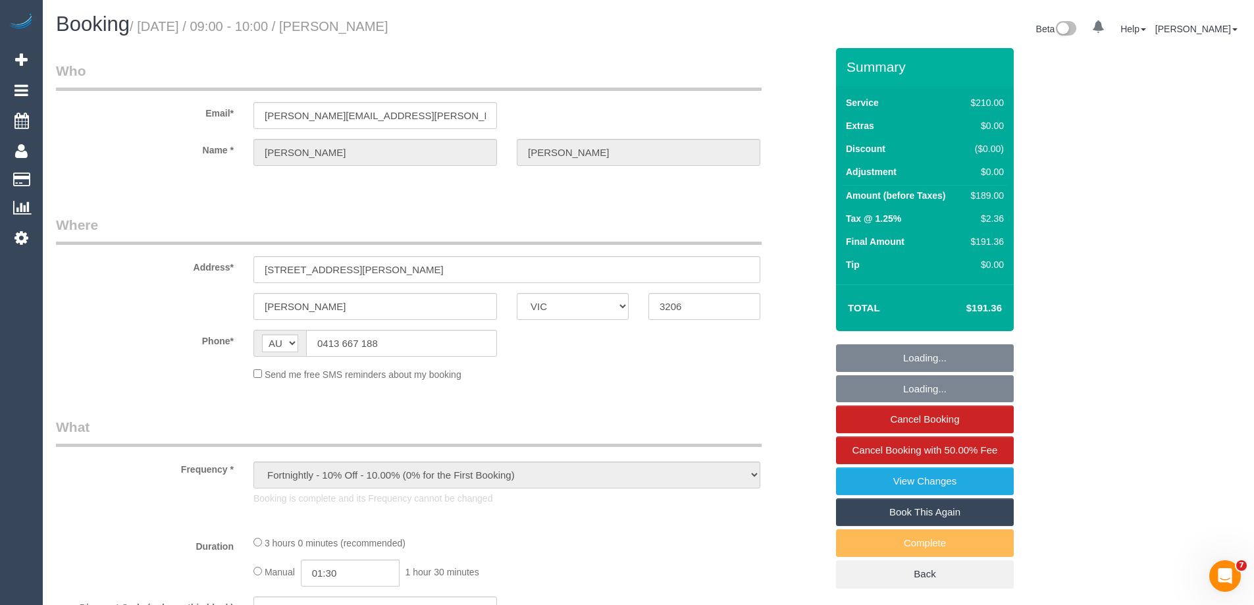
select select "number:34"
select select "number:26"
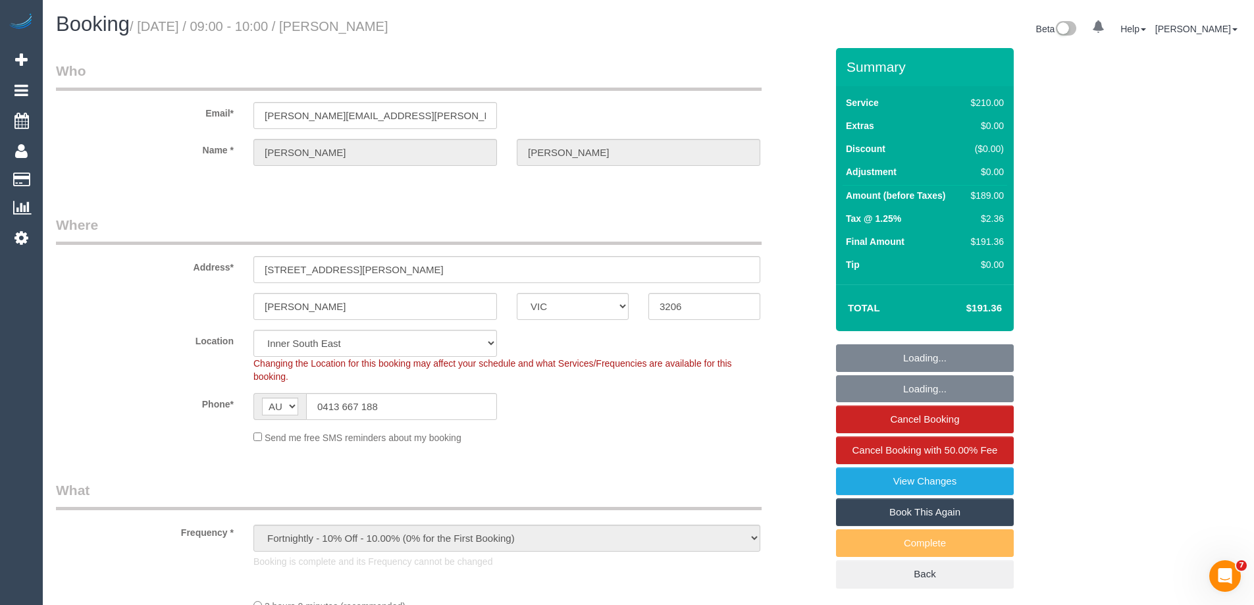
select select "object:1511"
select select "string:stripe-pm_1RQ0z12GScqysDRVJ12ni2Kk"
select select "180"
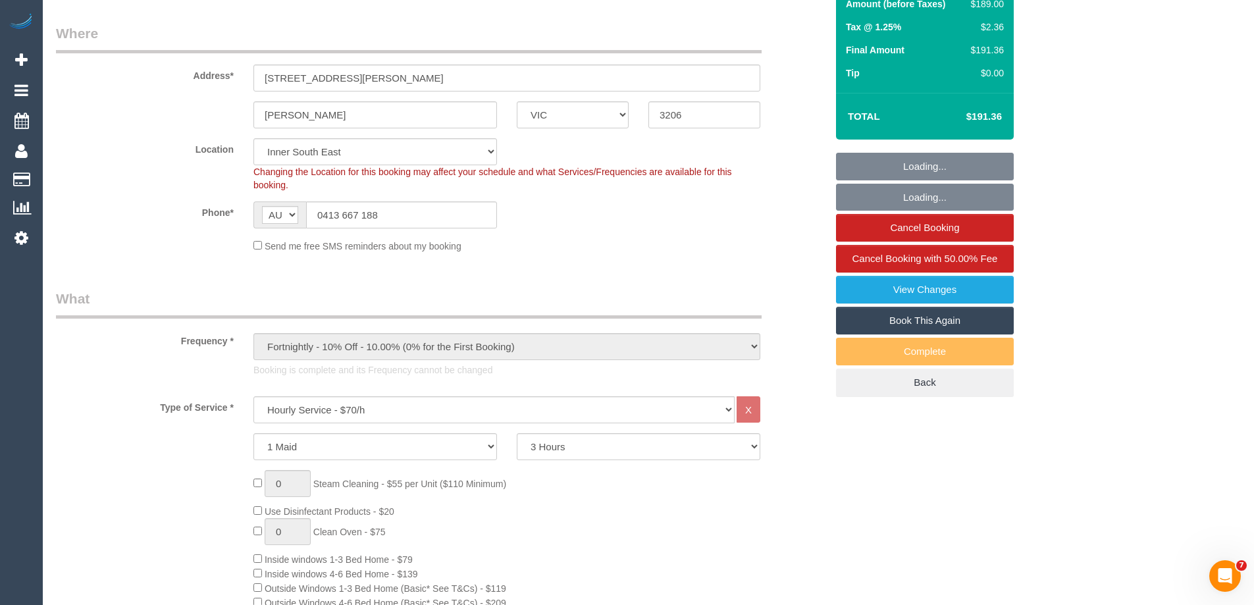
scroll to position [197, 0]
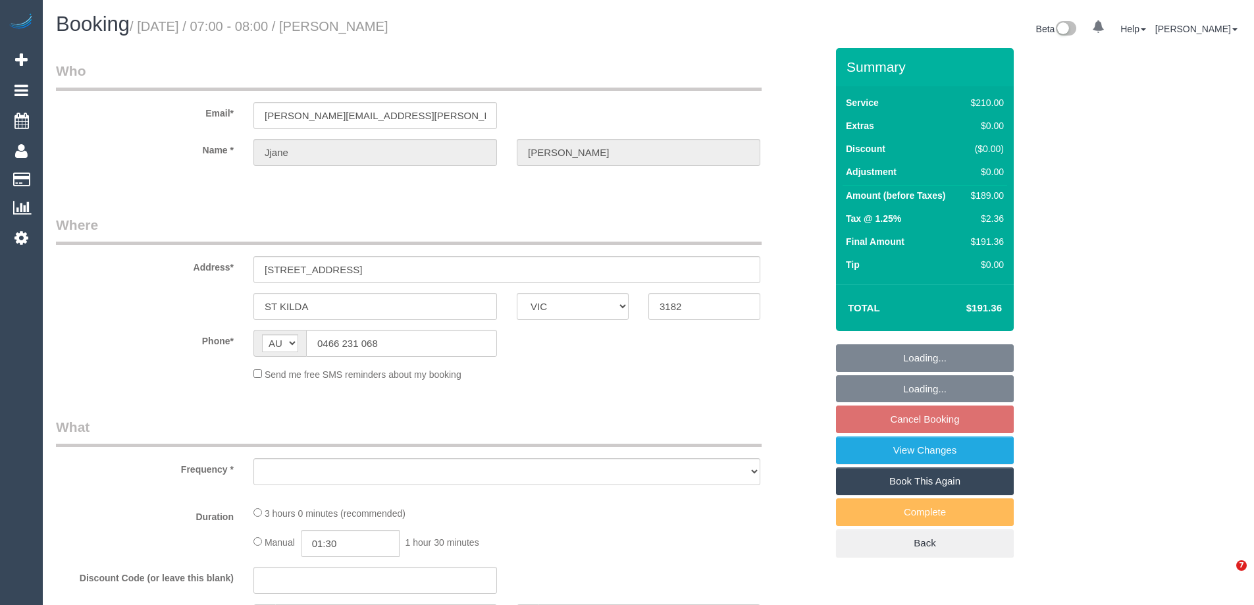
select select "VIC"
select select "object:532"
select select "string:stripe-pm_1SDikZ2GScqysDRVVRYGj7Js"
select select "number:27"
select select "number:14"
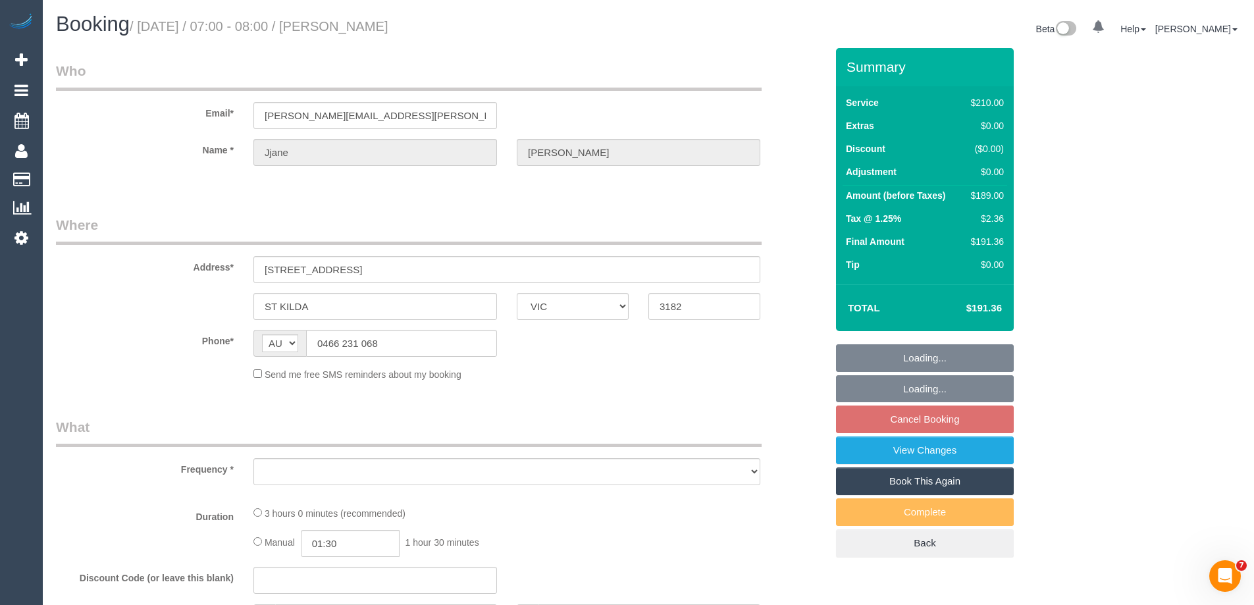
select select "number:19"
select select "number:22"
select select "number:34"
select select "number:12"
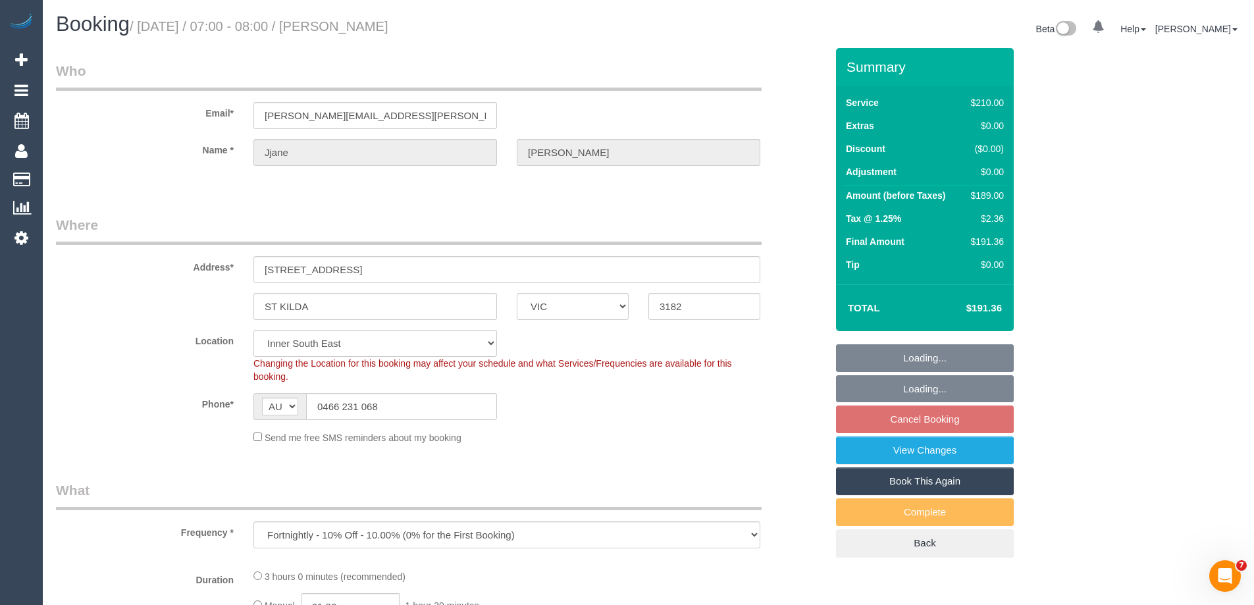
select select "object:1310"
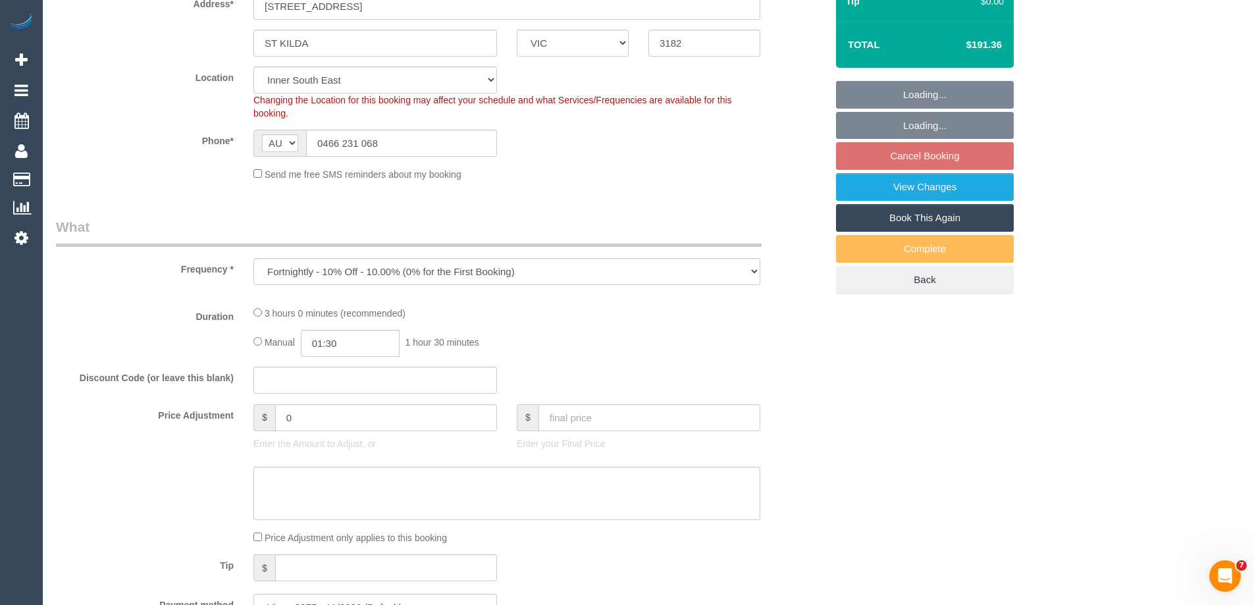
select select "spot1"
select select "180"
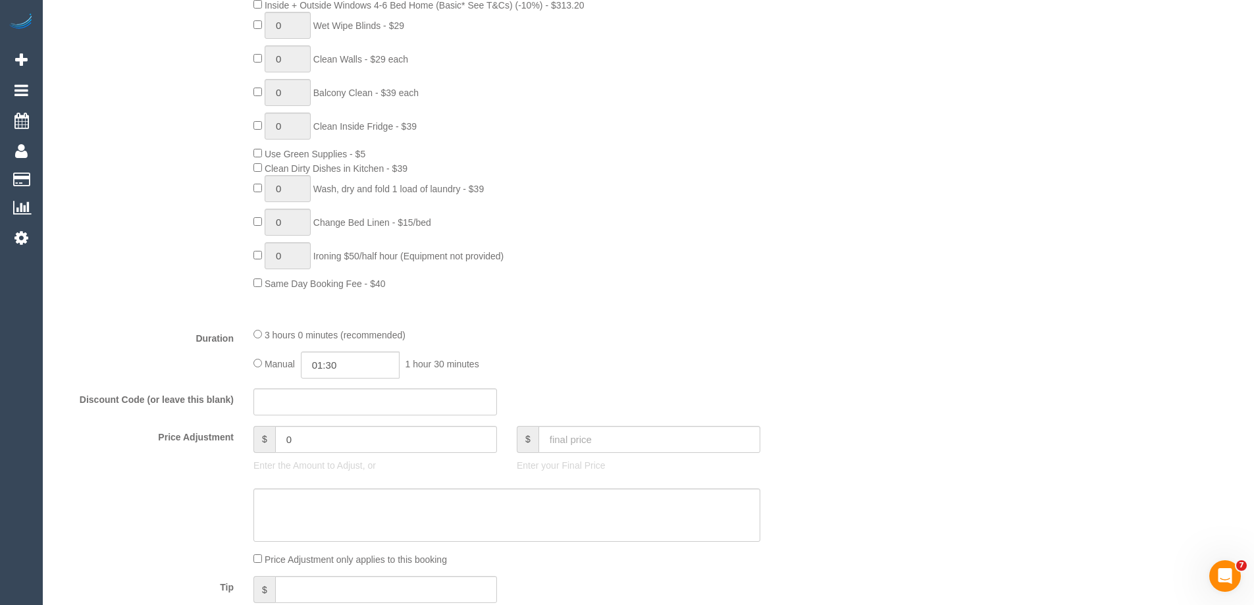
scroll to position [790, 0]
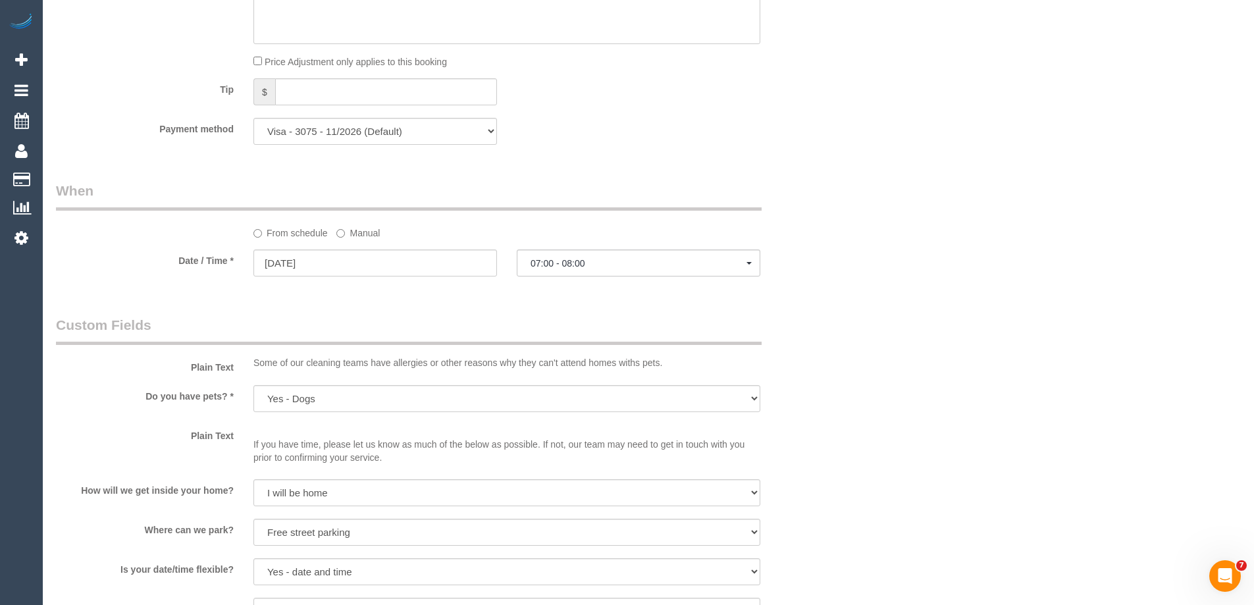
select select "spot26"
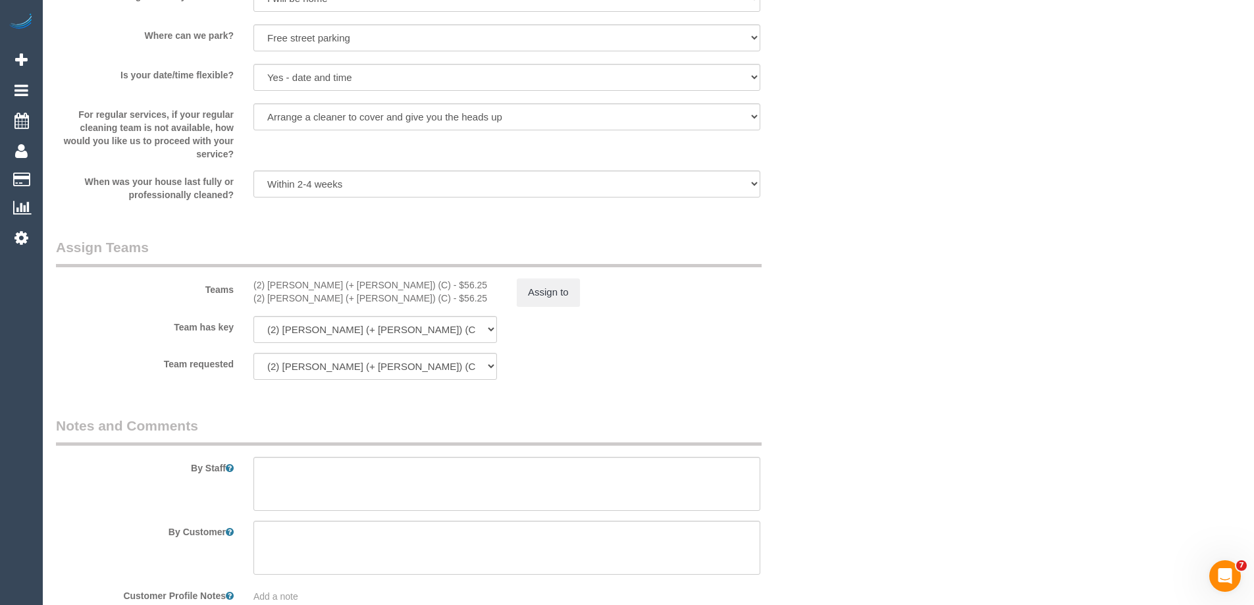
scroll to position [1945, 0]
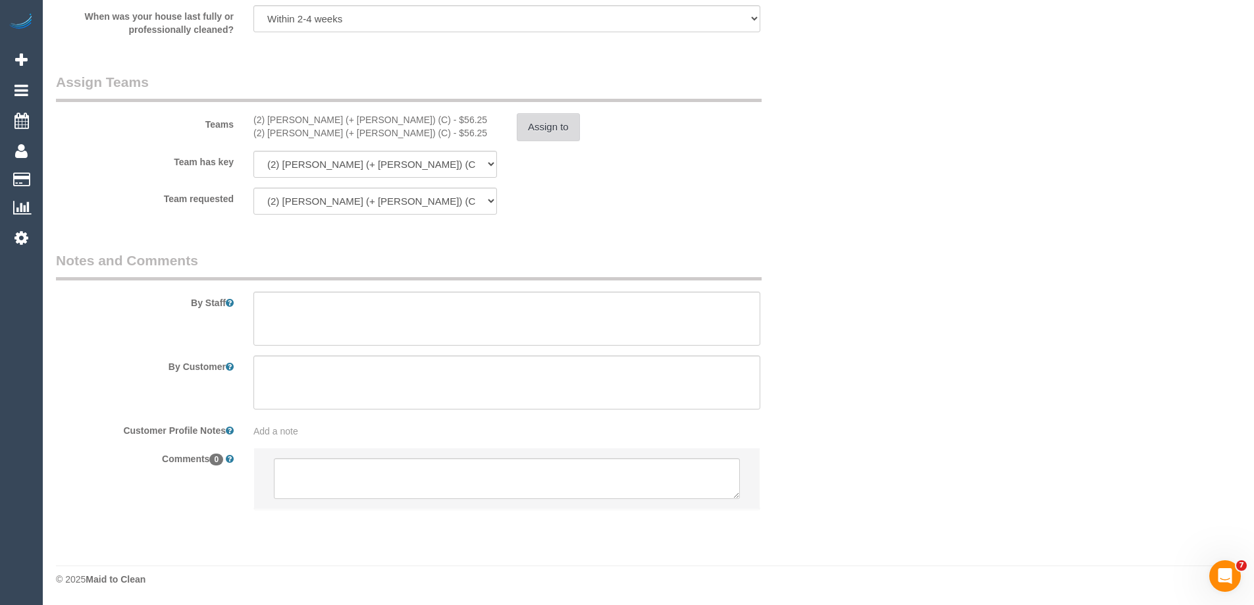
click at [564, 120] on button "Assign to" at bounding box center [548, 127] width 63 height 28
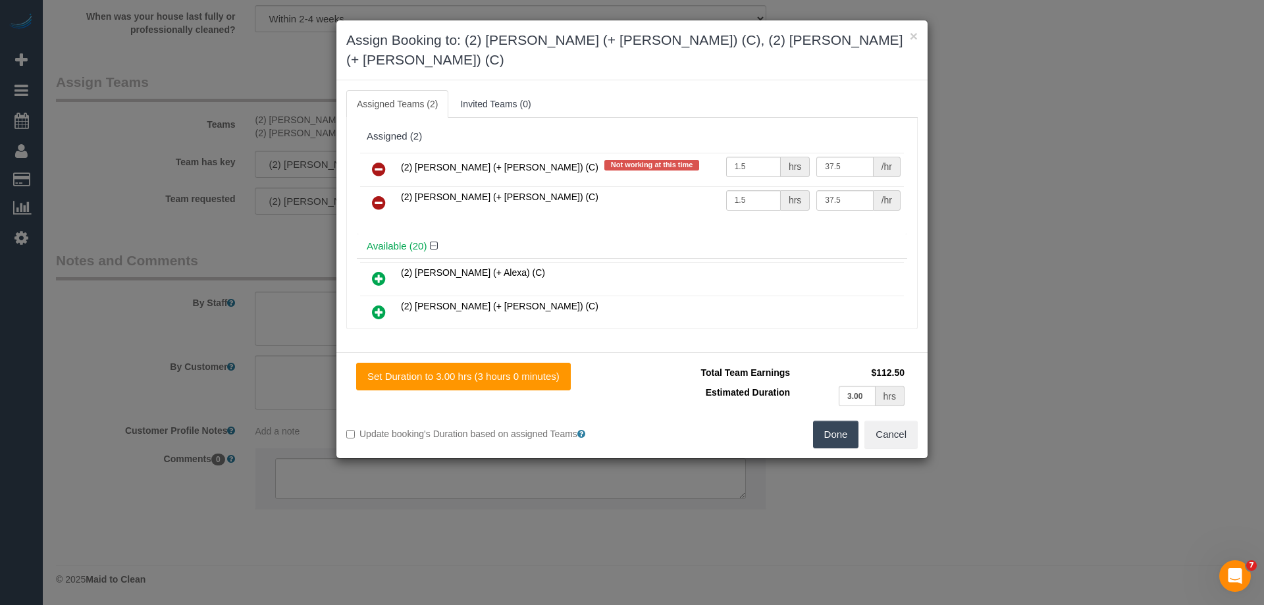
click at [378, 161] on icon at bounding box center [379, 169] width 14 height 16
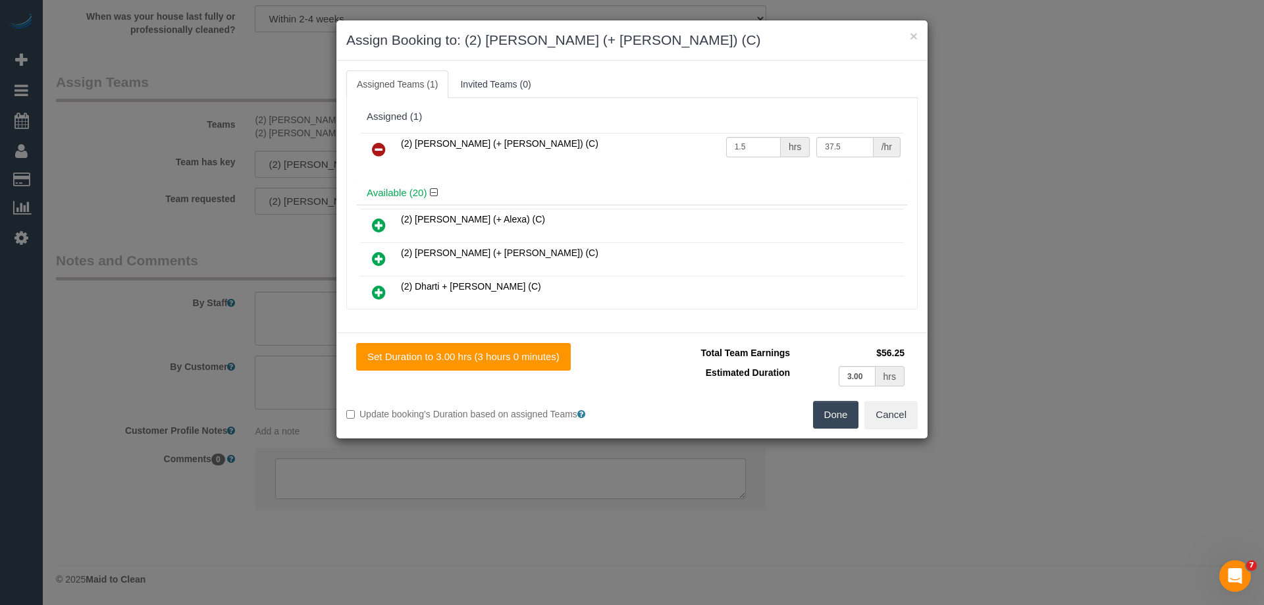
click at [378, 148] on icon at bounding box center [379, 149] width 14 height 16
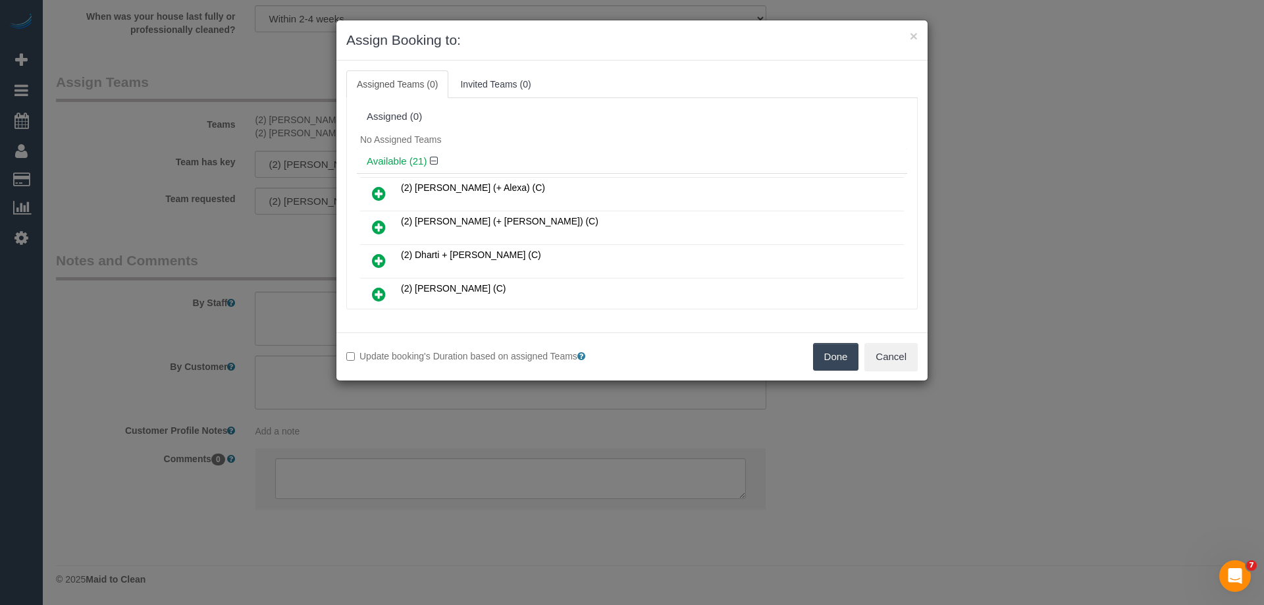
click at [819, 353] on button "Done" at bounding box center [836, 357] width 46 height 28
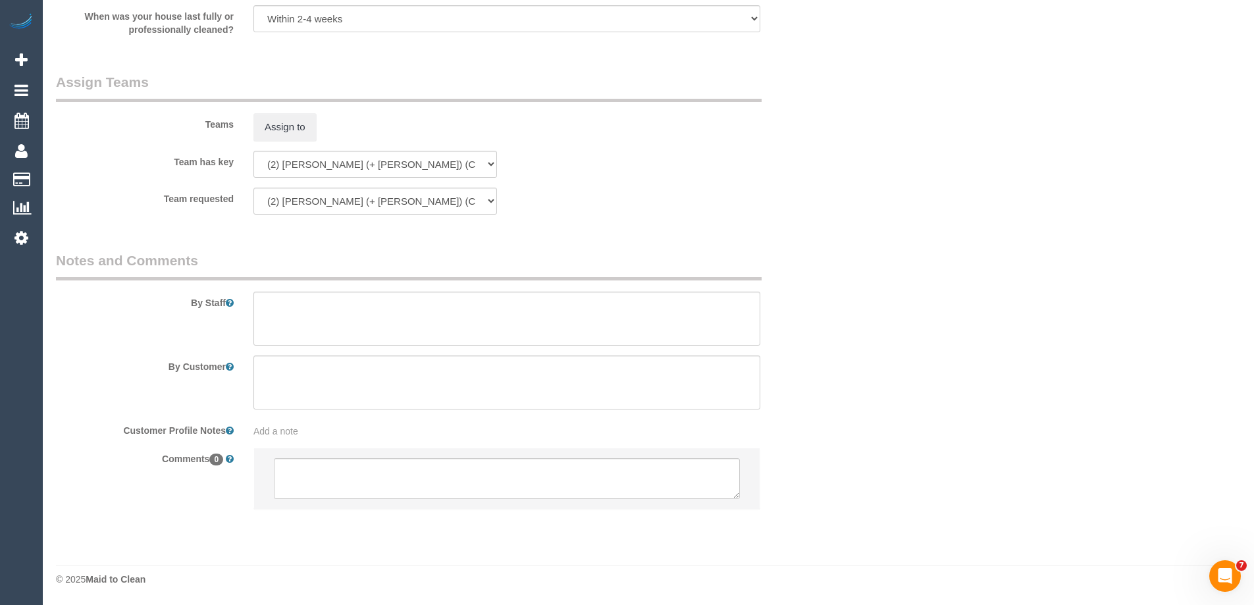
drag, startPoint x: 272, startPoint y: 490, endPoint x: 299, endPoint y: 479, distance: 29.0
click at [274, 490] on li at bounding box center [506, 478] width 505 height 61
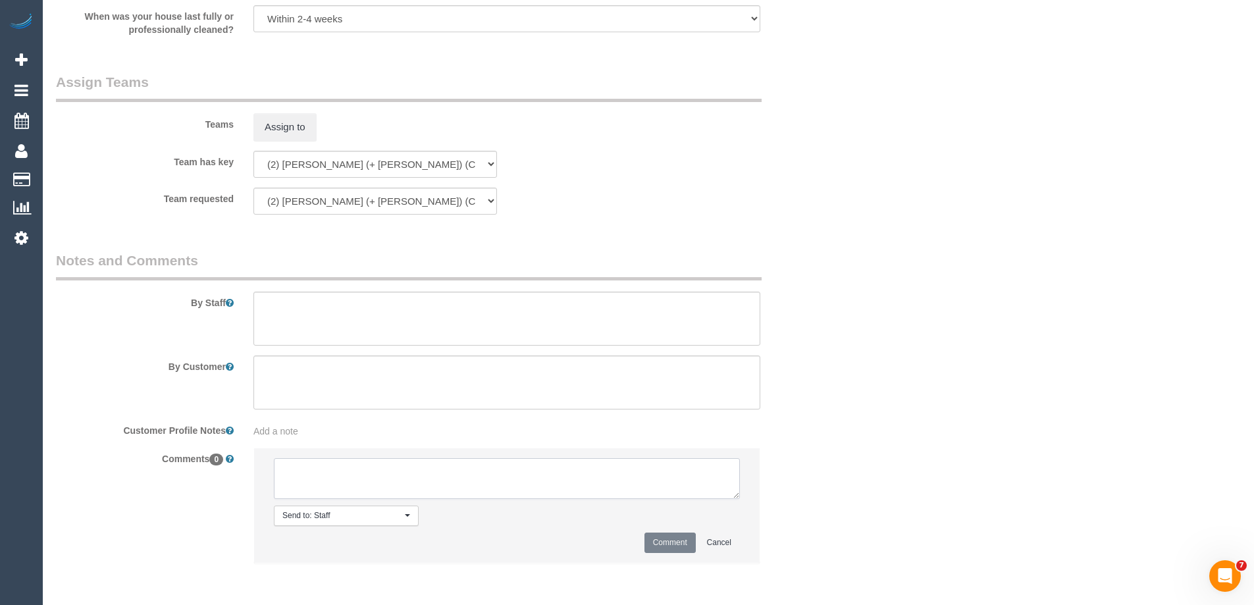
click at [299, 478] on textarea at bounding box center [507, 478] width 466 height 41
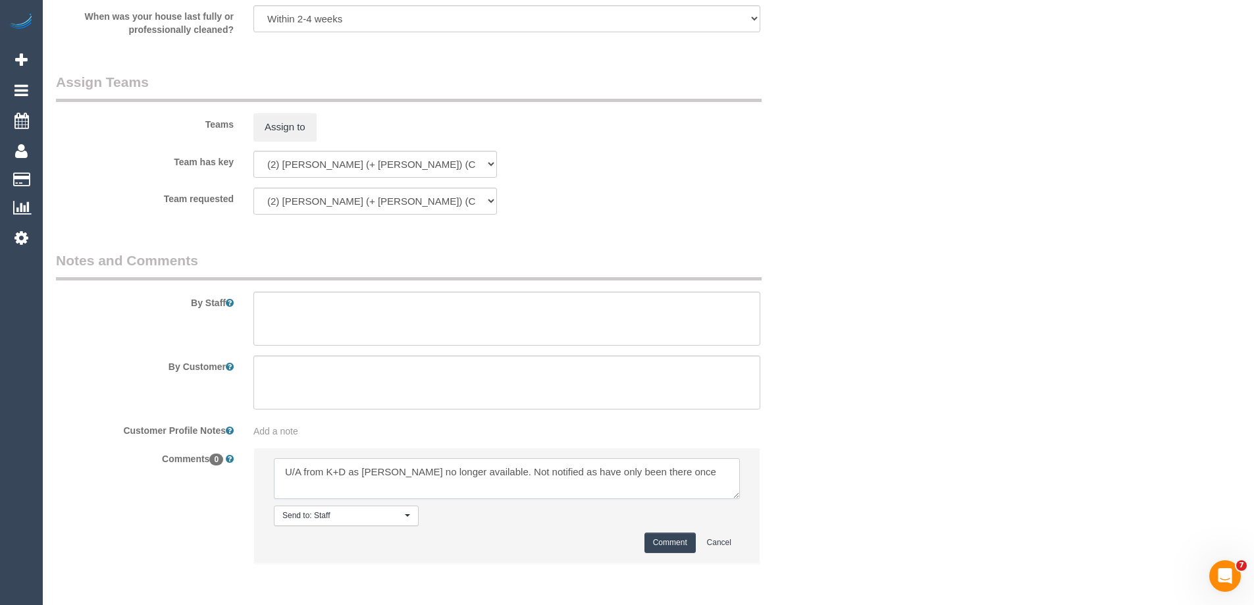
type textarea "U/A from K+D as Daniela no longer available. Not notified as have only been the…"
click at [681, 544] on button "Comment" at bounding box center [669, 542] width 51 height 20
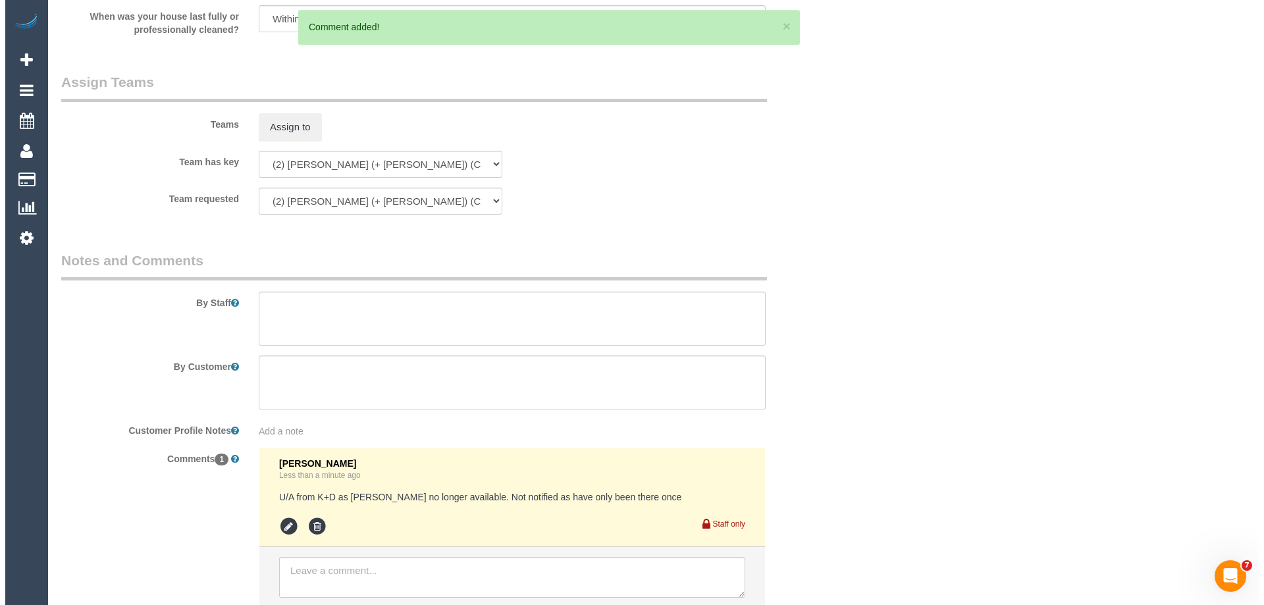
scroll to position [0, 0]
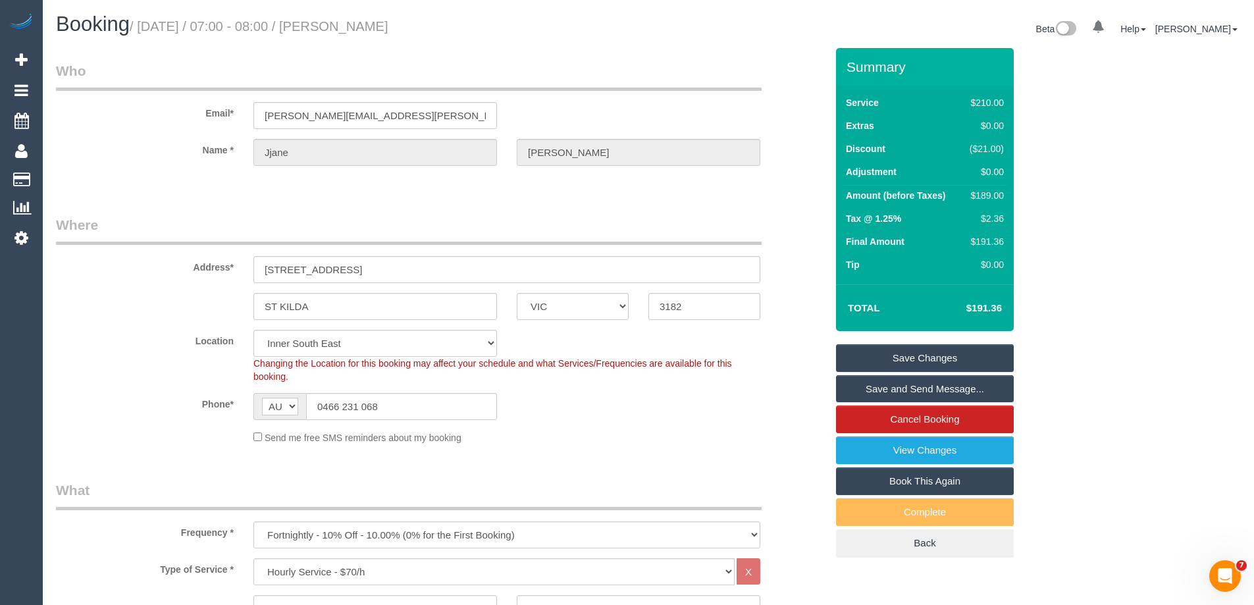
click at [844, 355] on link "Save Changes" at bounding box center [925, 358] width 178 height 28
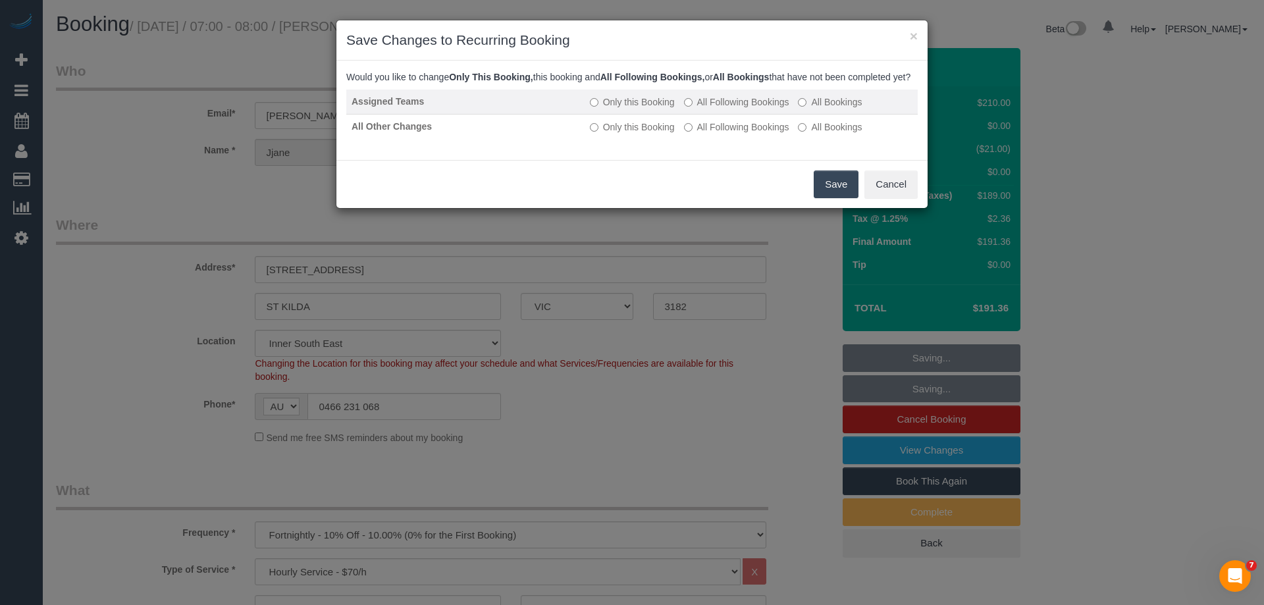
click at [721, 109] on label "All Following Bookings" at bounding box center [736, 101] width 105 height 13
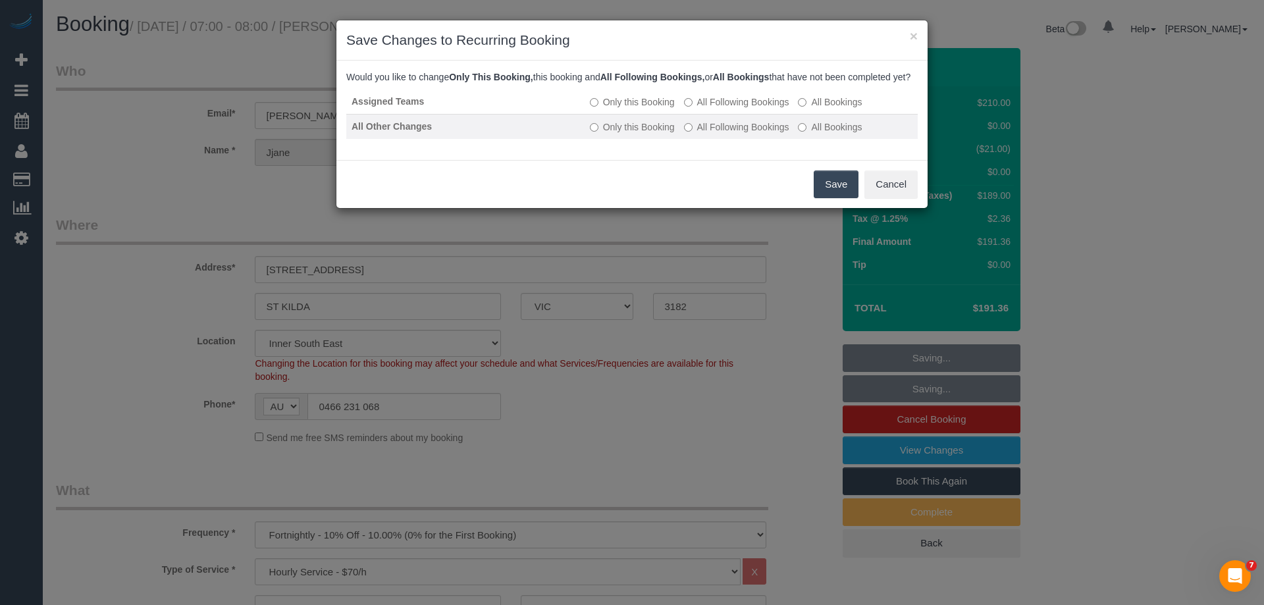
click at [717, 134] on label "All Following Bookings" at bounding box center [736, 126] width 105 height 13
click at [828, 196] on button "Save" at bounding box center [835, 184] width 45 height 28
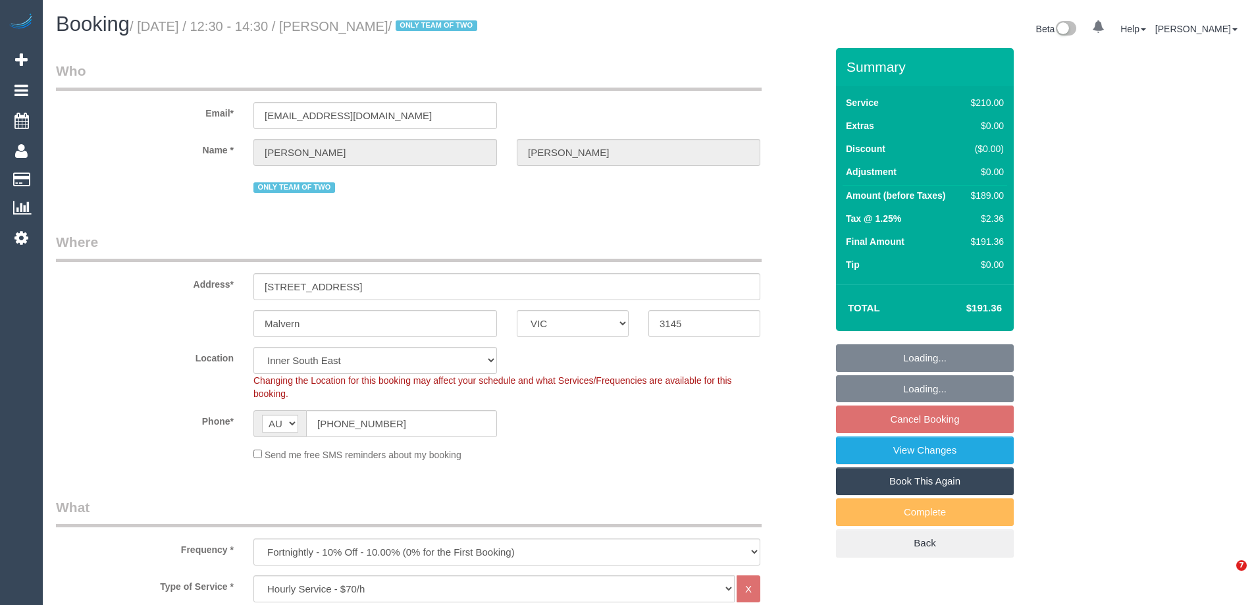
select select "VIC"
select select "180"
select select "string:stripe-pm_1QtzYB2GScqysDRVwr09Y3I6"
select select "number:27"
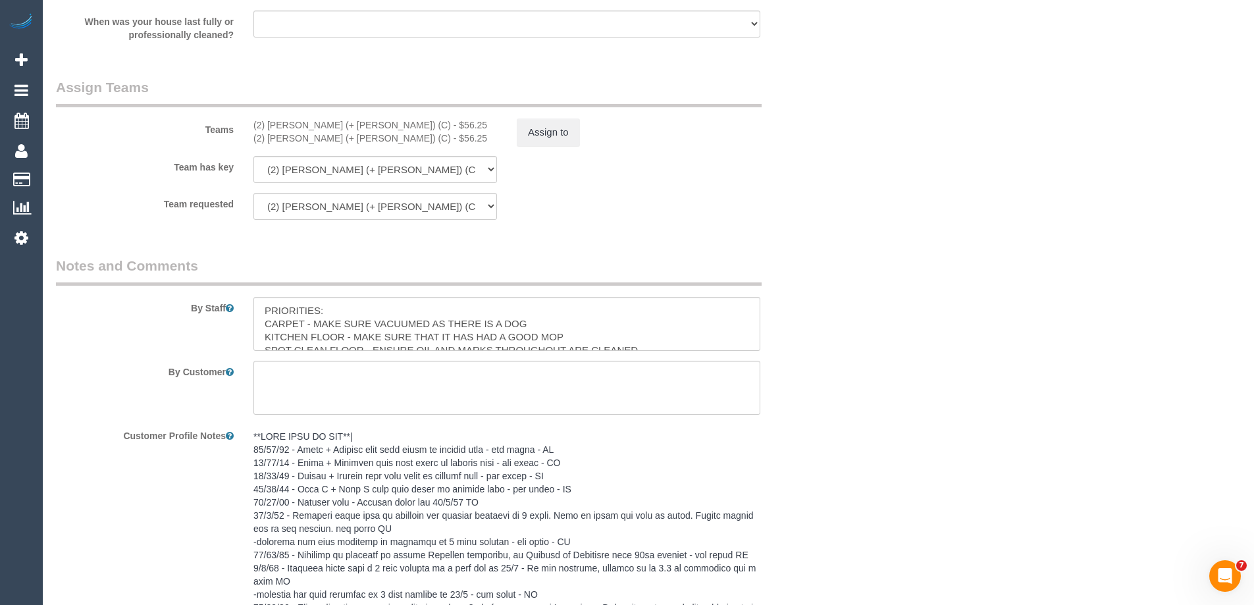
scroll to position [1897, 0]
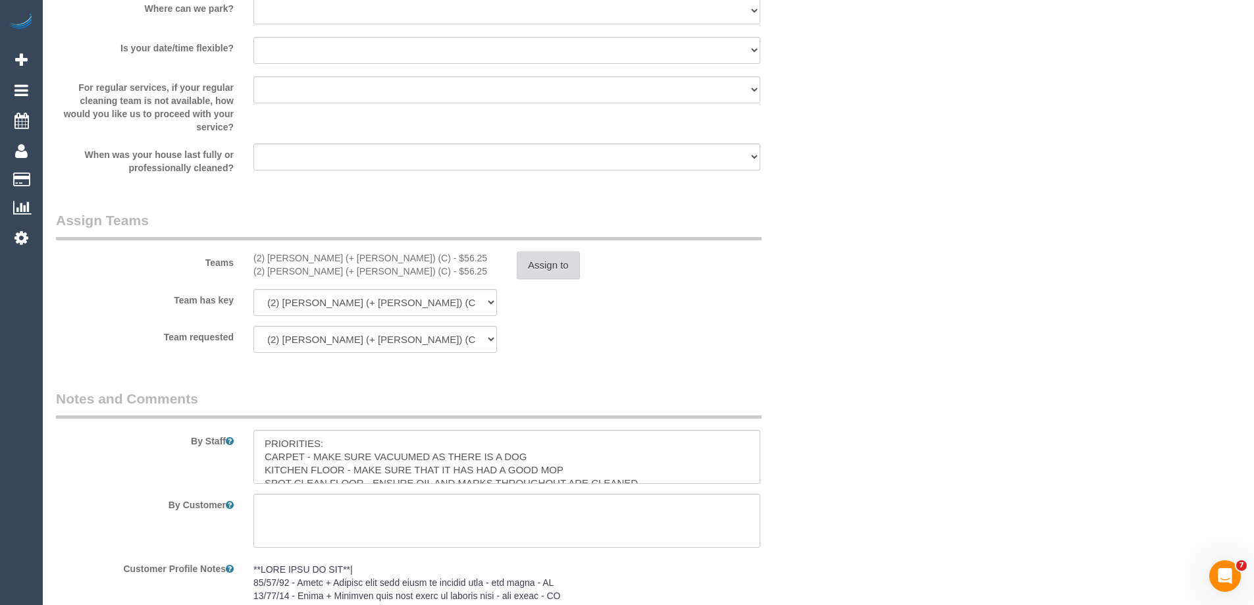
click at [546, 264] on button "Assign to" at bounding box center [548, 265] width 63 height 28
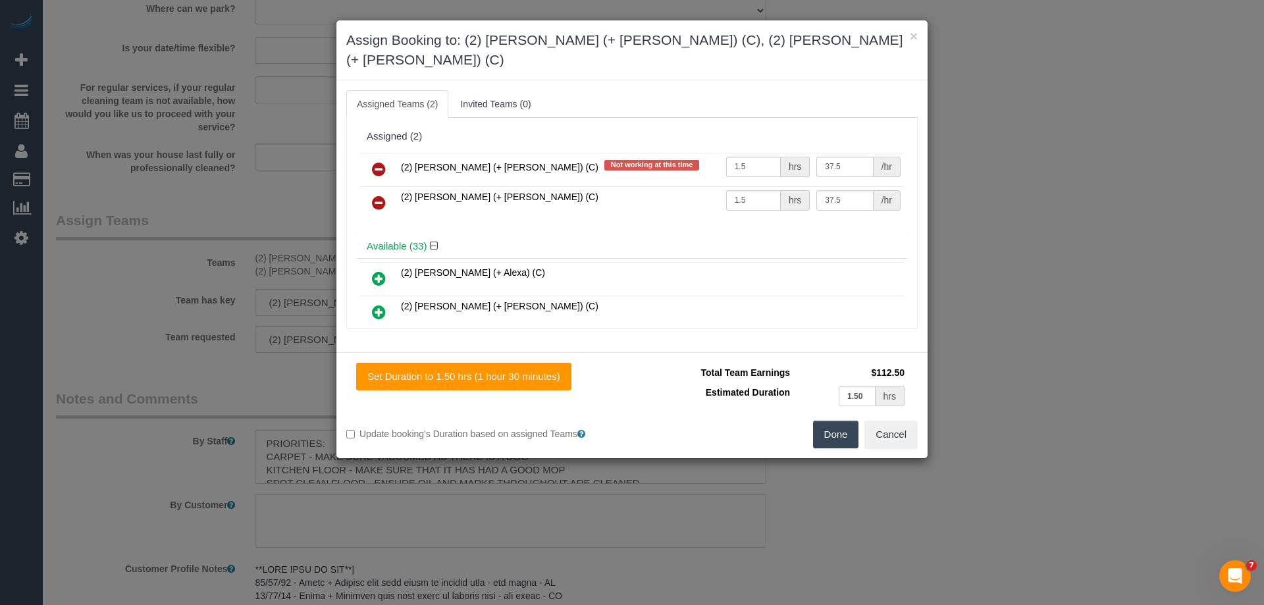
click at [378, 161] on icon at bounding box center [379, 169] width 14 height 16
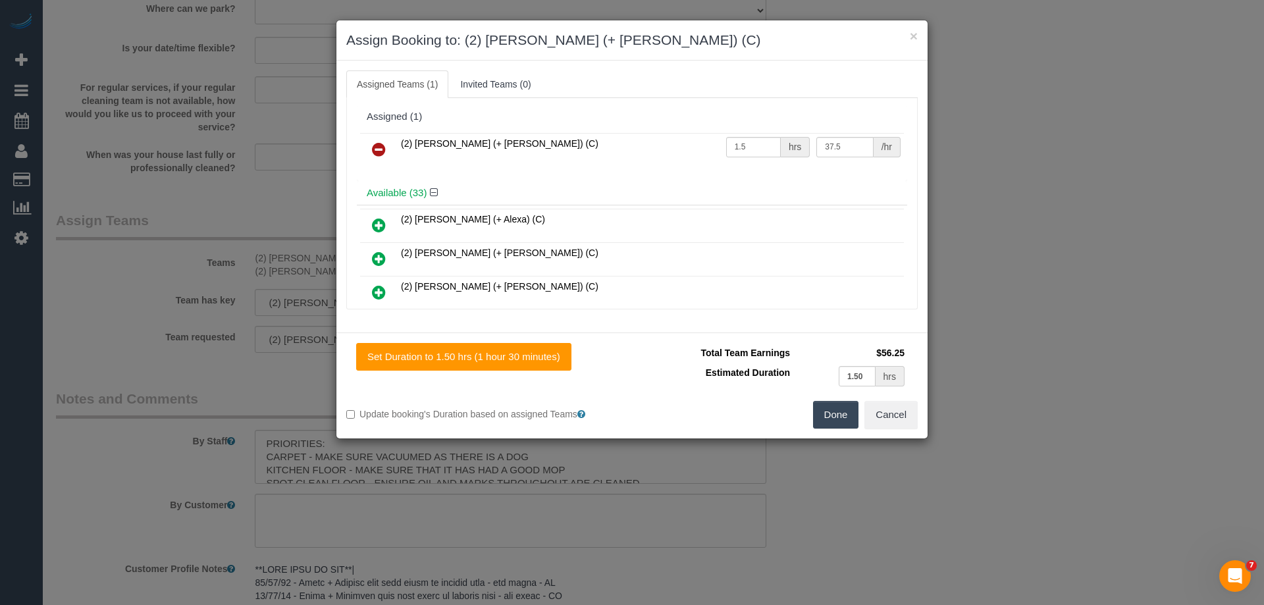
click at [378, 148] on icon at bounding box center [379, 149] width 14 height 16
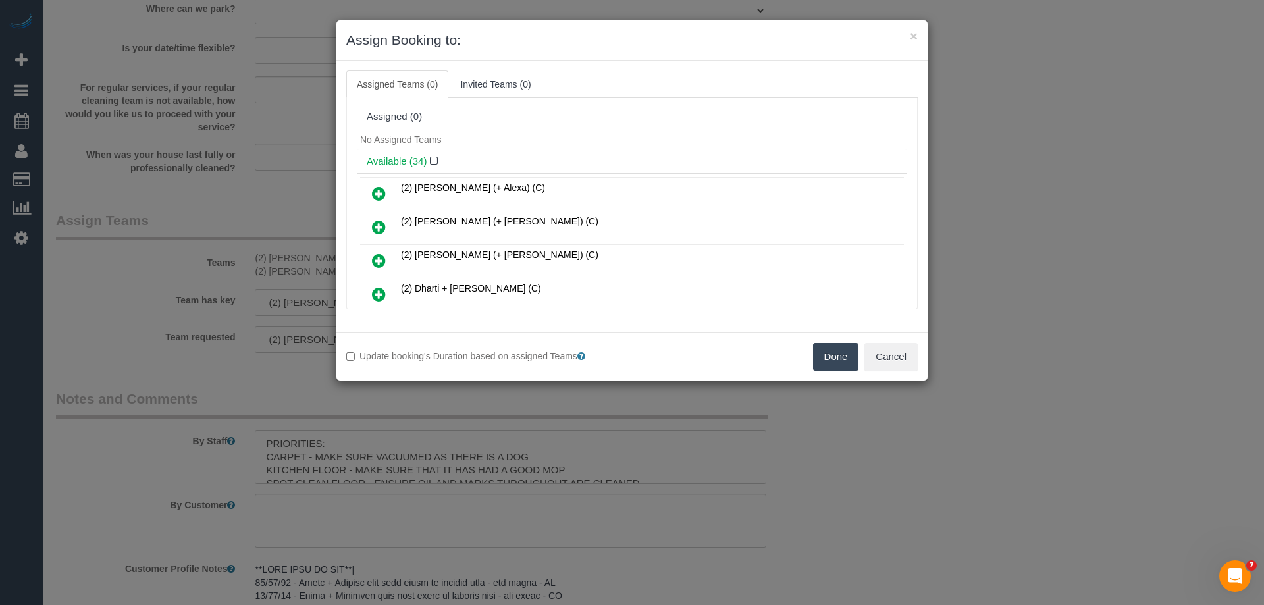
click at [823, 355] on button "Done" at bounding box center [836, 357] width 46 height 28
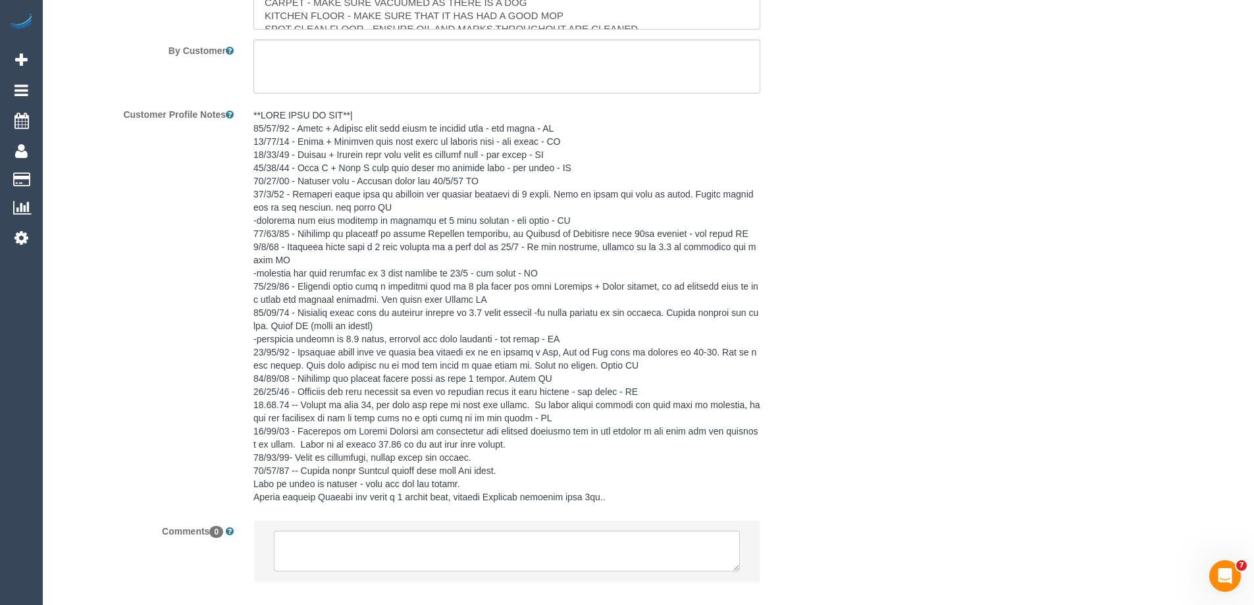
scroll to position [2423, 0]
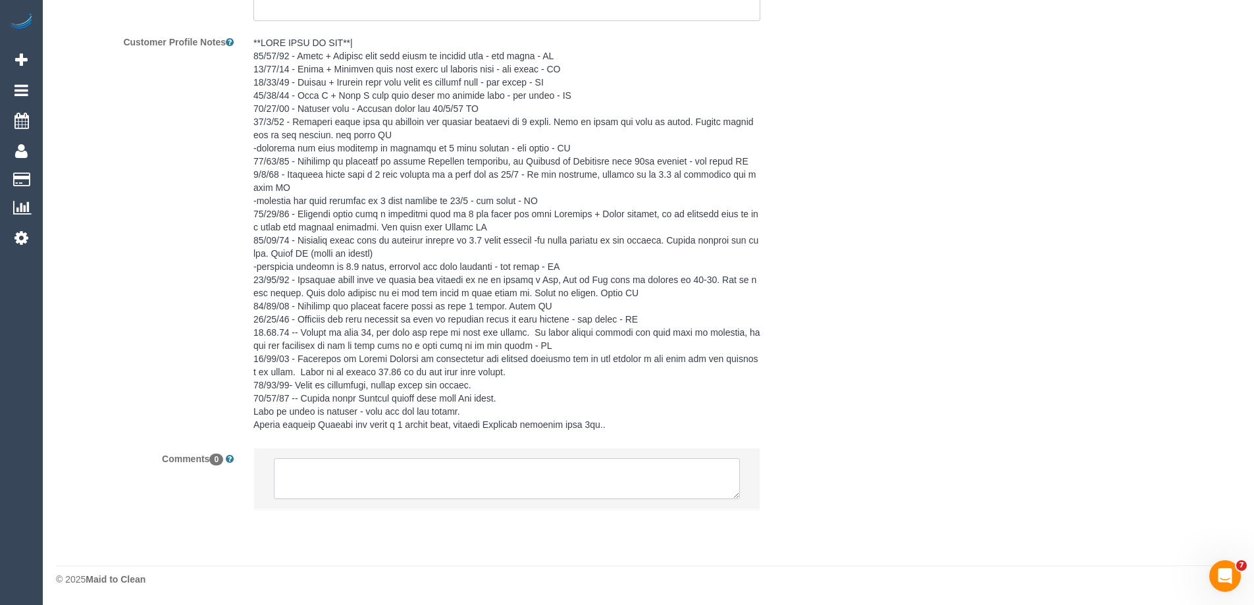
click at [299, 478] on textarea at bounding box center [507, 478] width 466 height 41
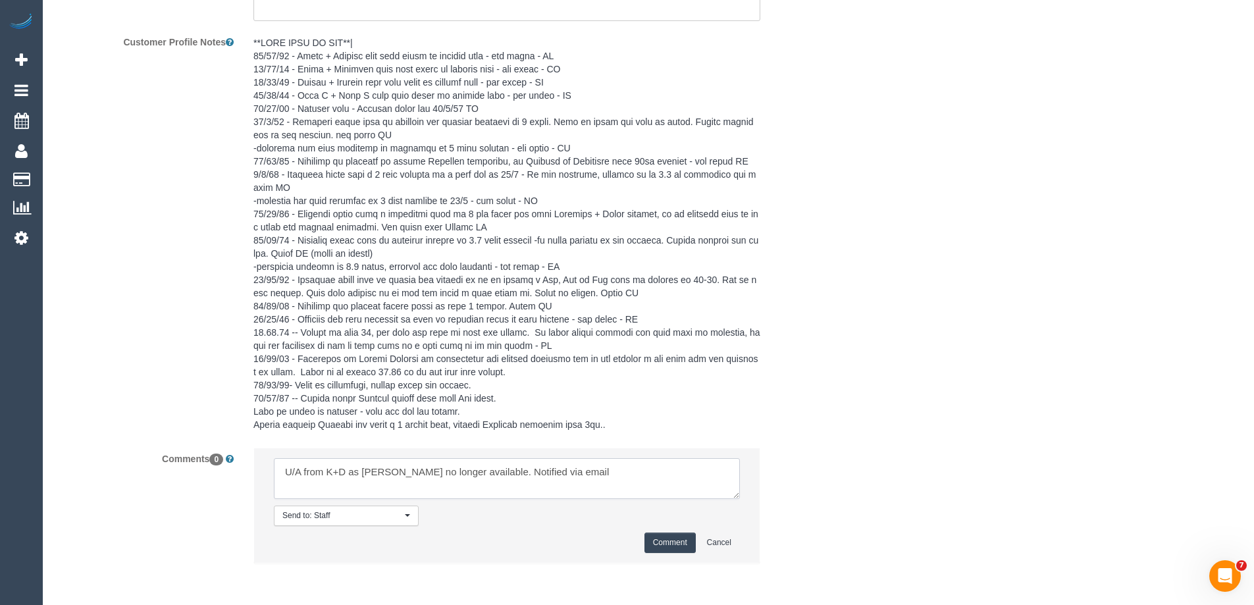
type textarea "U/A from K+D as Daniela no longer available. Notified via email"
click at [660, 544] on button "Comment" at bounding box center [669, 542] width 51 height 20
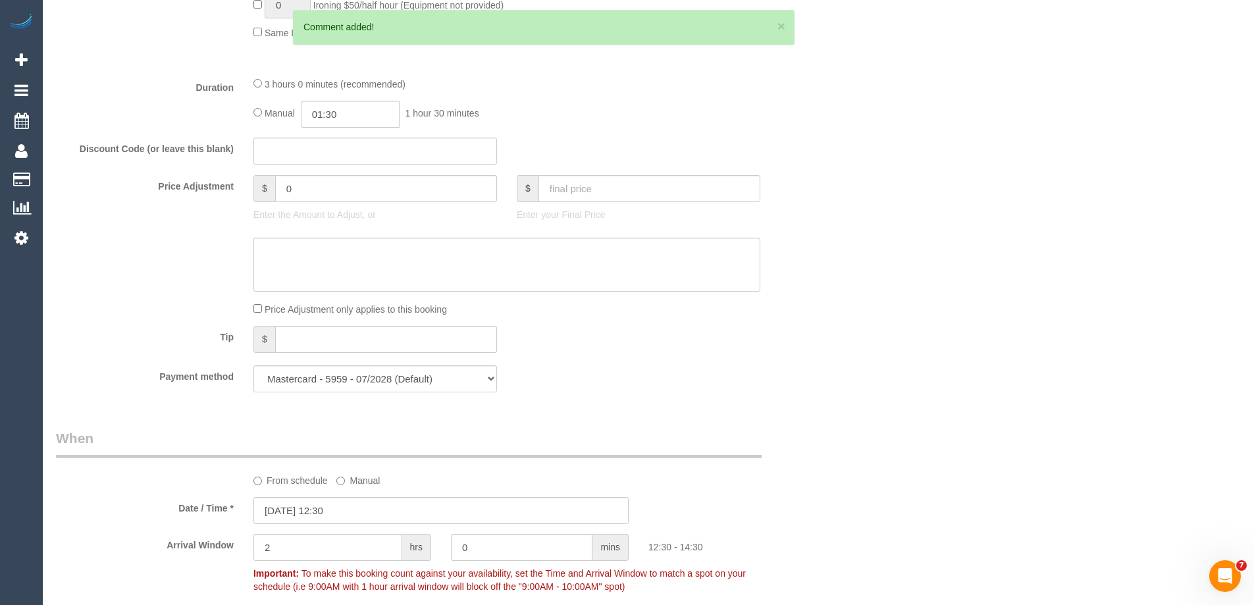
scroll to position [0, 0]
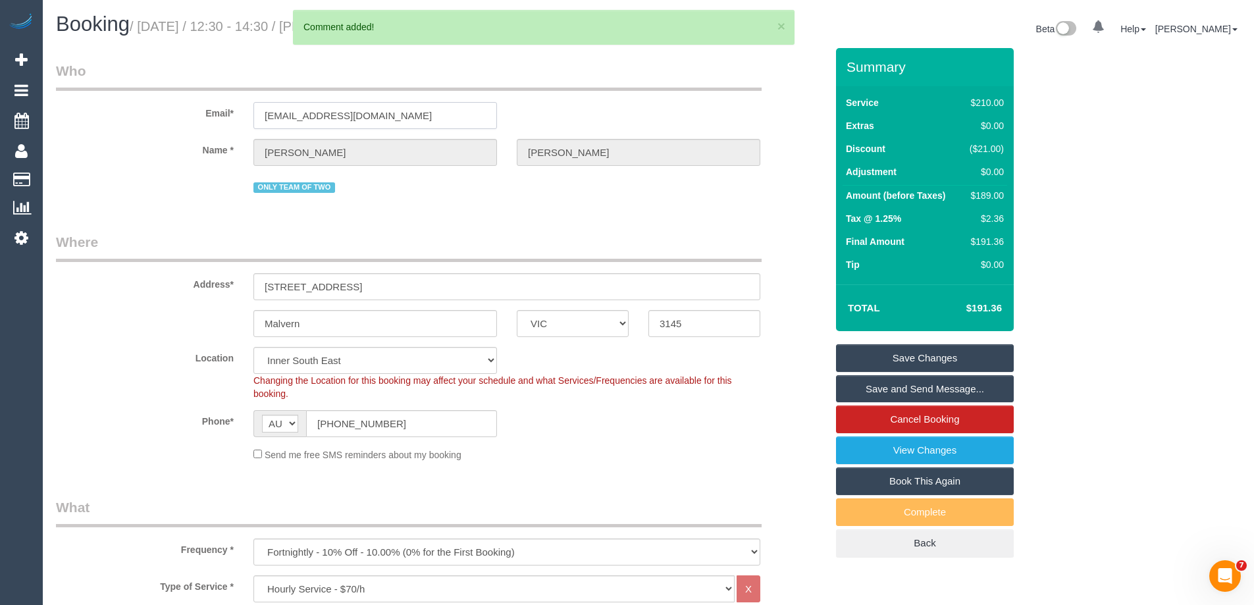
drag, startPoint x: 416, startPoint y: 126, endPoint x: 135, endPoint y: 113, distance: 281.3
click at [135, 113] on div "Email* michaelides1@hotmail.com" at bounding box center [441, 95] width 790 height 68
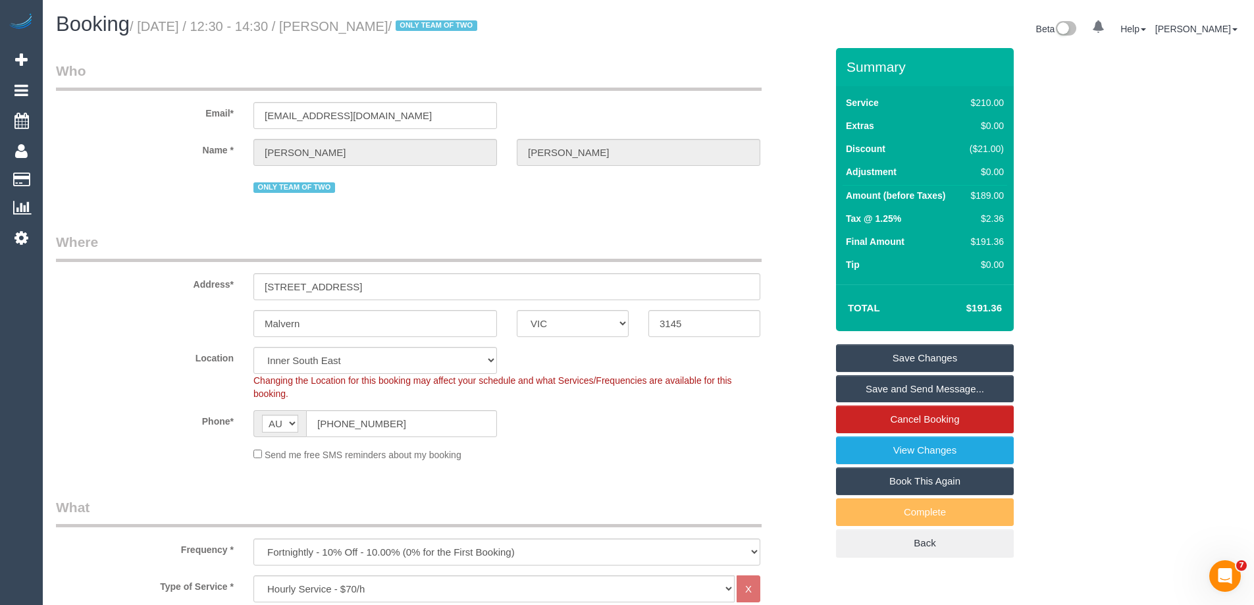
click at [915, 358] on link "Save Changes" at bounding box center [925, 358] width 178 height 28
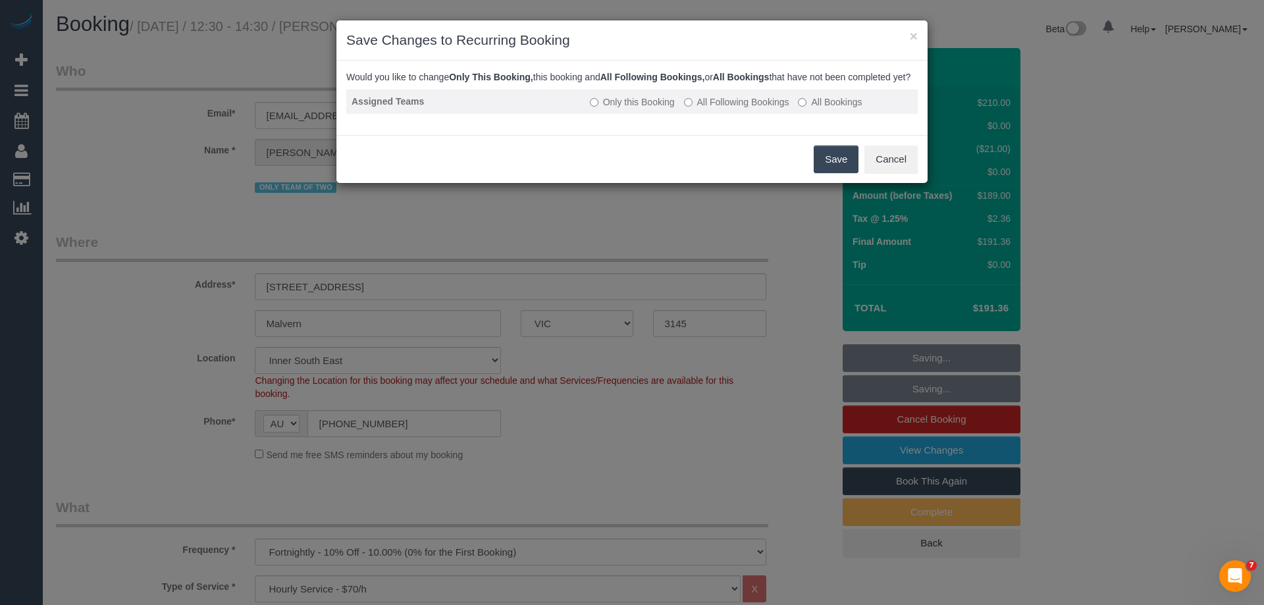
drag, startPoint x: 700, startPoint y: 120, endPoint x: 704, endPoint y: 109, distance: 12.3
click at [701, 109] on label "All Following Bookings" at bounding box center [736, 101] width 105 height 13
click at [823, 172] on button "Save" at bounding box center [835, 159] width 45 height 28
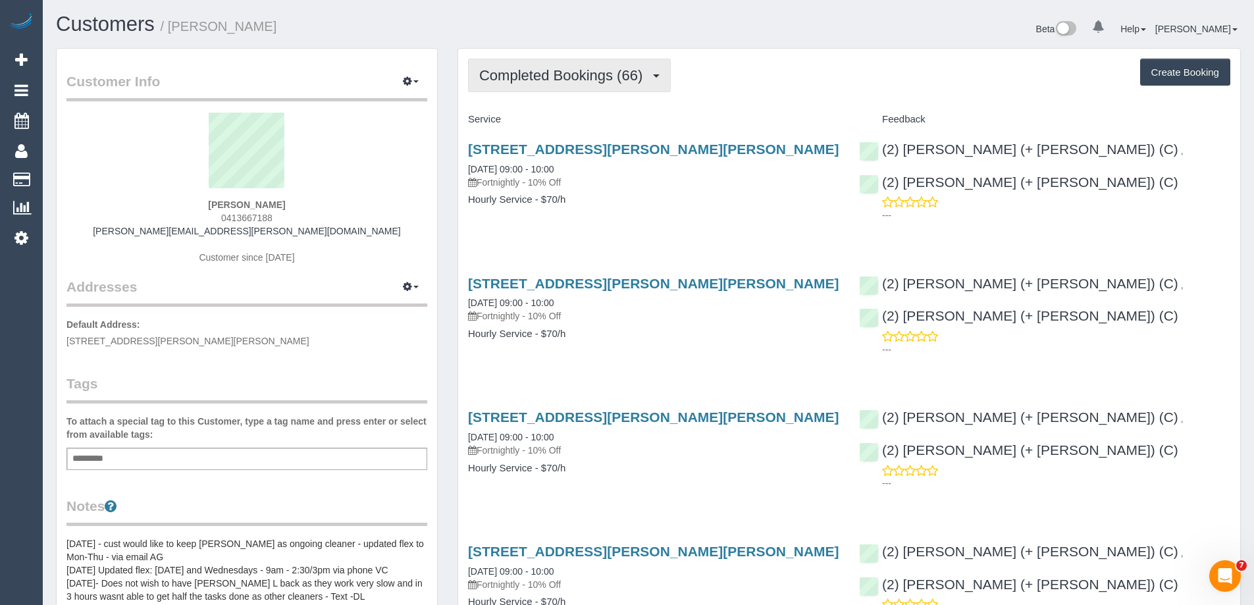
click at [562, 78] on span "Completed Bookings (66)" at bounding box center [564, 75] width 170 height 16
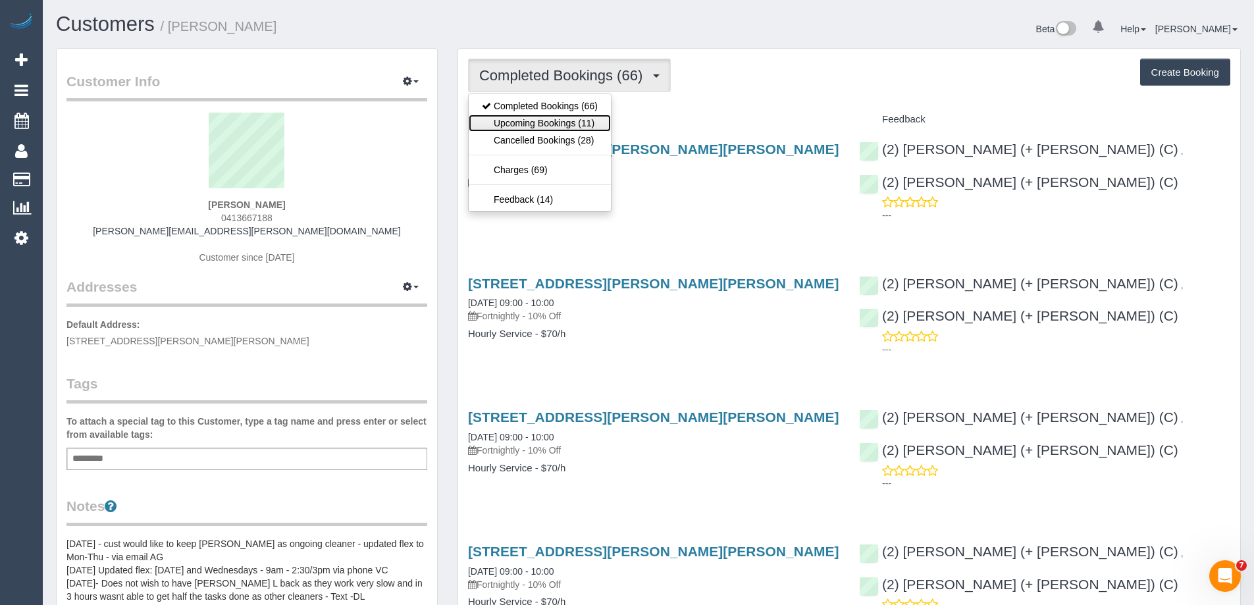
click at [557, 123] on link "Upcoming Bookings (11)" at bounding box center [540, 123] width 142 height 17
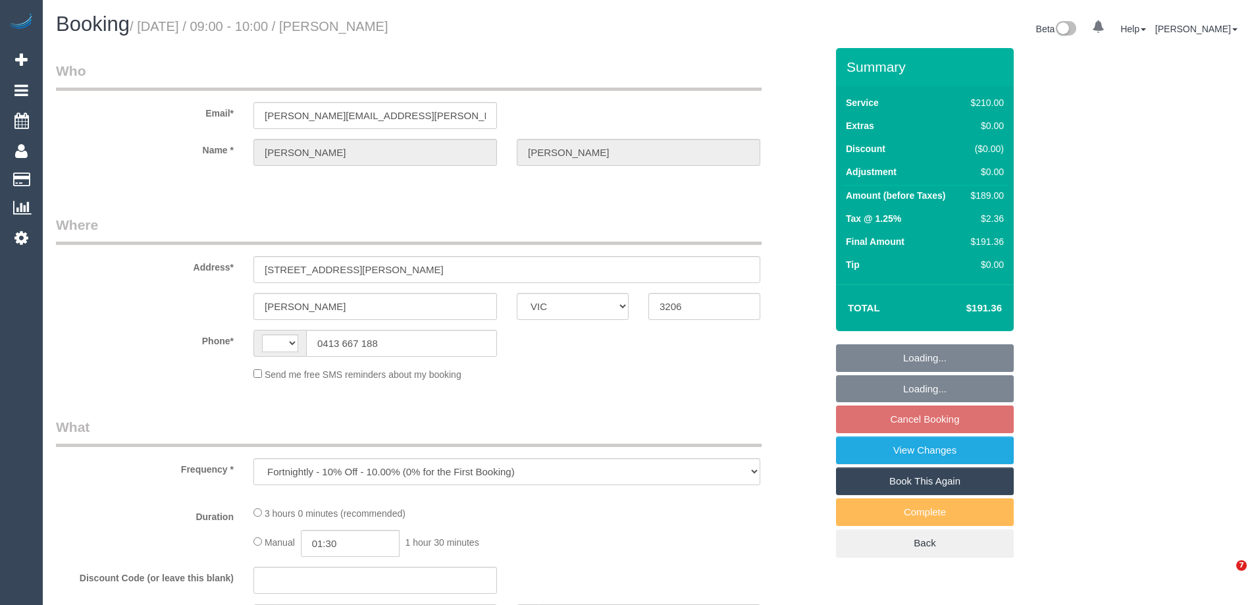
select select "VIC"
select select "string:AU"
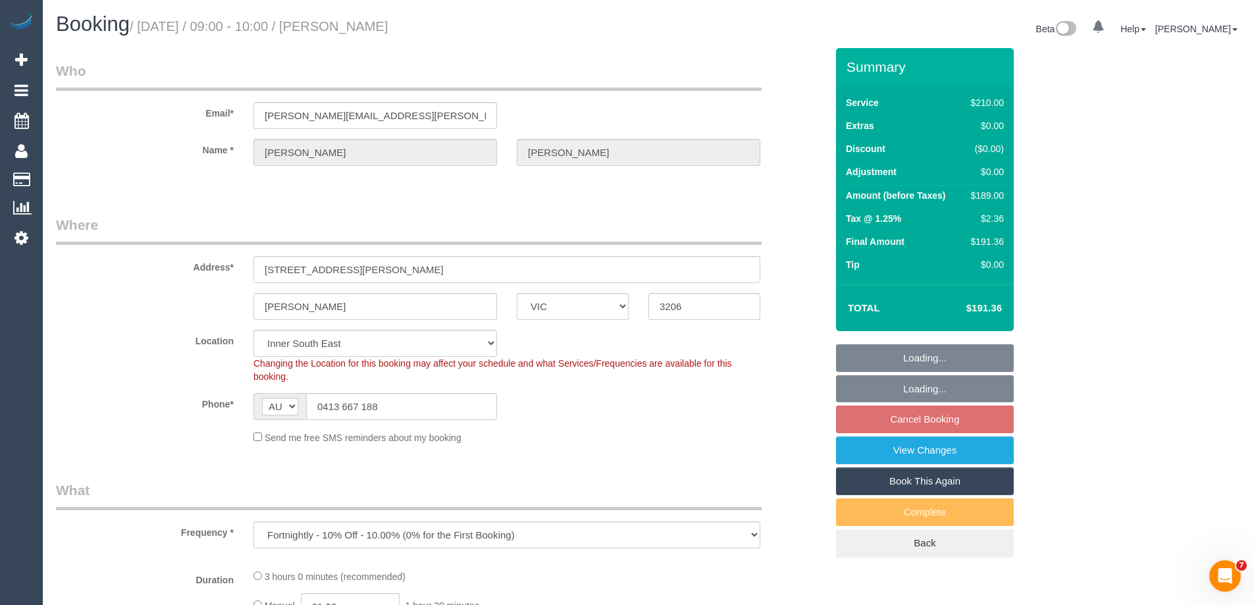
select select "object:686"
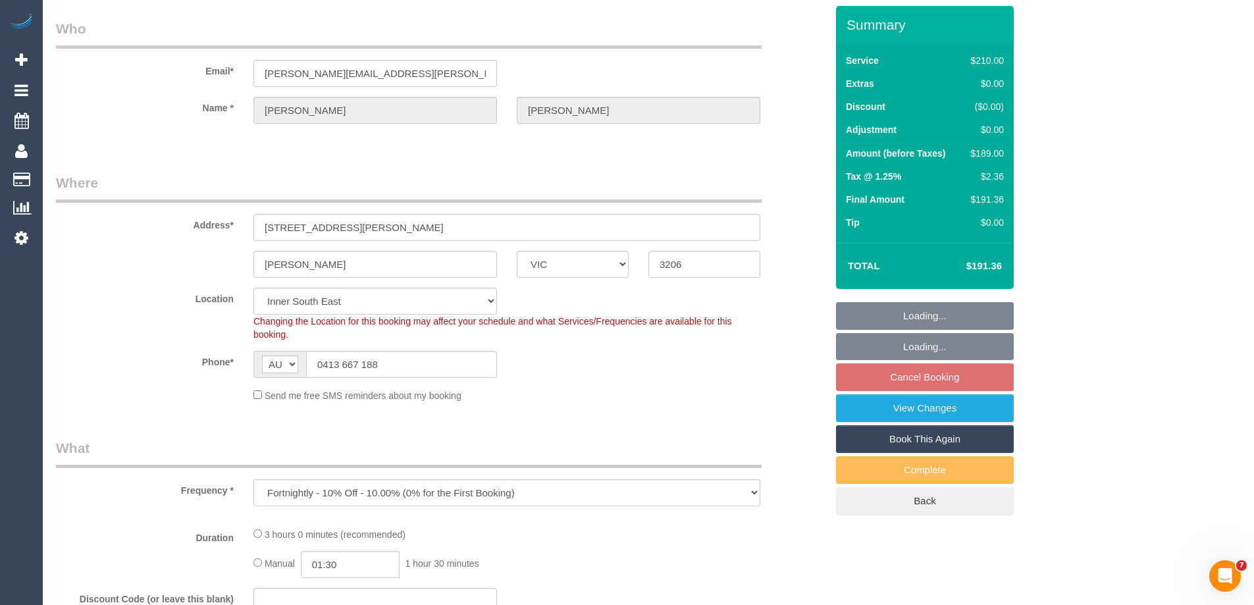
select select "number:27"
select select "number:14"
select select "number:19"
select select "number:36"
select select "number:34"
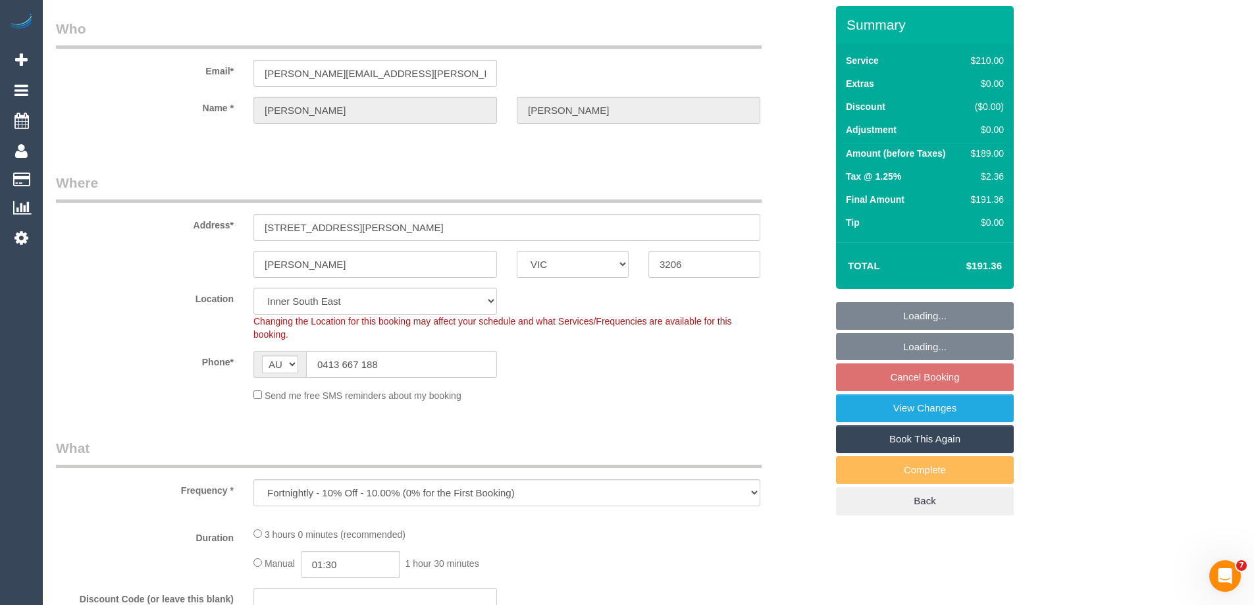
select select "number:26"
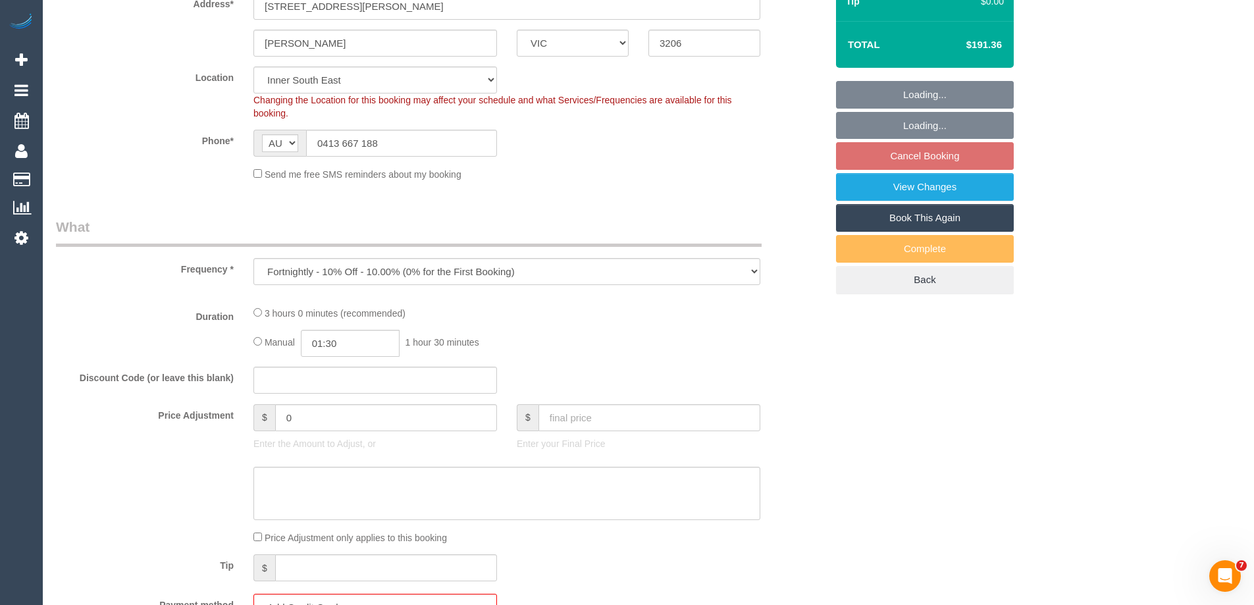
select select "180"
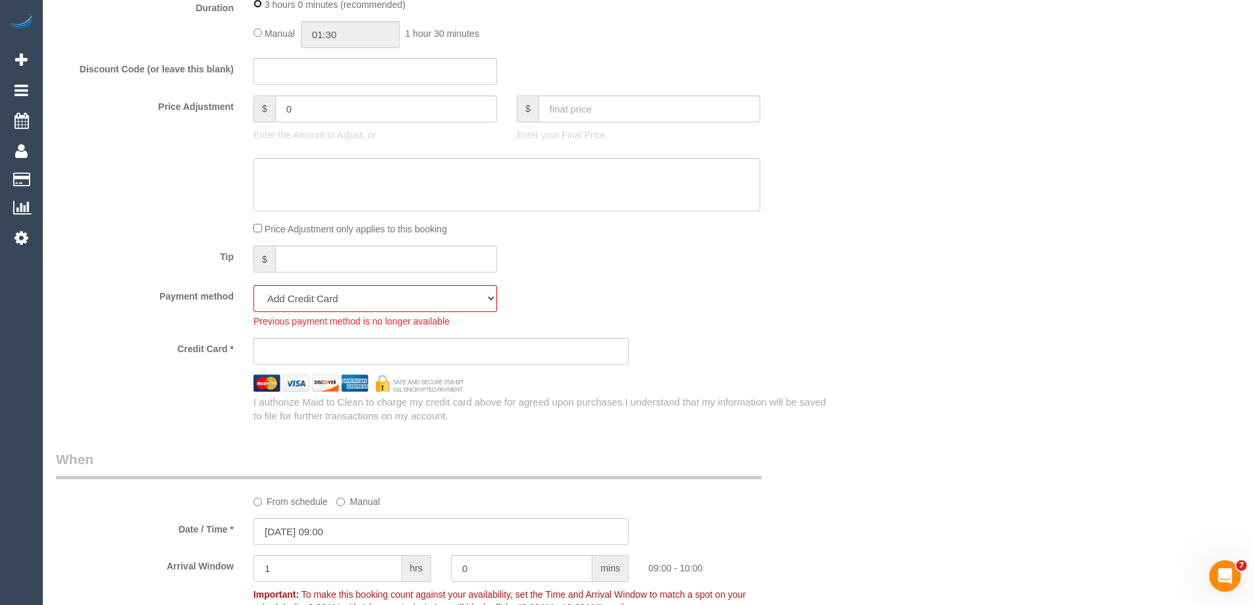
scroll to position [1382, 0]
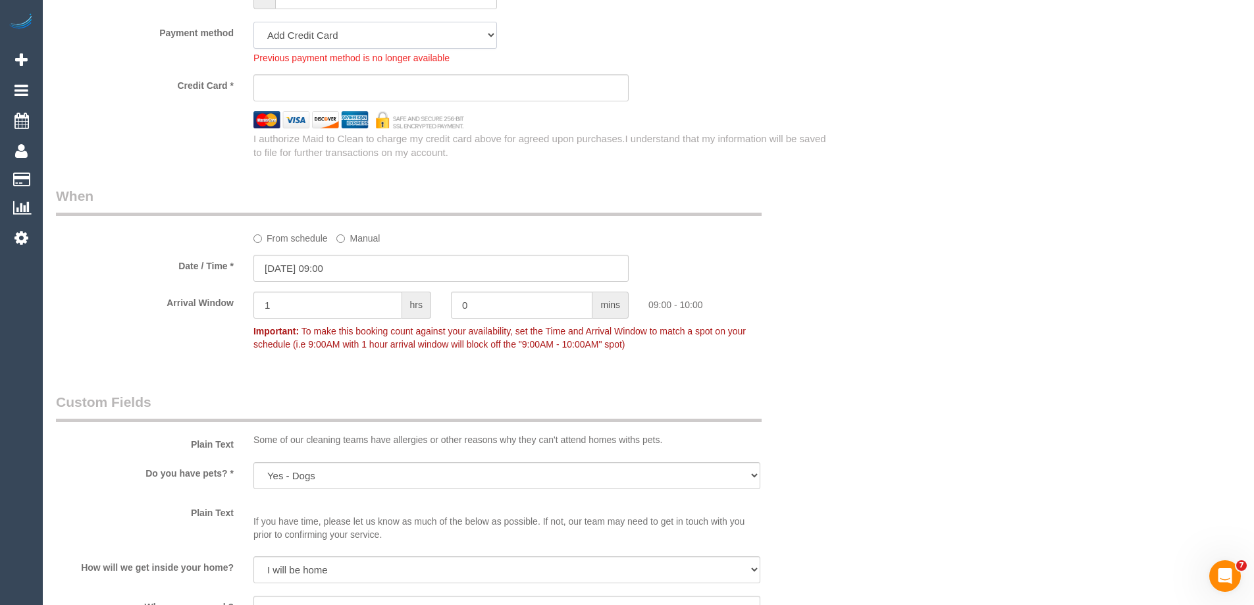
click at [301, 32] on select "Mastercard - 9438 - 09/2028 (Default) Add Credit Card ─────────────── Cash Chec…" at bounding box center [374, 35] width 243 height 27
select select "string:stripe-pm_1RQ0z12GScqysDRVJ12ni2Kk"
click at [253, 22] on select "Mastercard - 9438 - 09/2028 (Default) Add Credit Card ─────────────── Cash Chec…" at bounding box center [374, 35] width 243 height 27
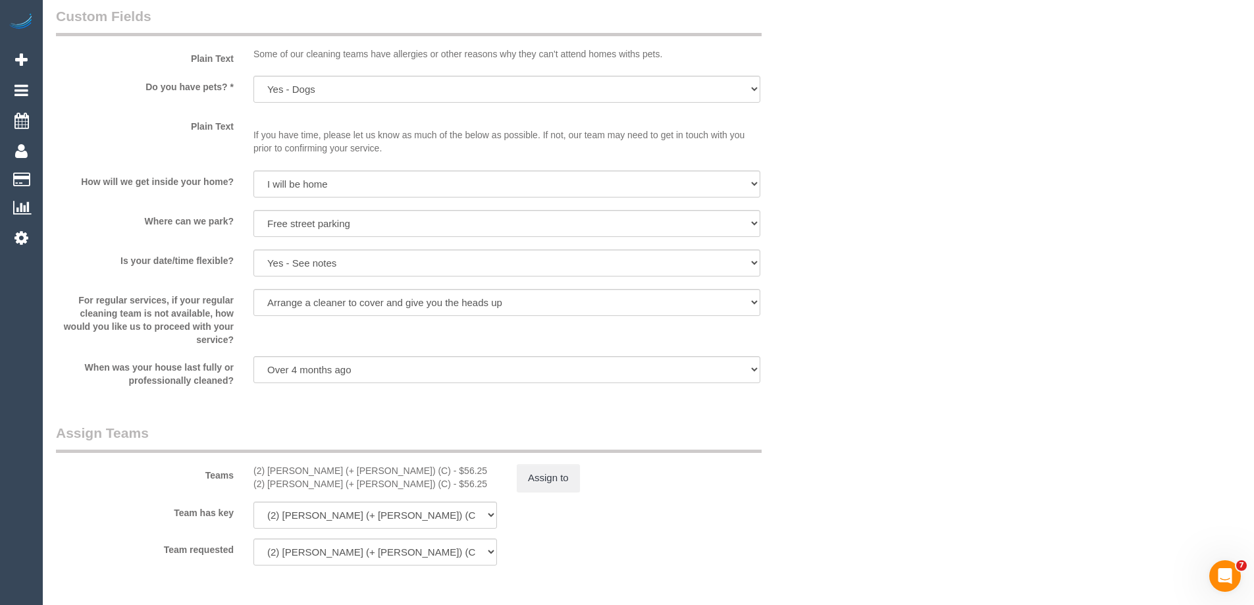
scroll to position [1843, 0]
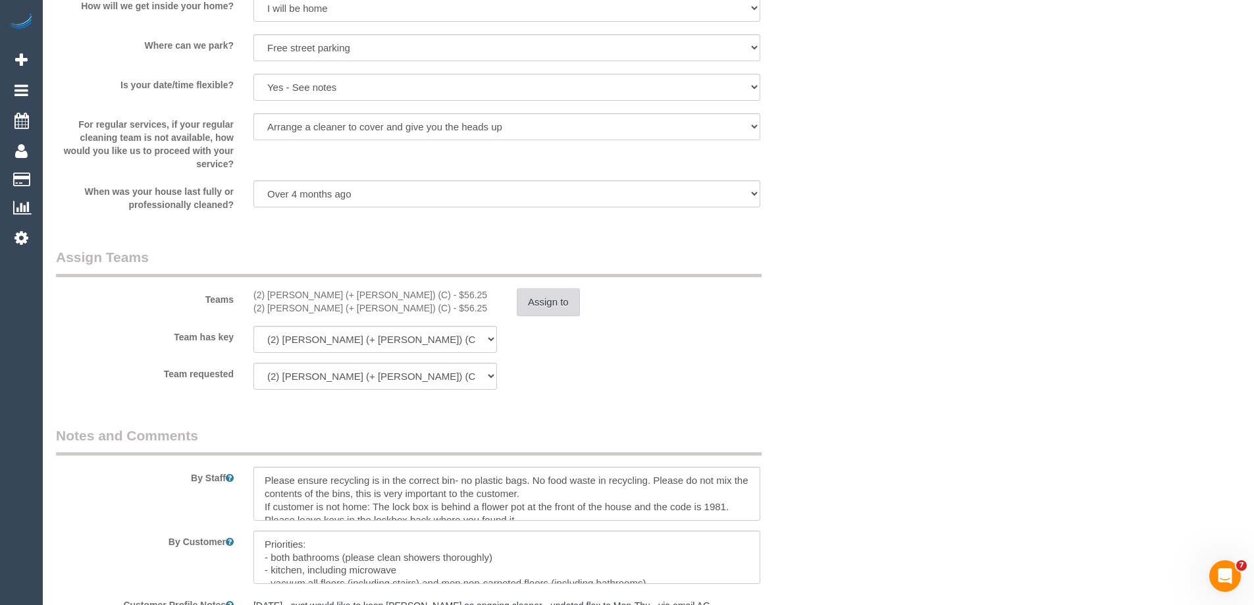
click at [557, 301] on button "Assign to" at bounding box center [548, 302] width 63 height 28
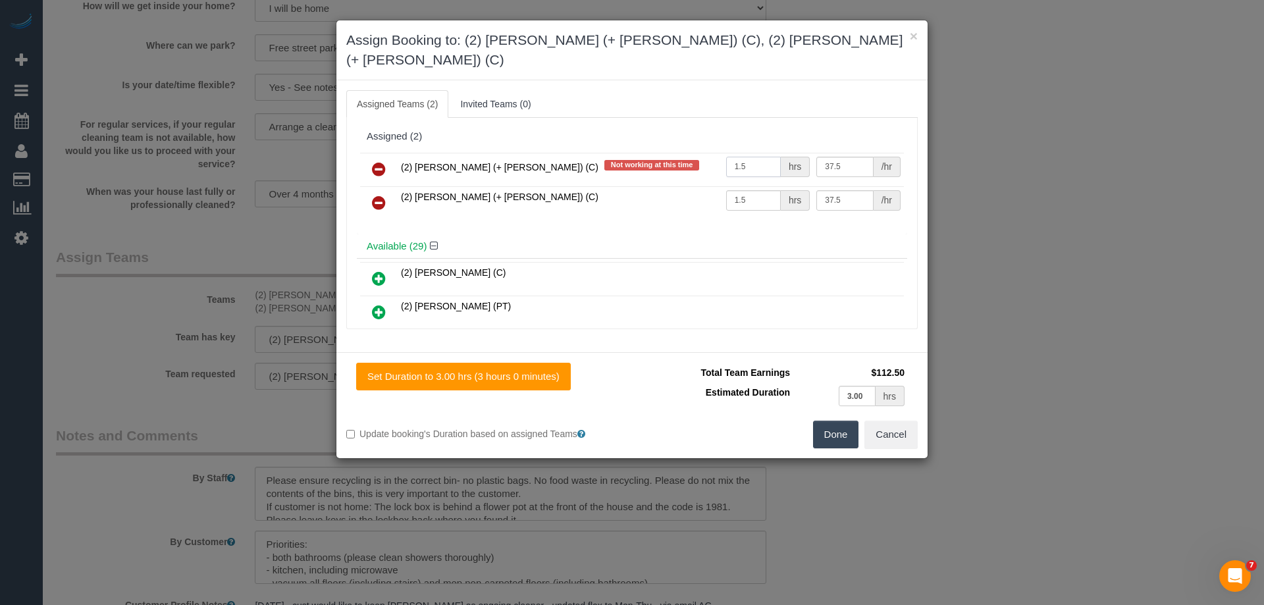
drag, startPoint x: 750, startPoint y: 145, endPoint x: 659, endPoint y: 143, distance: 91.5
click at [659, 153] on tr "(2) Daniela (+ Kevin) (C) Not working at this time 1.5 hrs 37.5 /hr" at bounding box center [632, 170] width 544 height 34
drag, startPoint x: 744, startPoint y: 172, endPoint x: 692, endPoint y: 174, distance: 51.3
click at [692, 186] on tr "(2) Kevin (+ Daniela) (C) 1.5 hrs 37.5 /hr" at bounding box center [632, 203] width 544 height 34
type input "3"
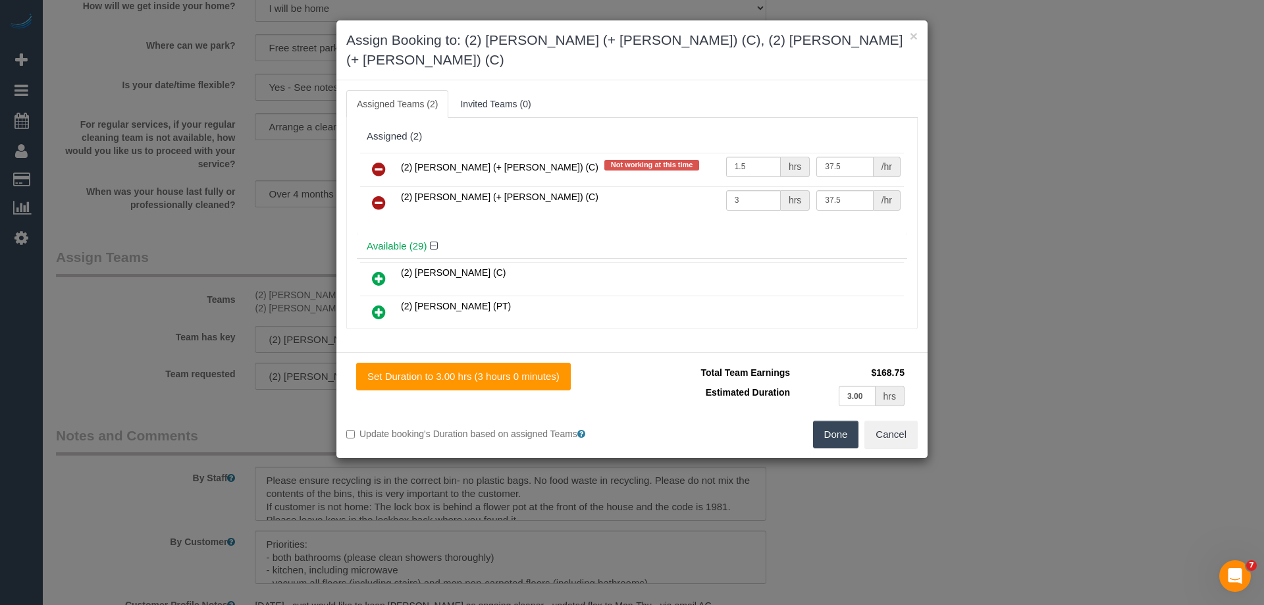
click at [382, 161] on icon at bounding box center [379, 169] width 14 height 16
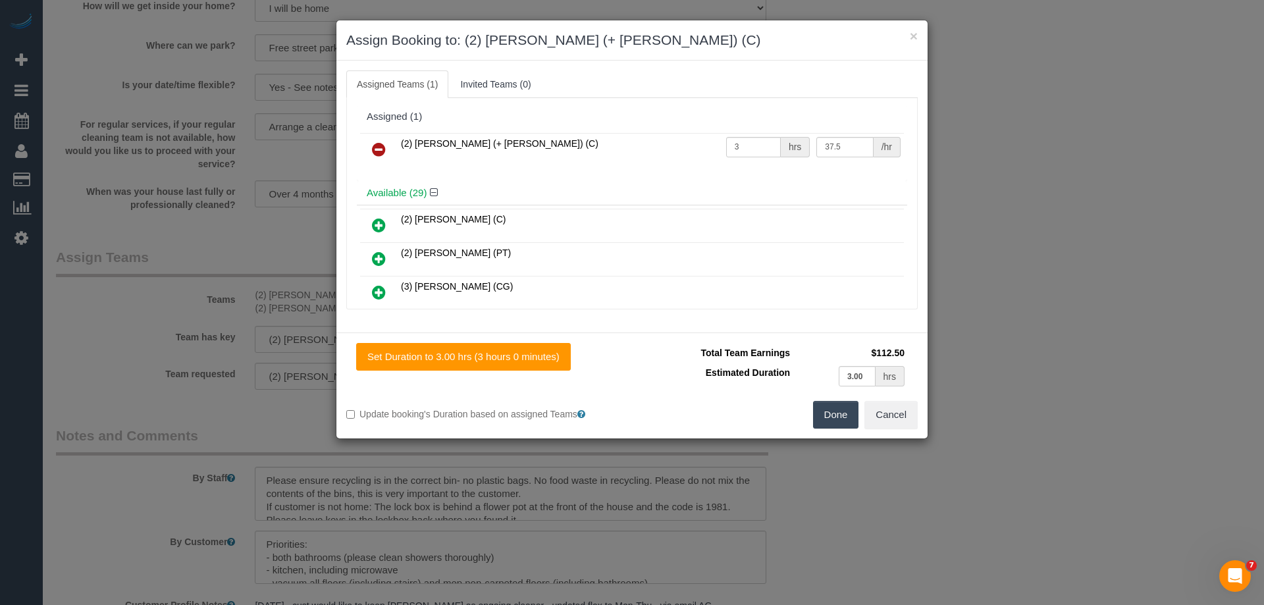
click at [843, 421] on button "Done" at bounding box center [836, 415] width 46 height 28
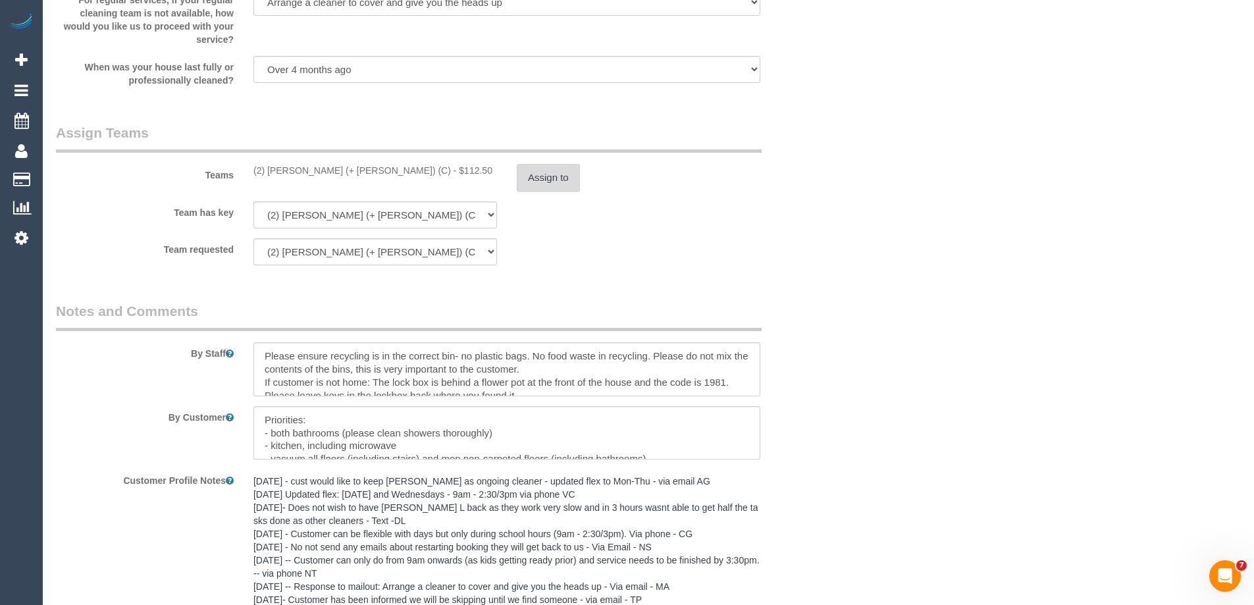
scroll to position [2155, 0]
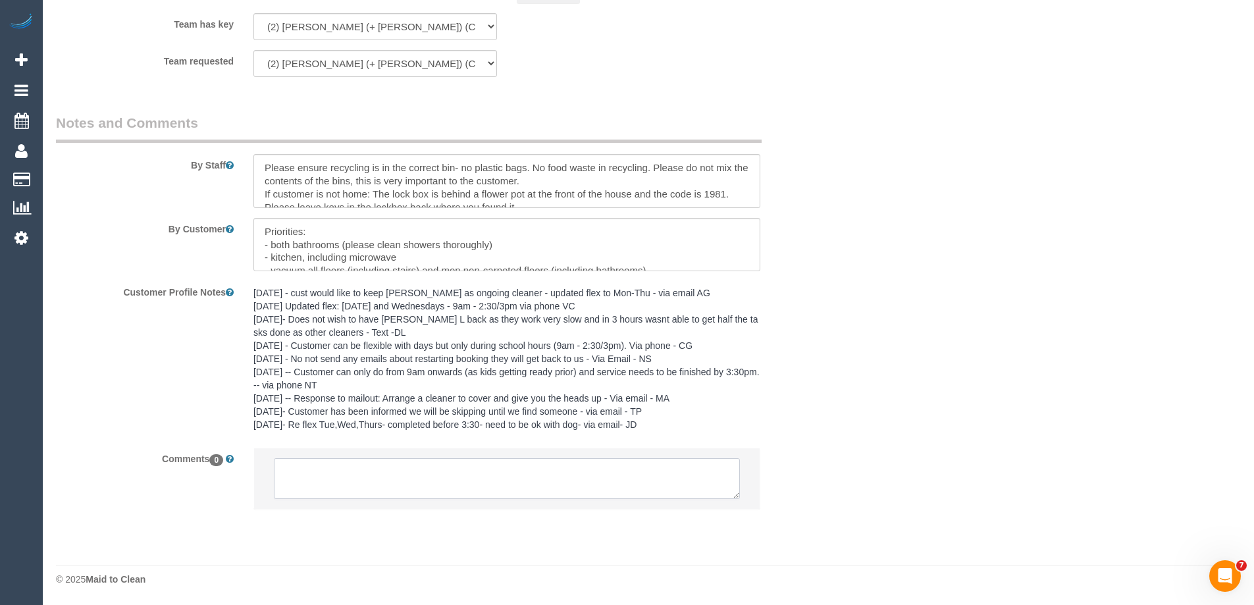
click at [313, 482] on textarea at bounding box center [507, 478] width 466 height 41
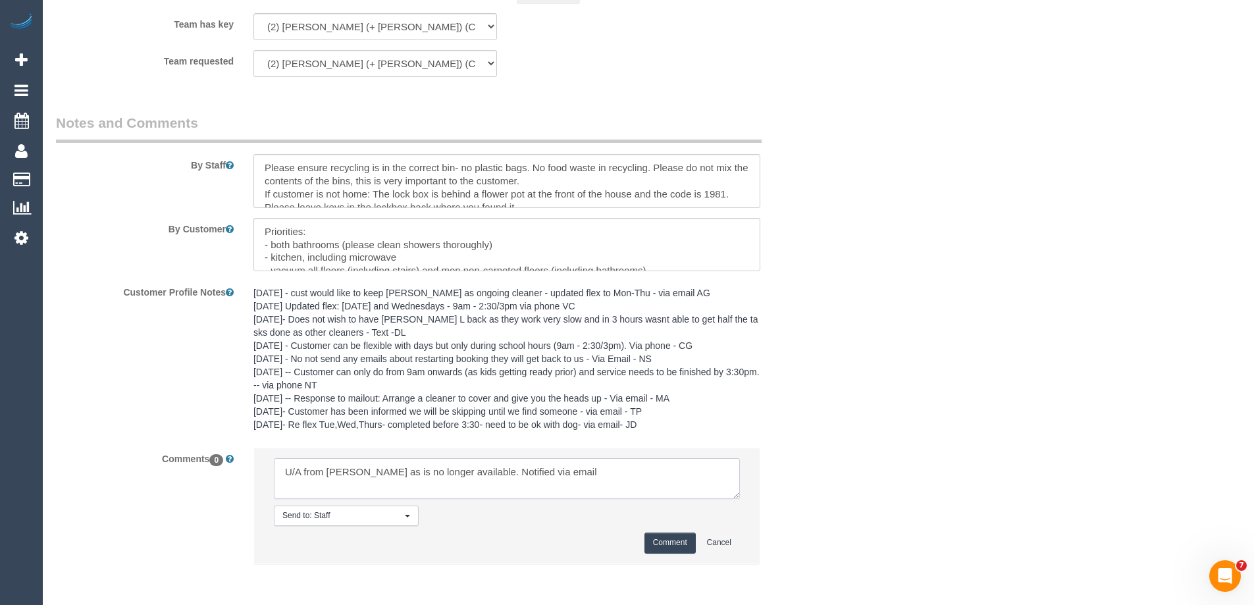
type textarea "U/A from Daniela as is no longer available. Notified via email"
click at [657, 542] on button "Comment" at bounding box center [669, 542] width 51 height 20
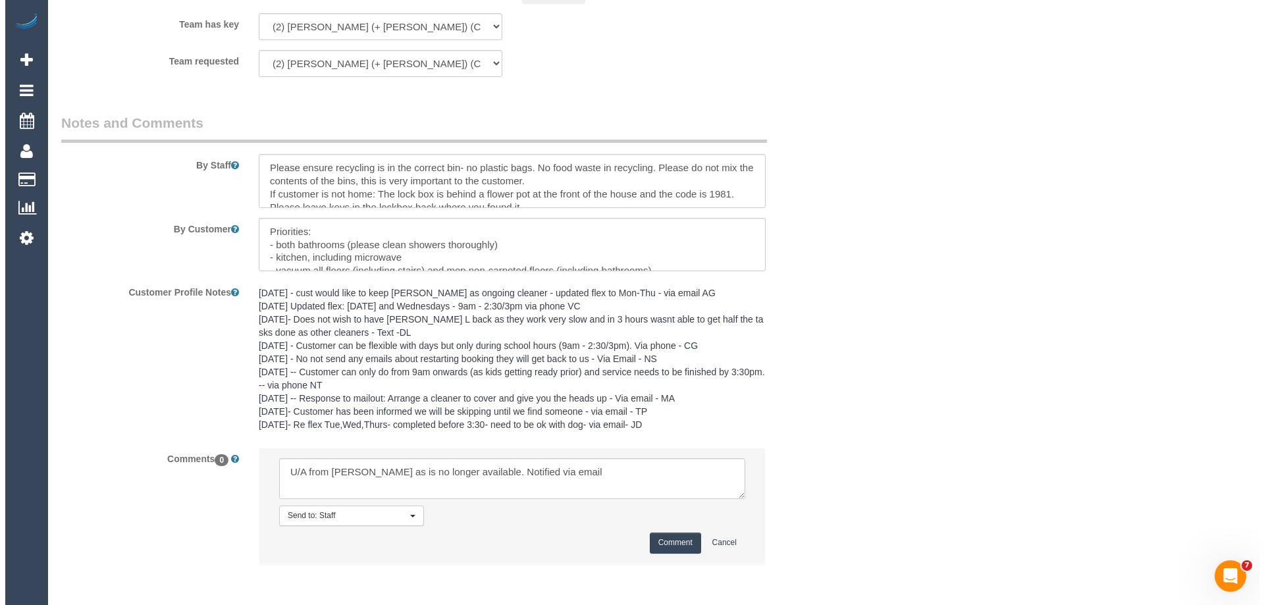
scroll to position [0, 0]
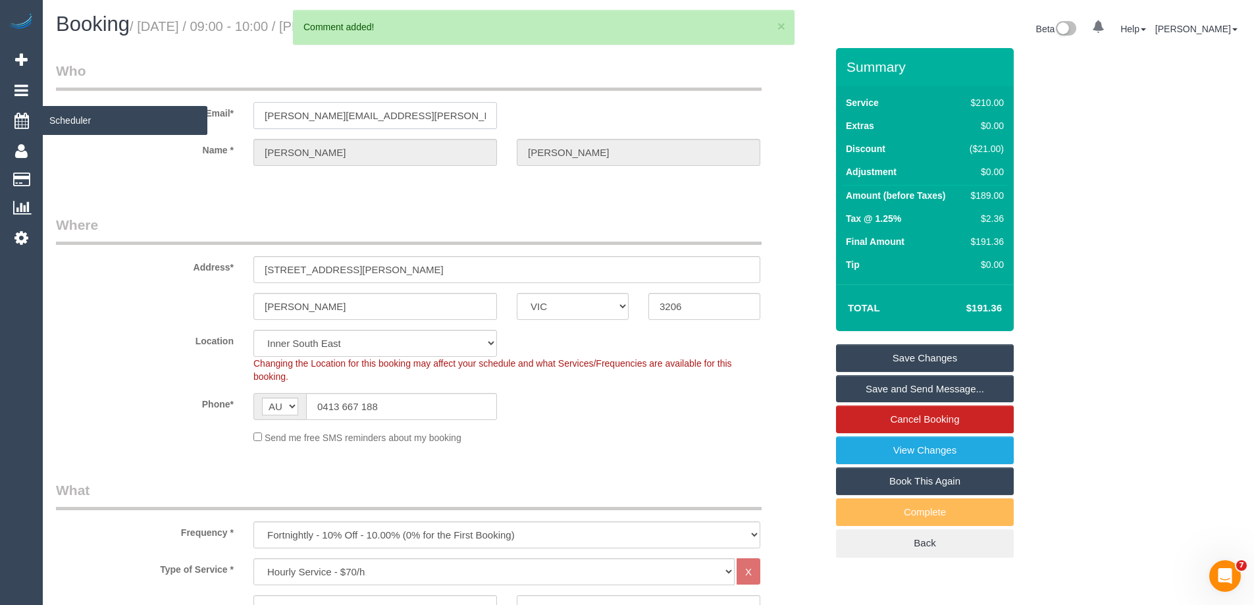
drag, startPoint x: 449, startPoint y: 106, endPoint x: 11, endPoint y: 107, distance: 438.3
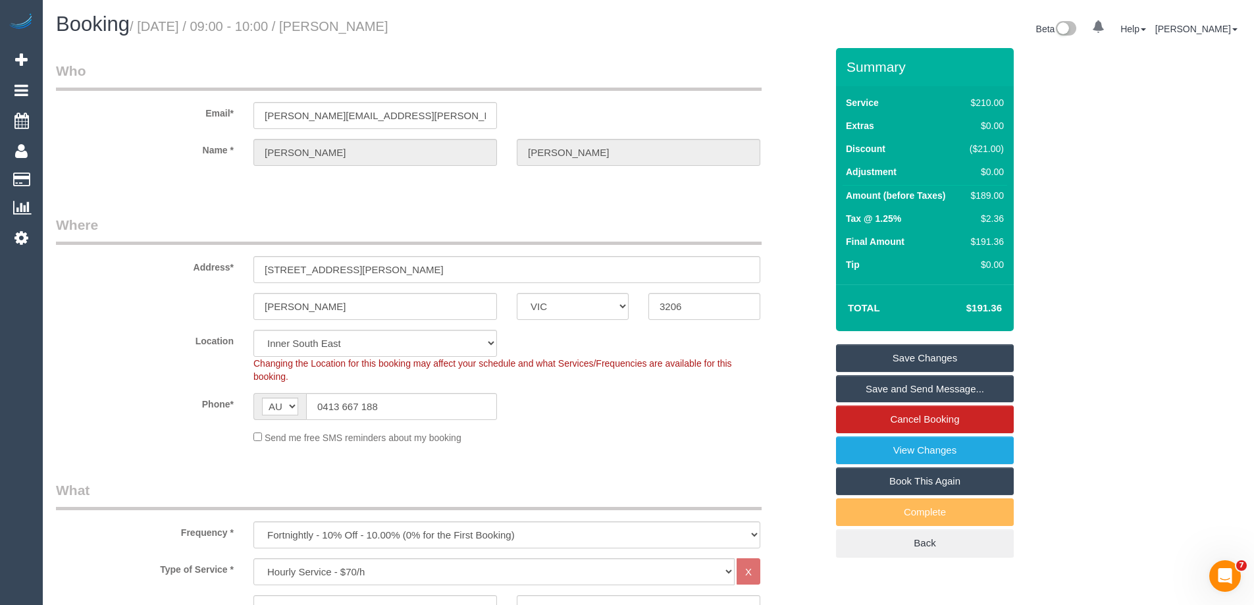
drag, startPoint x: 444, startPoint y: 20, endPoint x: 347, endPoint y: 27, distance: 97.0
click at [347, 27] on h1 "Booking / October 27, 2025 / 09:00 - 10:00 / Johanna Nelson" at bounding box center [347, 24] width 582 height 22
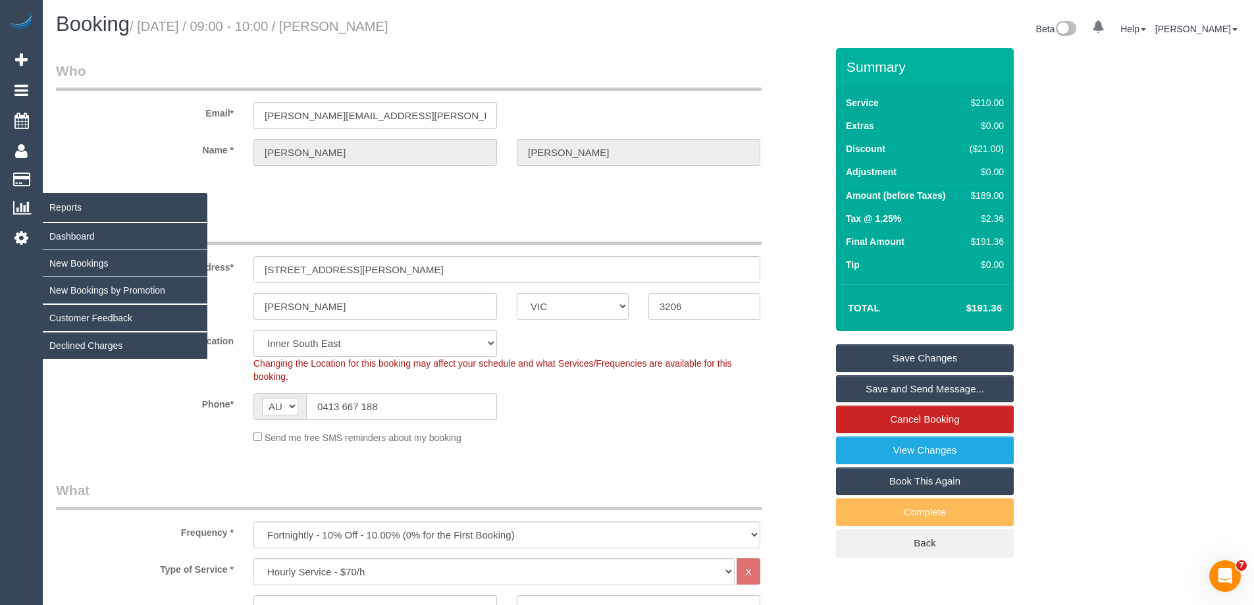
copy small "Johanna Nelson"
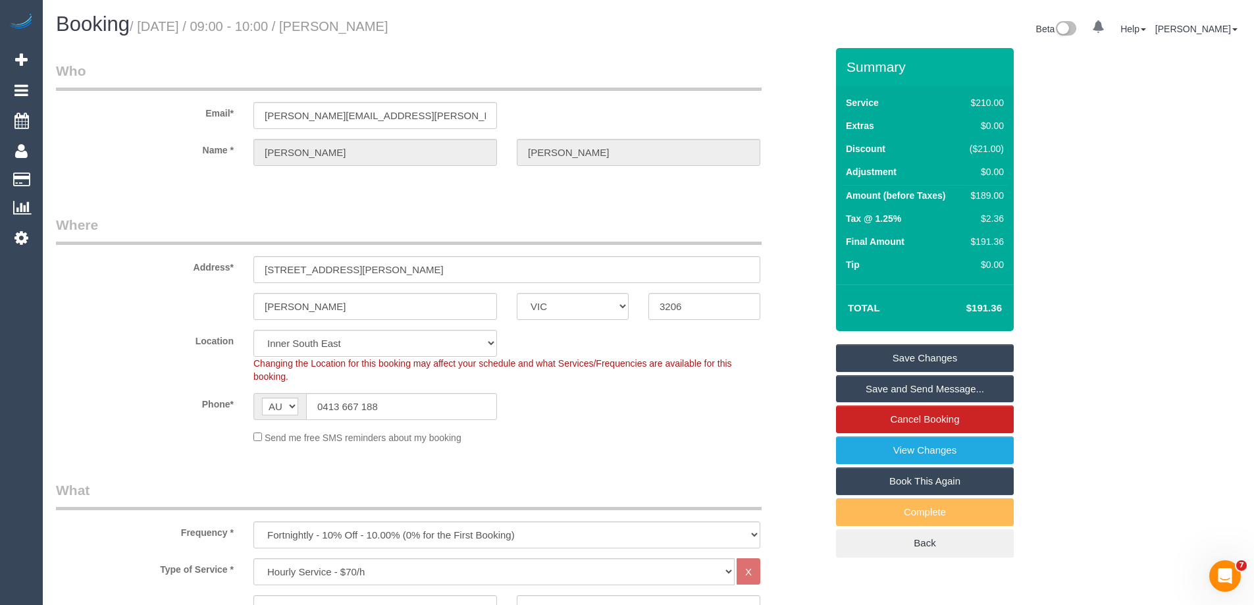
click at [856, 357] on link "Save Changes" at bounding box center [925, 358] width 178 height 28
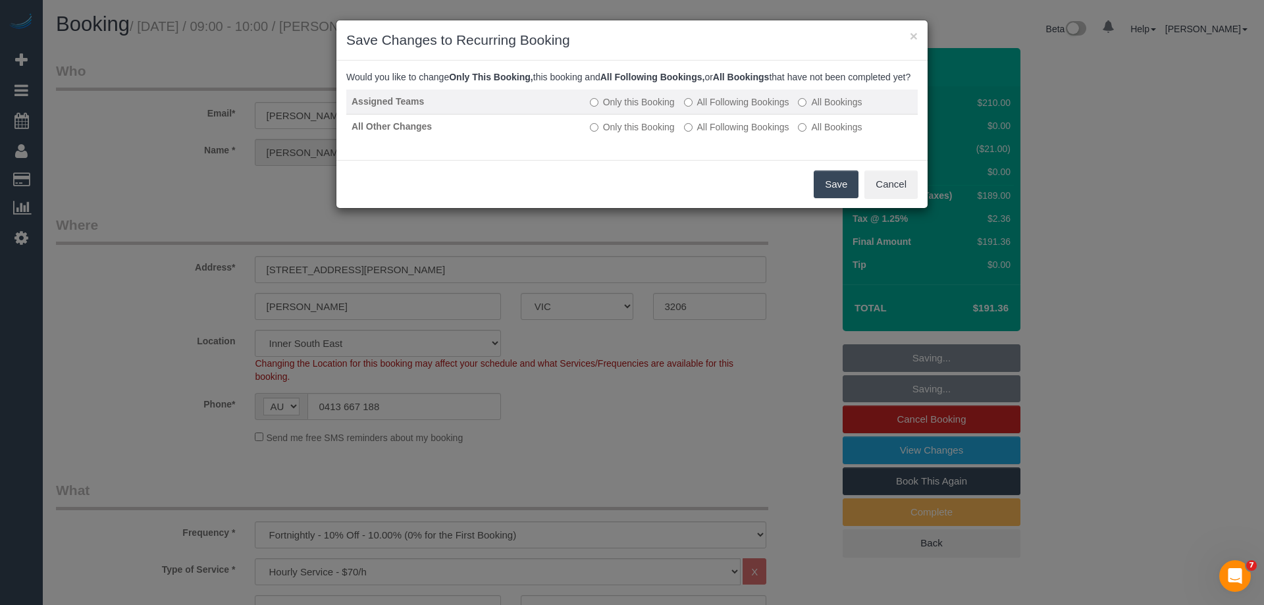
click at [725, 109] on label "All Following Bookings" at bounding box center [736, 101] width 105 height 13
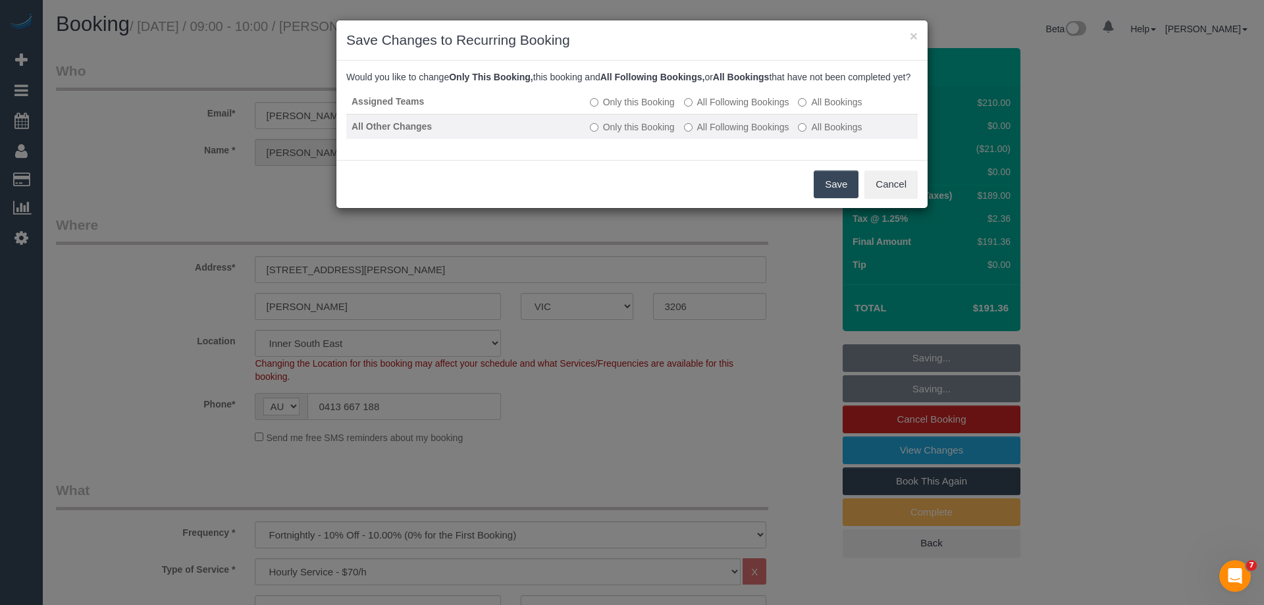
click at [732, 134] on label "All Following Bookings" at bounding box center [736, 126] width 105 height 13
click at [841, 198] on button "Save" at bounding box center [835, 184] width 45 height 28
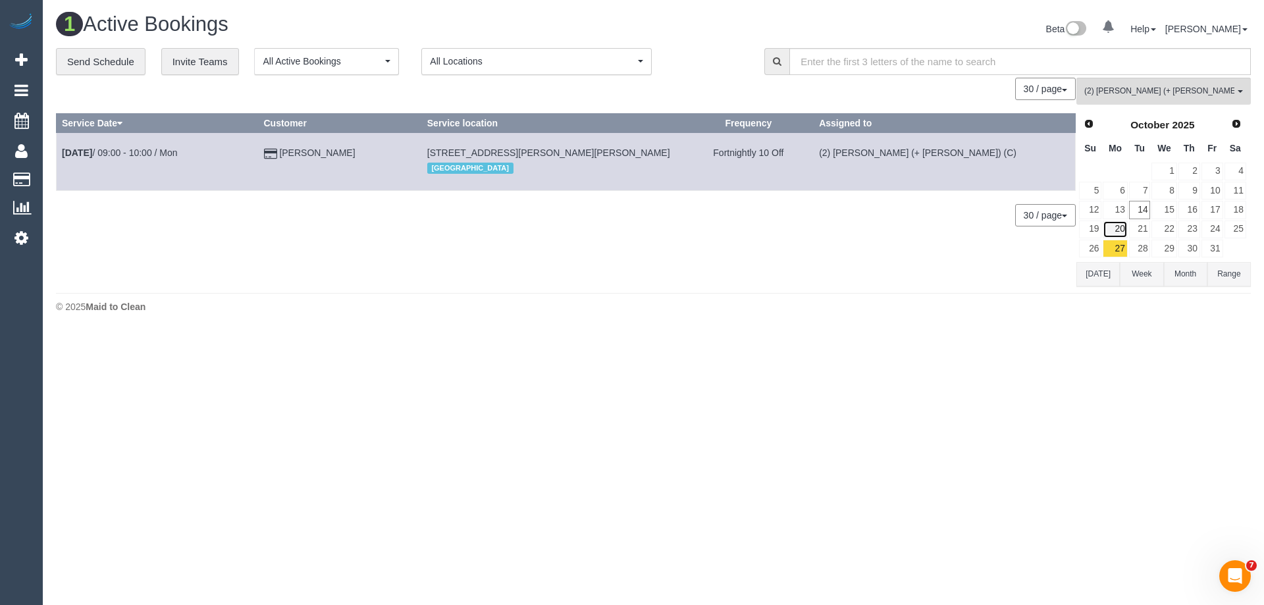
click at [1114, 226] on link "20" at bounding box center [1114, 229] width 24 height 18
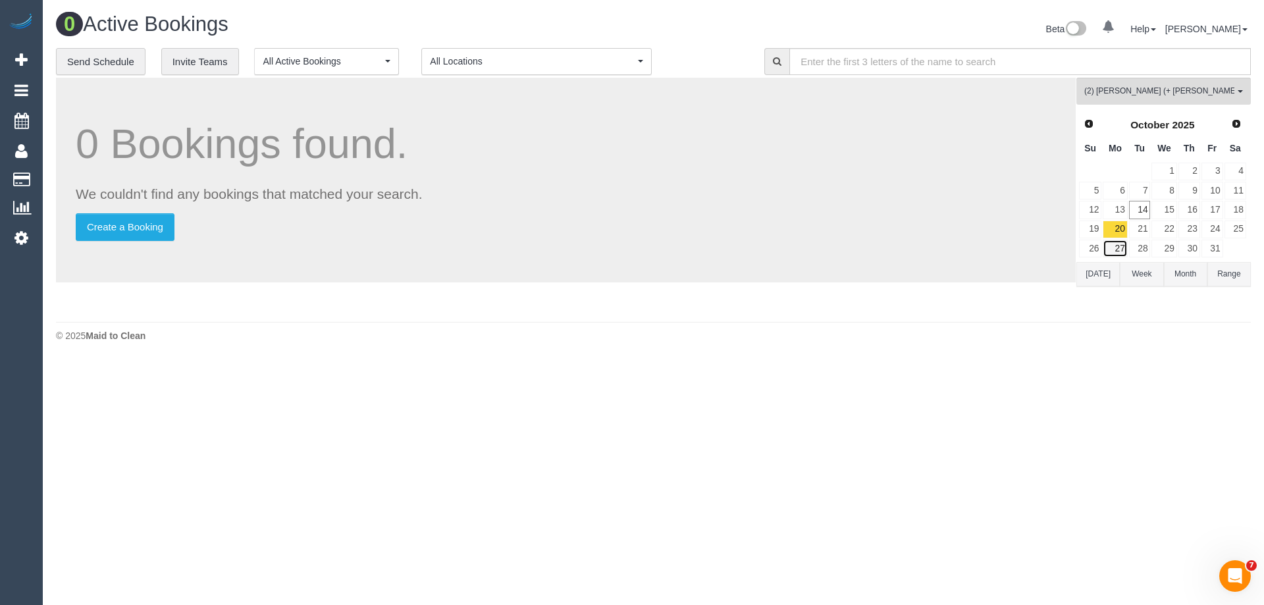
click at [1118, 245] on link "27" at bounding box center [1114, 249] width 24 height 18
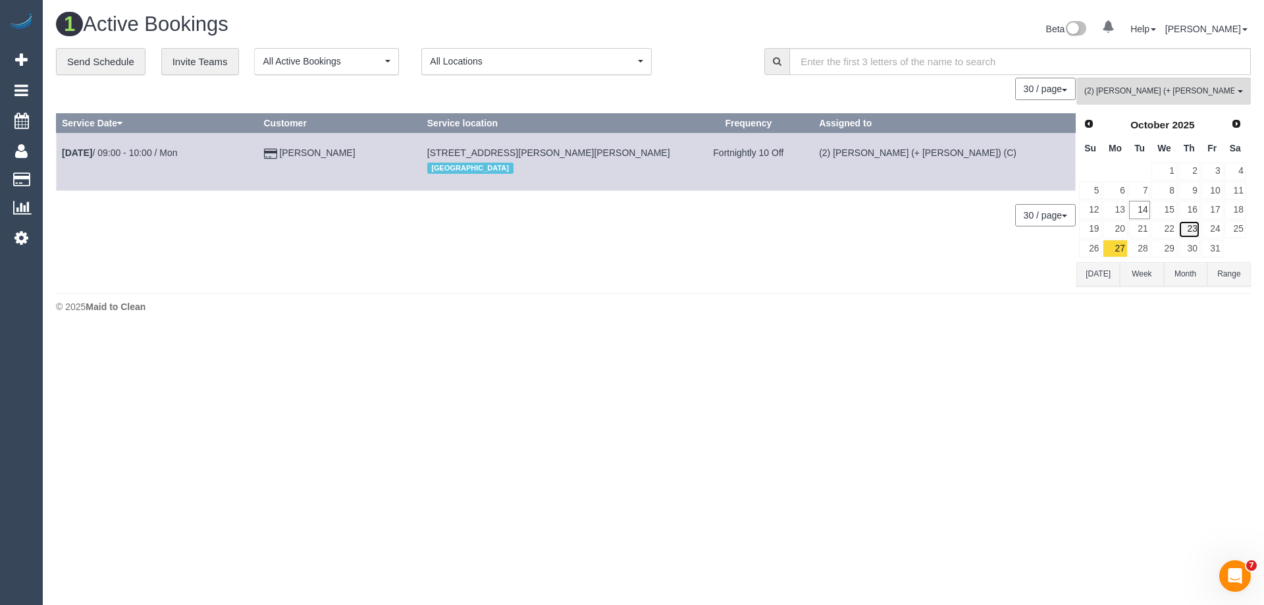
click at [1190, 230] on link "23" at bounding box center [1189, 229] width 22 height 18
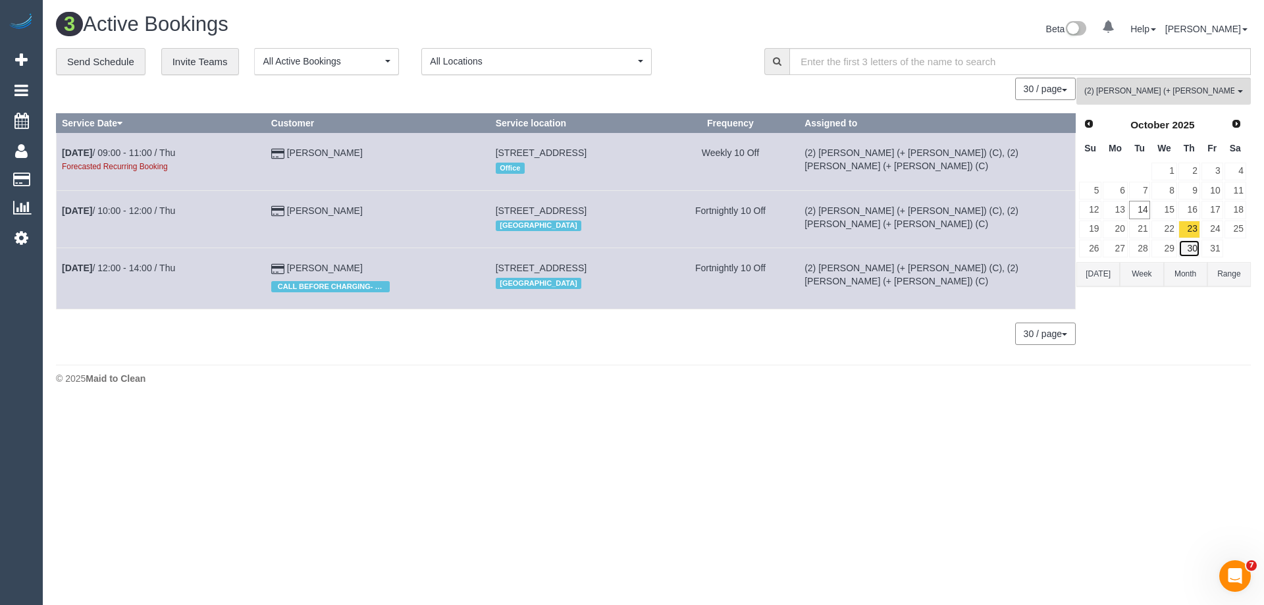
click at [1187, 245] on link "30" at bounding box center [1189, 249] width 22 height 18
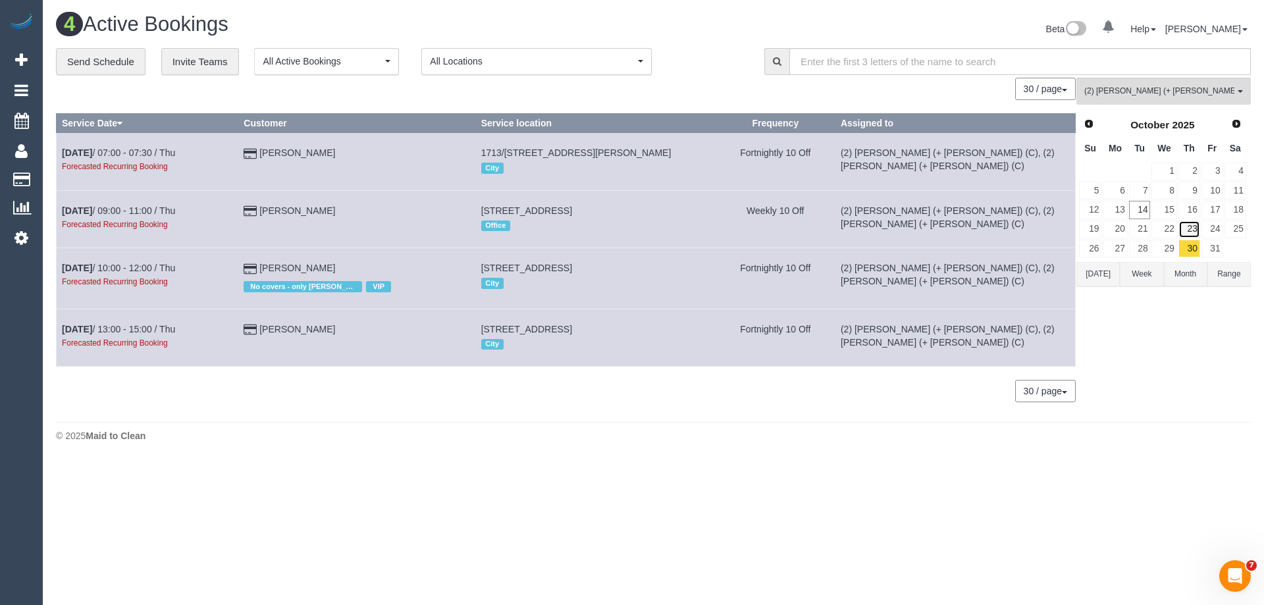
click at [1193, 226] on link "23" at bounding box center [1189, 229] width 22 height 18
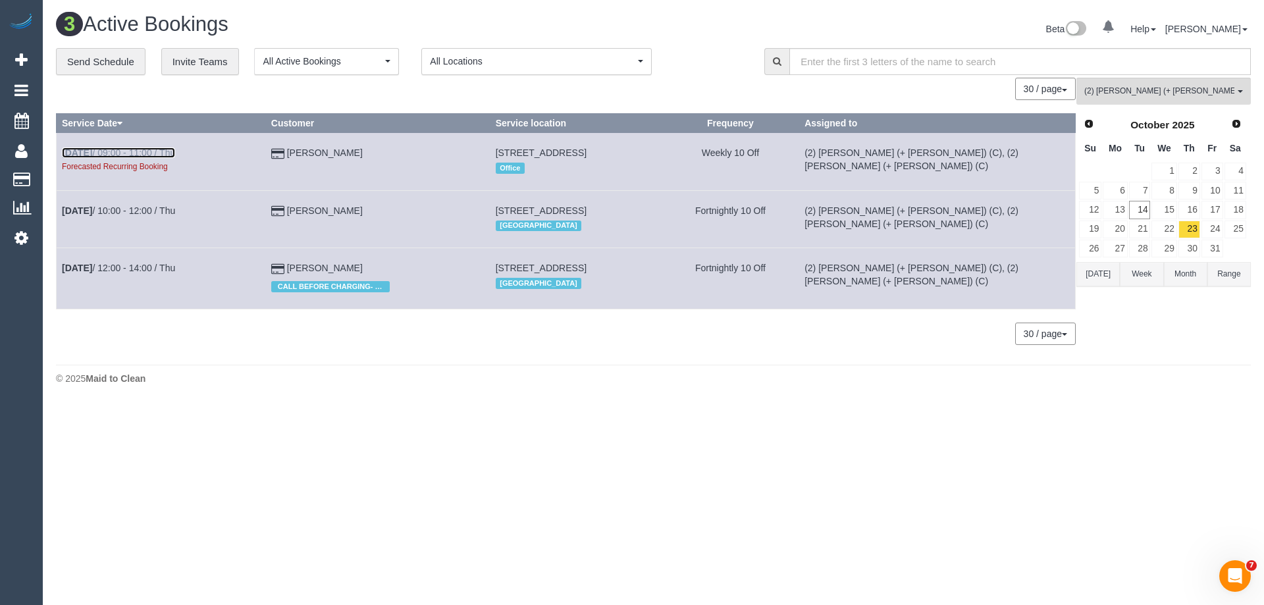
click at [135, 155] on link "Oct 23rd / 09:00 - 11:00 / Thu" at bounding box center [118, 152] width 113 height 11
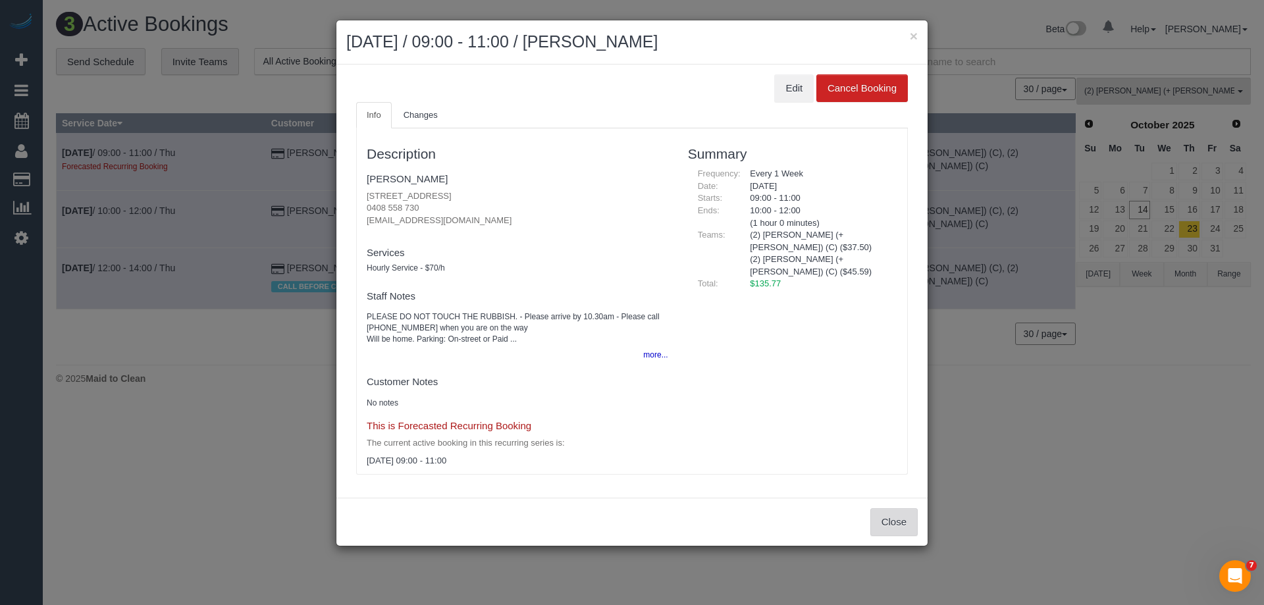
click at [898, 528] on button "Close" at bounding box center [893, 522] width 47 height 28
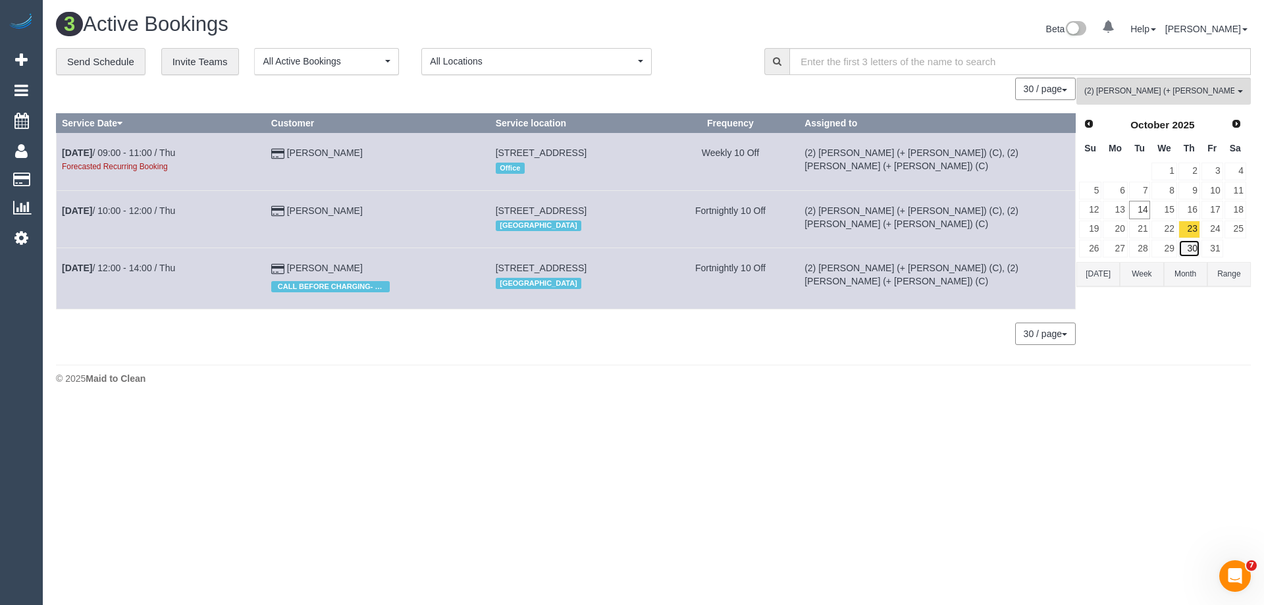
click at [1190, 245] on link "30" at bounding box center [1189, 249] width 22 height 18
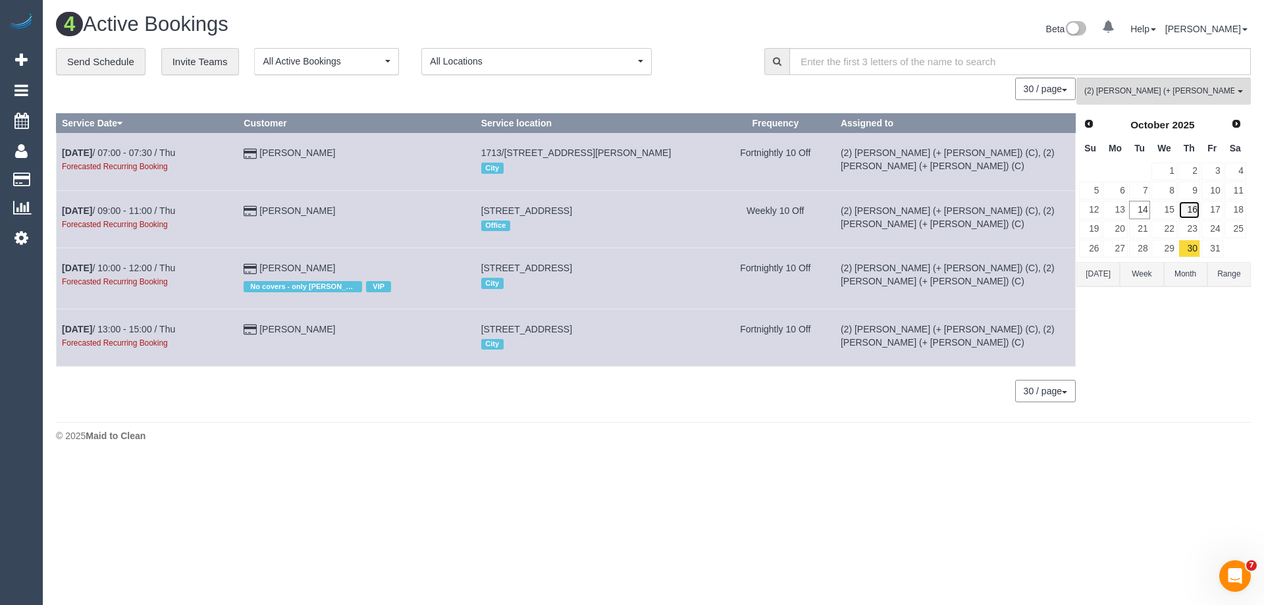
click at [1190, 202] on link "16" at bounding box center [1189, 210] width 22 height 18
click at [1193, 242] on link "30" at bounding box center [1189, 249] width 22 height 18
click at [137, 269] on link "Oct 30th / 10:00 - 12:00 / Thu" at bounding box center [118, 268] width 113 height 11
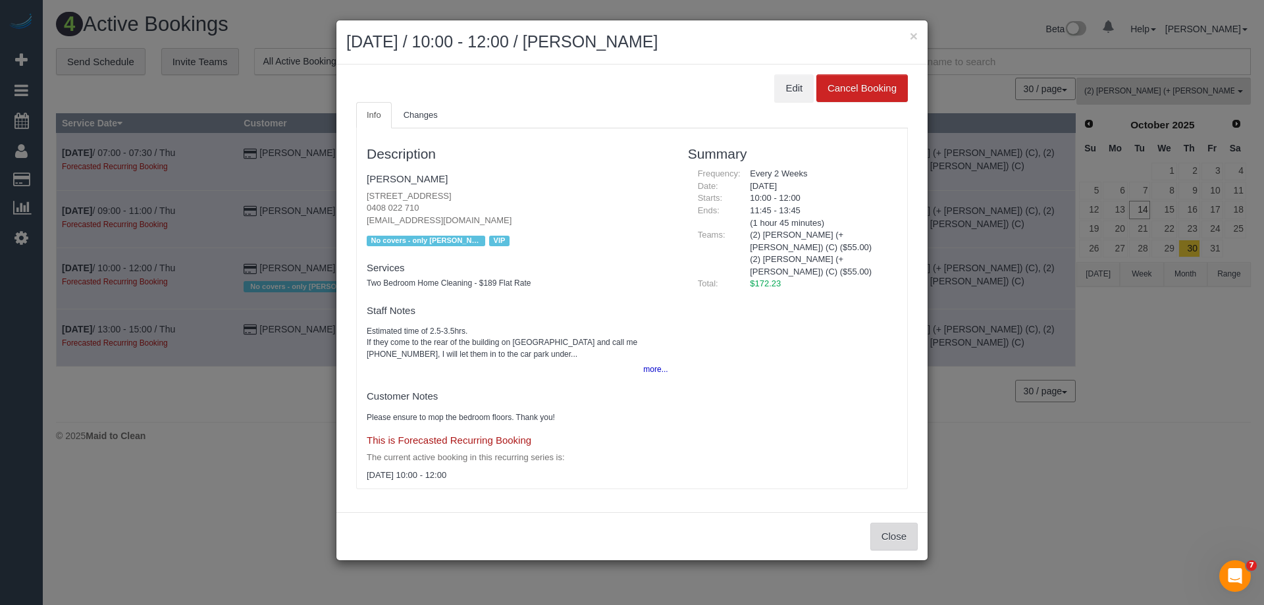
click at [889, 544] on button "Close" at bounding box center [893, 537] width 47 height 28
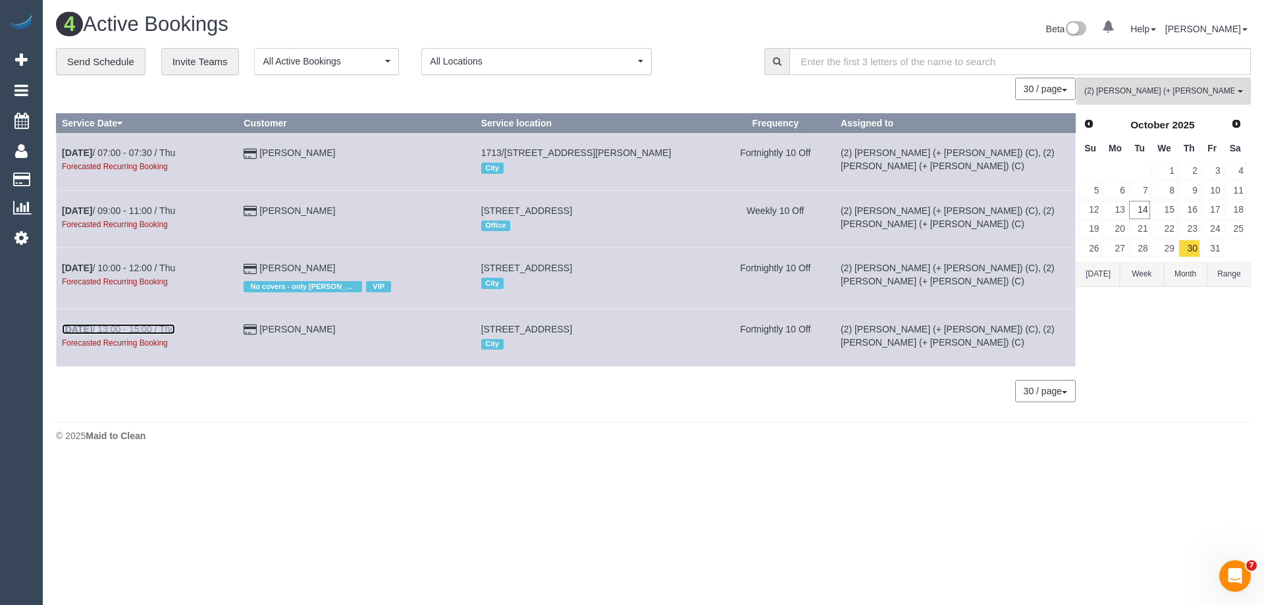
click at [160, 329] on link "Oct 30th / 13:00 - 15:00 / Thu" at bounding box center [118, 329] width 113 height 11
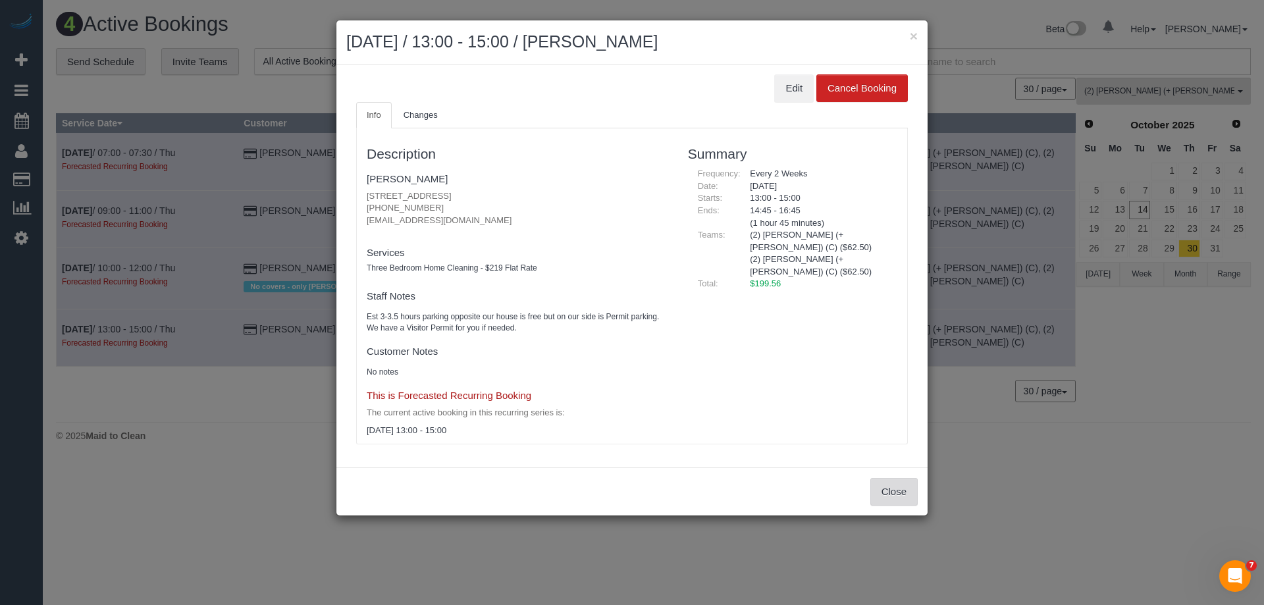
drag, startPoint x: 900, startPoint y: 500, endPoint x: 898, endPoint y: 462, distance: 38.3
click at [900, 499] on button "Close" at bounding box center [893, 492] width 47 height 28
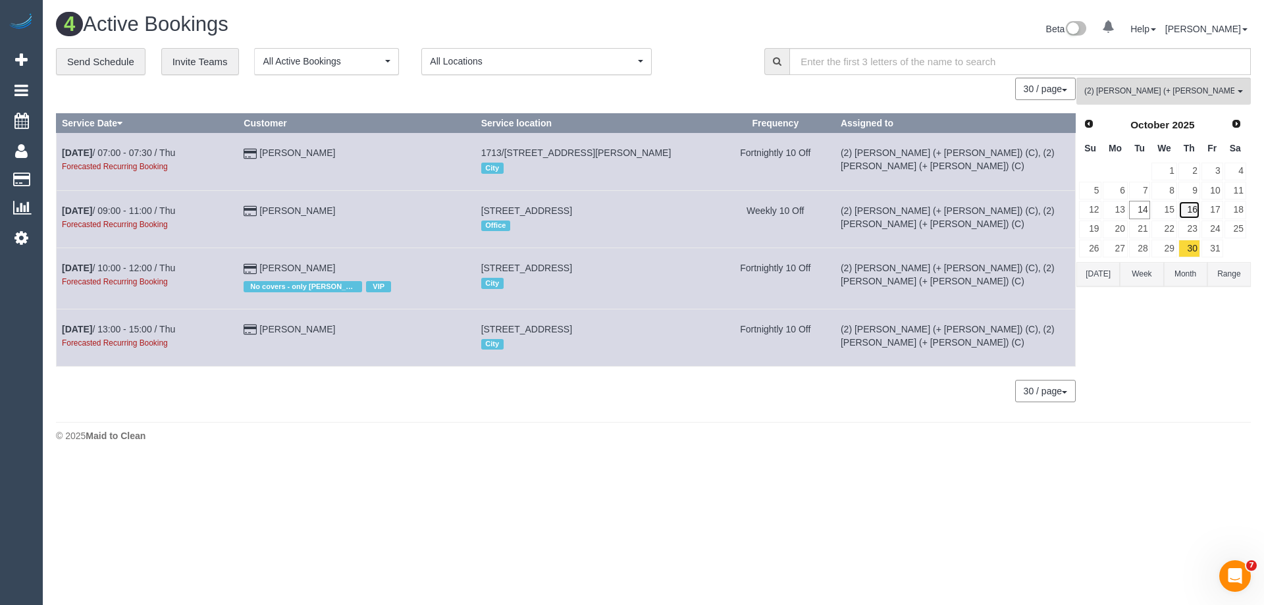
click at [1195, 202] on link "16" at bounding box center [1189, 210] width 22 height 18
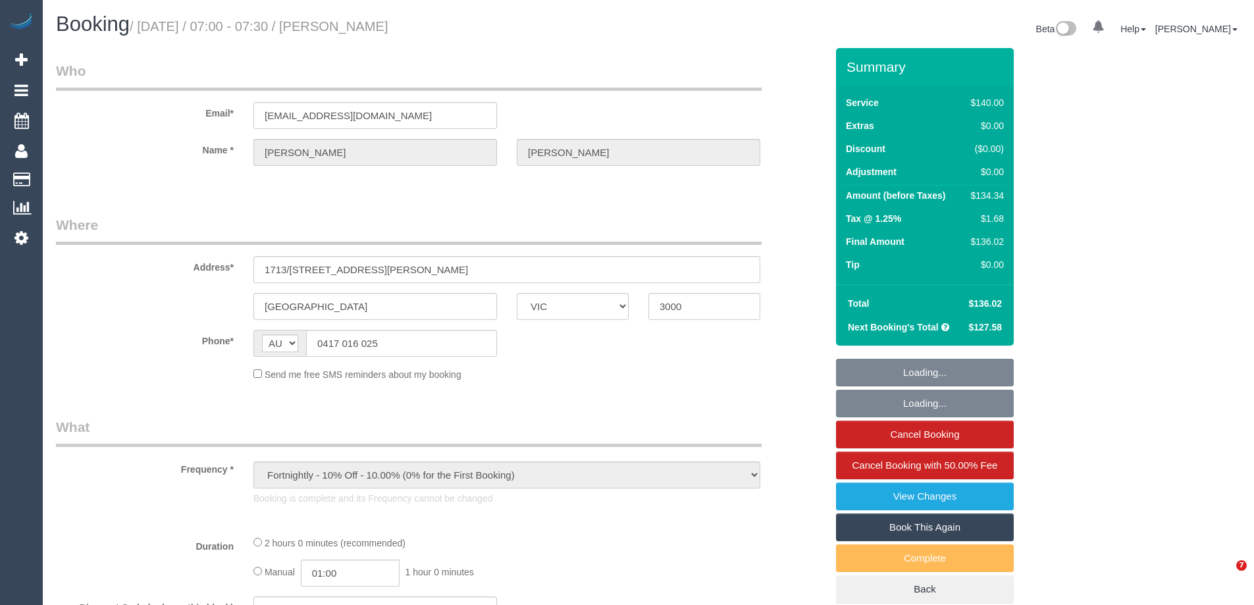
select select "VIC"
select select "string:stripe-card_15UCYE2GScqysDRVorzrRVwY"
select select "number:28"
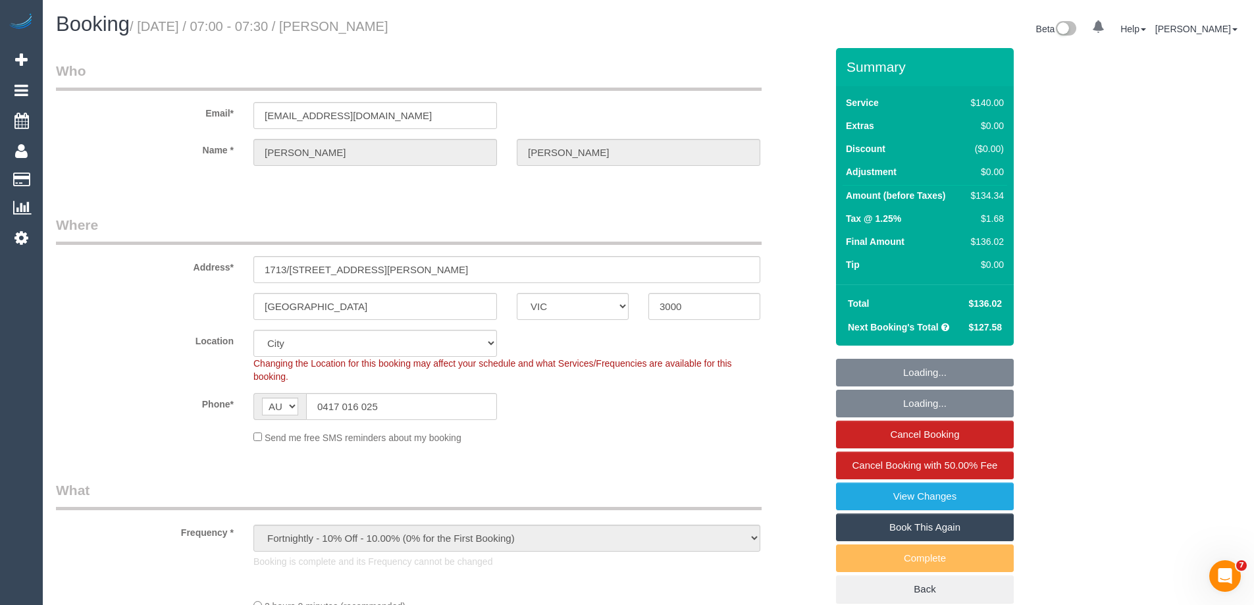
select select "object:1307"
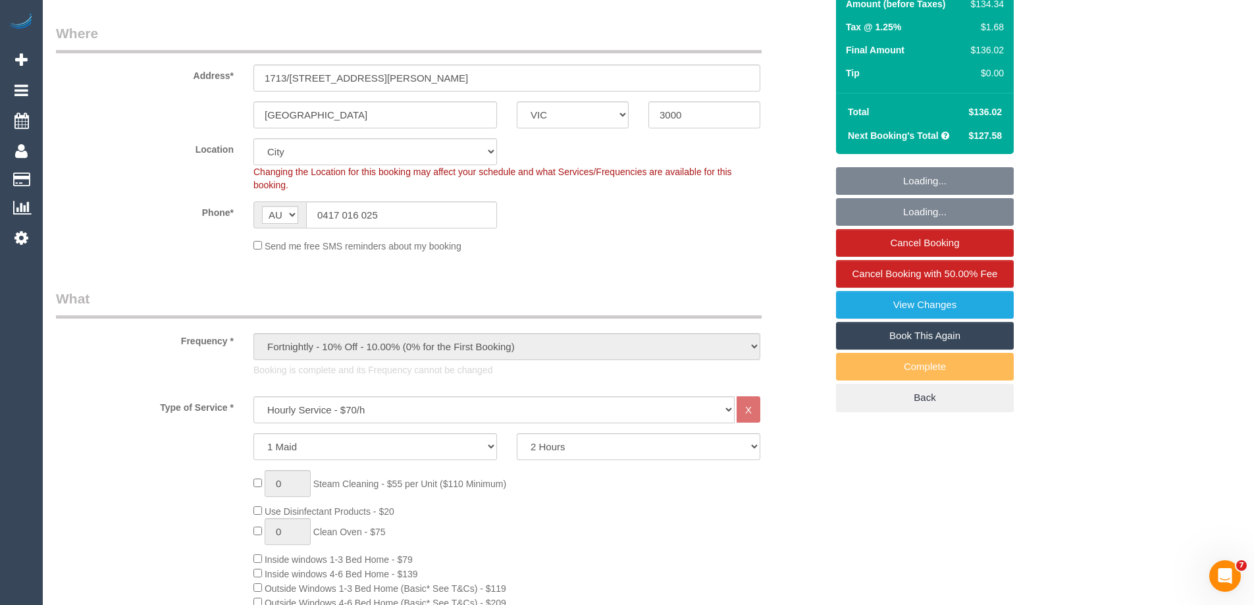
scroll to position [197, 0]
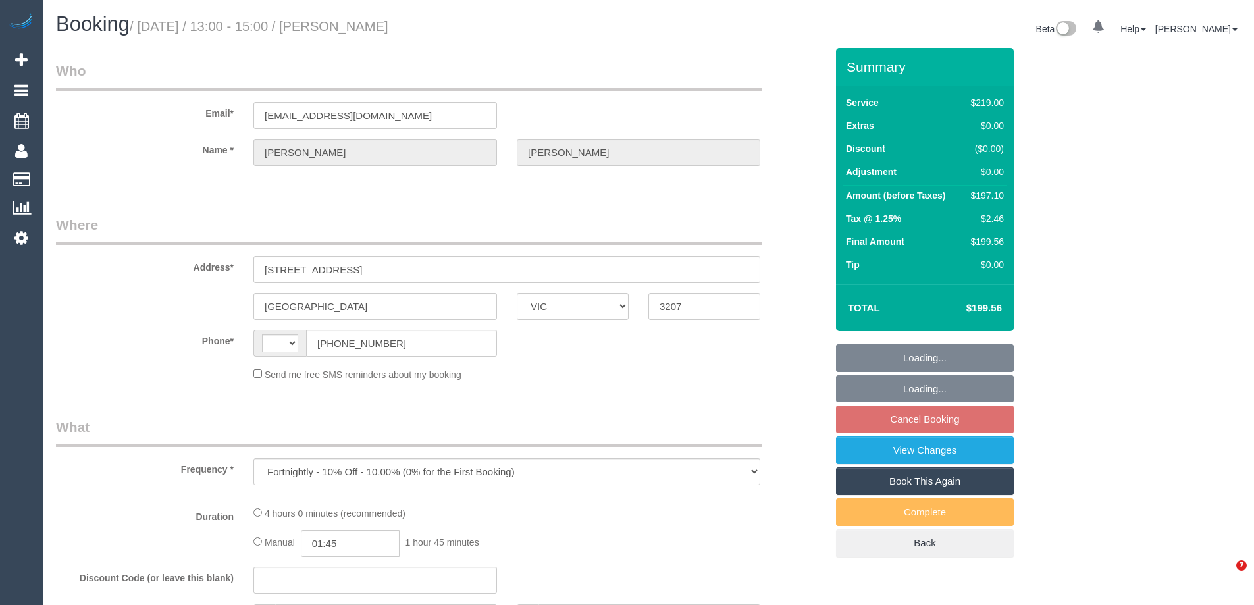
select select "VIC"
select select "string:stripe-pm_1NxOU52GScqysDRVGfHPtgPP"
select select "number:28"
select select "number:14"
select select "number:19"
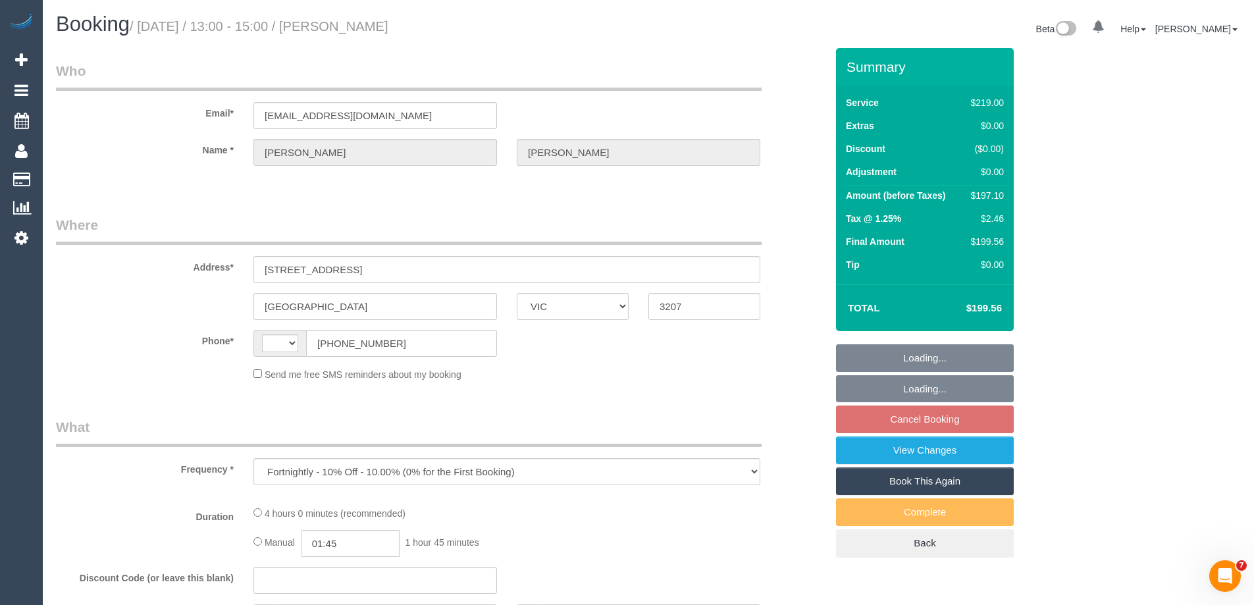
select select "number:22"
select select "number:34"
select select "number:13"
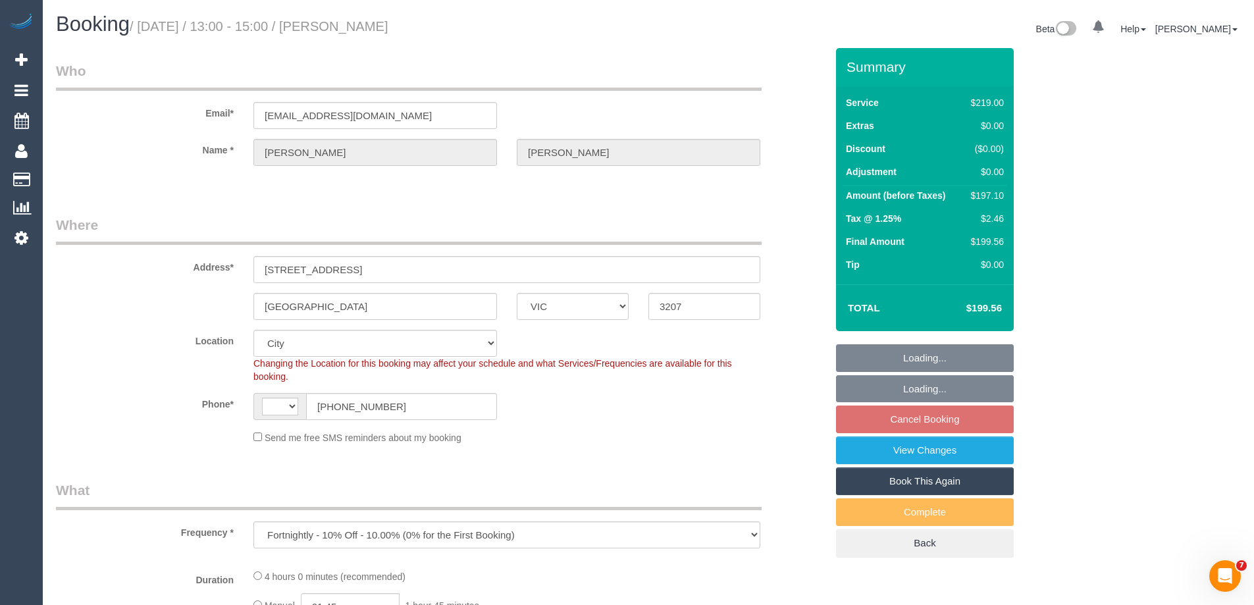
select select "object:685"
select select "string:AU"
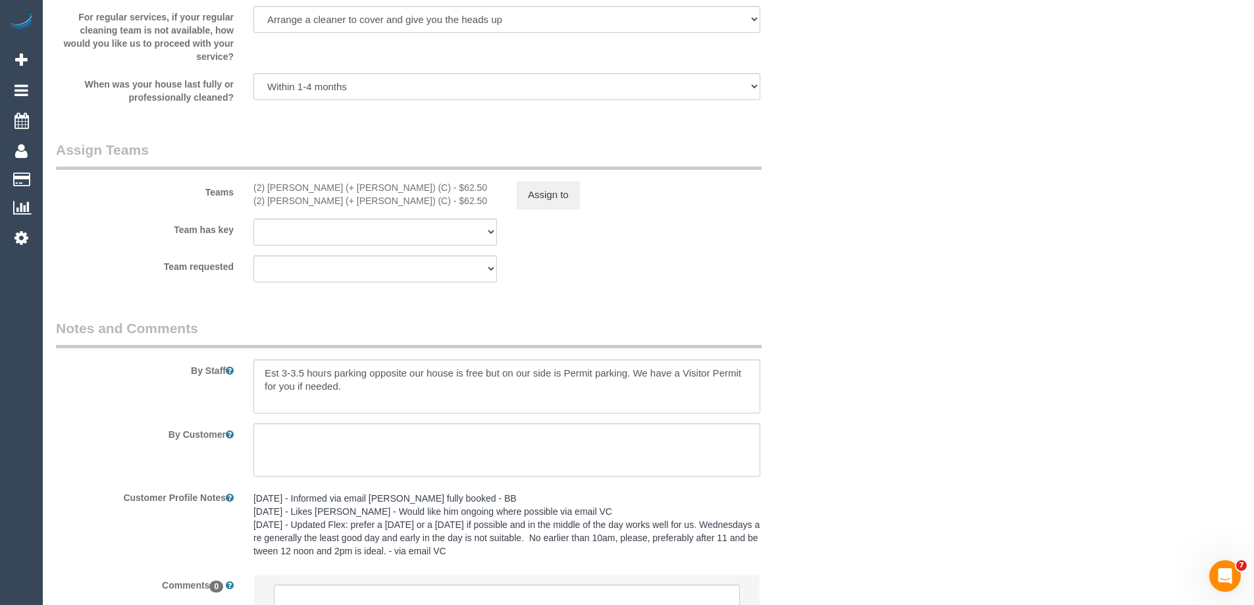
scroll to position [2083, 0]
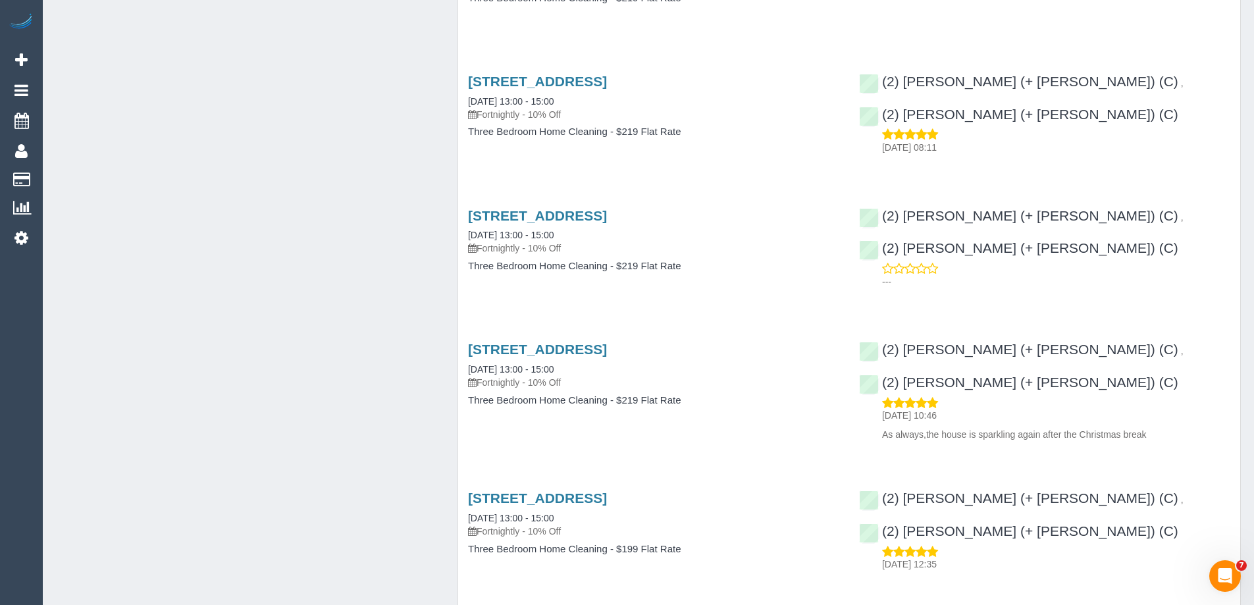
scroll to position [2257, 0]
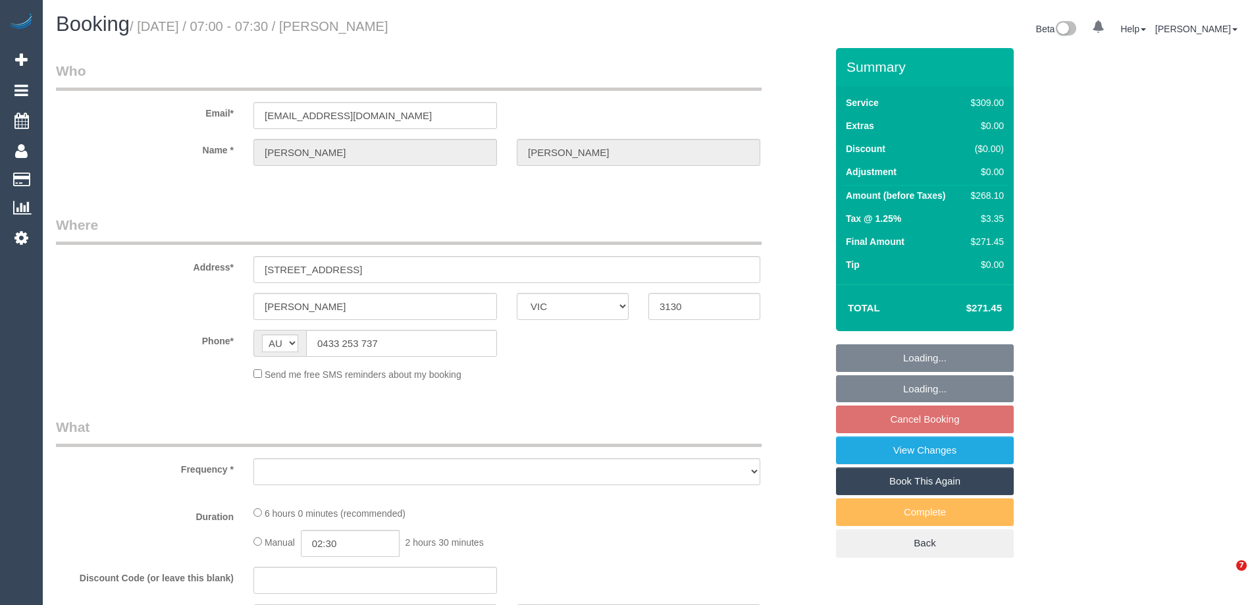
select select "VIC"
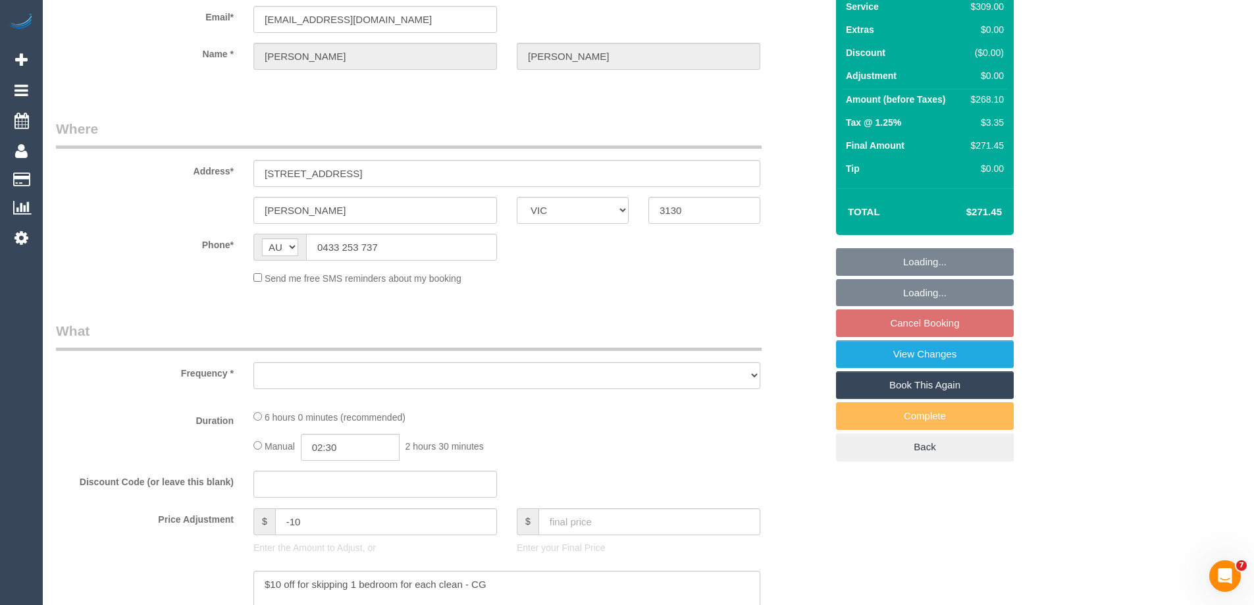
select select "string:stripe-pm_1NzW352GScqysDRVwNVlnUso"
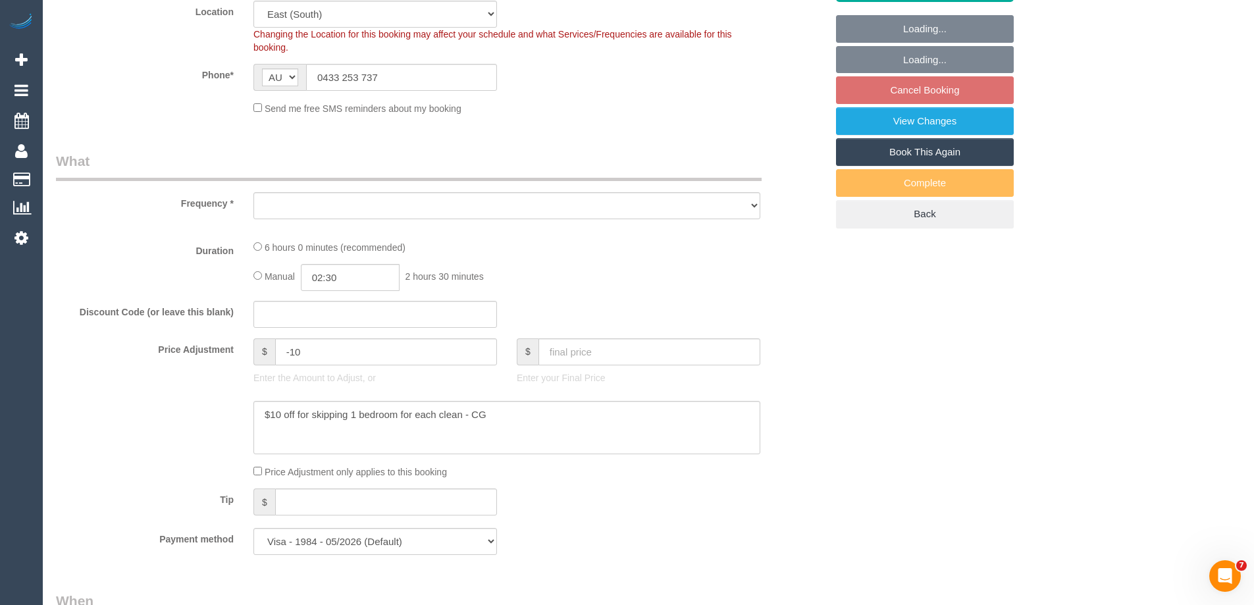
select select "object:676"
select select "number:27"
select select "number:14"
select select "number:19"
select select "number:23"
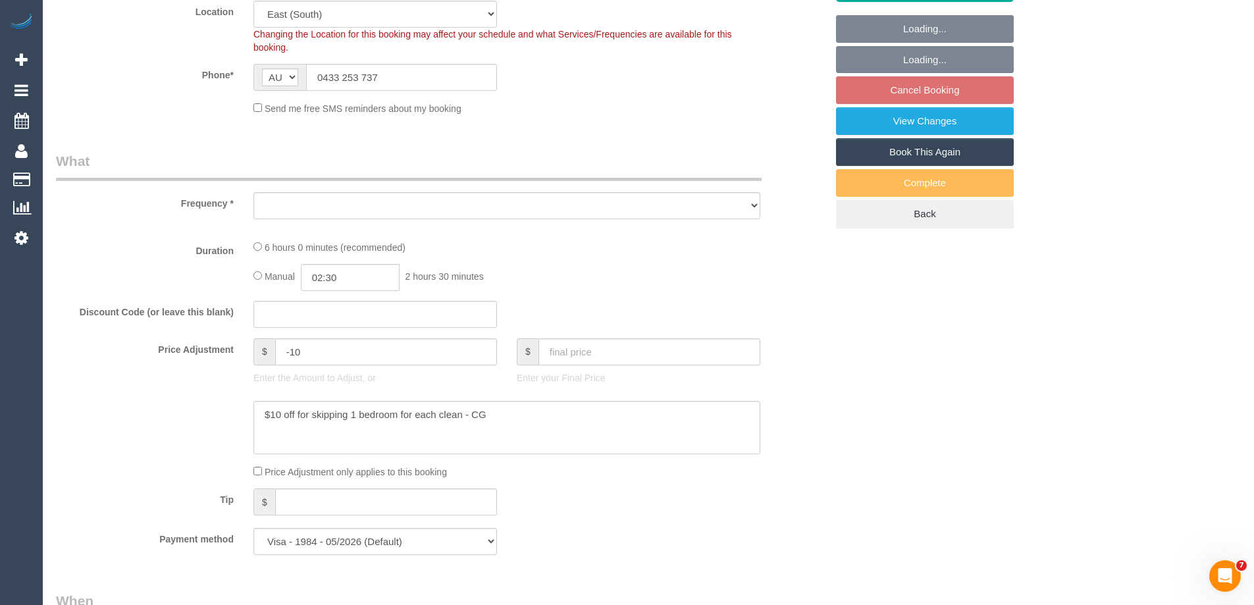
select select "number:35"
select select "number:12"
select select "object:681"
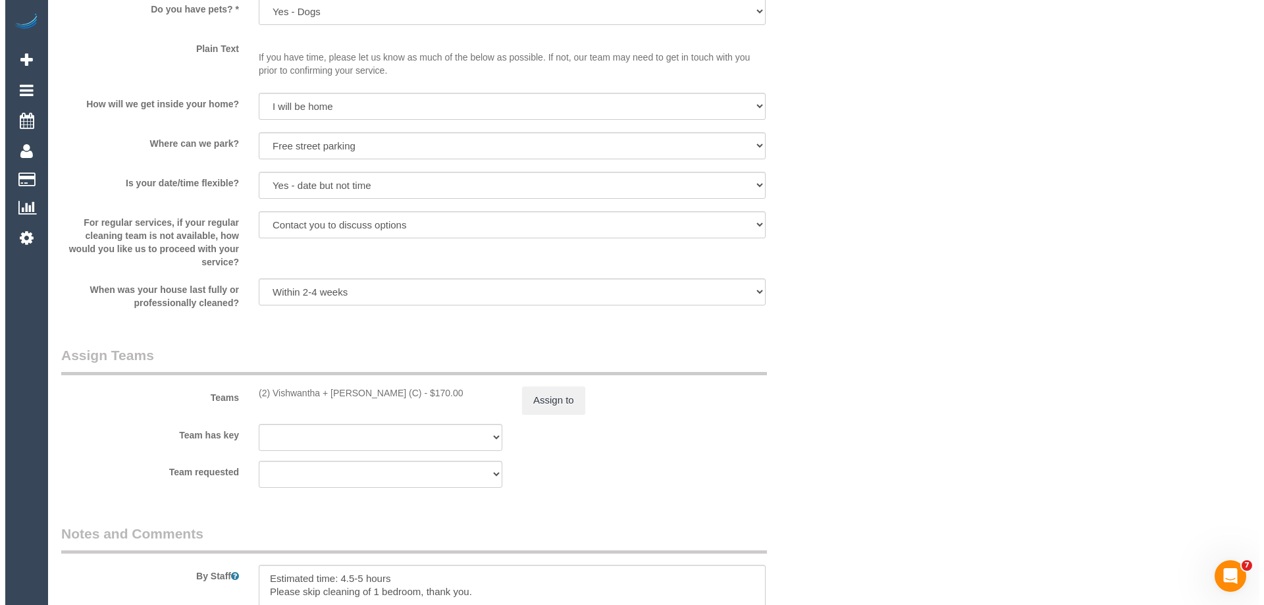
scroll to position [1777, 0]
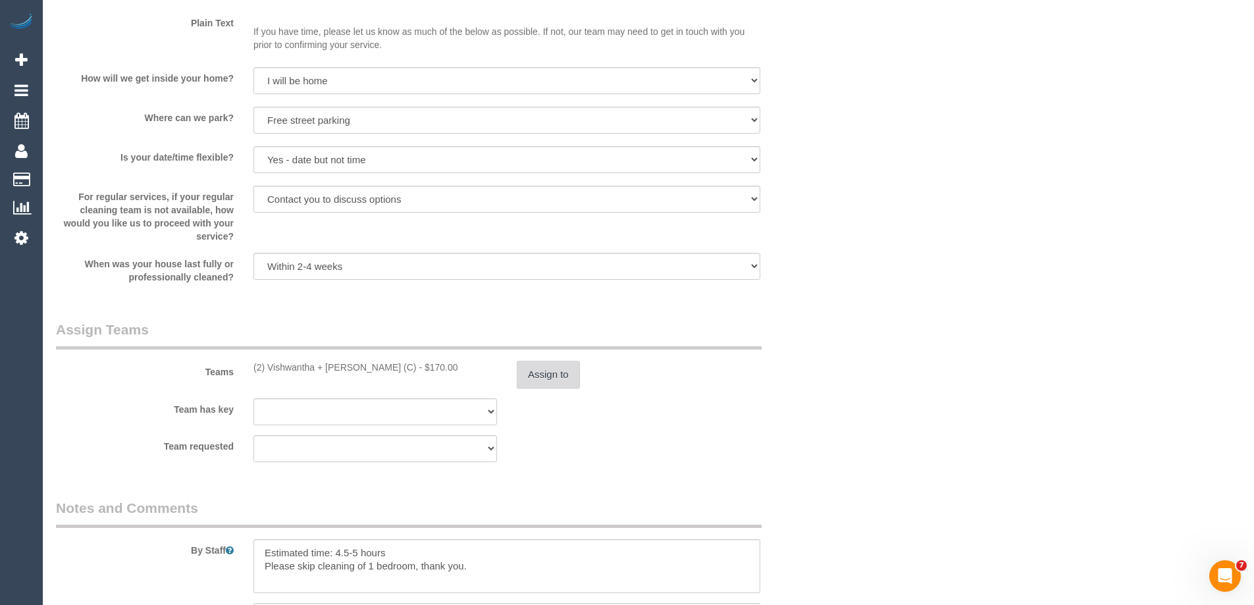
click at [526, 374] on button "Assign to" at bounding box center [548, 375] width 63 height 28
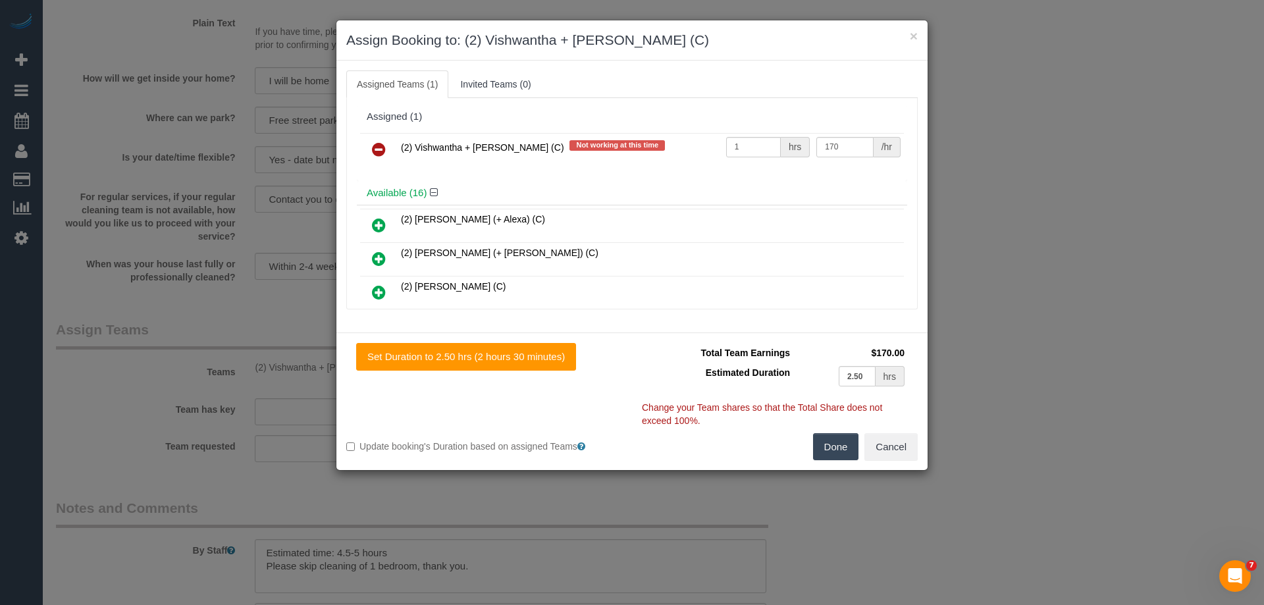
click at [378, 143] on icon at bounding box center [379, 149] width 14 height 16
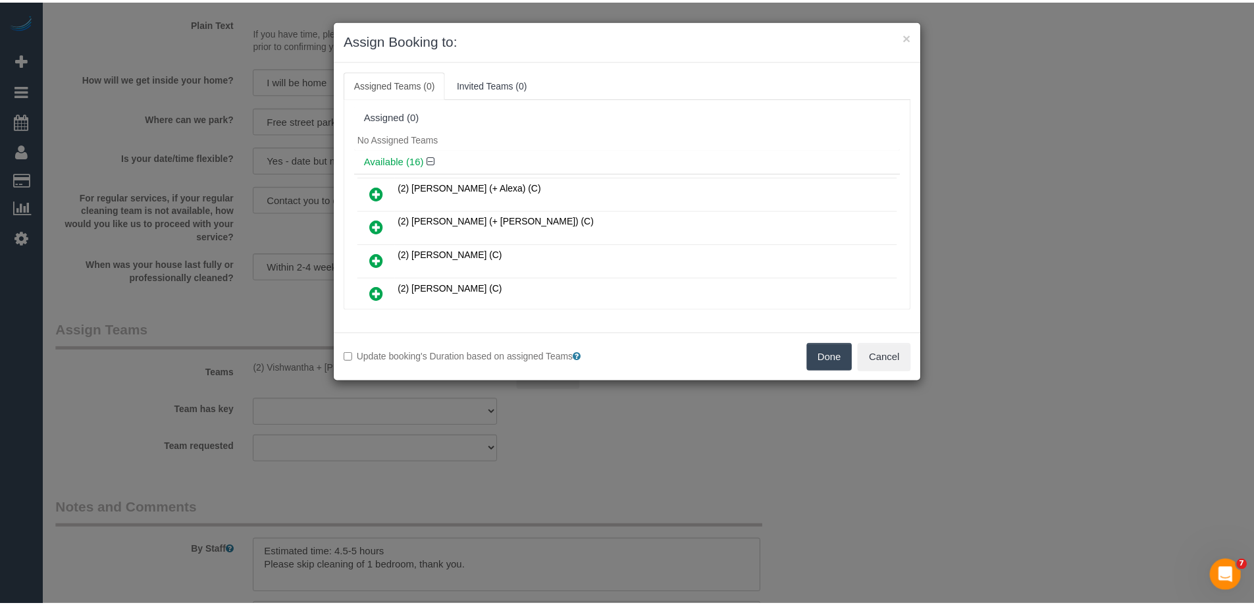
scroll to position [0, 0]
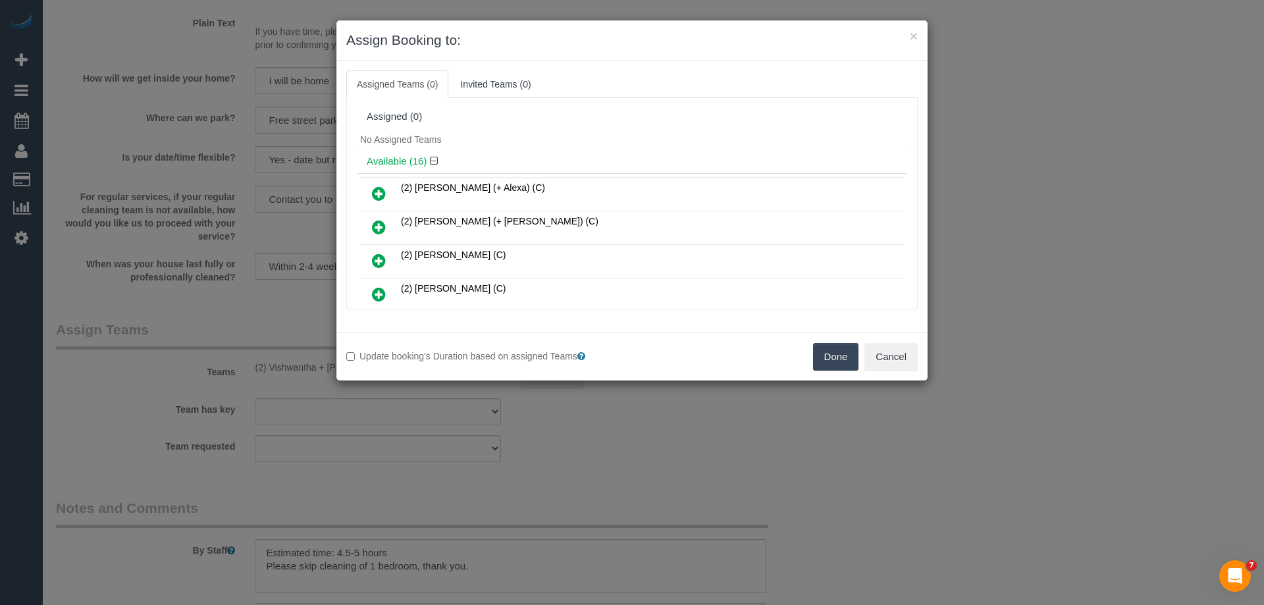
click at [829, 355] on button "Done" at bounding box center [836, 357] width 46 height 28
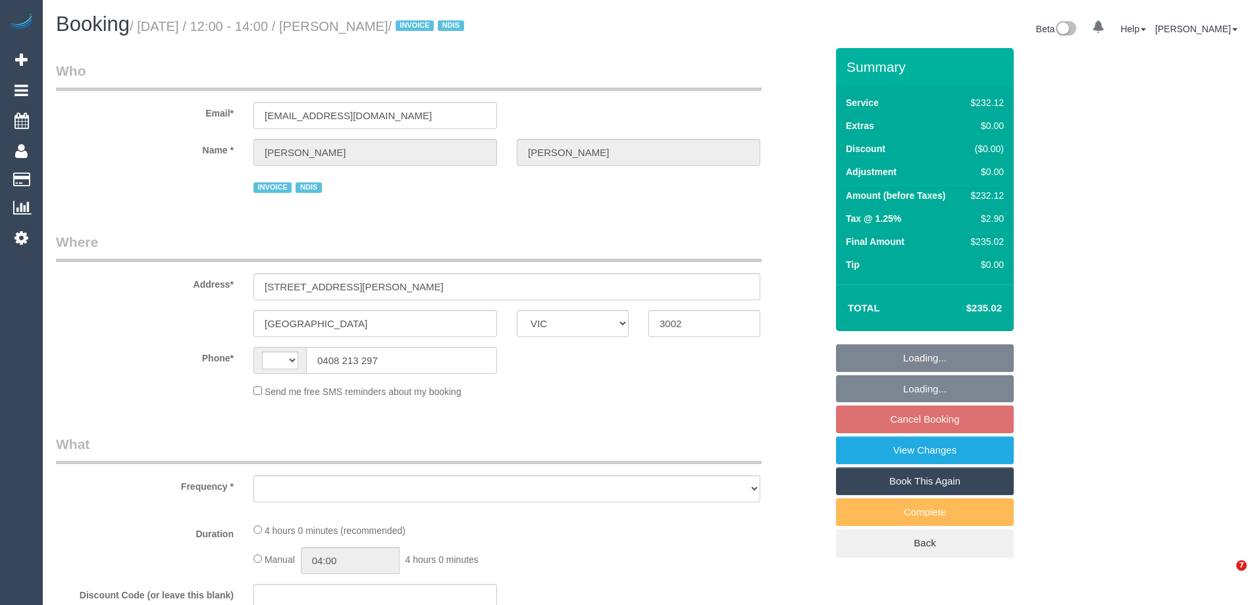
select select "VIC"
select select "string:AU"
select select "object:519"
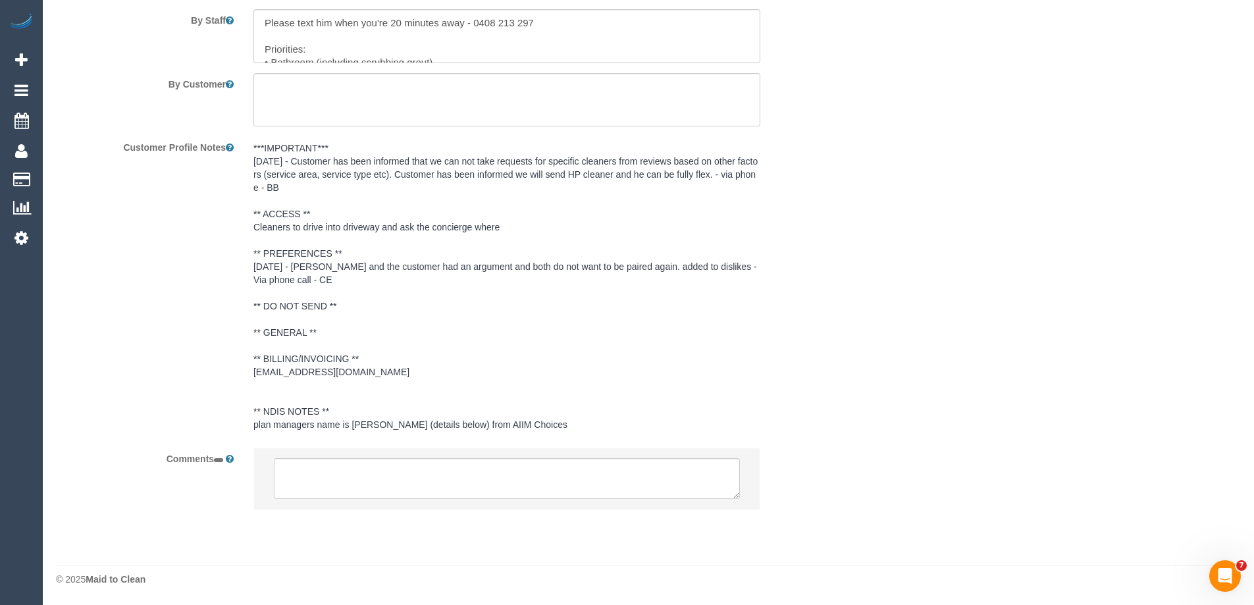
select select "240"
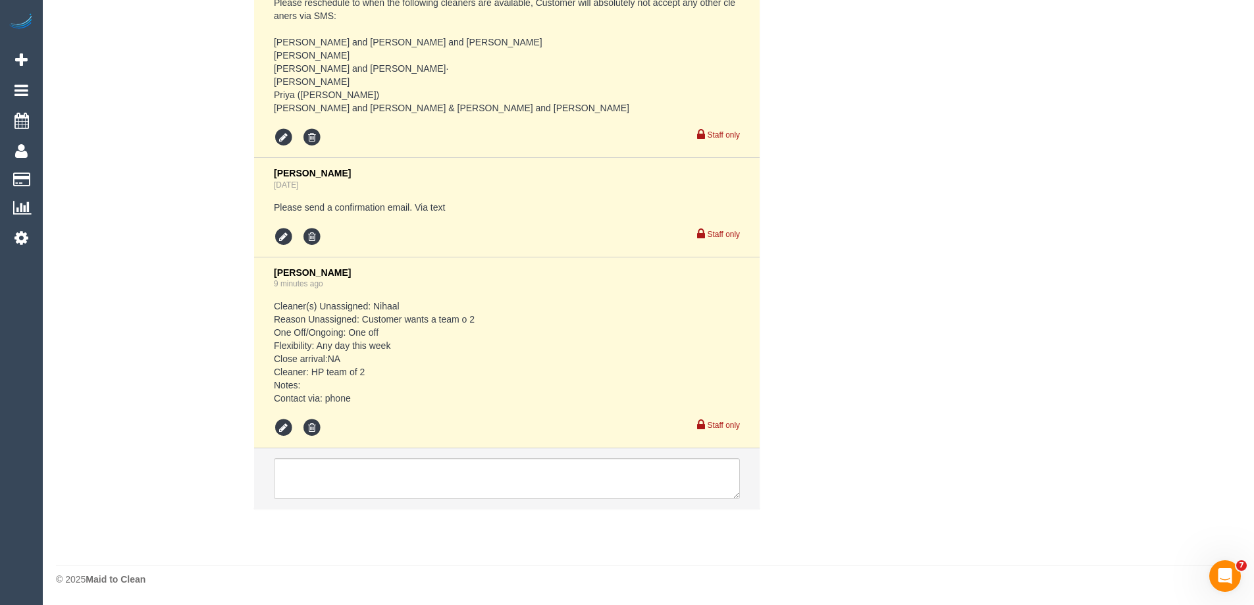
select select "number:28"
select select "number:14"
select select "number:19"
select select "number:23"
select select "number:35"
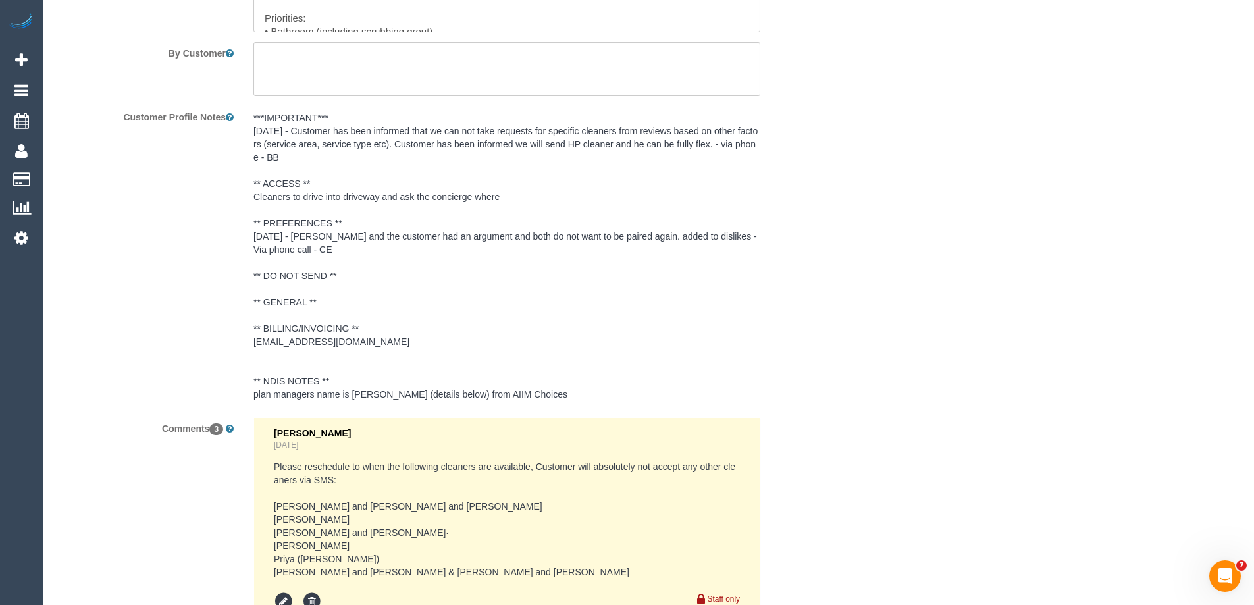
select select "object:802"
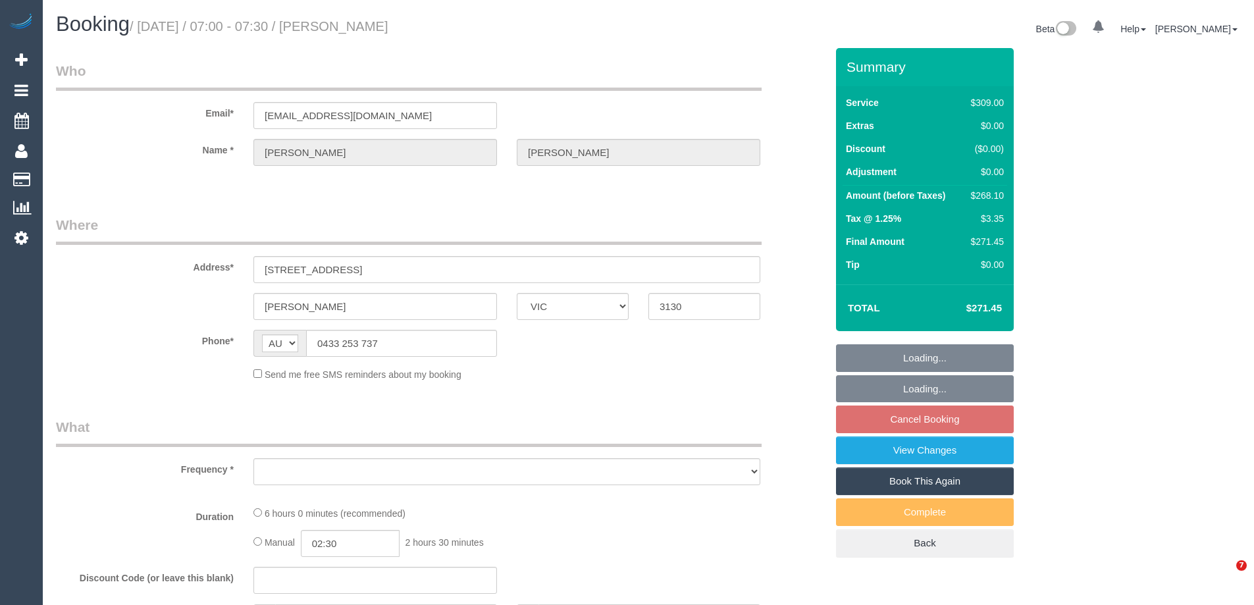
select select "VIC"
select select "object:528"
select select "string:stripe-pm_1NzW352GScqysDRVwNVlnUso"
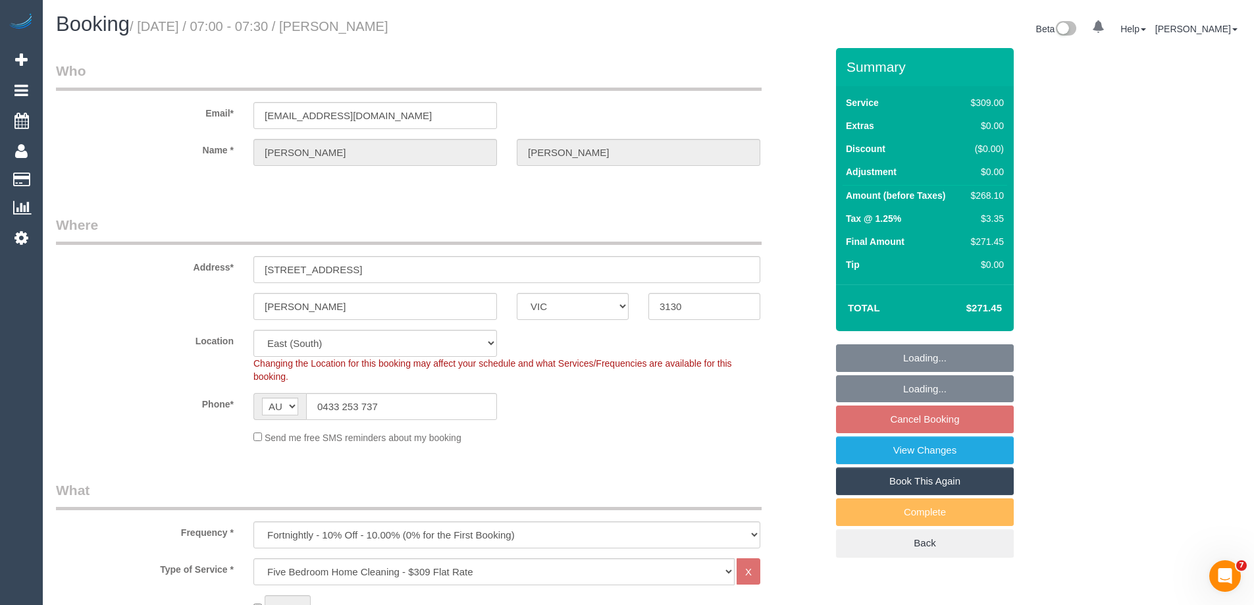
select select "object:637"
select select "number:27"
select select "number:14"
select select "number:19"
select select "number:23"
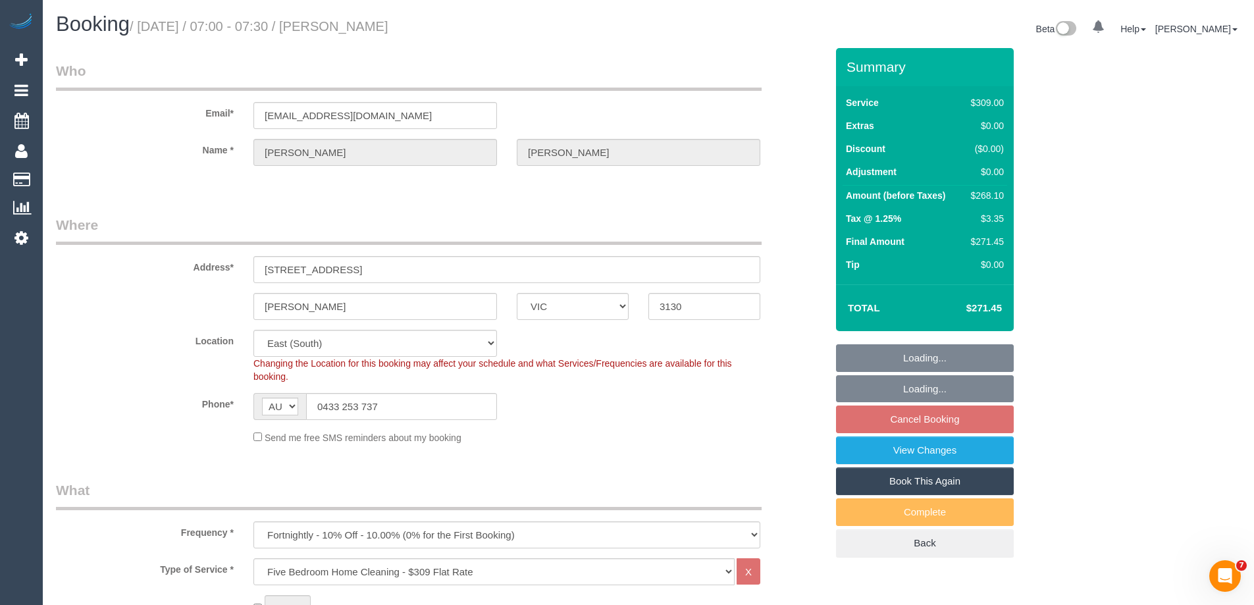
select select "number:35"
select select "number:12"
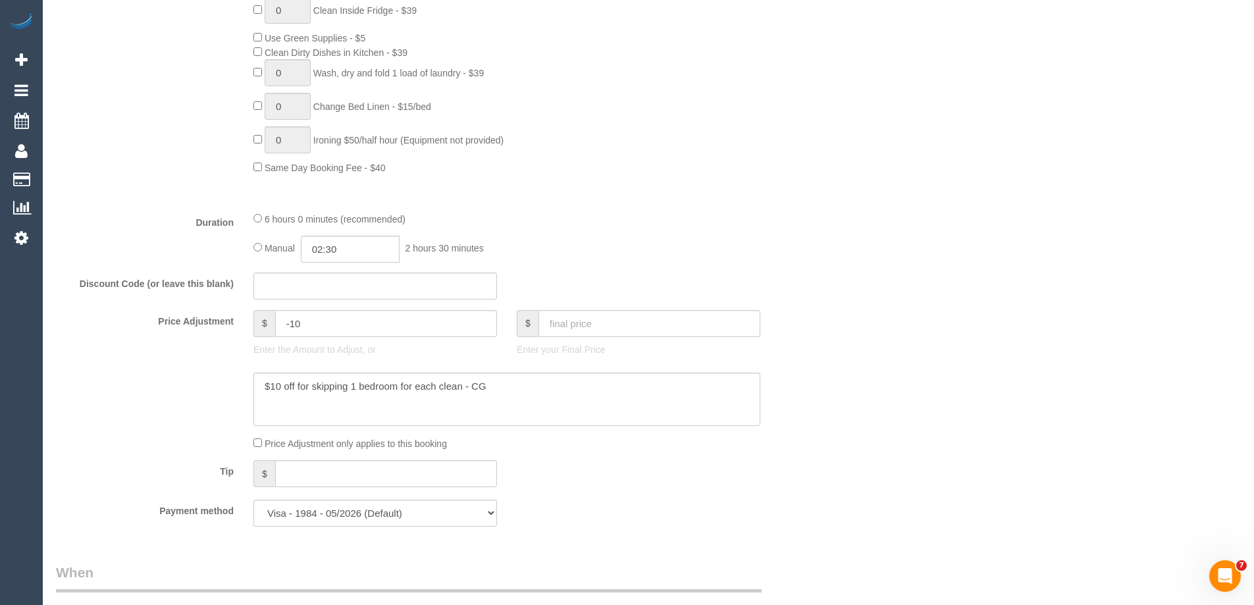
scroll to position [921, 0]
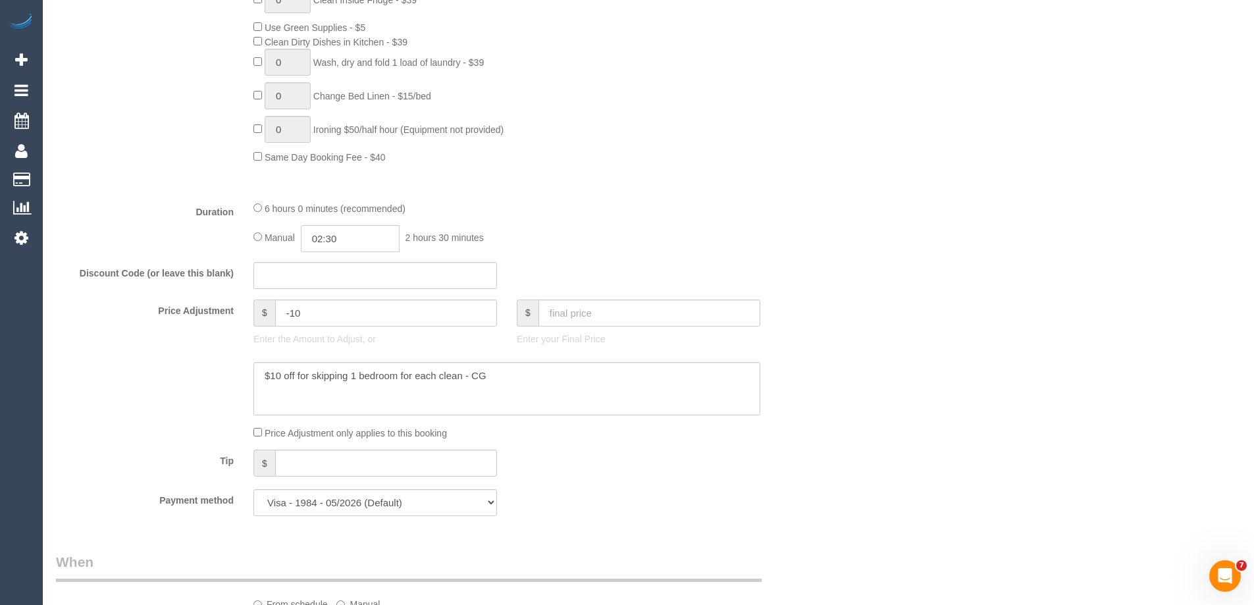
click at [358, 237] on input "02:30" at bounding box center [350, 238] width 99 height 27
type input "05:00"
click at [342, 308] on li "05:00" at bounding box center [335, 311] width 59 height 17
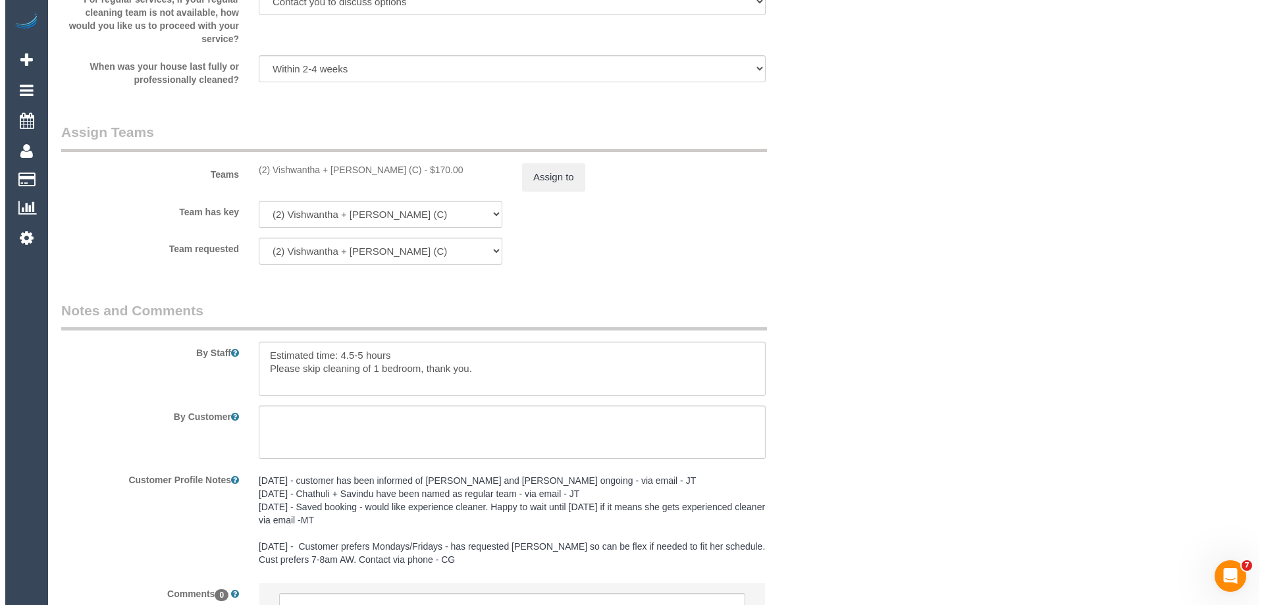
scroll to position [2040, 0]
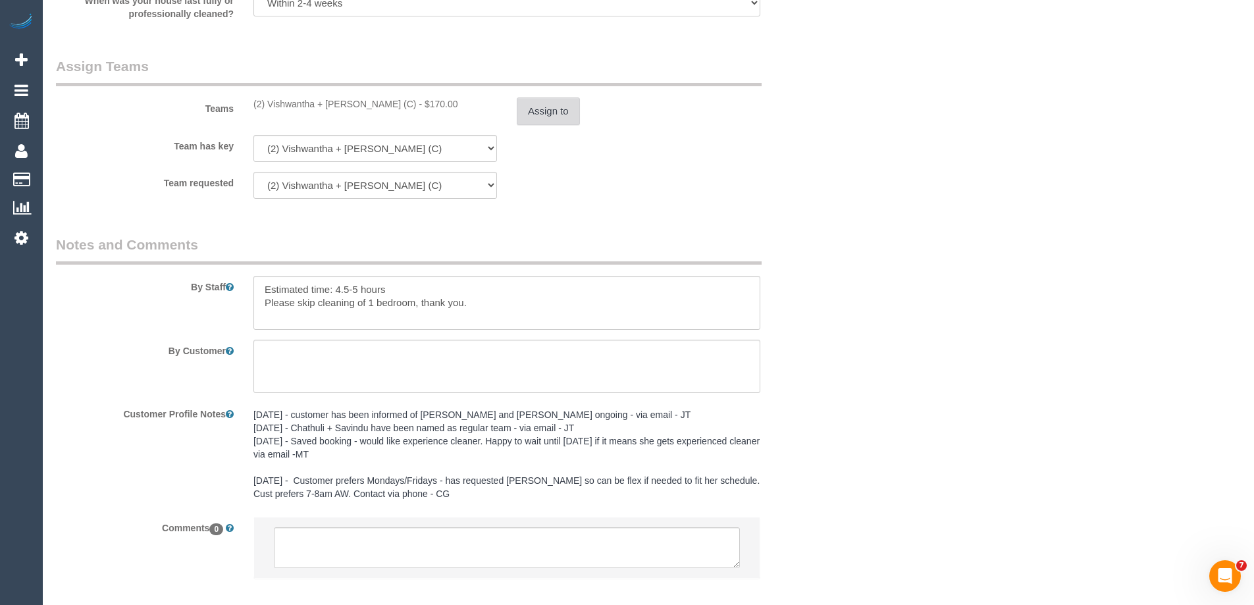
click at [547, 109] on button "Assign to" at bounding box center [548, 111] width 63 height 28
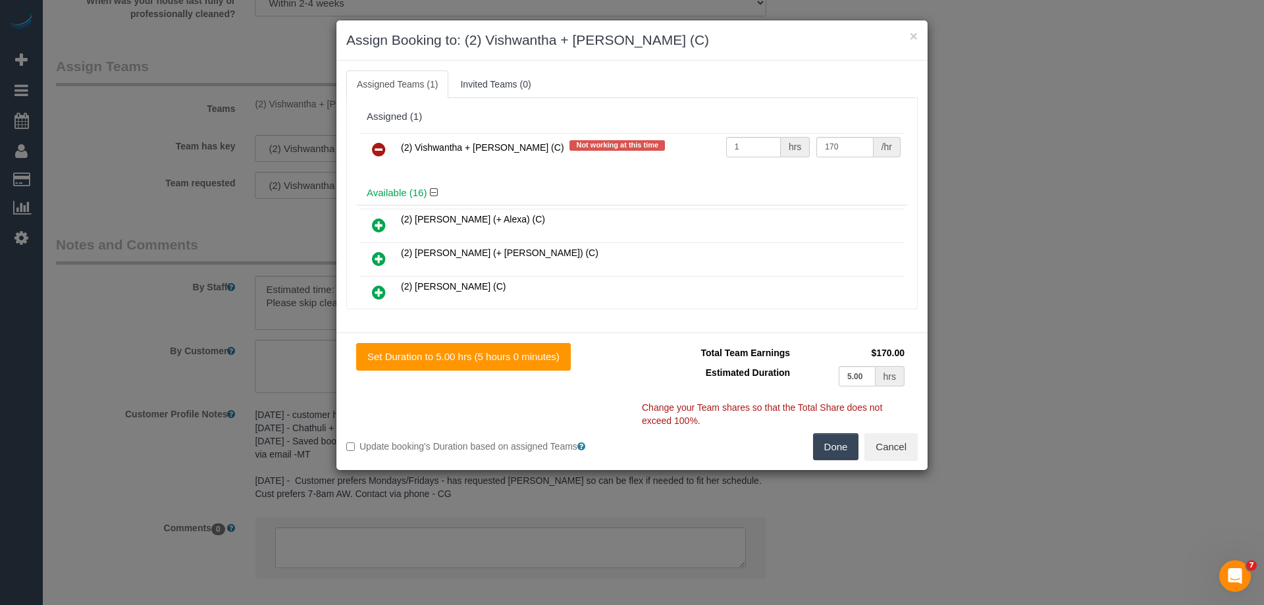
click at [382, 146] on icon at bounding box center [379, 149] width 14 height 16
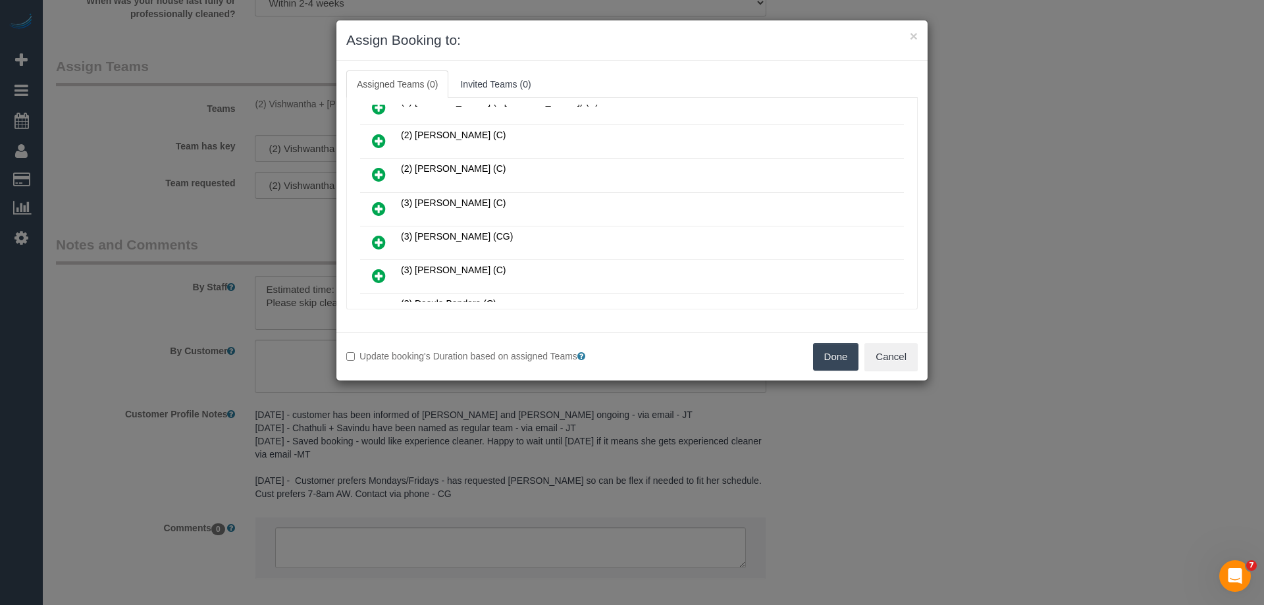
scroll to position [132, 0]
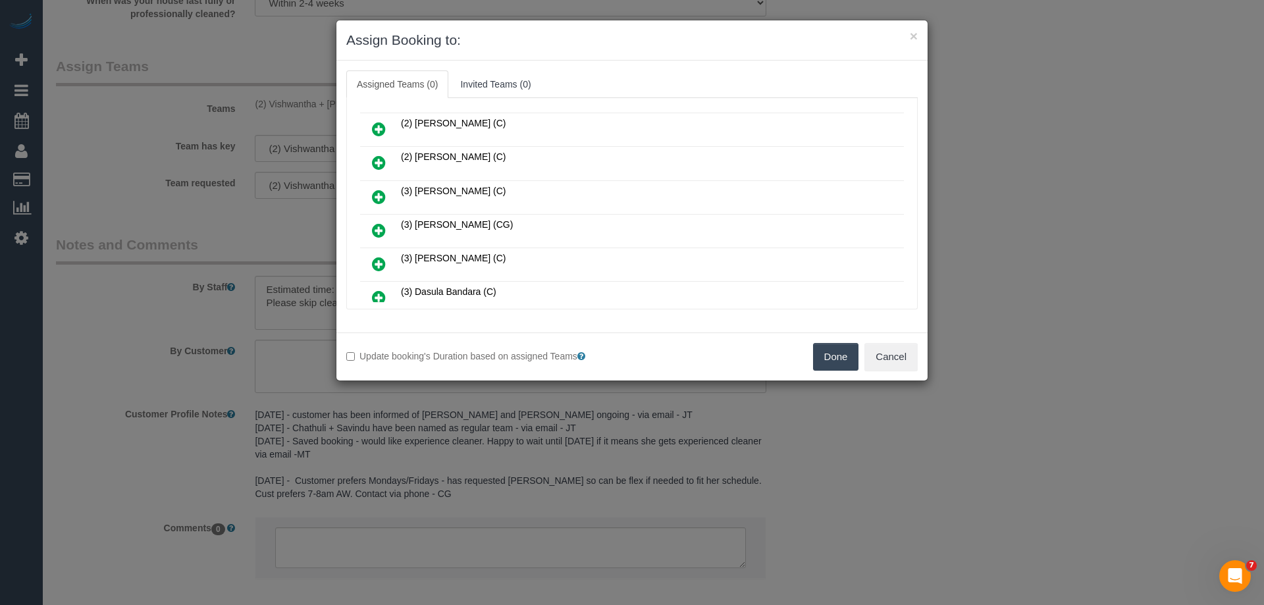
click at [378, 267] on icon at bounding box center [379, 264] width 14 height 16
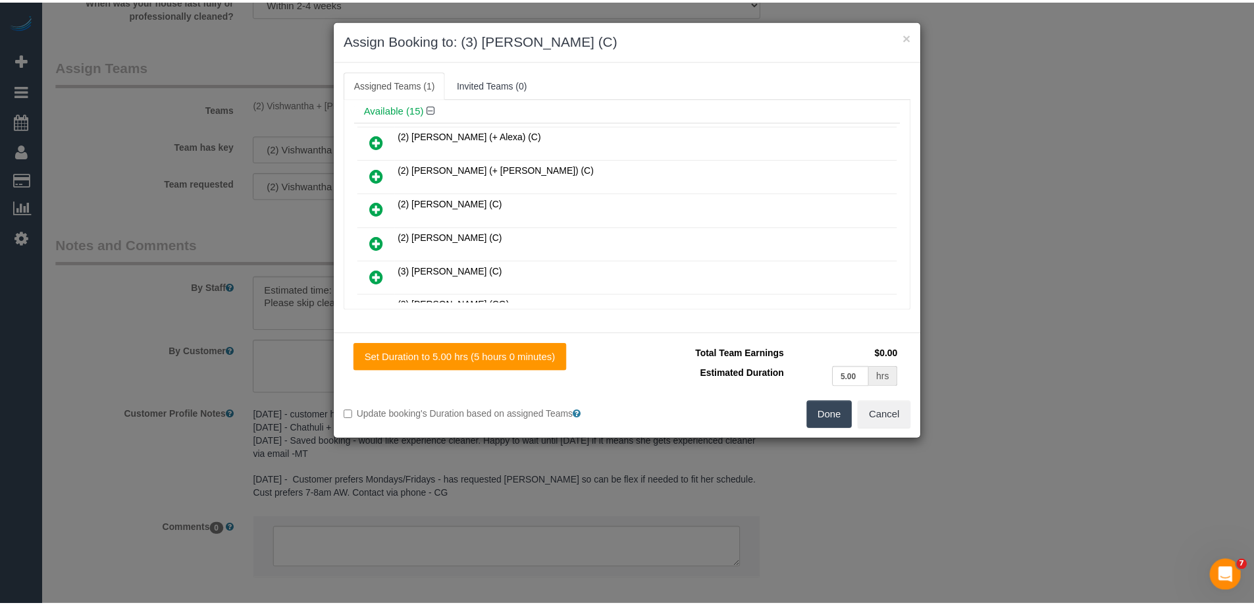
scroll to position [0, 0]
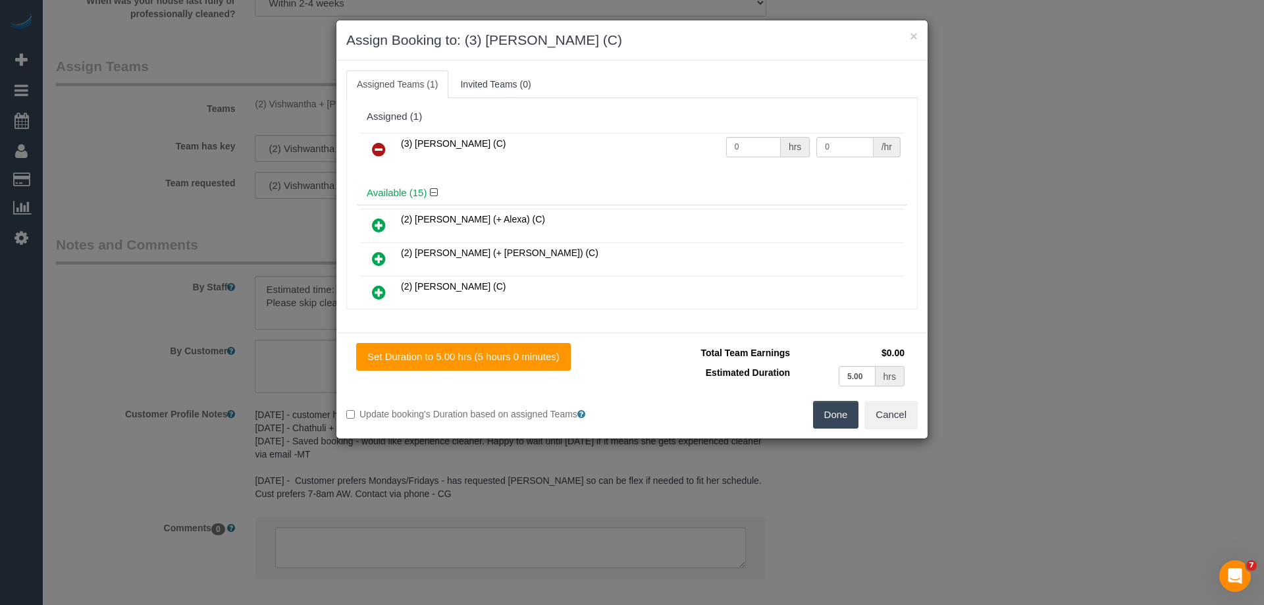
click at [858, 414] on div "Done Cancel" at bounding box center [779, 415] width 295 height 28
click at [842, 411] on button "Done" at bounding box center [836, 415] width 46 height 28
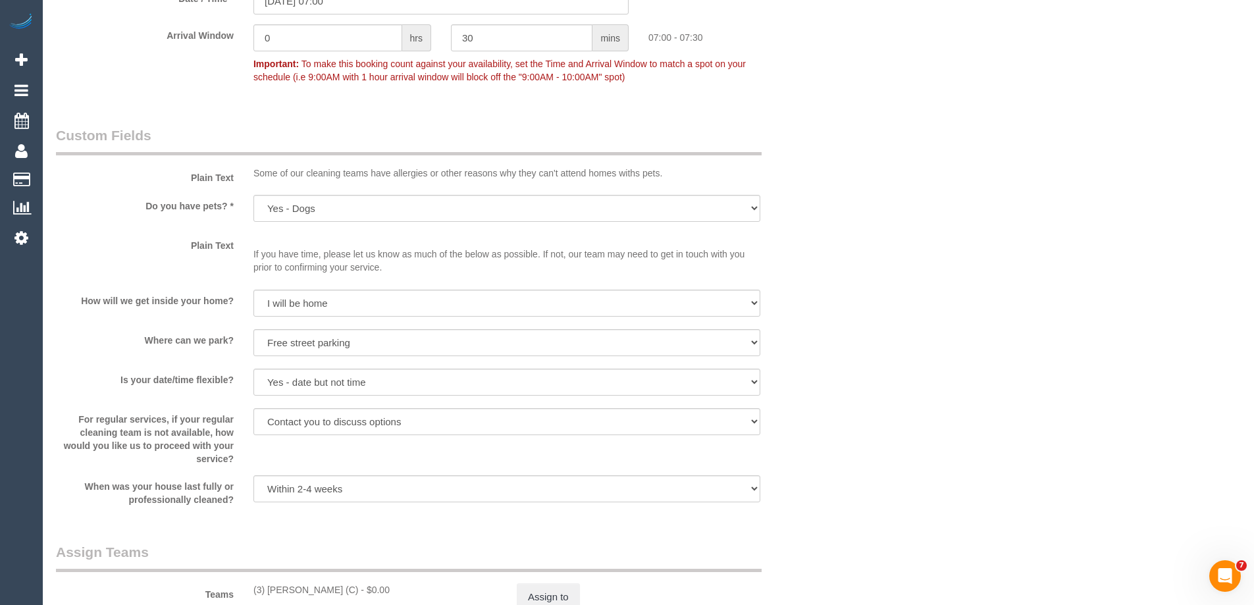
scroll to position [1711, 0]
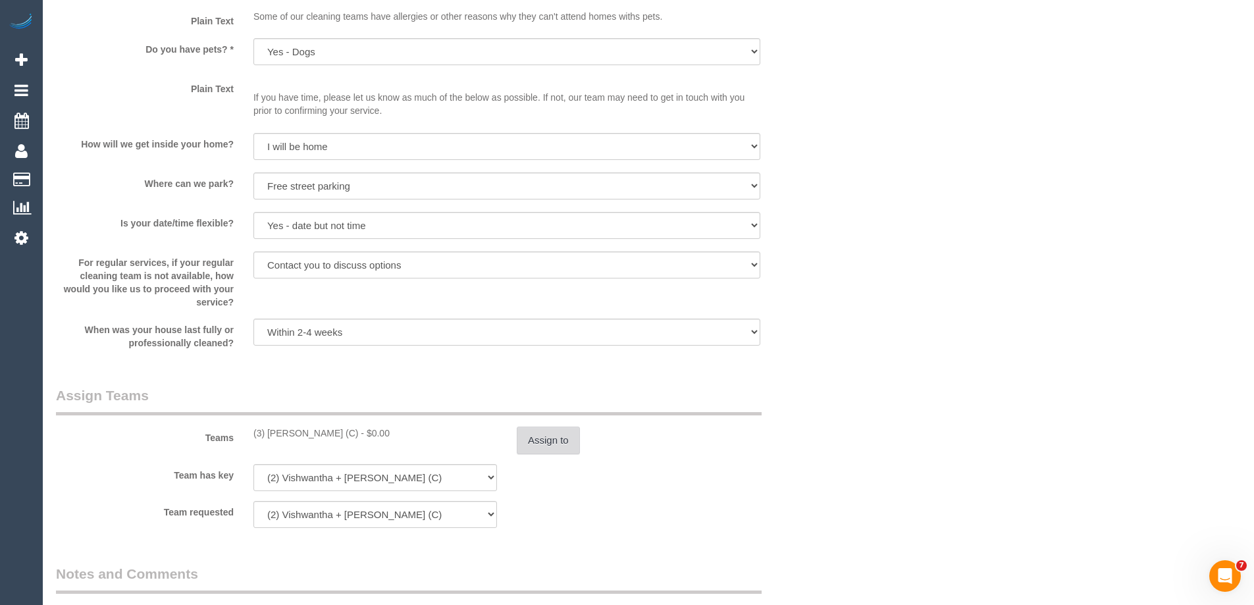
click at [530, 434] on button "Assign to" at bounding box center [548, 440] width 63 height 28
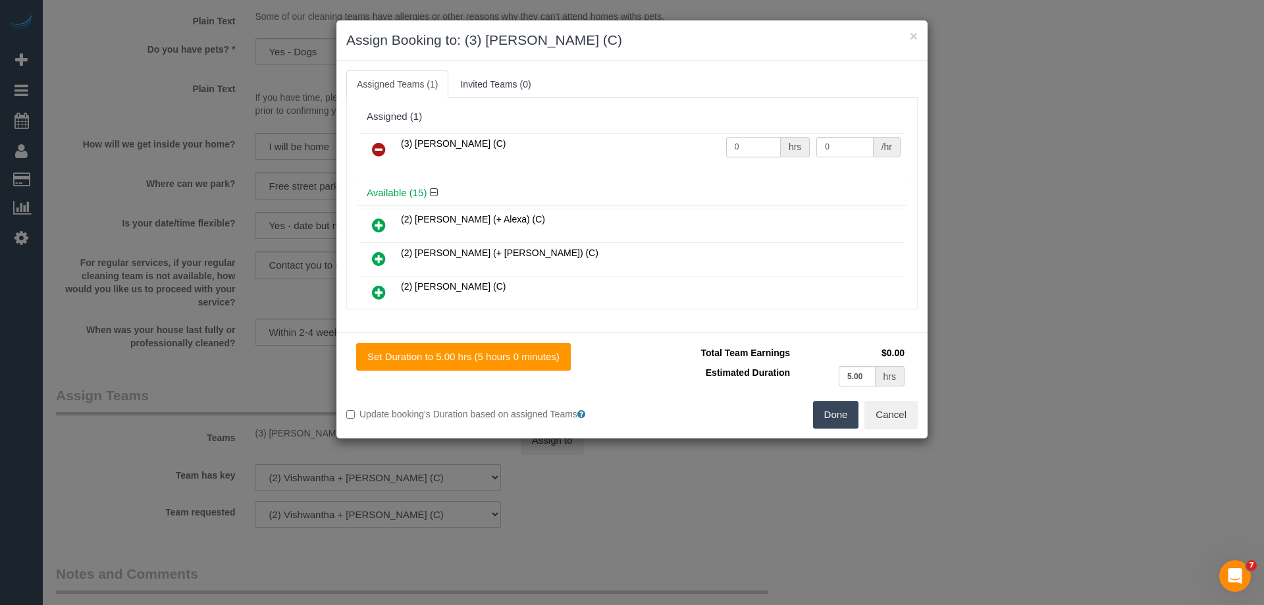
drag, startPoint x: 748, startPoint y: 145, endPoint x: 615, endPoint y: 136, distance: 132.6
click at [656, 141] on tr "(3) Danyal Ali (C) 0 hrs 0 /hr" at bounding box center [632, 150] width 544 height 34
type input "1"
drag, startPoint x: 843, startPoint y: 150, endPoint x: 690, endPoint y: 143, distance: 152.8
click at [690, 143] on tr "(3) Danyal Ali (C) 1 hrs 0 /hr" at bounding box center [632, 150] width 544 height 34
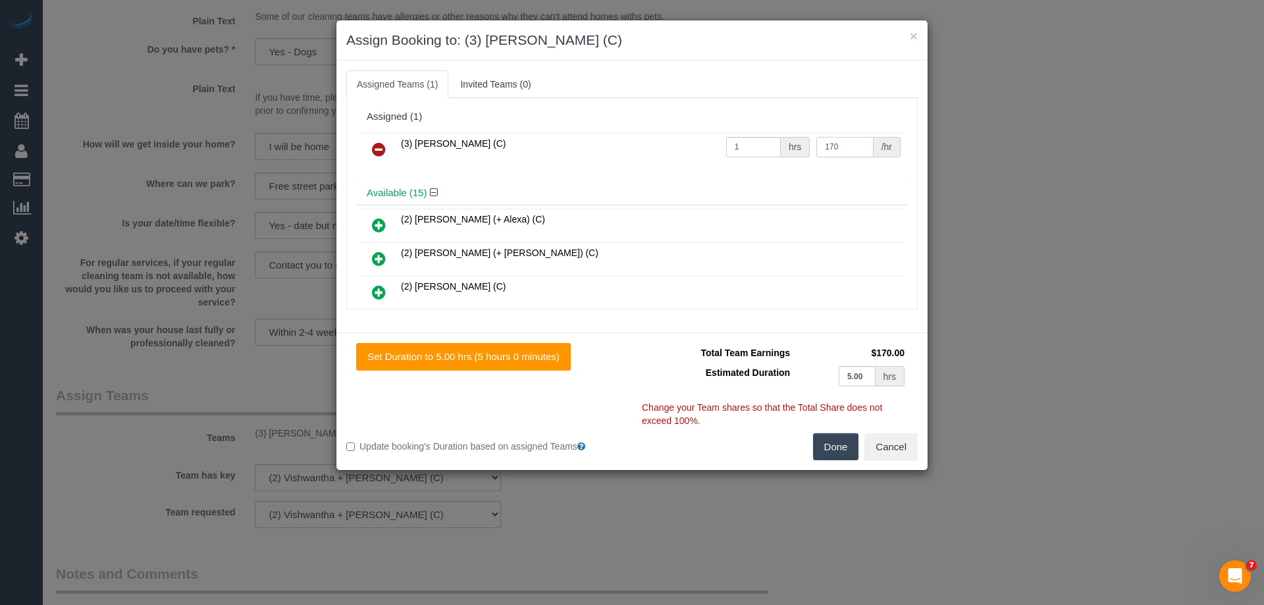
type input "170"
click at [836, 438] on button "Done" at bounding box center [836, 447] width 46 height 28
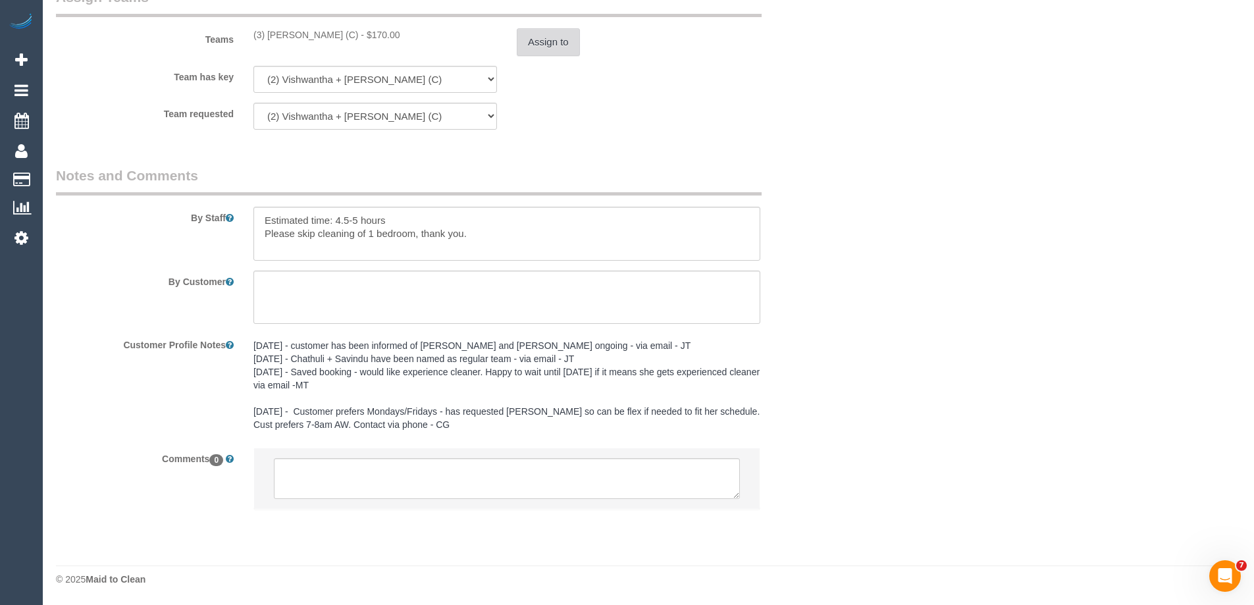
scroll to position [0, 0]
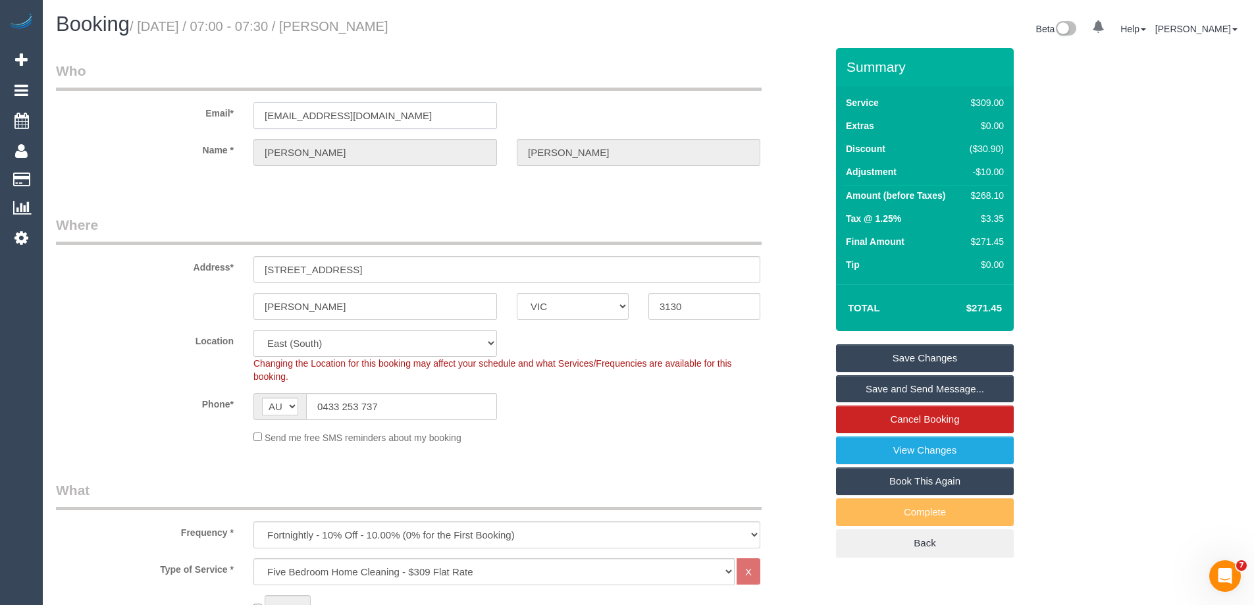
drag, startPoint x: 428, startPoint y: 113, endPoint x: -151, endPoint y: 122, distance: 579.9
click at [0, 122] on html "0 Beta Your Notifications You have 0 alerts Add Booking Bookings Active Booking…" at bounding box center [627, 302] width 1254 height 605
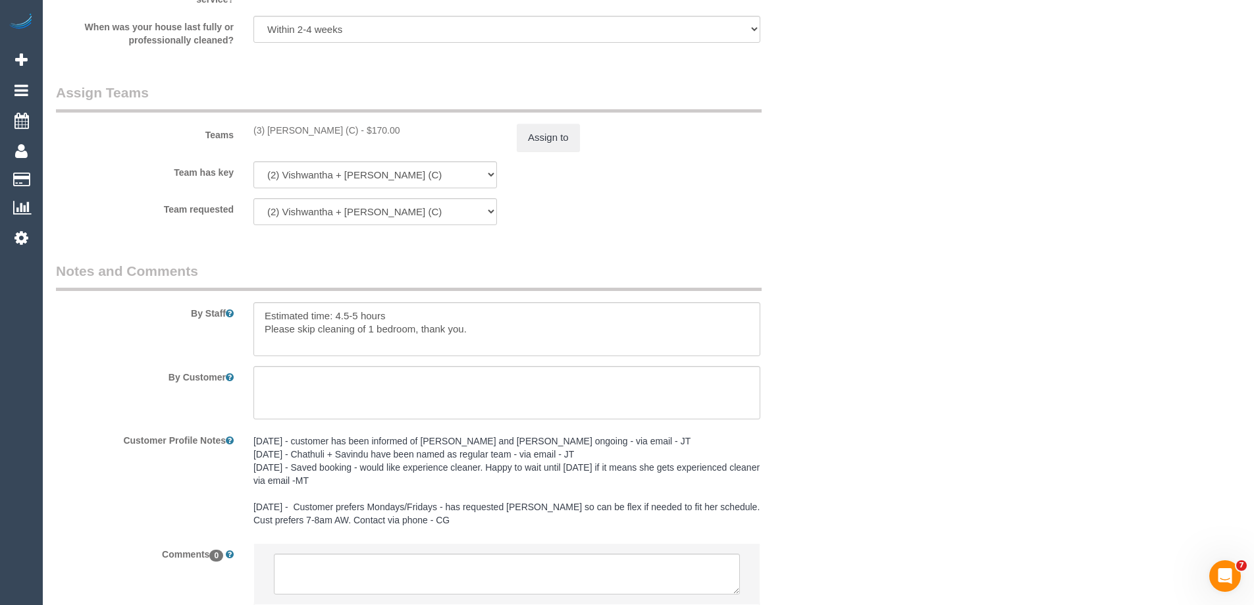
scroll to position [2109, 0]
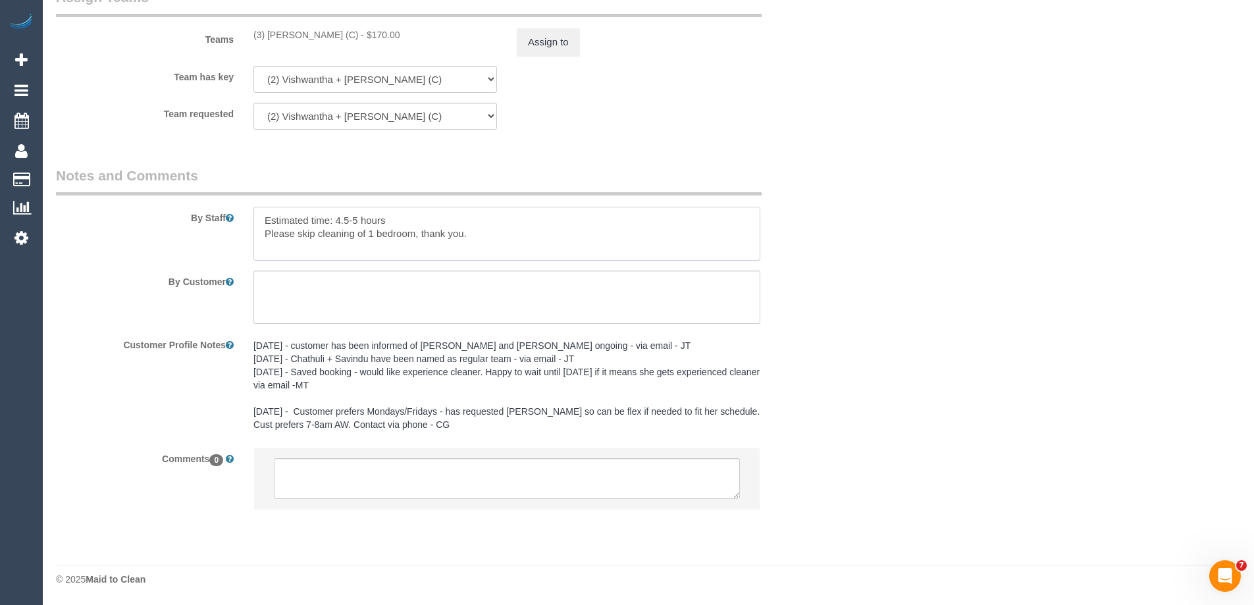
click at [259, 217] on textarea at bounding box center [506, 234] width 507 height 54
type textarea "*Cover* Estimated time: 4.5-5 hours Please skip cleaning of 1 bedroom, thank yo…"
click at [328, 474] on textarea at bounding box center [507, 478] width 466 height 41
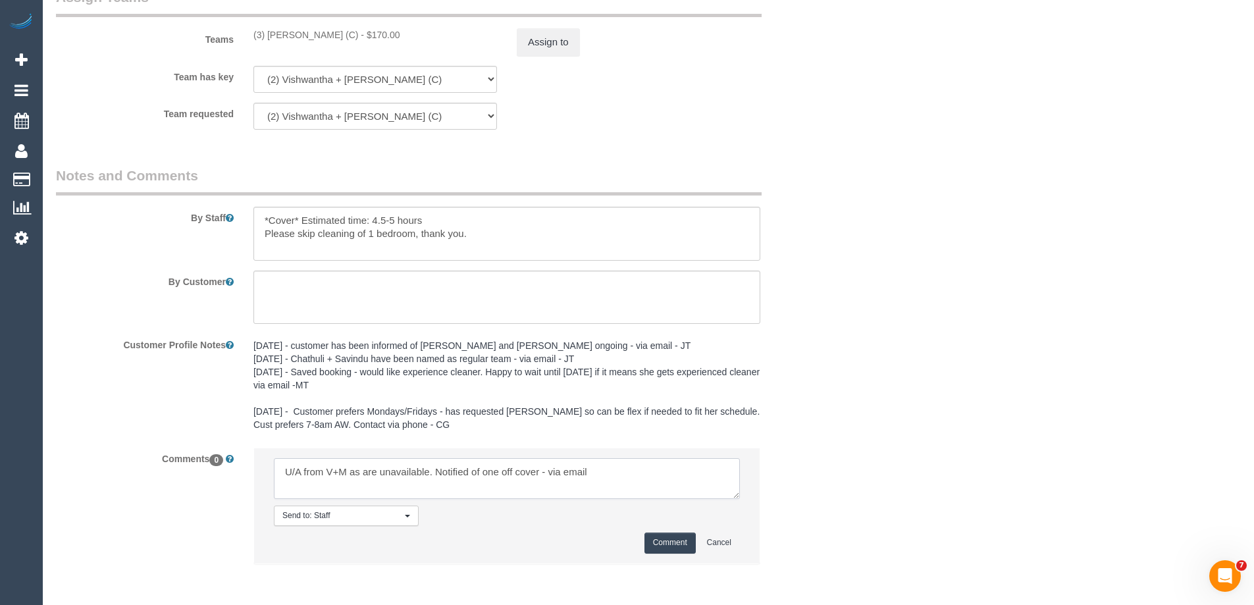
type textarea "U/A from V+M as are unavailable. Notified of one off cover - via email"
click at [665, 549] on button "Comment" at bounding box center [669, 542] width 51 height 20
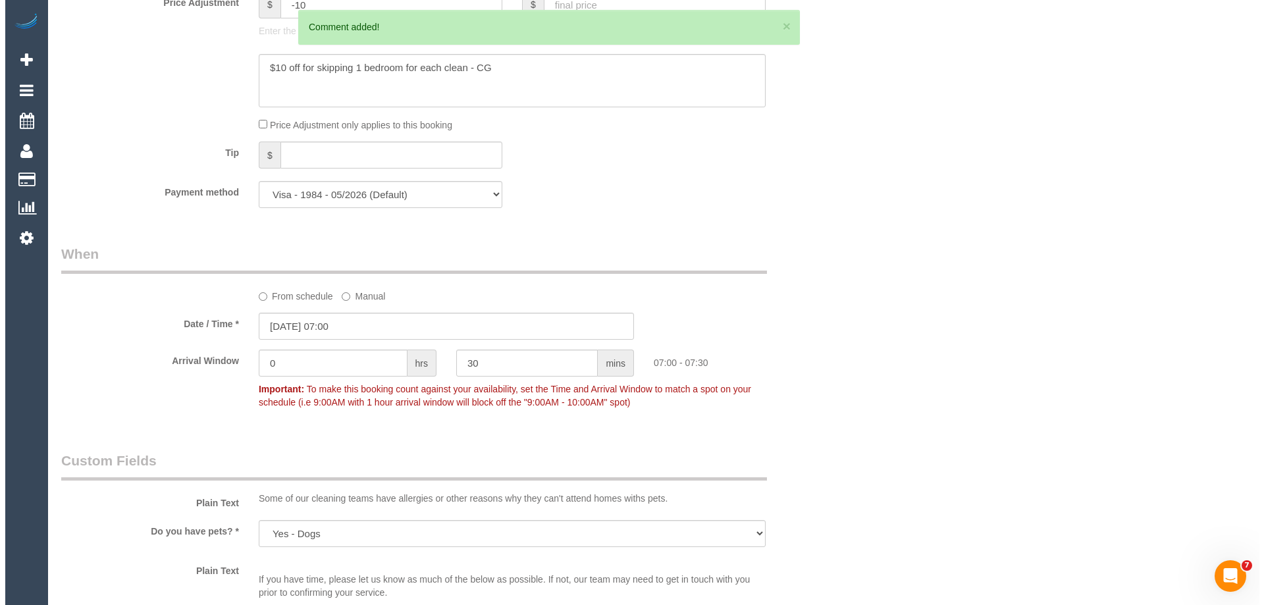
scroll to position [0, 0]
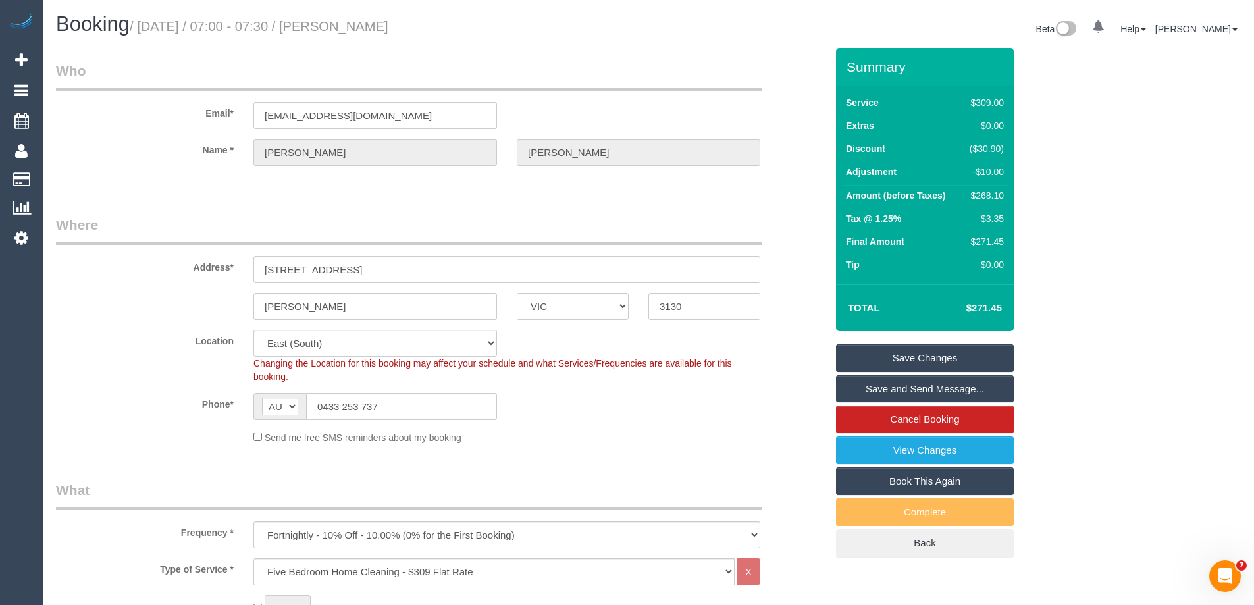
click at [780, 24] on button "×" at bounding box center [781, 26] width 8 height 14
drag, startPoint x: 394, startPoint y: 20, endPoint x: 347, endPoint y: 25, distance: 47.0
click at [347, 25] on h1 "Booking / October 20, 2025 / 07:00 - 07:30 / Jess Doyle" at bounding box center [347, 24] width 582 height 22
copy small "Jess Doyle"
click at [857, 386] on link "Save and Send Message..." at bounding box center [925, 389] width 178 height 28
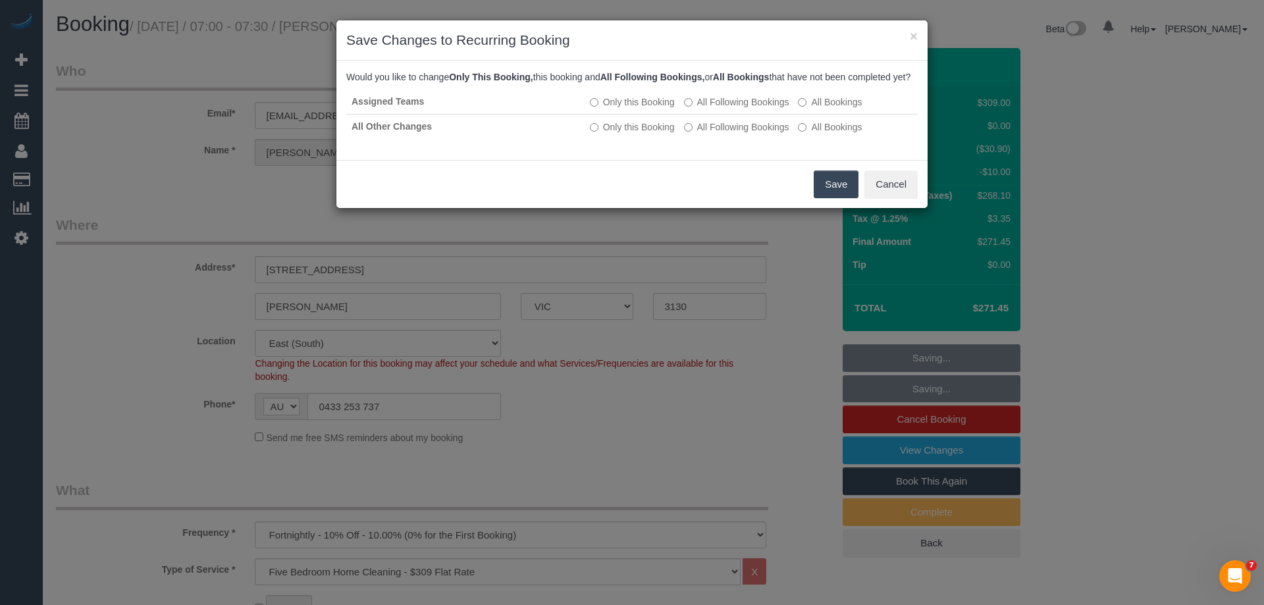
click at [832, 195] on button "Save" at bounding box center [835, 184] width 45 height 28
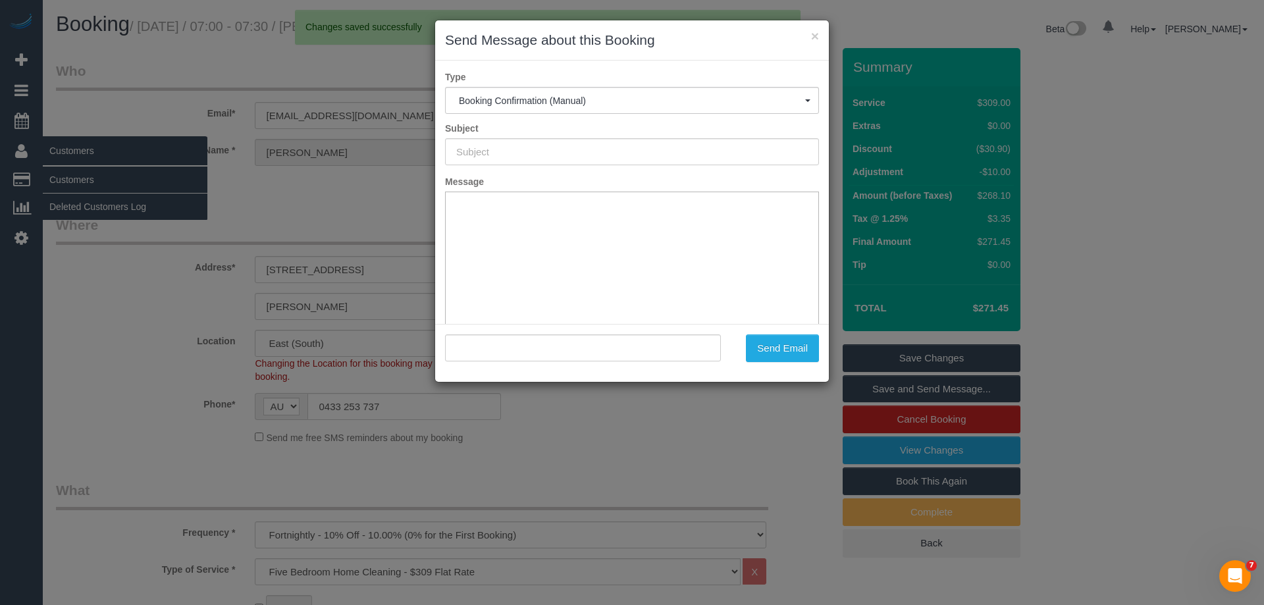
type input "Booking Confirmed"
type input ""Jess Doyle" <jessdoyle4@hotmail.com>"
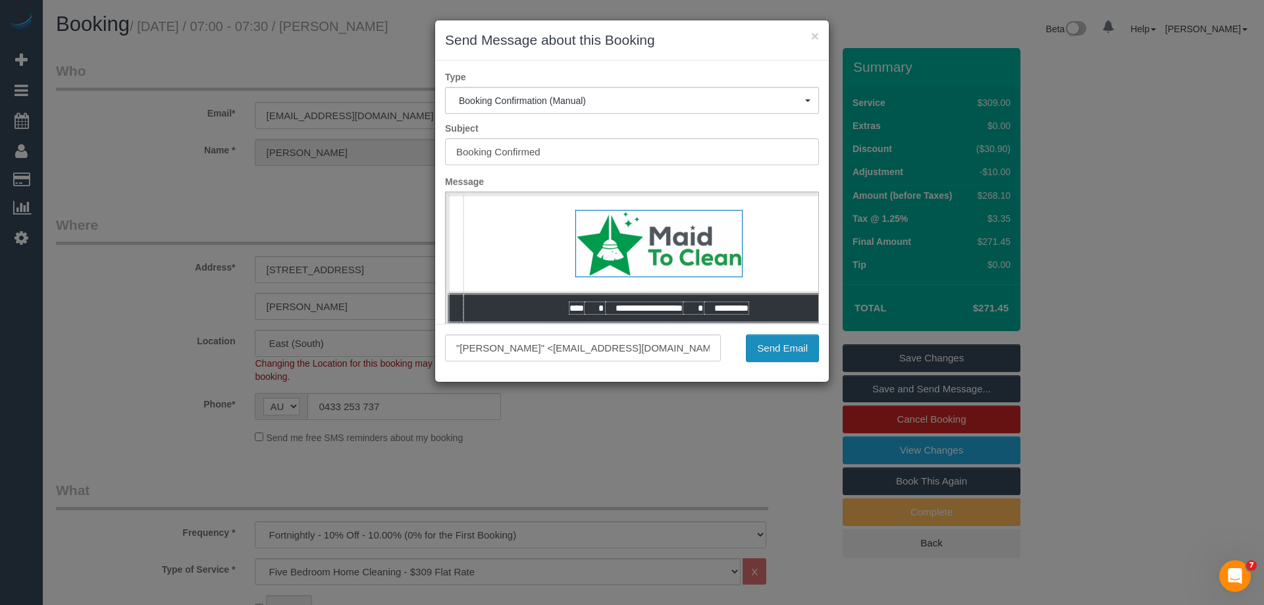
click at [786, 350] on button "Send Email" at bounding box center [782, 348] width 73 height 28
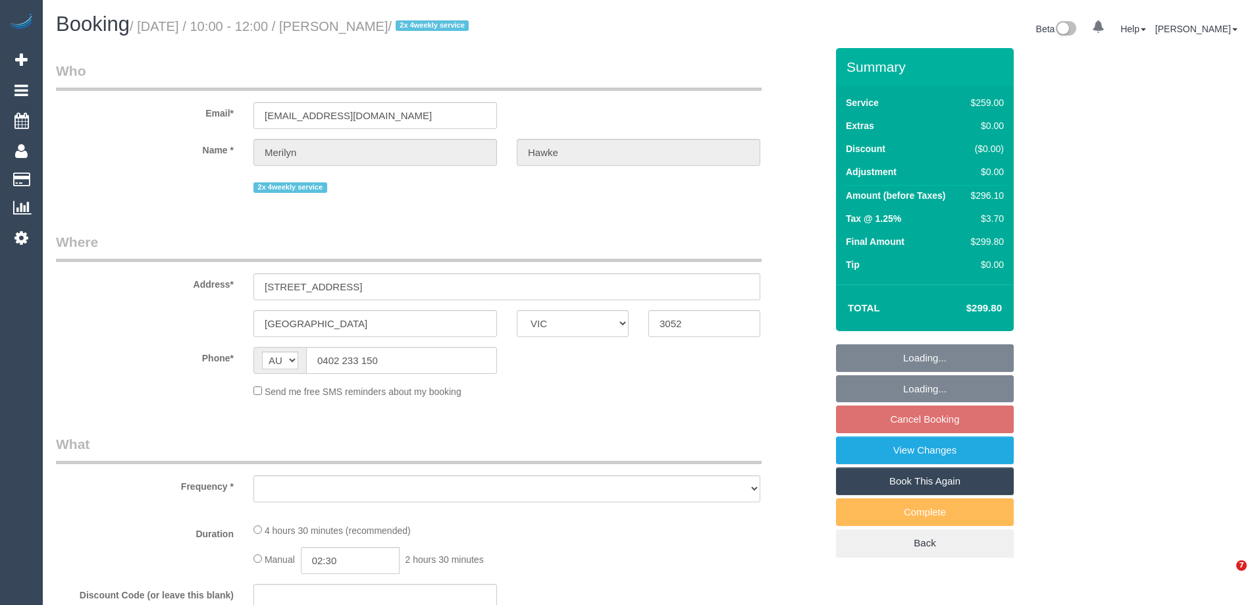
select select "VIC"
select select "string:stripe-pm_1ObB642GScqysDRVOWa9WqLO"
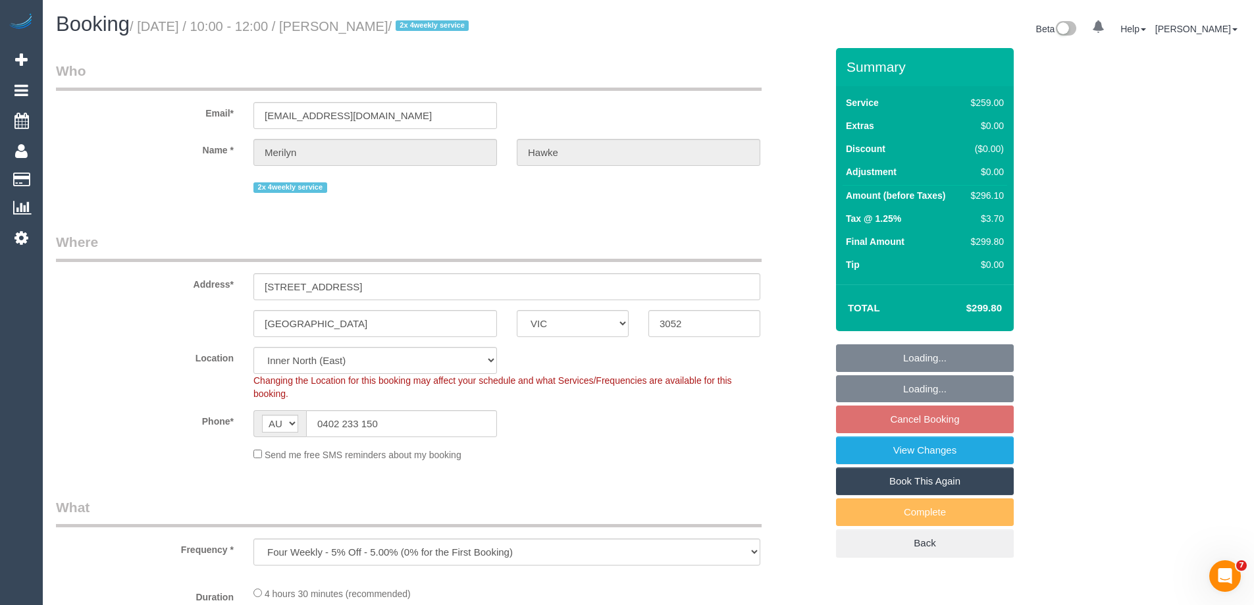
select select "object:709"
select select "spot3"
select select "number:27"
select select "number:14"
select select "number:19"
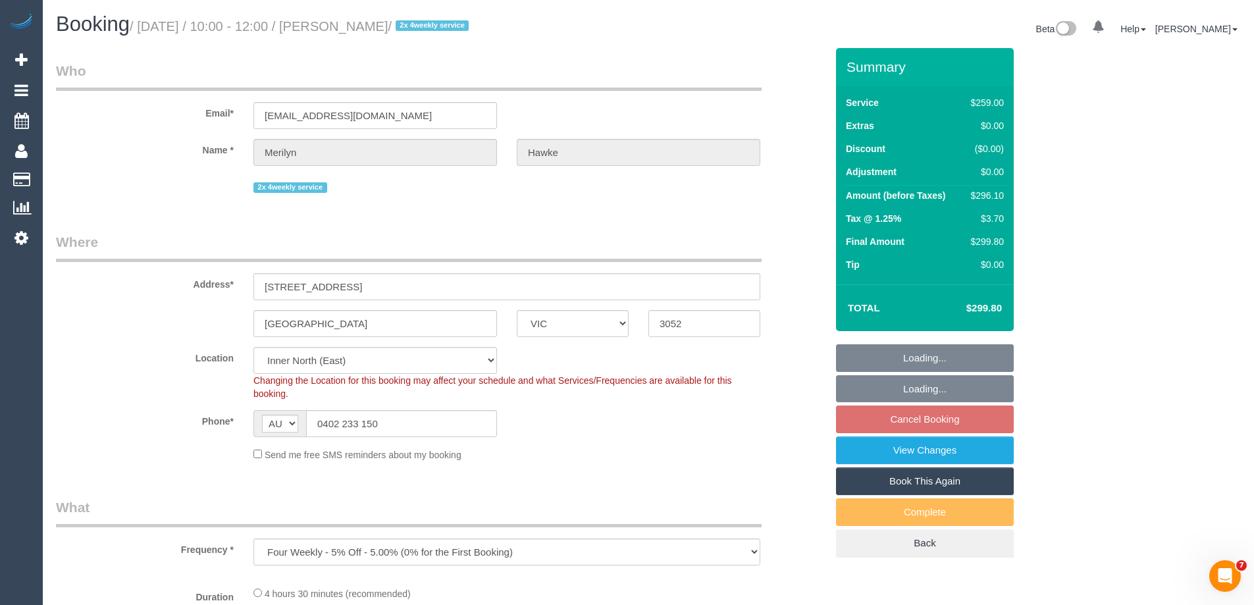
select select "number:22"
select select "number:34"
select select "number:13"
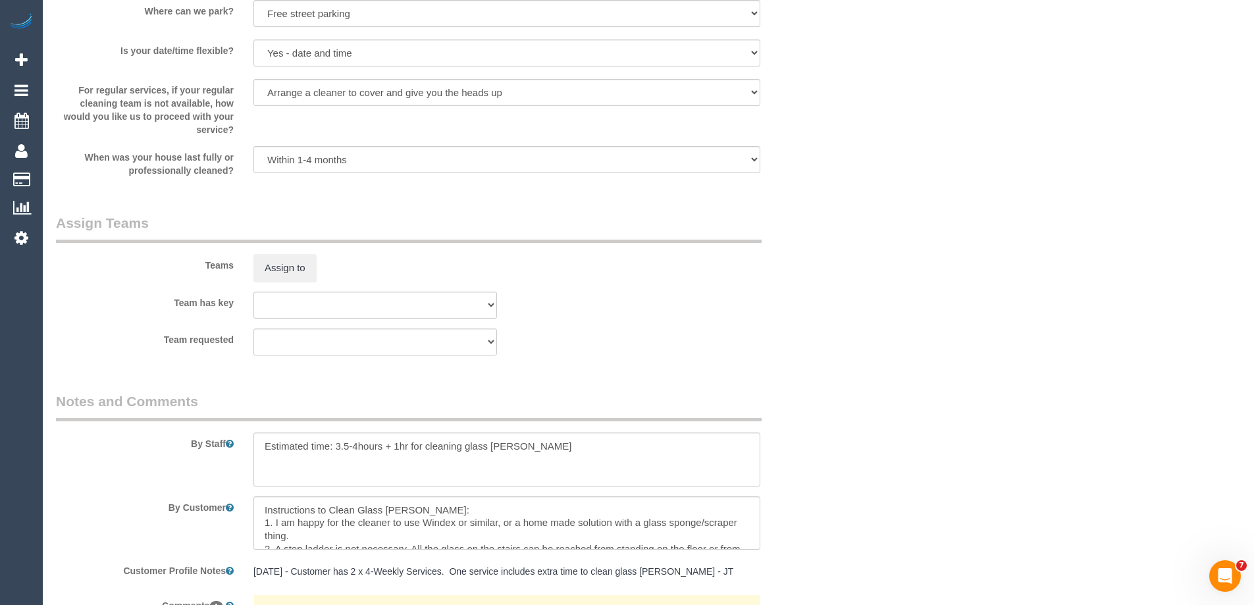
scroll to position [2106, 0]
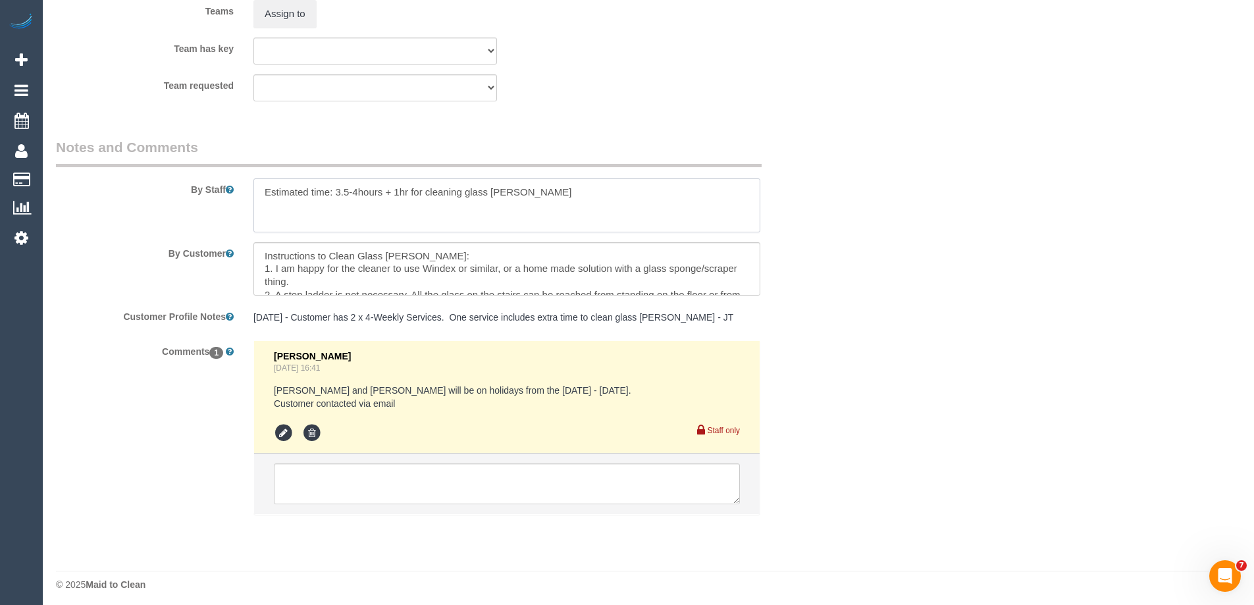
click at [261, 196] on textarea at bounding box center [506, 205] width 507 height 54
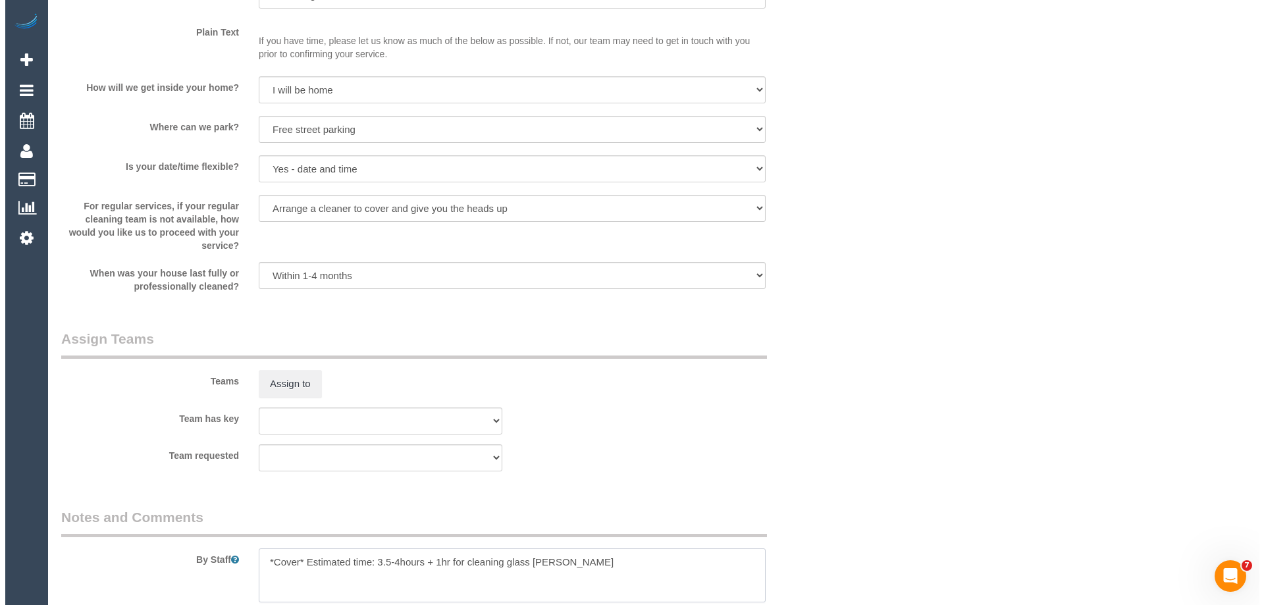
scroll to position [1974, 0]
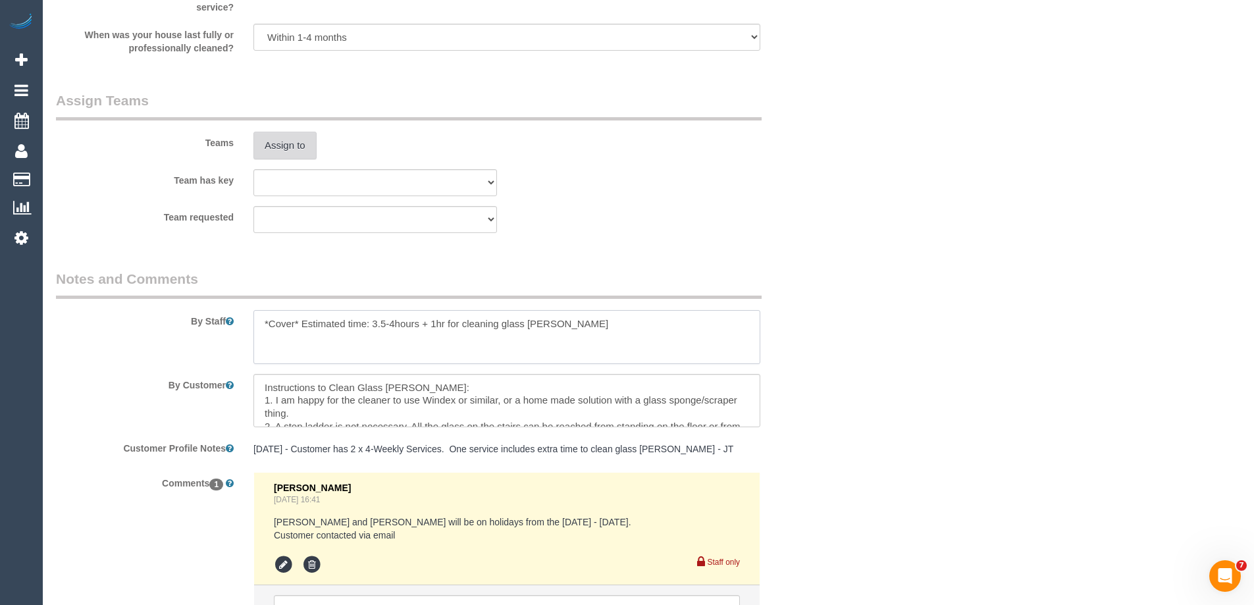
type textarea "*Cover* Estimated time: 3.5-4hours + 1hr for cleaning glass [PERSON_NAME]"
click at [295, 149] on button "Assign to" at bounding box center [284, 146] width 63 height 28
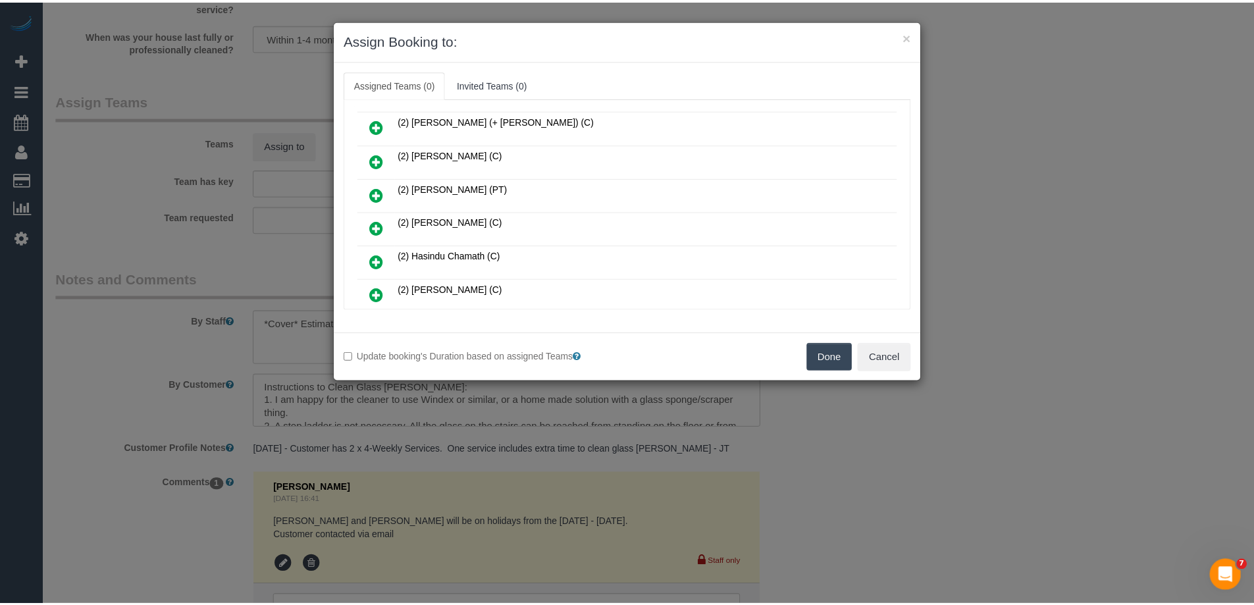
scroll to position [197, 0]
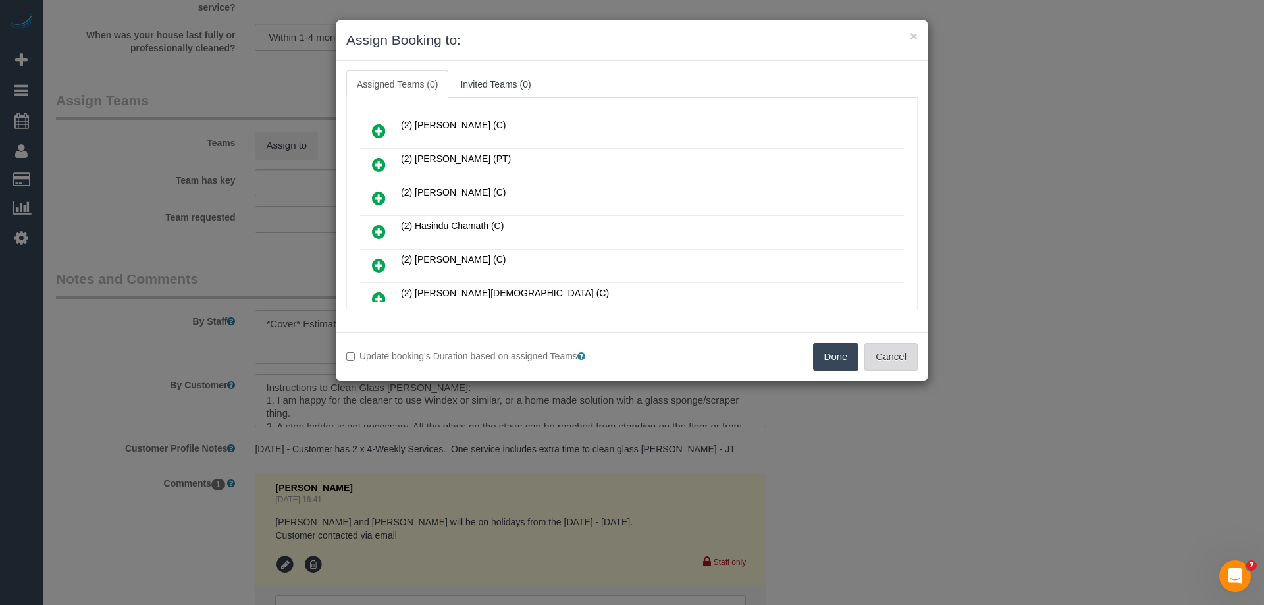
click at [885, 355] on button "Cancel" at bounding box center [890, 357] width 53 height 28
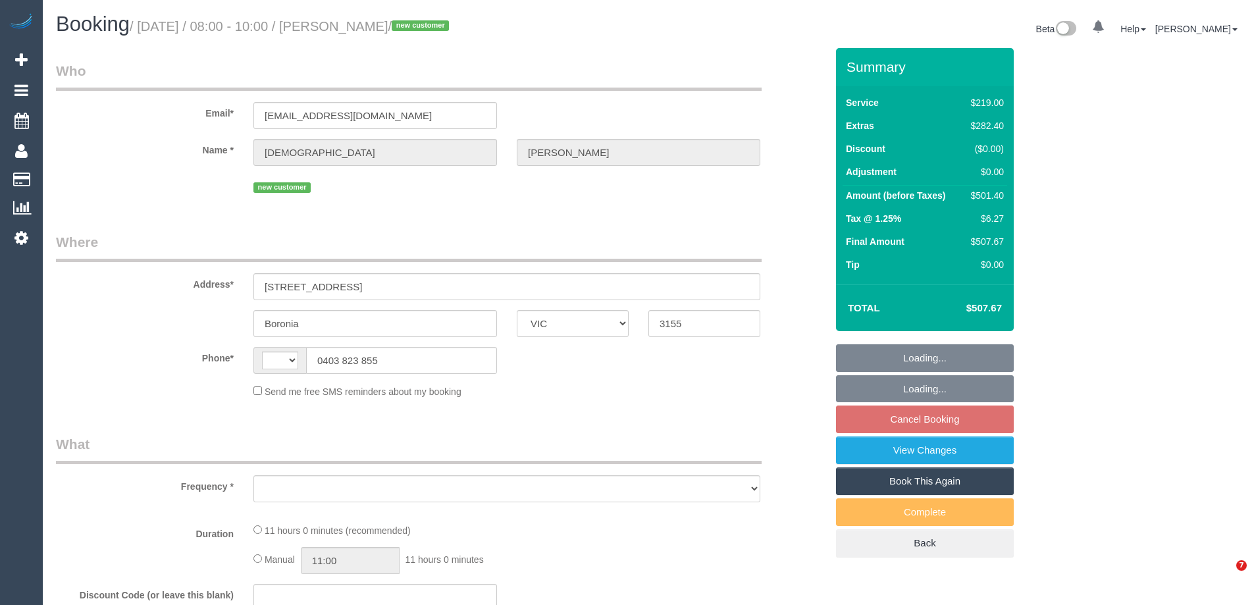
select select "VIC"
select select "object:284"
select select "number:29"
select select "number:14"
select select "number:18"
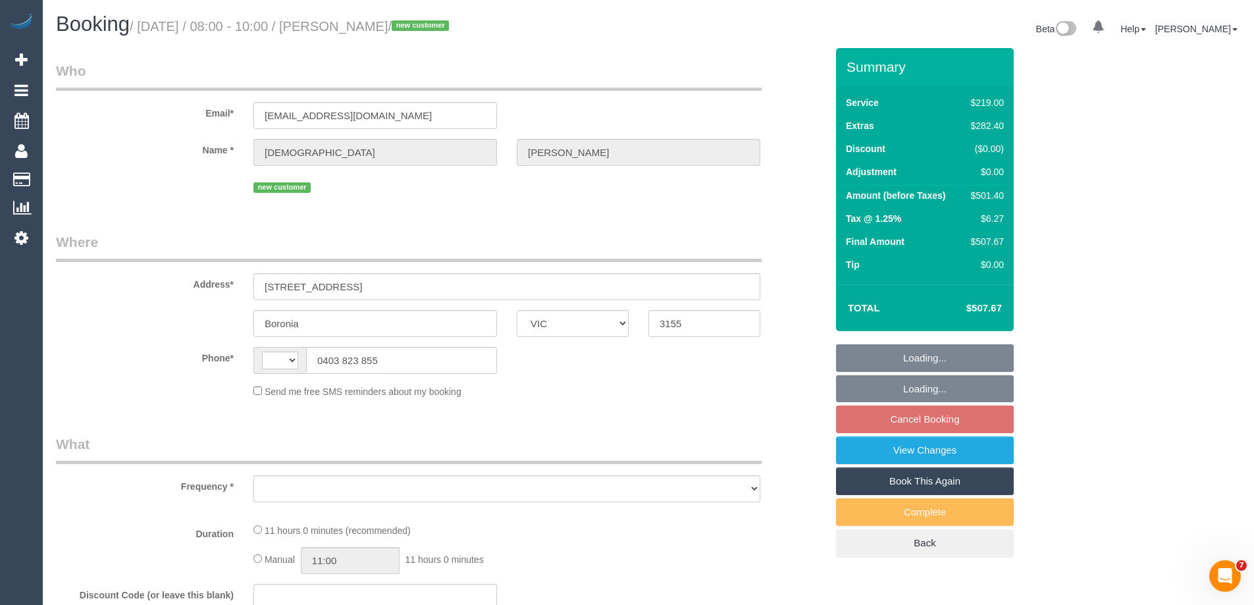
select select "number:25"
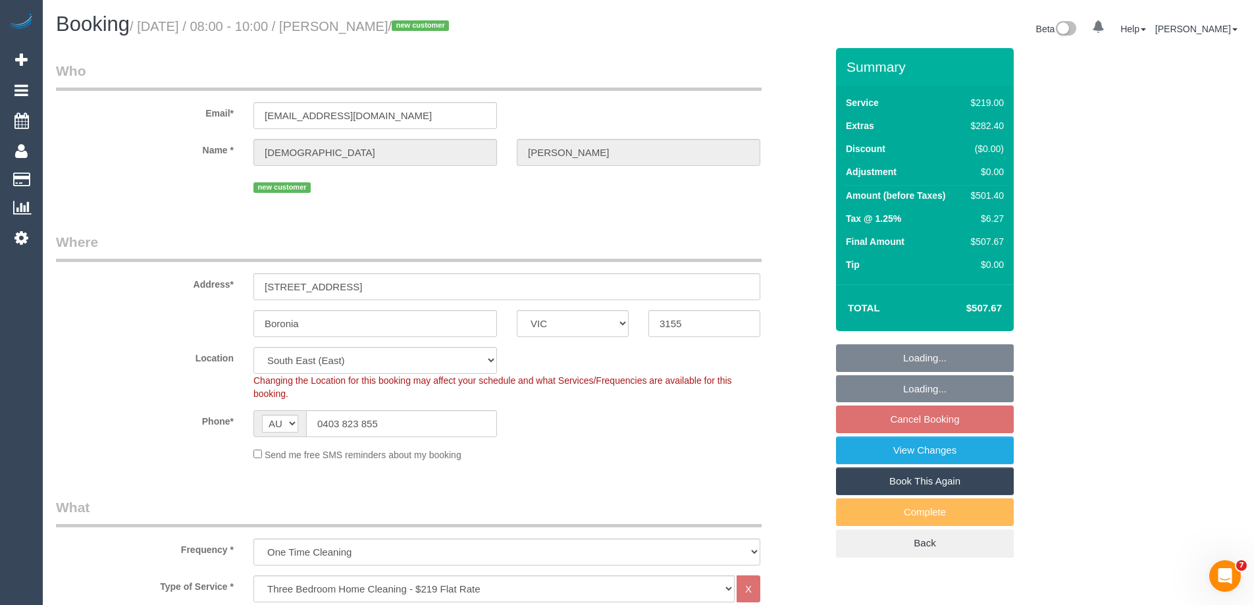
select select "string:AU"
select select "object:786"
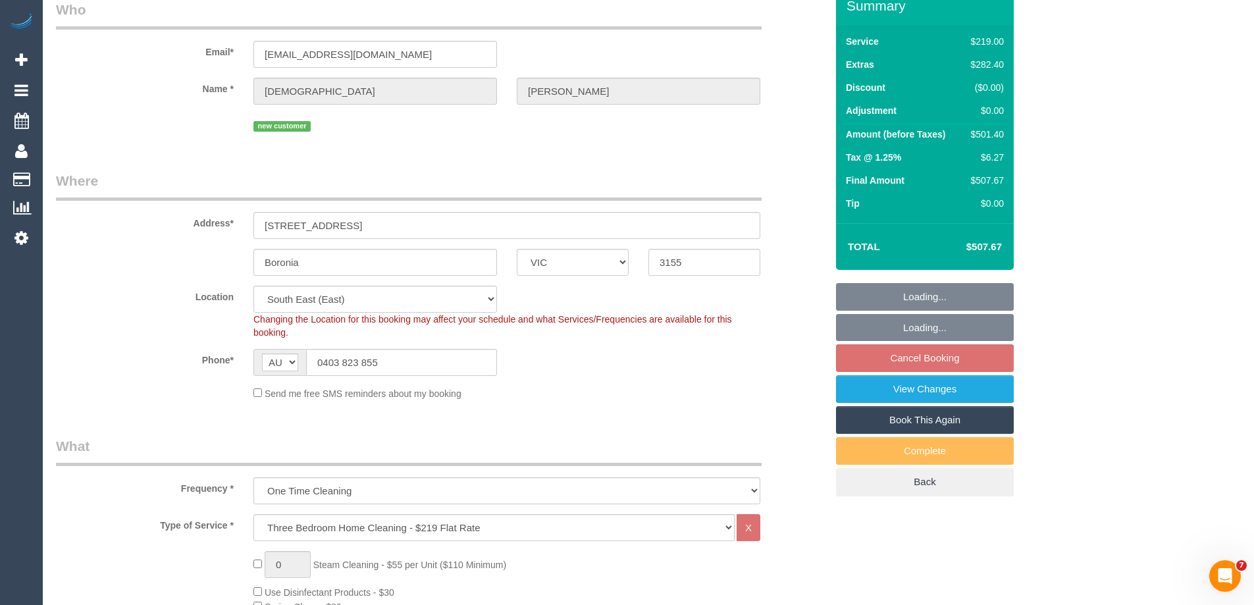
select select "spot2"
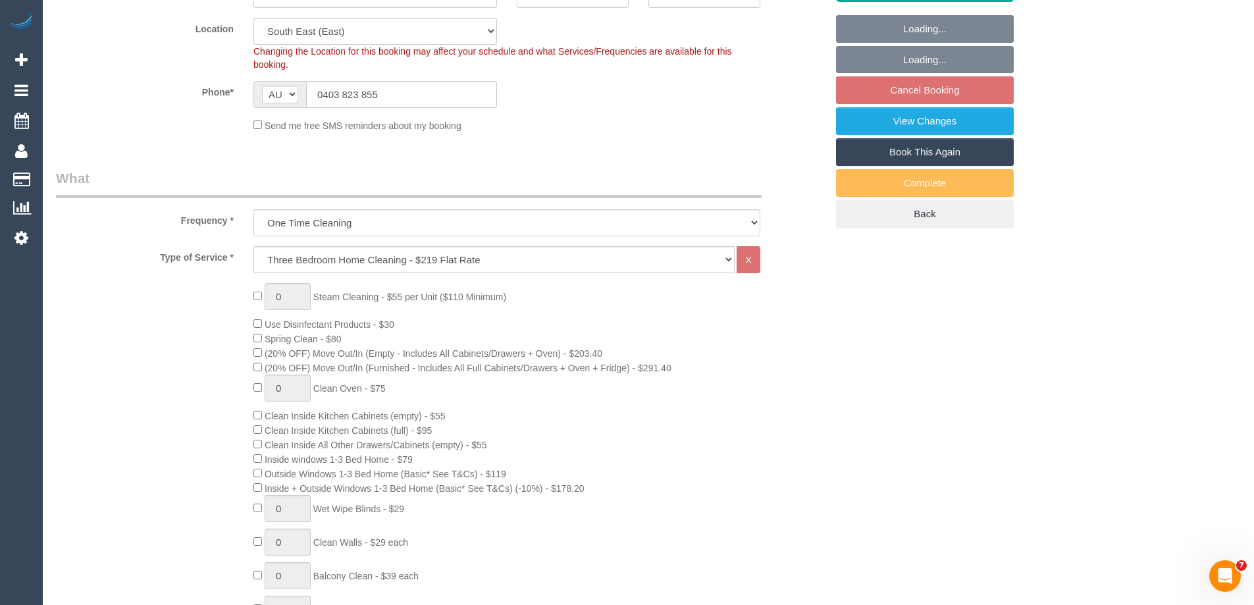
select select "string:stripe-pm_1S8BSx2GScqysDRVzXUKSWh7"
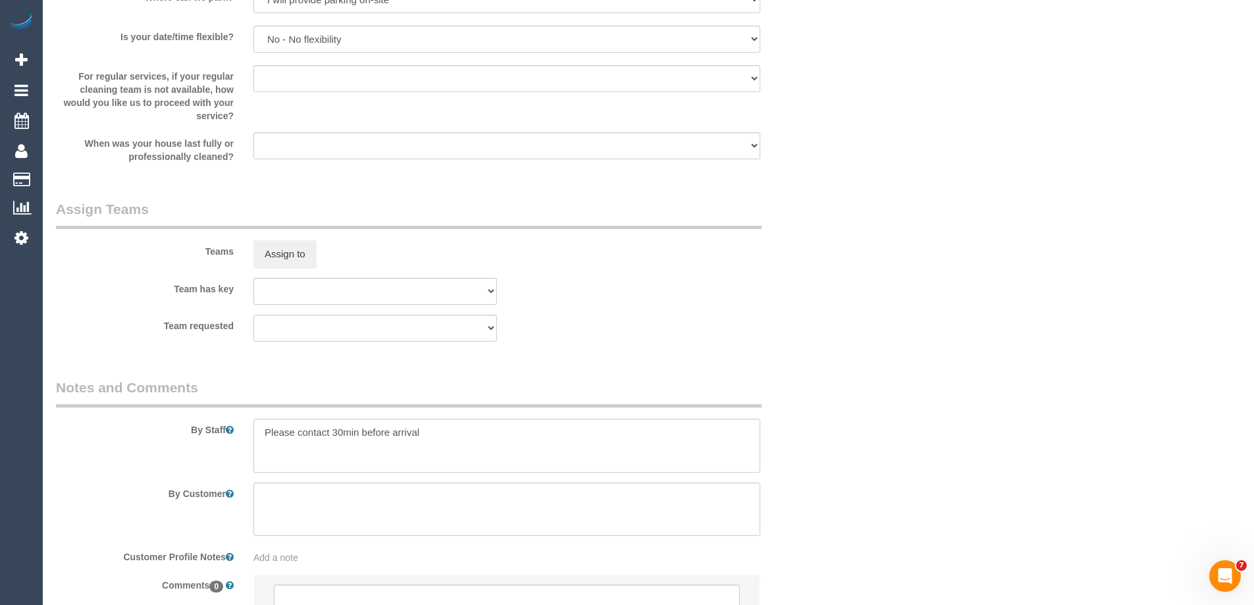
scroll to position [1969, 0]
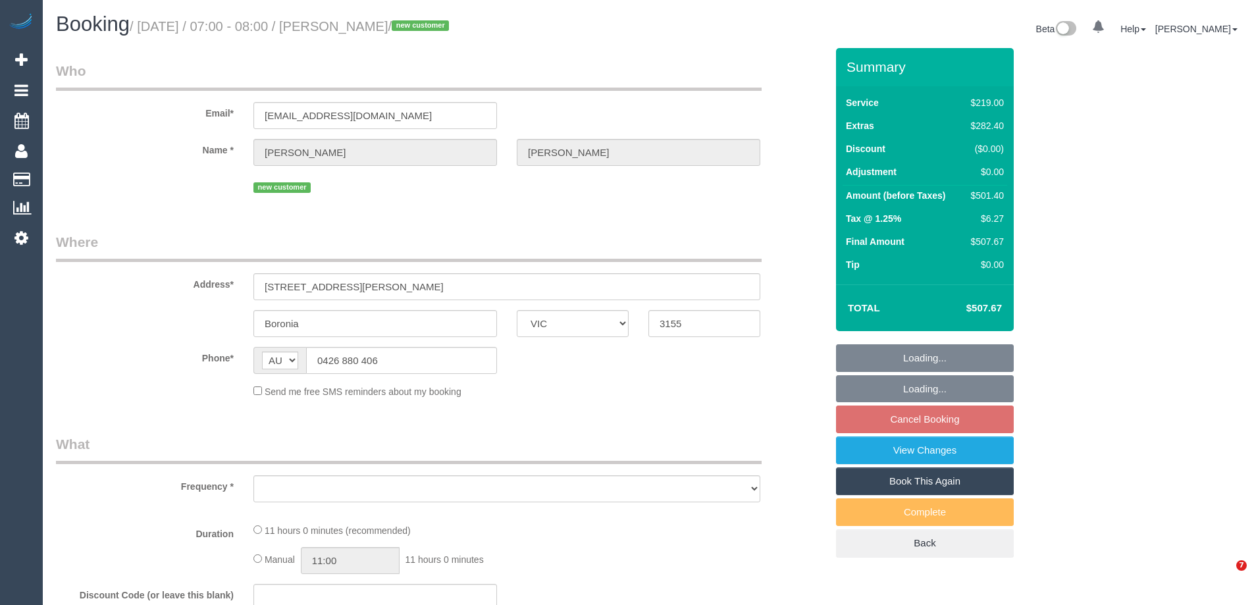
select select "VIC"
select select "string:stripe-pm_1SDgYl2GScqysDRV0P7200vd"
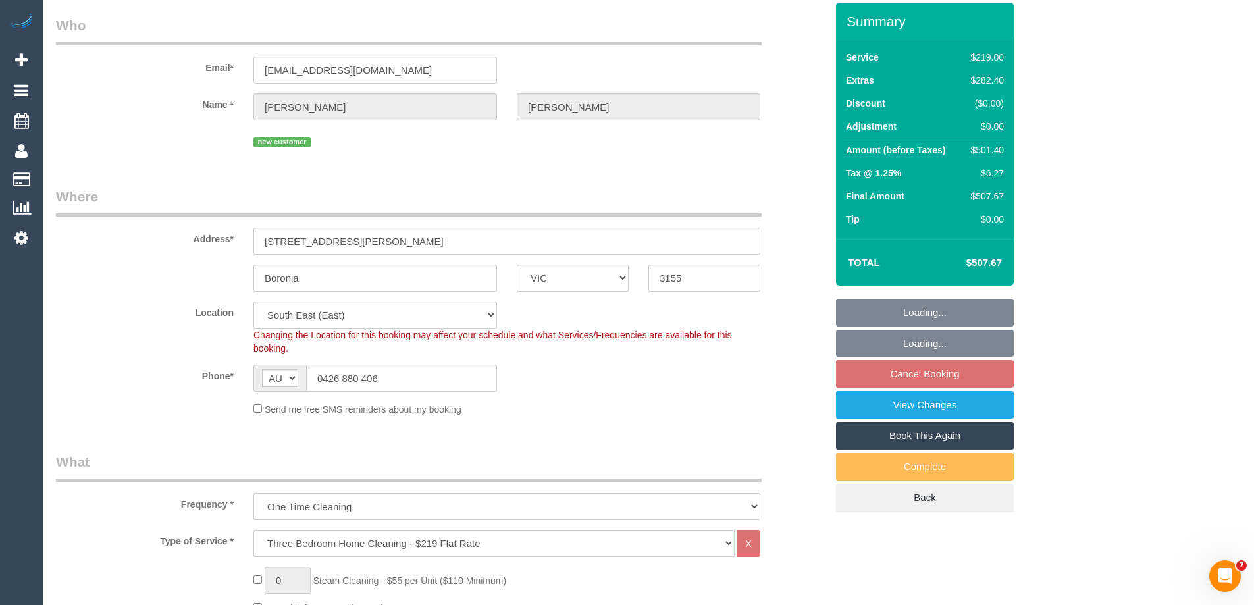
select select "object:1252"
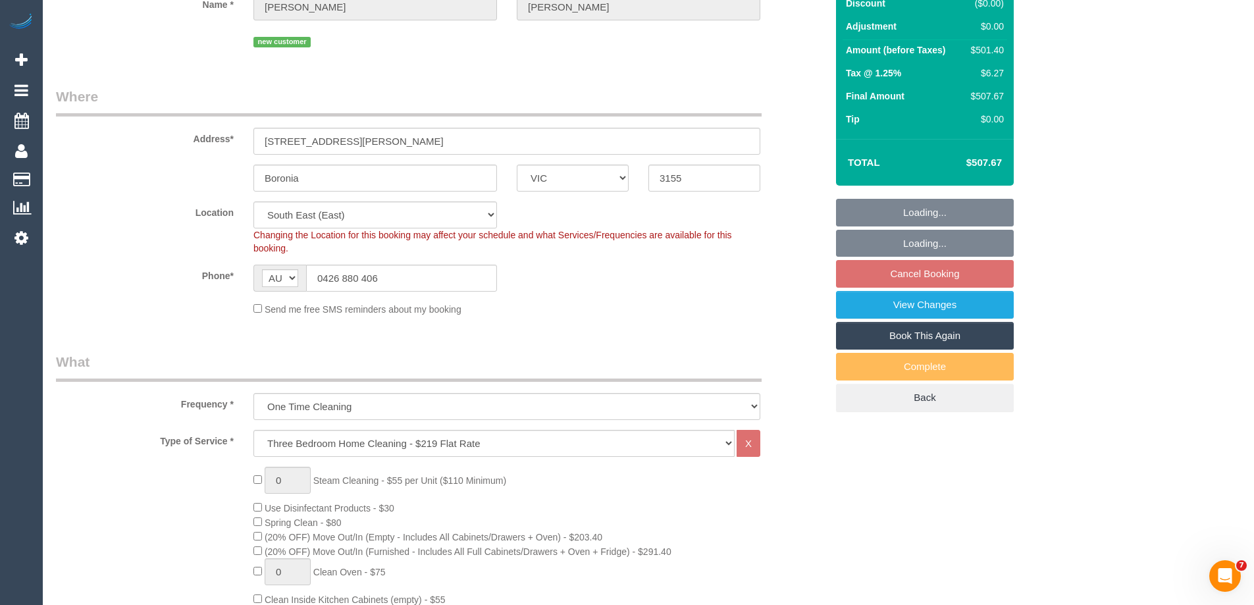
select select "number:27"
select select "number:15"
select select "number:18"
select select "number:22"
select select "number:12"
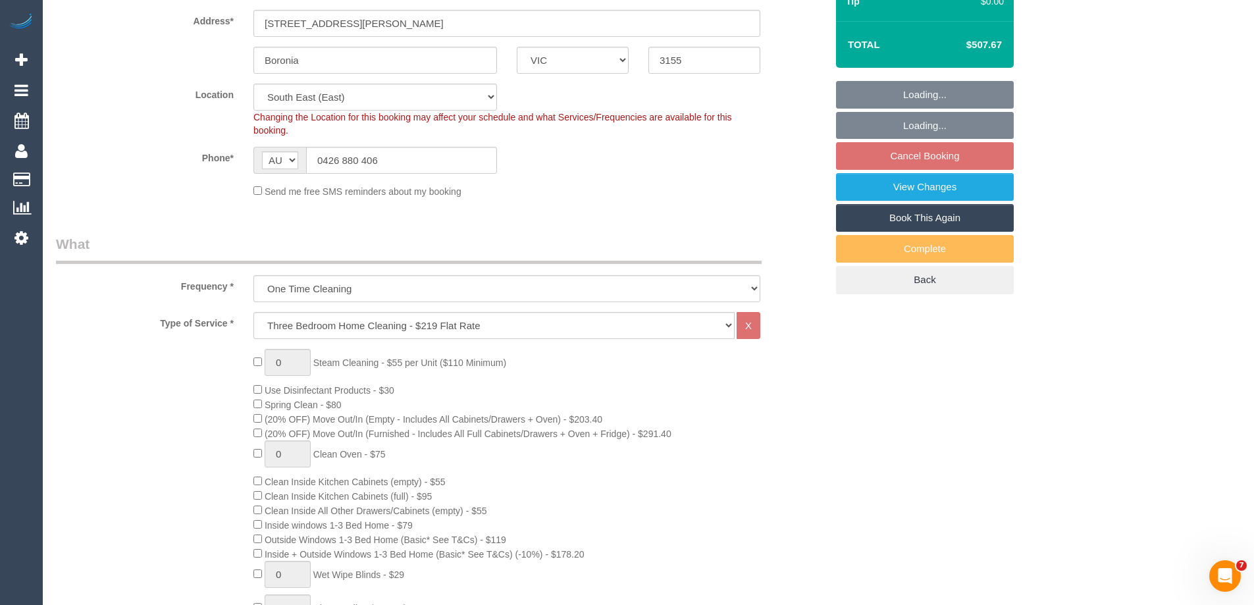
select select "spot1"
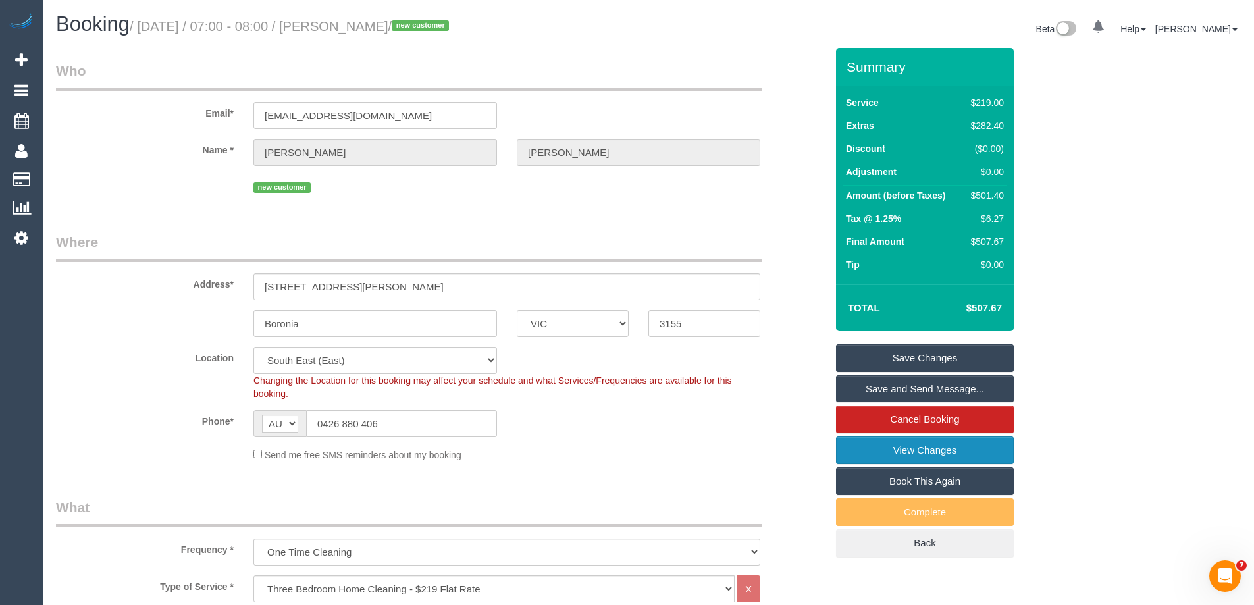
click at [875, 455] on link "View Changes" at bounding box center [925, 450] width 178 height 28
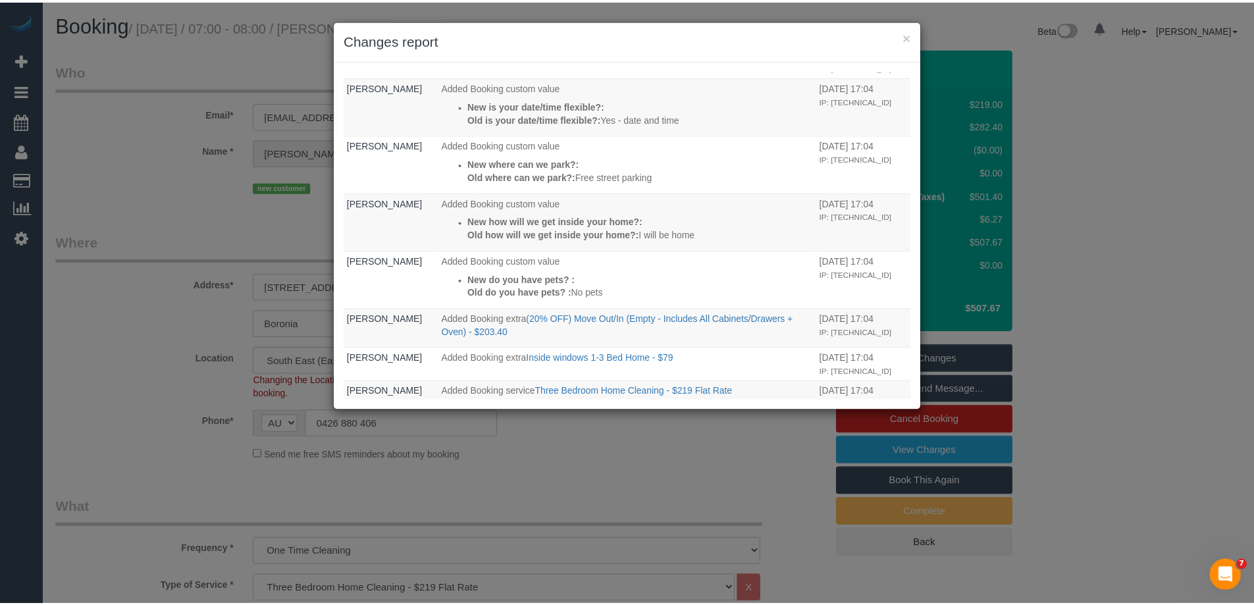
scroll to position [772, 0]
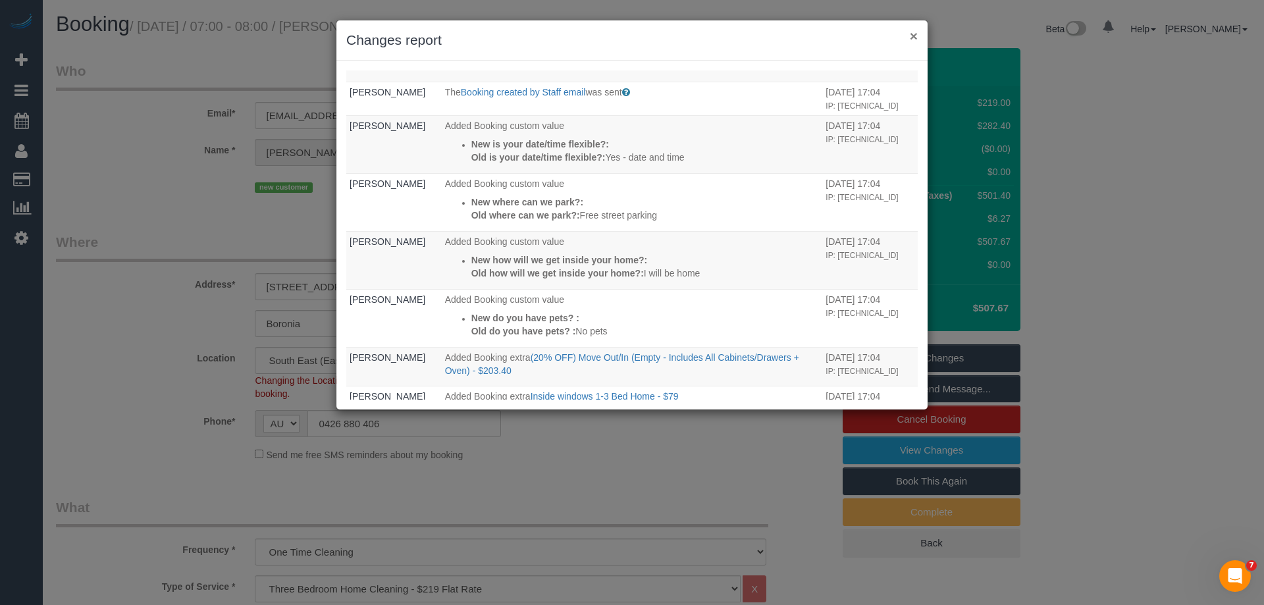
click at [914, 36] on button "×" at bounding box center [913, 36] width 8 height 14
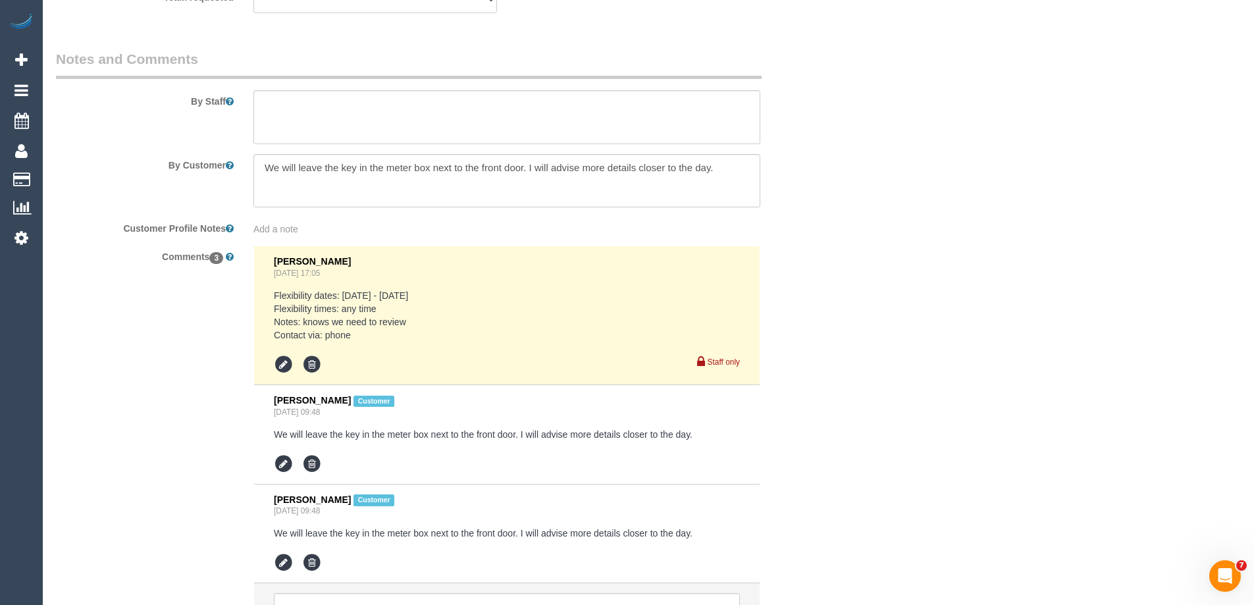
scroll to position [2172, 0]
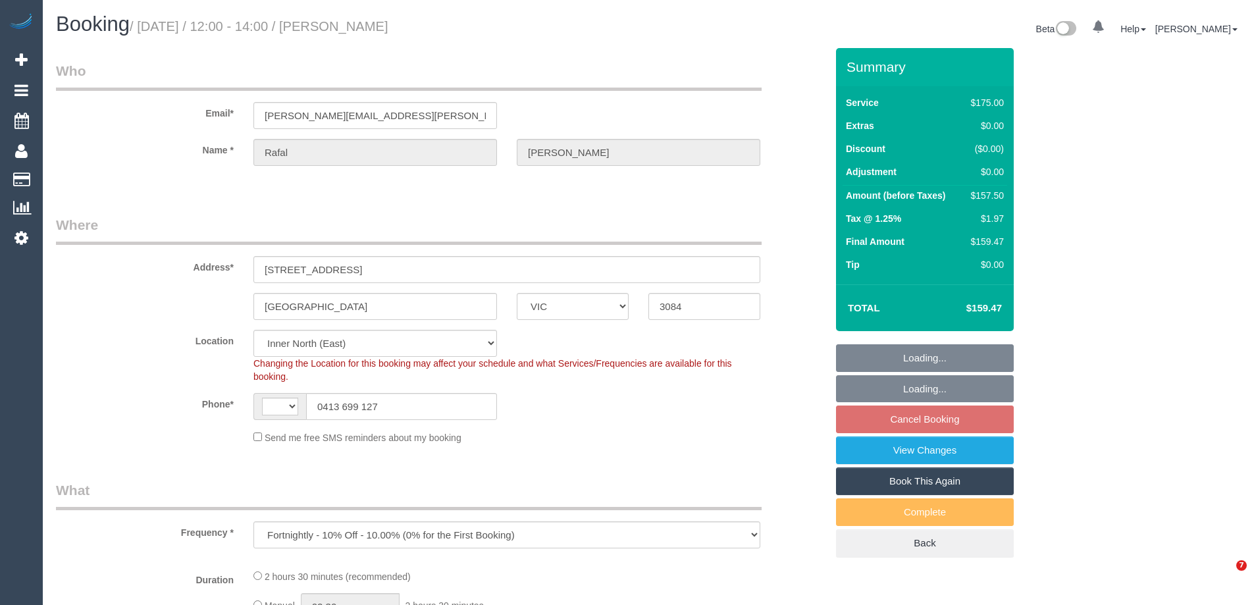
select select "VIC"
select select "string:AU"
select select "string:stripe-pm_1RIhJ32GScqysDRVhKZfdR9r"
select select "number:28"
select select "number:14"
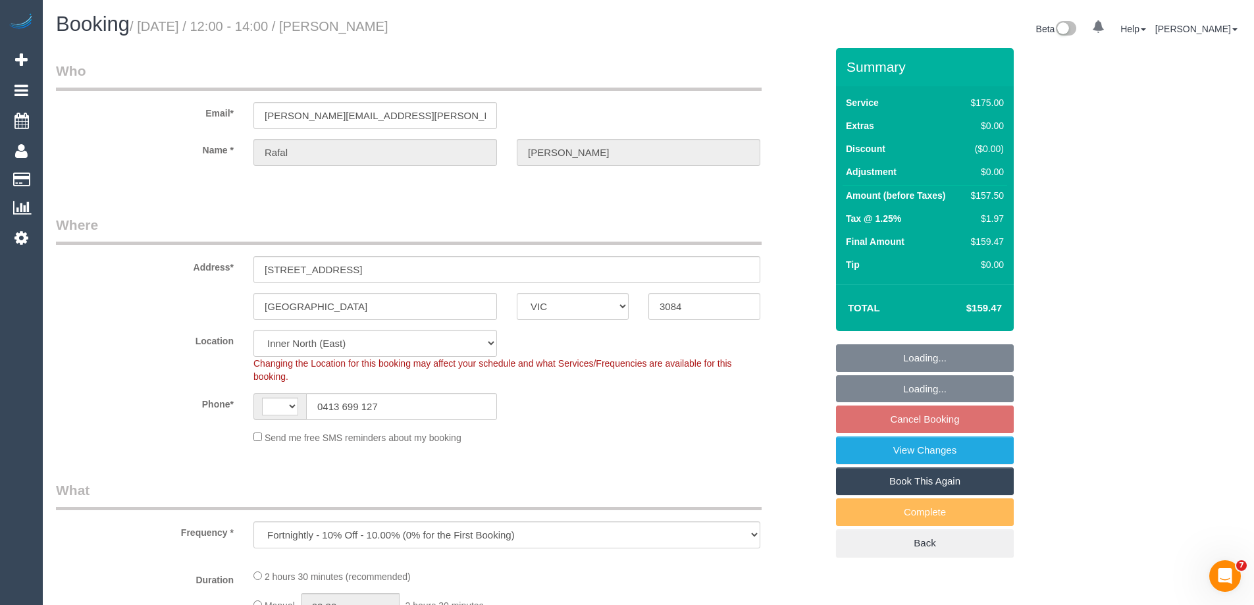
select select "number:19"
select select "number:25"
select select "number:34"
select select "number:12"
select select "object:767"
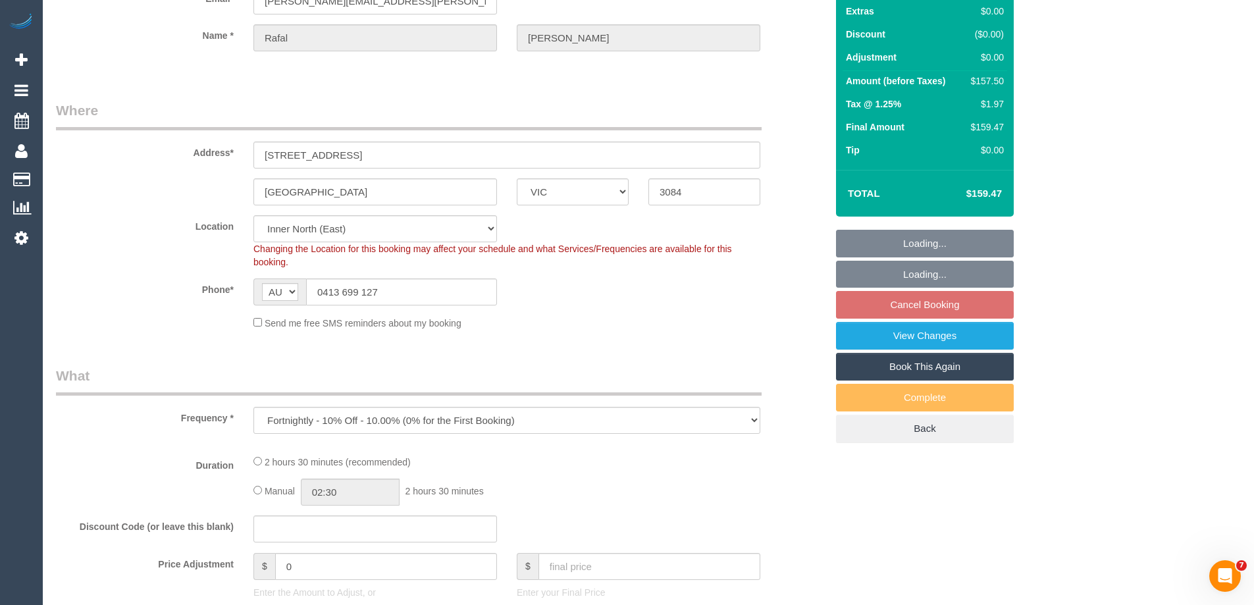
select select "150"
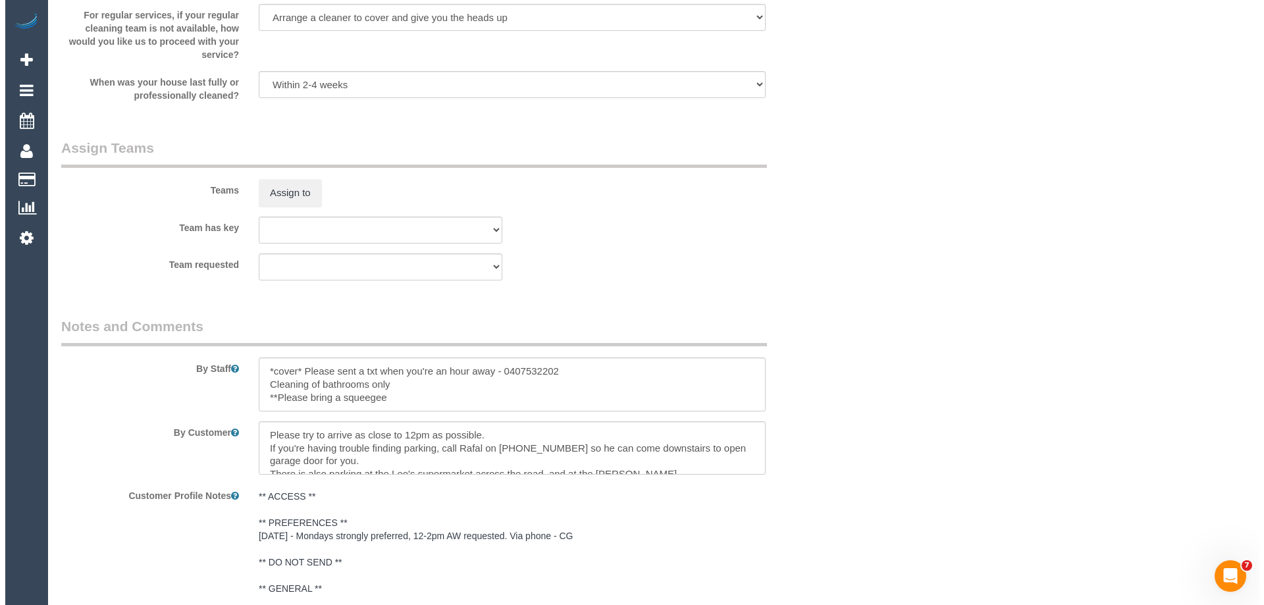
scroll to position [1974, 0]
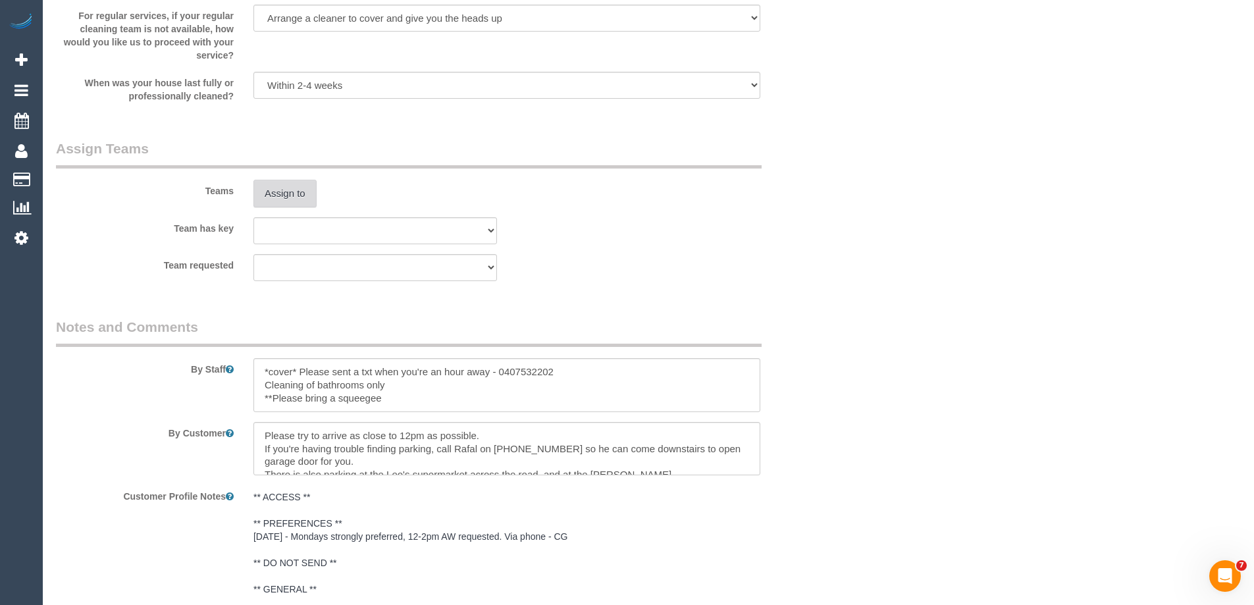
click at [286, 197] on button "Assign to" at bounding box center [284, 194] width 63 height 28
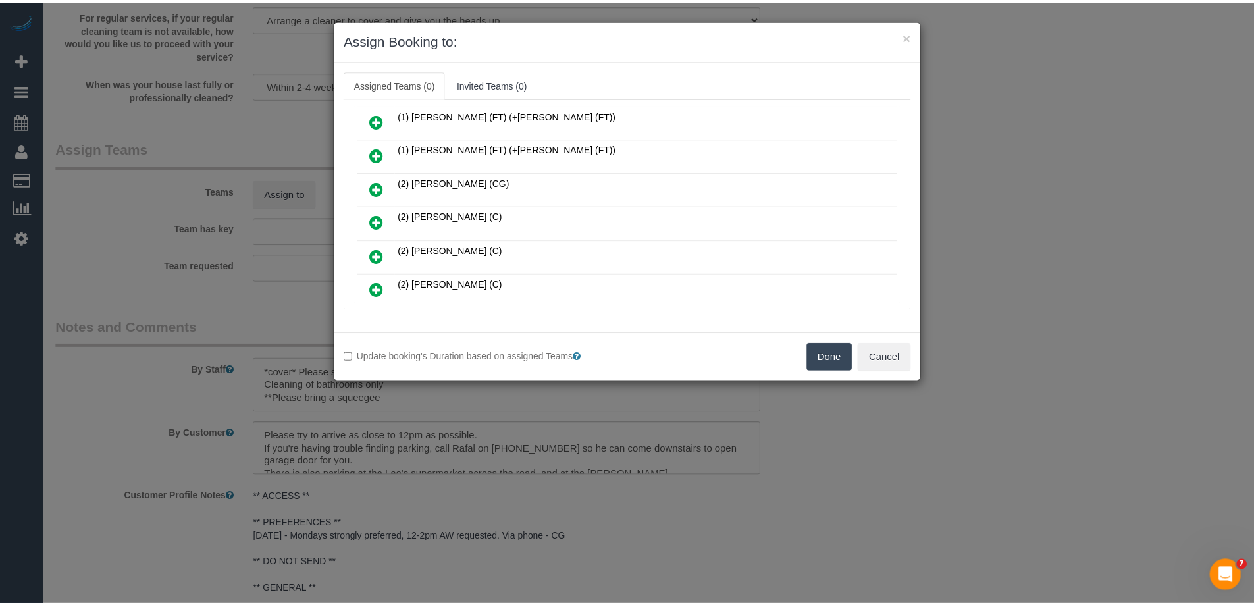
scroll to position [0, 0]
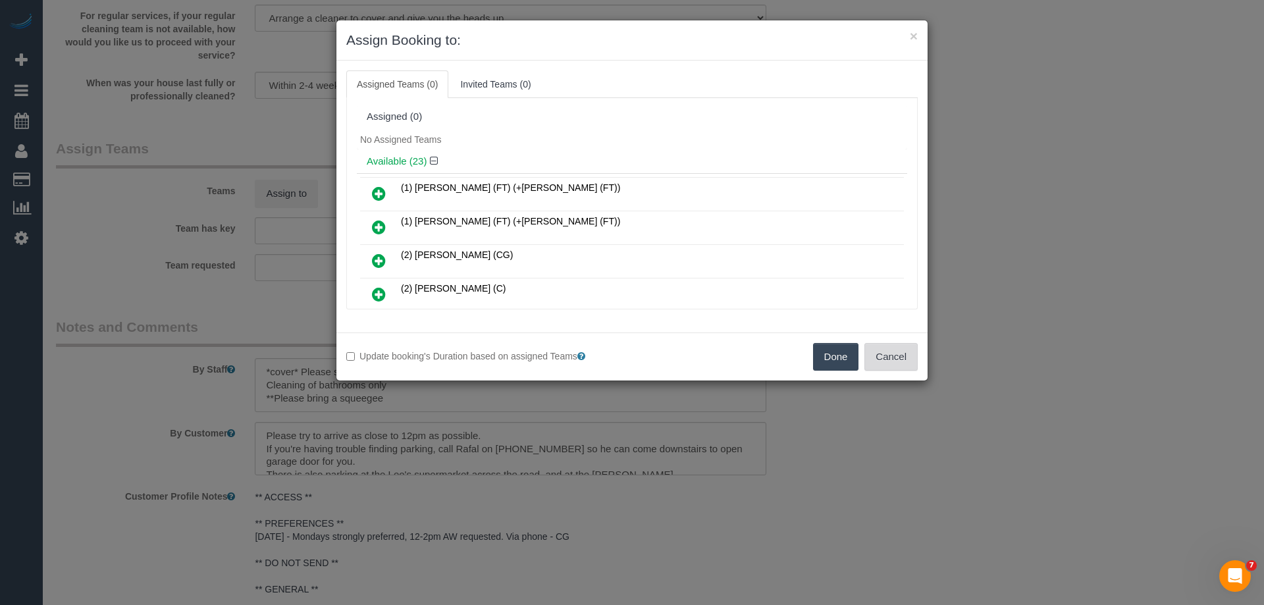
click at [904, 347] on button "Cancel" at bounding box center [890, 357] width 53 height 28
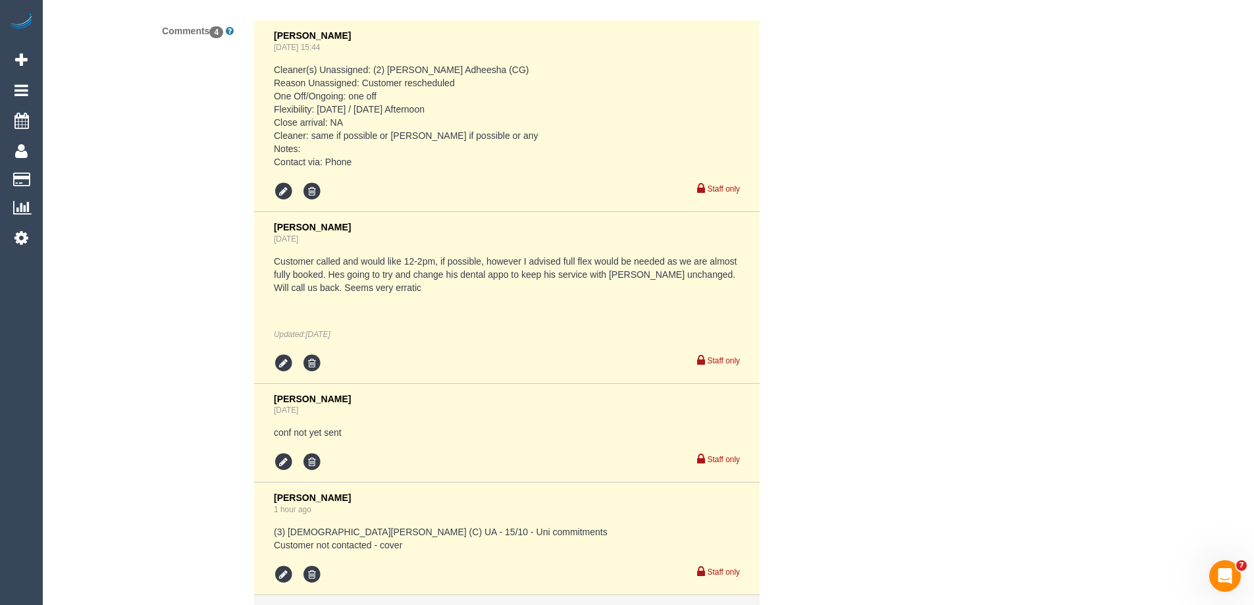
scroll to position [2604, 0]
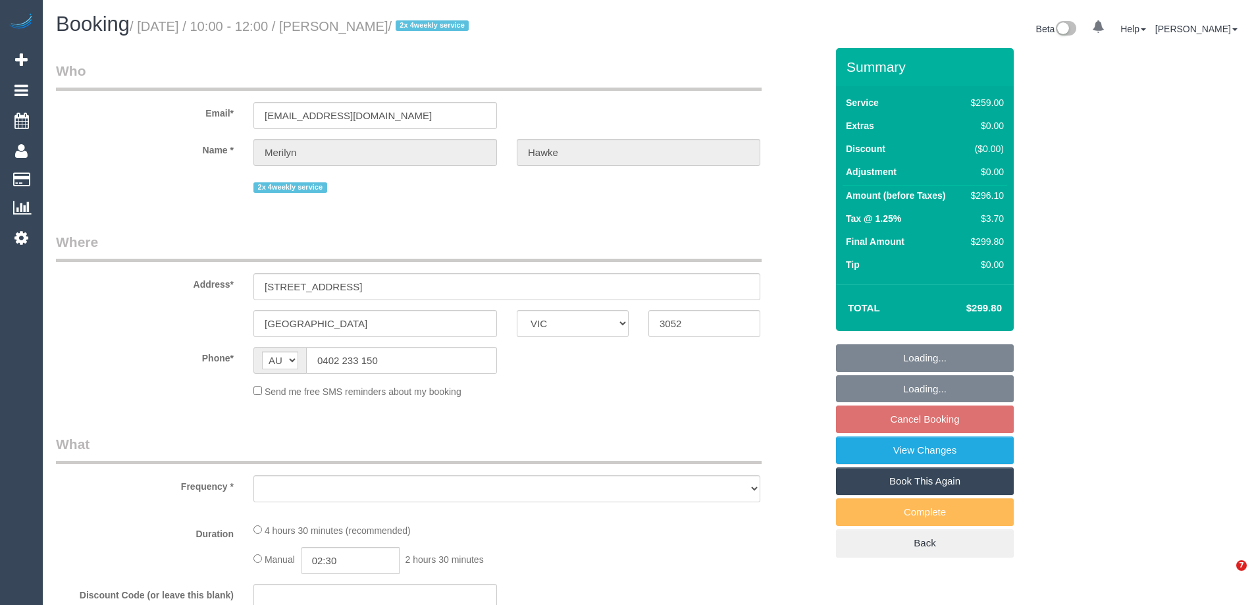
select select "VIC"
select select "object:552"
select select "string:stripe-pm_1ObB642GScqysDRVOWa9WqLO"
select select "number:27"
select select "number:14"
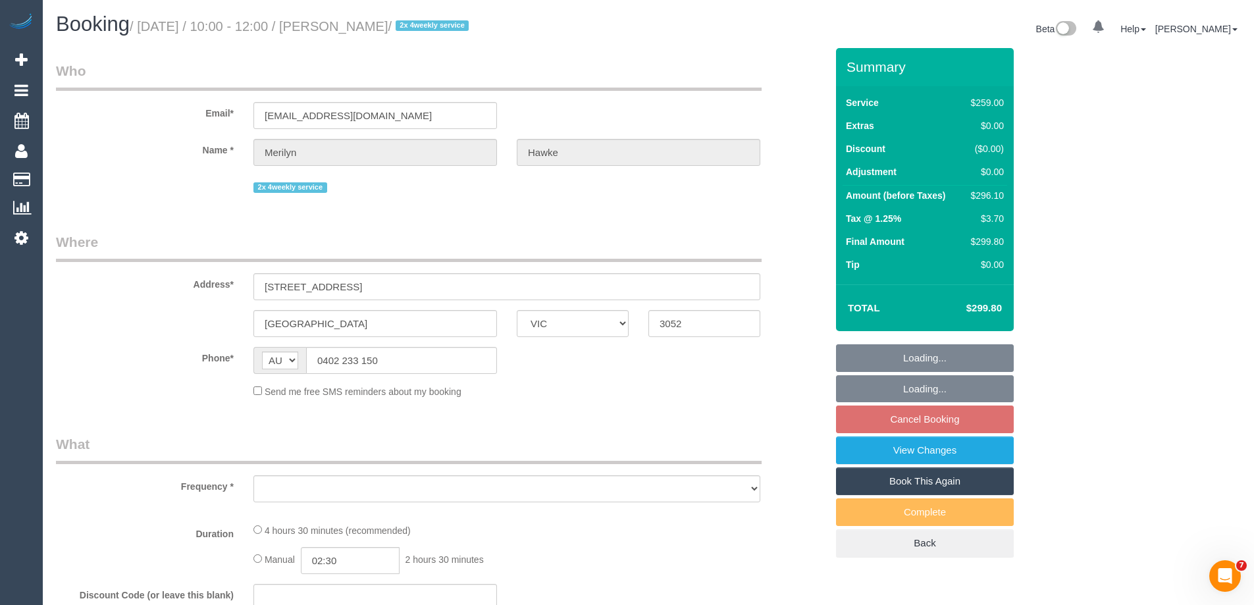
select select "number:19"
select select "number:22"
select select "number:34"
select select "number:13"
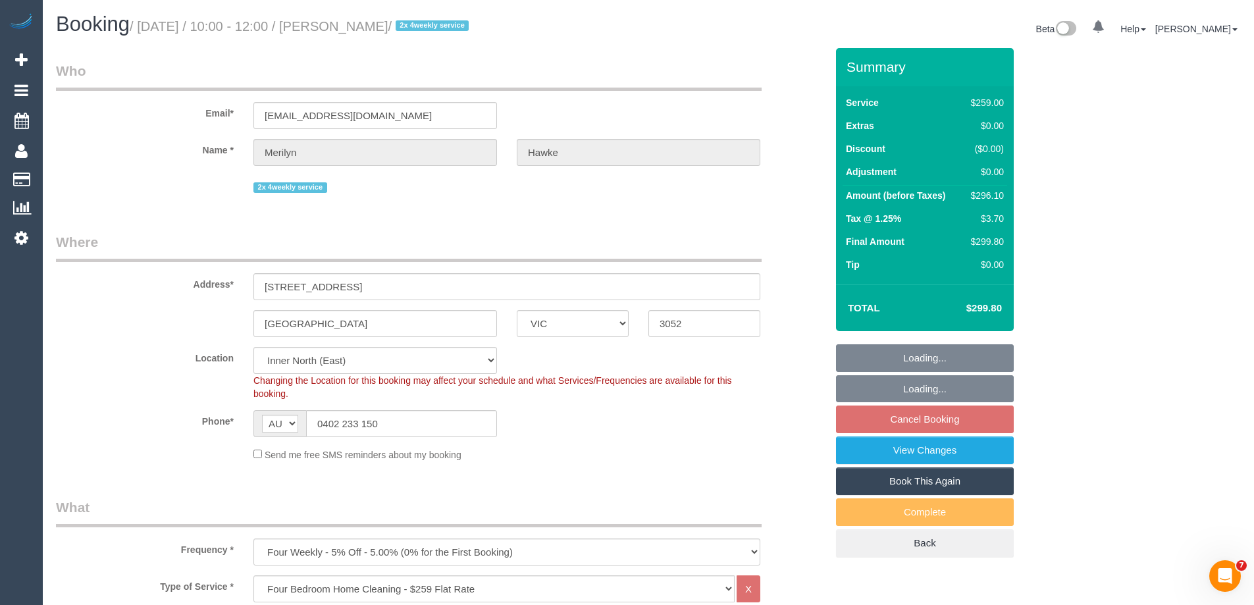
select select "object:807"
select select "spot3"
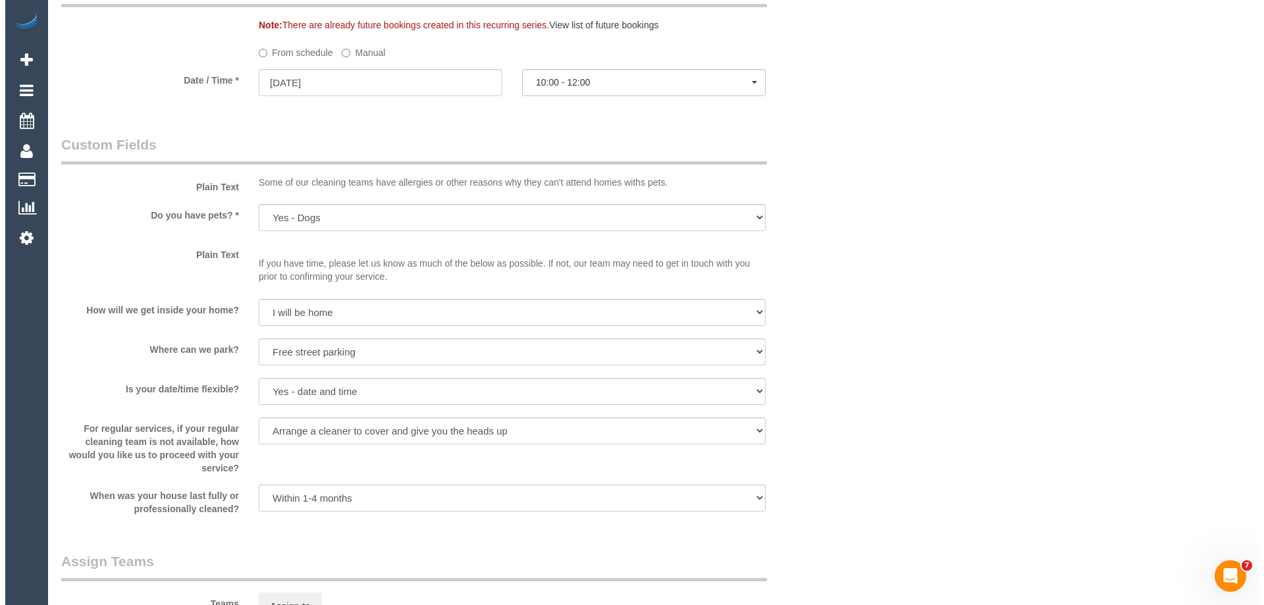
scroll to position [1843, 0]
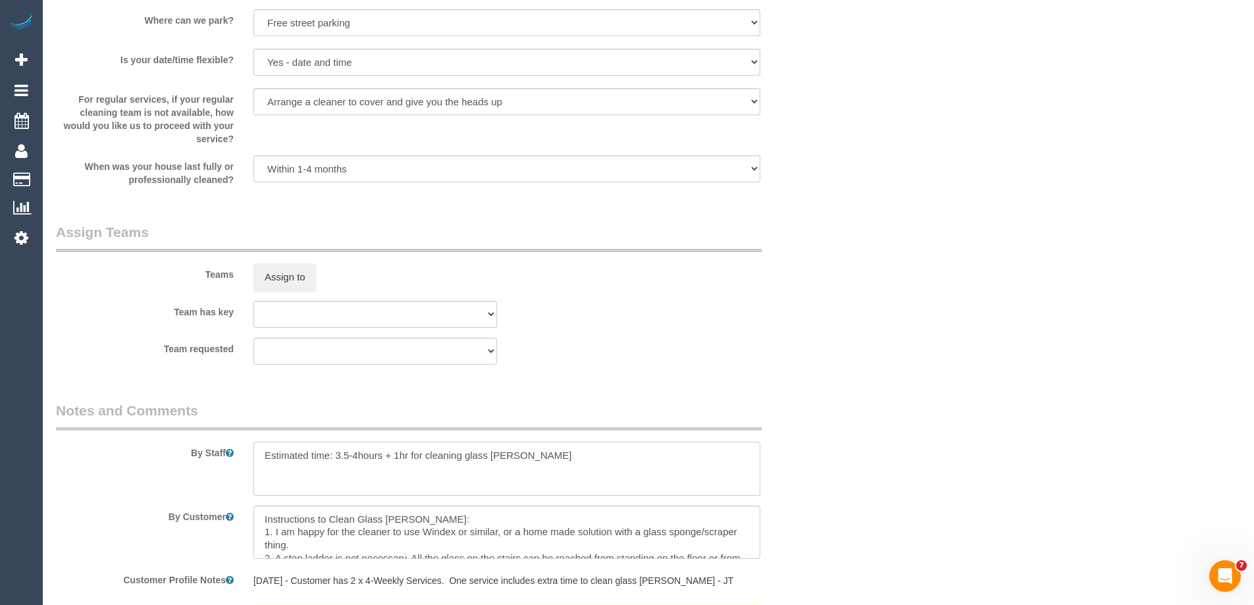
click at [533, 453] on textarea at bounding box center [506, 469] width 507 height 54
click at [257, 451] on textarea at bounding box center [506, 469] width 507 height 54
type textarea "*Cover* Estimated time: 3.5-4hours + 1hr for cleaning glass banister = 5 hrs"
click at [278, 275] on button "Assign to" at bounding box center [284, 277] width 63 height 28
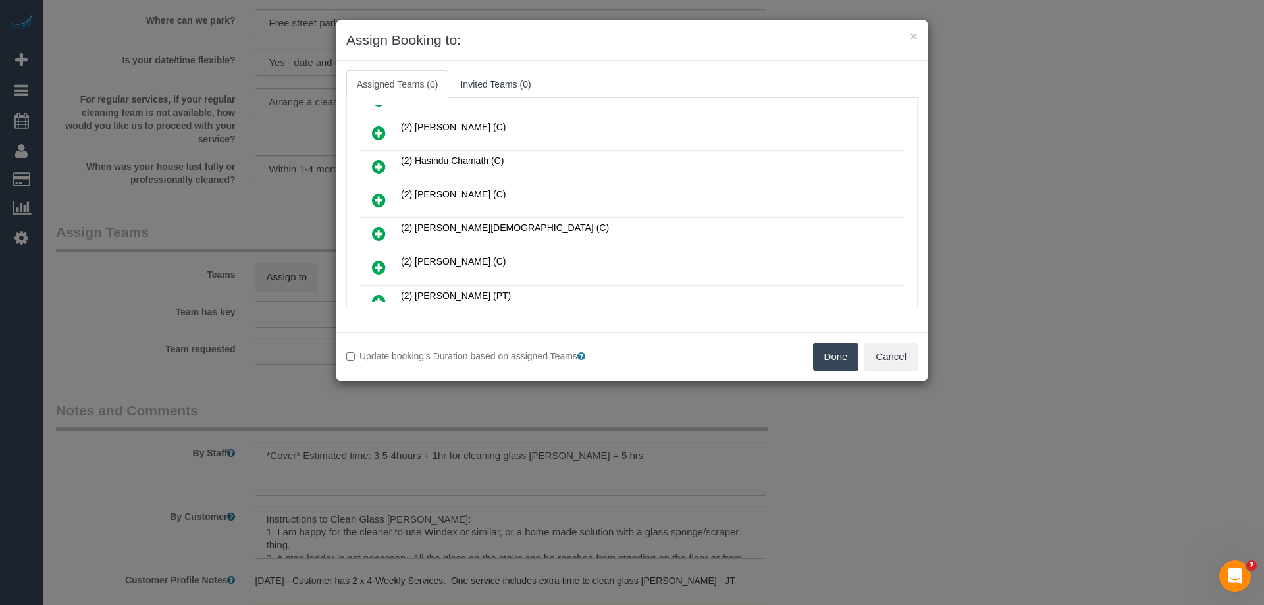
scroll to position [263, 0]
click at [372, 196] on icon at bounding box center [379, 200] width 14 height 16
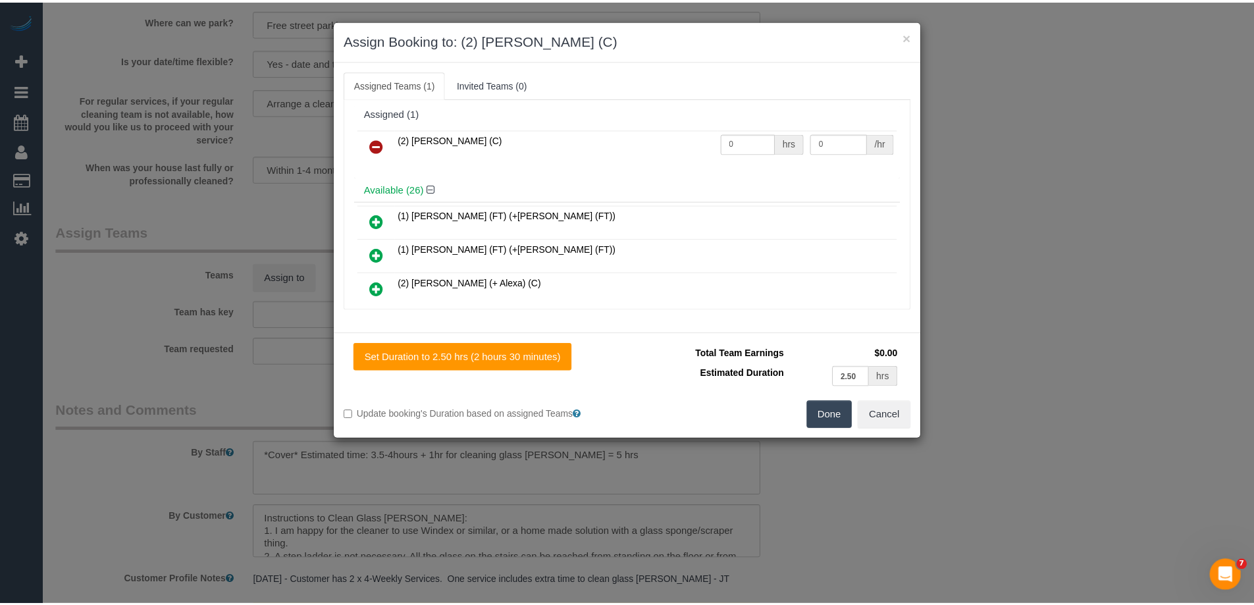
scroll to position [0, 0]
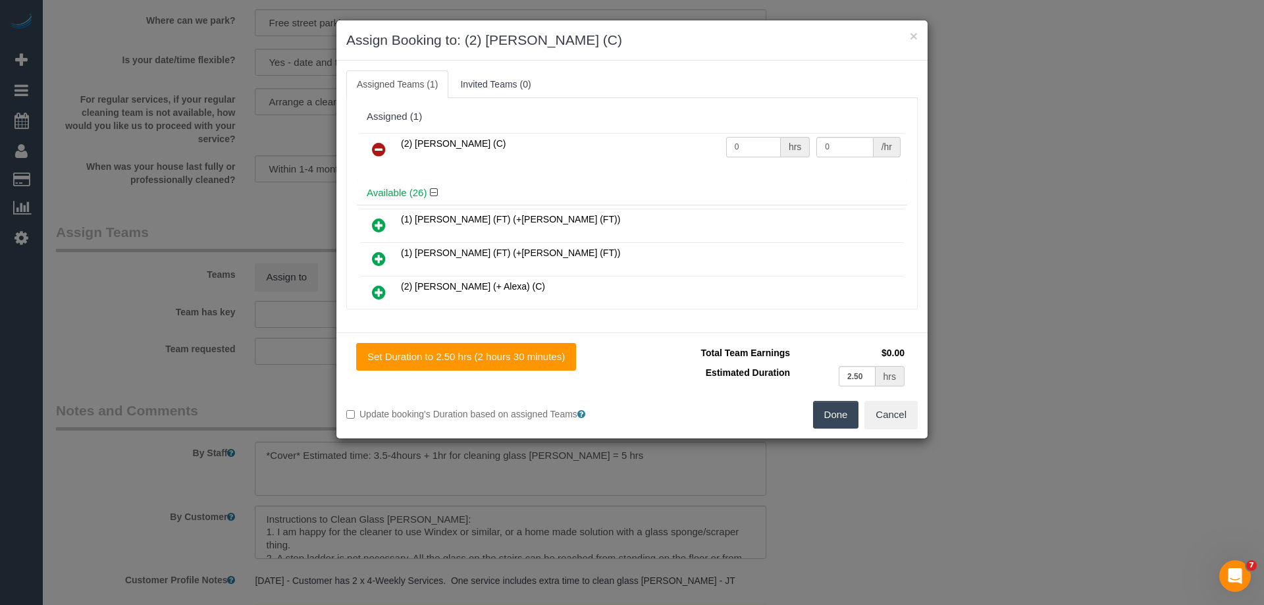
click at [759, 140] on input "0" at bounding box center [753, 147] width 55 height 20
drag, startPoint x: 742, startPoint y: 153, endPoint x: 680, endPoint y: 143, distance: 62.0
click at [684, 143] on tr "(2) Kerry Welfare (C) 0 hrs 0 /hr" at bounding box center [632, 150] width 544 height 34
type input "2.5"
drag, startPoint x: 815, startPoint y: 150, endPoint x: 779, endPoint y: 149, distance: 36.2
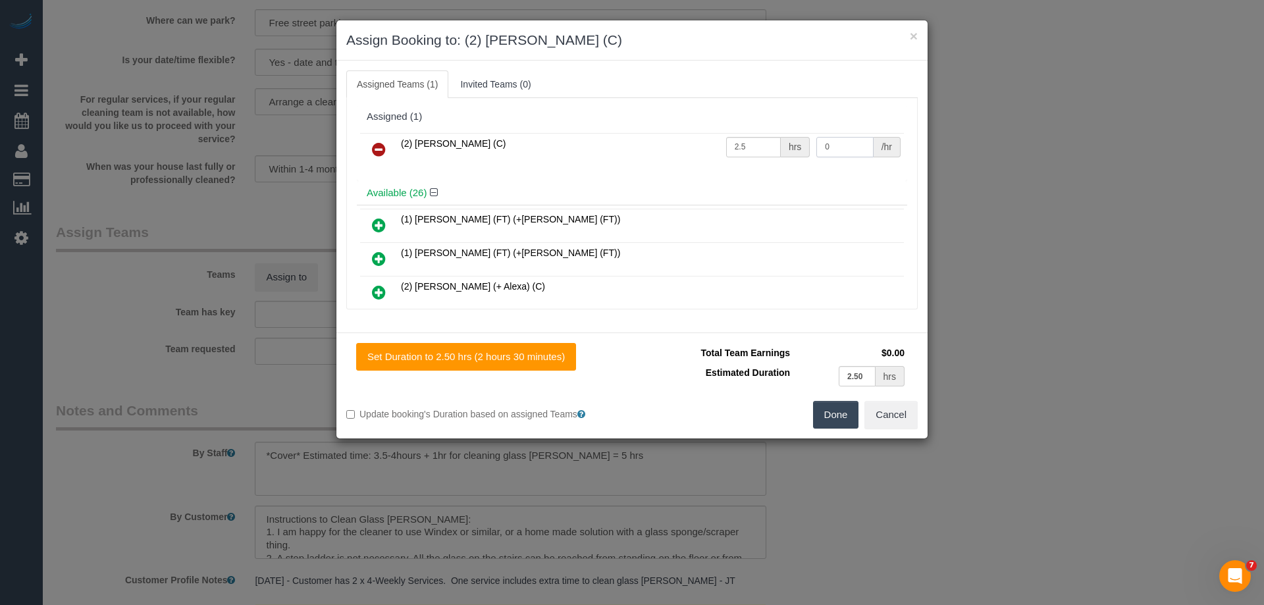
click at [779, 149] on tr "(2) Kerry Welfare (C) 2.5 hrs 0 /hr" at bounding box center [632, 150] width 544 height 34
type input "40"
click at [828, 415] on button "Done" at bounding box center [836, 415] width 46 height 28
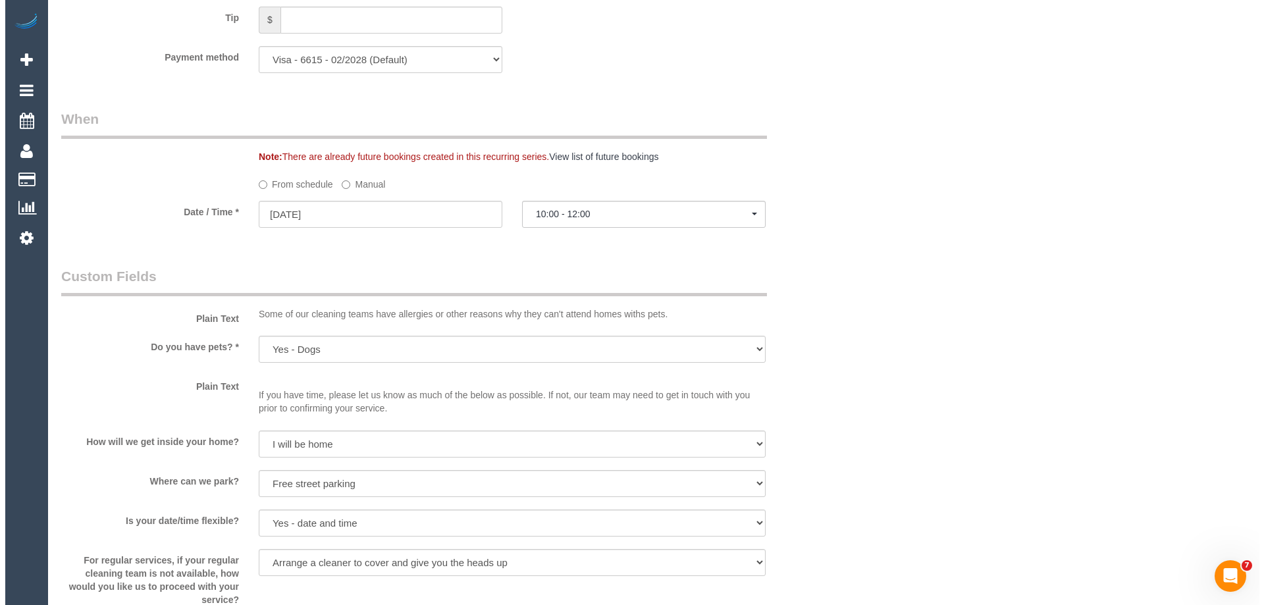
scroll to position [1711, 0]
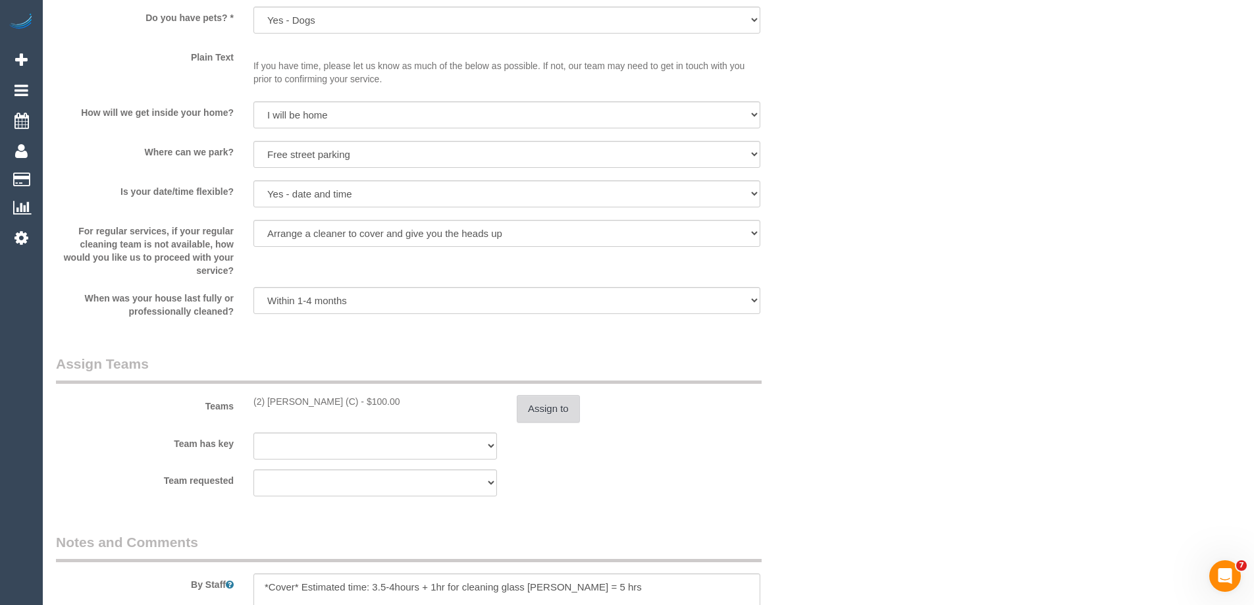
click at [530, 408] on button "Assign to" at bounding box center [548, 409] width 63 height 28
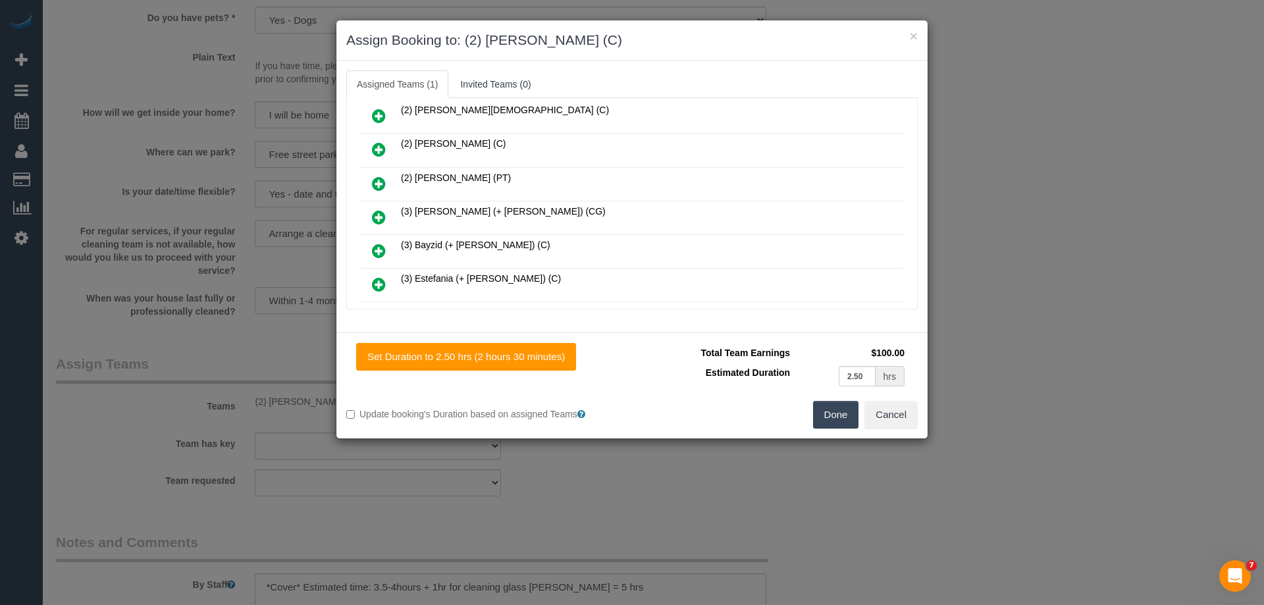
scroll to position [395, 0]
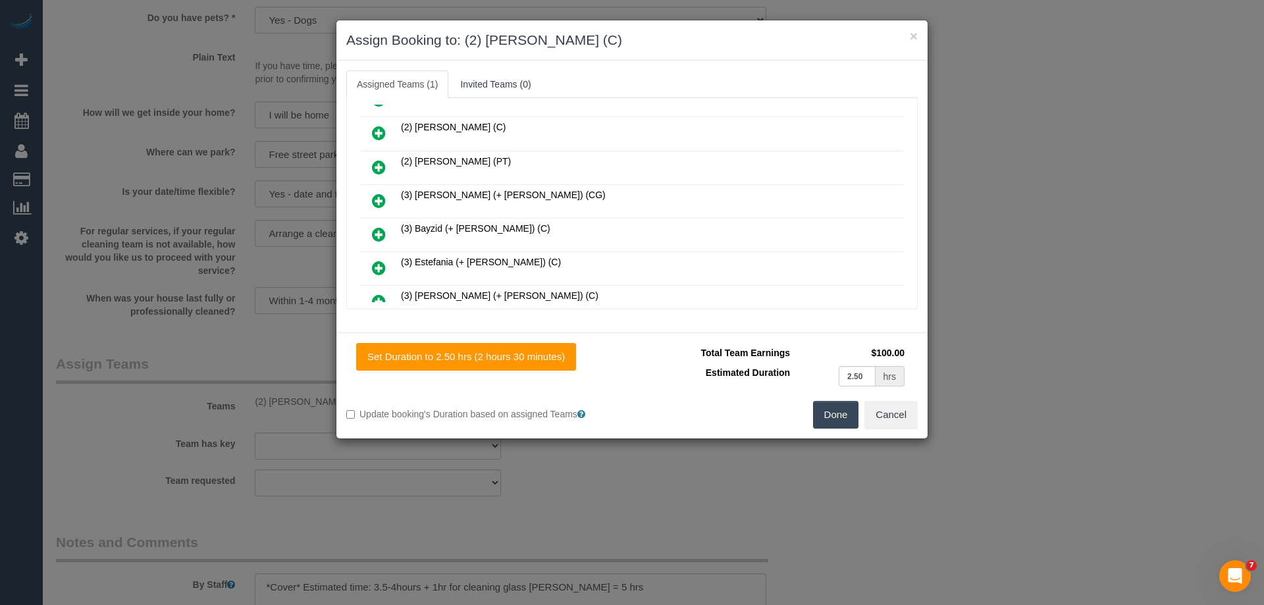
click at [382, 199] on icon at bounding box center [379, 201] width 14 height 16
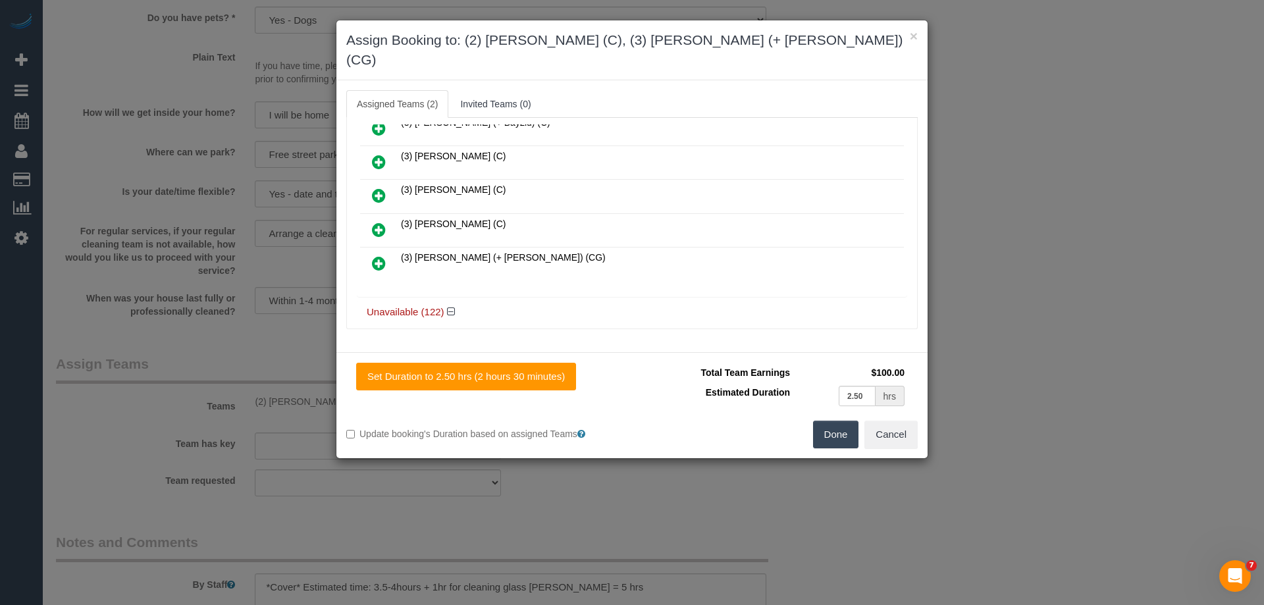
click at [380, 255] on icon at bounding box center [379, 263] width 14 height 16
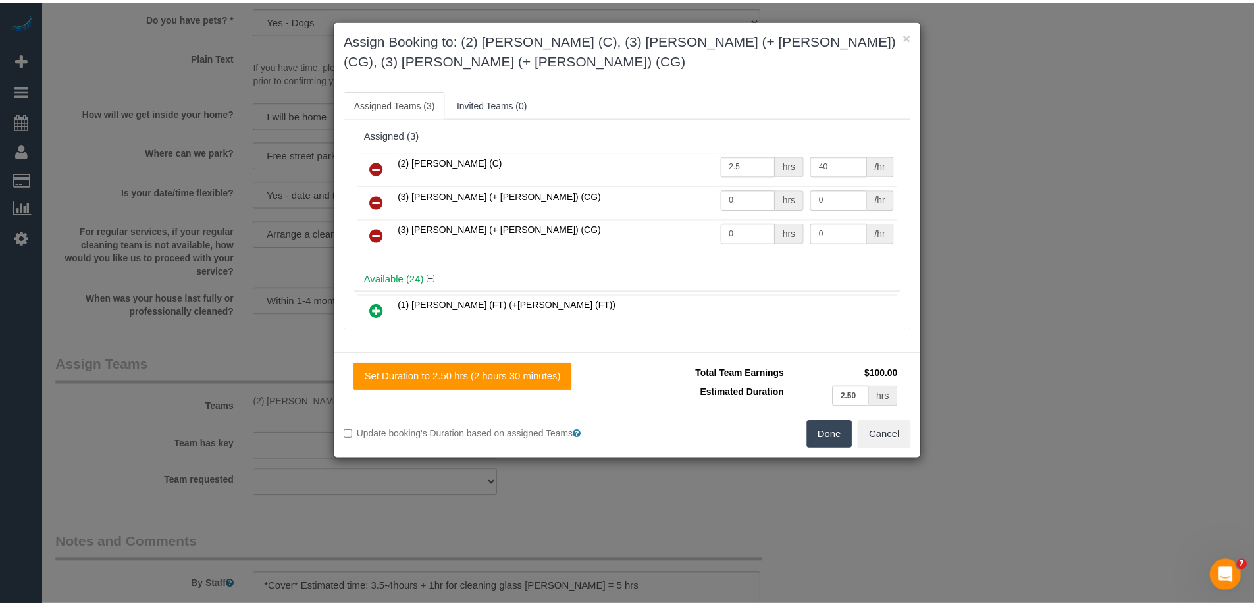
scroll to position [0, 0]
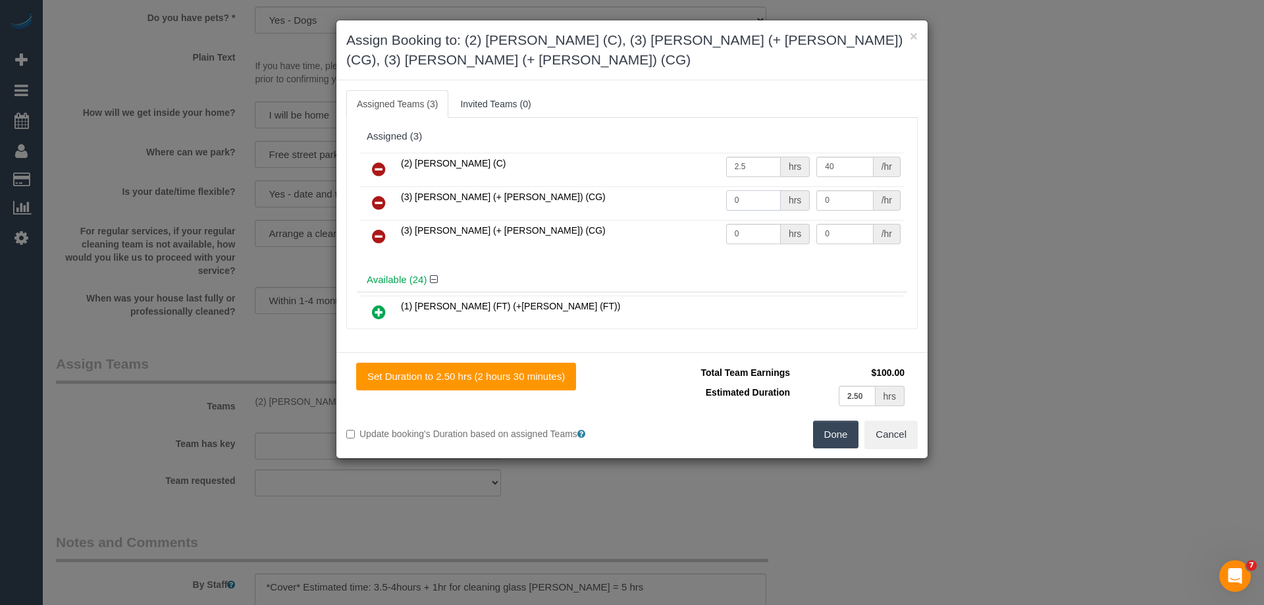
click at [729, 208] on input "0" at bounding box center [753, 200] width 55 height 20
drag, startPoint x: 756, startPoint y: 195, endPoint x: 630, endPoint y: 195, distance: 125.7
click at [656, 196] on tr "(3) Amninder (+ Sohail) (CG) 0 hrs 0 /hr" at bounding box center [632, 203] width 544 height 34
type input "1"
drag, startPoint x: 846, startPoint y: 203, endPoint x: 788, endPoint y: 197, distance: 58.2
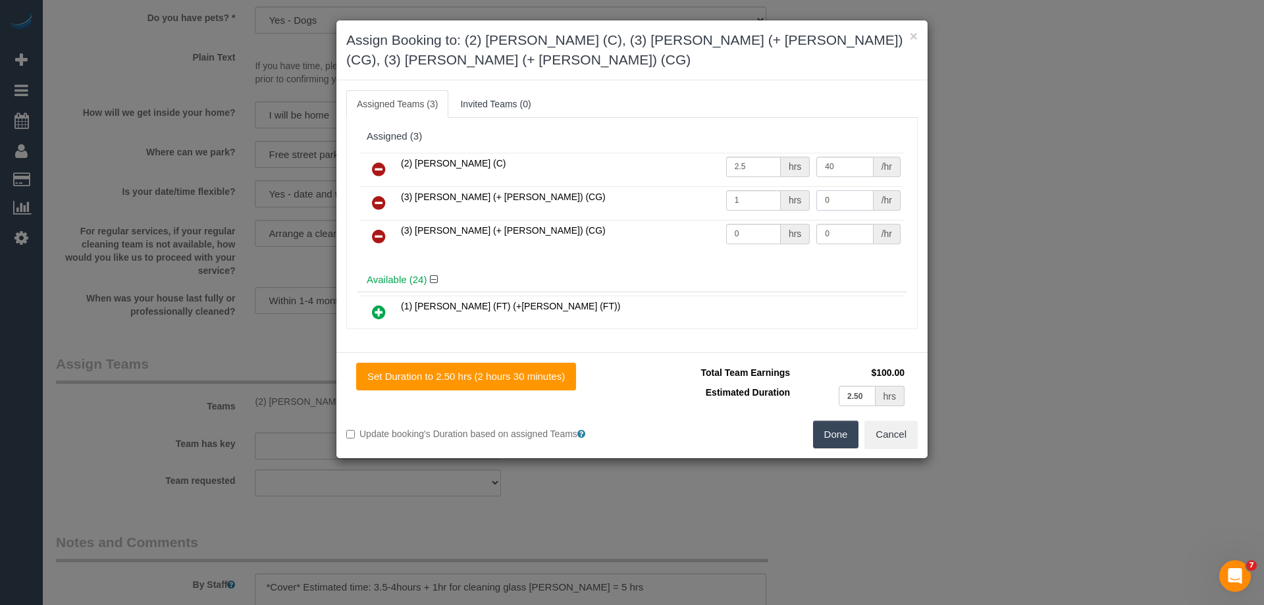
click at [789, 197] on tr "(3) Amninder (+ Sohail) (CG) 1 hrs 0 /hr" at bounding box center [632, 203] width 544 height 34
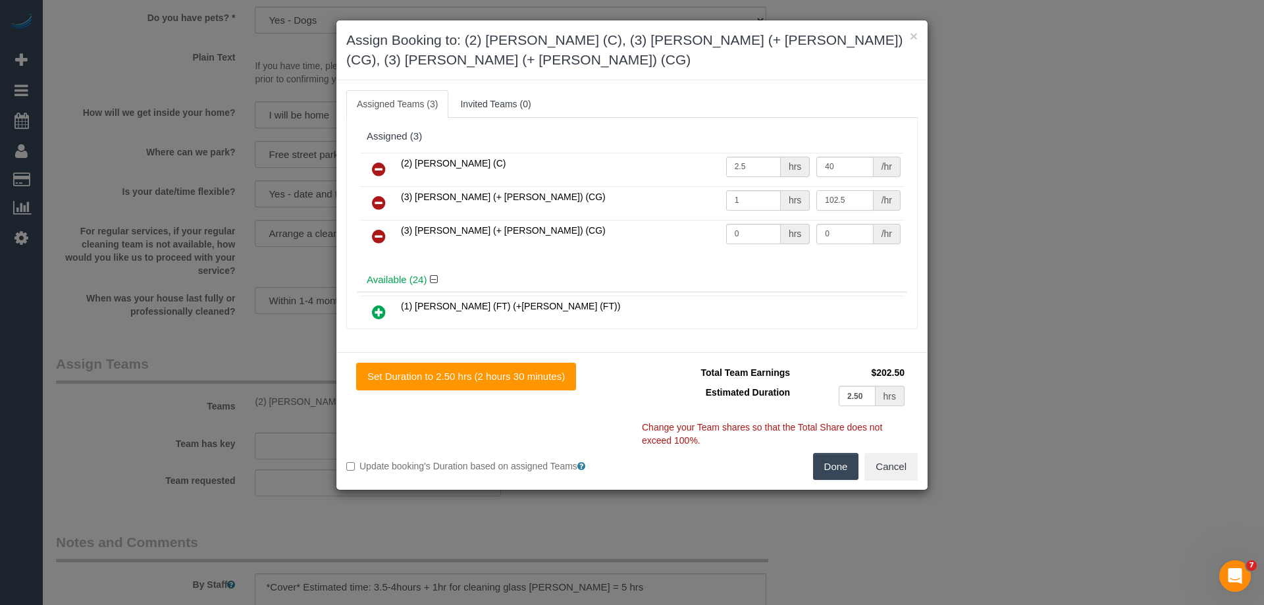
type input "102.5"
drag, startPoint x: 746, startPoint y: 235, endPoint x: 691, endPoint y: 234, distance: 55.3
click at [691, 234] on tr "(3) Sohail (+ Amninder) (CG) 0 hrs 0 /hr" at bounding box center [632, 237] width 544 height 34
drag, startPoint x: 756, startPoint y: 238, endPoint x: 621, endPoint y: 235, distance: 135.0
click at [621, 235] on tr "(3) Sohail (+ Amninder) (CG) 102 hrs 0 /hr" at bounding box center [632, 237] width 544 height 34
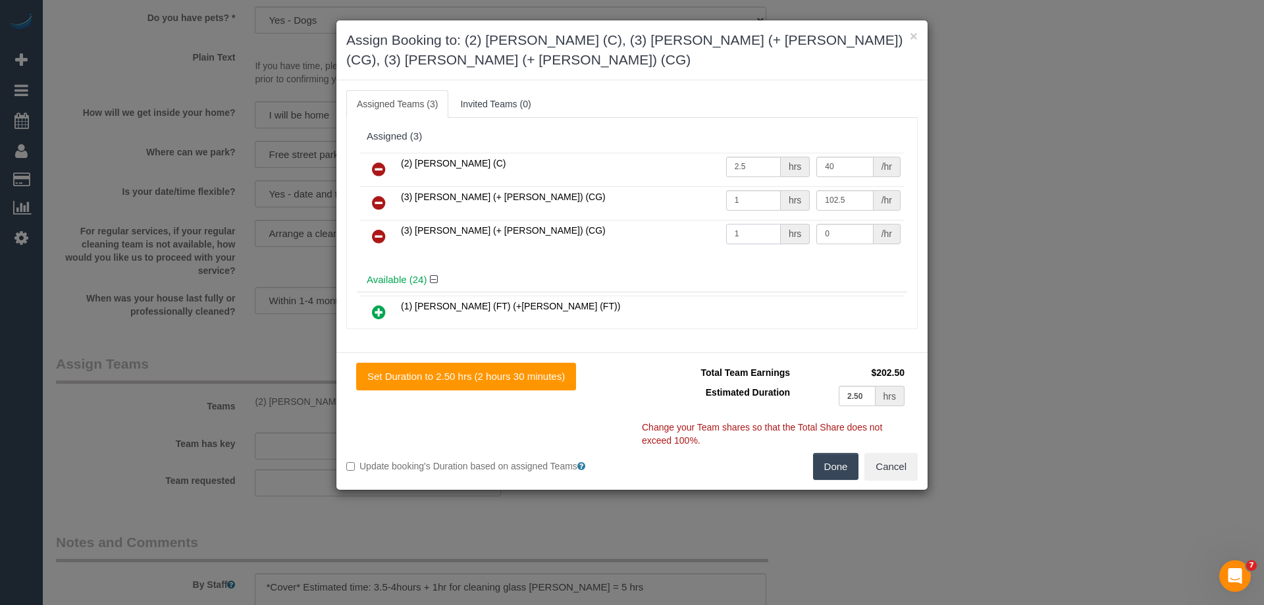
type input "1"
drag, startPoint x: 851, startPoint y: 234, endPoint x: 767, endPoint y: 230, distance: 83.6
click at [769, 231] on tr "(3) Sohail (+ Amninder) (CG) 1 hrs 0 /hr" at bounding box center [632, 237] width 544 height 34
type input "102.5"
click at [829, 467] on button "Done" at bounding box center [836, 467] width 46 height 28
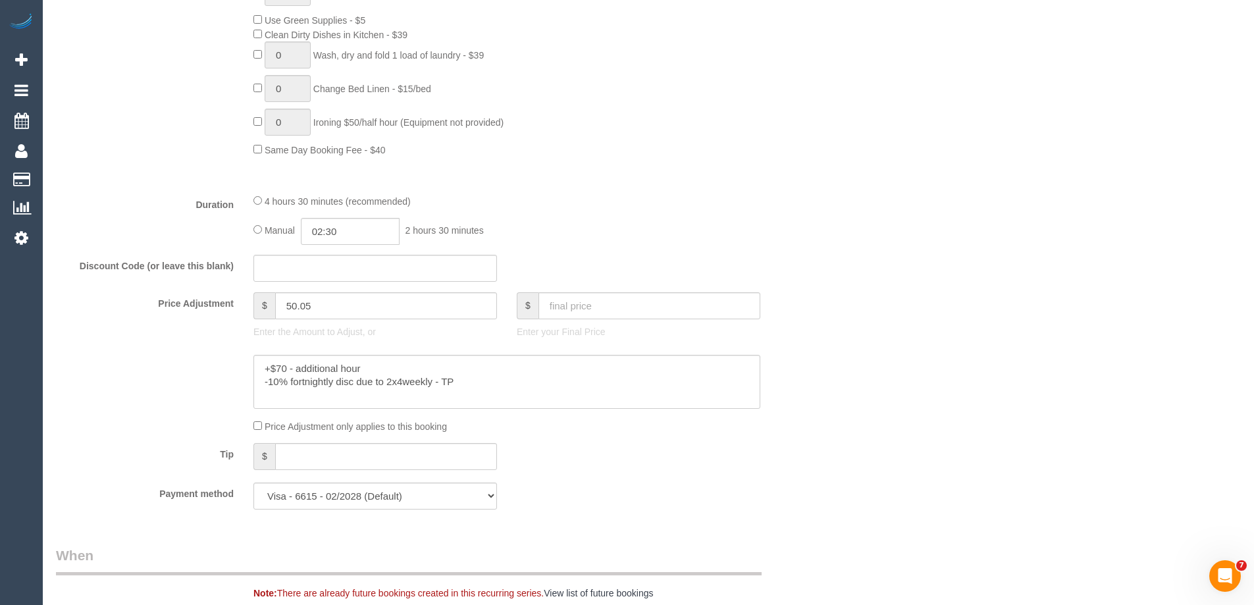
scroll to position [2123, 0]
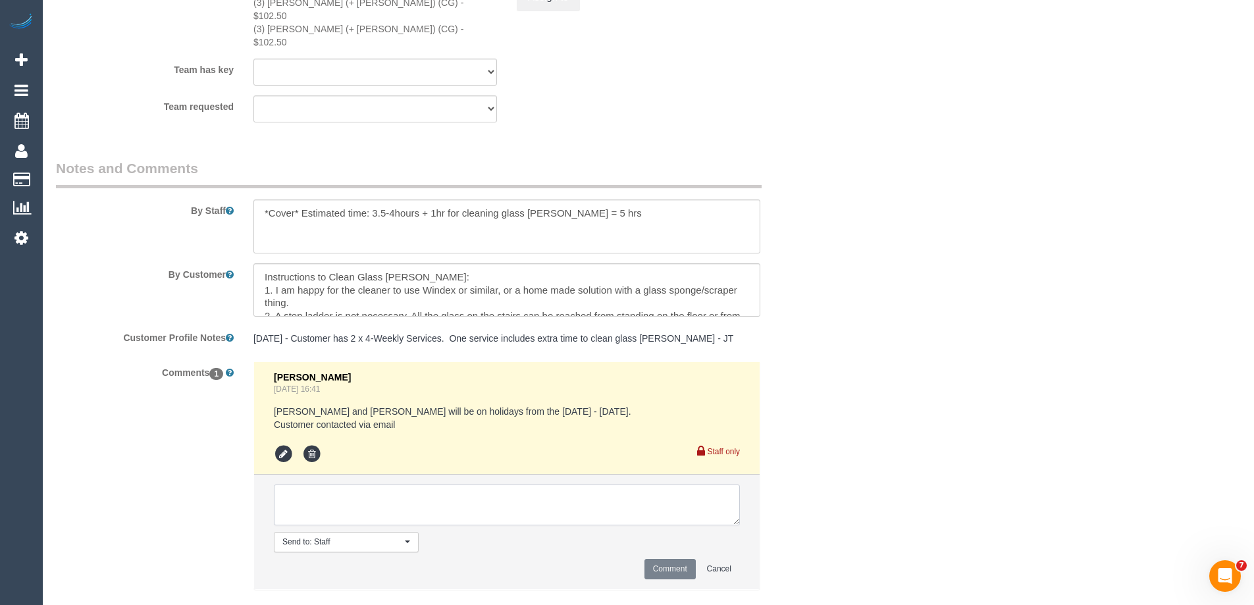
click at [307, 484] on textarea at bounding box center [507, 504] width 466 height 41
paste textarea "This is a CQA session with (CQA name). The customer has been informed via email…"
drag, startPoint x: 459, startPoint y: 471, endPoint x: 403, endPoint y: 474, distance: 55.4
click at [403, 484] on textarea at bounding box center [507, 504] width 466 height 41
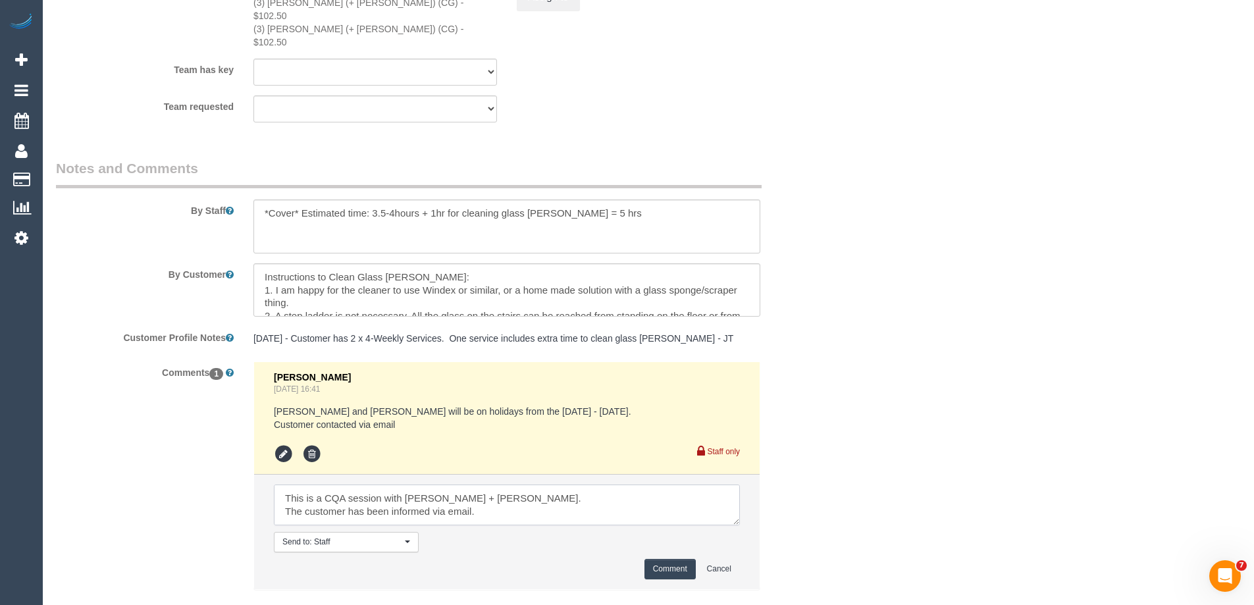
scroll to position [26, 0]
type textarea "This is a CQA session with Amninder + Sohail. The customer has been informed vi…"
click at [661, 559] on button "Comment" at bounding box center [669, 569] width 51 height 20
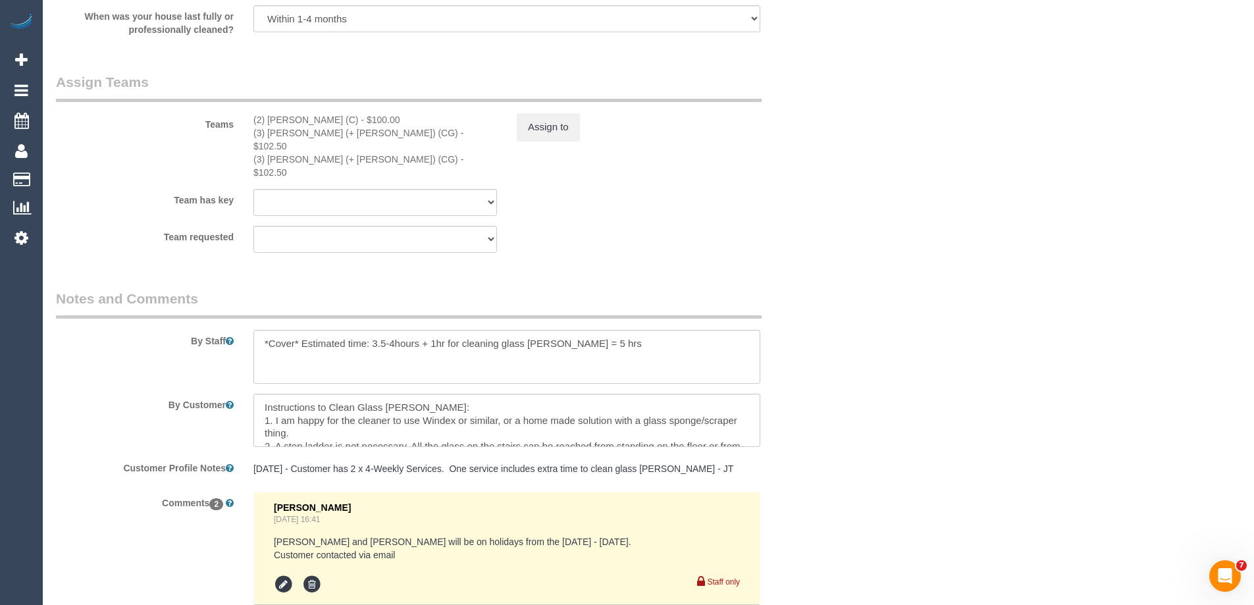
scroll to position [1991, 0]
click at [628, 331] on textarea at bounding box center [506, 358] width 507 height 54
paste textarea "Please do not be late to the service and arrive on time. (Candidate): This is a…"
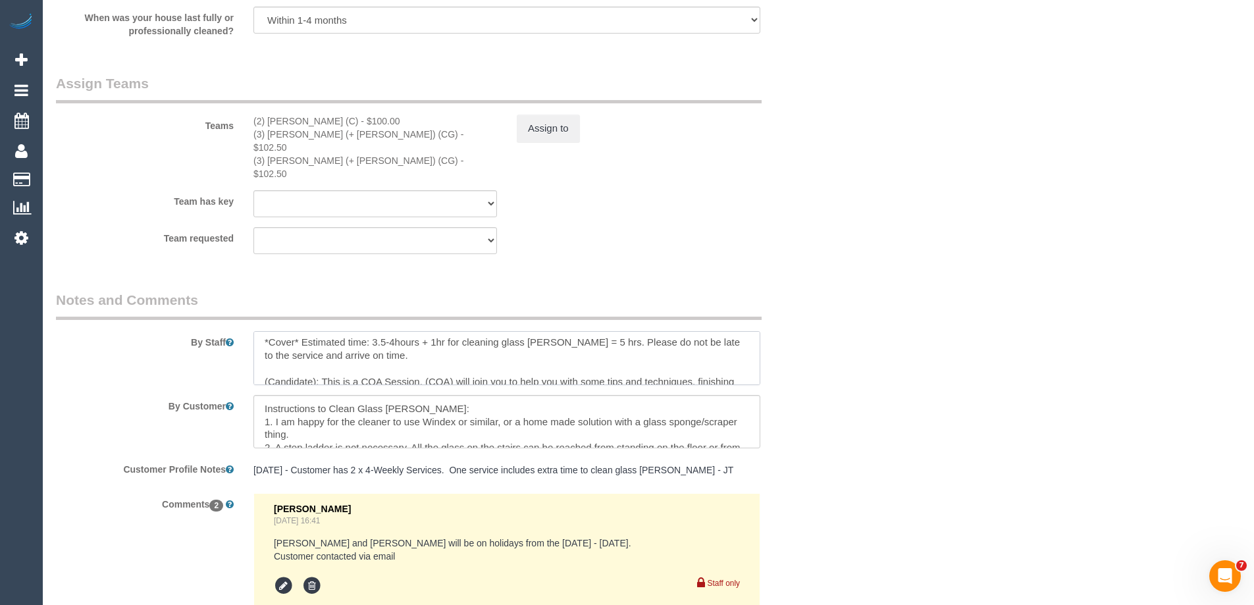
scroll to position [0, 0]
click at [315, 342] on textarea at bounding box center [506, 358] width 507 height 54
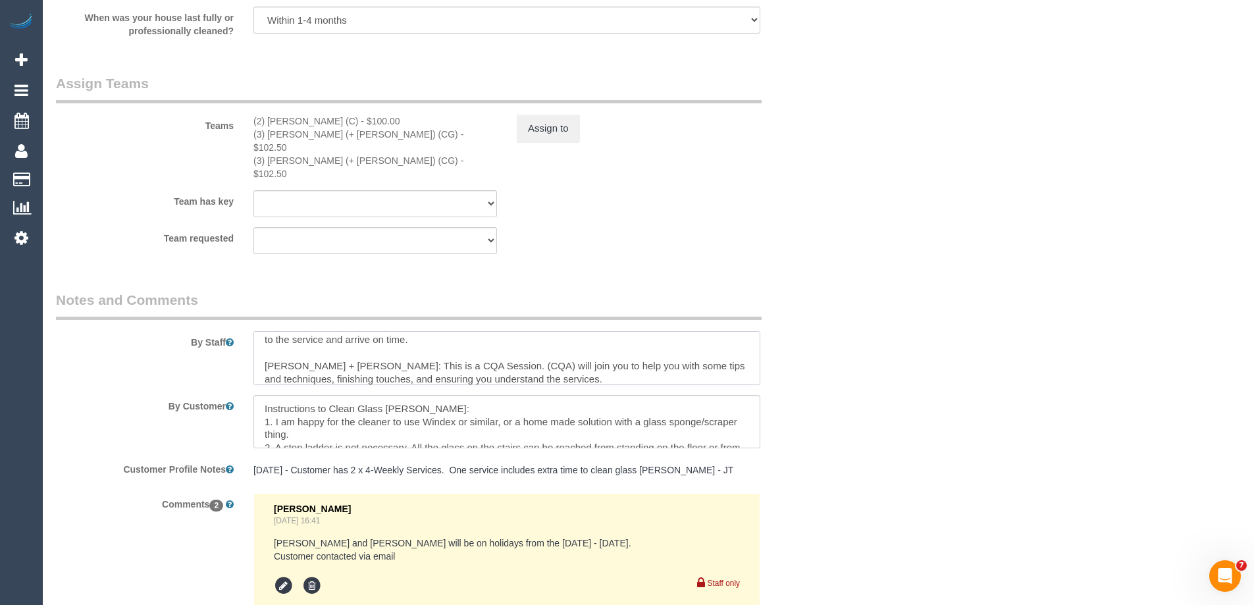
drag, startPoint x: 483, startPoint y: 338, endPoint x: 453, endPoint y: 339, distance: 29.6
click at [453, 339] on textarea at bounding box center [506, 358] width 507 height 54
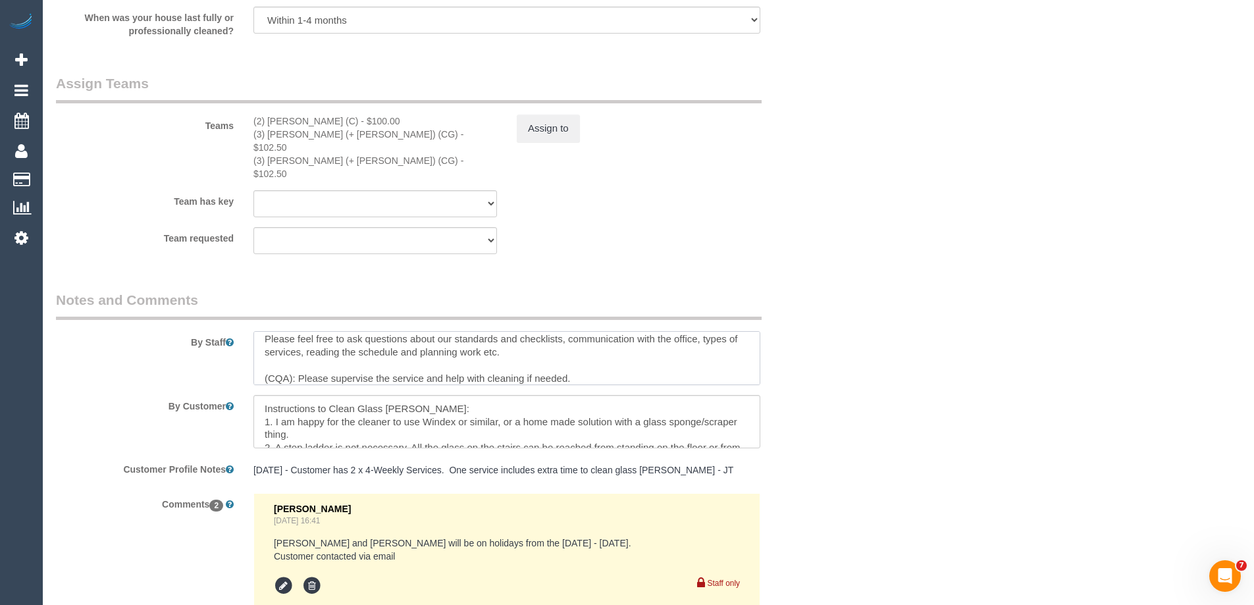
scroll to position [78, 0]
drag, startPoint x: 292, startPoint y: 353, endPoint x: 247, endPoint y: 357, distance: 44.9
click at [247, 357] on div at bounding box center [506, 358] width 526 height 54
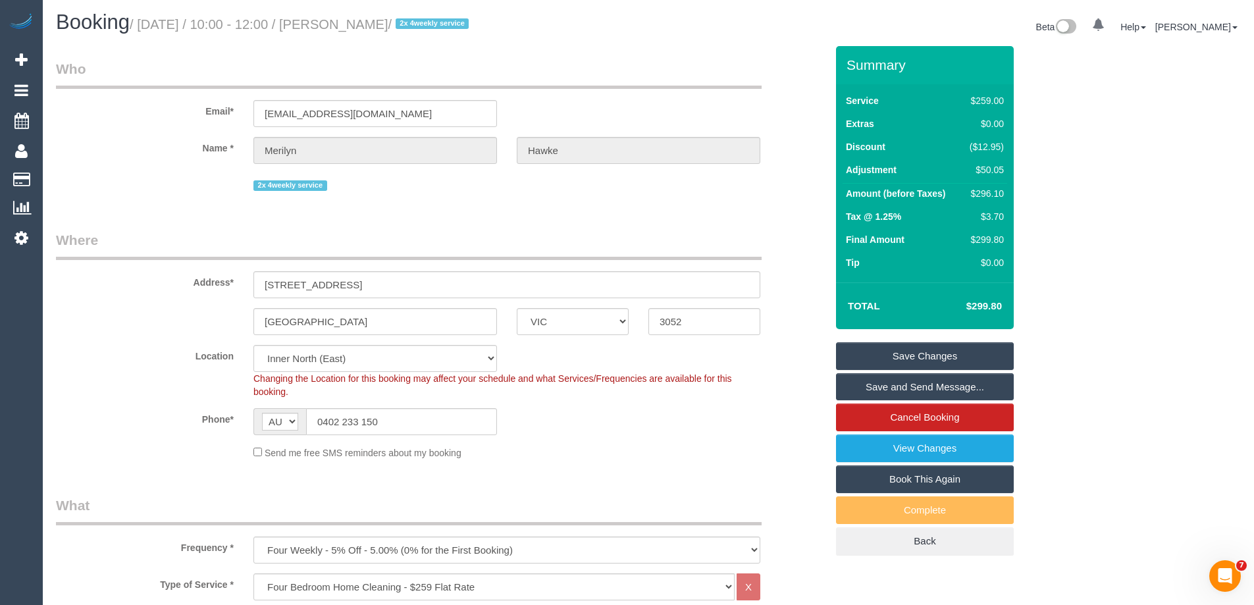
scroll to position [0, 0]
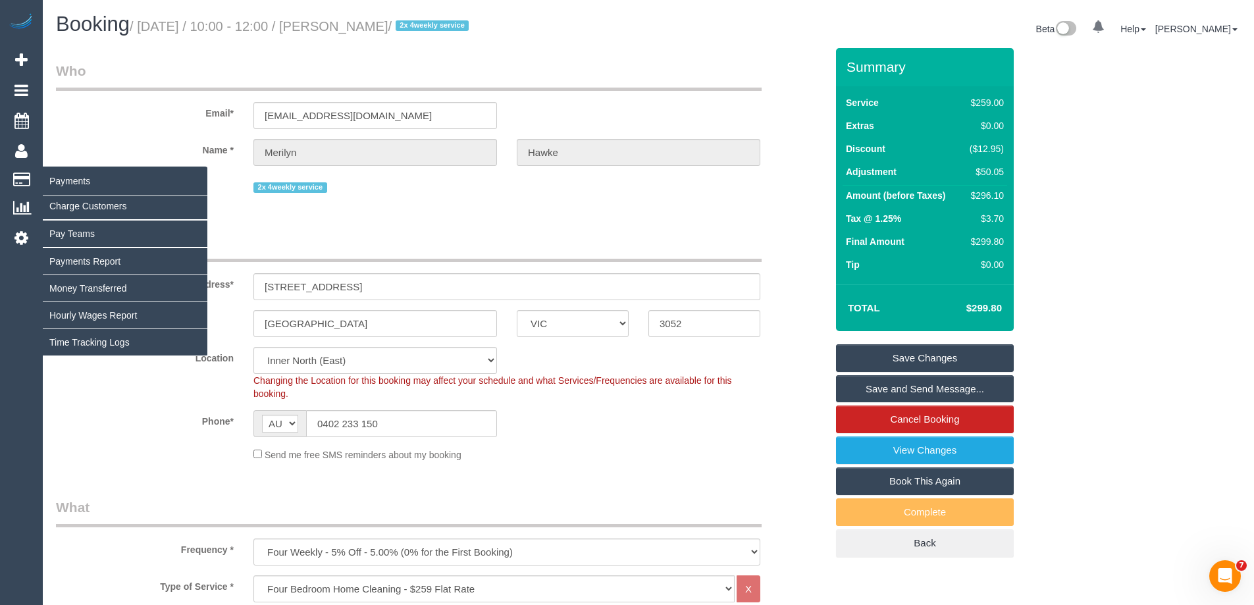
type textarea "*Cover* Estimated time: 3.5-4hours + 1hr for cleaning glass banister = 5 hrs. P…"
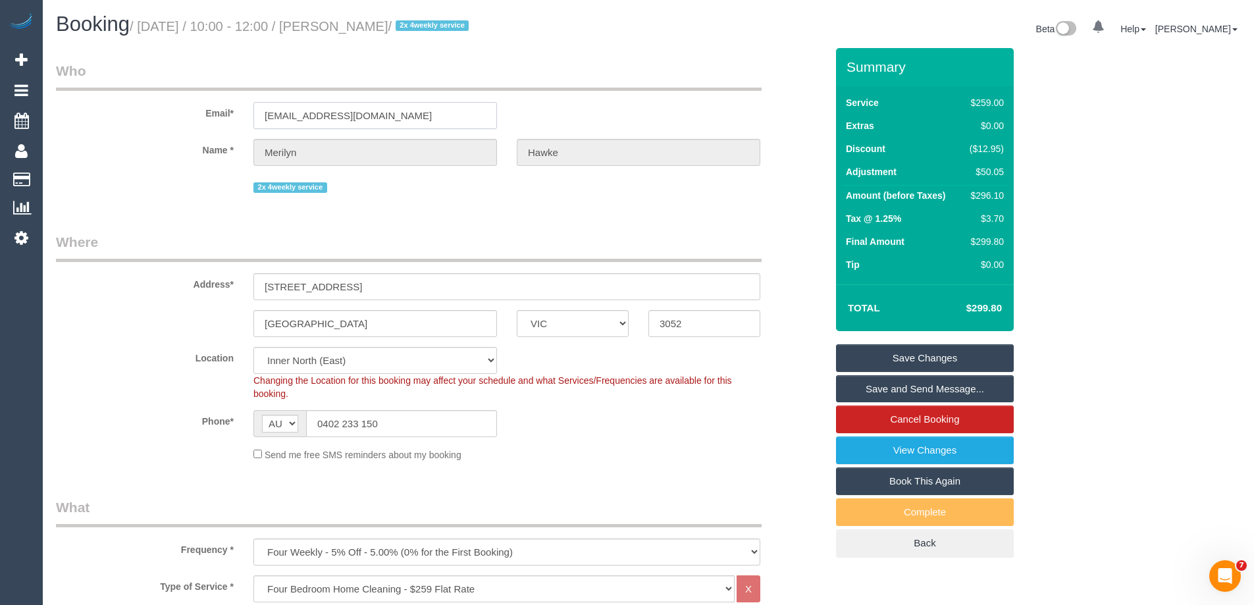
drag, startPoint x: 456, startPoint y: 112, endPoint x: 76, endPoint y: 115, distance: 379.7
click at [86, 111] on div "Email* merilynhawke@me.com" at bounding box center [441, 95] width 790 height 68
drag, startPoint x: 431, startPoint y: 26, endPoint x: 347, endPoint y: 20, distance: 83.8
click at [347, 20] on small "/ October 20, 2025 / 10:00 - 12:00 / Merilyn Hawke / 2x 4weekly service" at bounding box center [301, 26] width 343 height 14
copy small "Merilyn Hawke"
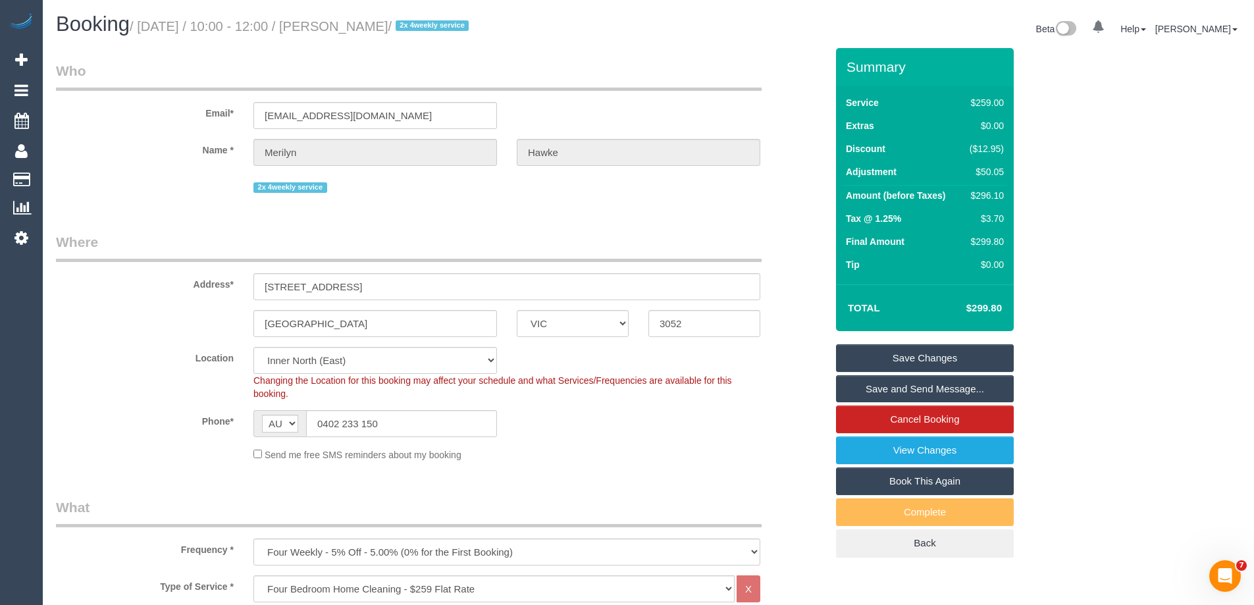
click at [895, 389] on link "Save and Send Message..." at bounding box center [925, 389] width 178 height 28
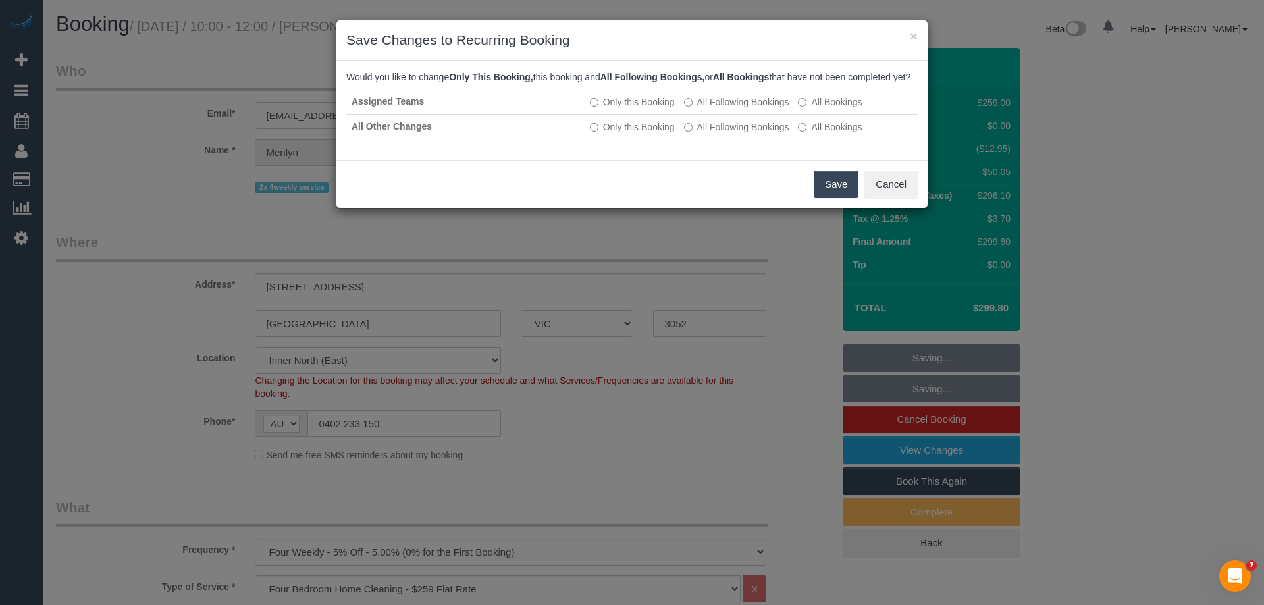
drag, startPoint x: 843, startPoint y: 192, endPoint x: 814, endPoint y: 193, distance: 29.0
click at [843, 191] on button "Save" at bounding box center [835, 184] width 45 height 28
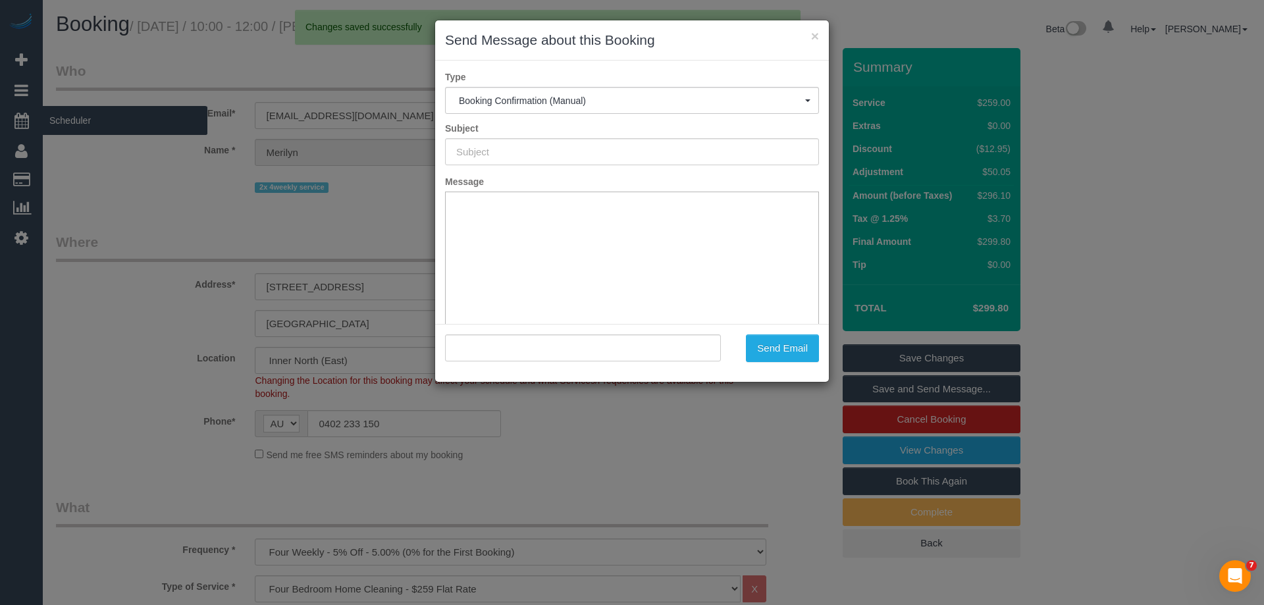
type input "Booking Confirmed"
type input ""Merilyn Hawke" <merilynhawke@me.com>"
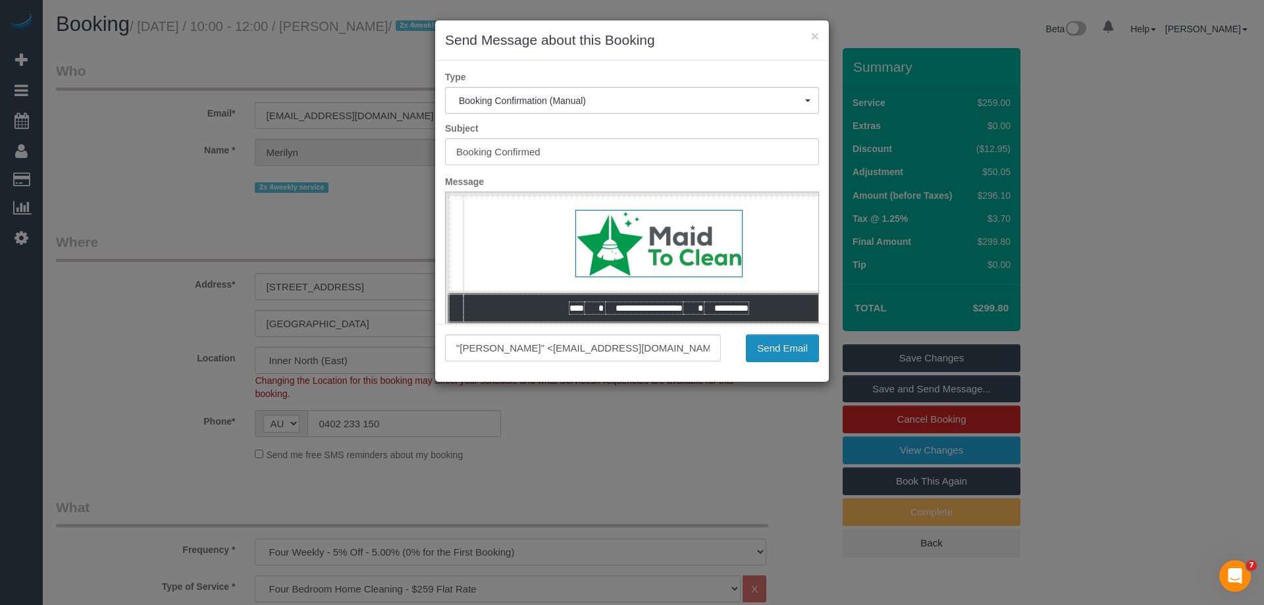
click at [786, 344] on button "Send Email" at bounding box center [782, 348] width 73 height 28
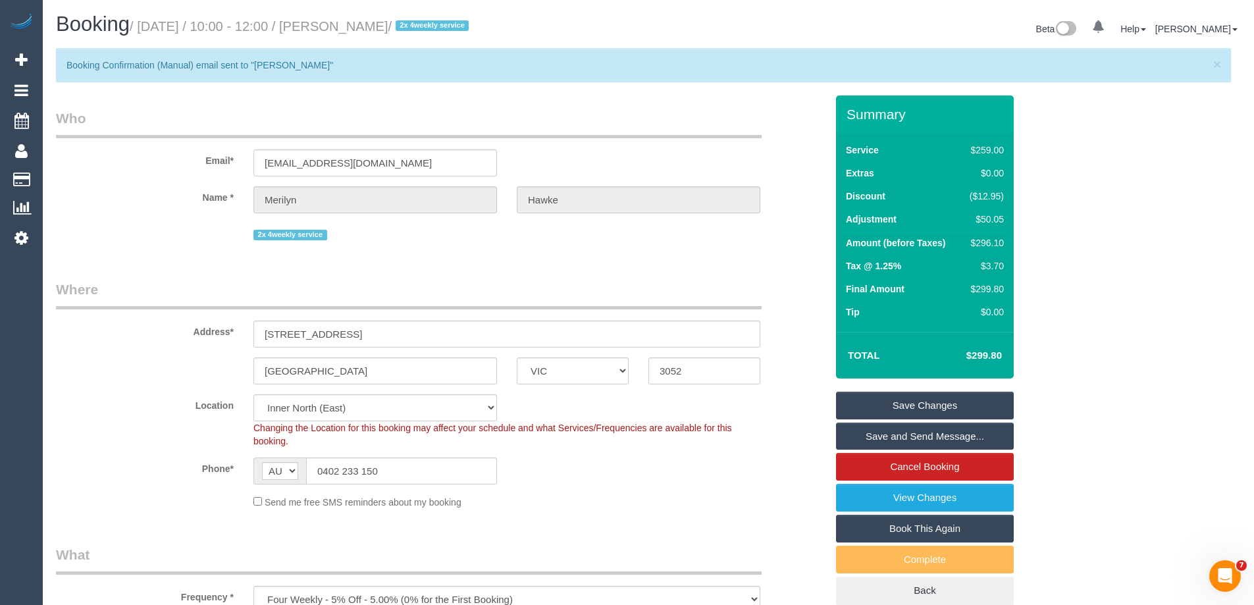
copy small "Merilyn Hawke"
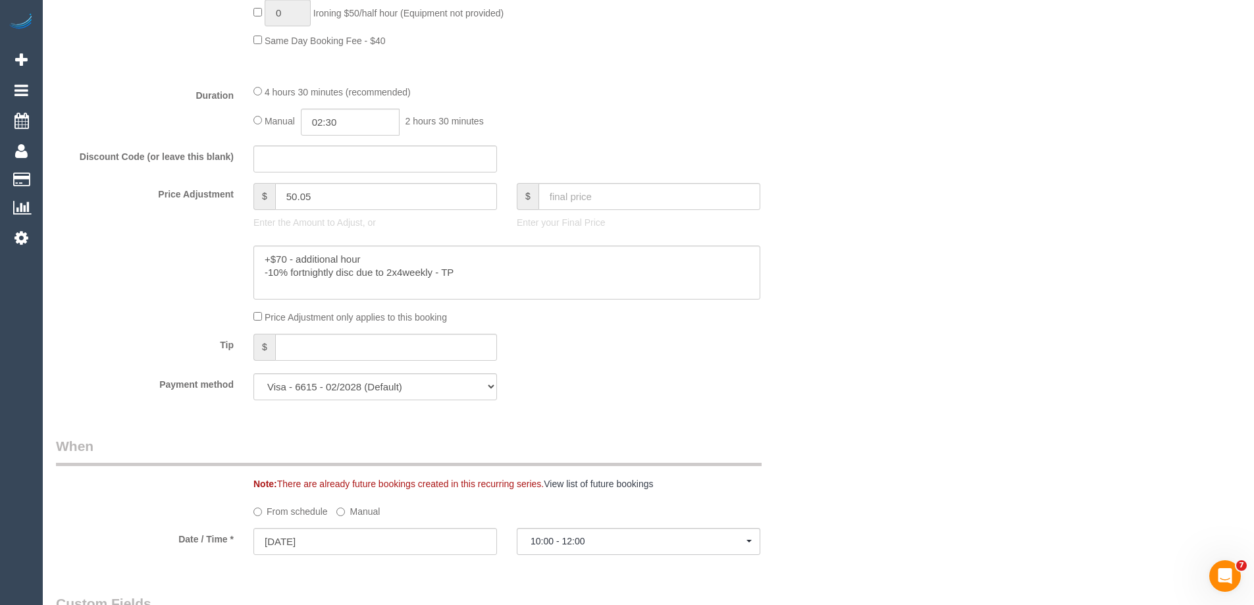
scroll to position [1382, 0]
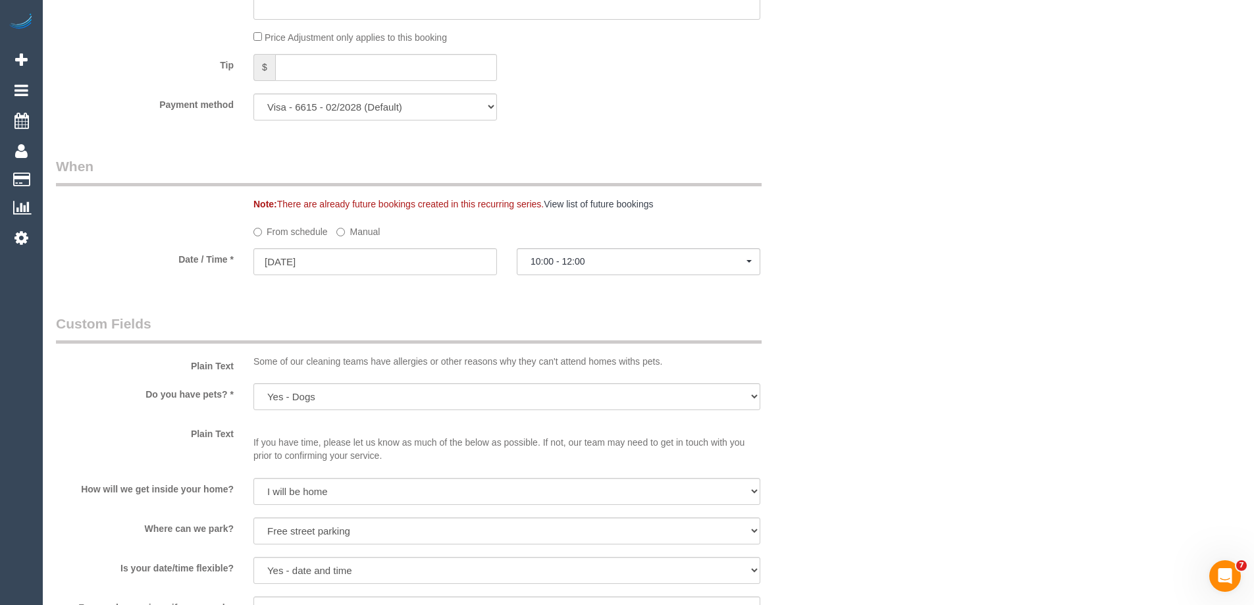
click at [353, 232] on label "Manual" at bounding box center [357, 229] width 43 height 18
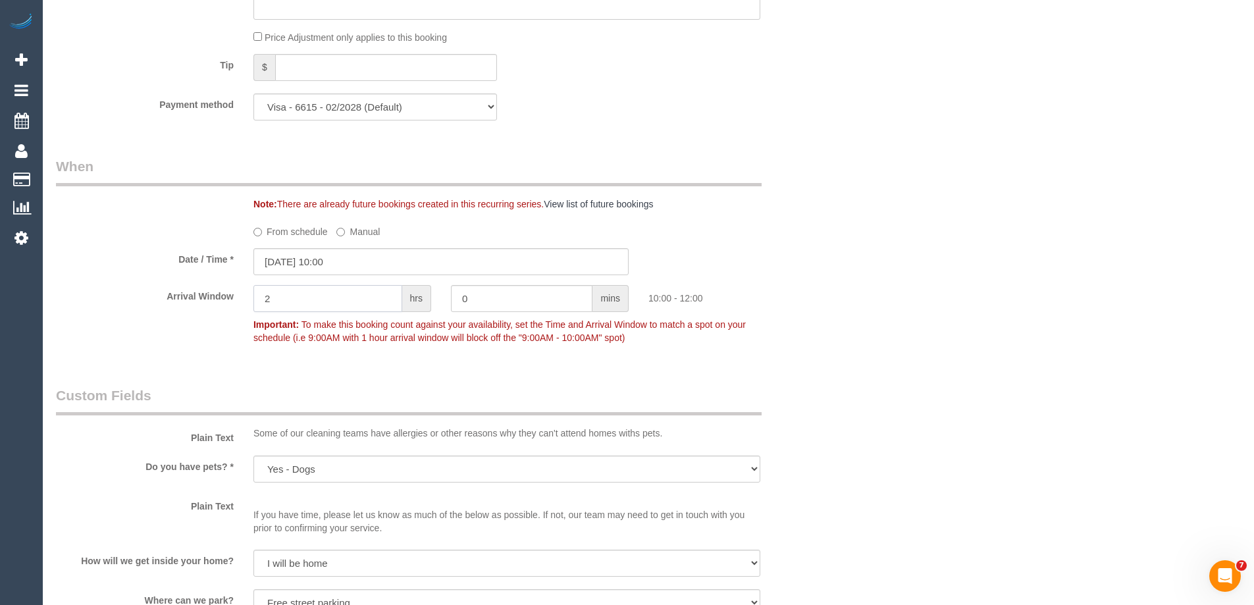
drag, startPoint x: 284, startPoint y: 305, endPoint x: 220, endPoint y: 295, distance: 64.5
click at [226, 297] on div "Arrival Window 2 hrs 0 mins 10:00 - 12:00 Important: To make this booking count…" at bounding box center [441, 317] width 790 height 65
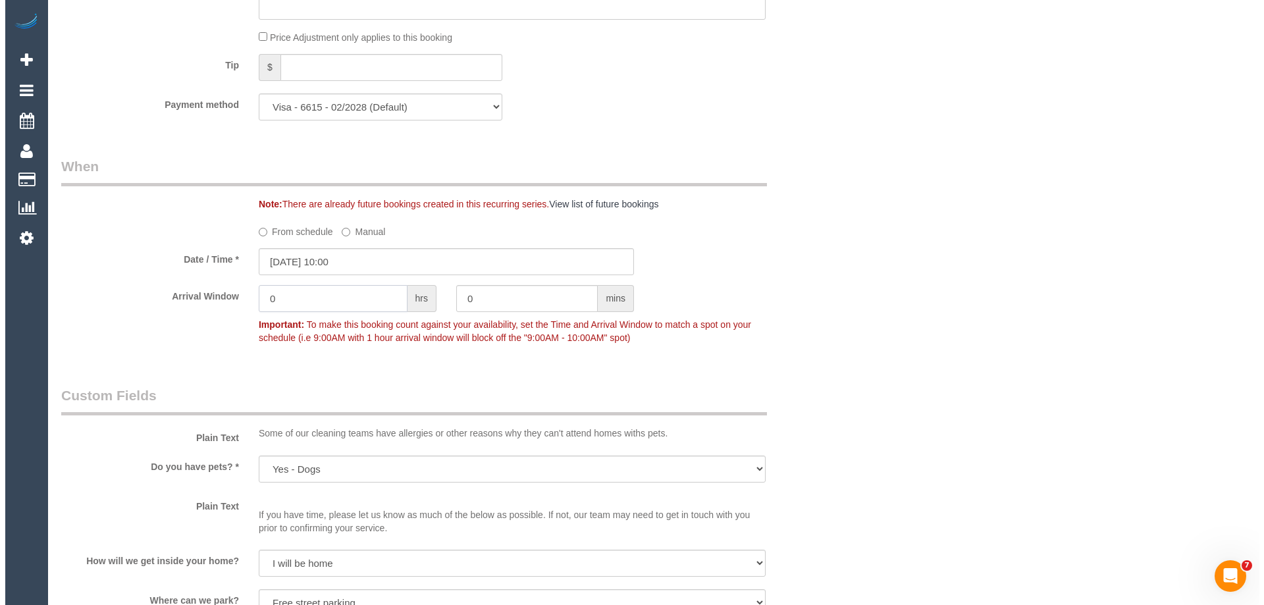
scroll to position [0, 0]
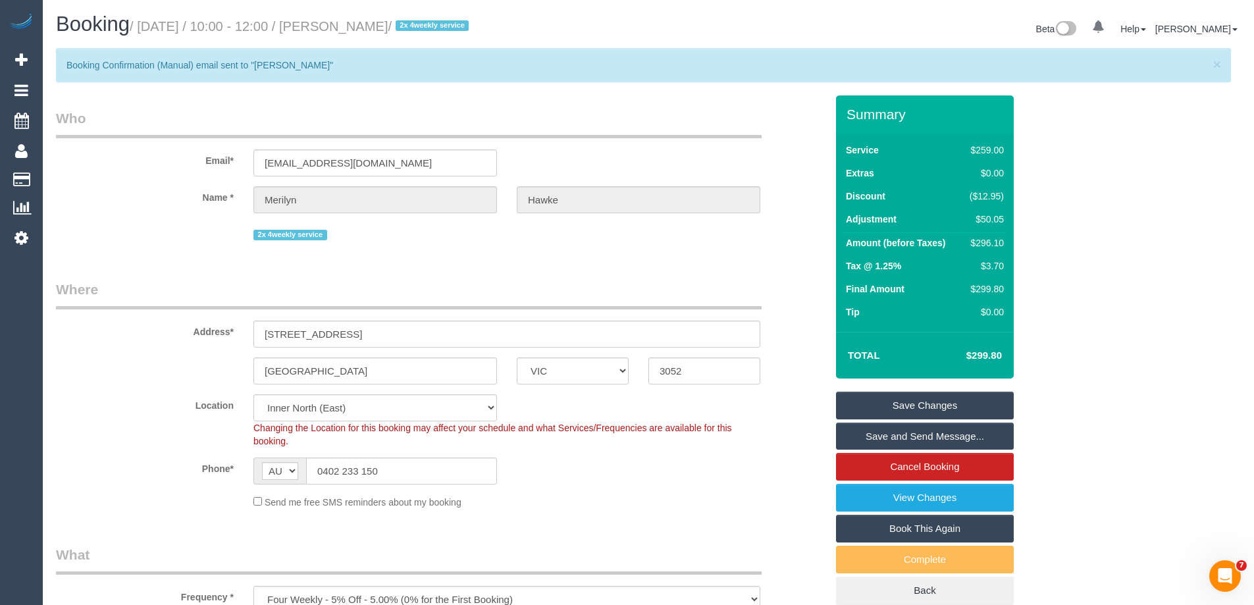
type input "0"
click at [861, 402] on link "Save Changes" at bounding box center [925, 406] width 178 height 28
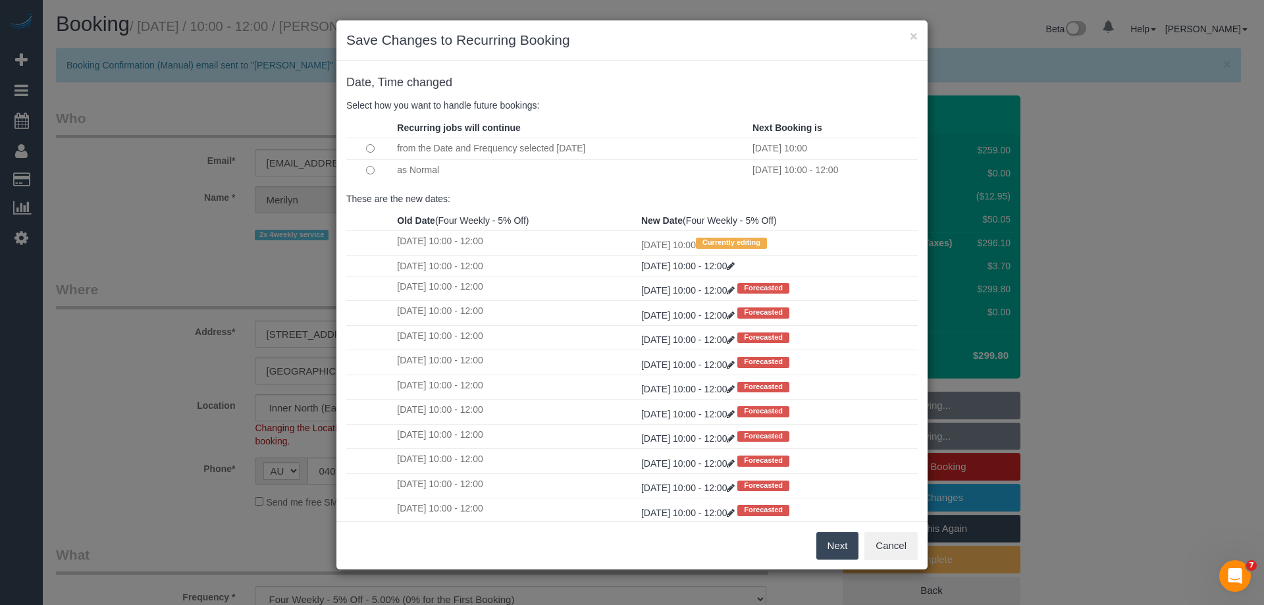
drag, startPoint x: 815, startPoint y: 536, endPoint x: 854, endPoint y: 544, distance: 39.8
click at [816, 536] on button "Next" at bounding box center [837, 546] width 43 height 28
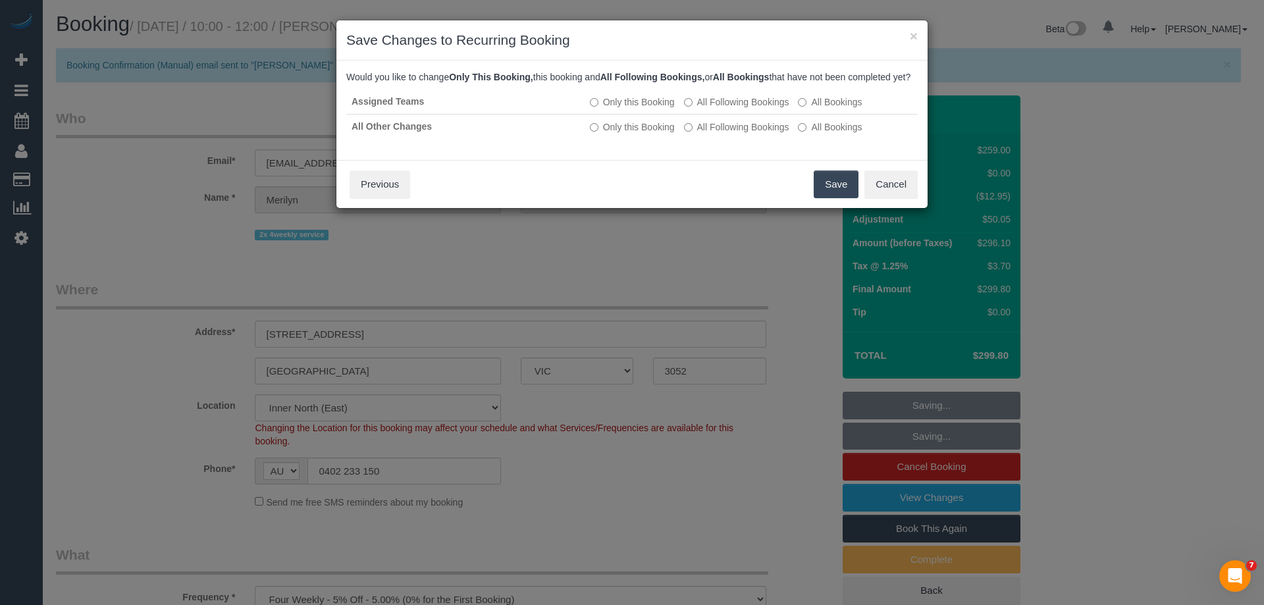
click at [836, 198] on button "Save" at bounding box center [835, 184] width 45 height 28
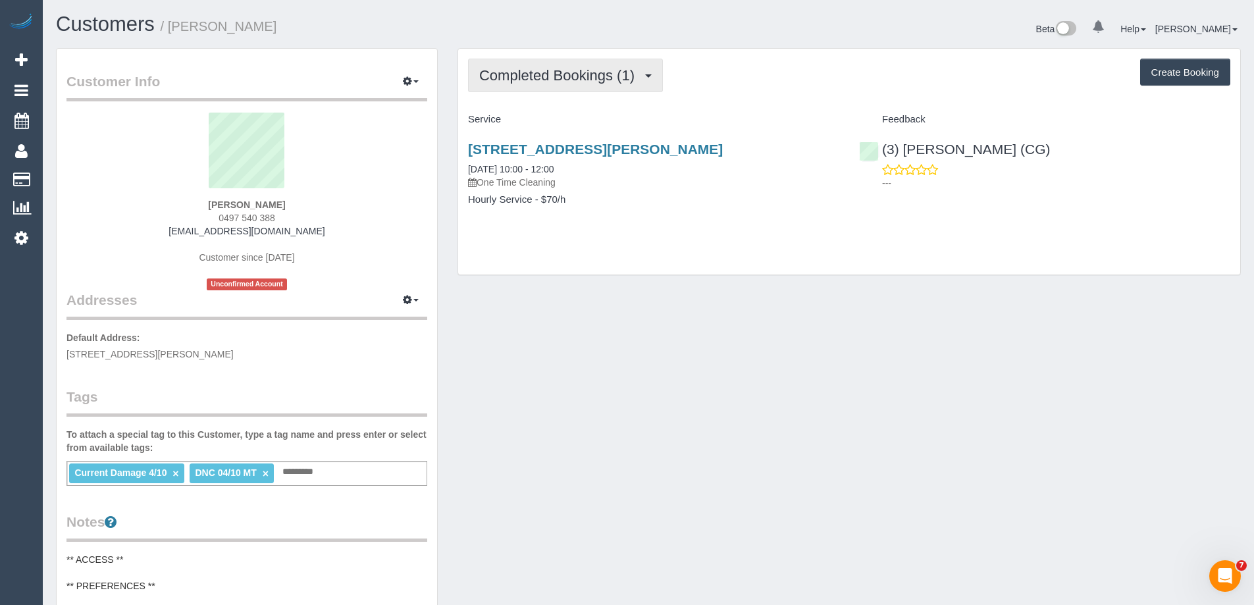
click at [514, 78] on span "Completed Bookings (1)" at bounding box center [560, 75] width 162 height 16
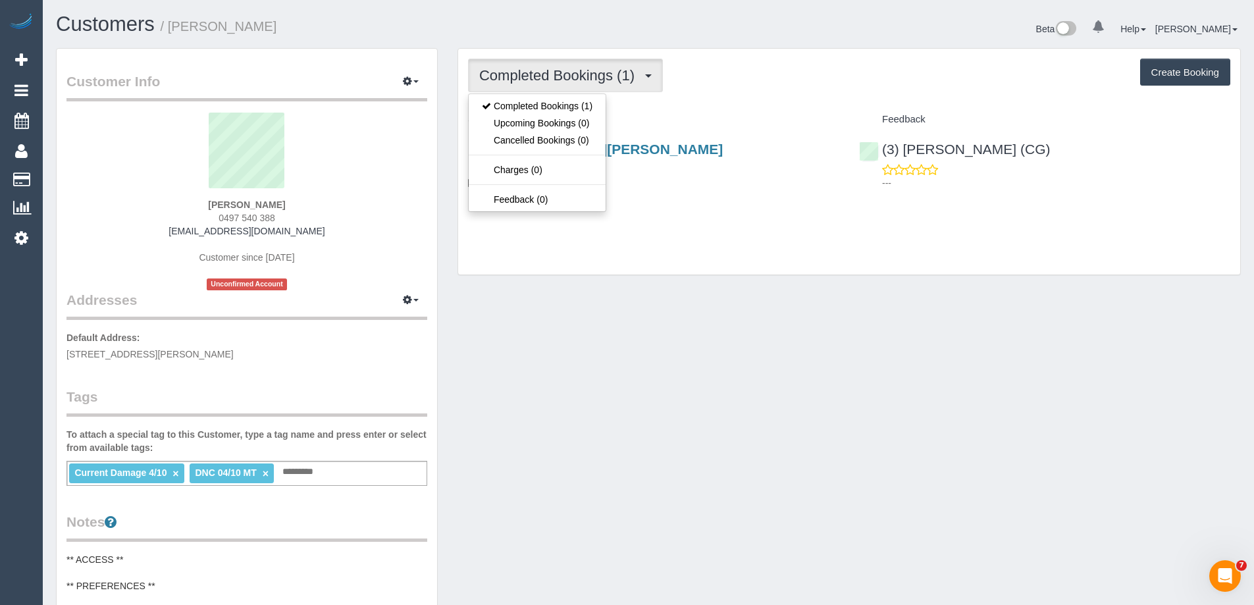
click at [708, 115] on h4 "Service" at bounding box center [653, 119] width 371 height 11
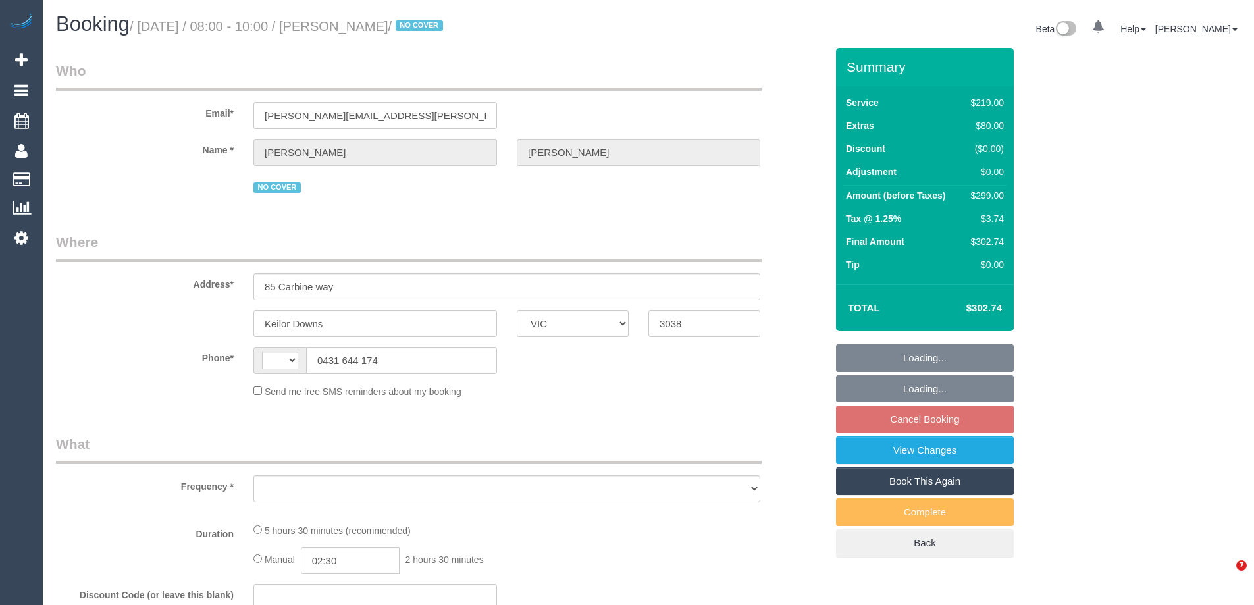
select select "VIC"
select select "string:AU"
select select "string:stripe-pm_1Rxgn22GScqysDRVKR7XNZBC"
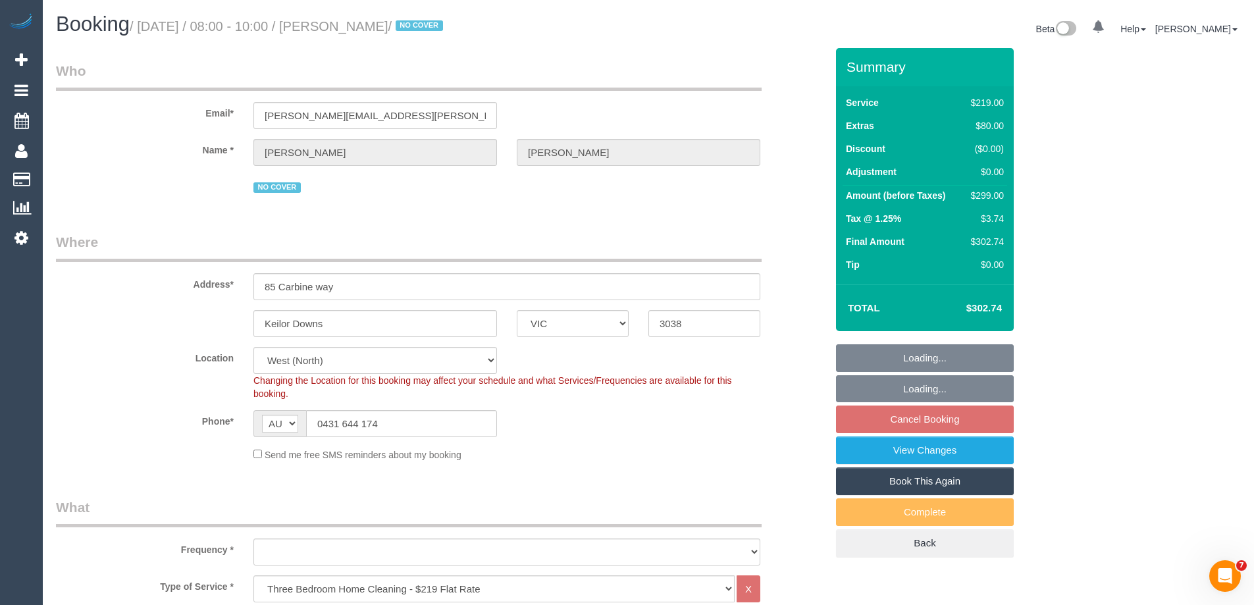
select select "object:674"
select select "number:28"
select select "number:14"
select select "number:19"
select select "number:36"
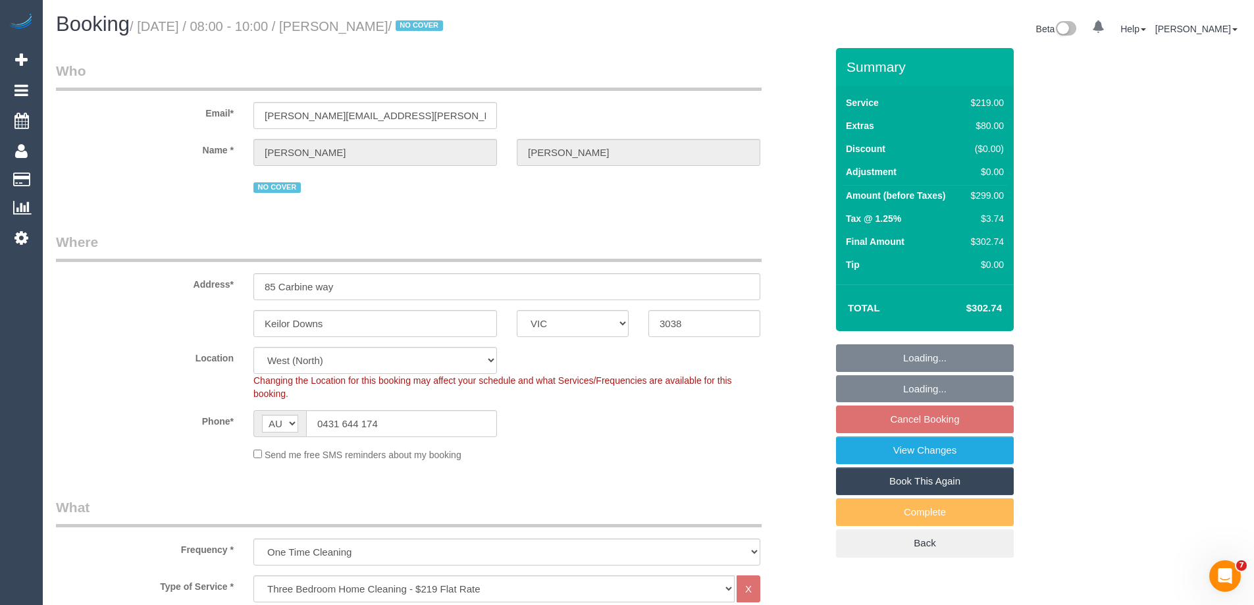
select select "object:1375"
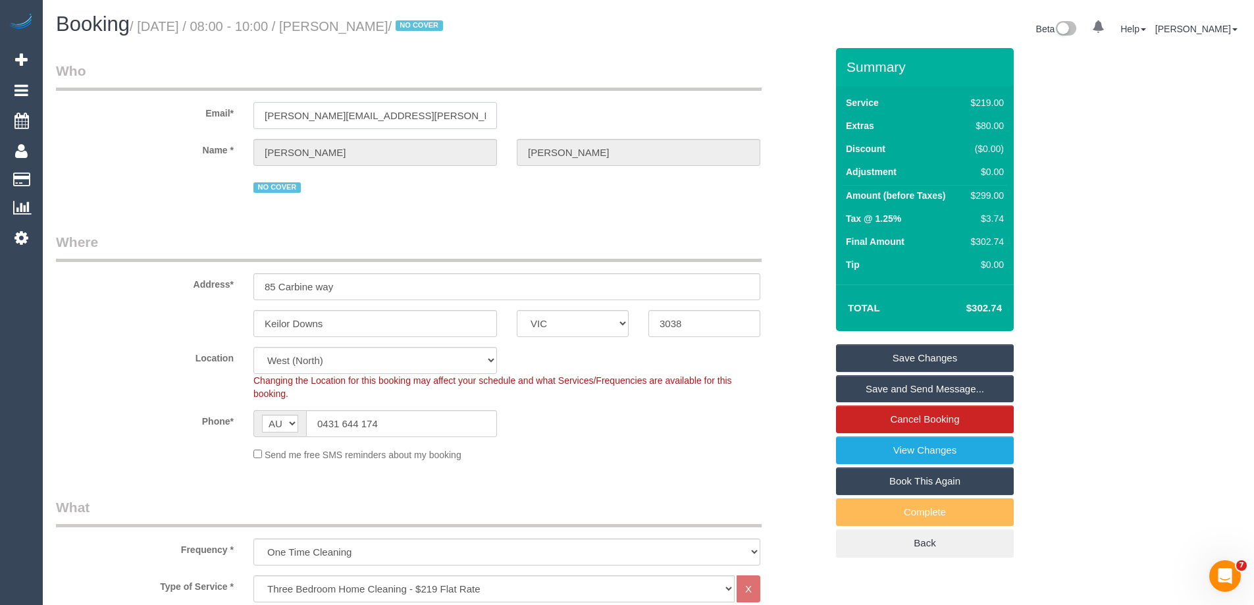
drag, startPoint x: 388, startPoint y: 111, endPoint x: 214, endPoint y: 106, distance: 174.5
click at [214, 106] on div "Email* [PERSON_NAME][EMAIL_ADDRESS][PERSON_NAME][DOMAIN_NAME]" at bounding box center [441, 95] width 790 height 68
drag, startPoint x: 407, startPoint y: 426, endPoint x: 396, endPoint y: 135, distance: 291.1
click at [313, 412] on input "0431 644 174" at bounding box center [401, 423] width 191 height 27
drag, startPoint x: 237, startPoint y: 115, endPoint x: 150, endPoint y: 110, distance: 87.0
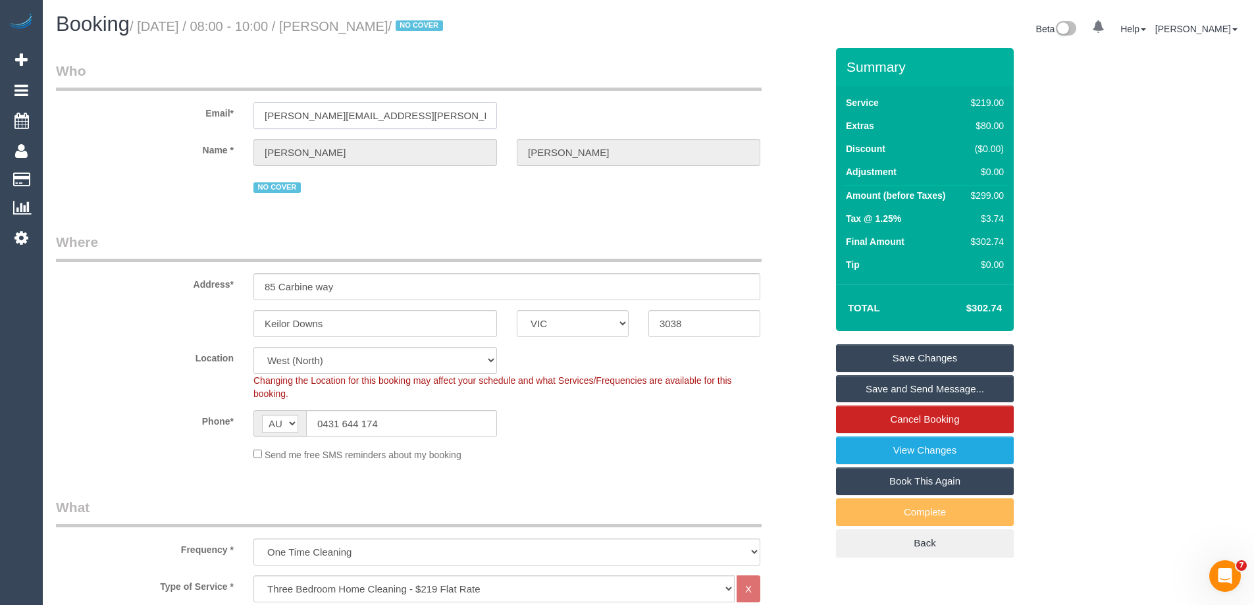
click at [161, 111] on div "Email* [PERSON_NAME][EMAIL_ADDRESS][PERSON_NAME][DOMAIN_NAME]" at bounding box center [441, 95] width 790 height 68
drag, startPoint x: 407, startPoint y: 421, endPoint x: 21, endPoint y: 416, distance: 385.7
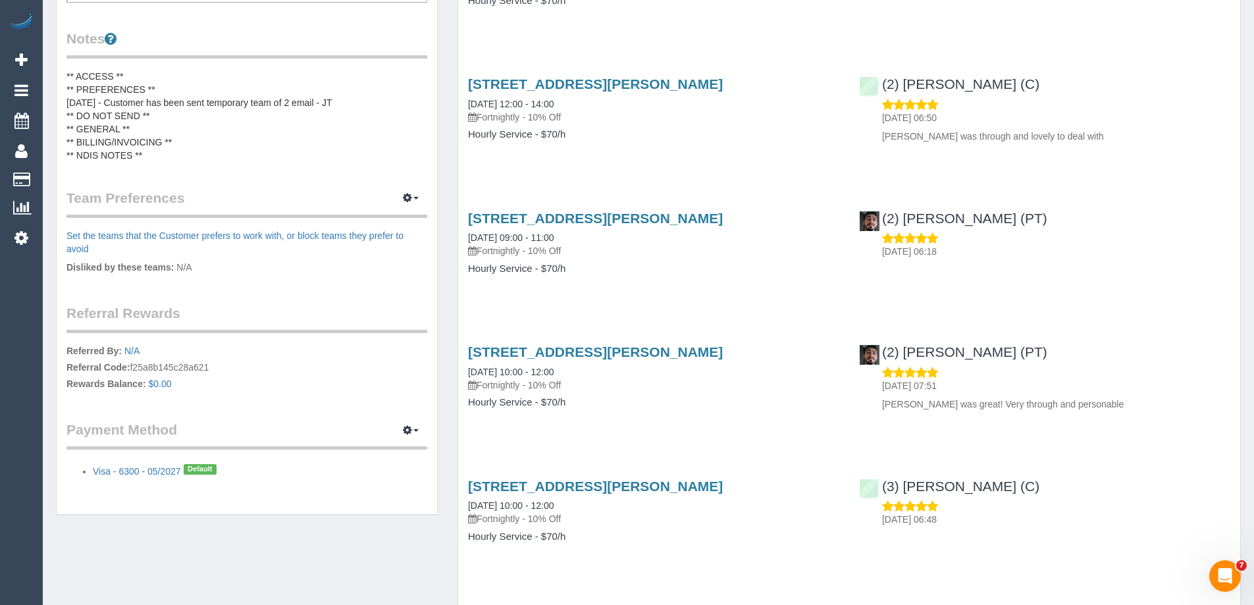
scroll to position [526, 0]
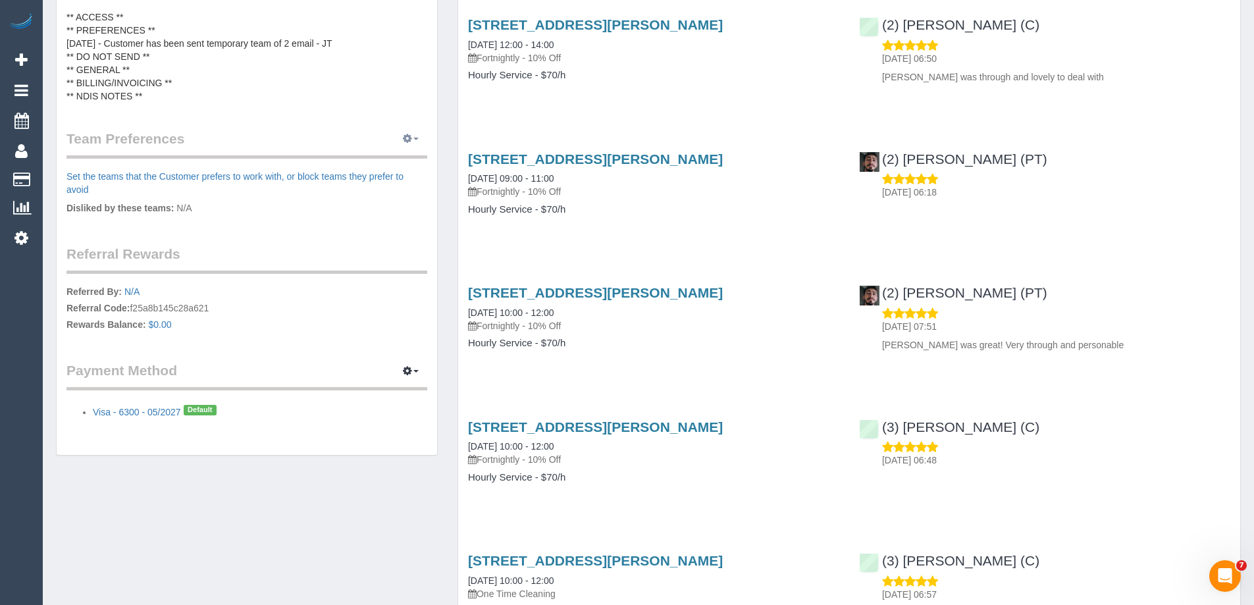
click at [418, 140] on span "button" at bounding box center [415, 139] width 5 height 3
click at [397, 164] on link "Manage Preferences" at bounding box center [371, 163] width 112 height 17
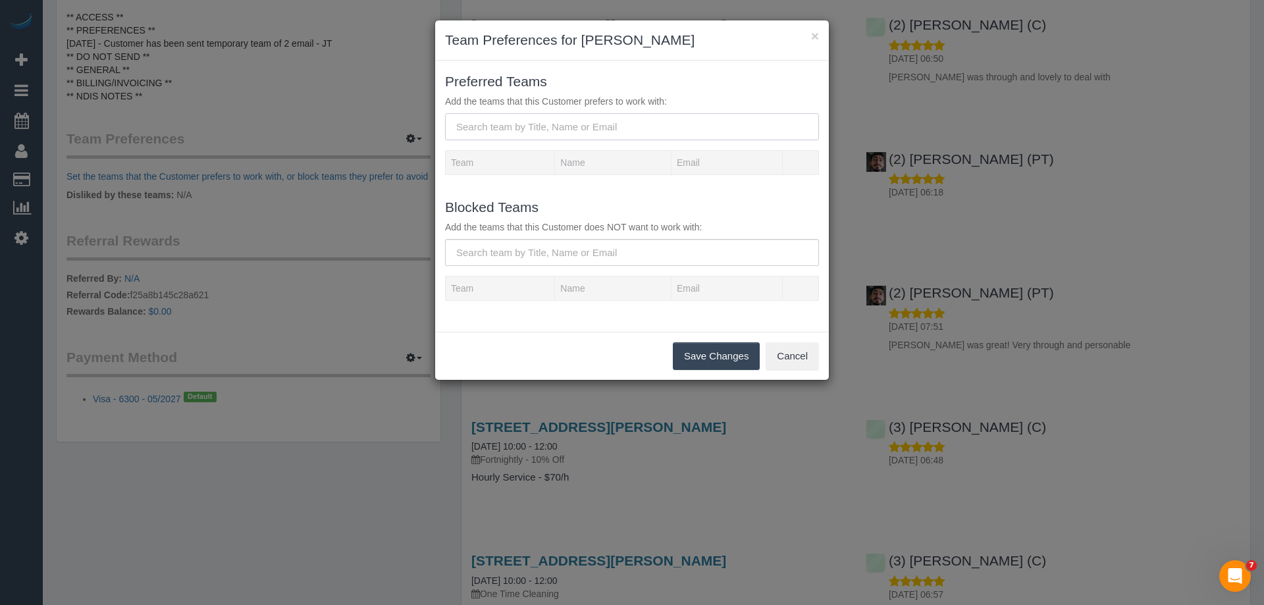
click at [494, 128] on input "text" at bounding box center [632, 126] width 374 height 27
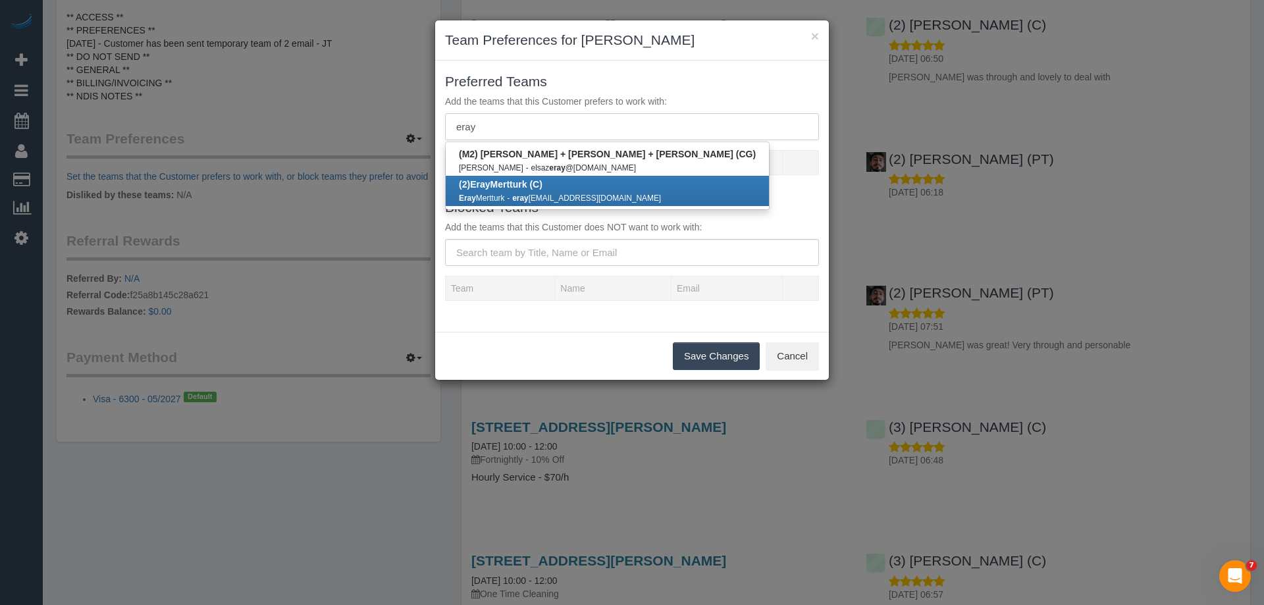
type input "eray"
click at [477, 193] on div "Eray Mertturk - eray mertturk98@gmail.com" at bounding box center [607, 197] width 297 height 13
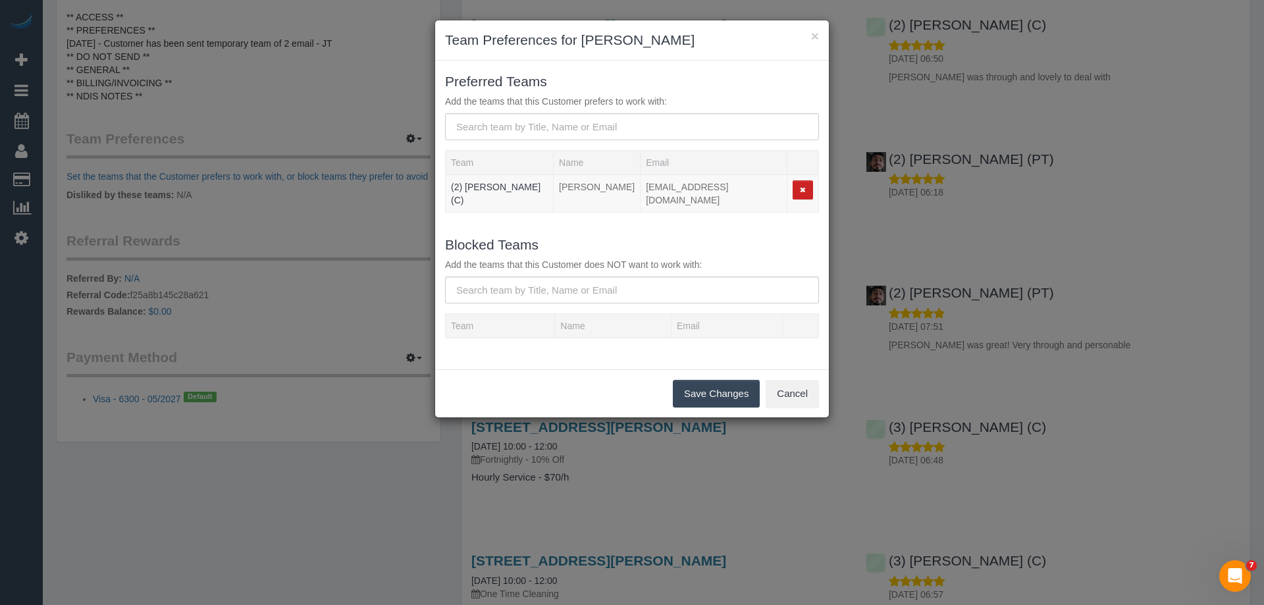
click at [705, 382] on button "Save Changes" at bounding box center [716, 394] width 87 height 28
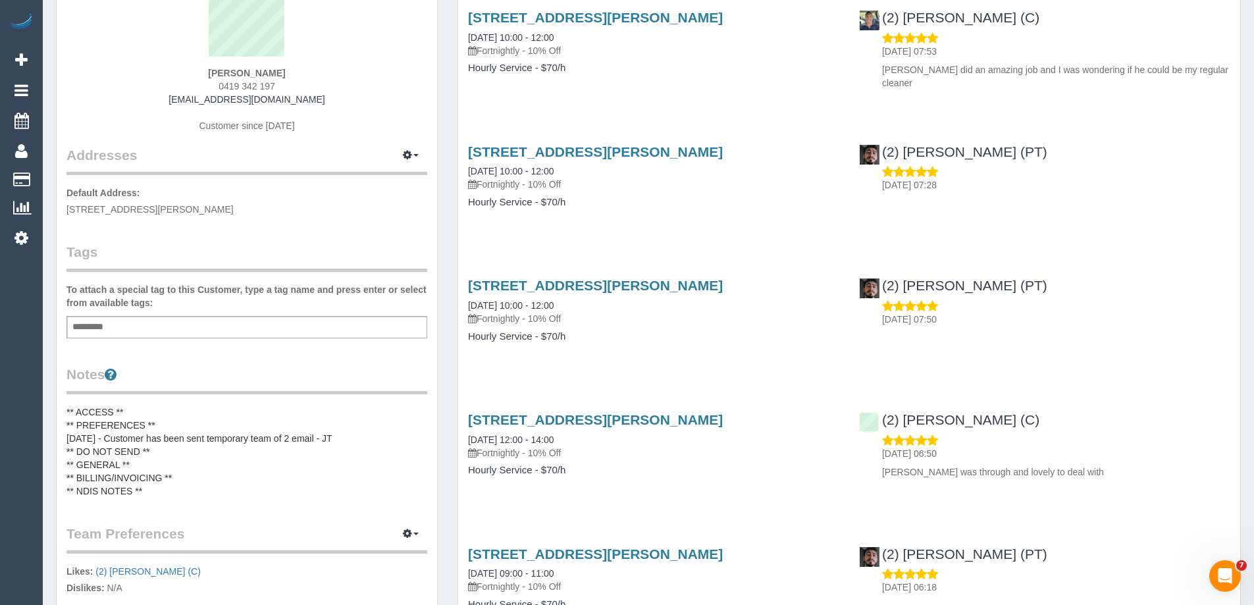
scroll to position [0, 0]
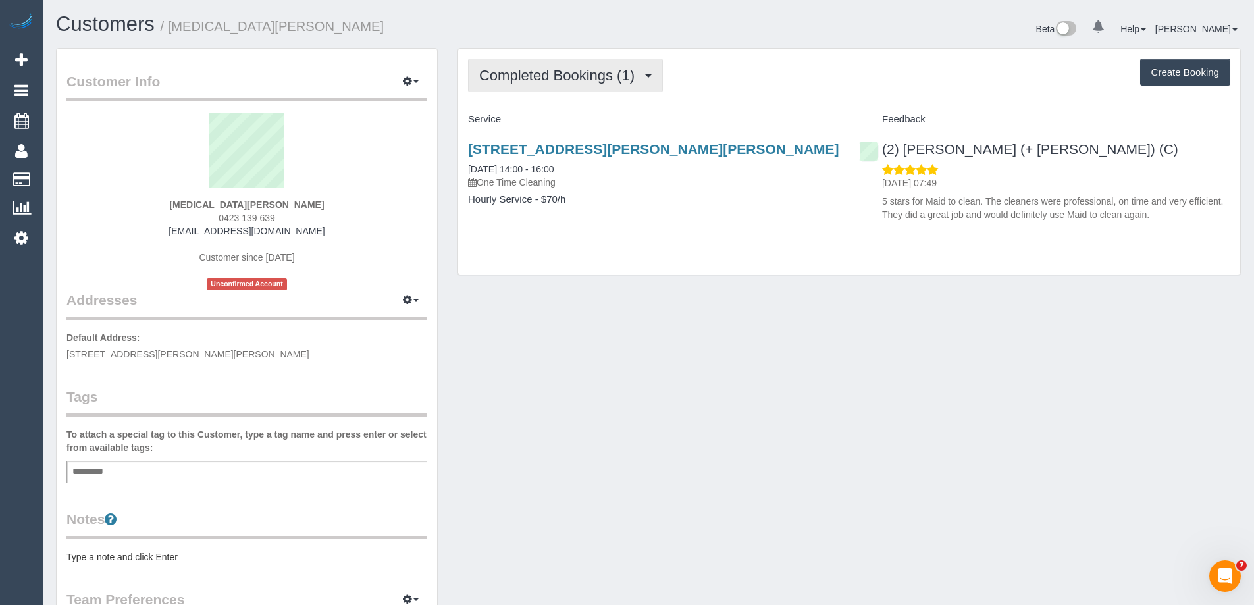
click at [541, 74] on span "Completed Bookings (1)" at bounding box center [560, 75] width 162 height 16
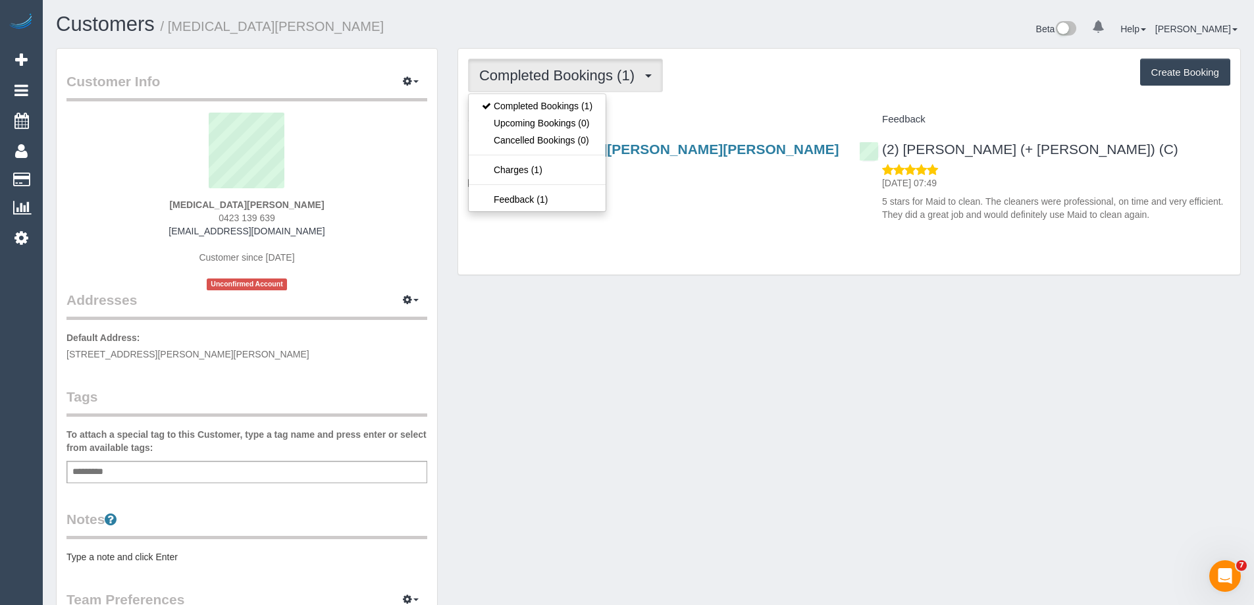
click at [719, 114] on h4 "Service" at bounding box center [653, 119] width 371 height 11
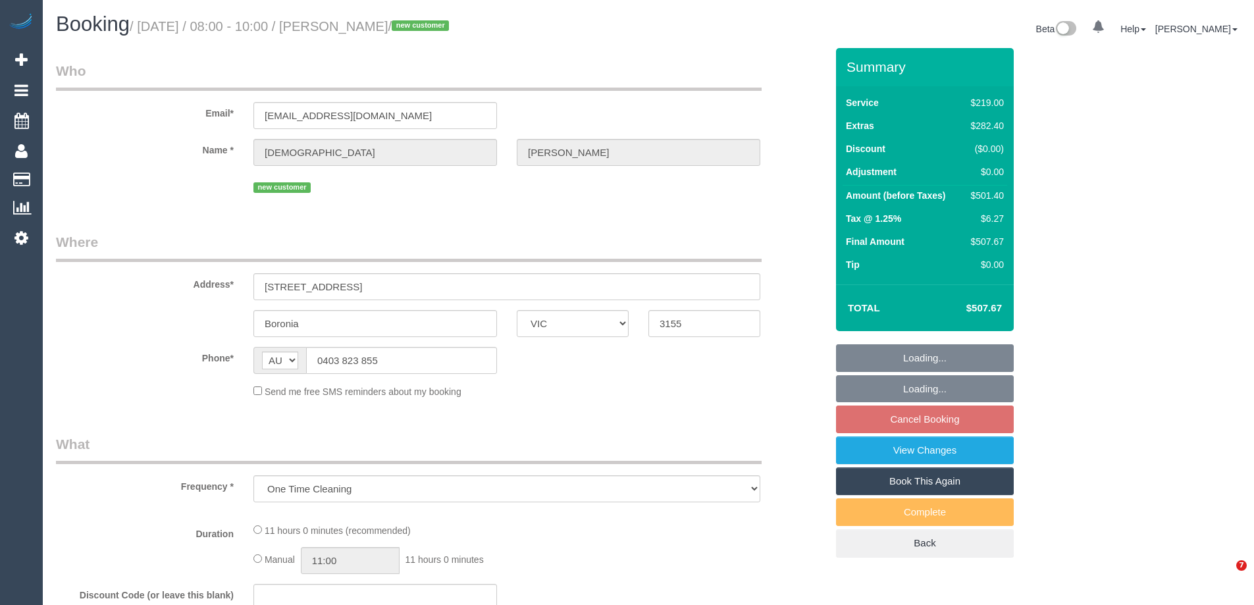
select select "VIC"
select select "string:stripe-pm_1S8BSx2GScqysDRVzXUKSWh7"
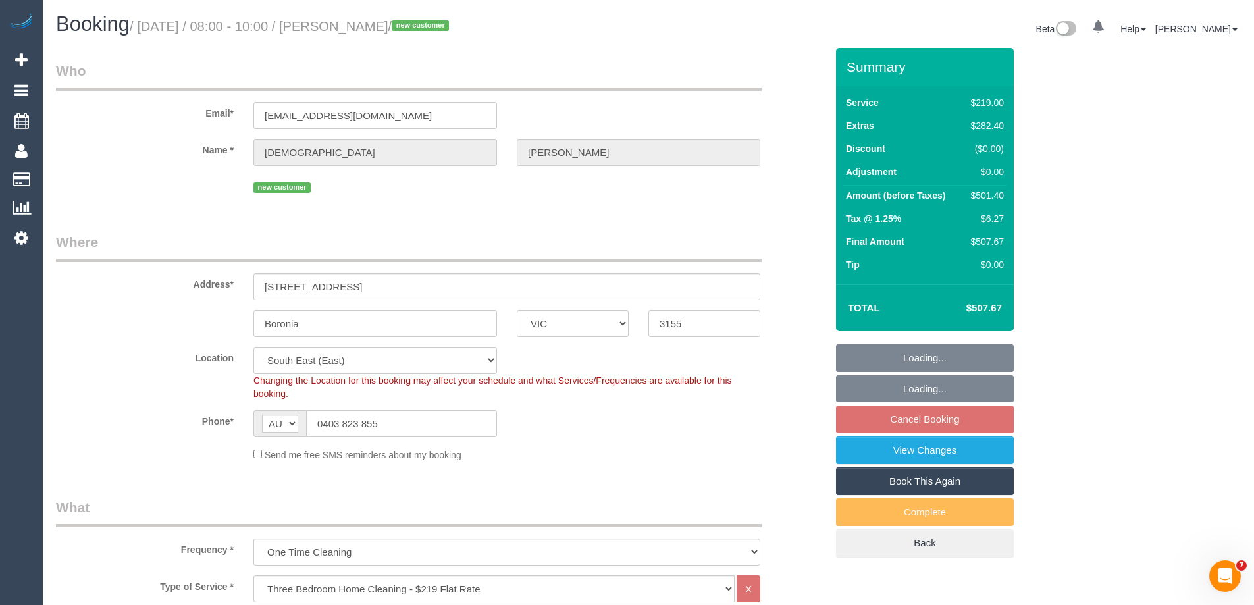
select select "object:786"
select select "spot2"
select select "number:29"
select select "number:14"
select select "number:18"
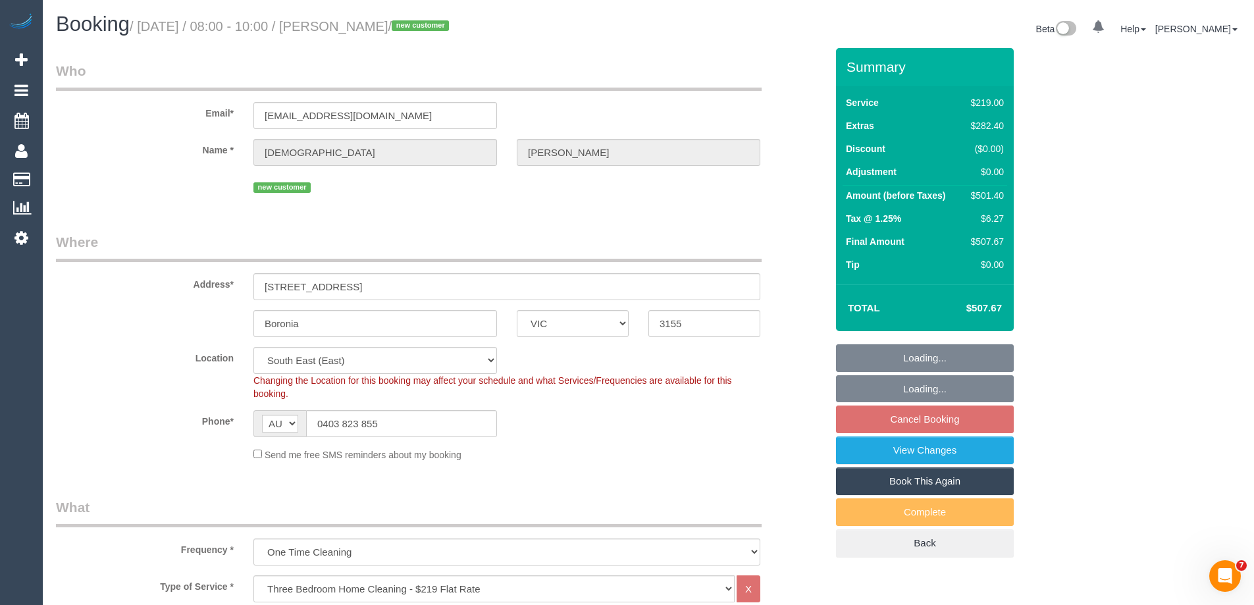
select select "number:25"
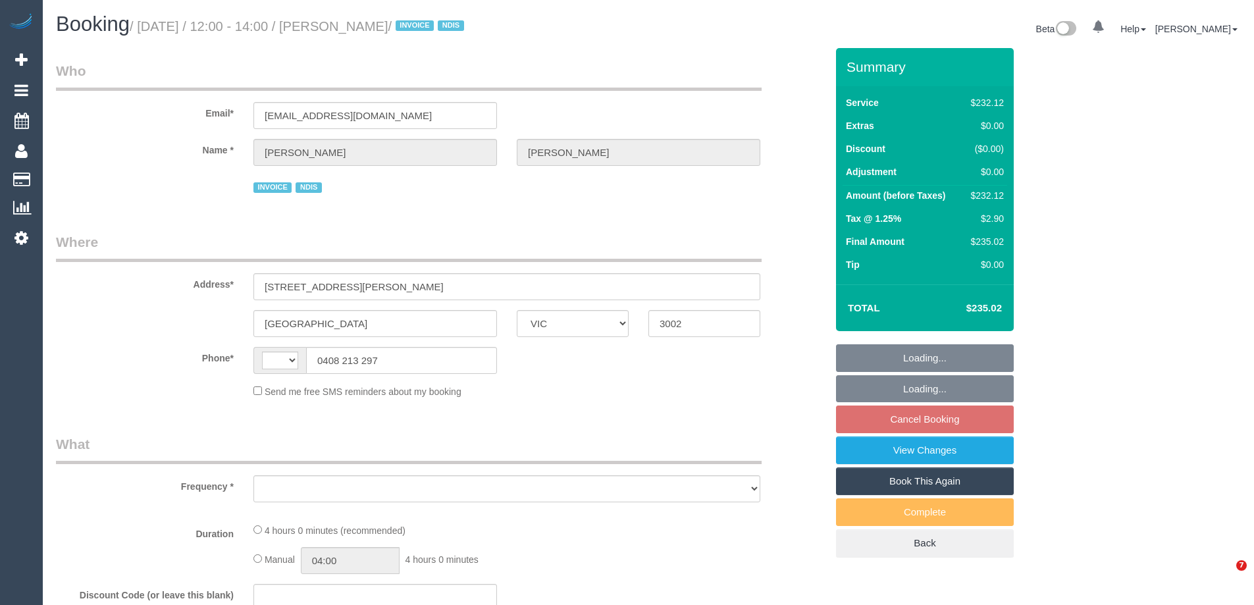
select select "VIC"
select select "string:AU"
select select "object:576"
select select "number:28"
select select "number:14"
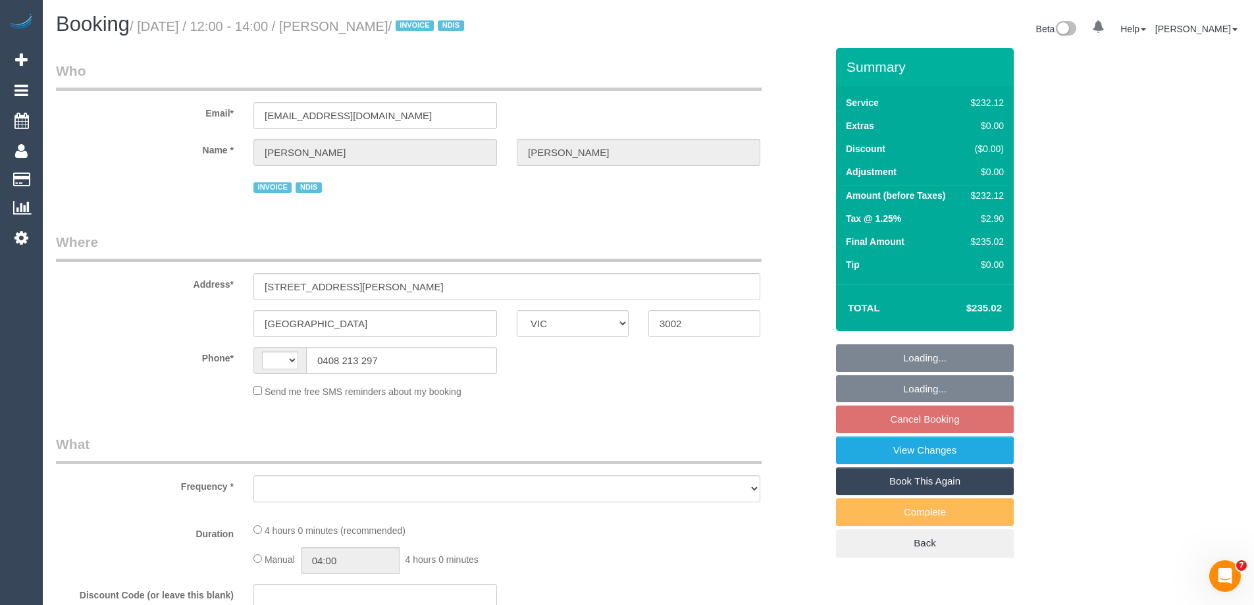
select select "number:19"
select select "number:23"
select select "number:35"
select select "240"
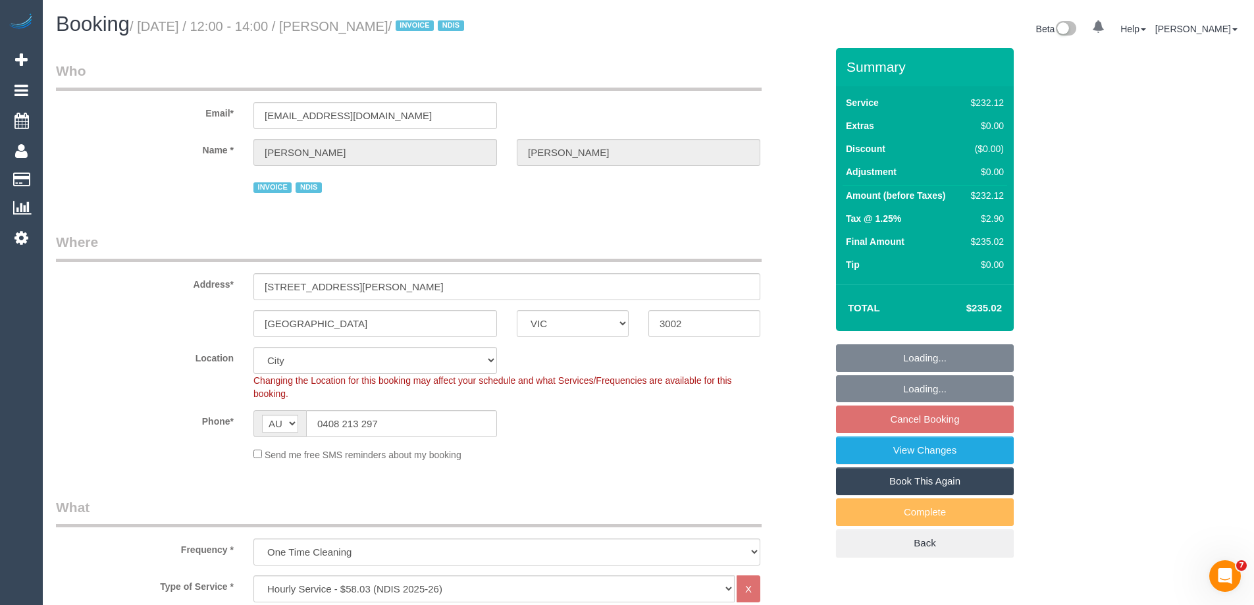
select select "object:802"
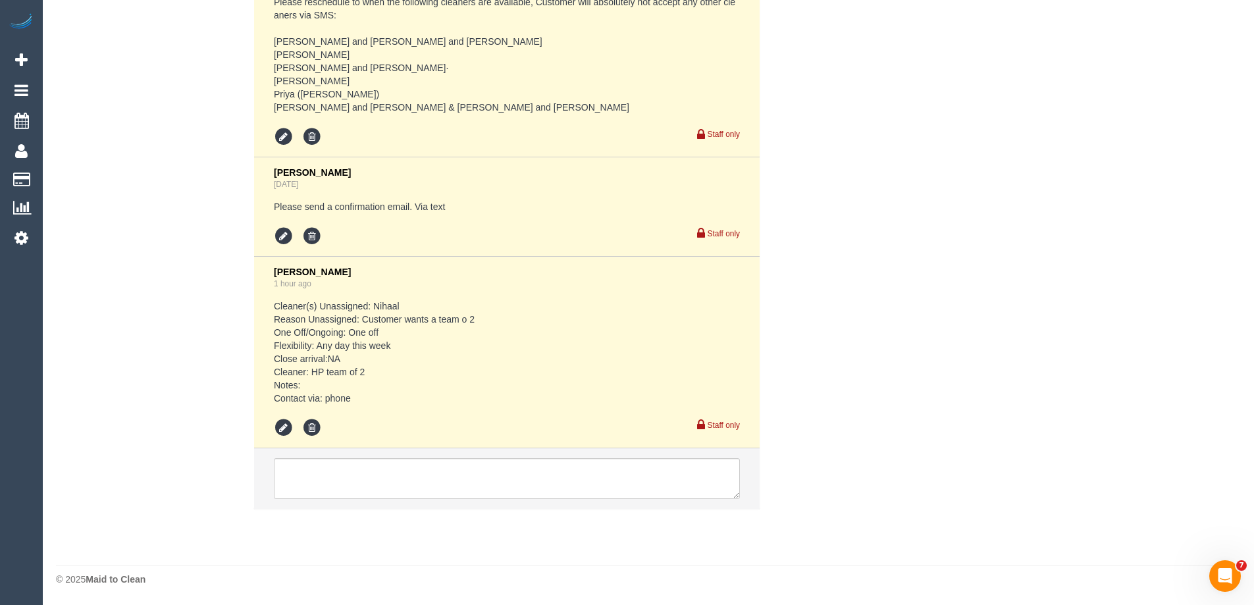
scroll to position [2445, 0]
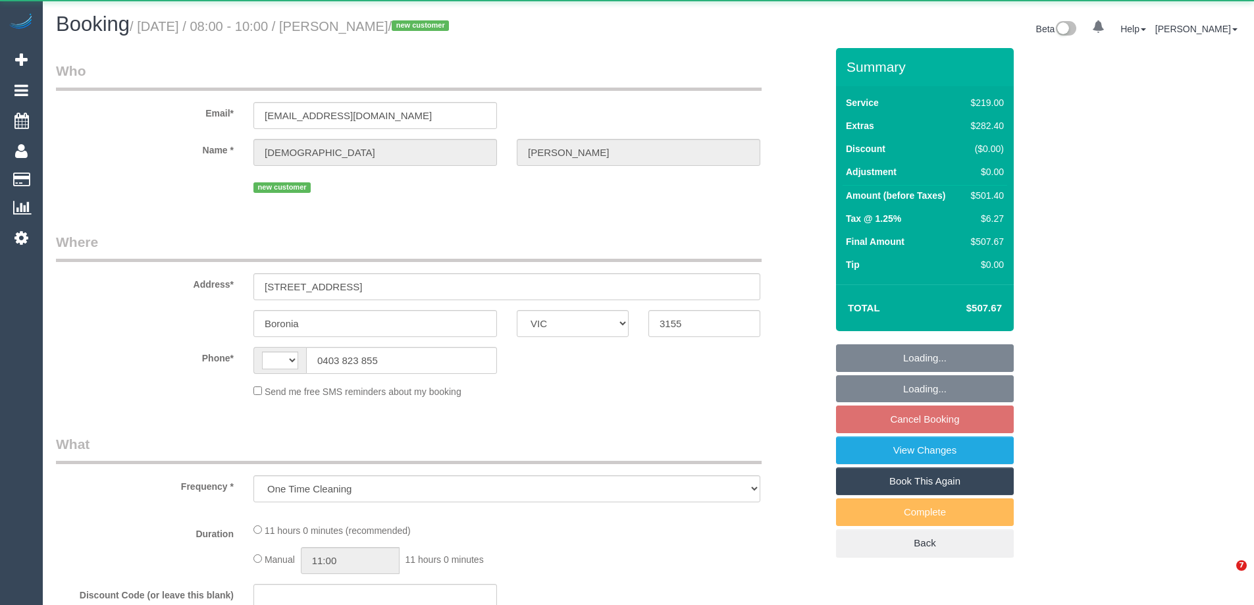
select select "VIC"
select select "string:stripe-pm_1S8BSx2GScqysDRVzXUKSWh7"
select select "number:29"
select select "number:14"
select select "number:18"
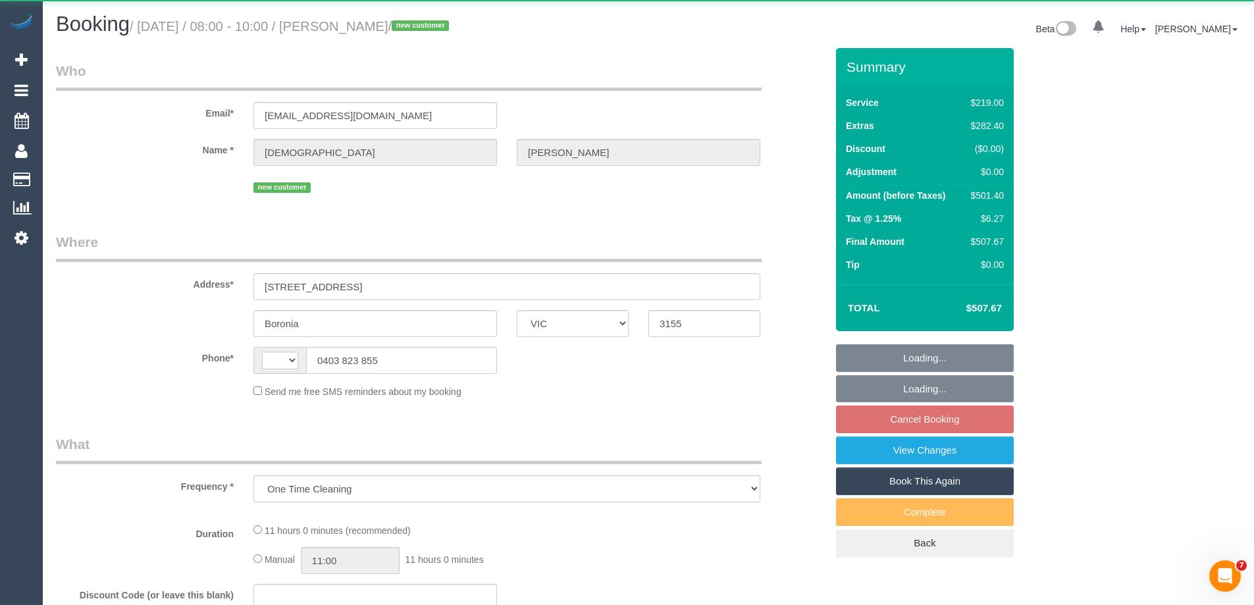
select select "number:25"
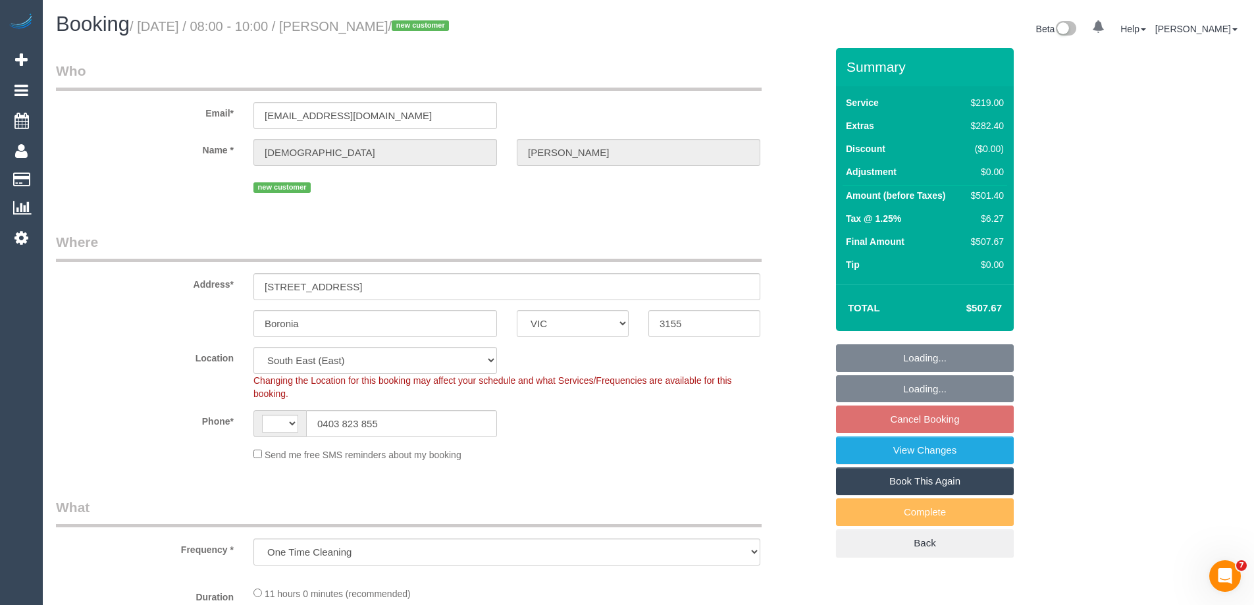
select select "object:684"
select select "string:AU"
select select "spot2"
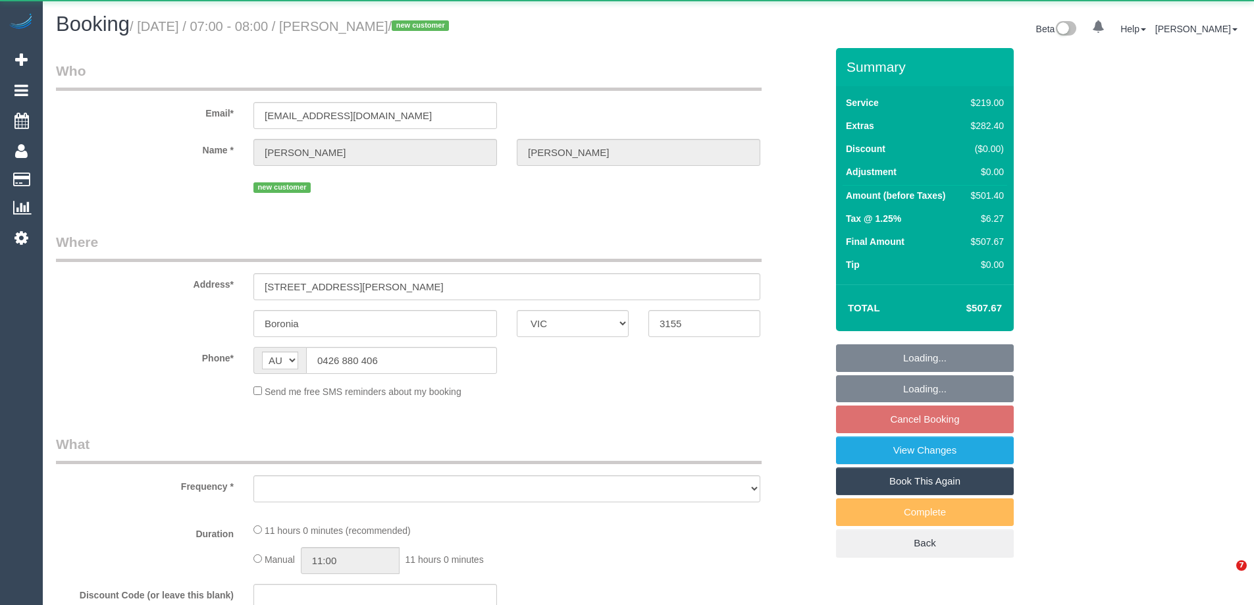
select select "VIC"
select select "string:stripe-pm_1SDgYl2GScqysDRV0P7200vd"
select select "number:27"
select select "number:15"
select select "number:18"
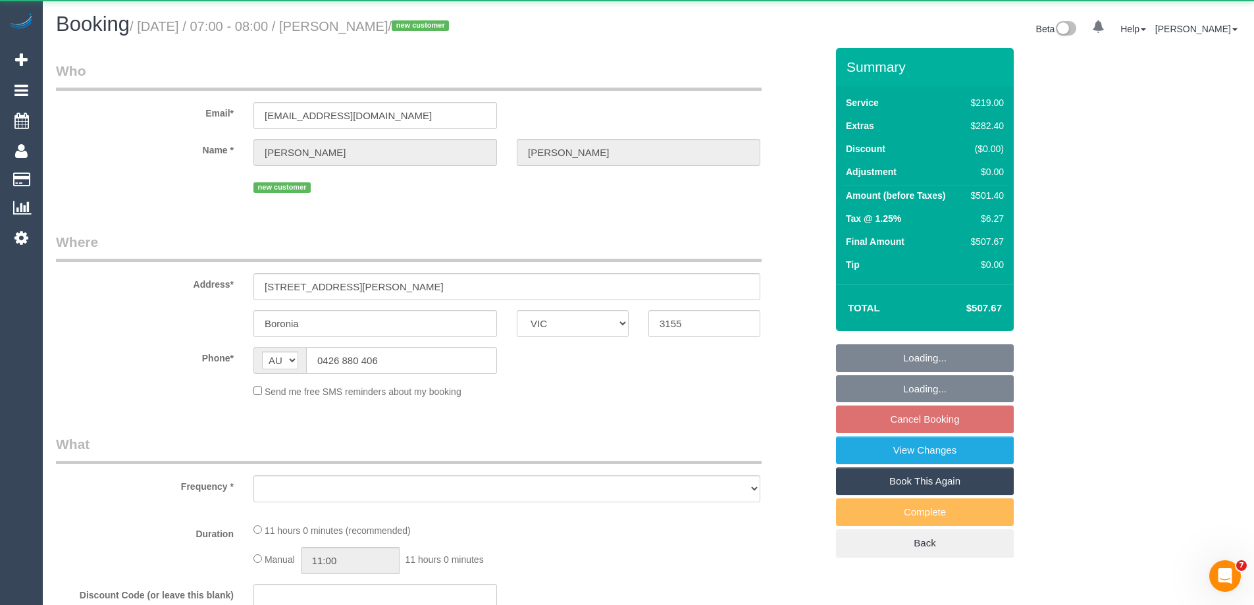
select select "number:22"
select select "number:12"
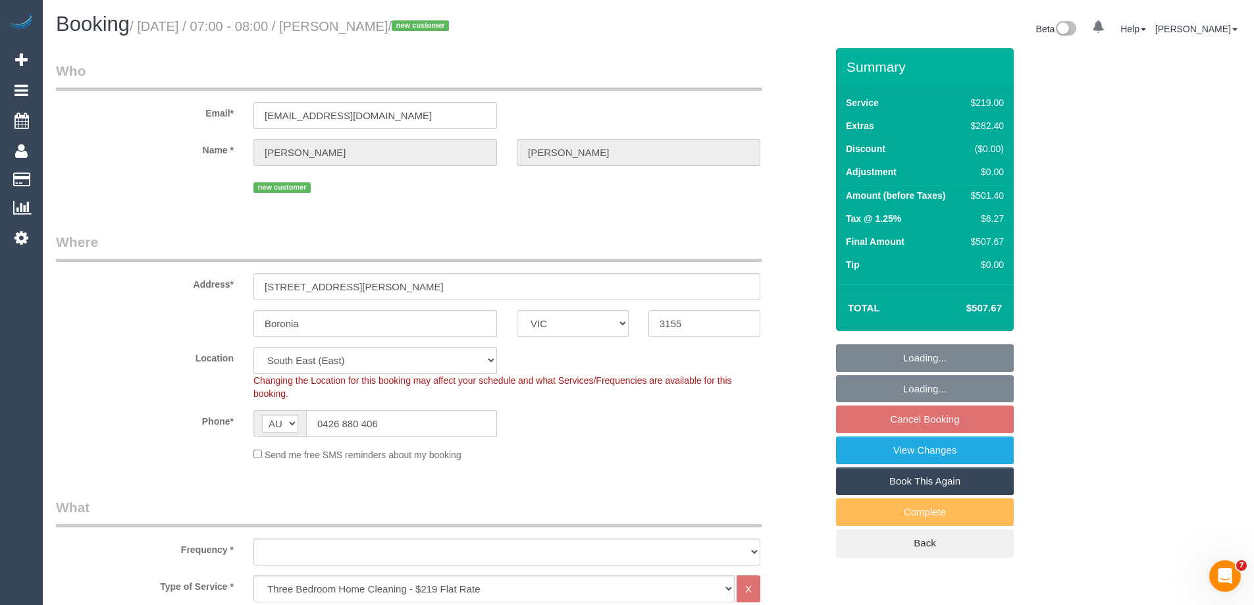
select select "object:847"
select select "spot1"
select select "object:1408"
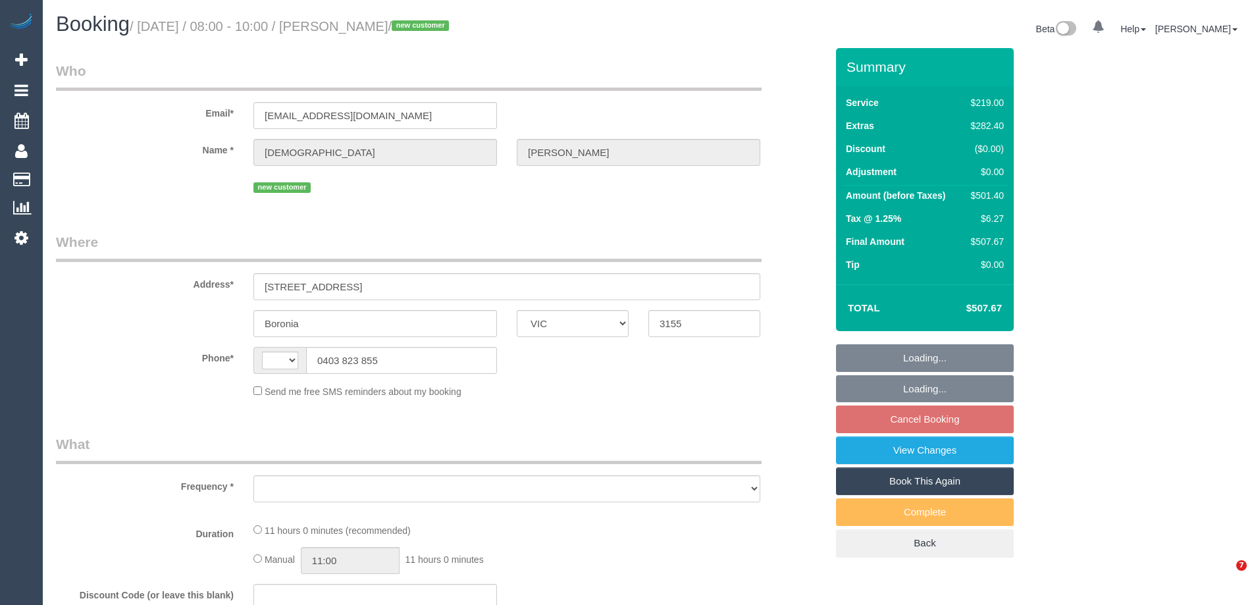
select select "VIC"
select select "string:AU"
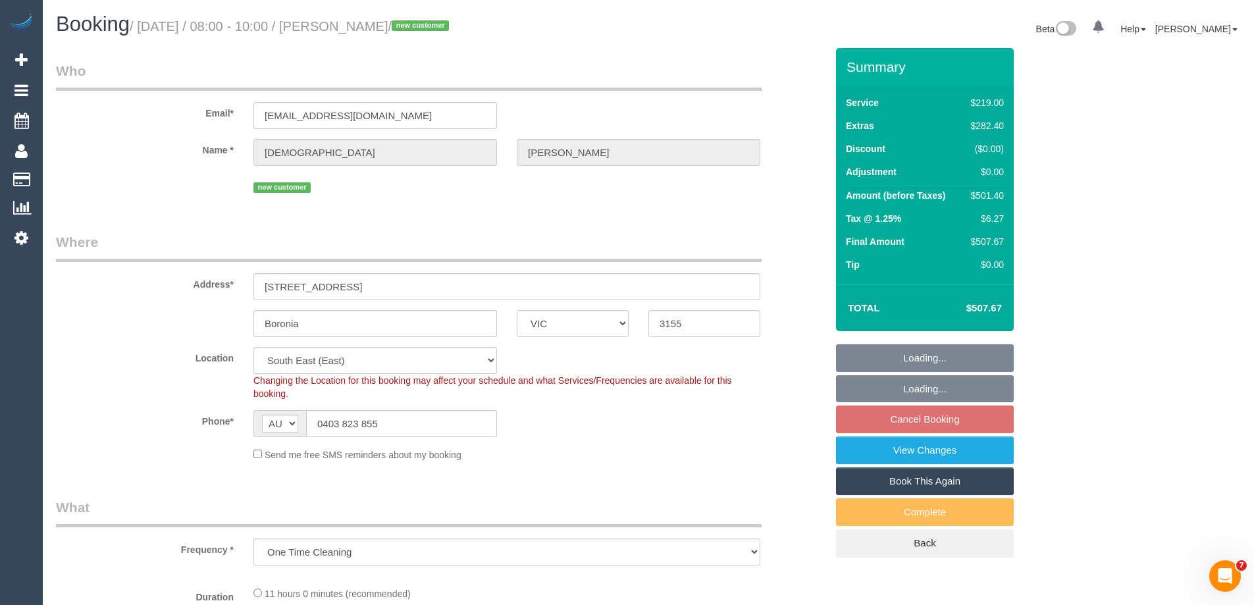
select select "object:543"
select select "spot2"
select select "number:29"
select select "number:14"
select select "number:18"
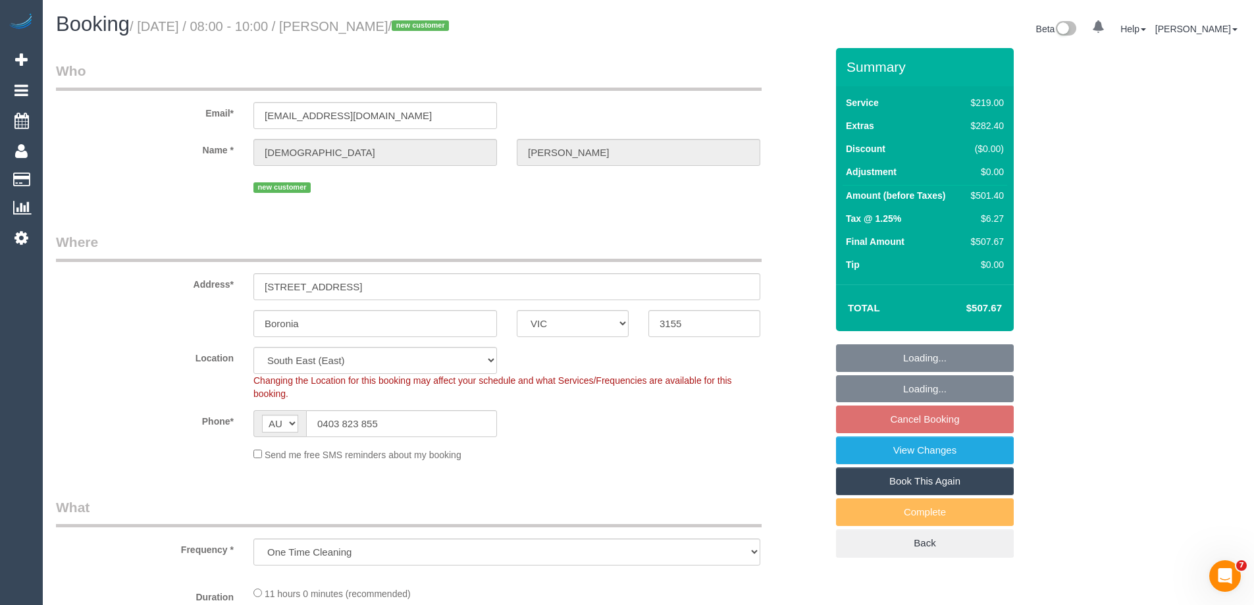
select select "number:25"
select select "string:stripe-pm_1S8BSx2GScqysDRVzXUKSWh7"
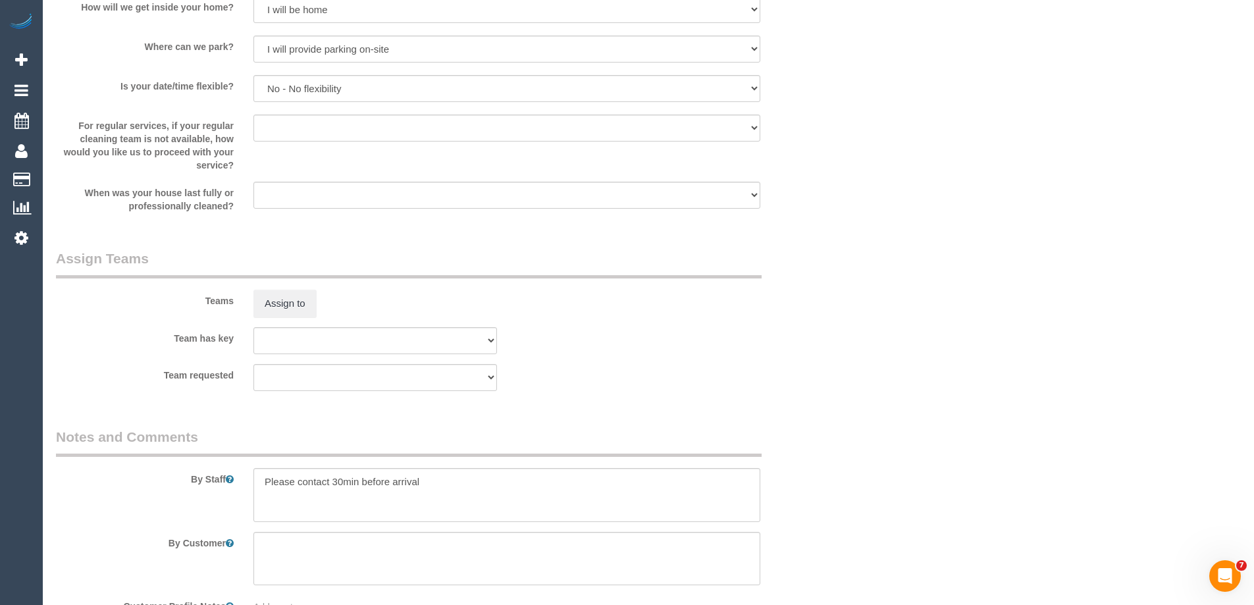
scroll to position [1969, 0]
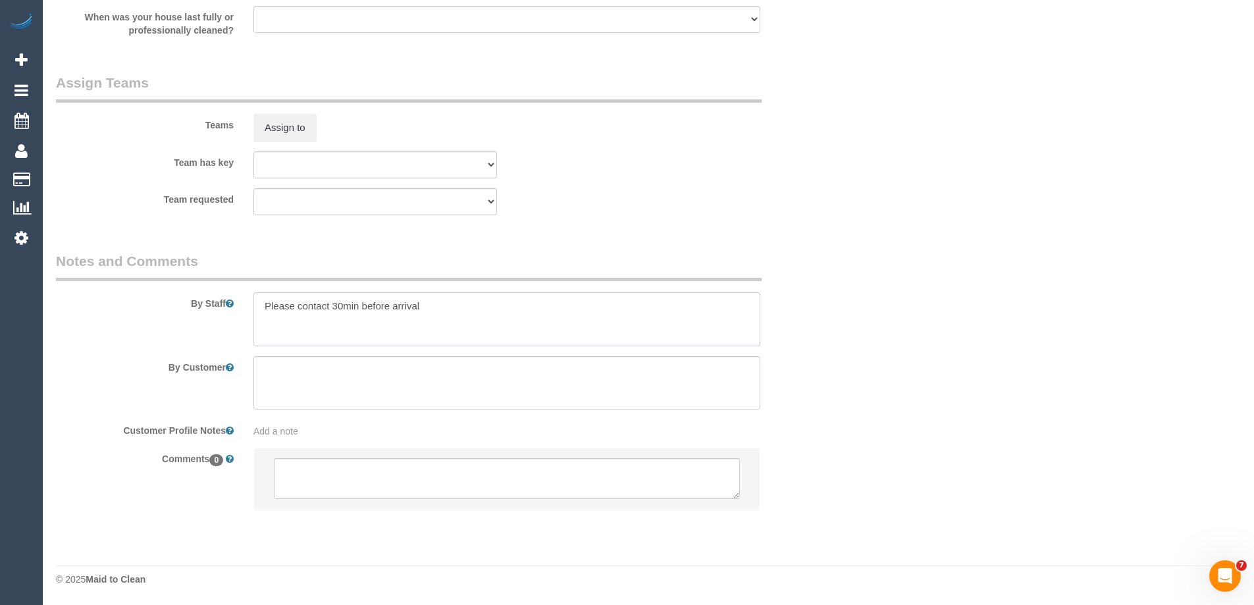
click at [261, 300] on textarea at bounding box center [506, 319] width 507 height 54
drag, startPoint x: 340, startPoint y: 503, endPoint x: 293, endPoint y: 496, distance: 47.4
click at [333, 504] on li at bounding box center [506, 478] width 505 height 61
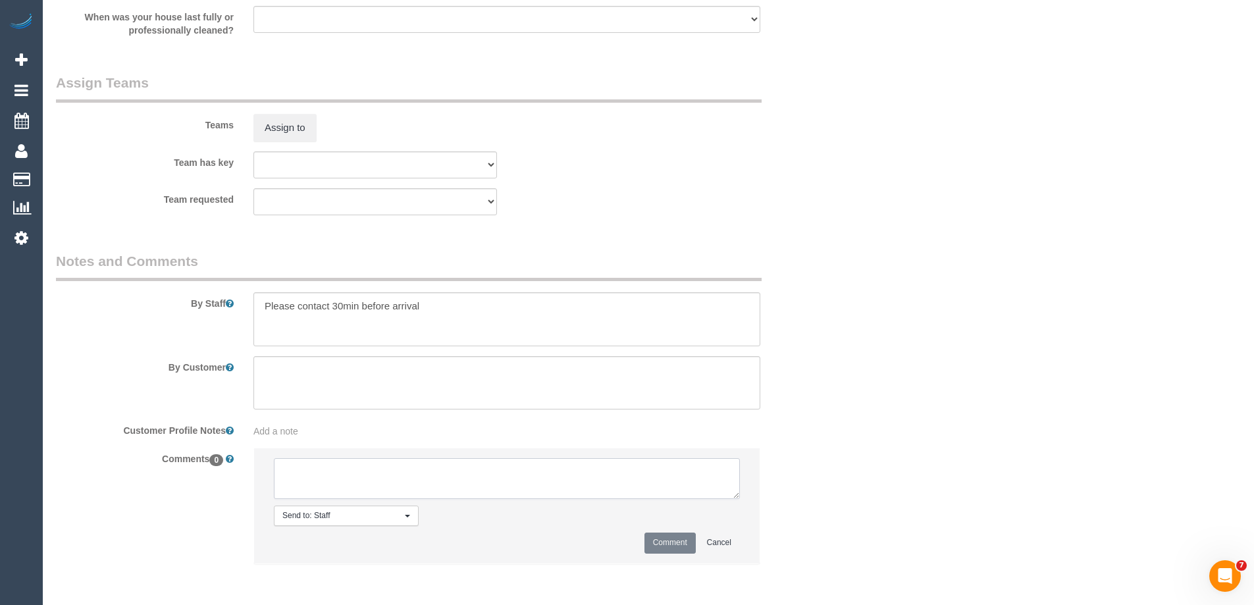
click at [294, 486] on textarea at bounding box center [507, 478] width 466 height 41
type textarea "Chamira + Ishini - Pending"
click at [674, 541] on button "Comment" at bounding box center [669, 542] width 51 height 20
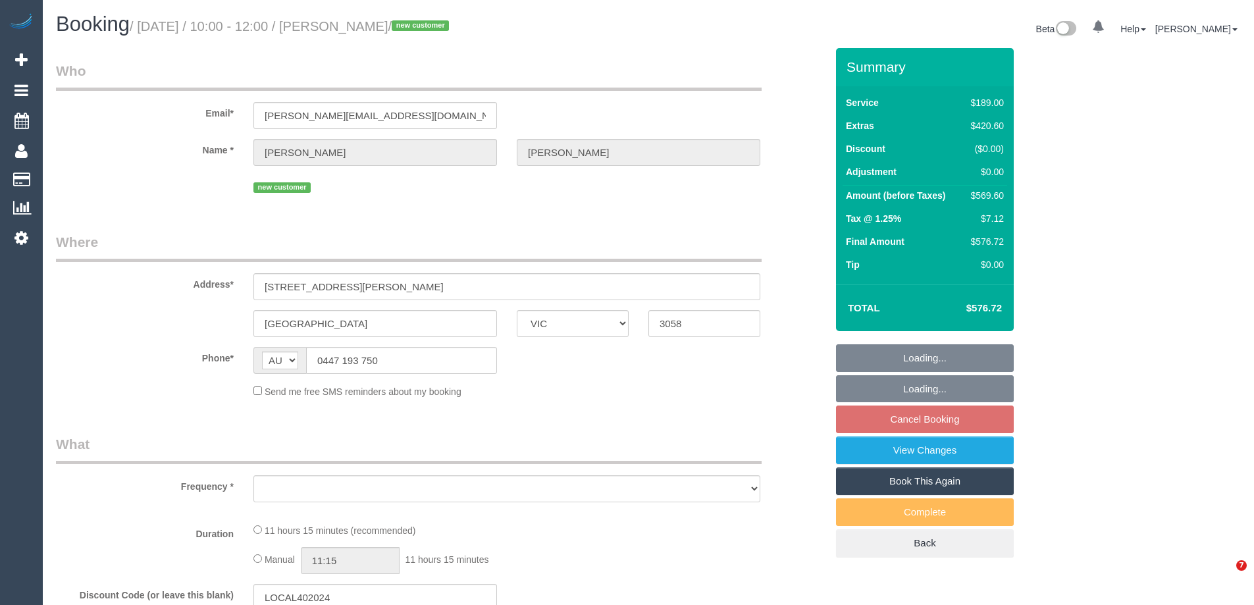
select select "VIC"
select select "object:531"
select select "string:stripe-pm_1SHei22GScqysDRVo513nsVy"
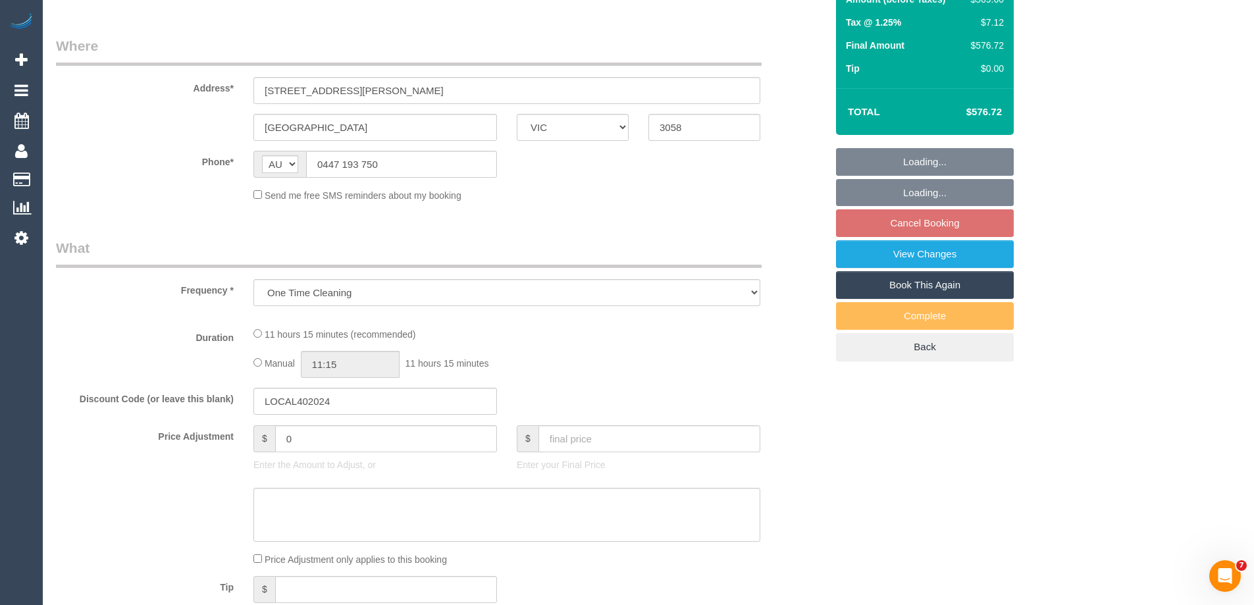
select select "number:28"
select select "number:14"
select select "number:24"
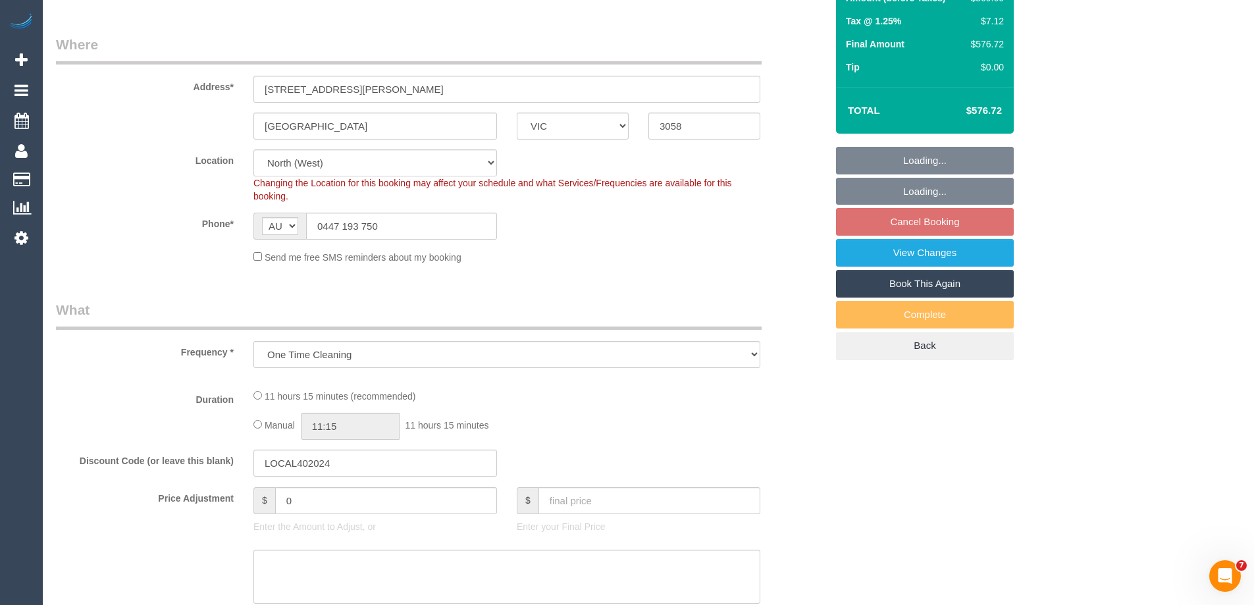
select select "object:689"
select select "spot3"
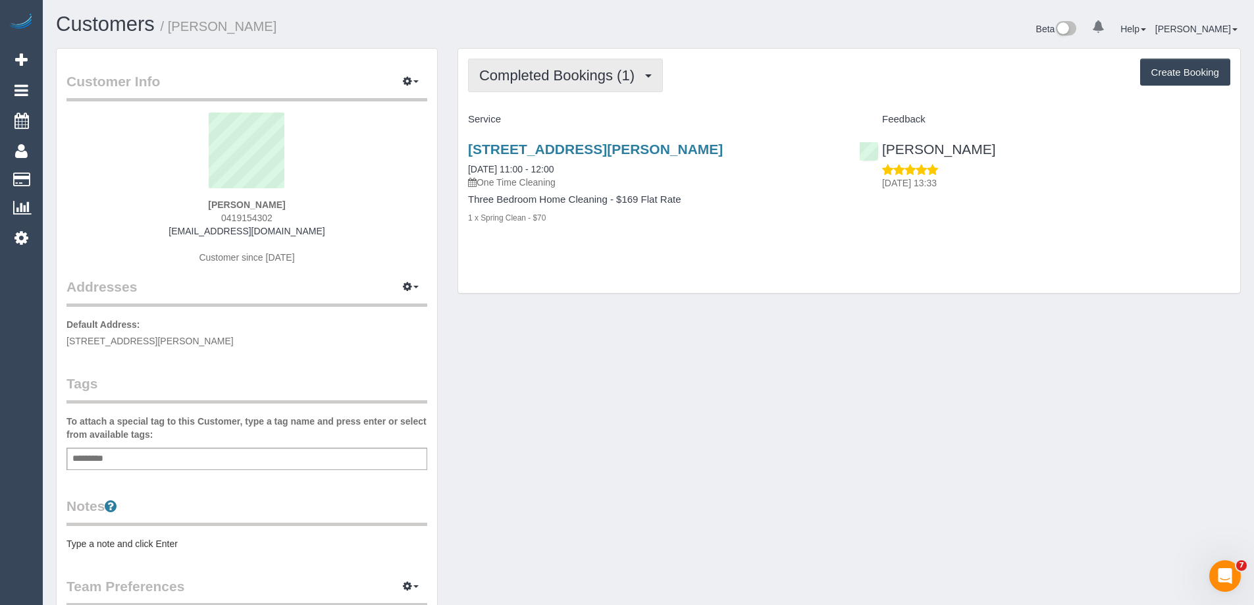
click at [540, 80] on span "Completed Bookings (1)" at bounding box center [560, 75] width 162 height 16
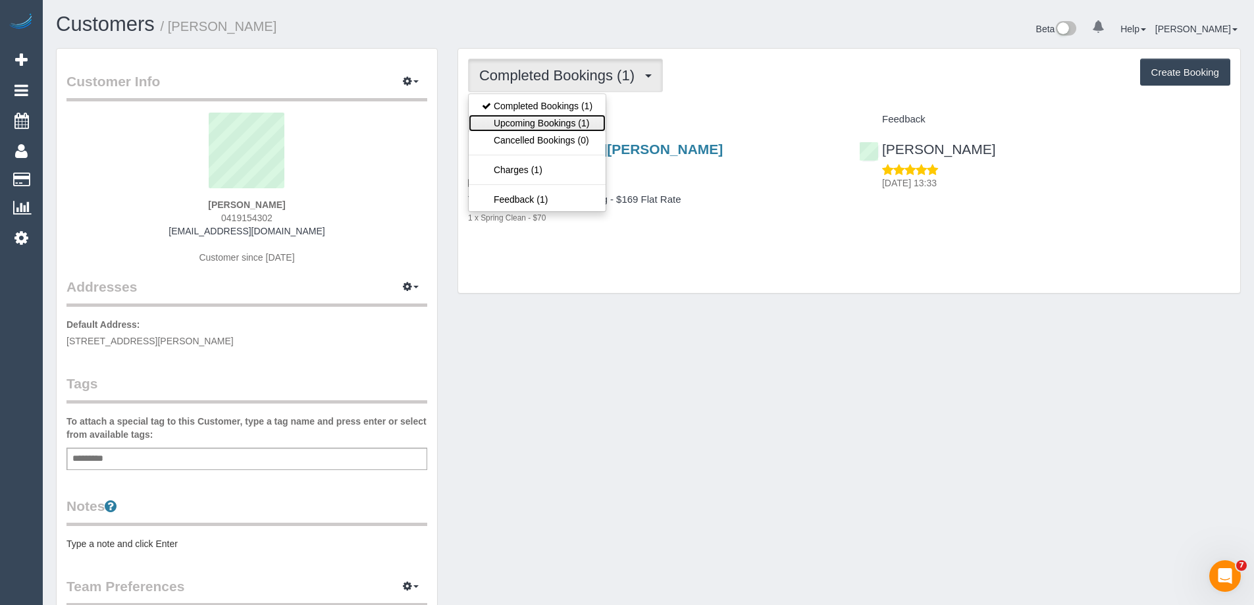
click at [582, 122] on link "Upcoming Bookings (1)" at bounding box center [537, 123] width 137 height 17
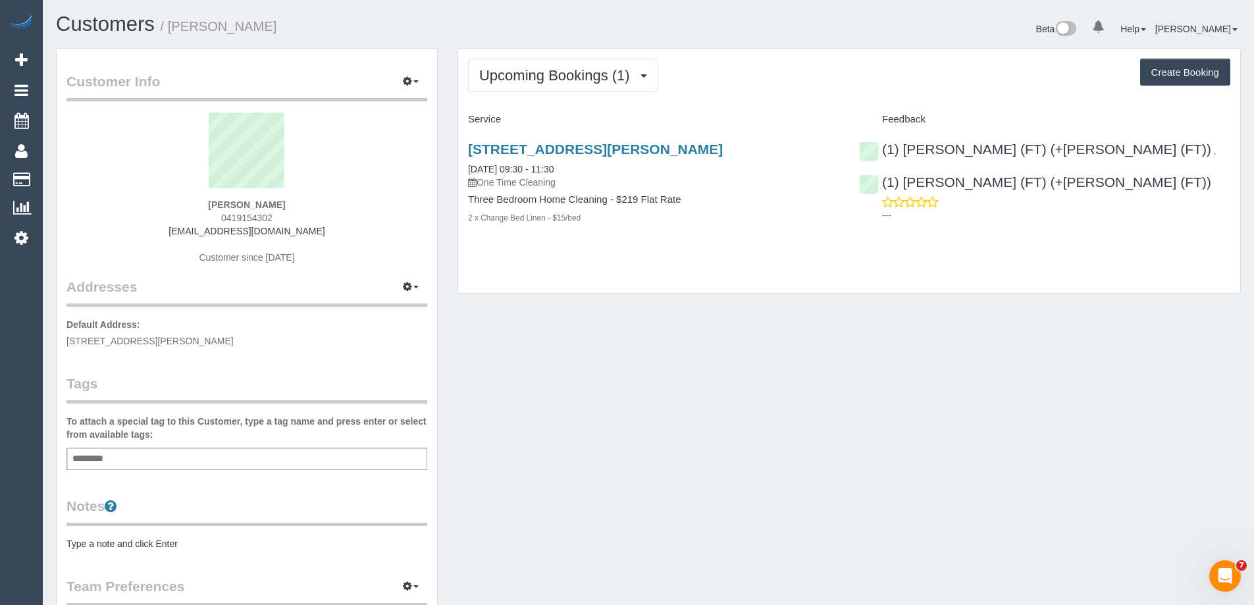
drag, startPoint x: 282, startPoint y: 217, endPoint x: 195, endPoint y: 216, distance: 87.5
click at [195, 216] on div "[PERSON_NAME] 0419154302 [EMAIL_ADDRESS][DOMAIN_NAME] Customer since [DATE]" at bounding box center [246, 195] width 361 height 165
copy span "0419154302"
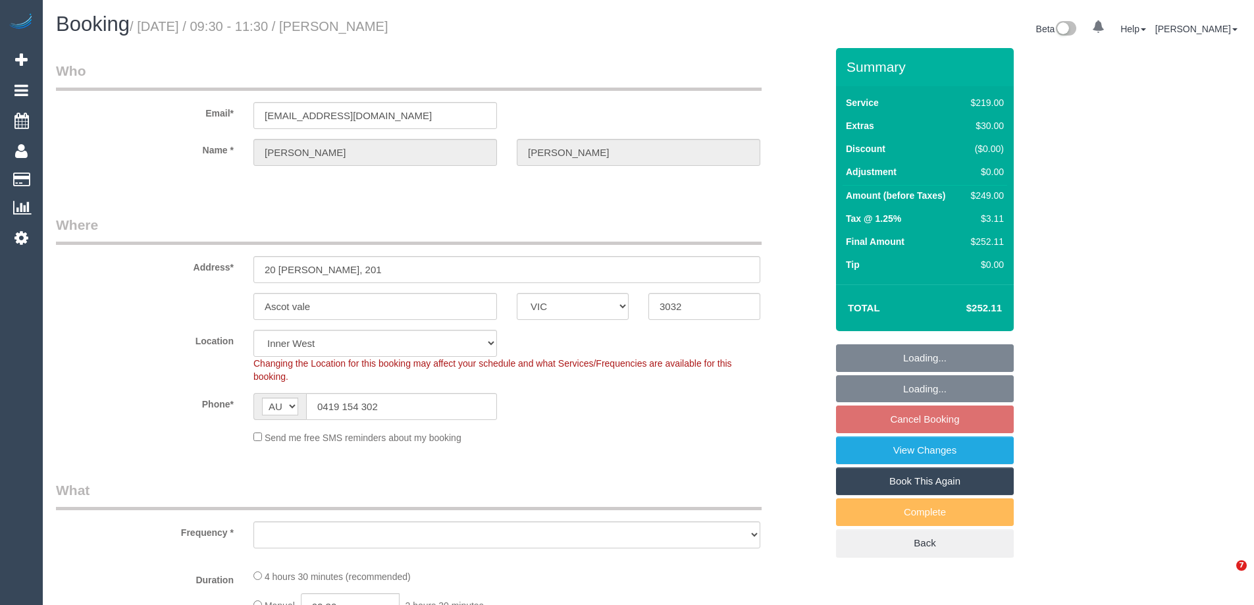
select select "VIC"
select select "string:stripe-pm_1SF2cN2GScqysDRVVSSEdJPA"
click at [894, 447] on link "View Changes" at bounding box center [925, 450] width 178 height 28
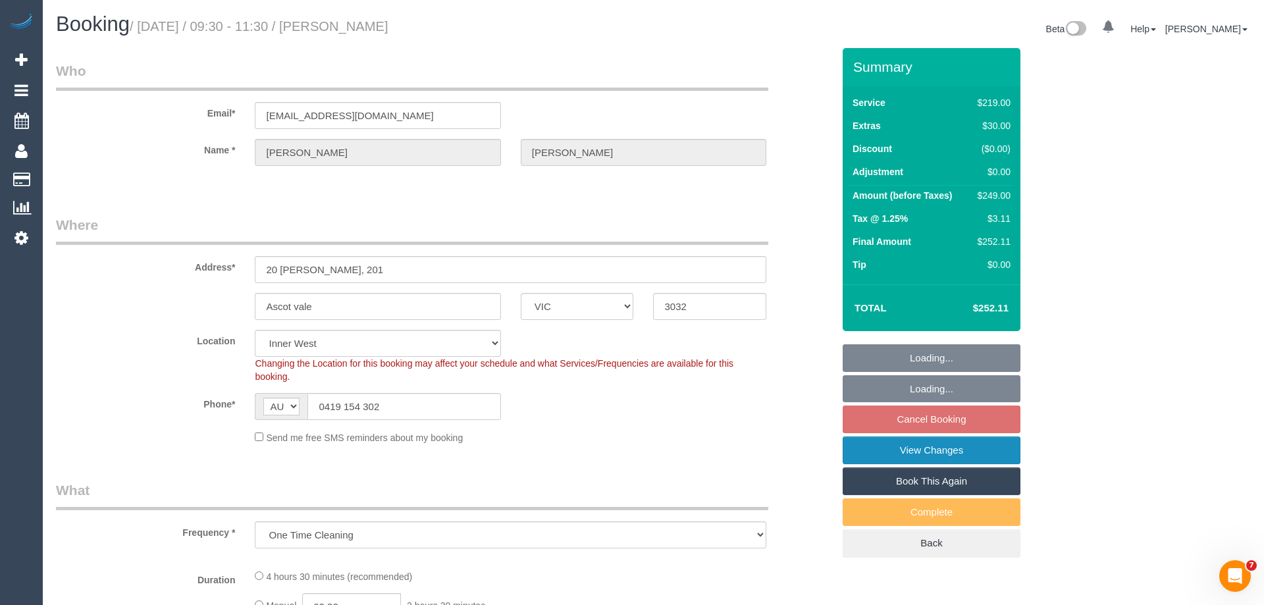
select select "object:825"
select select "number:28"
select select "number:14"
select select "number:19"
select select "number:25"
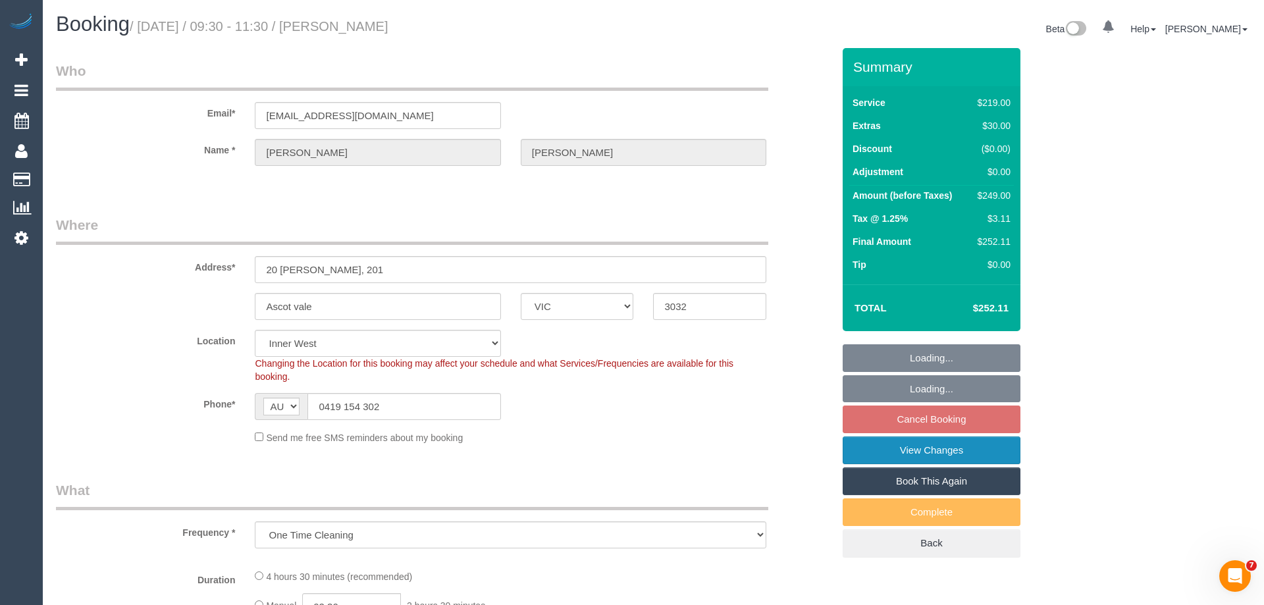
select select "number:34"
select select "number:26"
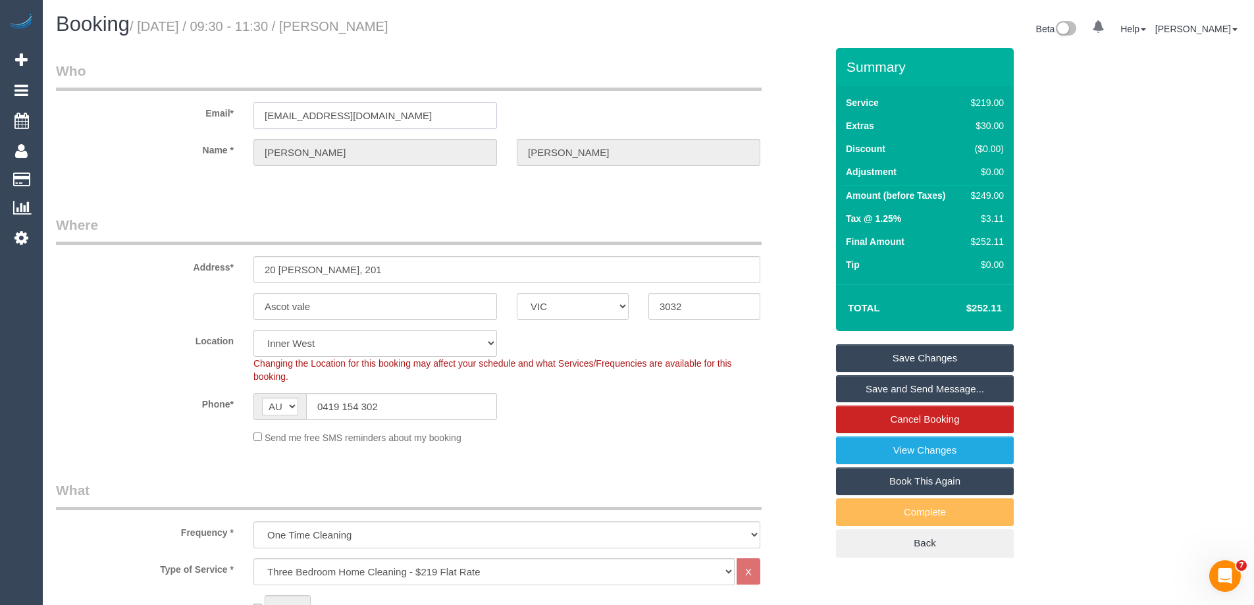
drag, startPoint x: 411, startPoint y: 119, endPoint x: 127, endPoint y: 115, distance: 284.3
click at [127, 115] on div "Email* sdjoyce@bigpond.net.au" at bounding box center [441, 95] width 790 height 68
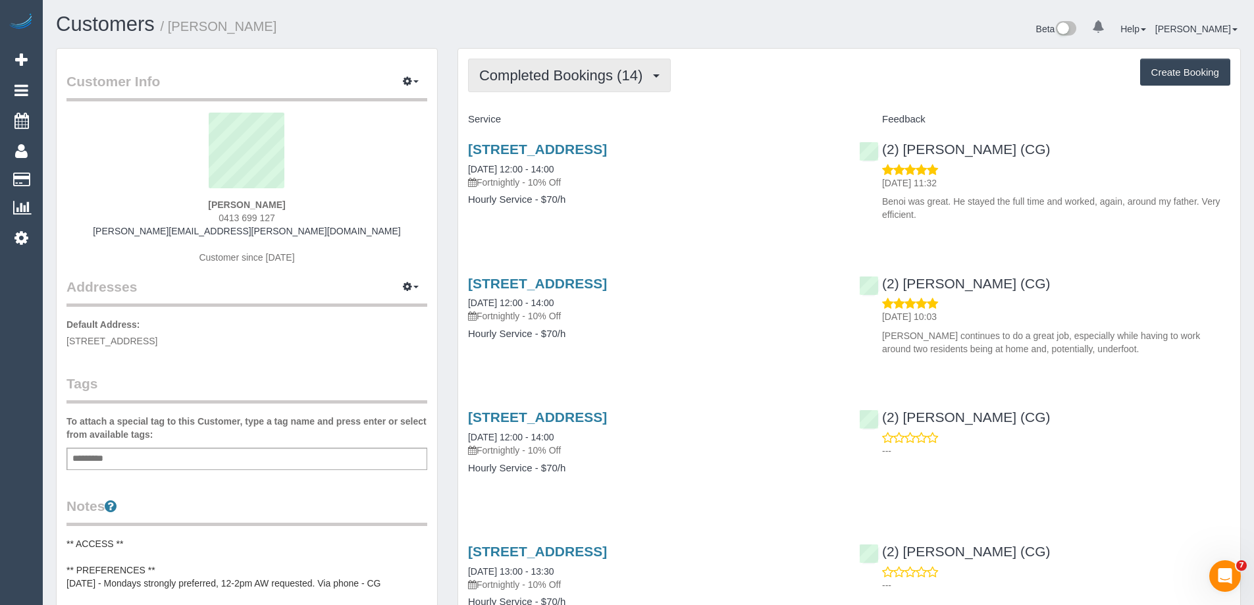
click at [599, 80] on span "Completed Bookings (14)" at bounding box center [564, 75] width 170 height 16
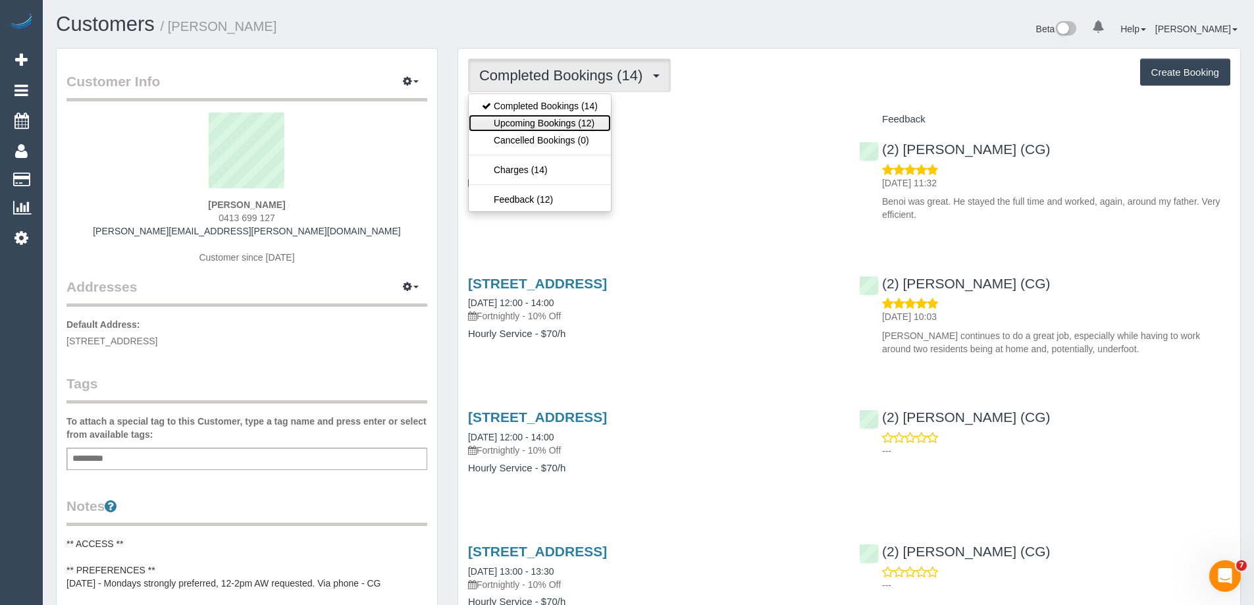
click at [577, 126] on link "Upcoming Bookings (12)" at bounding box center [540, 123] width 142 height 17
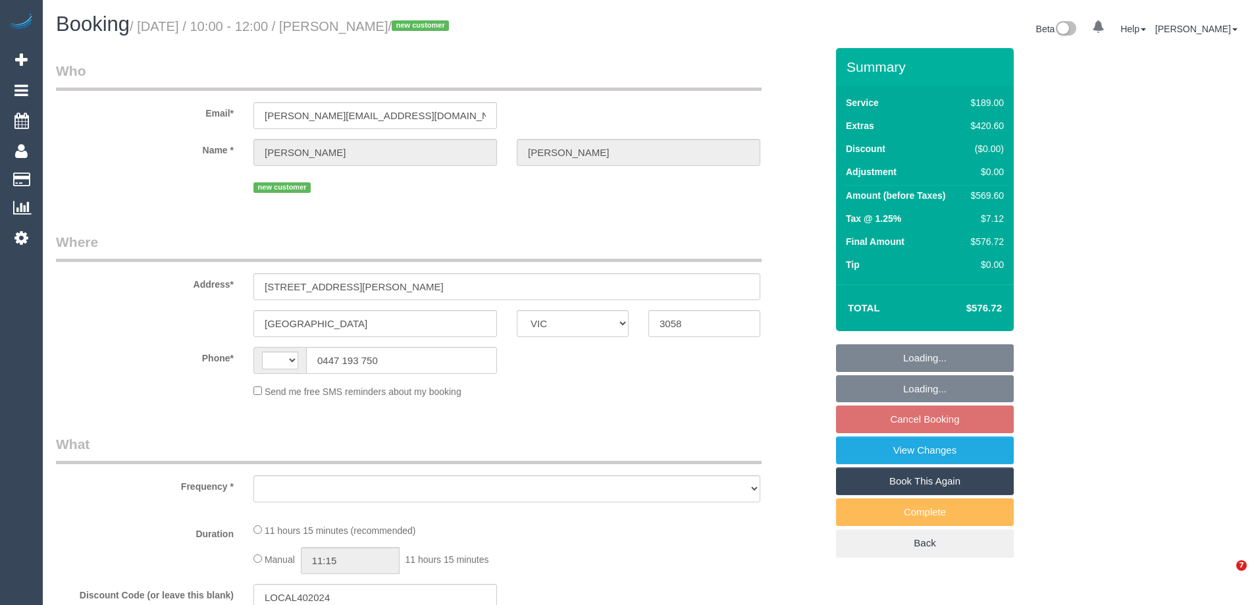
select select "VIC"
select select "string:AU"
select select "object:531"
select select "string:stripe-pm_1SHei22GScqysDRVo513nsVy"
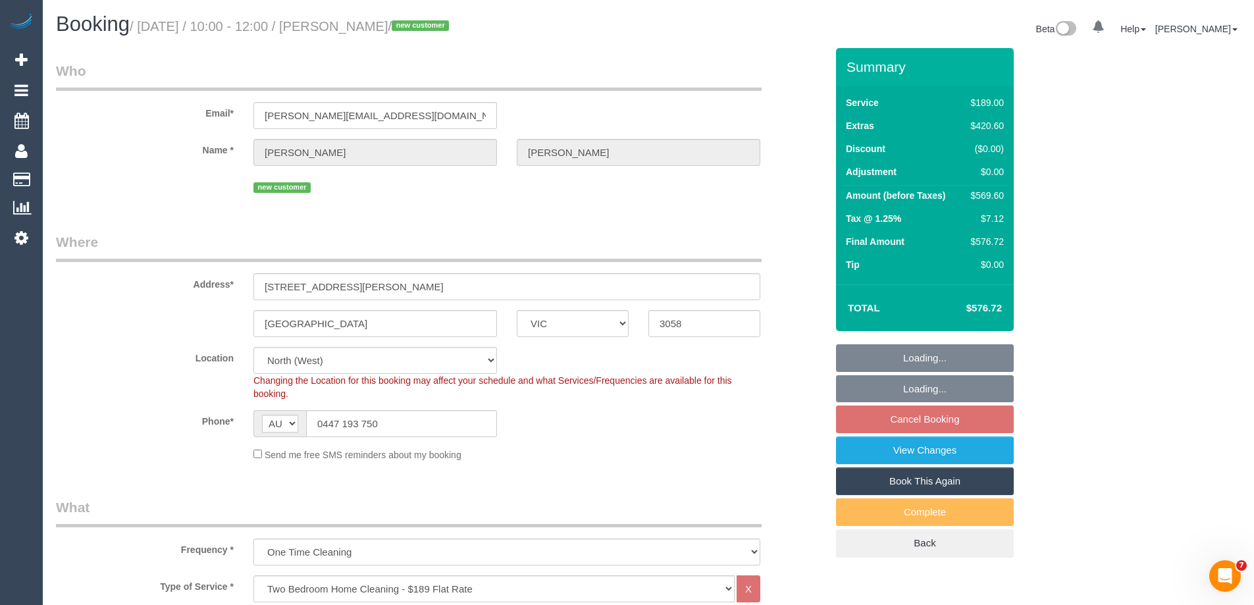
select select "object:640"
select select "spot3"
select select "number:28"
select select "number:14"
select select "number:24"
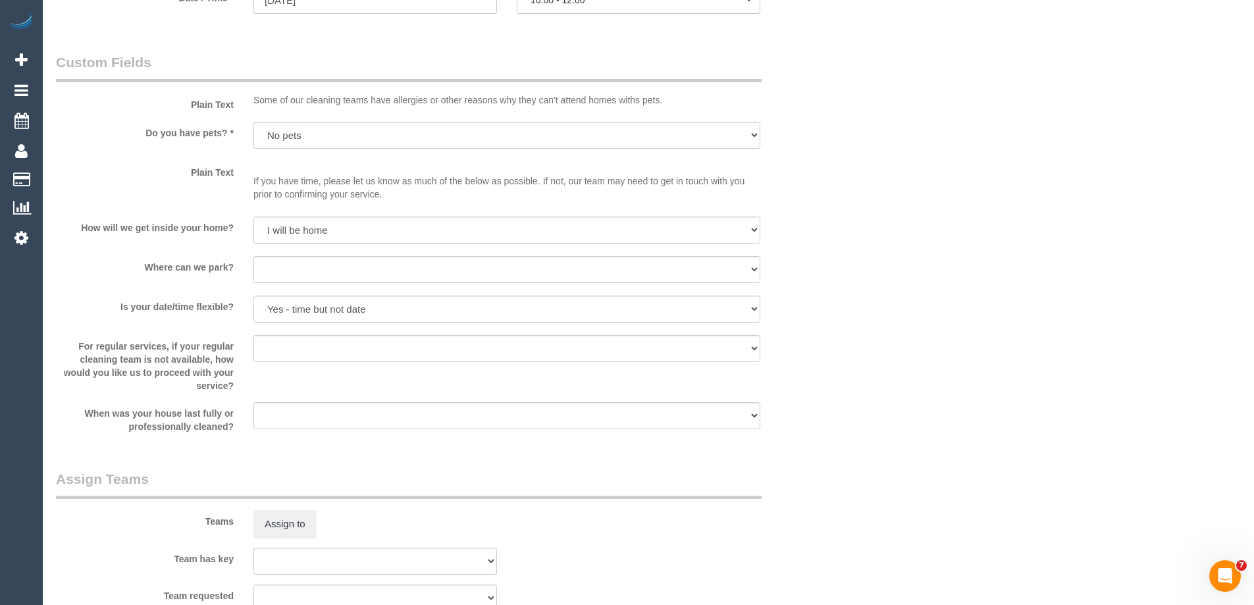
scroll to position [1969, 0]
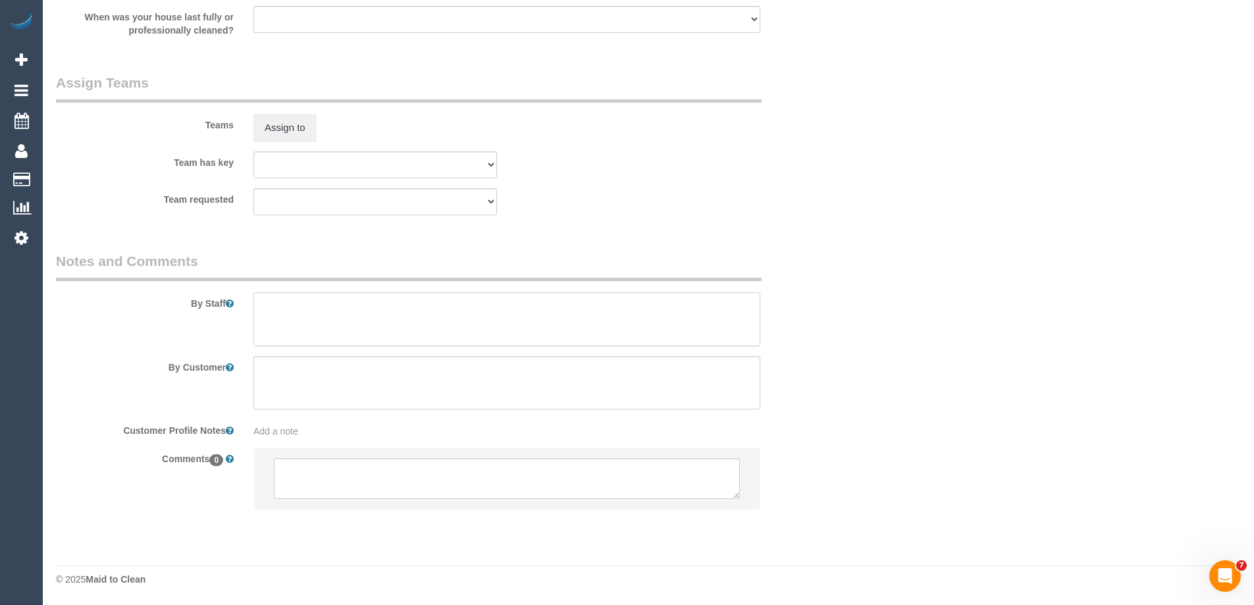
click at [278, 330] on textarea at bounding box center [506, 319] width 507 height 54
type textarea "Estimated time of 8-11 hrs"
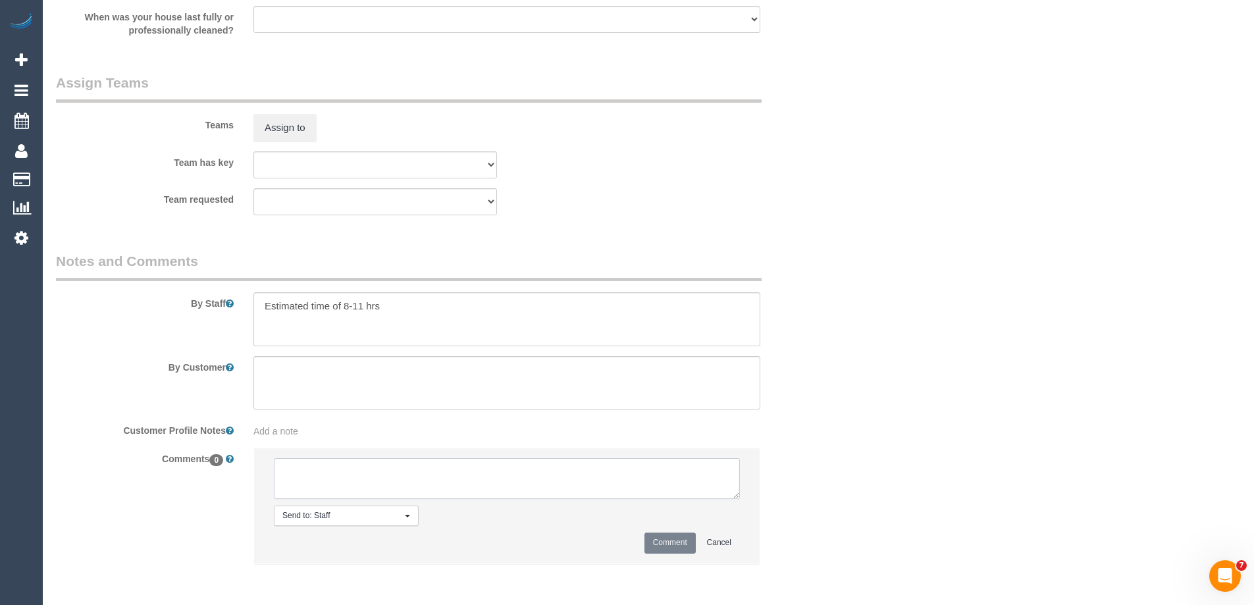
click at [301, 469] on textarea at bounding box center [507, 478] width 466 height 41
type textarea "Shahiq + Muhammad - Pending"
click at [658, 538] on button "Comment" at bounding box center [669, 542] width 51 height 20
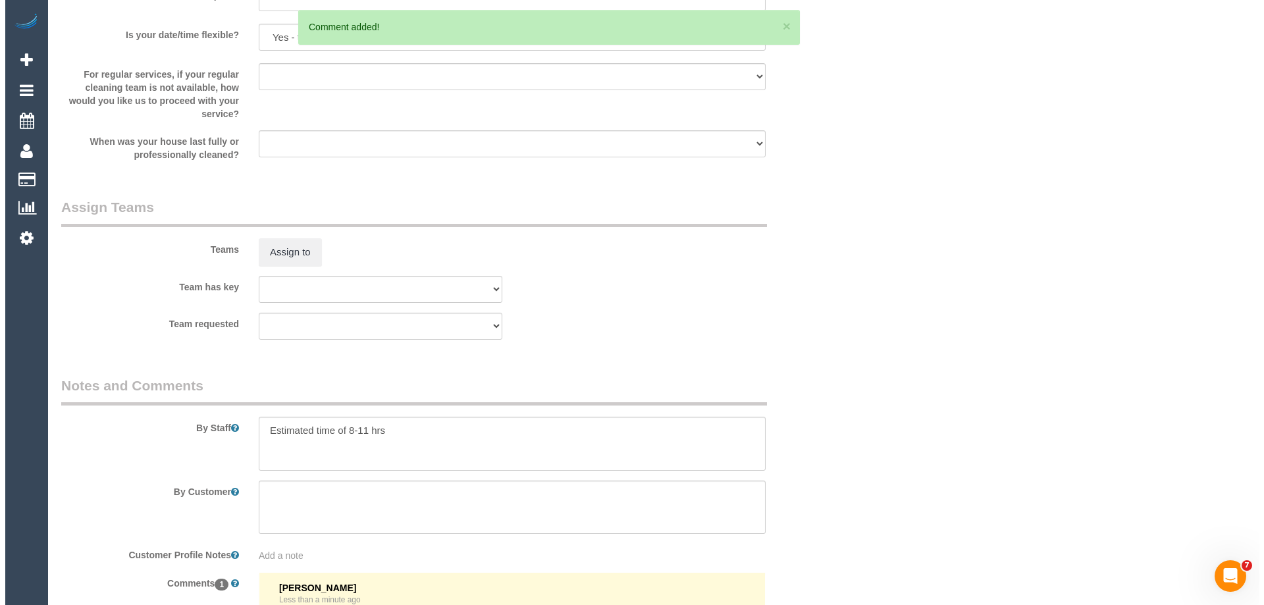
scroll to position [0, 0]
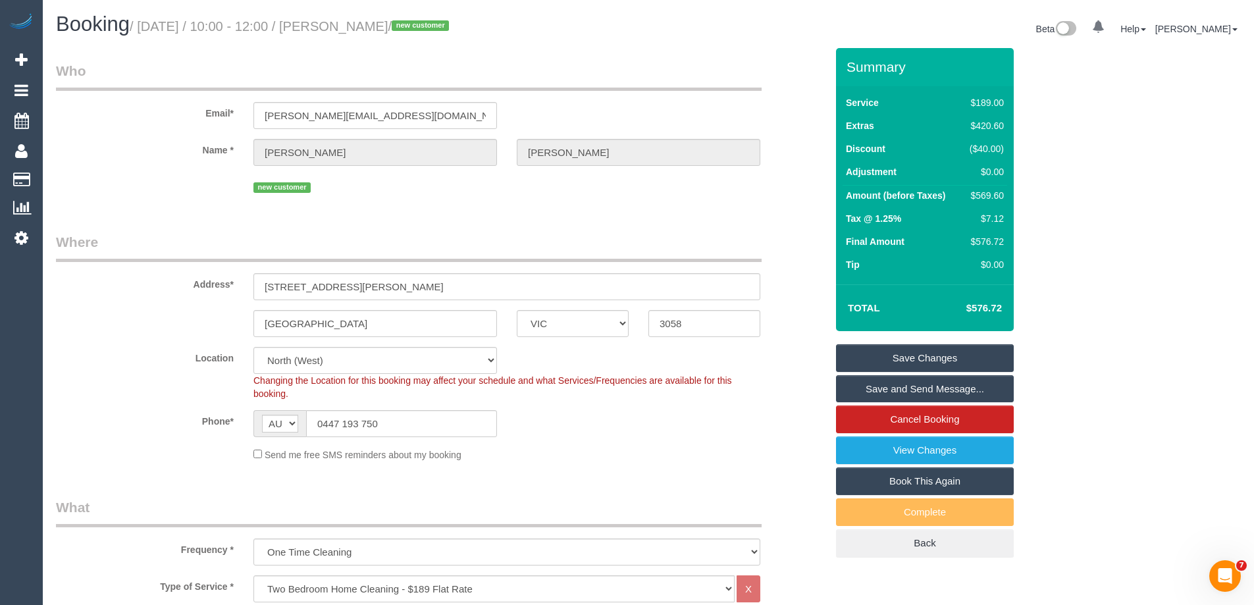
click at [869, 359] on link "Save Changes" at bounding box center [925, 358] width 178 height 28
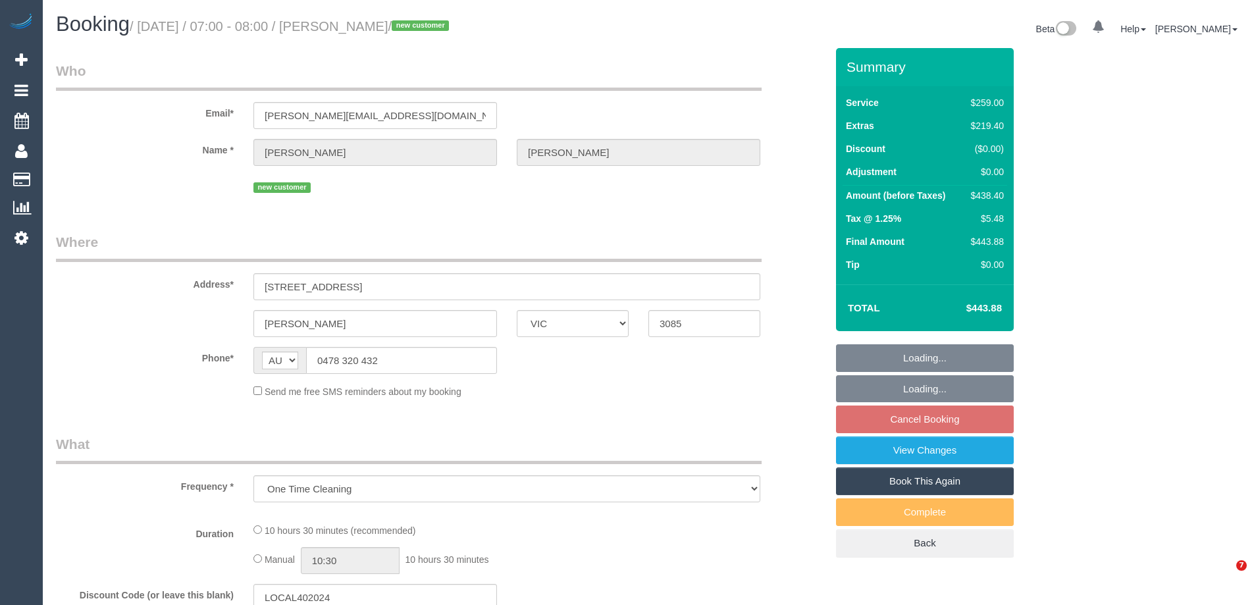
select select "VIC"
select select "string:stripe-pm_1SHx1l2GScqysDRVkg8FEBxk"
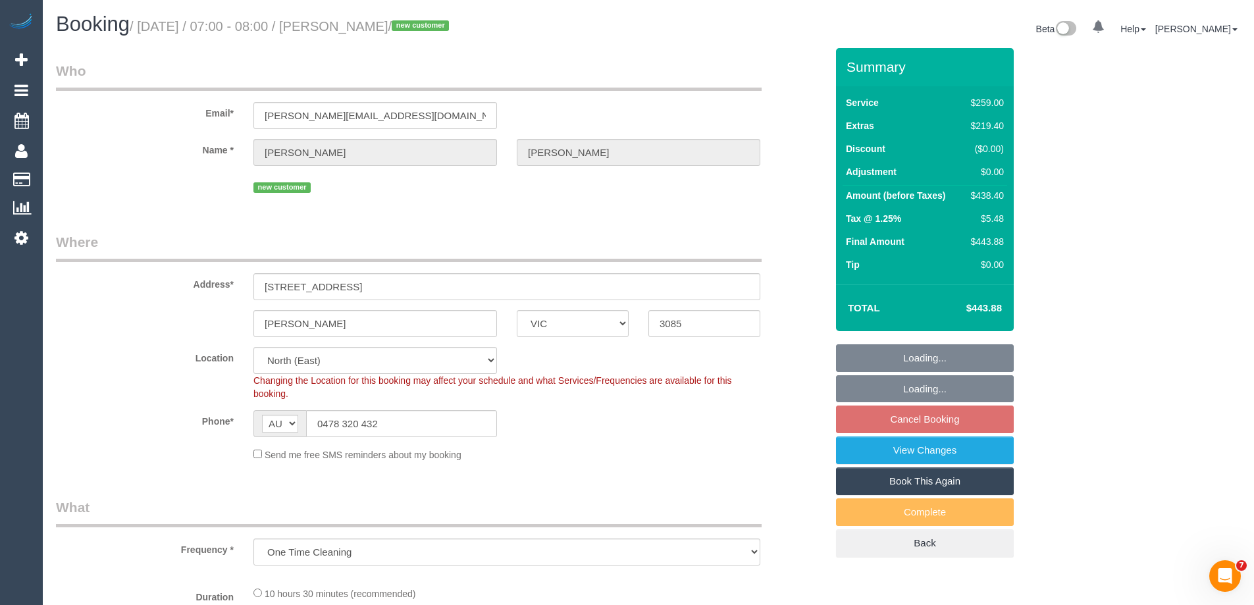
select select "object:538"
select select "number:28"
select select "spot1"
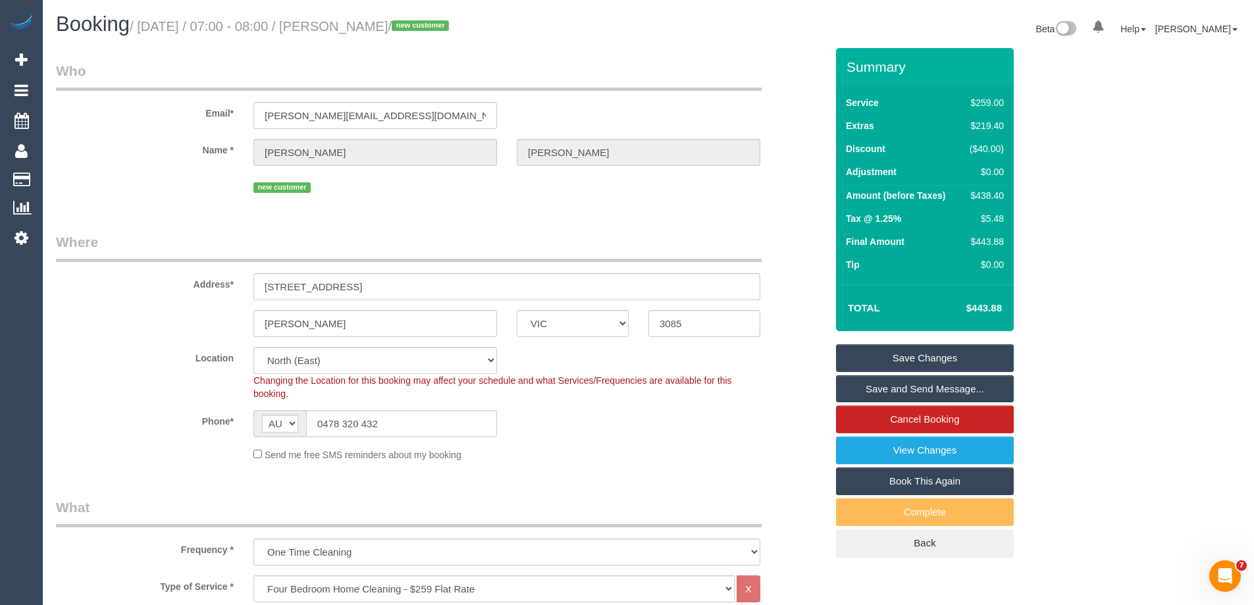
scroll to position [1969, 0]
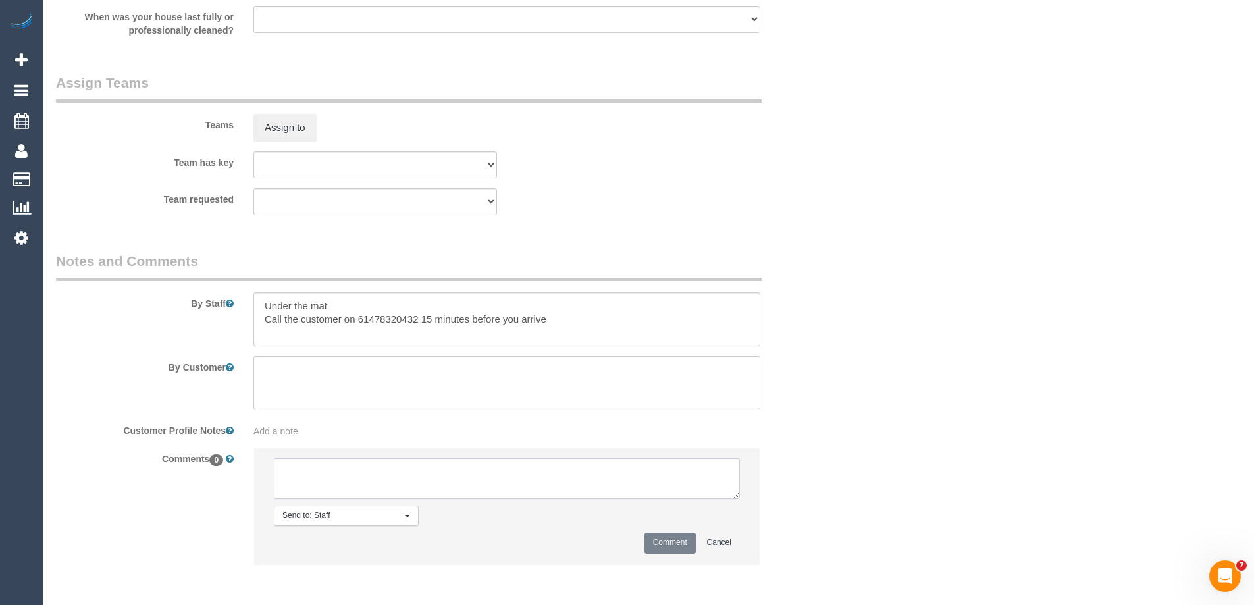
click at [314, 463] on textarea at bounding box center [507, 478] width 466 height 41
type textarea "Lahiru P - Pending"
click at [659, 543] on button "Comment" at bounding box center [669, 542] width 51 height 20
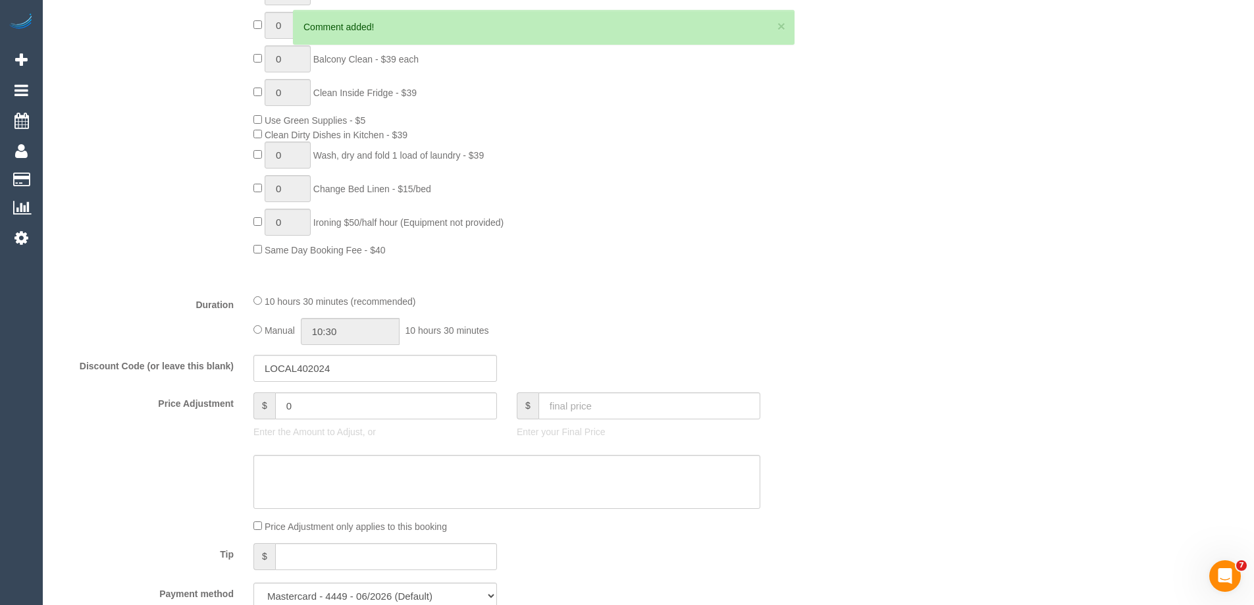
scroll to position [0, 0]
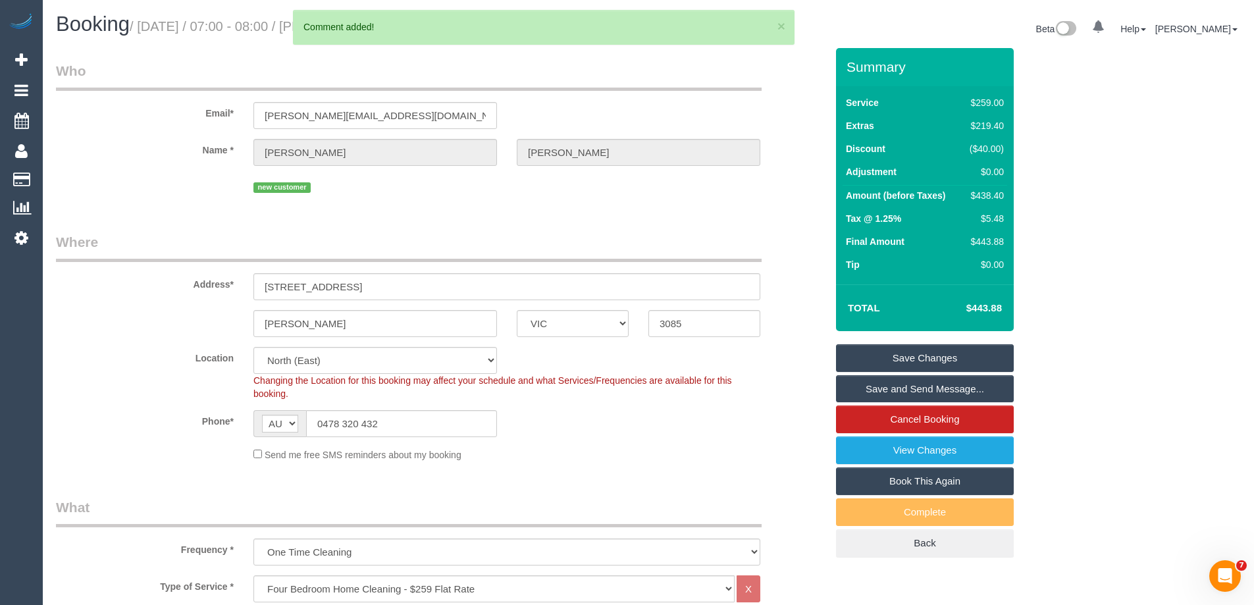
click at [869, 365] on link "Save Changes" at bounding box center [925, 358] width 178 height 28
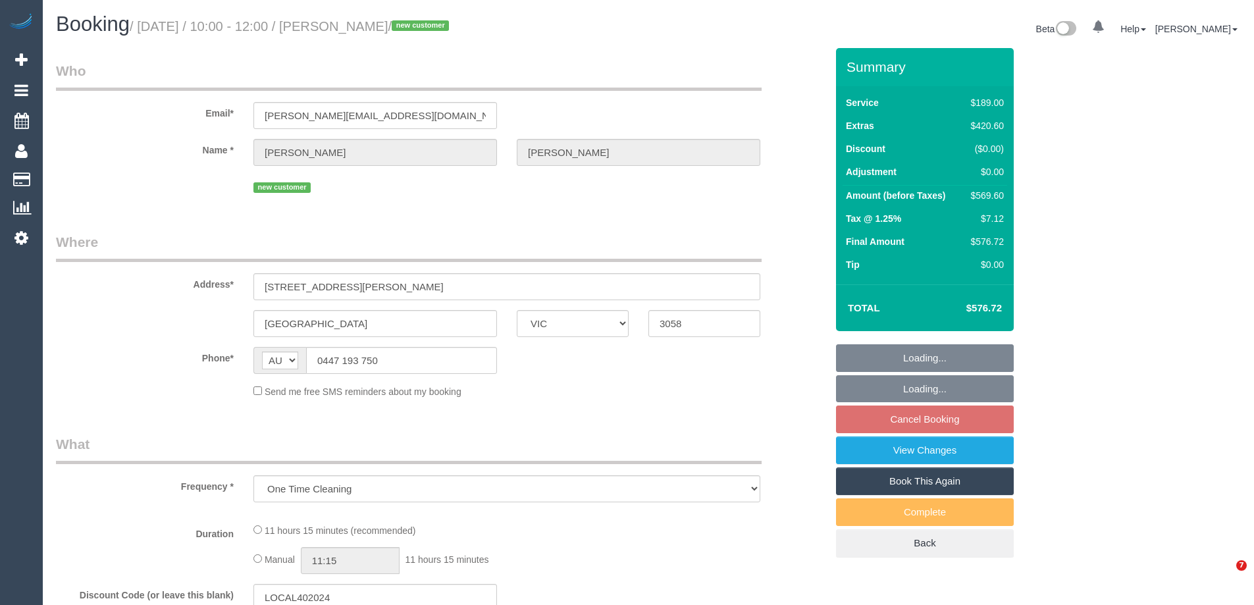
select select "VIC"
select select "string:stripe-pm_1SHei22GScqysDRVo513nsVy"
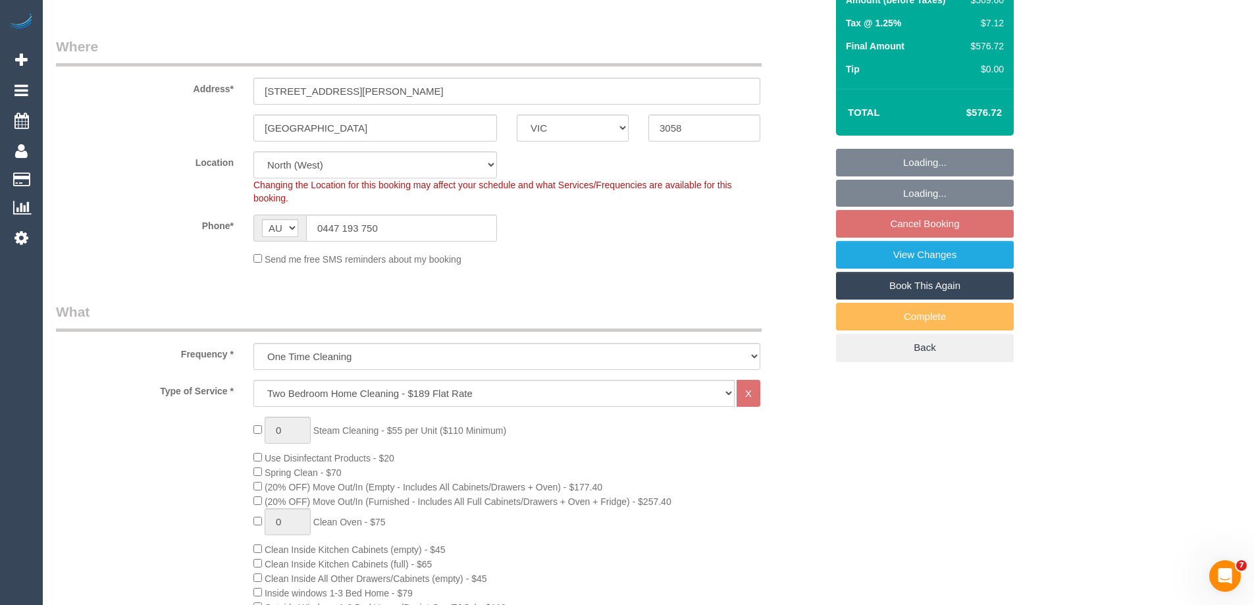
select select "number:28"
select select "number:14"
select select "number:24"
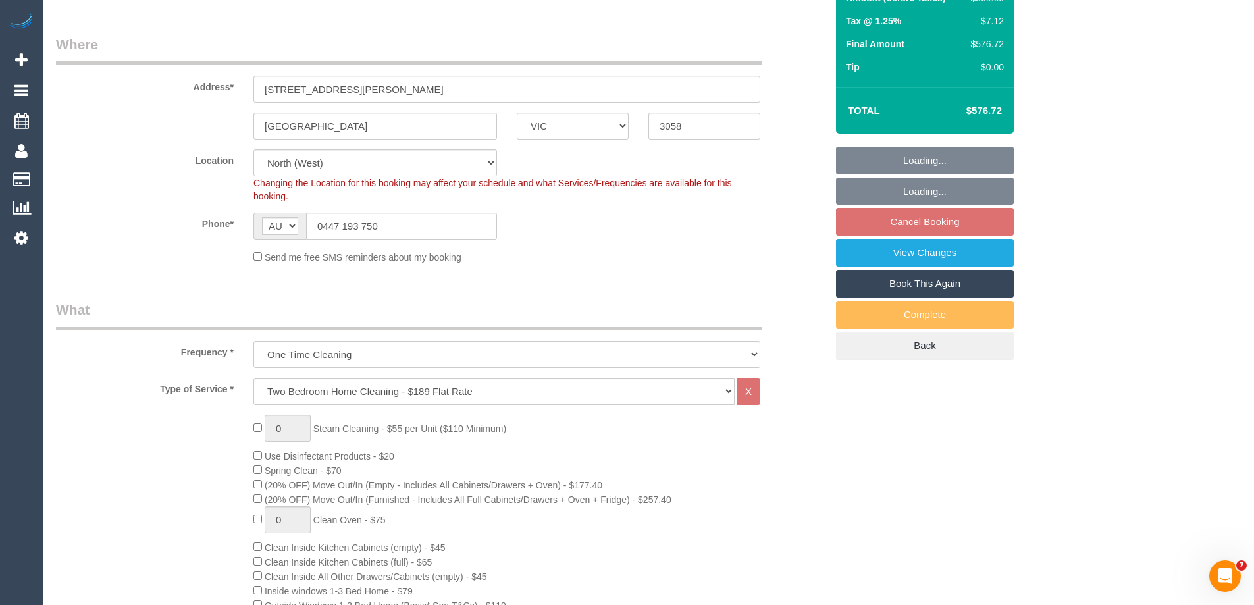
select select "object:807"
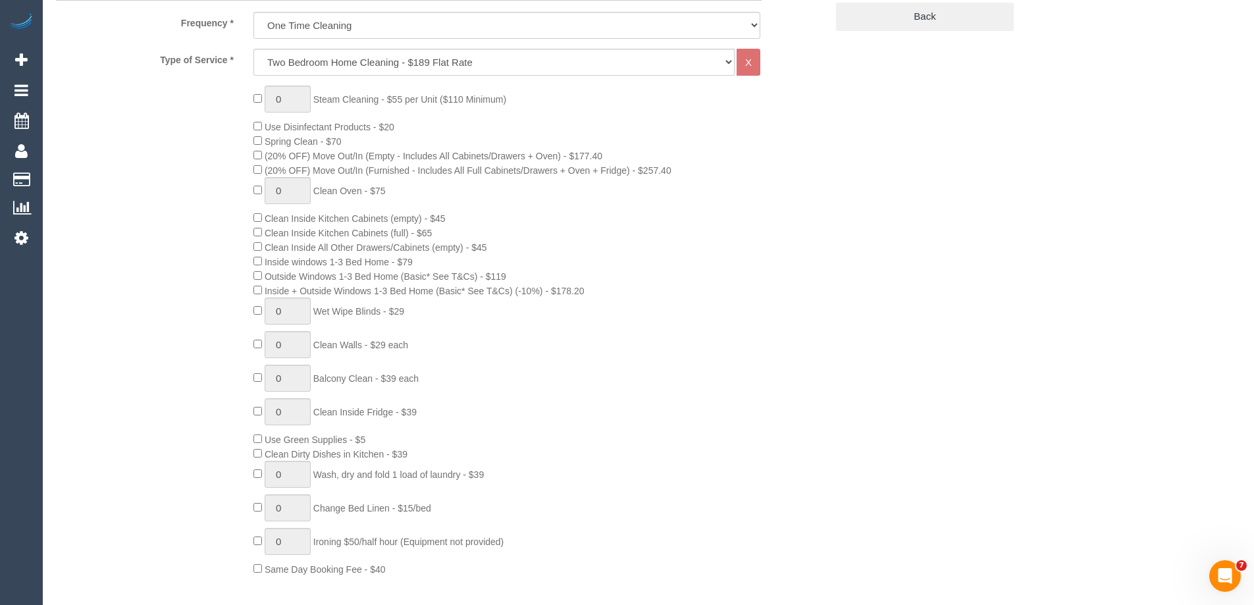
select select "spot3"
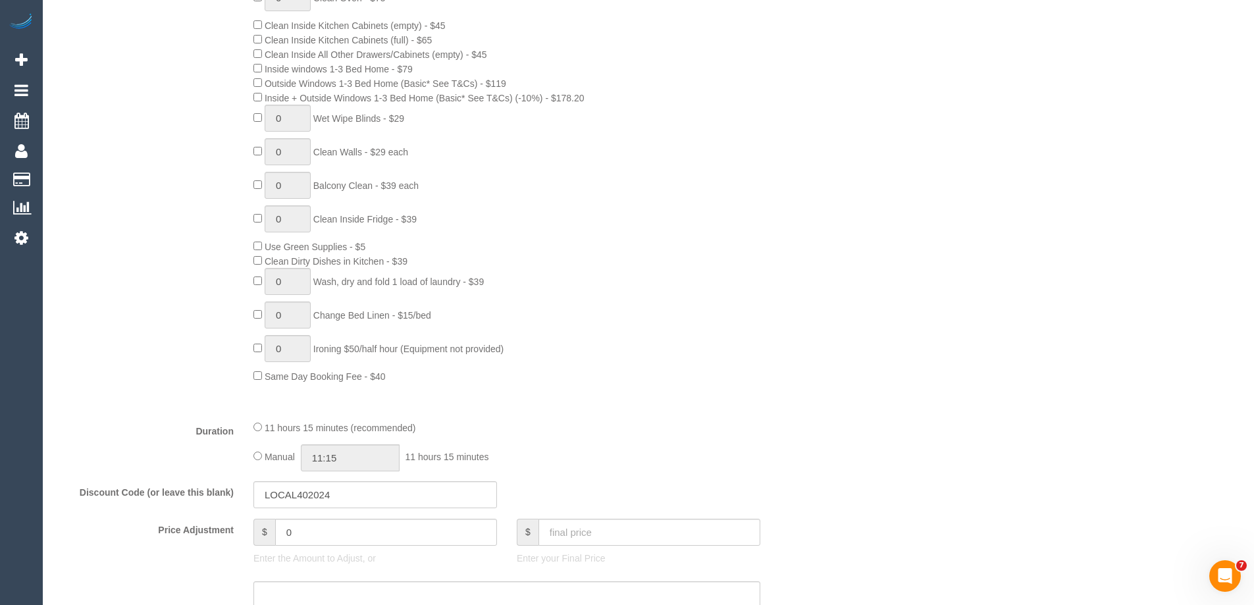
scroll to position [856, 0]
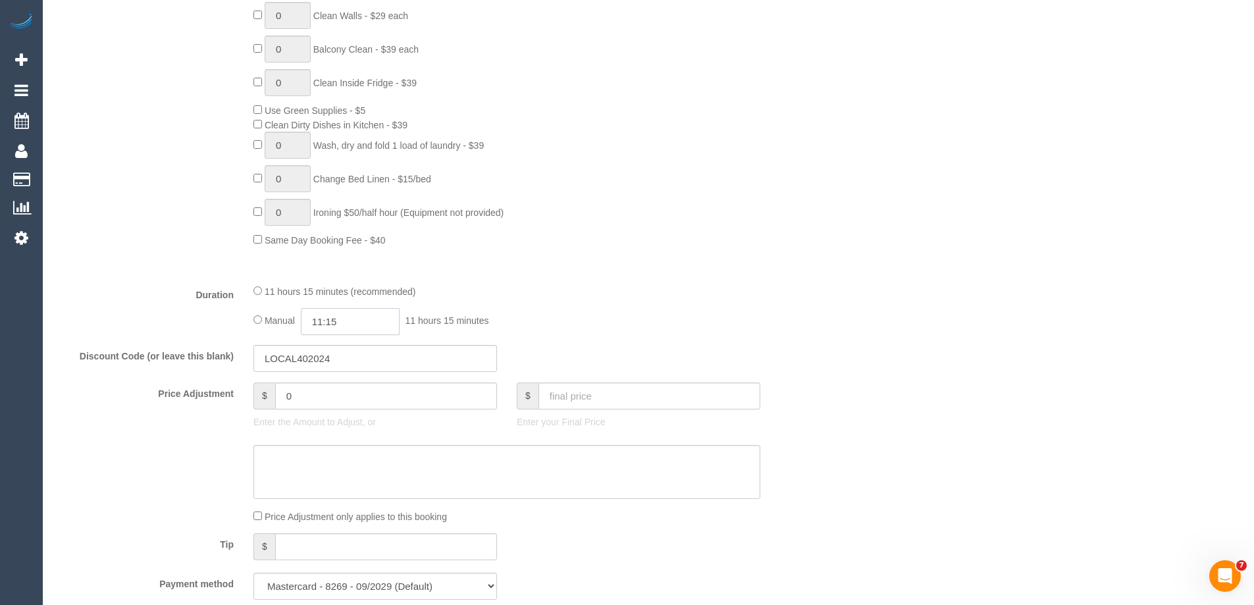
click at [357, 320] on input "11:15" at bounding box center [350, 321] width 99 height 27
type input "05:30"
click at [326, 424] on li "05:30" at bounding box center [335, 427] width 59 height 17
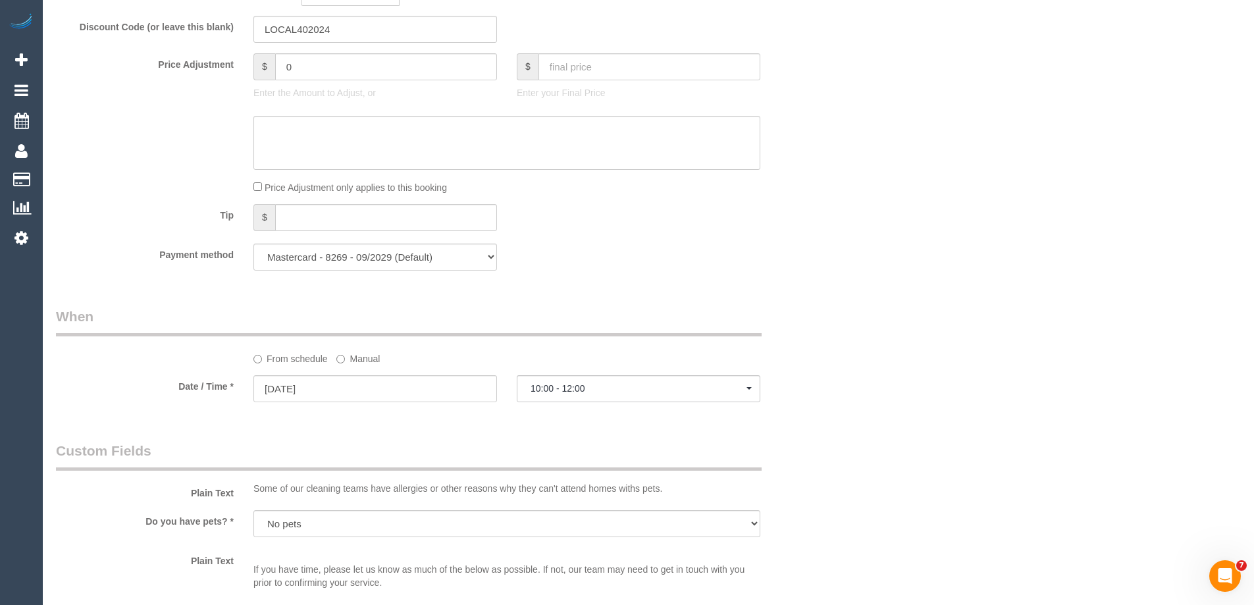
select select "spot27"
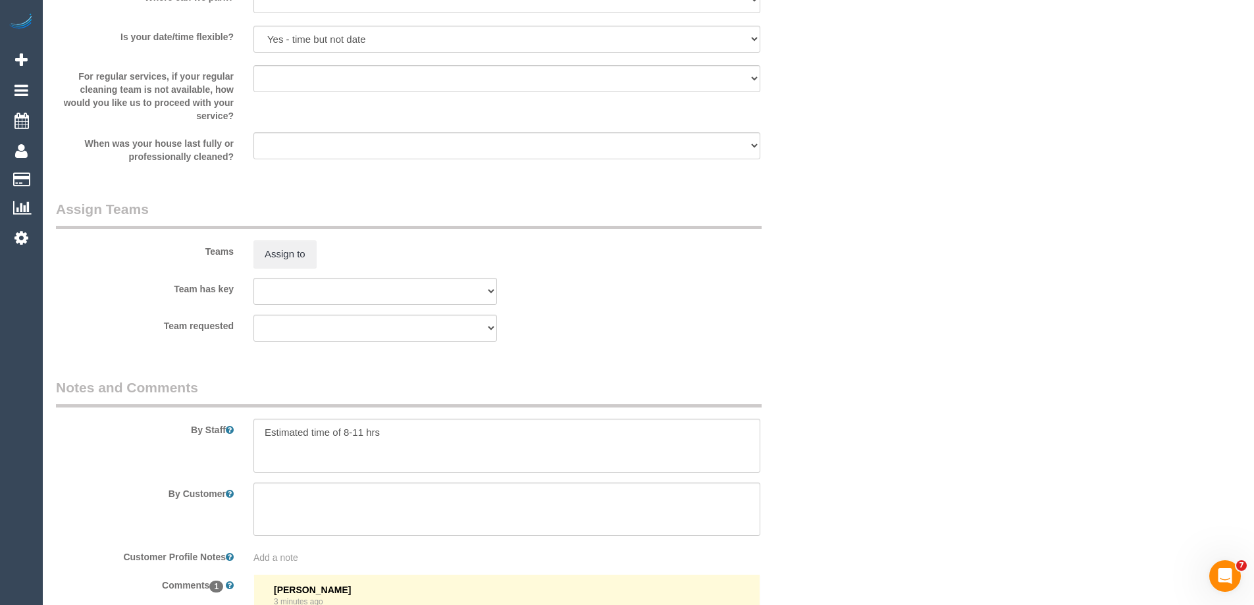
scroll to position [2040, 0]
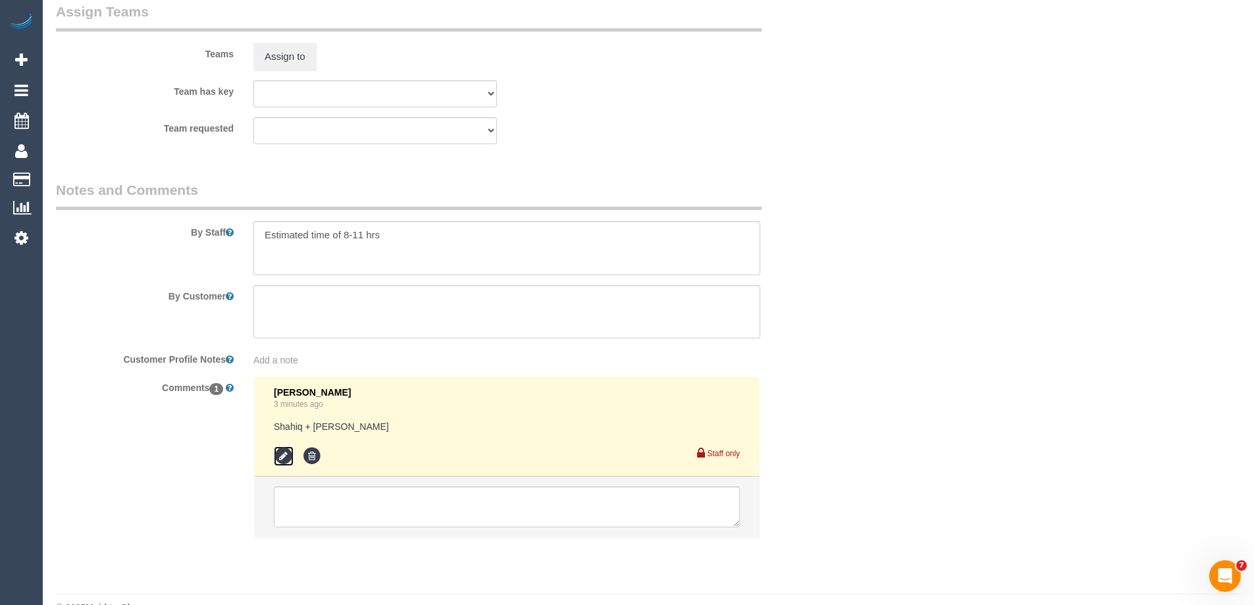
click at [290, 454] on icon at bounding box center [284, 456] width 20 height 20
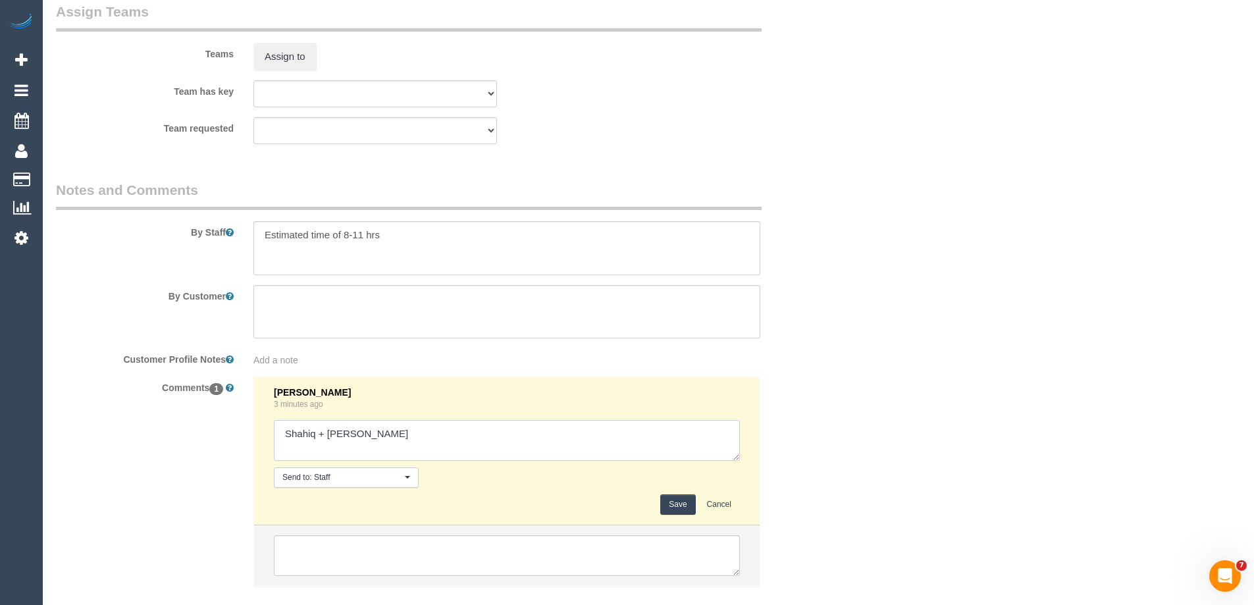
drag, startPoint x: 388, startPoint y: 432, endPoint x: 496, endPoint y: 431, distance: 107.9
click at [496, 431] on textarea at bounding box center [507, 440] width 466 height 41
type textarea "Shahiq + Muhammad - confirmed"
click at [667, 506] on button "Save" at bounding box center [677, 504] width 35 height 20
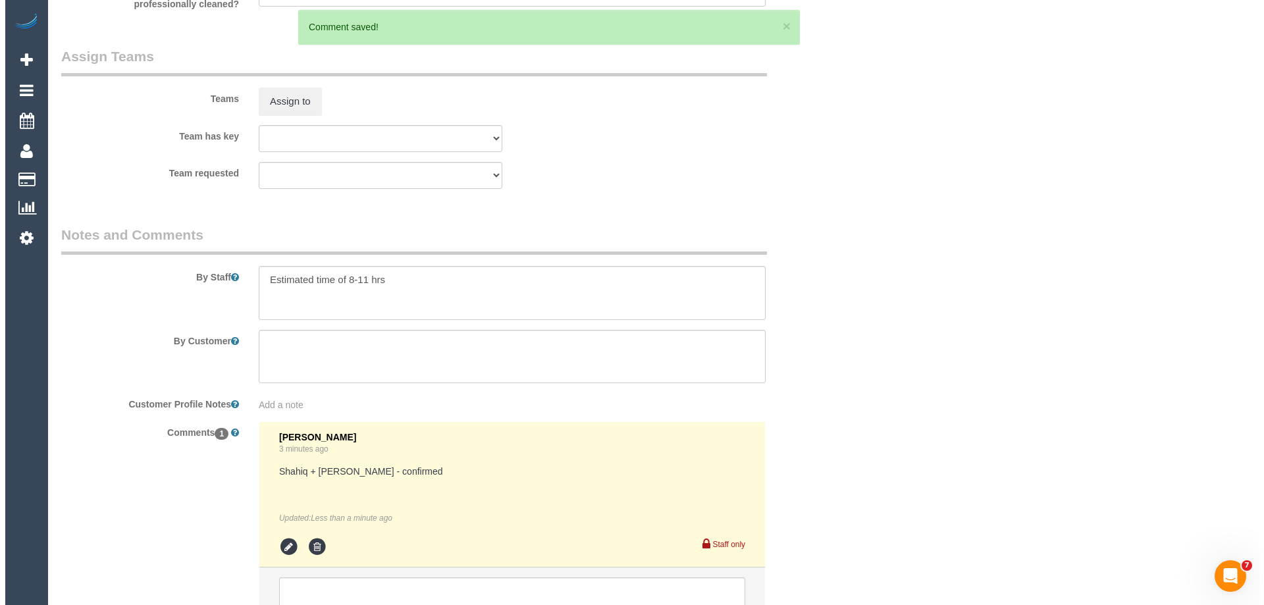
scroll to position [1908, 0]
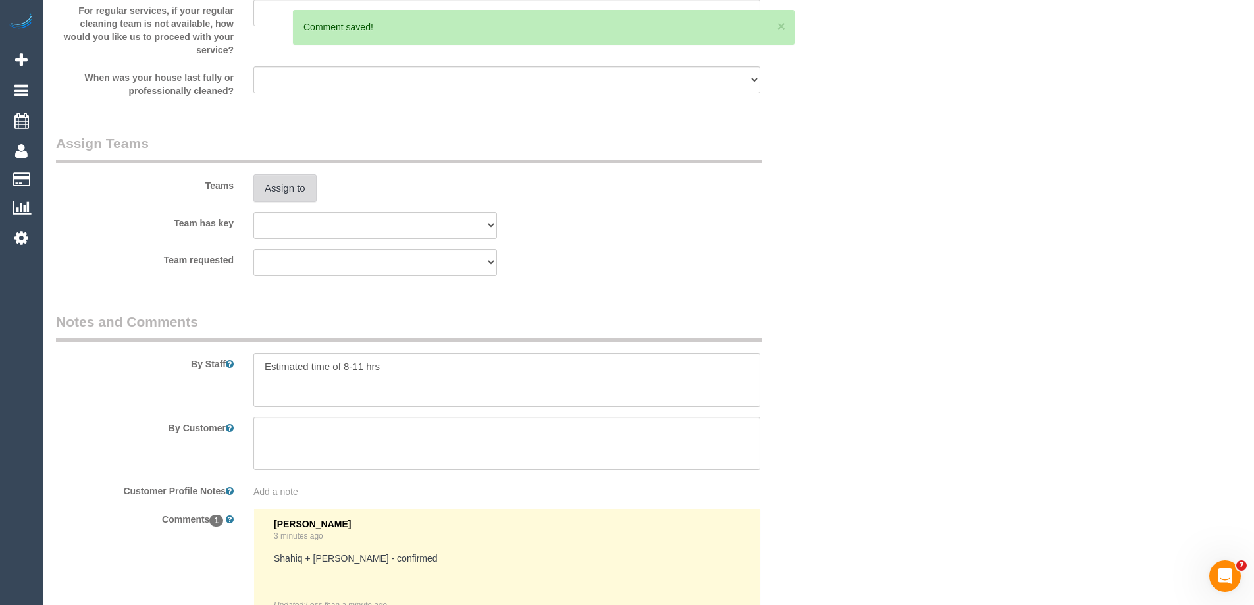
click at [295, 177] on button "Assign to" at bounding box center [284, 188] width 63 height 28
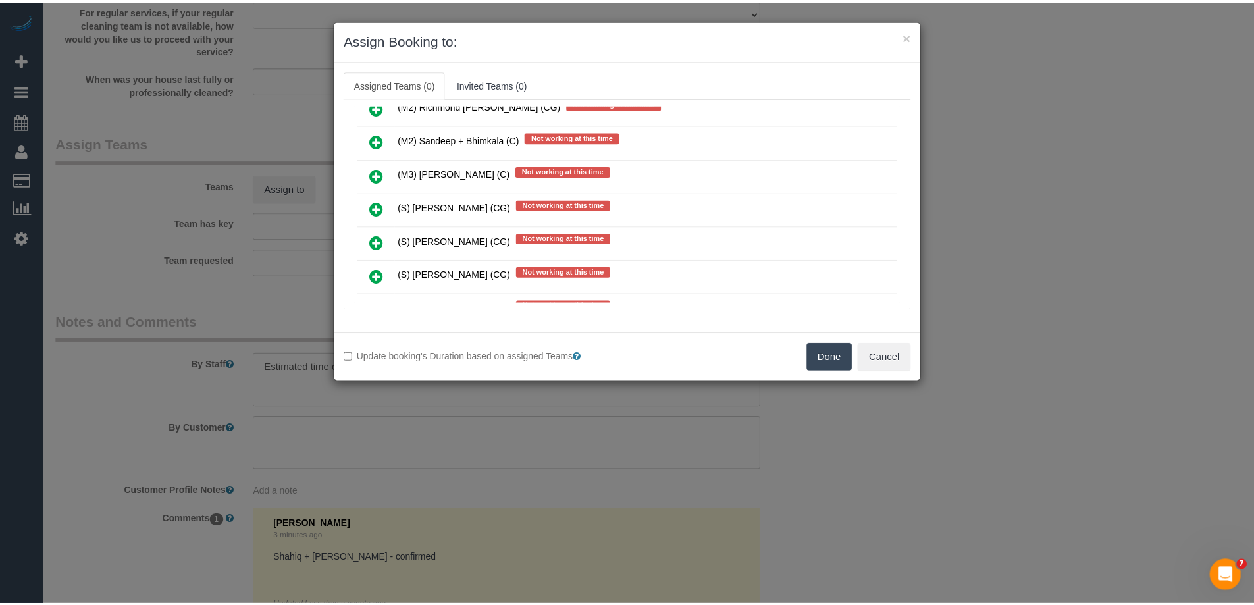
scroll to position [3093, 0]
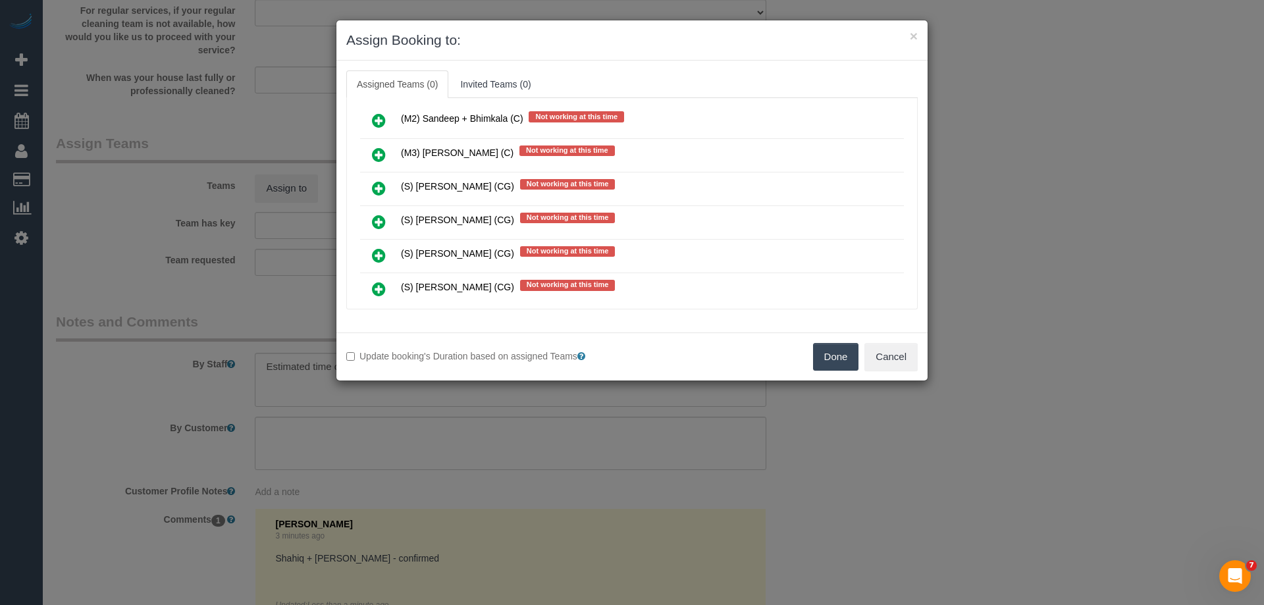
drag, startPoint x: 825, startPoint y: 357, endPoint x: 880, endPoint y: 355, distance: 54.7
click at [826, 357] on button "Done" at bounding box center [836, 357] width 46 height 28
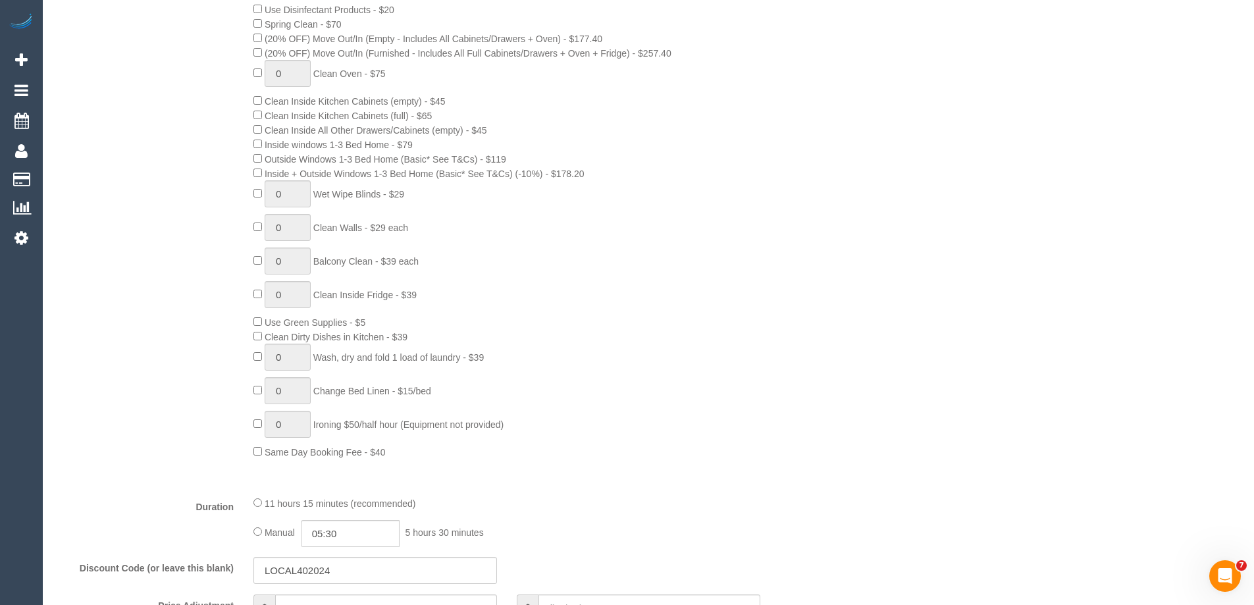
scroll to position [0, 0]
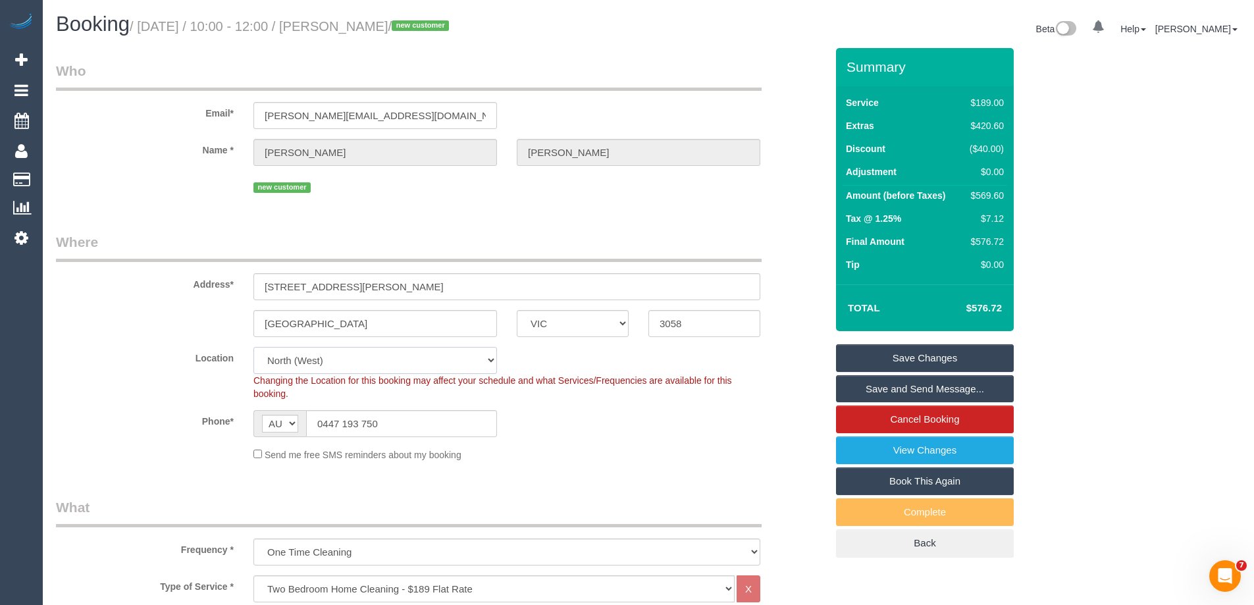
click at [282, 349] on select "Office City East (North) East (South) Inner East Inner North (East) Inner North…" at bounding box center [374, 360] width 243 height 27
select select "50"
click at [253, 347] on select "Office City East (North) East (South) Inner East Inner North (East) Inner North…" at bounding box center [374, 360] width 243 height 27
select select "object:5203"
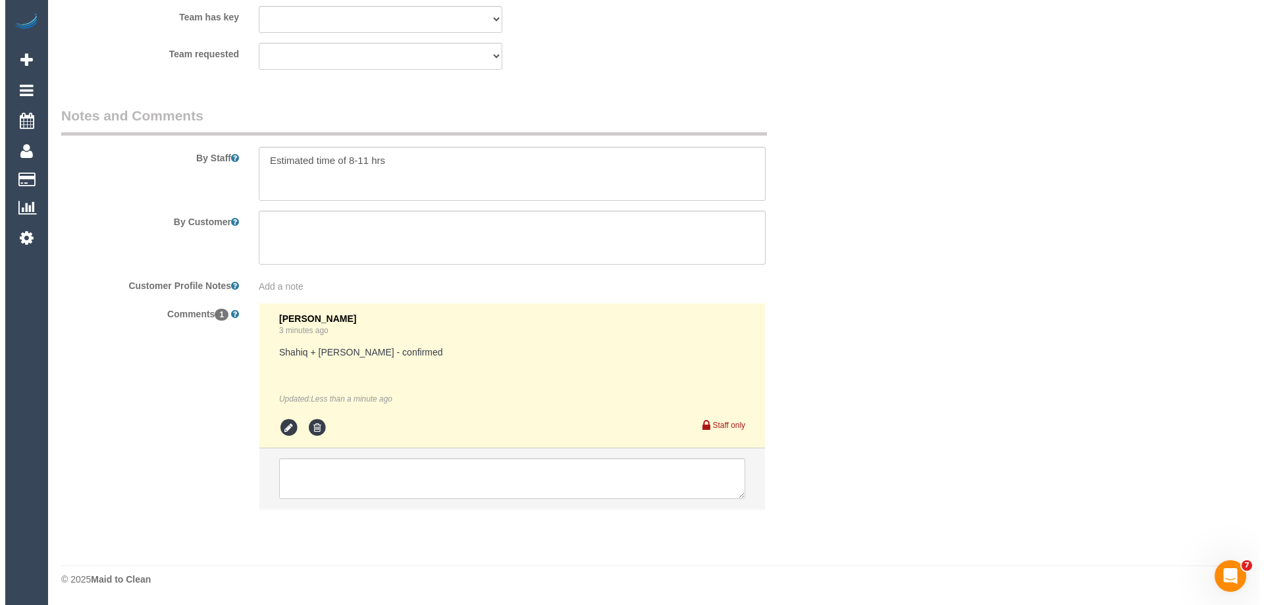
scroll to position [2055, 0]
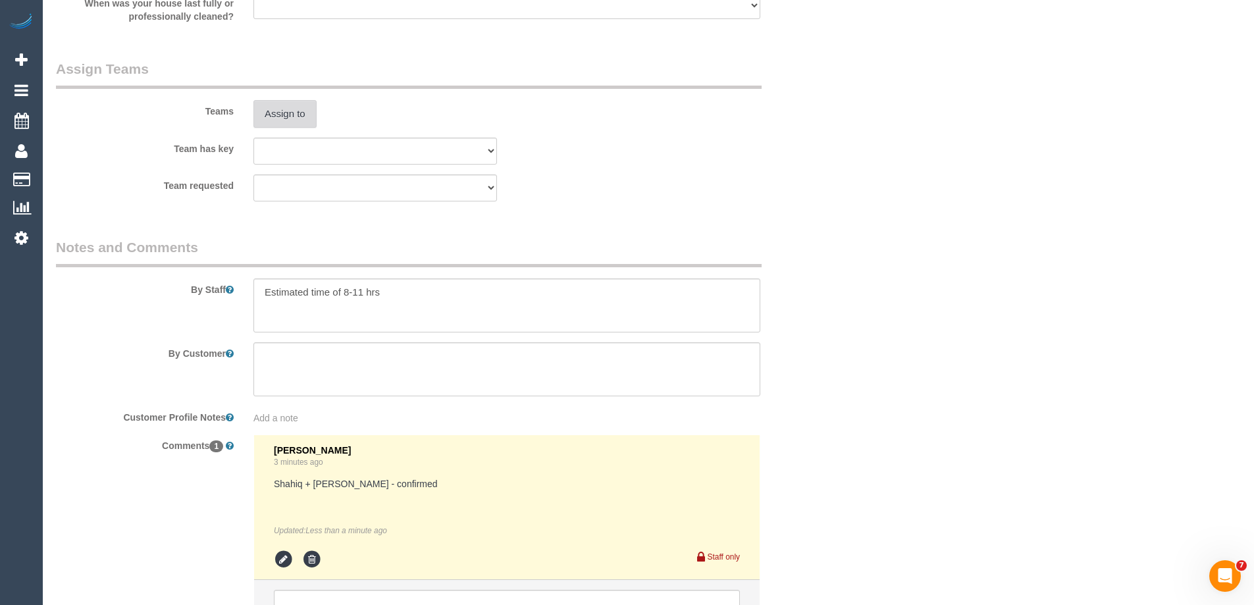
click at [288, 115] on button "Assign to" at bounding box center [284, 114] width 63 height 28
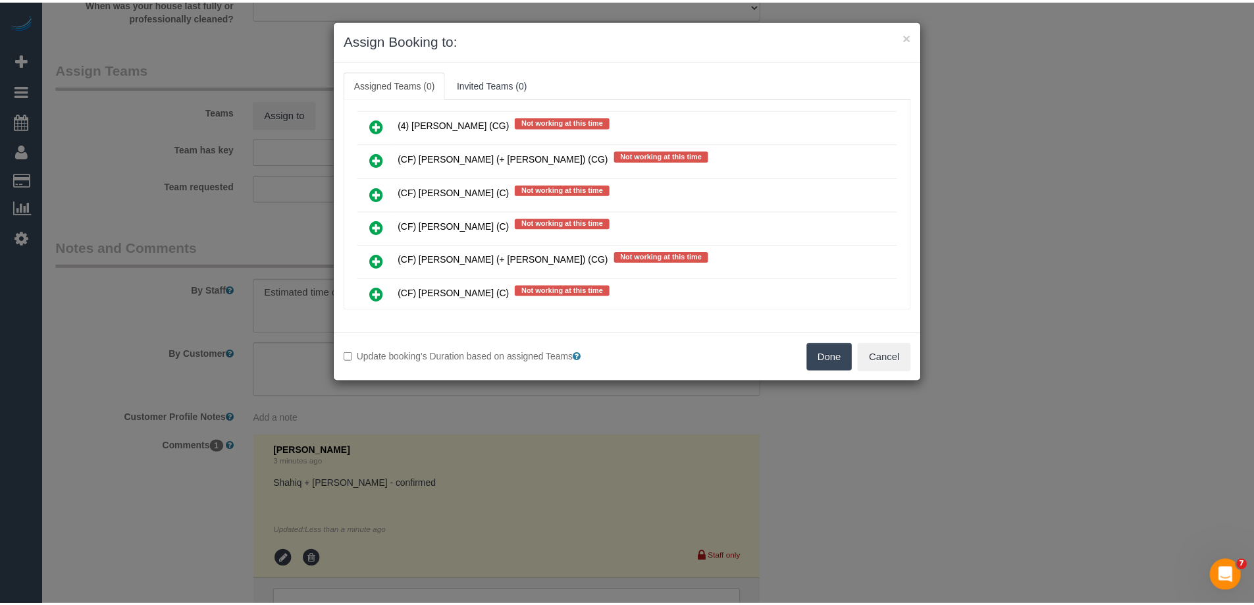
scroll to position [754, 0]
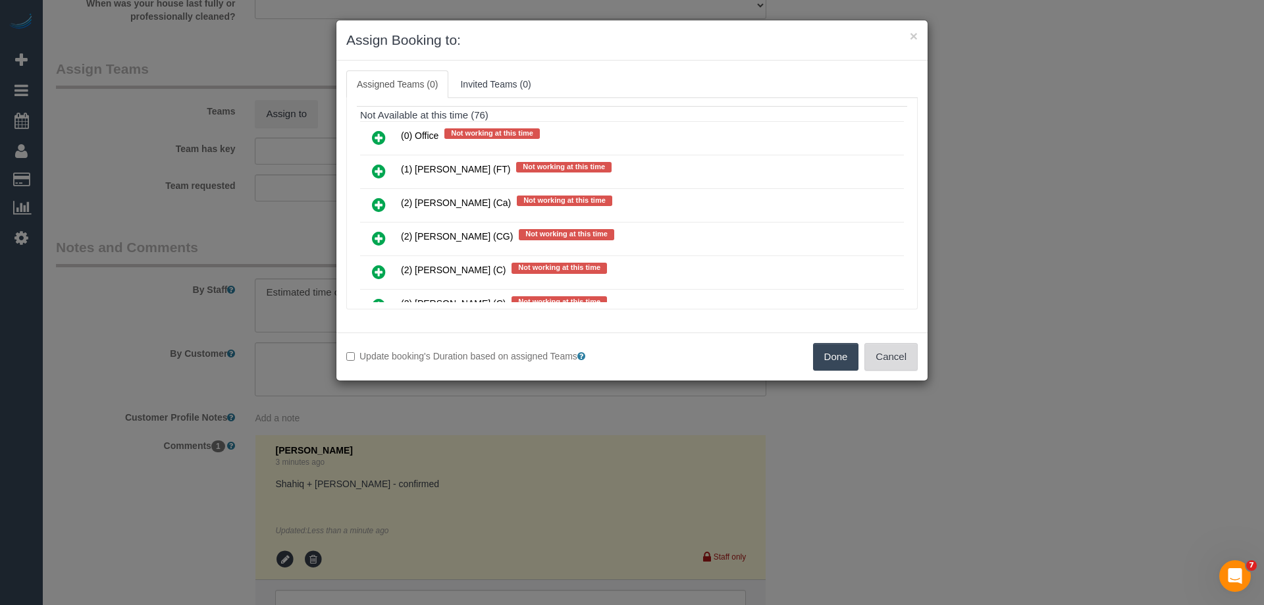
click at [879, 353] on button "Cancel" at bounding box center [890, 357] width 53 height 28
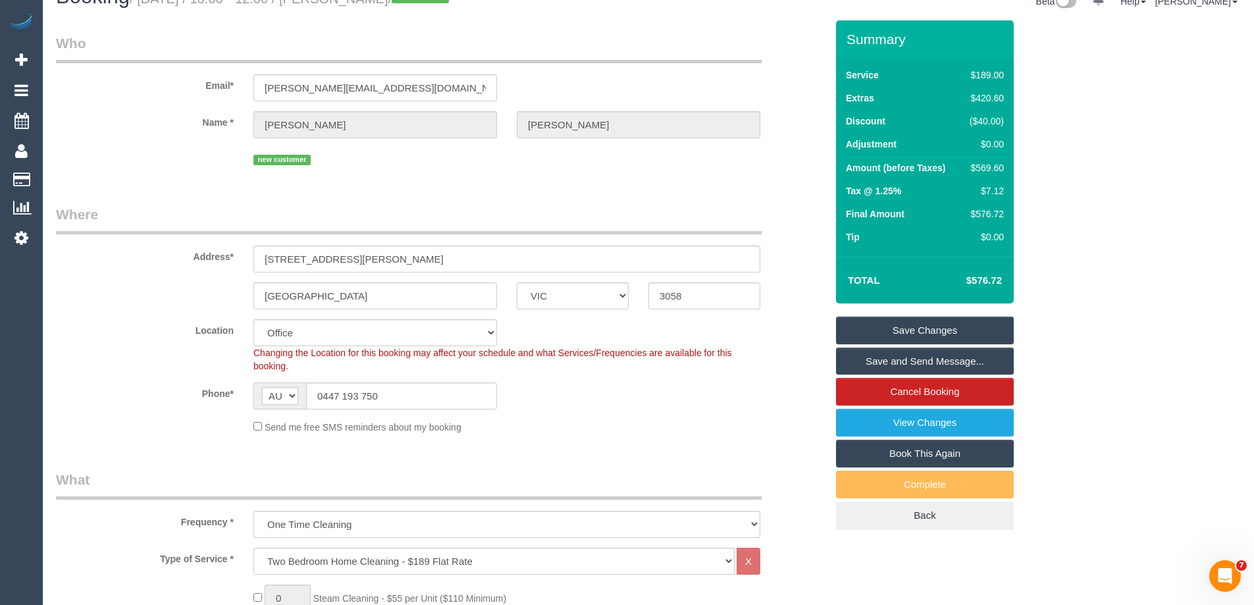
scroll to position [14, 0]
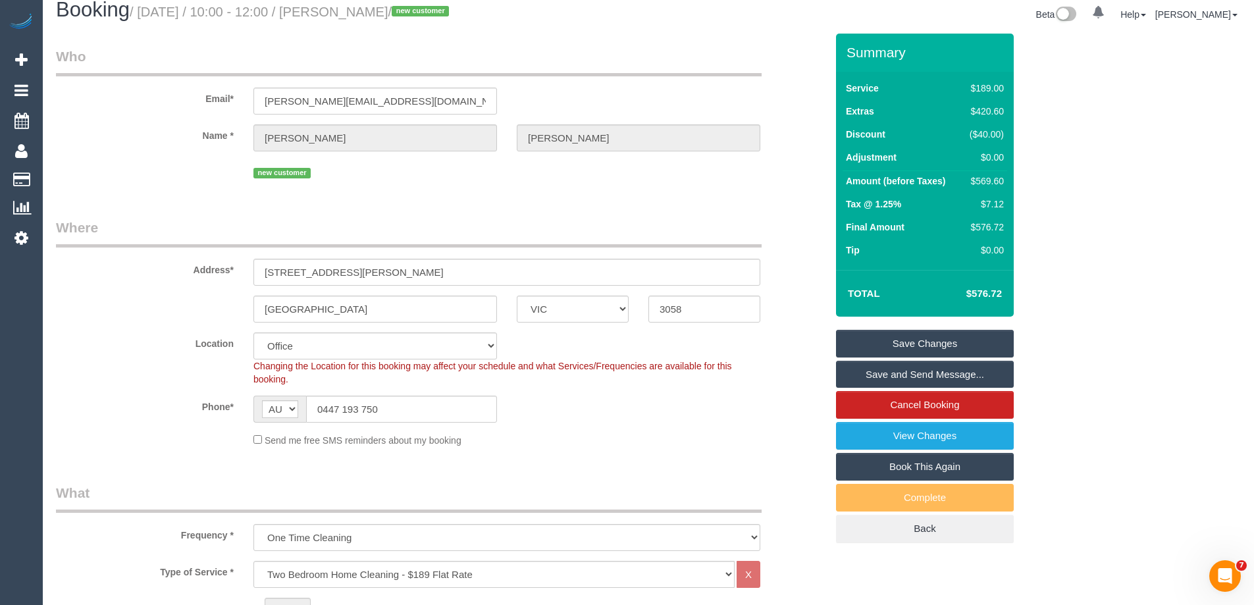
click at [884, 342] on link "Save Changes" at bounding box center [925, 344] width 178 height 28
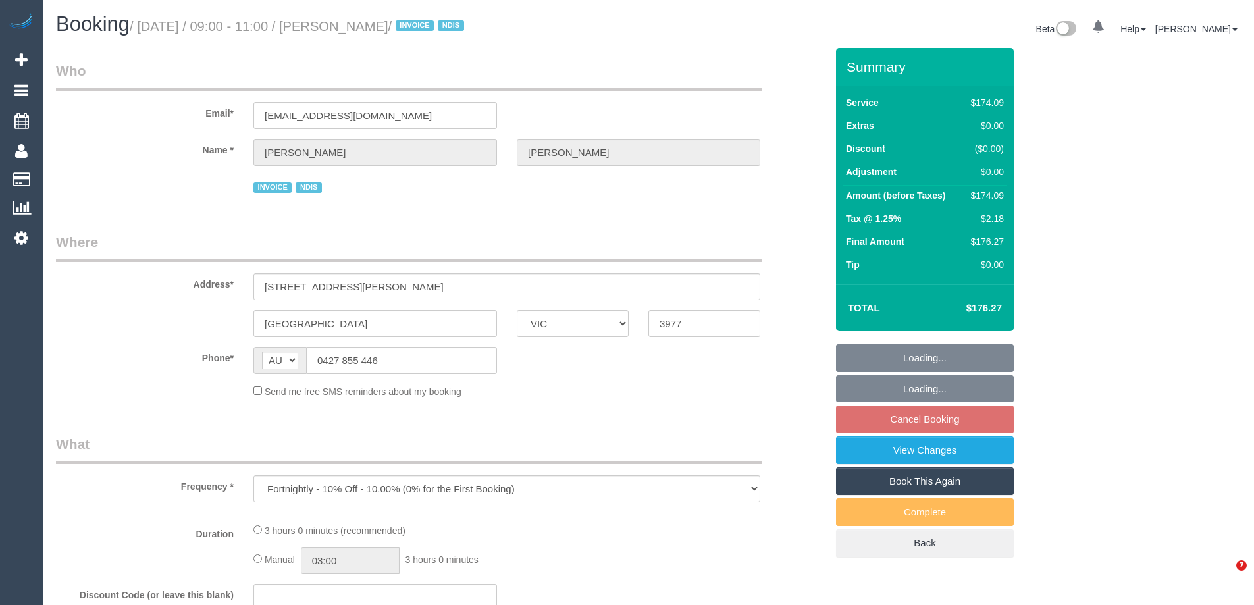
select select "VIC"
select select "180"
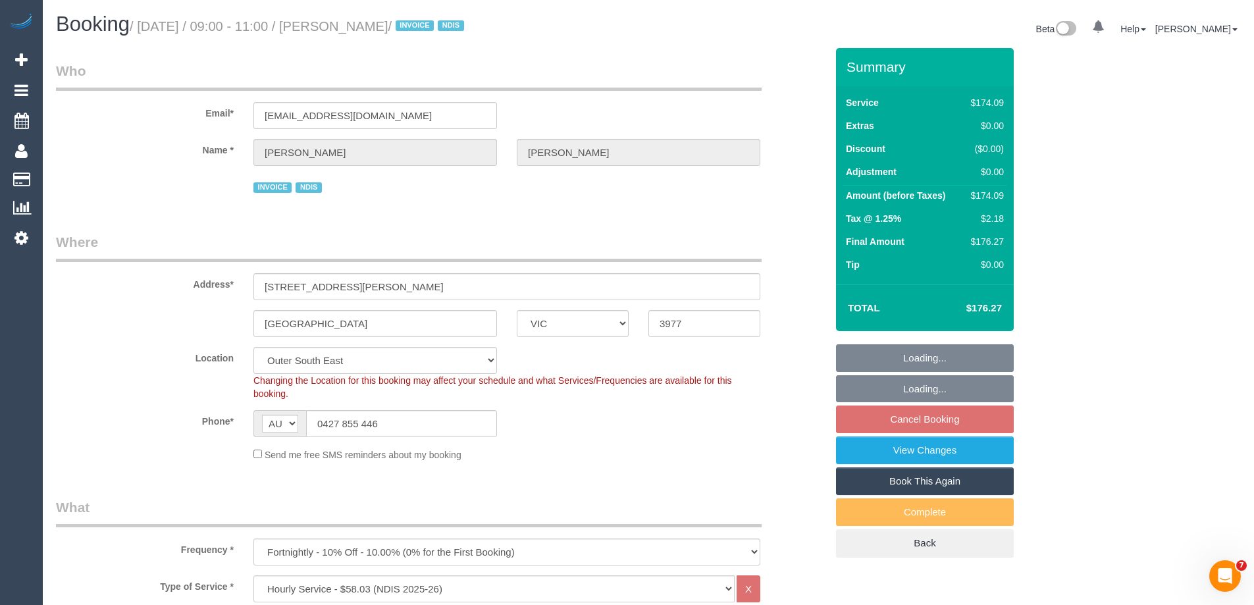
select select "object:752"
select select "number:27"
select select "number:14"
select select "number:19"
select select "number:25"
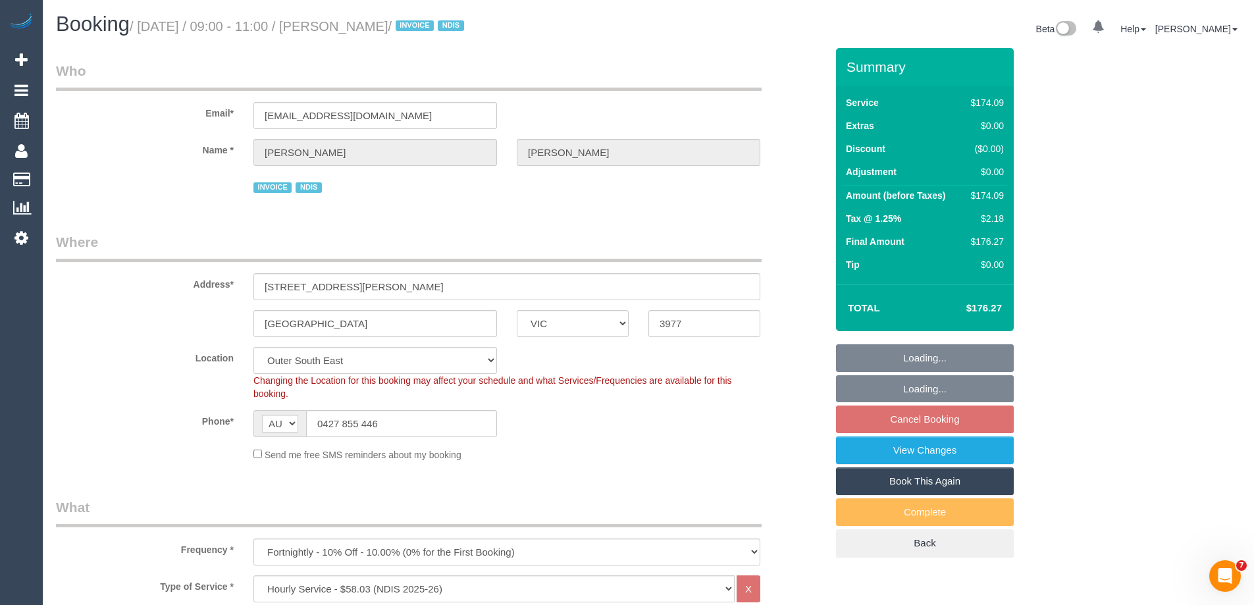
select select "number:35"
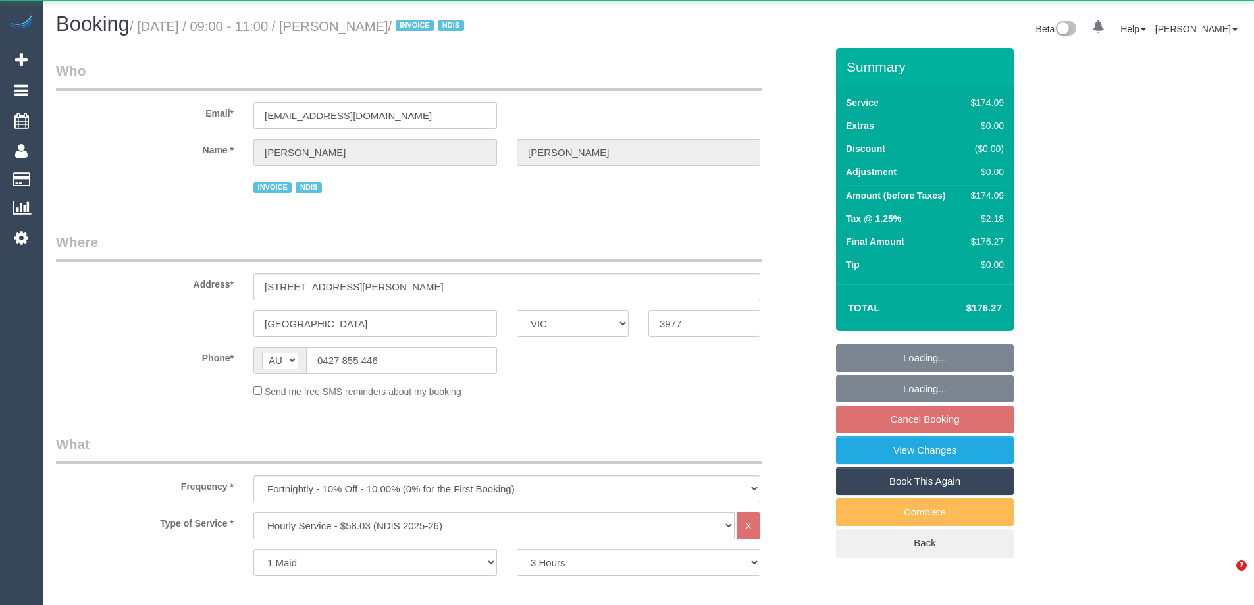
select select "VIC"
select select "180"
select select "number:27"
select select "number:14"
select select "number:19"
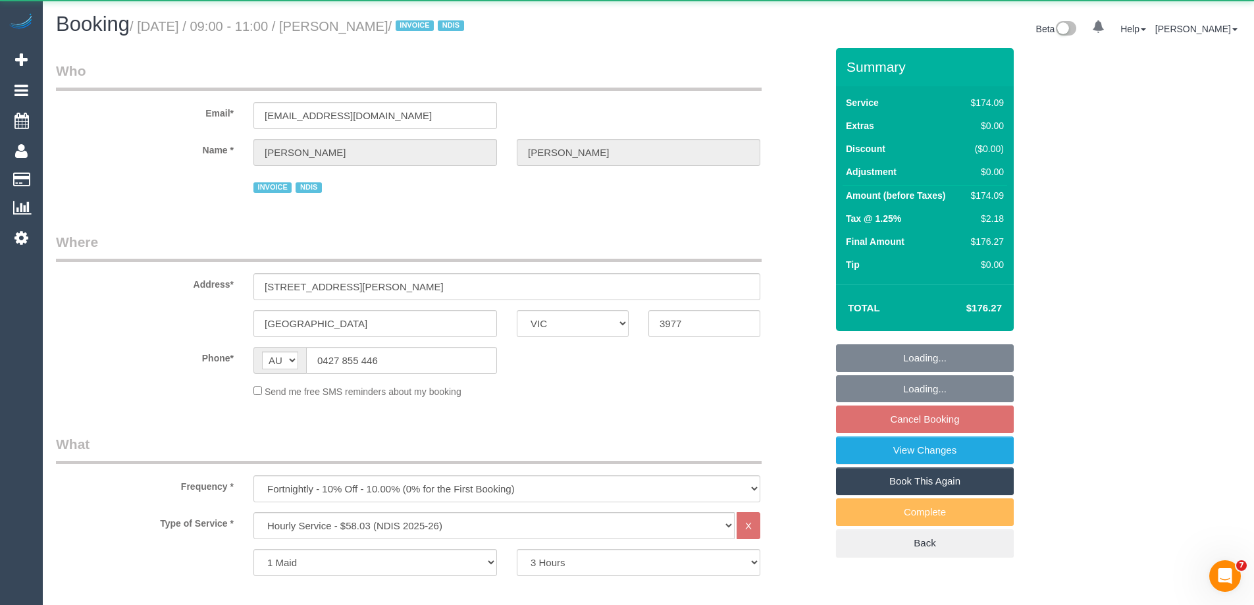
select select "number:25"
select select "number:35"
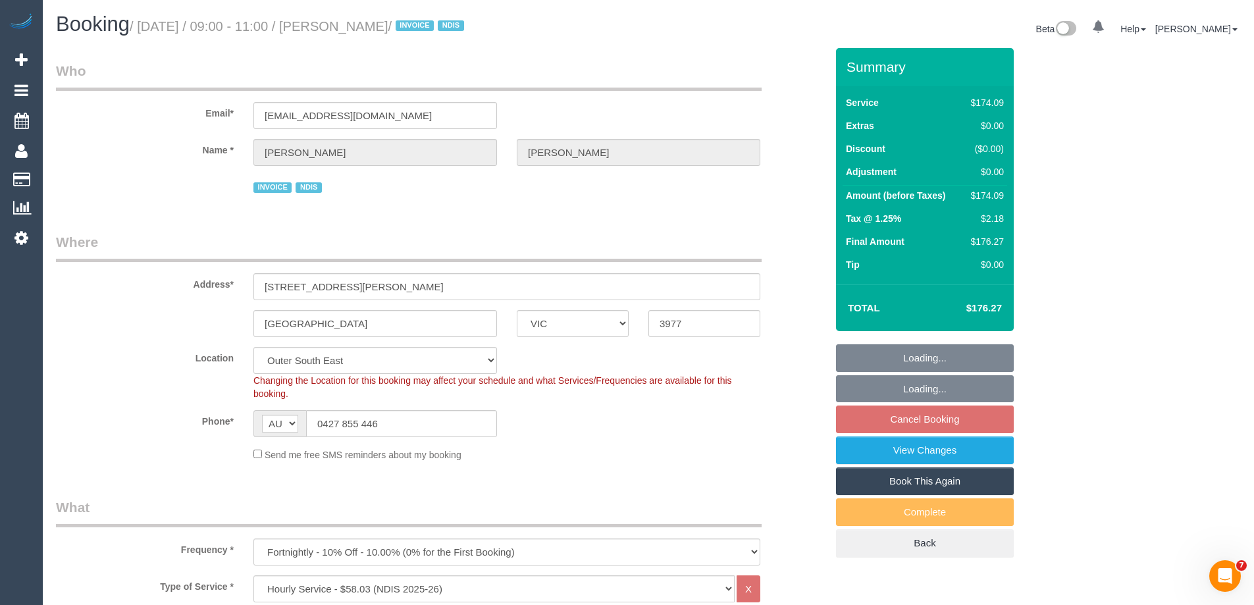
select select "object:752"
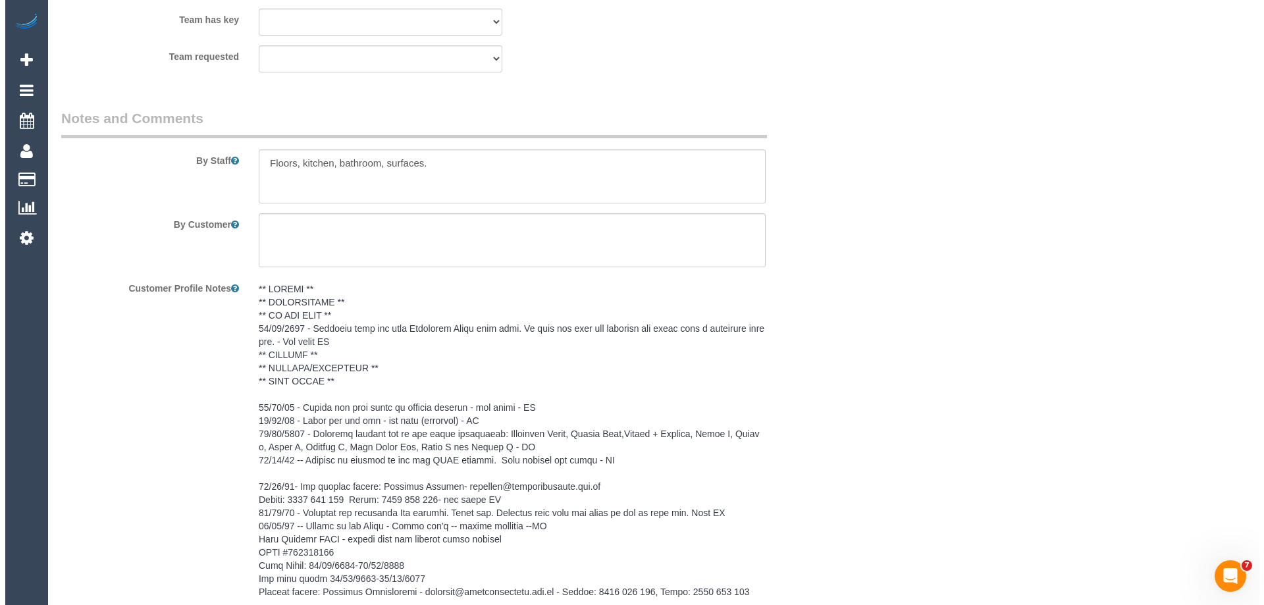
scroll to position [1645, 0]
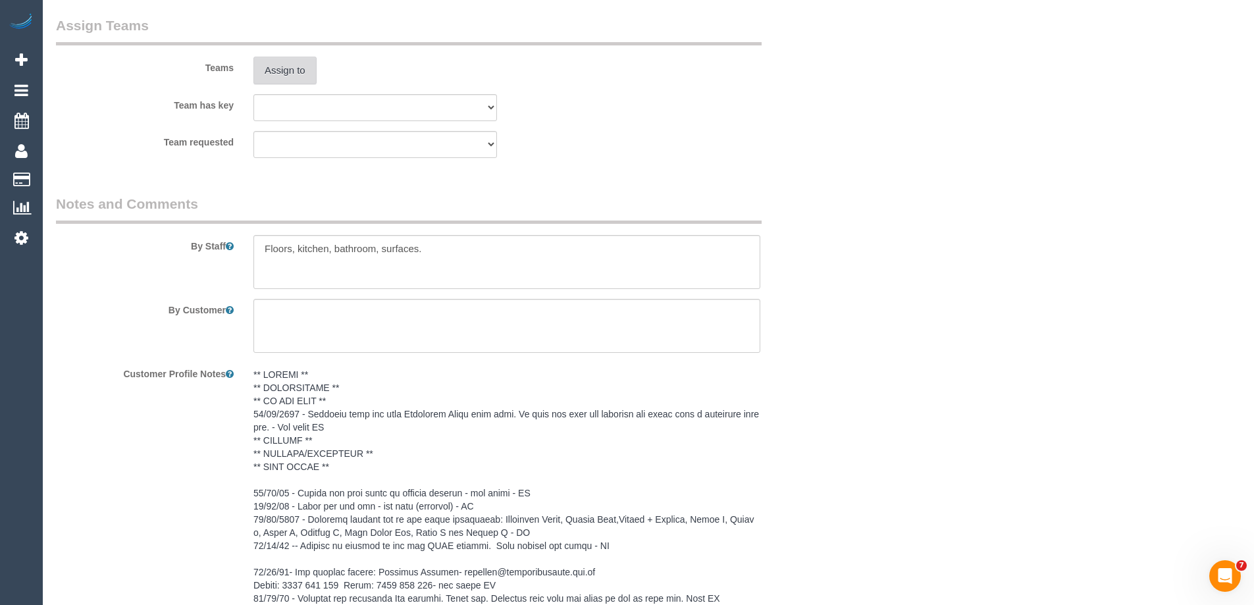
click at [284, 77] on button "Assign to" at bounding box center [284, 71] width 63 height 28
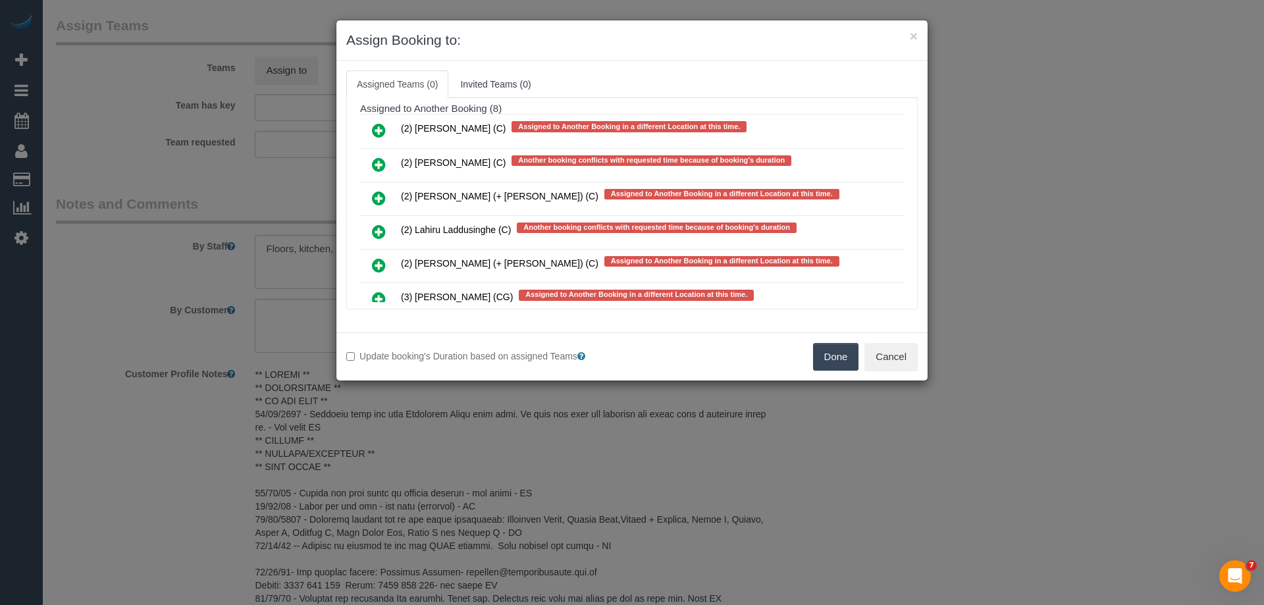
scroll to position [2072, 0]
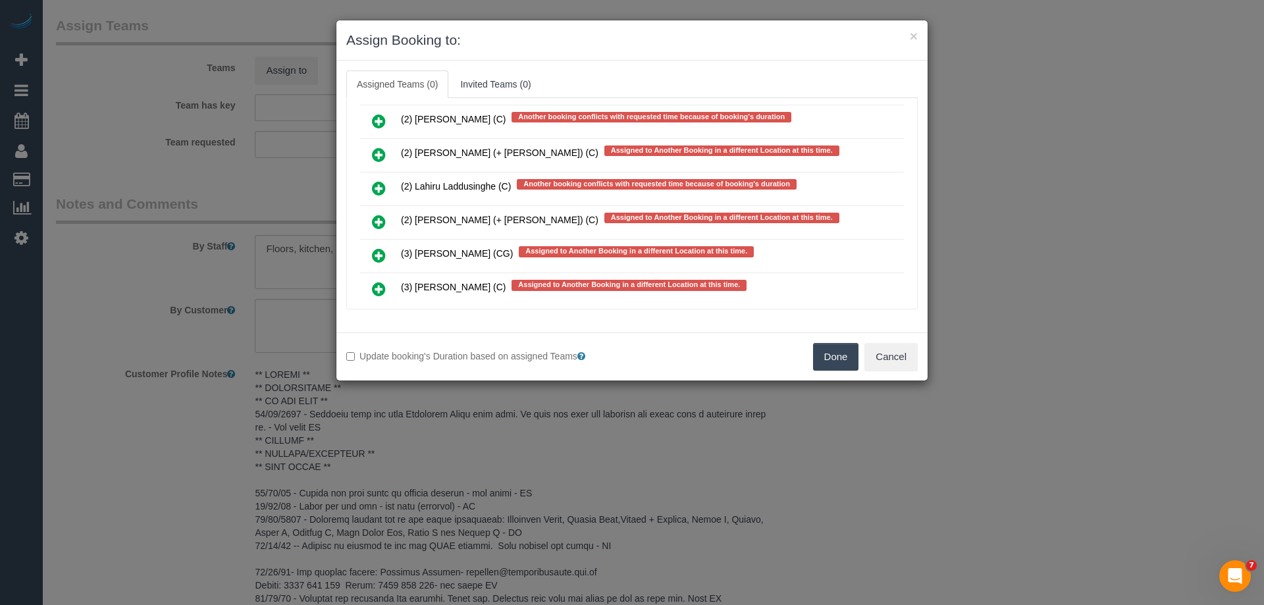
click at [389, 115] on link at bounding box center [378, 122] width 31 height 26
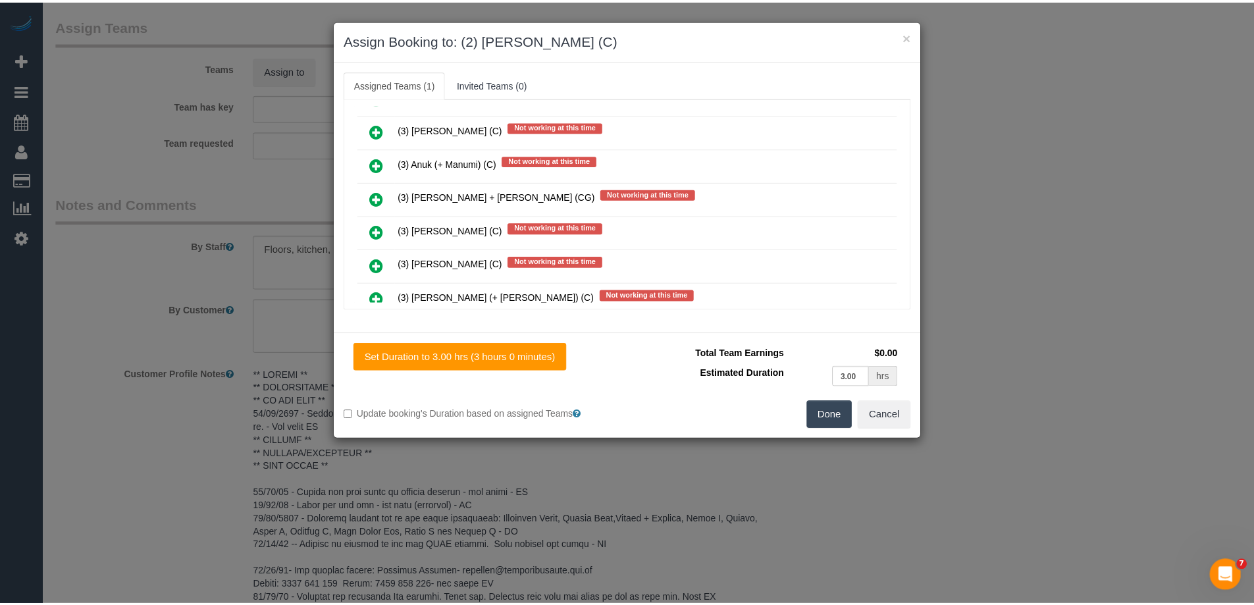
scroll to position [0, 0]
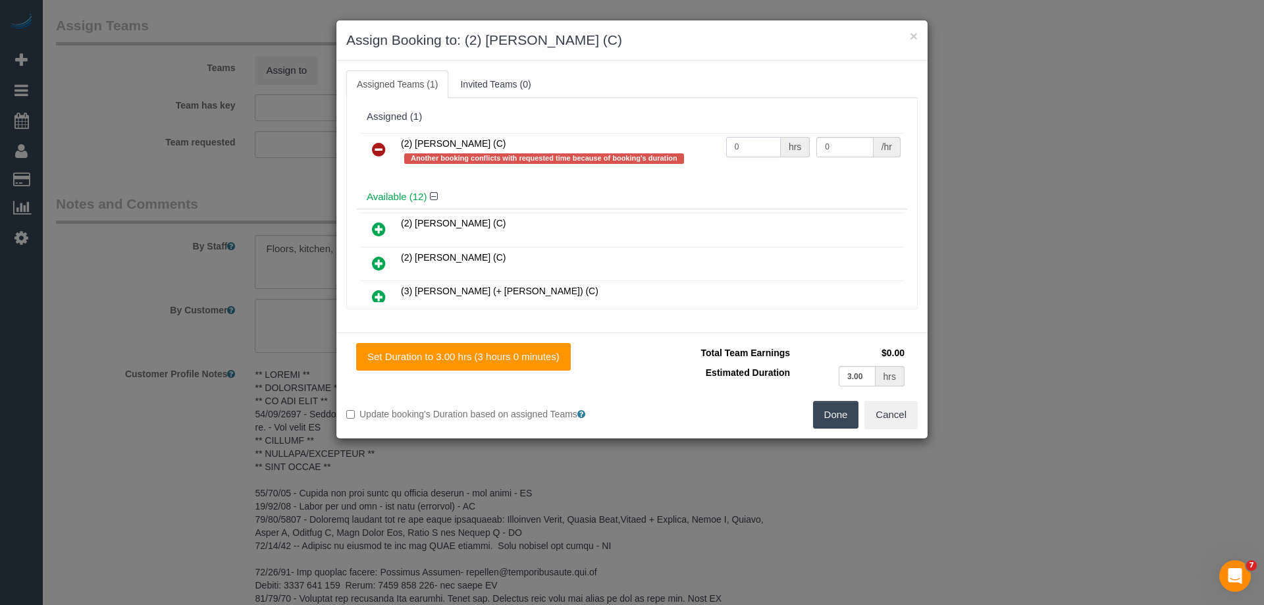
drag, startPoint x: 750, startPoint y: 145, endPoint x: 609, endPoint y: 149, distance: 140.2
click at [609, 149] on tr "(2) [PERSON_NAME] (C) Another booking conflicts with requested time because of …" at bounding box center [632, 152] width 544 height 38
type input "3"
drag, startPoint x: 848, startPoint y: 148, endPoint x: 689, endPoint y: 132, distance: 160.1
click at [704, 134] on tr "(2) [PERSON_NAME] (C) Another booking conflicts with requested time because of …" at bounding box center [632, 152] width 544 height 38
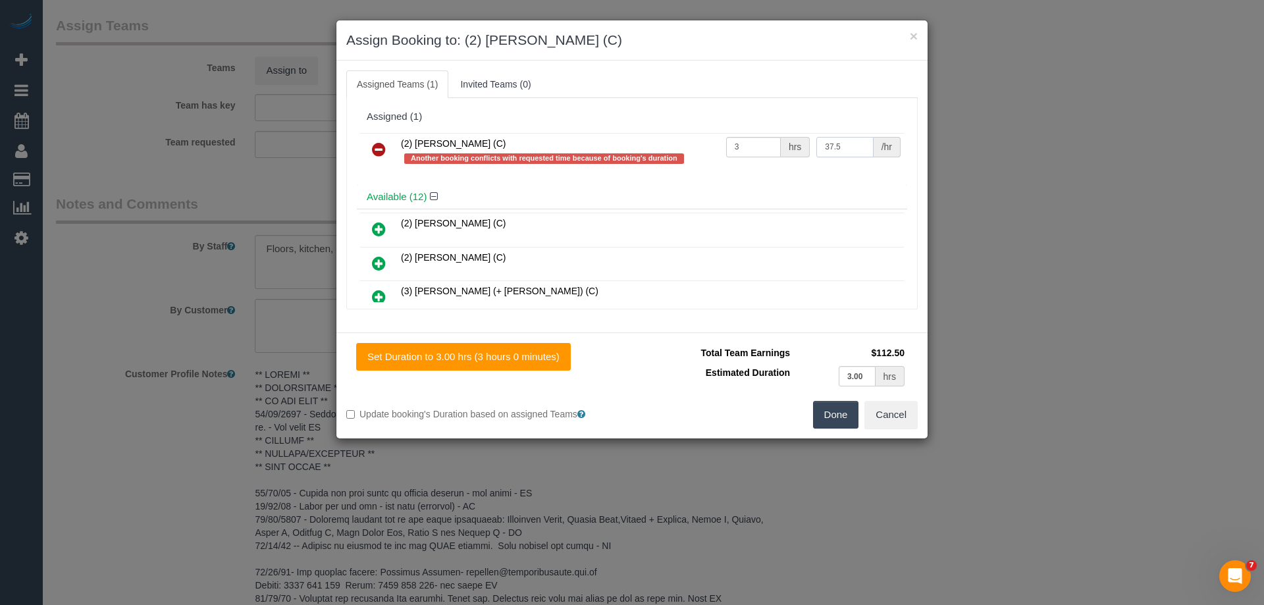
type input "37.5"
click at [819, 419] on button "Done" at bounding box center [836, 415] width 46 height 28
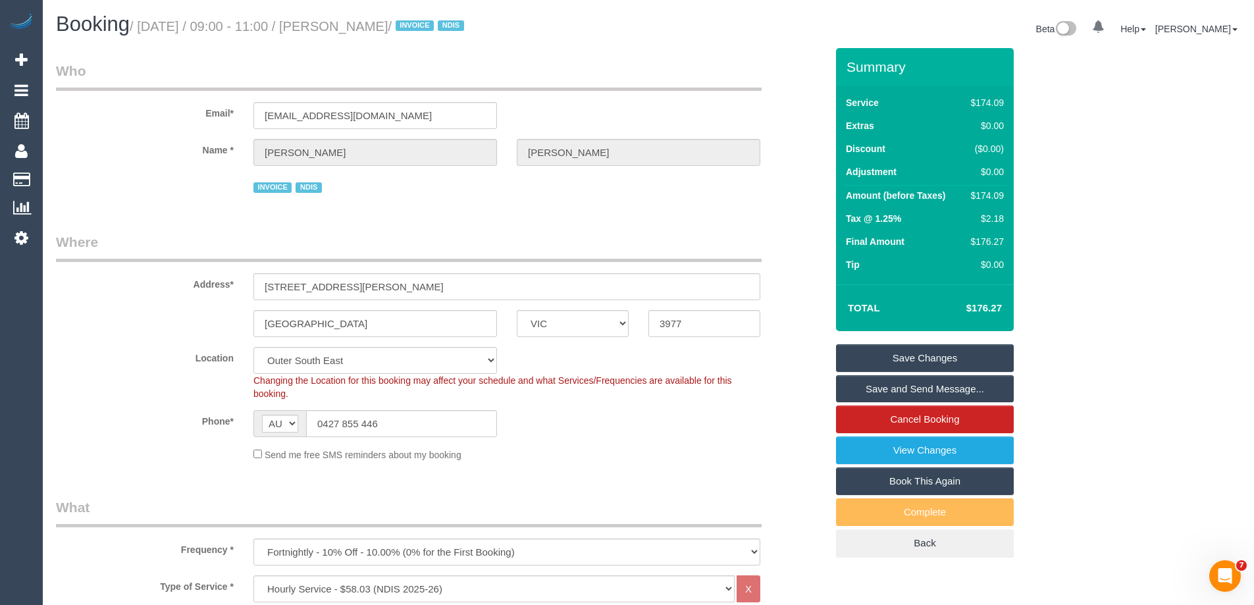
drag, startPoint x: 422, startPoint y: 28, endPoint x: 345, endPoint y: 16, distance: 78.0
click at [345, 16] on h1 "Booking / [DATE] / 09:00 - 11:00 / [PERSON_NAME] / INVOICE NDIS" at bounding box center [347, 24] width 582 height 22
copy small "[PERSON_NAME]"
click at [880, 386] on link "Save and Send Message..." at bounding box center [925, 389] width 178 height 28
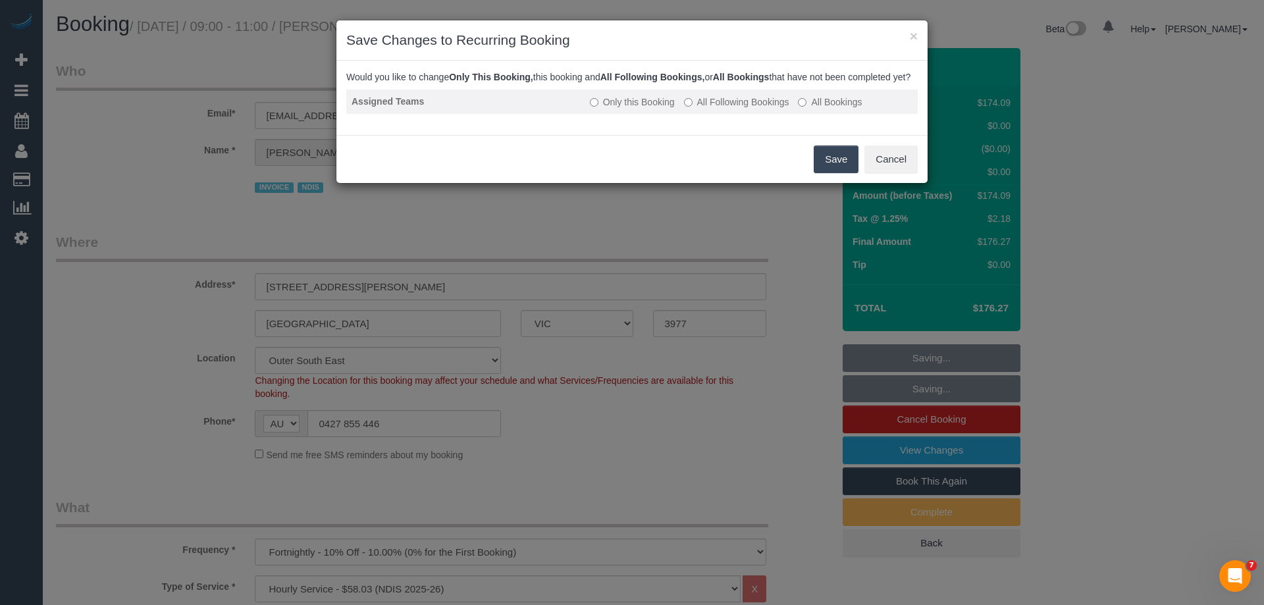
click at [711, 109] on label "All Following Bookings" at bounding box center [736, 101] width 105 height 13
click at [826, 173] on button "Save" at bounding box center [835, 159] width 45 height 28
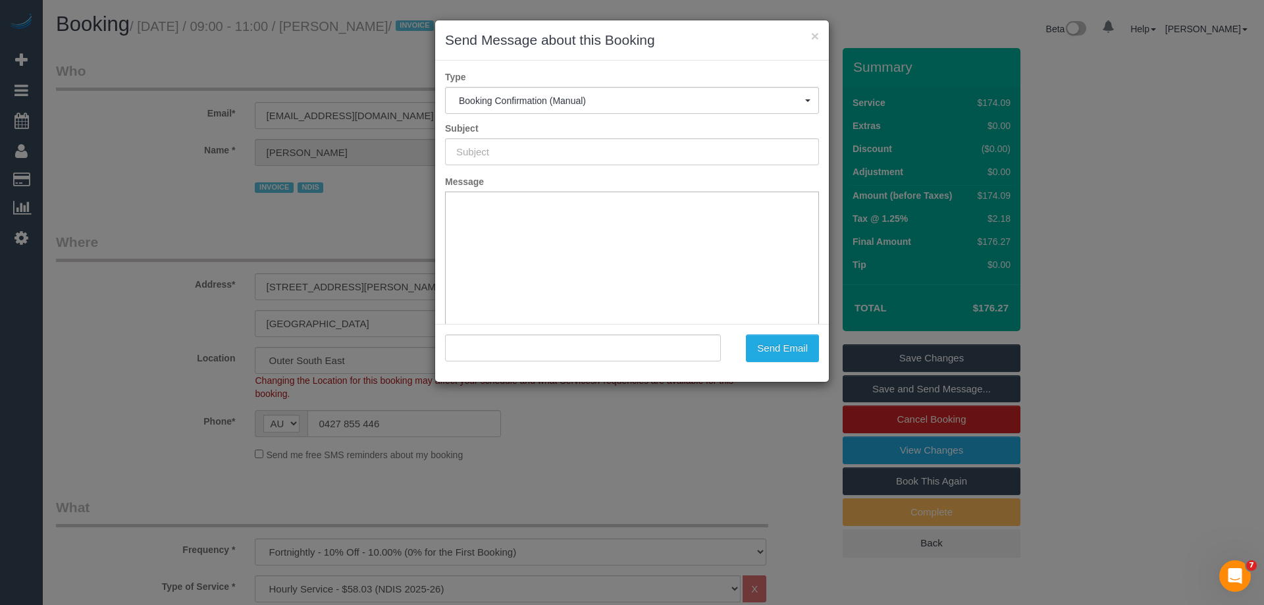
type input "Booking Confirmed"
type input ""[PERSON_NAME]" <[PERSON_NAME][EMAIL_ADDRESS][DOMAIN_NAME]>"
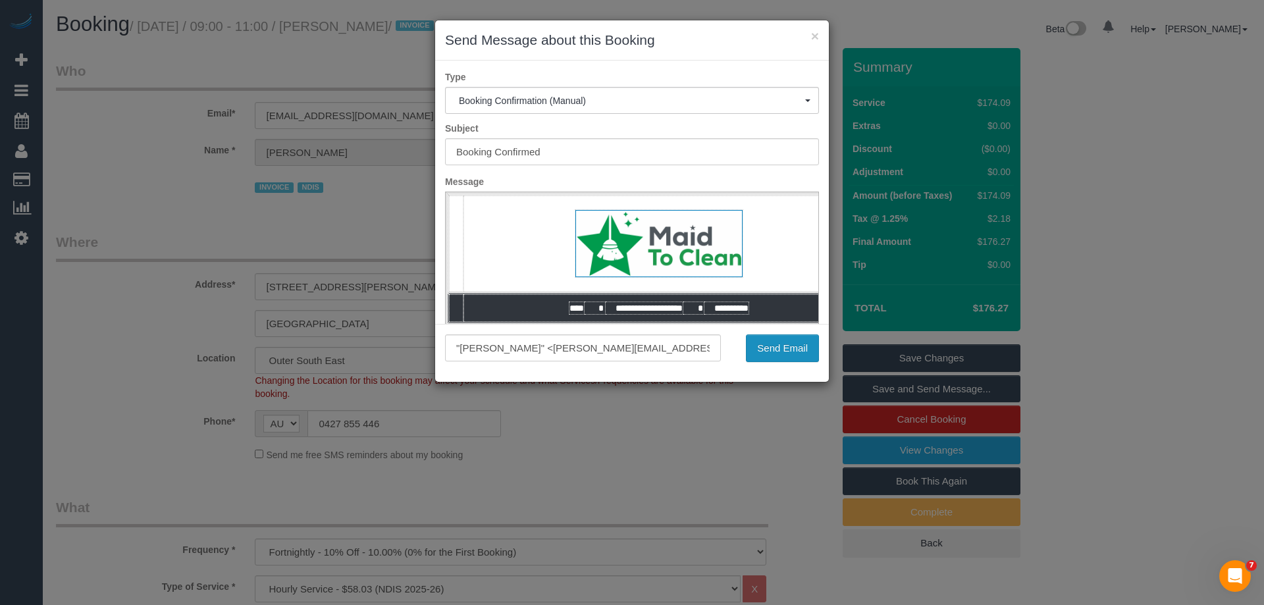
click at [772, 344] on button "Send Email" at bounding box center [782, 348] width 73 height 28
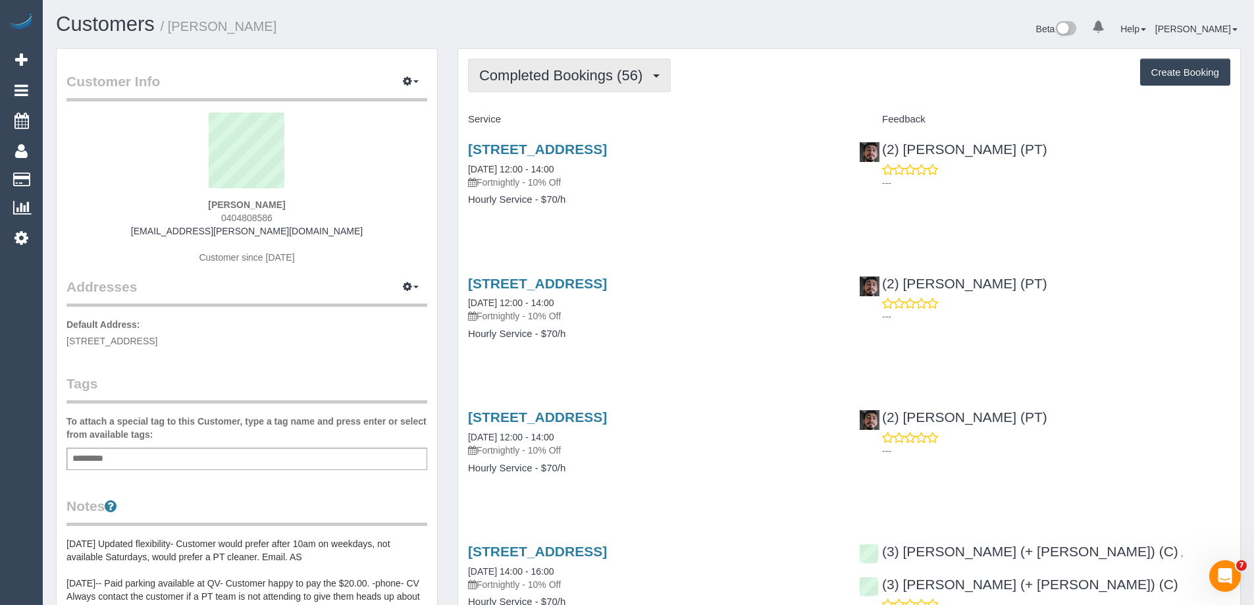
click at [535, 88] on button "Completed Bookings (56)" at bounding box center [569, 76] width 203 height 34
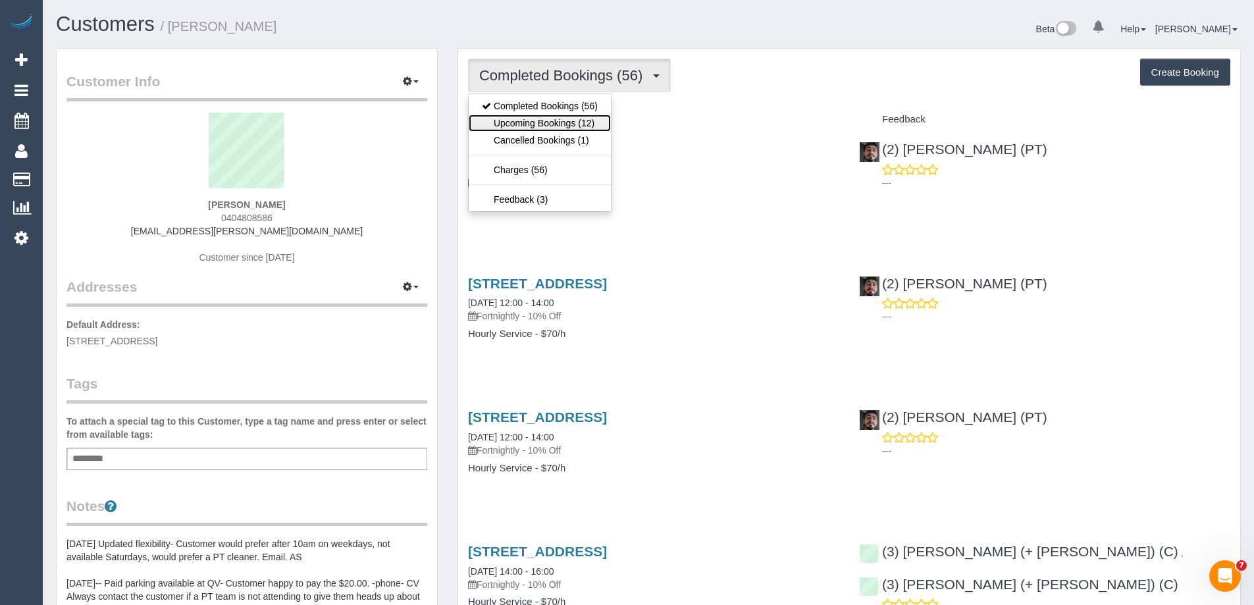
click at [550, 118] on link "Upcoming Bookings (12)" at bounding box center [540, 123] width 142 height 17
